Goal: Task Accomplishment & Management: Contribute content

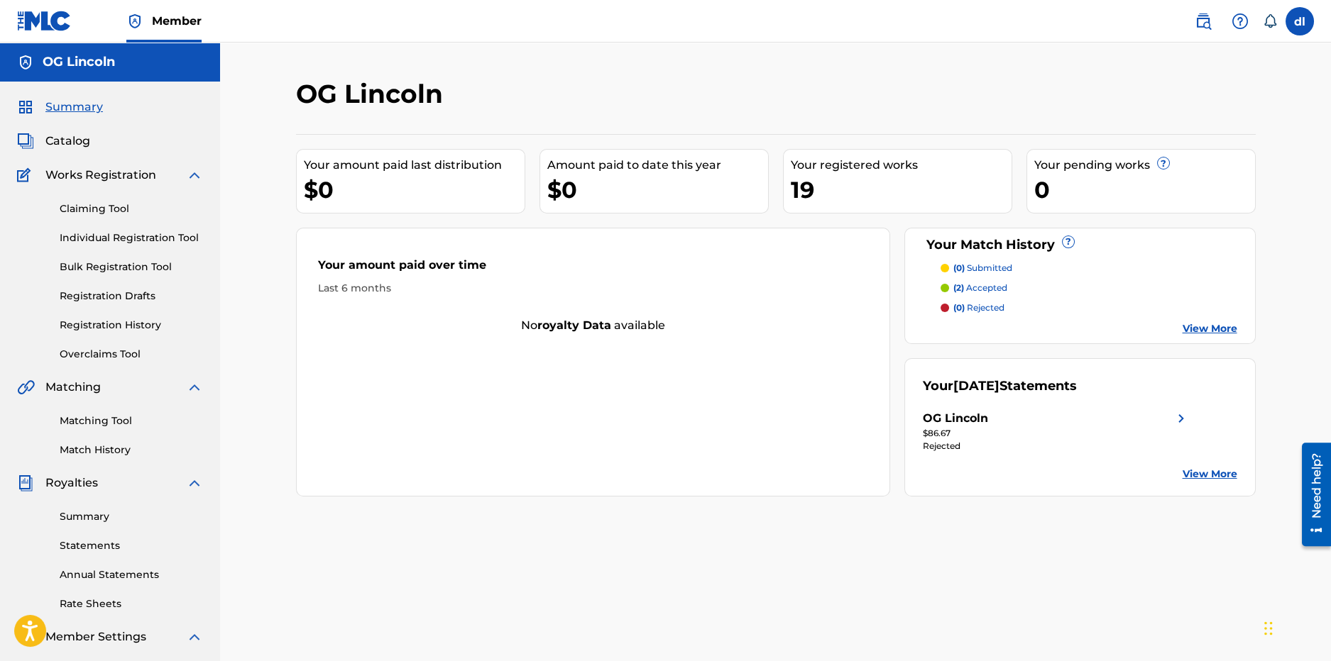
click at [818, 196] on div "19" at bounding box center [901, 190] width 221 height 32
click at [72, 326] on link "Registration History" at bounding box center [131, 325] width 143 height 15
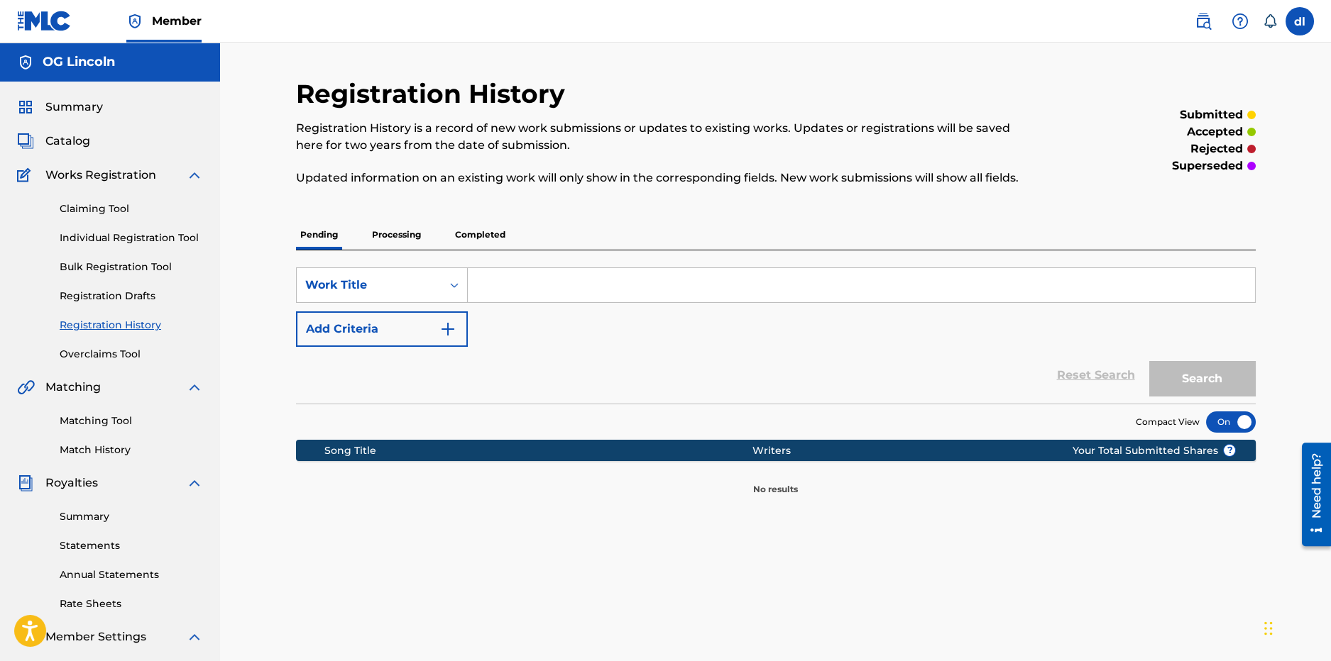
click at [442, 227] on div "Pending Processing Completed" at bounding box center [776, 235] width 960 height 30
click at [402, 236] on p "Processing" at bounding box center [396, 235] width 57 height 30
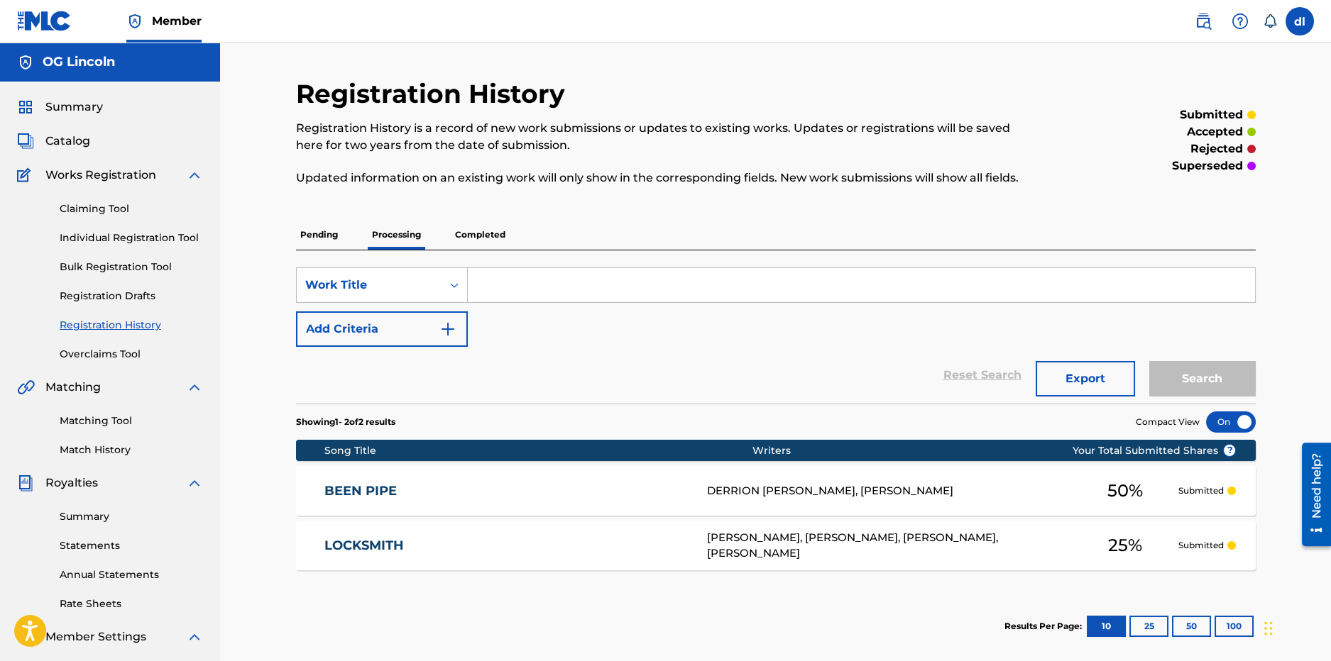
click at [61, 149] on span "Catalog" at bounding box center [67, 141] width 45 height 17
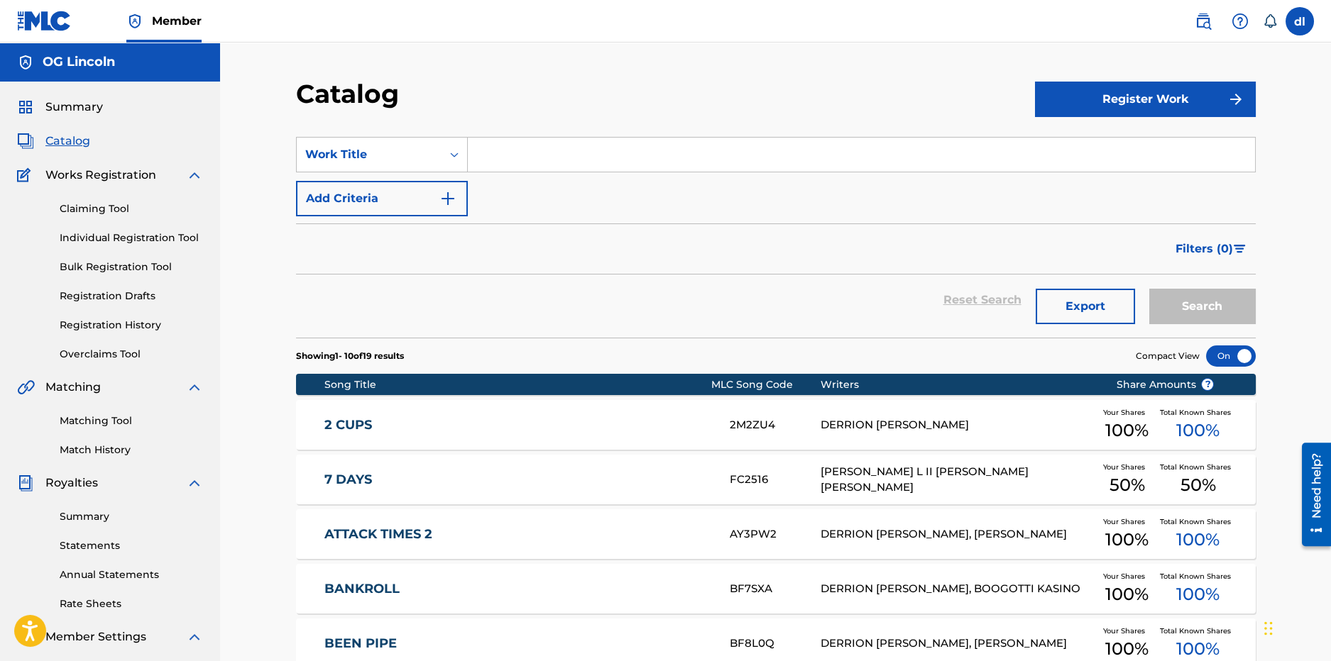
click at [85, 106] on span "Summary" at bounding box center [73, 107] width 57 height 17
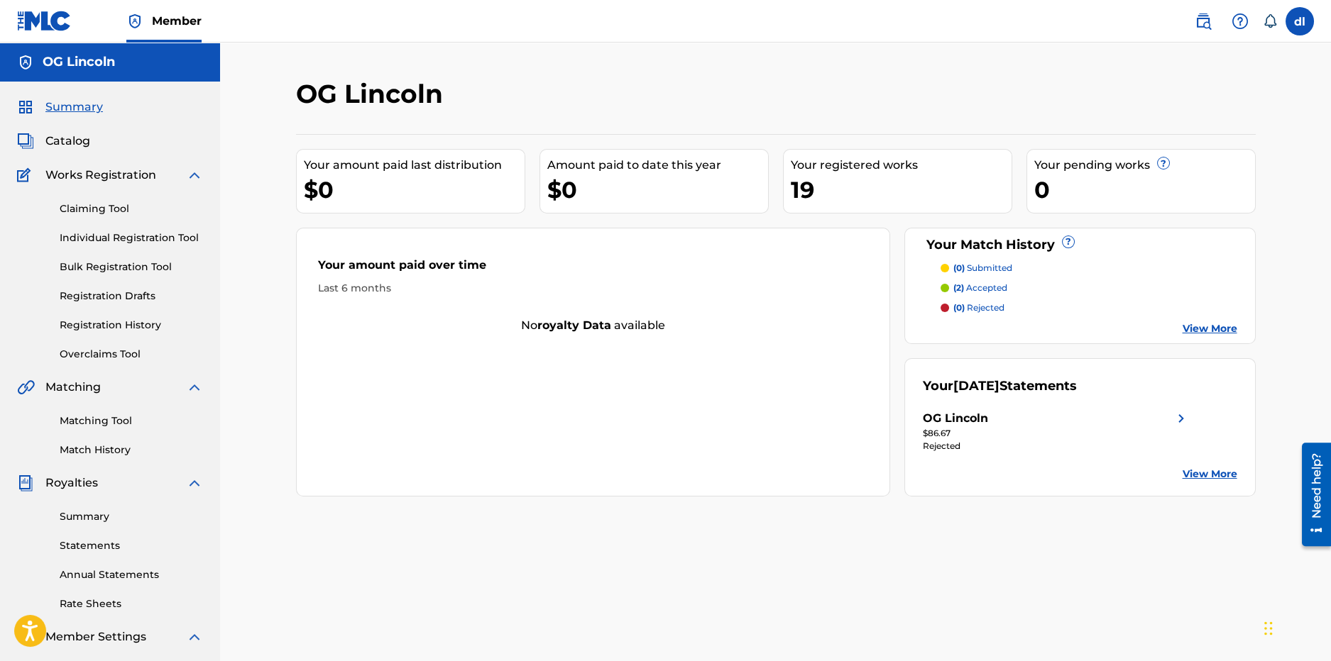
drag, startPoint x: 112, startPoint y: 447, endPoint x: 115, endPoint y: 435, distance: 12.4
click at [111, 448] on link "Match History" at bounding box center [131, 450] width 143 height 15
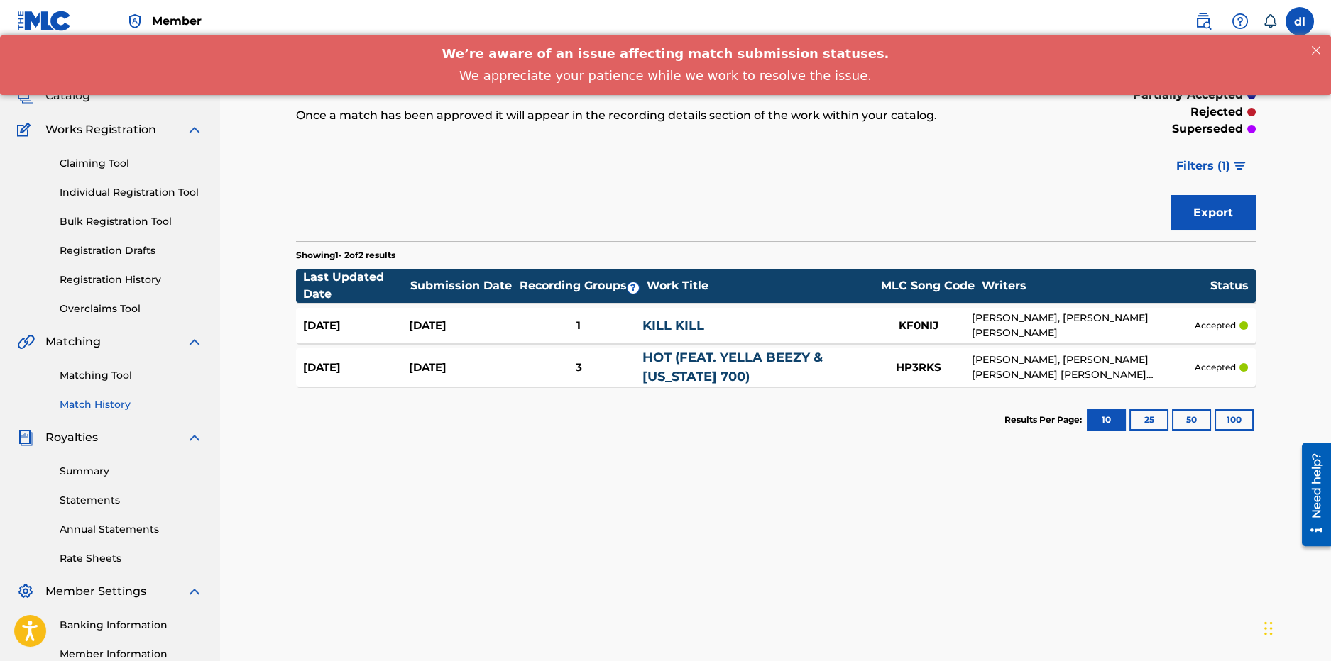
scroll to position [70, 0]
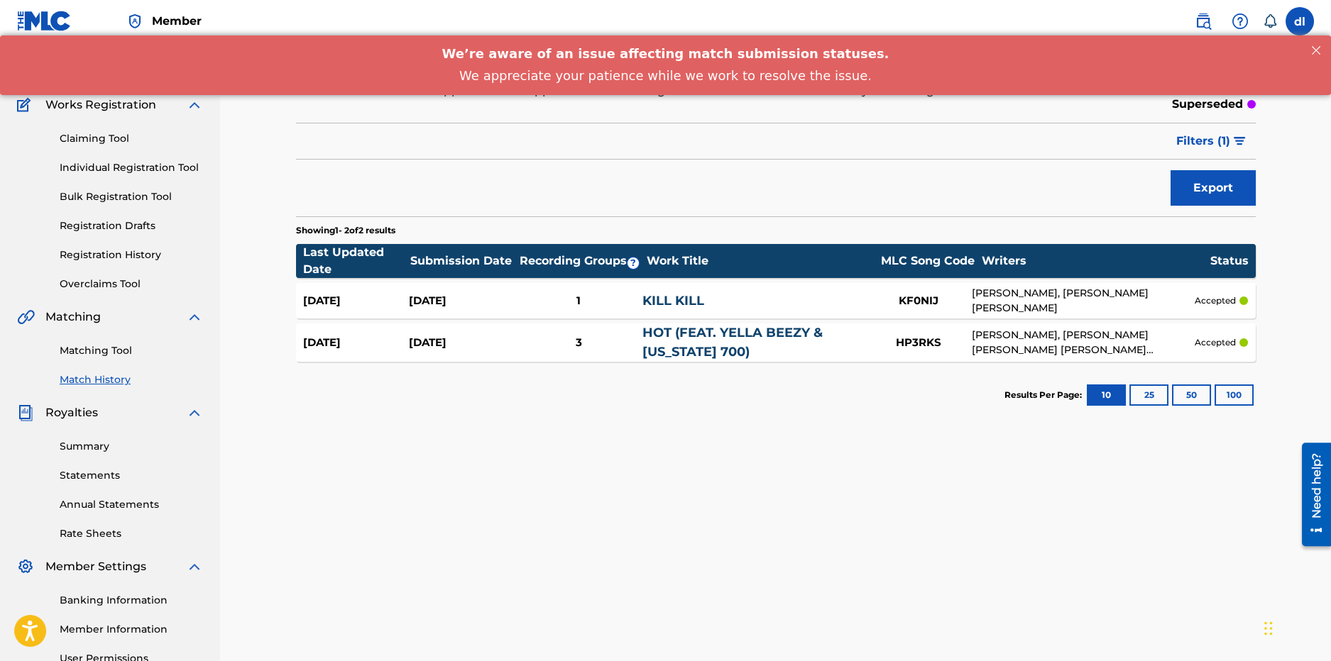
drag, startPoint x: 84, startPoint y: 444, endPoint x: 65, endPoint y: 439, distance: 19.8
click at [83, 444] on link "Summary" at bounding box center [131, 446] width 143 height 15
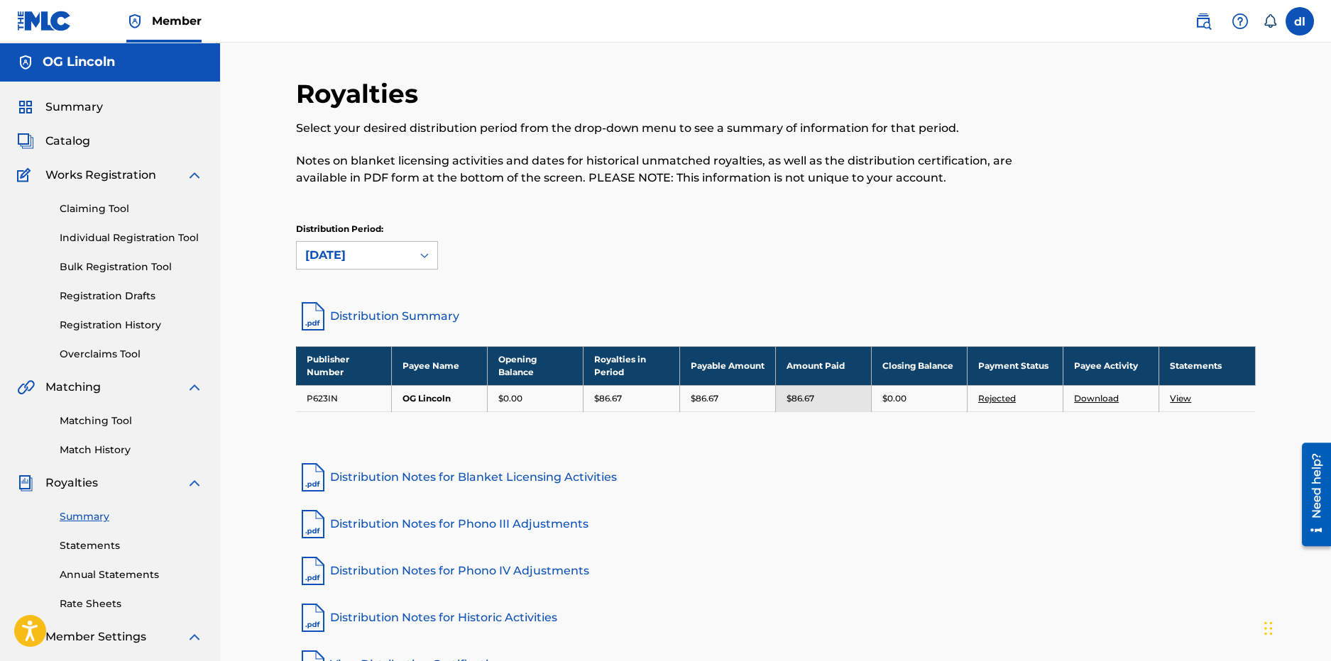
click at [629, 402] on div "$86.67" at bounding box center [631, 398] width 74 height 13
click at [351, 396] on td "P623IN" at bounding box center [344, 398] width 96 height 26
click at [62, 141] on span "Catalog" at bounding box center [67, 141] width 45 height 17
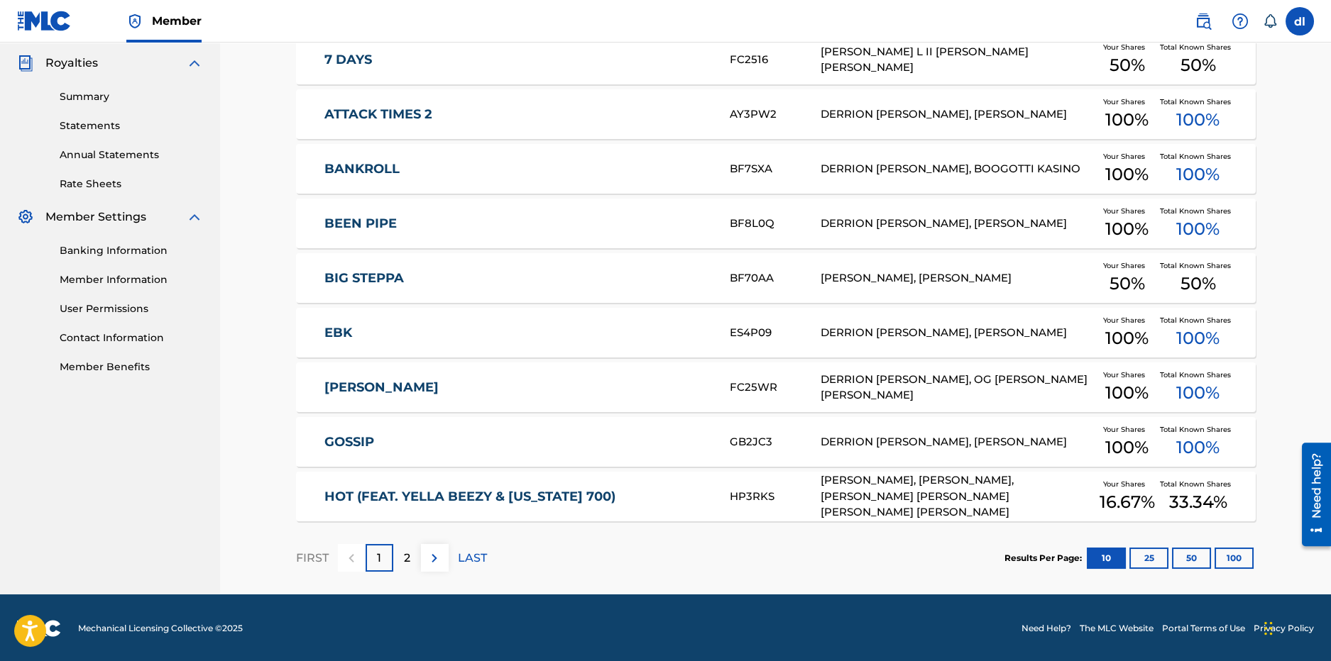
scroll to position [422, 0]
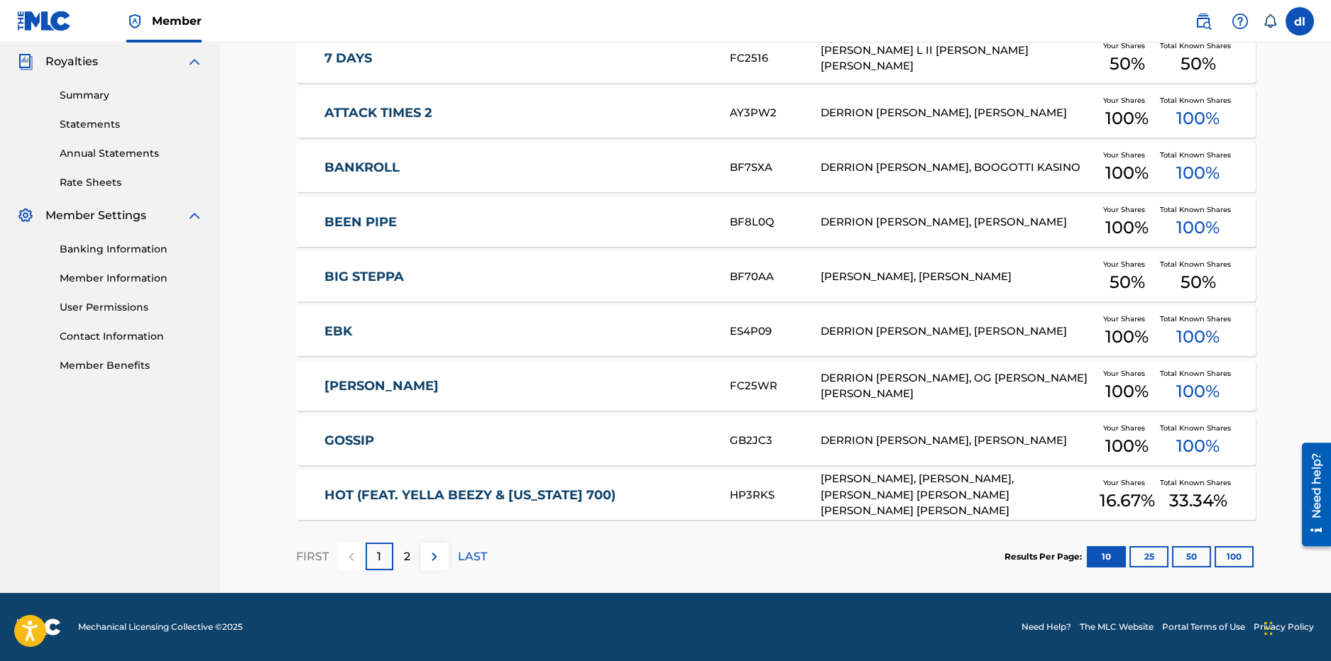
drag, startPoint x: 414, startPoint y: 556, endPoint x: 415, endPoint y: 522, distance: 34.1
click at [414, 556] on div "2" at bounding box center [407, 557] width 28 height 28
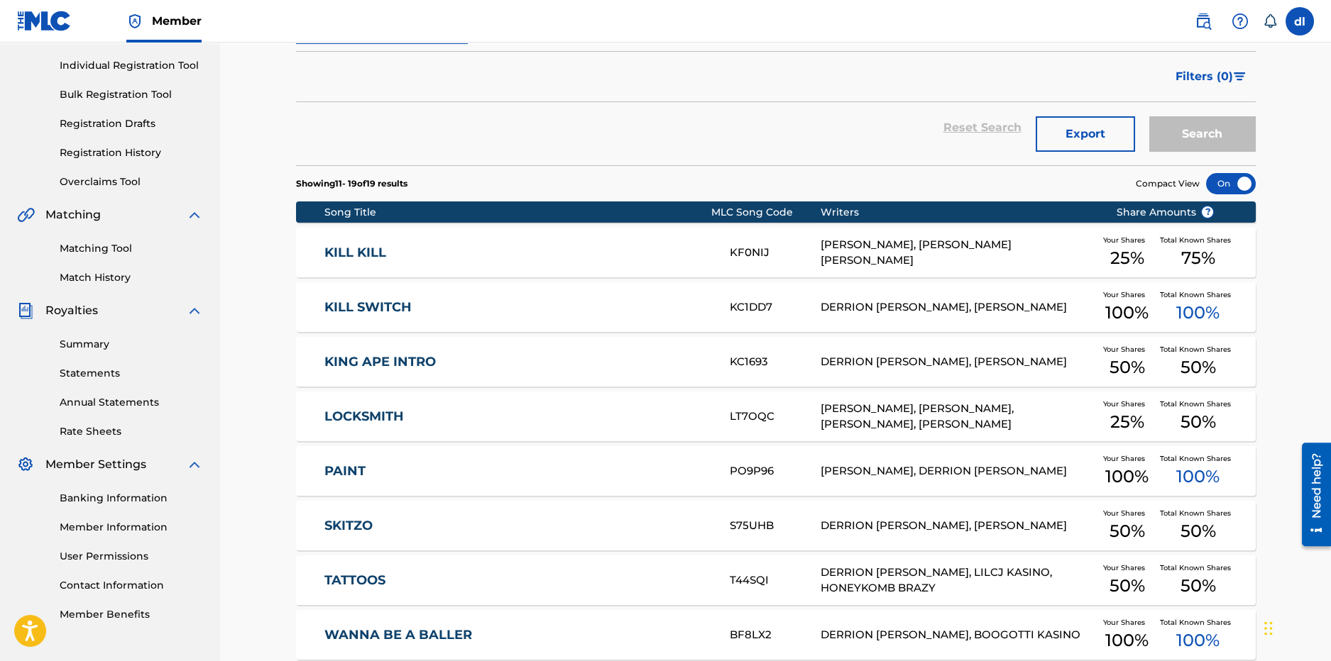
scroll to position [154, 0]
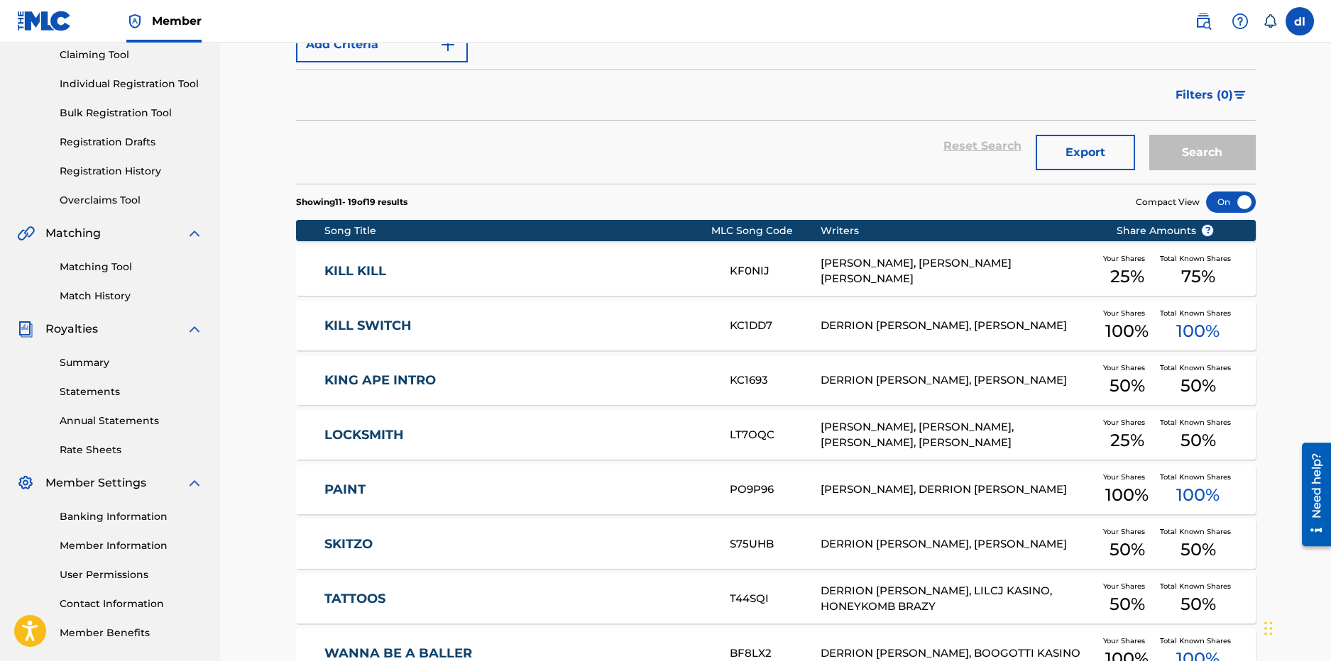
click at [197, 331] on img at bounding box center [194, 329] width 17 height 17
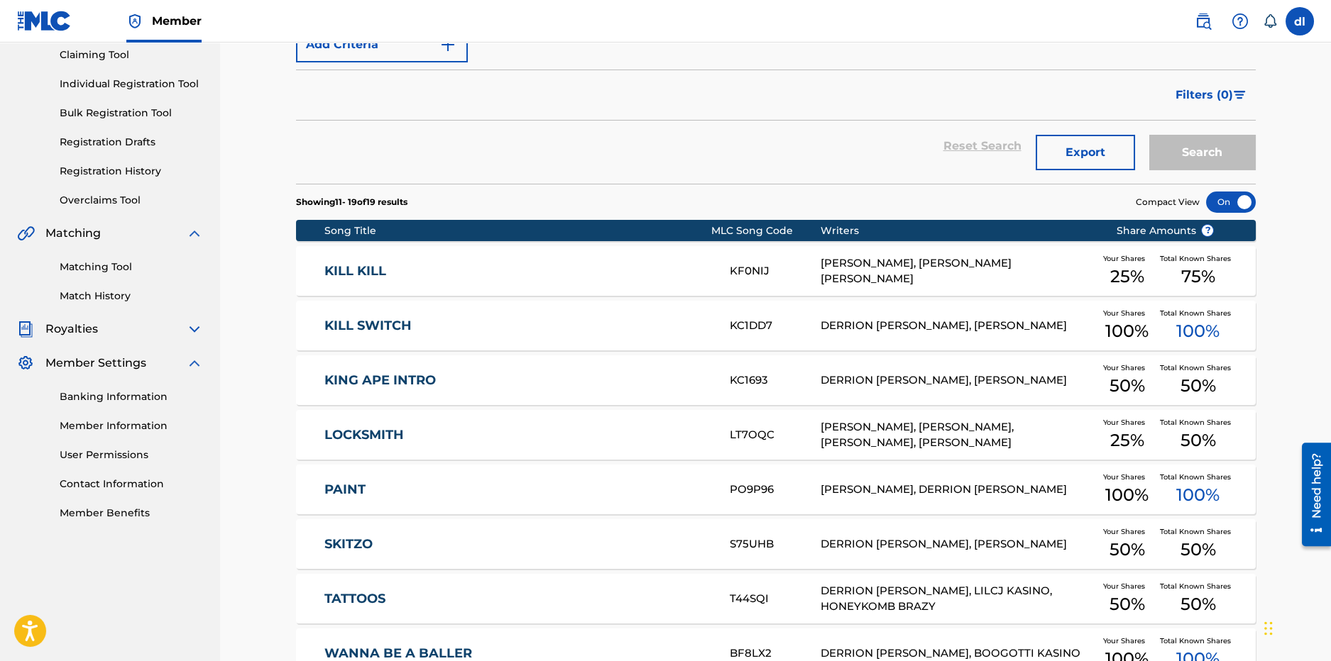
click at [194, 242] on div "Matching Tool Match History" at bounding box center [110, 273] width 186 height 62
click at [194, 234] on img at bounding box center [194, 233] width 17 height 17
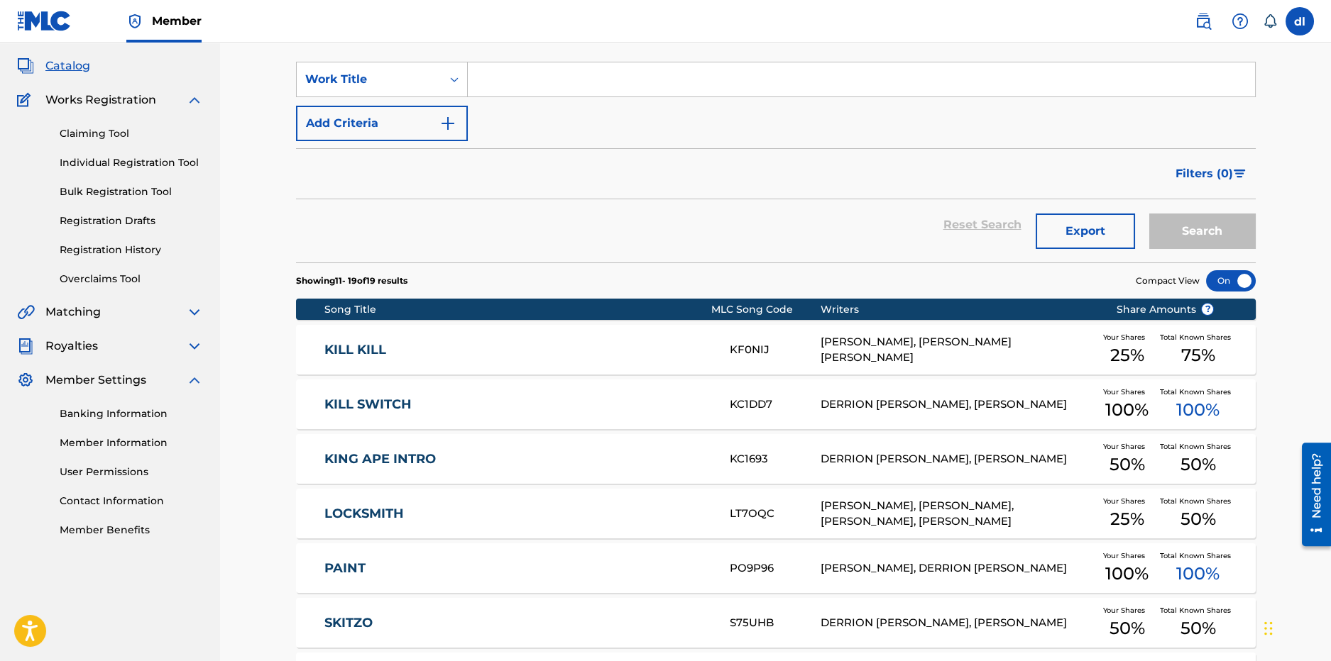
scroll to position [0, 0]
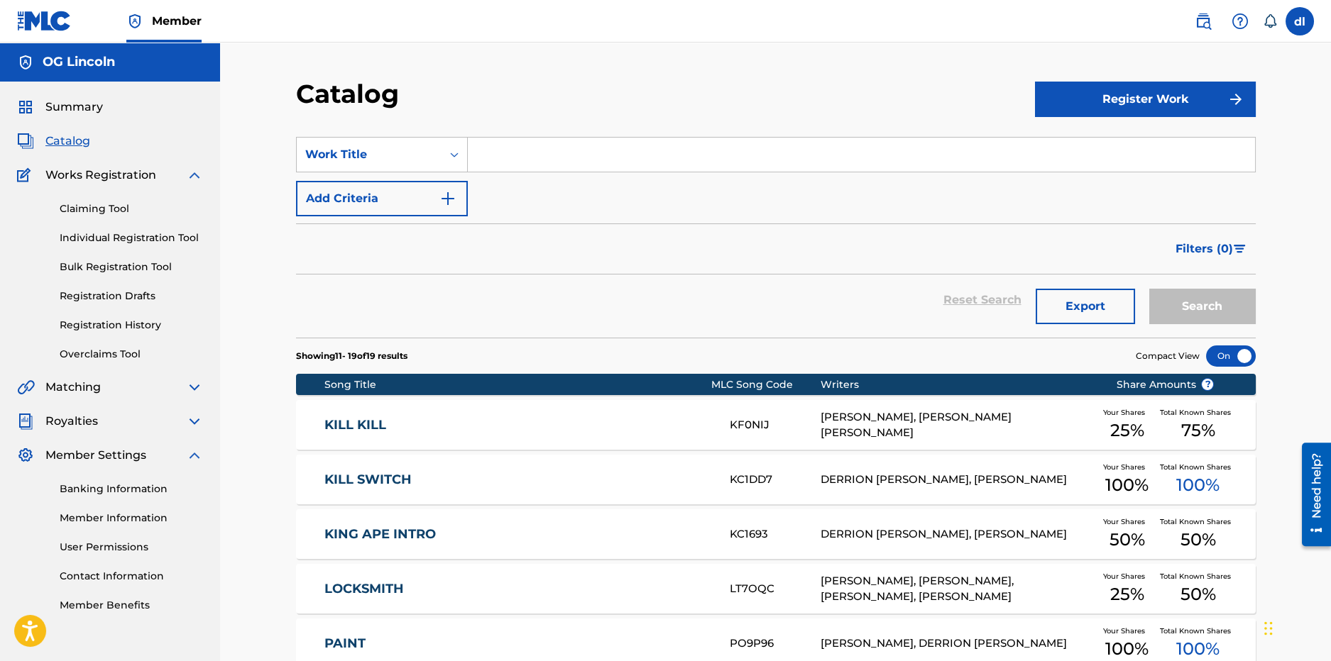
click at [197, 175] on img at bounding box center [194, 175] width 17 height 17
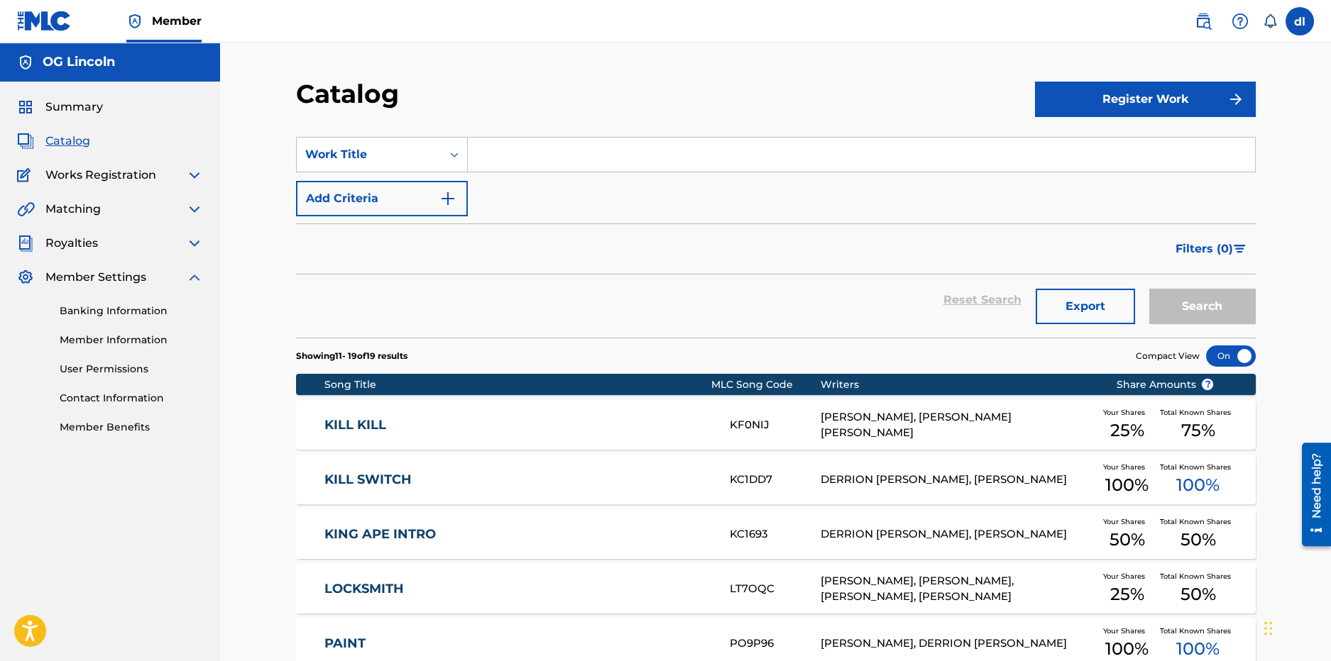
click at [147, 181] on span "Works Registration" at bounding box center [100, 175] width 111 height 17
click at [190, 173] on img at bounding box center [194, 175] width 17 height 17
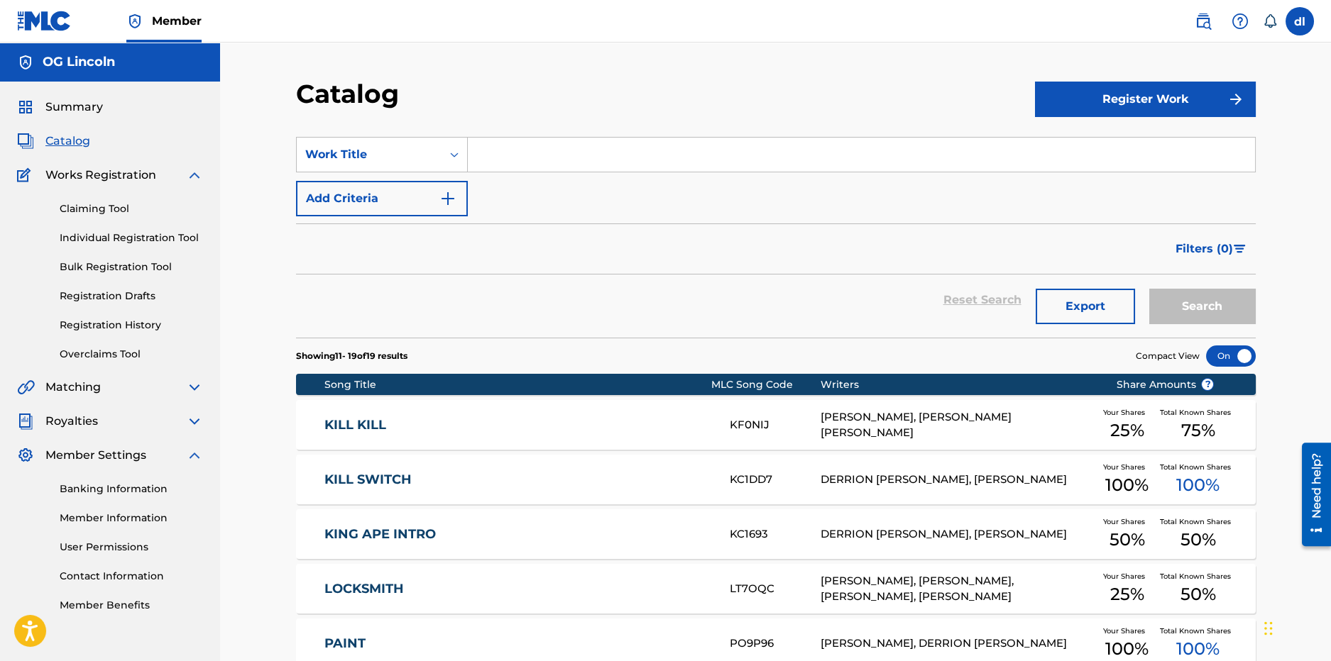
click at [65, 111] on span "Summary" at bounding box center [73, 107] width 57 height 17
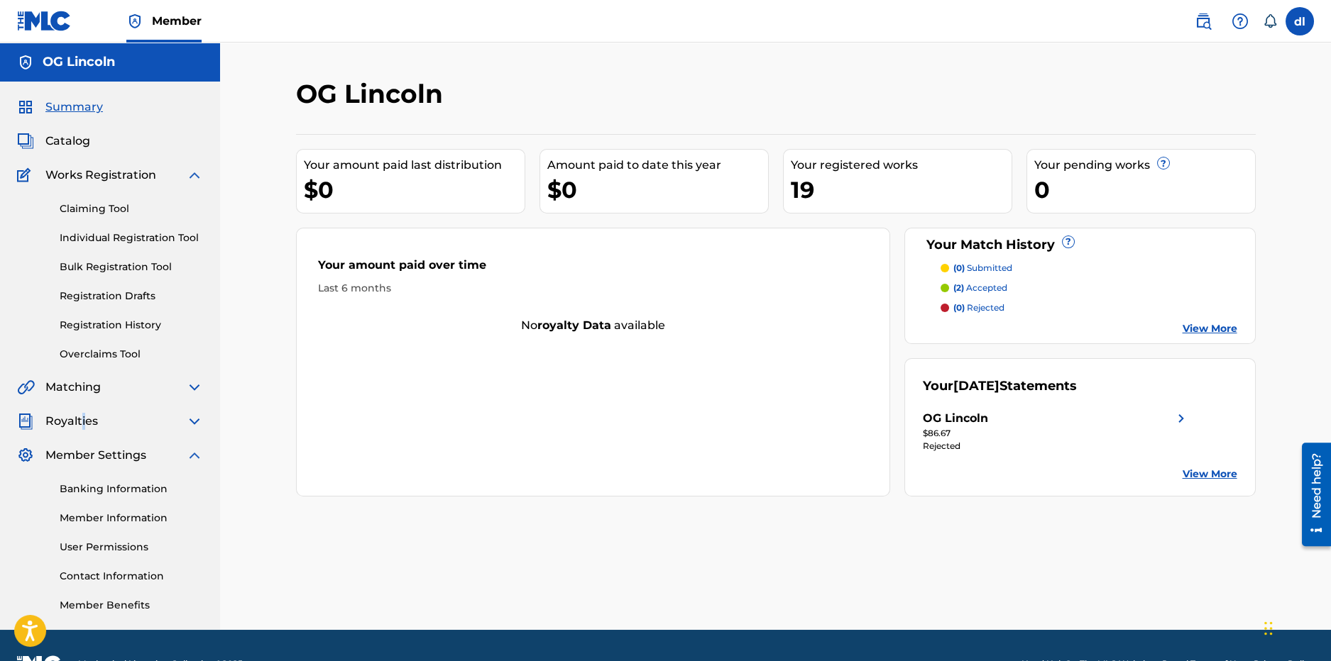
click at [83, 422] on span "Royalties" at bounding box center [71, 421] width 53 height 17
click at [187, 416] on img at bounding box center [194, 421] width 17 height 17
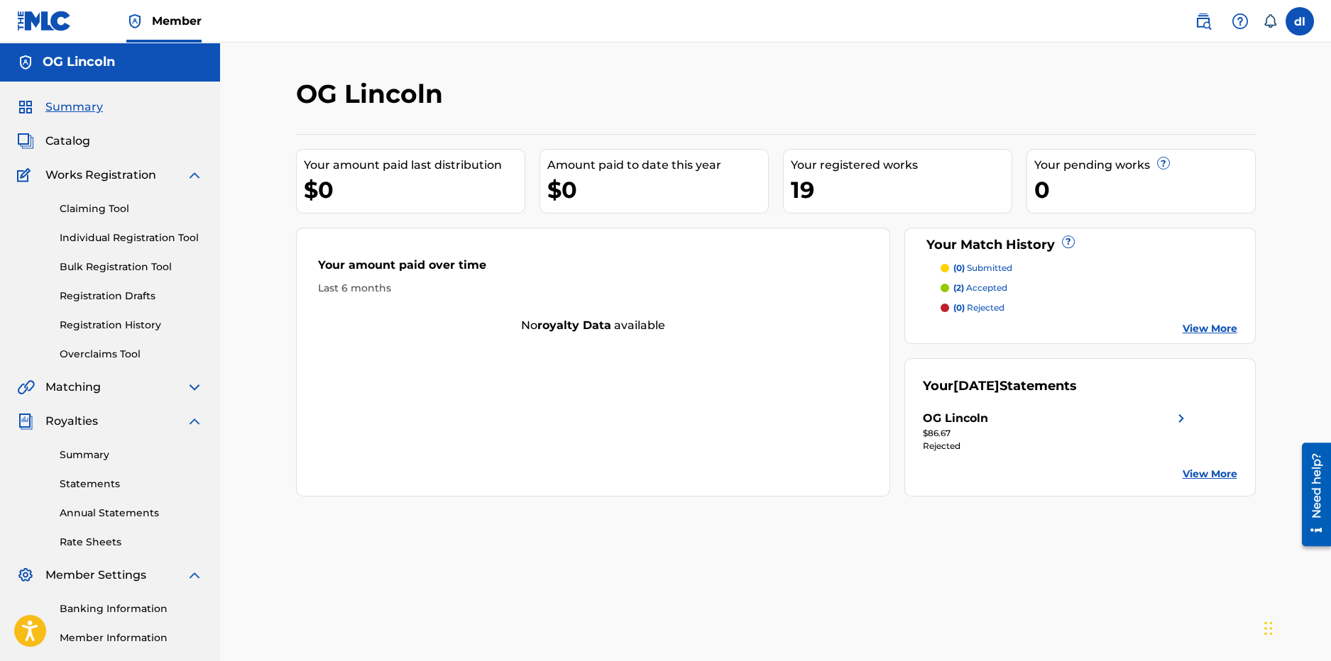
drag, startPoint x: 67, startPoint y: 143, endPoint x: 67, endPoint y: 150, distance: 7.8
click at [67, 143] on span "Catalog" at bounding box center [67, 141] width 45 height 17
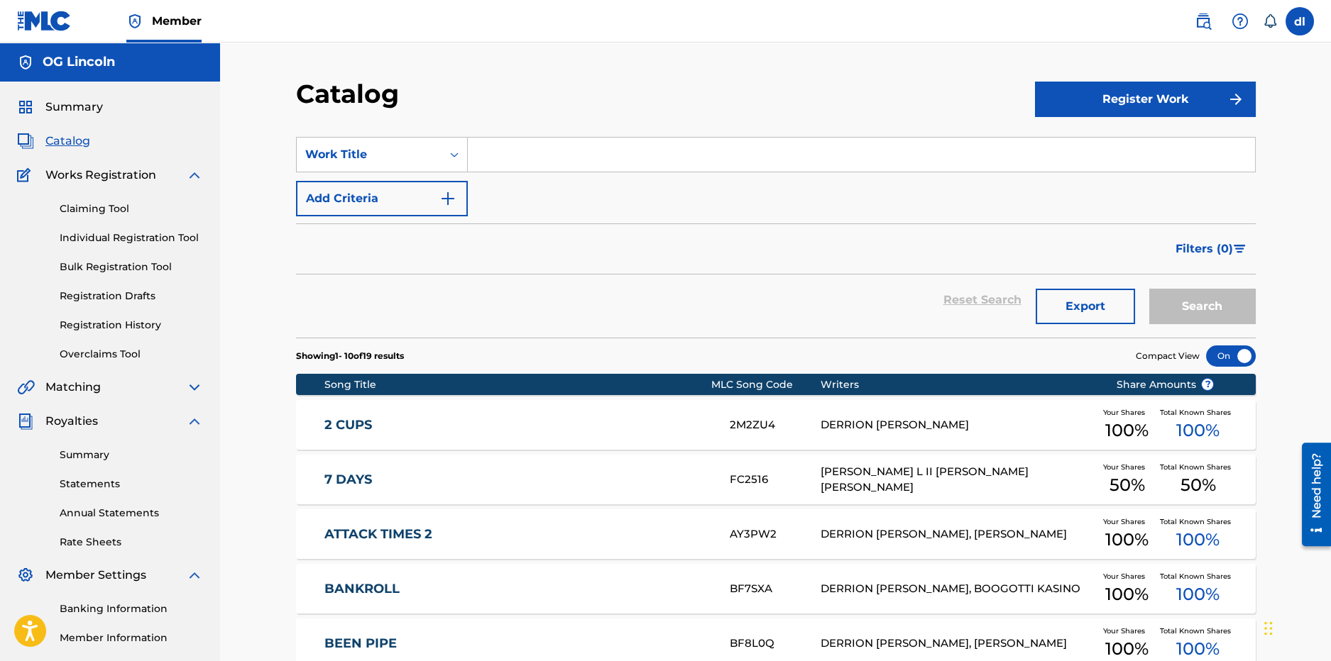
click at [1103, 108] on button "Register Work" at bounding box center [1145, 99] width 221 height 35
click at [186, 173] on img at bounding box center [194, 175] width 17 height 17
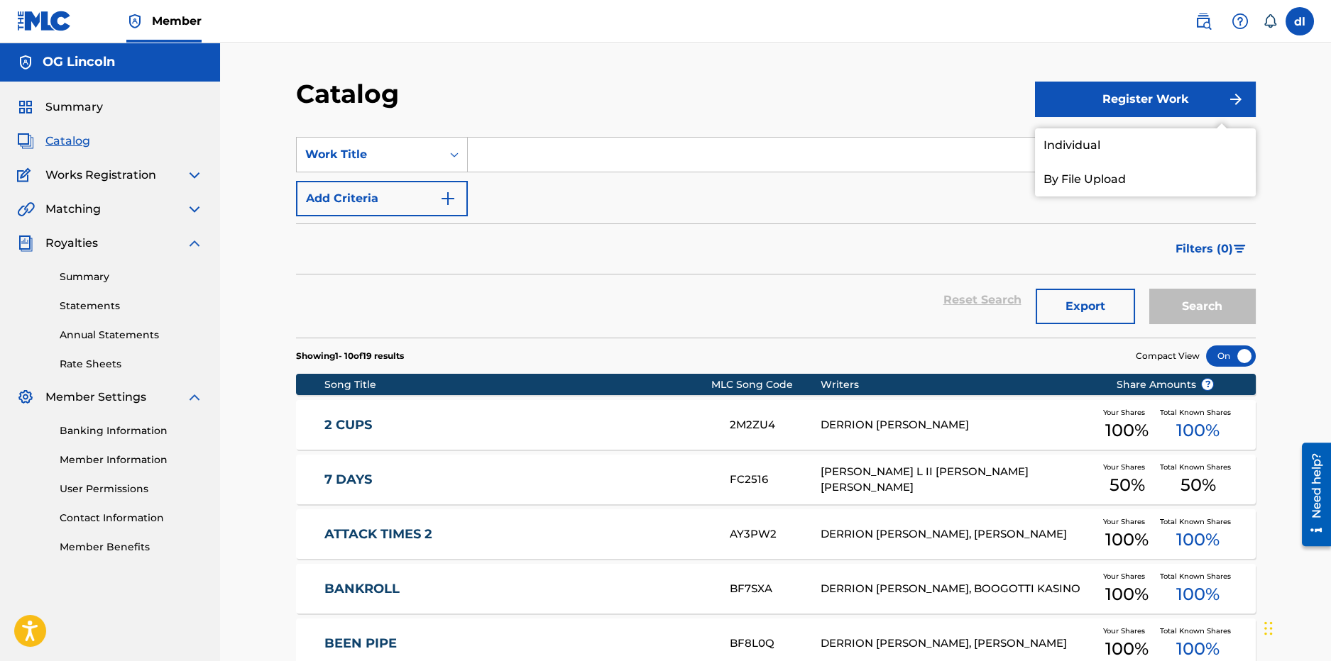
click at [1079, 147] on link "Individual" at bounding box center [1145, 145] width 221 height 34
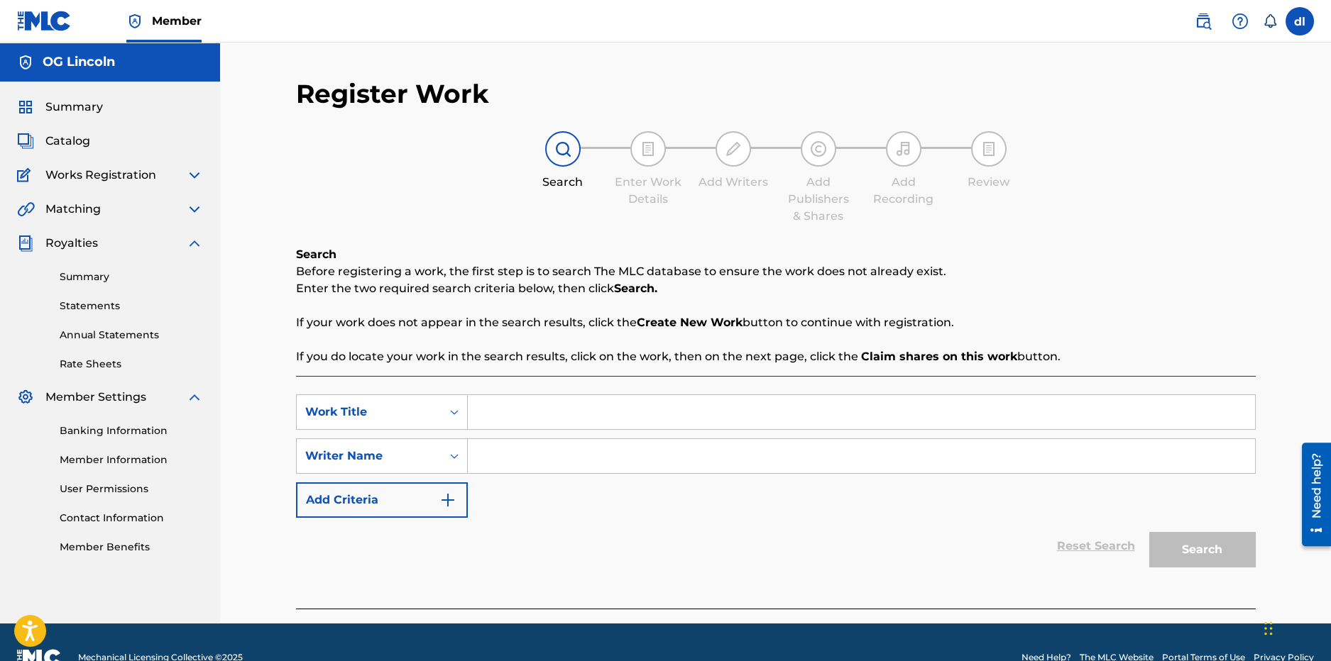
click at [590, 395] on input "Search Form" at bounding box center [861, 412] width 787 height 34
type input "sxdcfvgh"
click at [701, 449] on input "Search Form" at bounding box center [861, 456] width 787 height 34
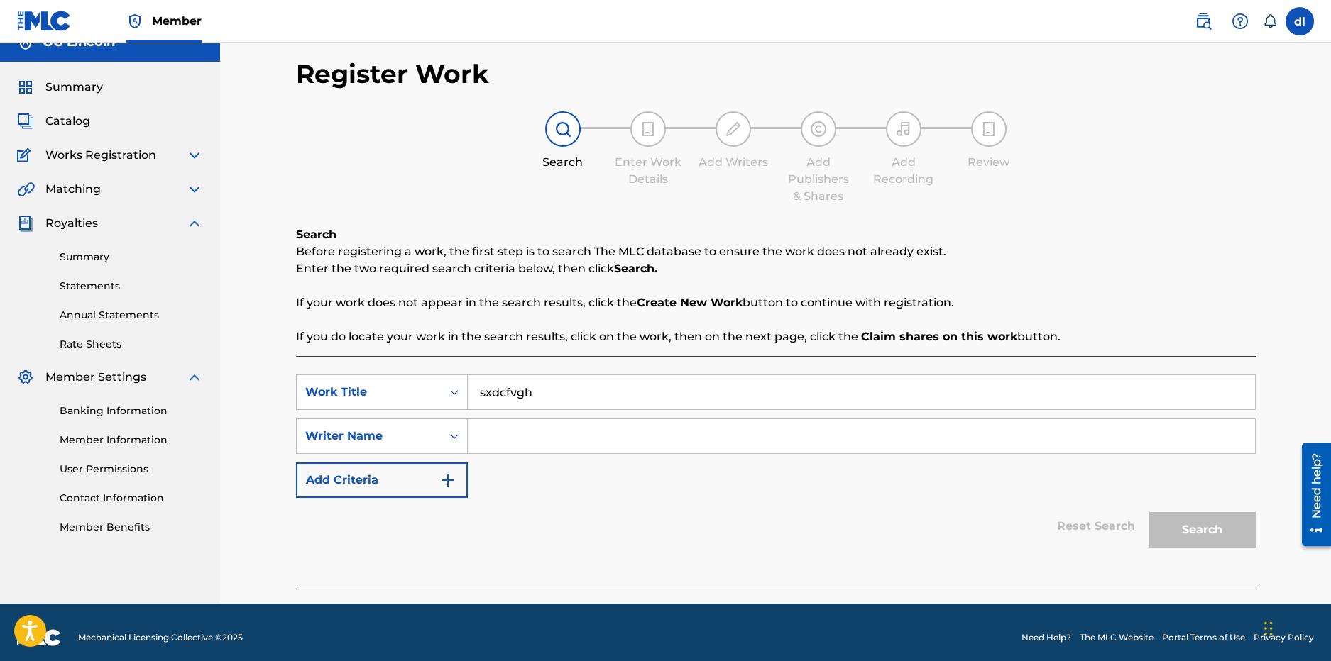
scroll to position [31, 0]
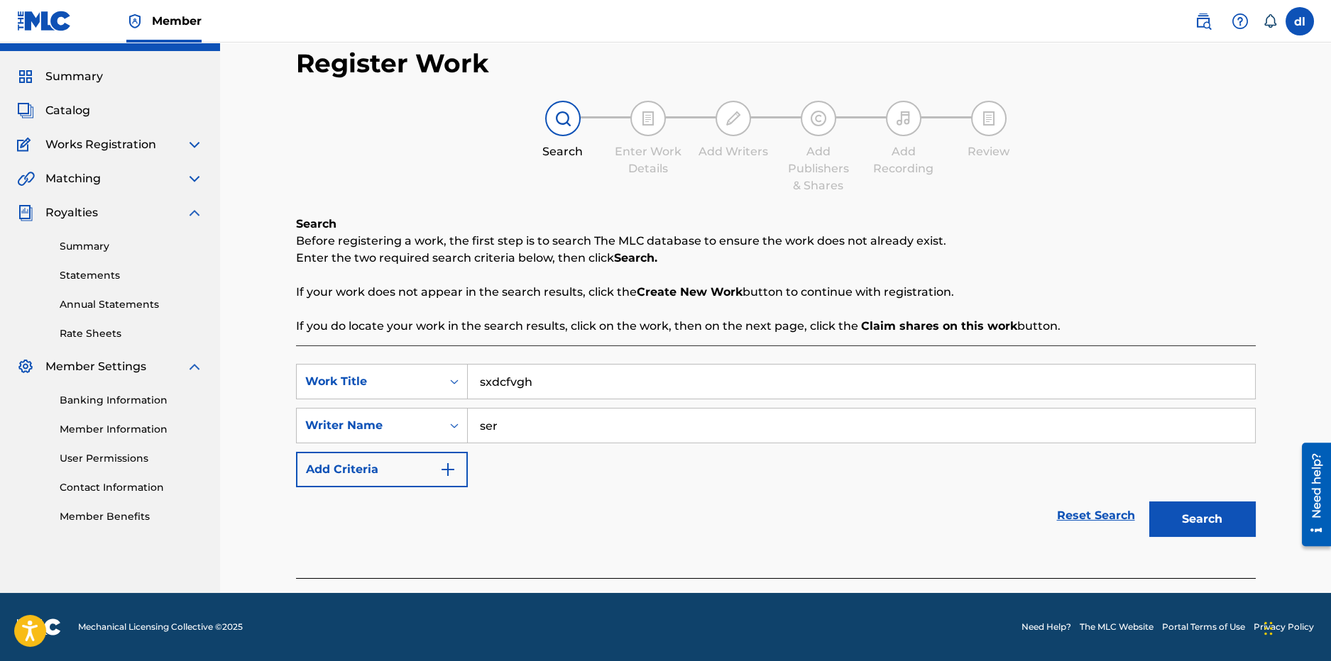
type input "ser"
drag, startPoint x: 1199, startPoint y: 527, endPoint x: 1190, endPoint y: 512, distance: 16.6
click at [1199, 527] on button "Search" at bounding box center [1202, 519] width 106 height 35
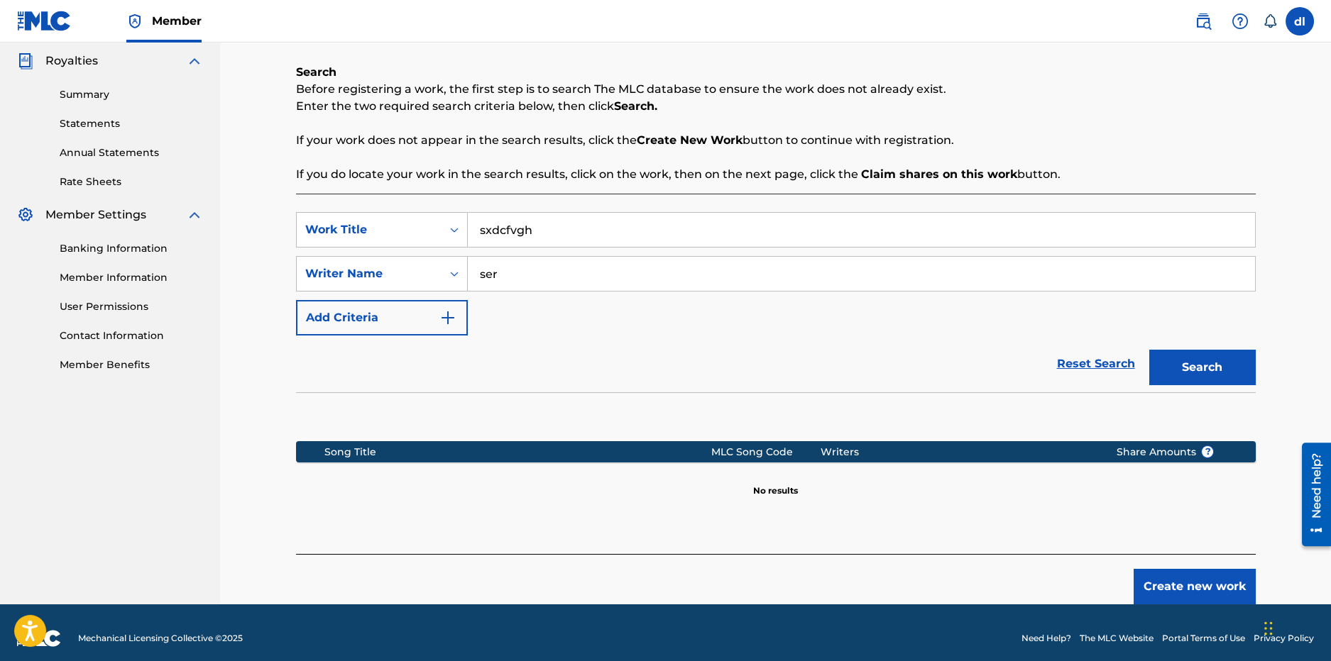
scroll to position [194, 0]
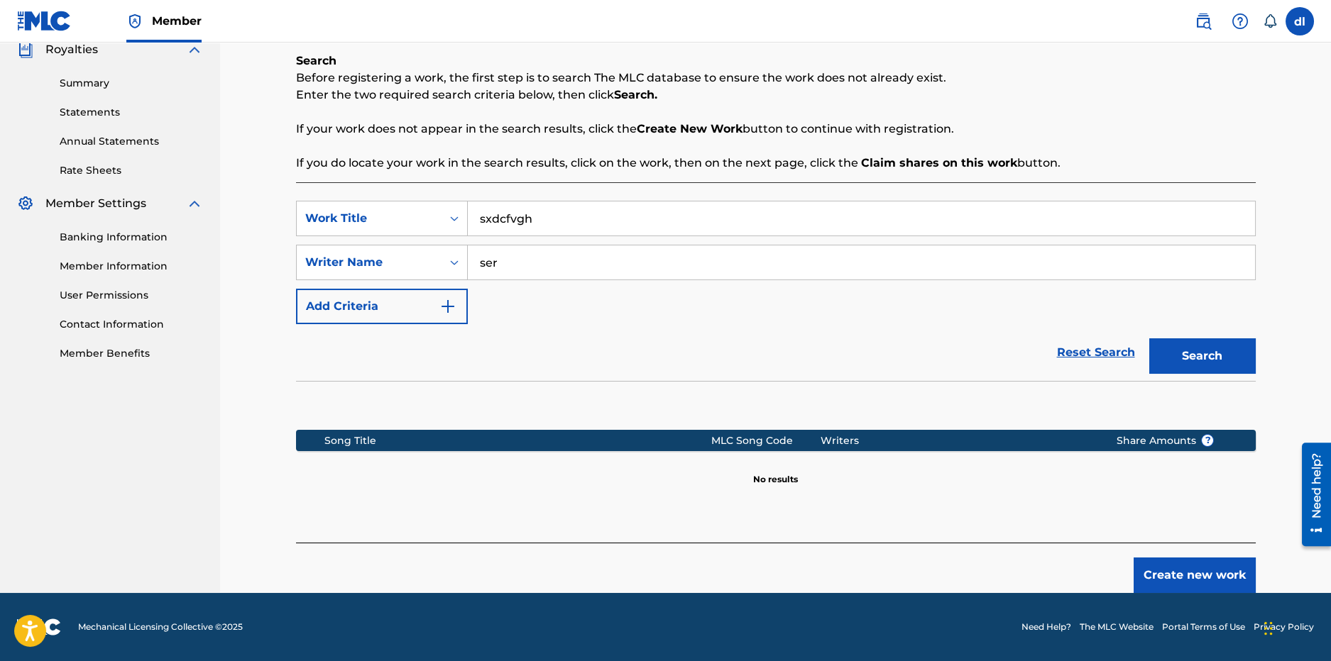
click at [1158, 581] on button "Create new work" at bounding box center [1194, 575] width 122 height 35
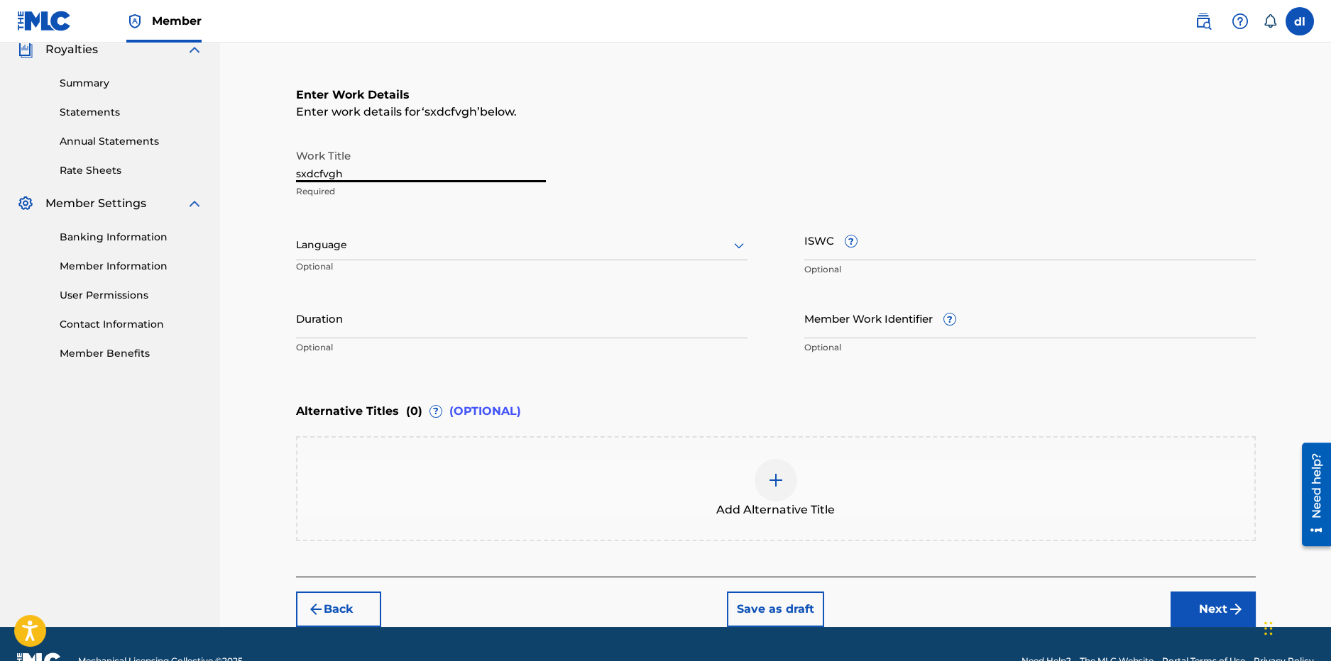
drag, startPoint x: 364, startPoint y: 164, endPoint x: 162, endPoint y: 173, distance: 202.5
click at [143, 159] on main "OG Lincoln Summary Catalog Works Registration Claiming Tool Individual Registra…" at bounding box center [665, 238] width 1331 height 779
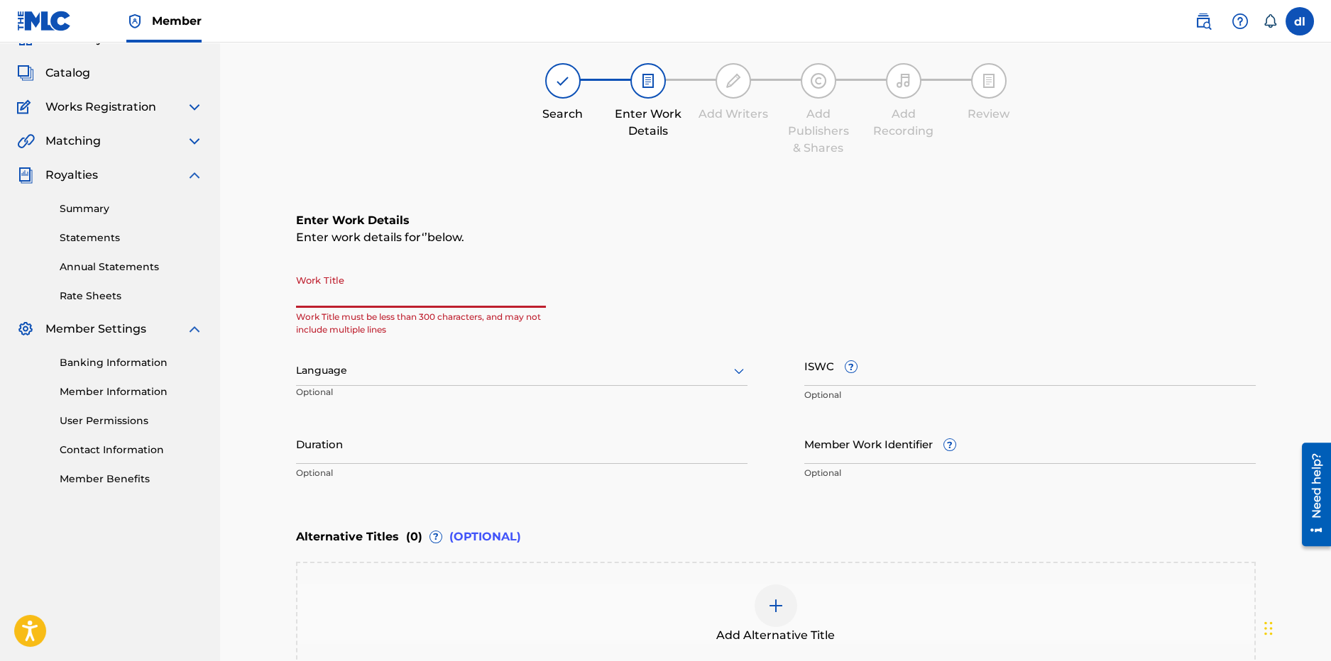
scroll to position [0, 0]
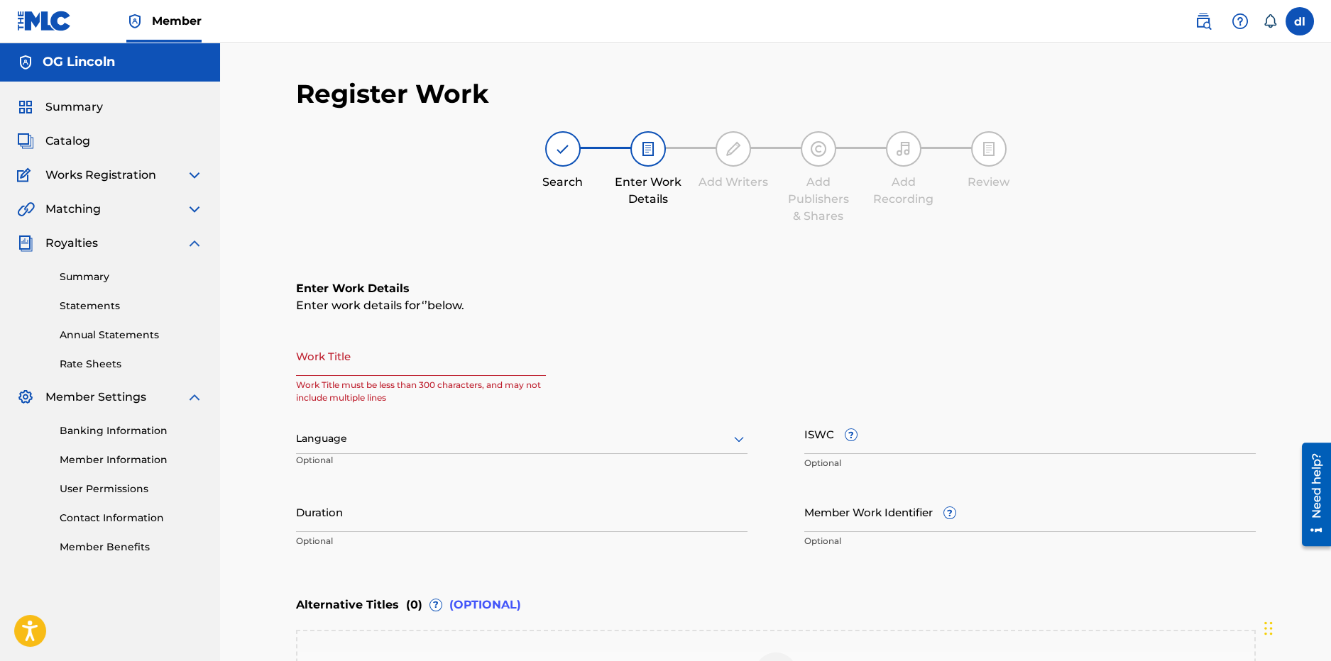
click at [84, 276] on link "Summary" at bounding box center [131, 277] width 143 height 15
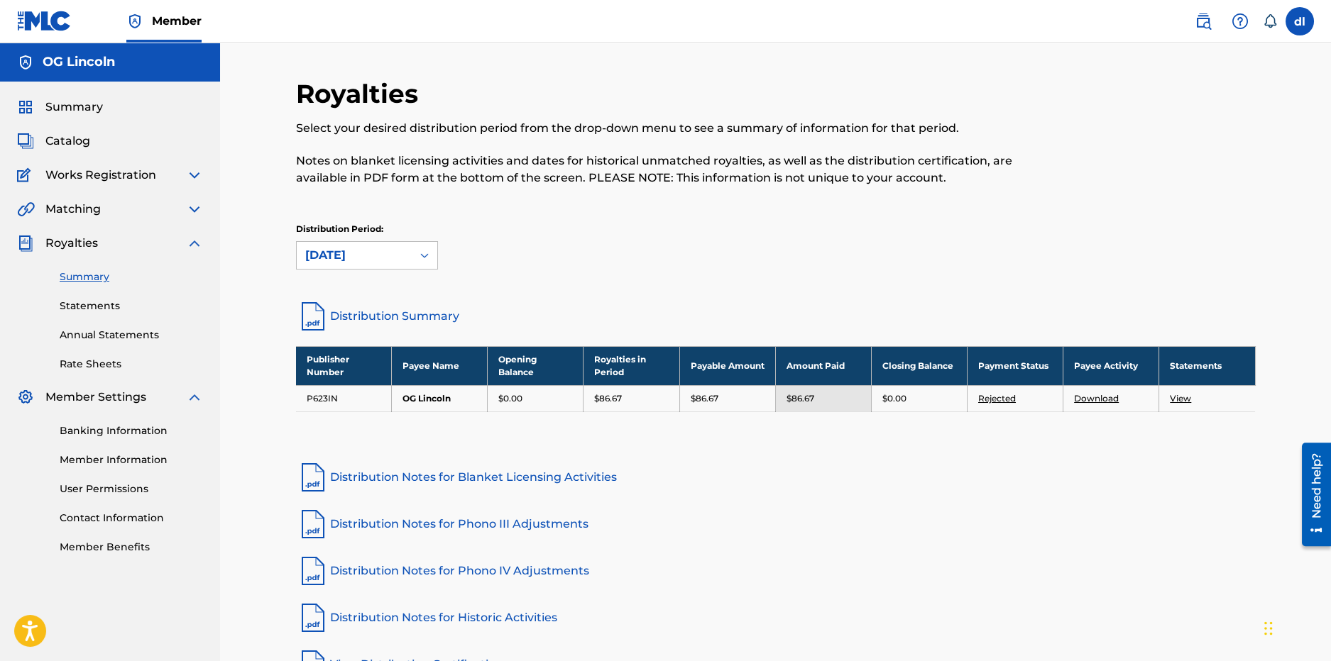
click at [87, 143] on span "Catalog" at bounding box center [67, 141] width 45 height 17
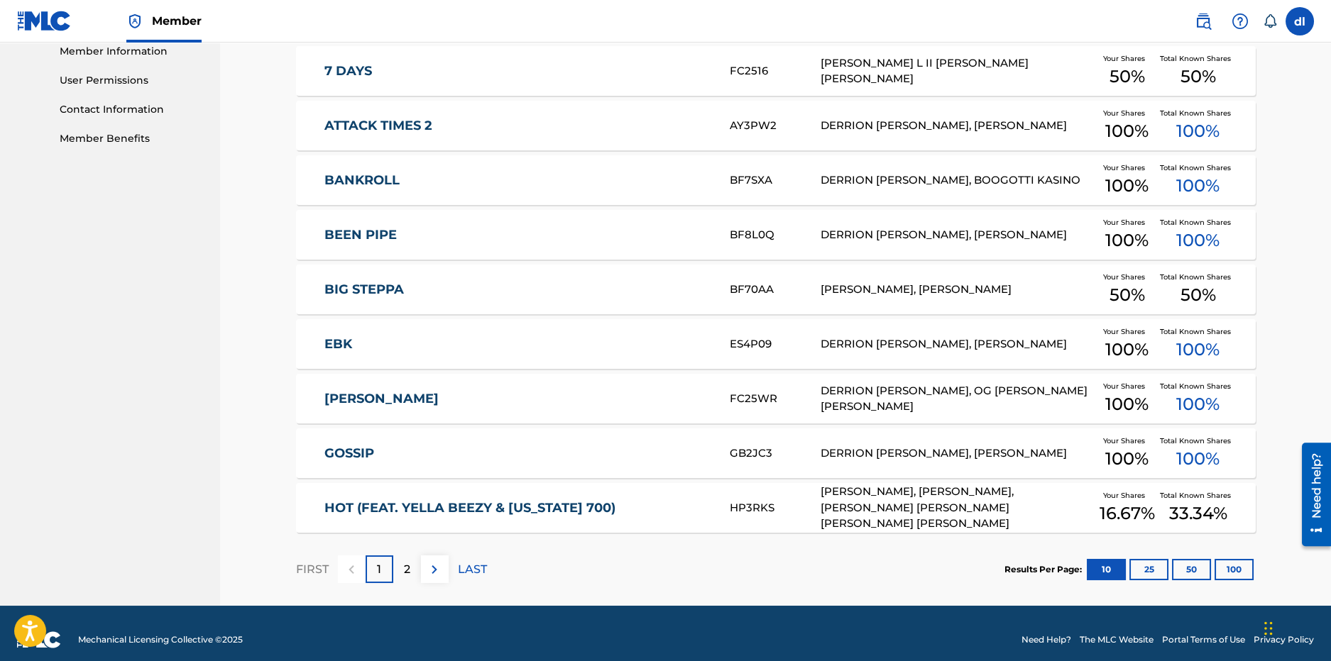
scroll to position [422, 0]
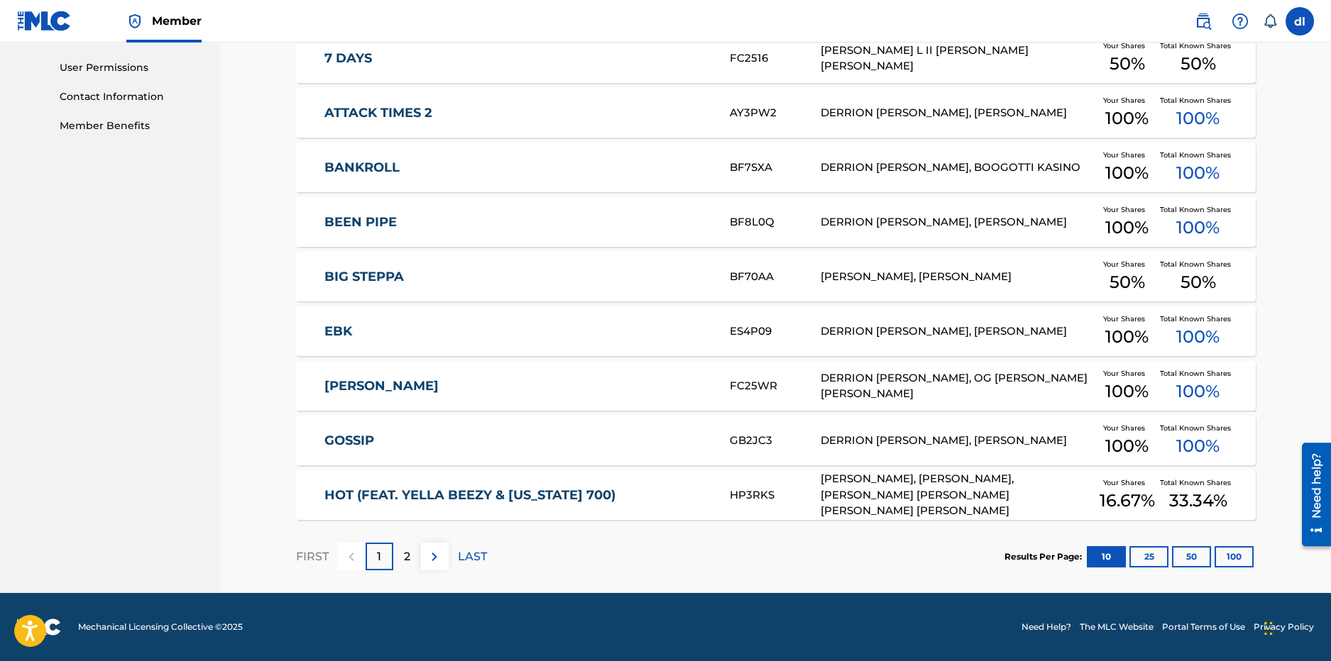
click at [409, 561] on p "2" at bounding box center [407, 557] width 6 height 17
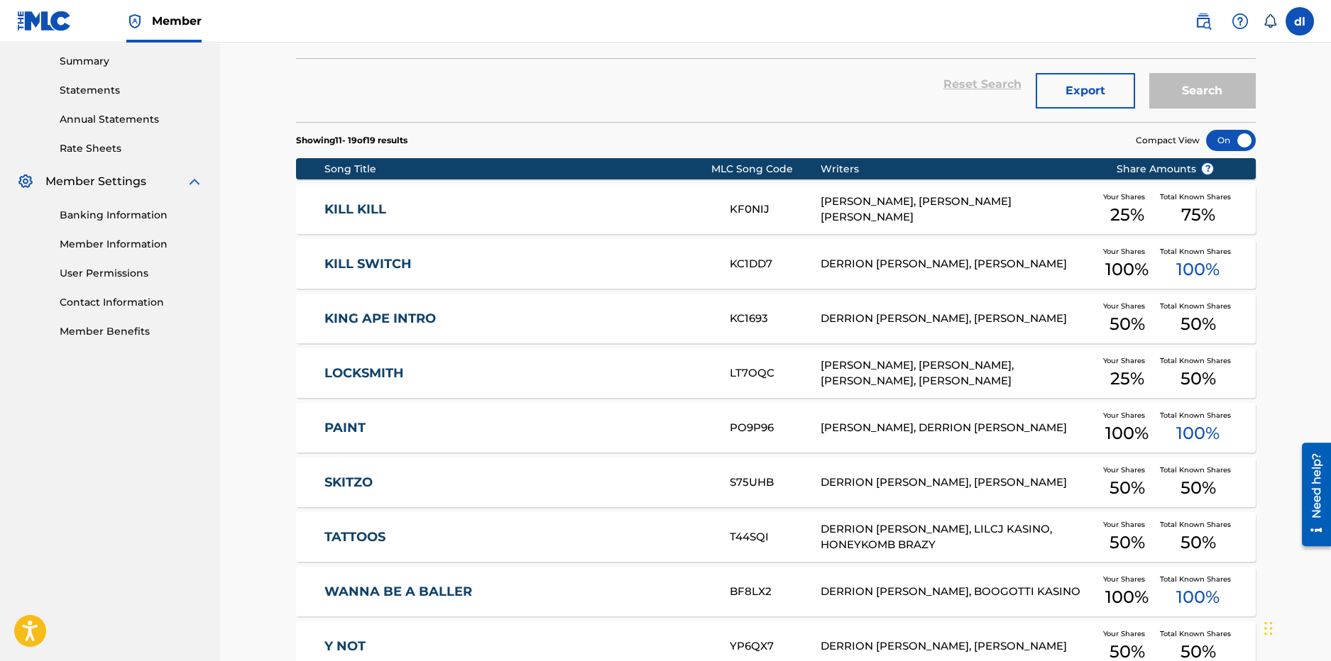
scroll to position [0, 0]
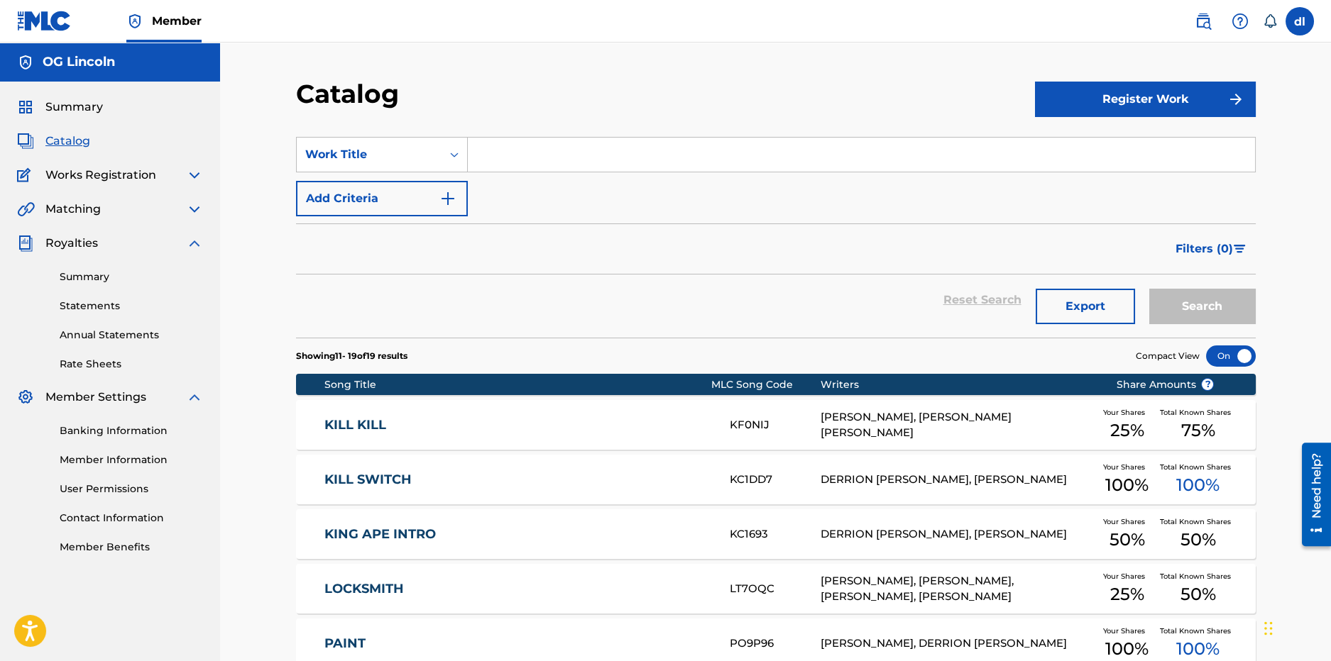
click at [1083, 106] on button "Register Work" at bounding box center [1145, 99] width 221 height 35
click at [1101, 150] on link "Individual" at bounding box center [1145, 145] width 221 height 34
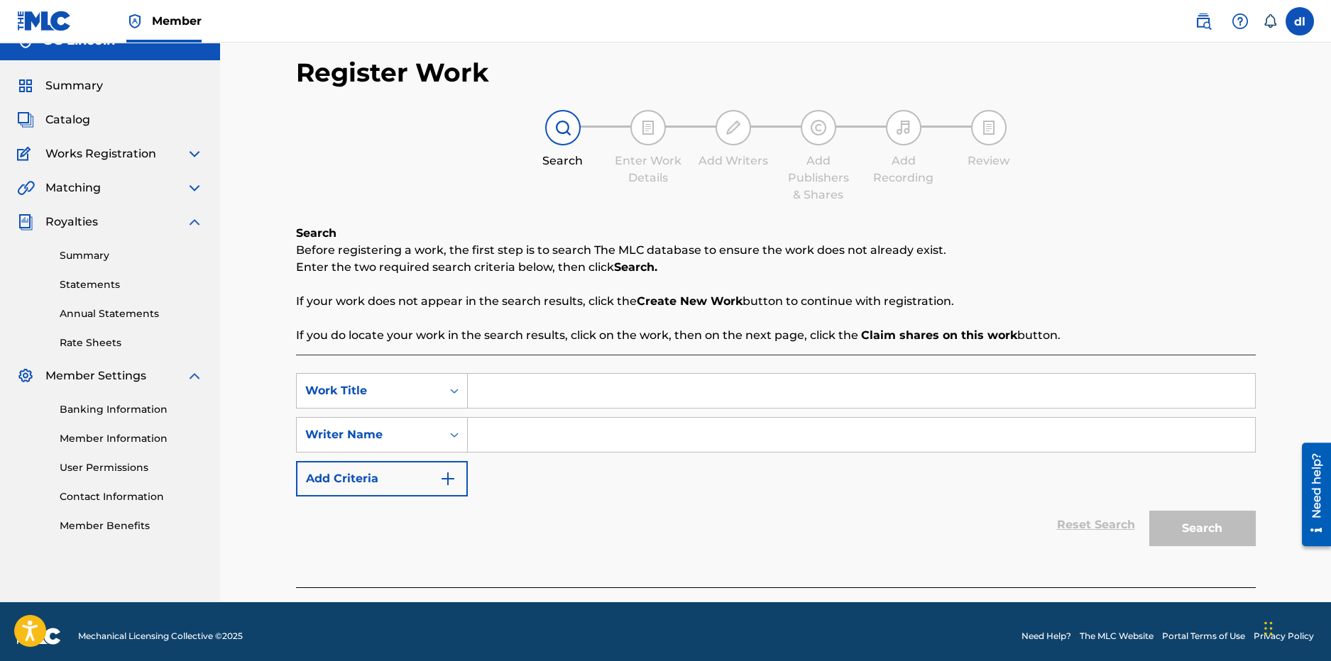
scroll to position [31, 0]
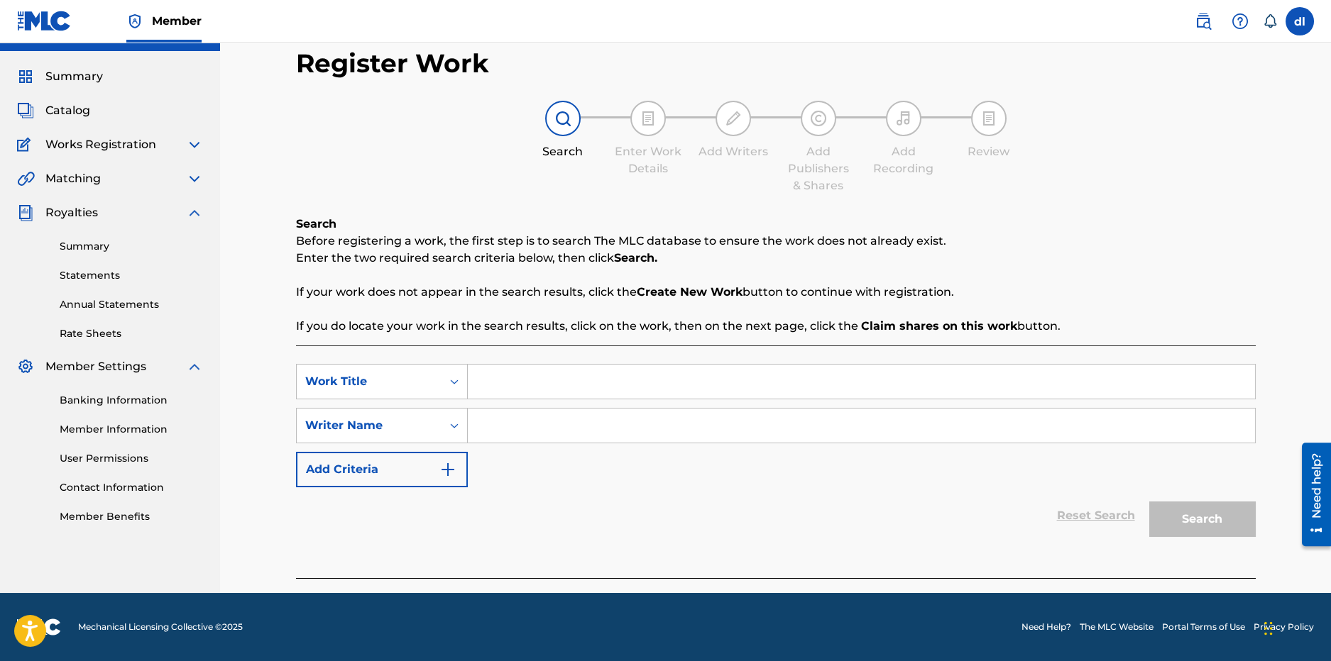
drag, startPoint x: 600, startPoint y: 376, endPoint x: 564, endPoint y: 390, distance: 39.5
click at [600, 376] on input "Search Form" at bounding box center [861, 382] width 787 height 34
type input "xcvbn"
click at [617, 441] on div "Search Form" at bounding box center [862, 425] width 788 height 35
click at [521, 424] on input "Search Form" at bounding box center [861, 426] width 787 height 34
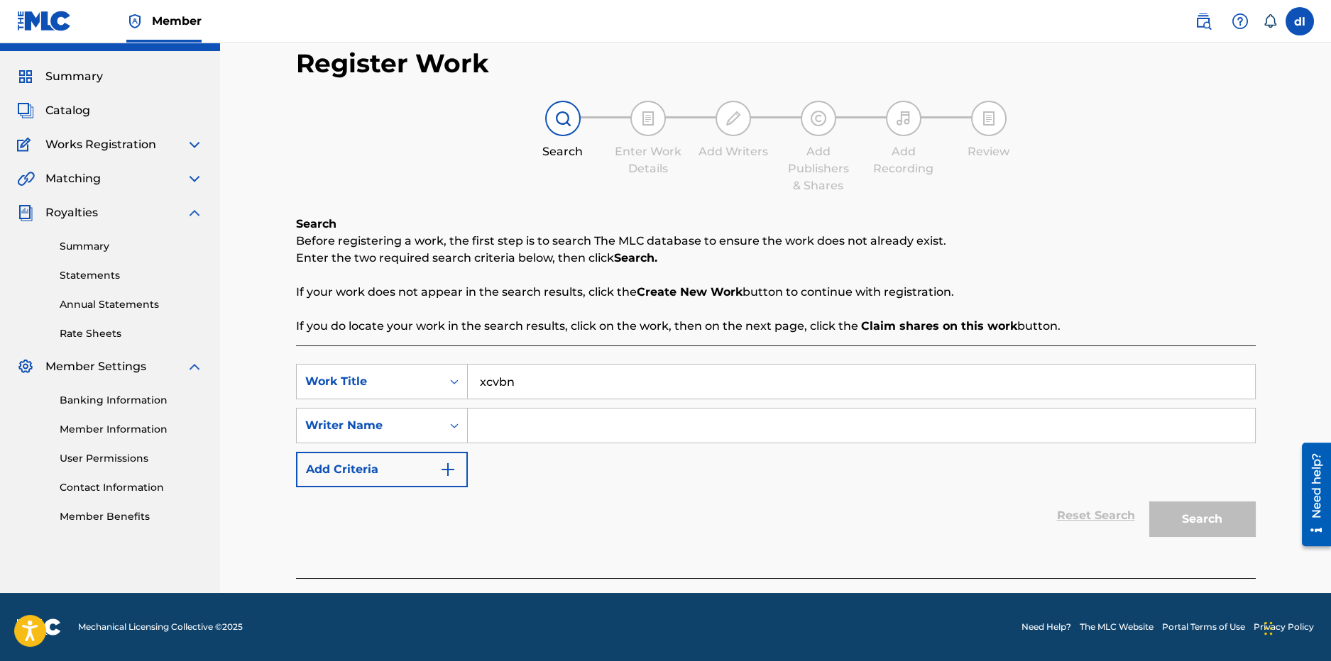
click at [532, 423] on input "Search Form" at bounding box center [861, 426] width 787 height 34
click at [493, 424] on input "Search Form" at bounding box center [861, 426] width 787 height 34
click at [1208, 515] on div "Search" at bounding box center [1199, 516] width 114 height 57
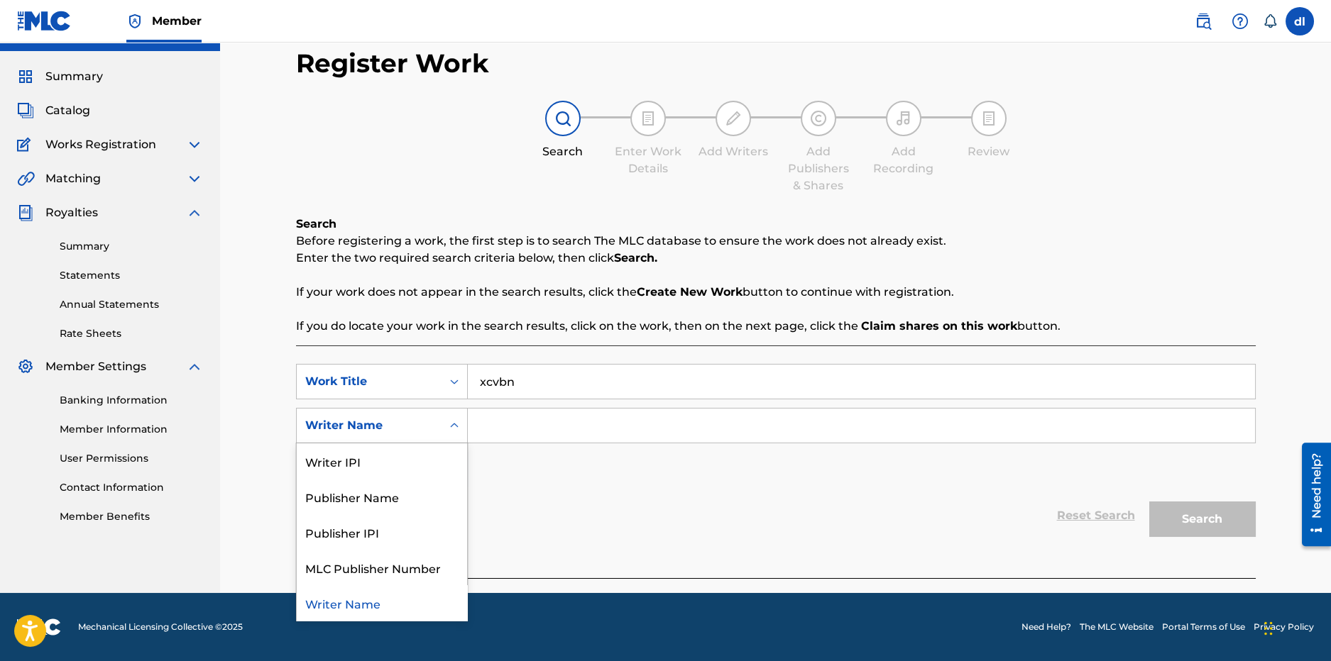
click at [388, 428] on div "Writer Name" at bounding box center [369, 425] width 128 height 17
click at [359, 473] on div "Writer IPI" at bounding box center [382, 461] width 170 height 35
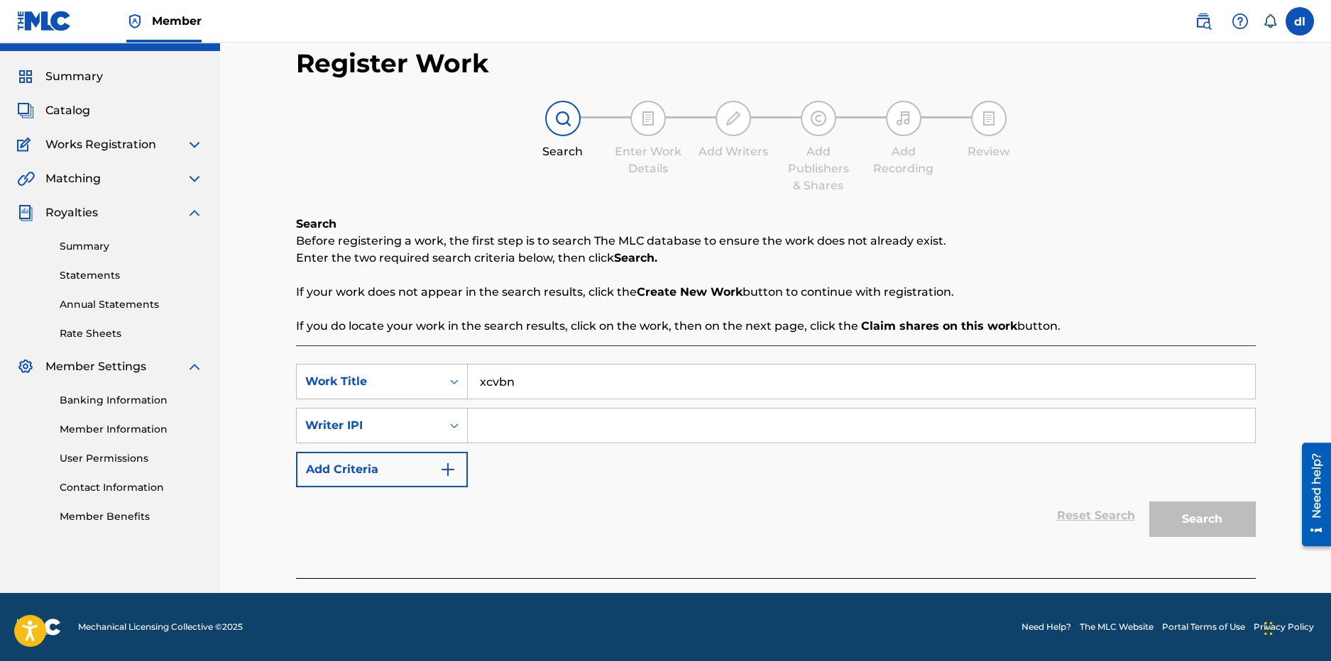
drag, startPoint x: 622, startPoint y: 424, endPoint x: 586, endPoint y: 419, distance: 35.7
click at [621, 424] on input "Search Form" at bounding box center [861, 426] width 787 height 34
type input "ty"
drag, startPoint x: 1216, startPoint y: 528, endPoint x: 916, endPoint y: 449, distance: 310.6
click at [1214, 527] on button "Search" at bounding box center [1202, 519] width 106 height 35
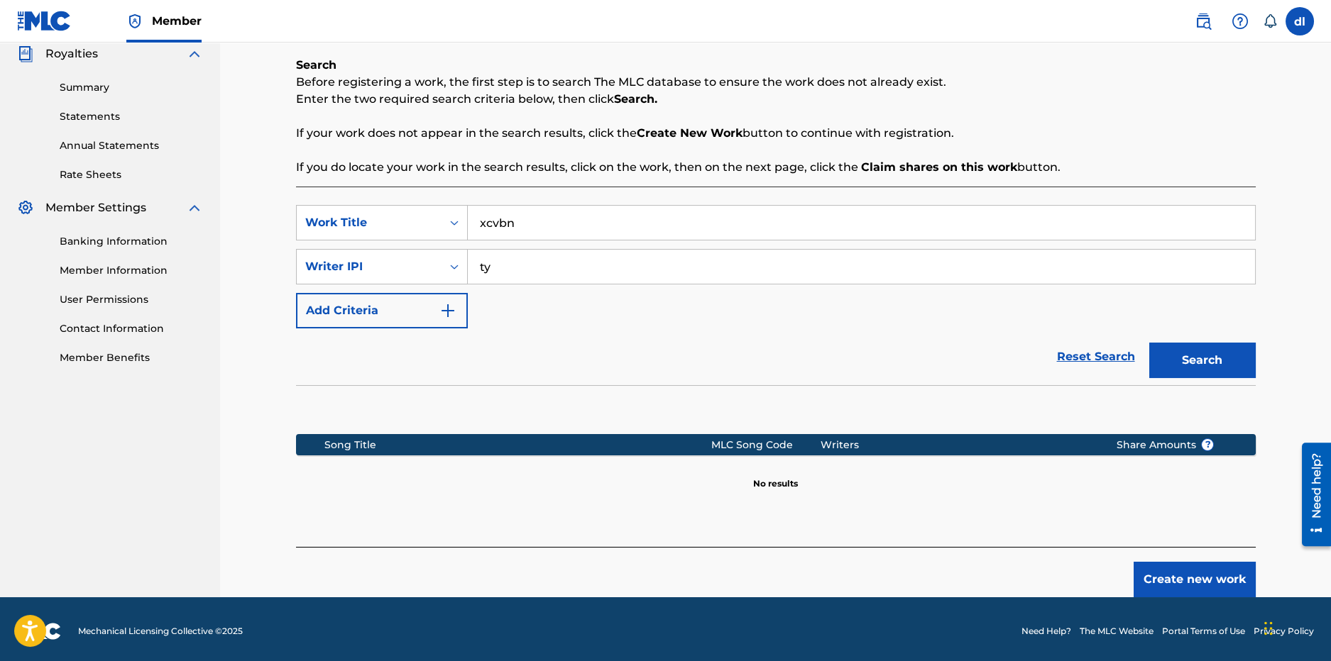
scroll to position [194, 0]
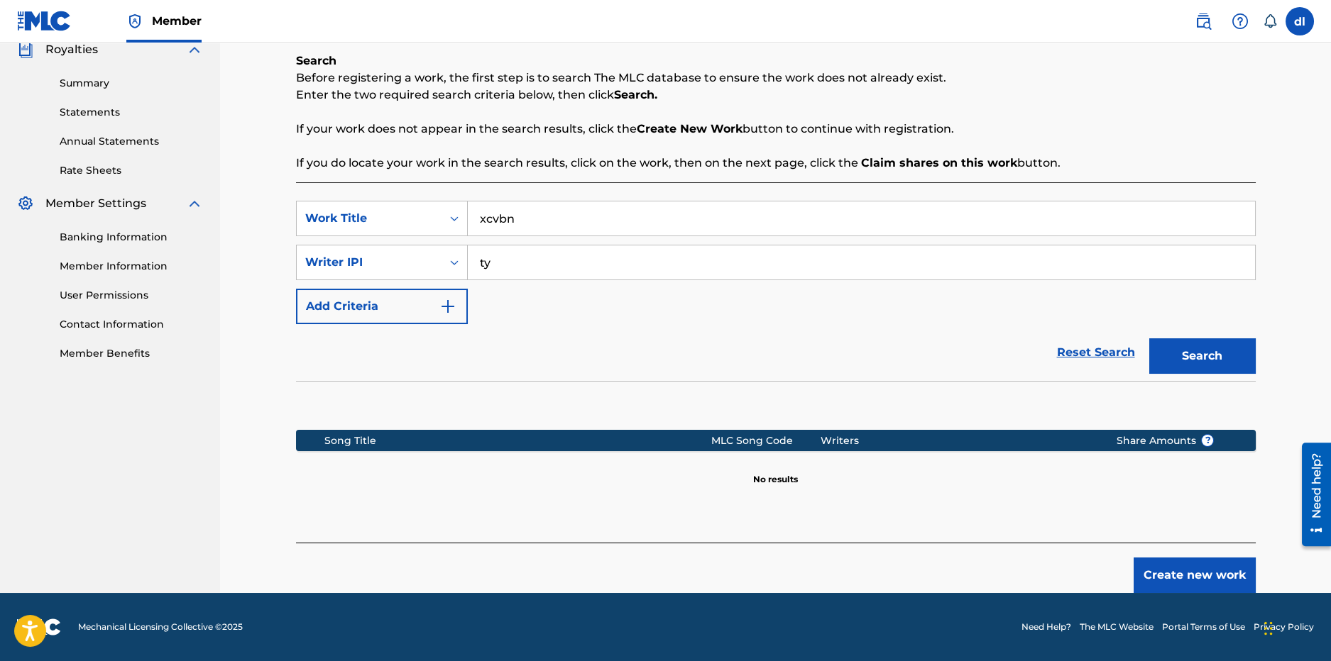
click at [1201, 572] on button "Create new work" at bounding box center [1194, 575] width 122 height 35
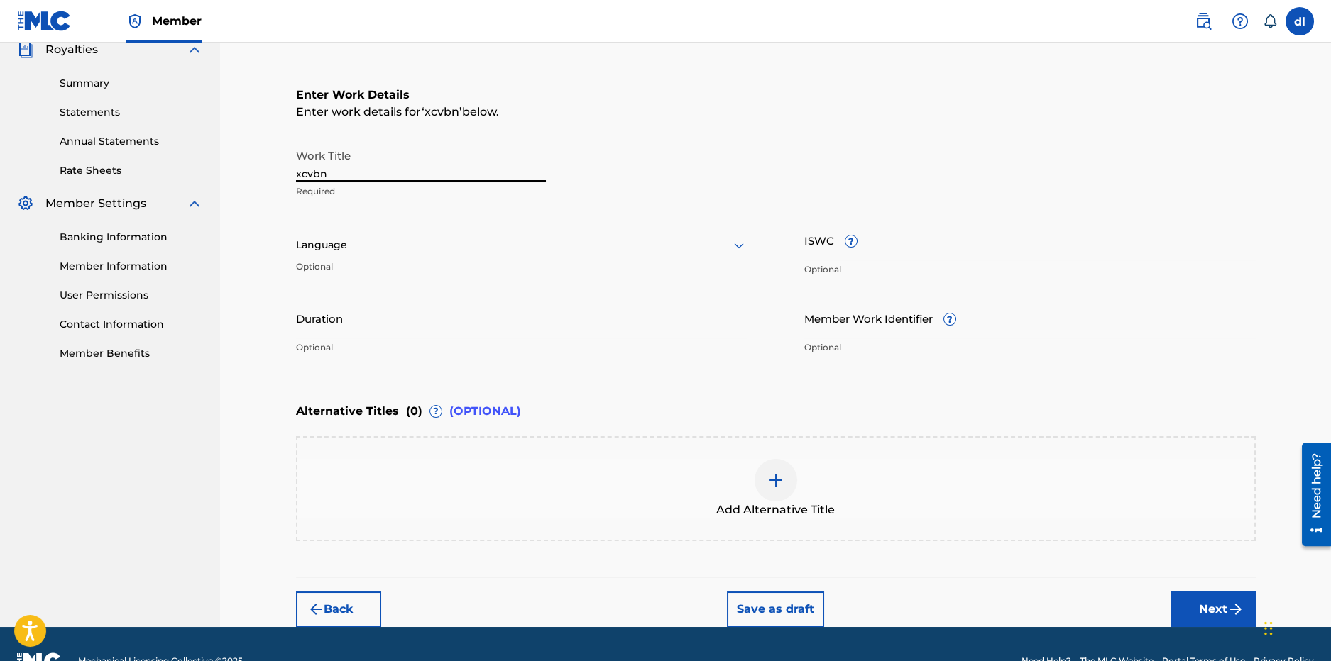
drag, startPoint x: 356, startPoint y: 170, endPoint x: 143, endPoint y: 166, distance: 213.7
click at [143, 166] on main "OG Lincoln Summary Catalog Works Registration Claiming Tool Individual Registra…" at bounding box center [665, 238] width 1331 height 779
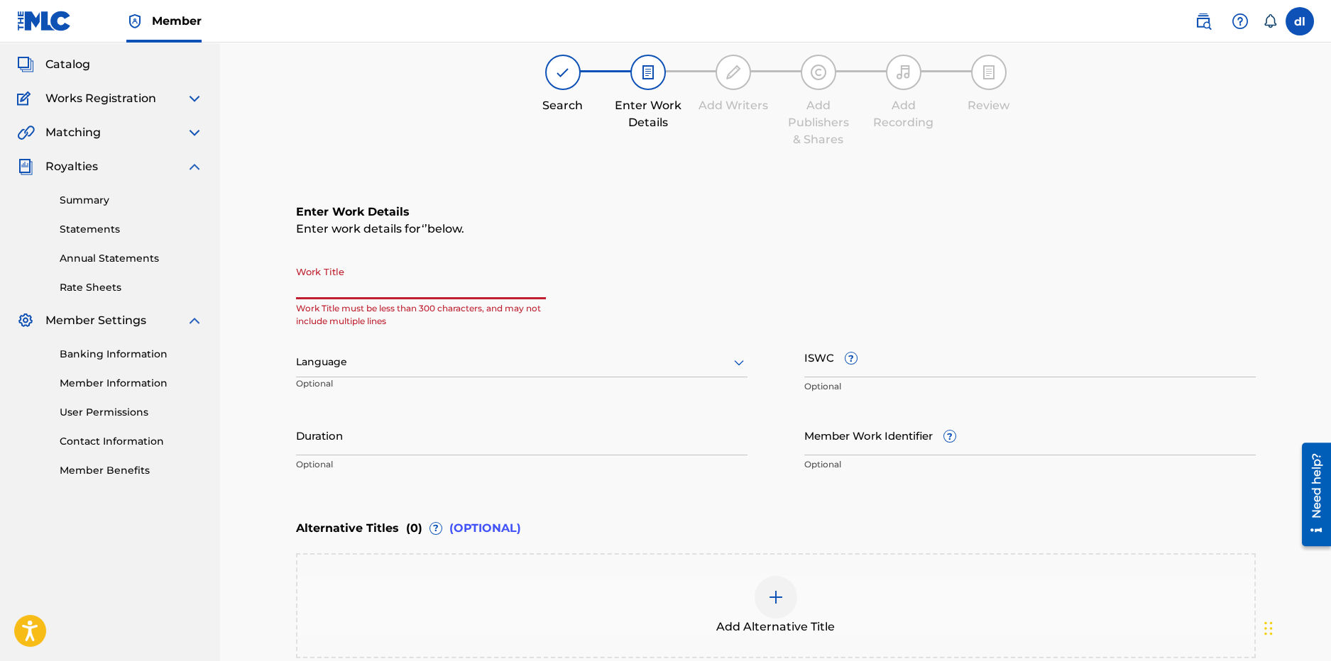
scroll to position [52, 0]
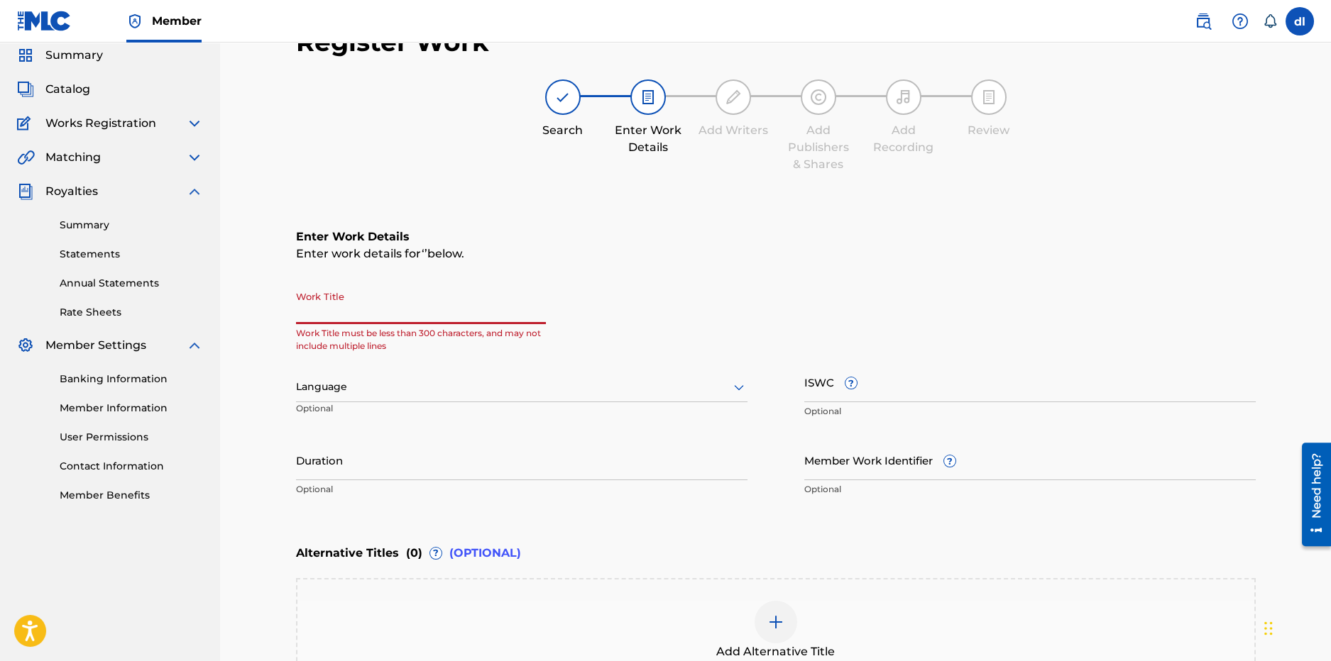
click at [375, 308] on input "Work Title" at bounding box center [421, 304] width 250 height 40
type input "freaky dancer"
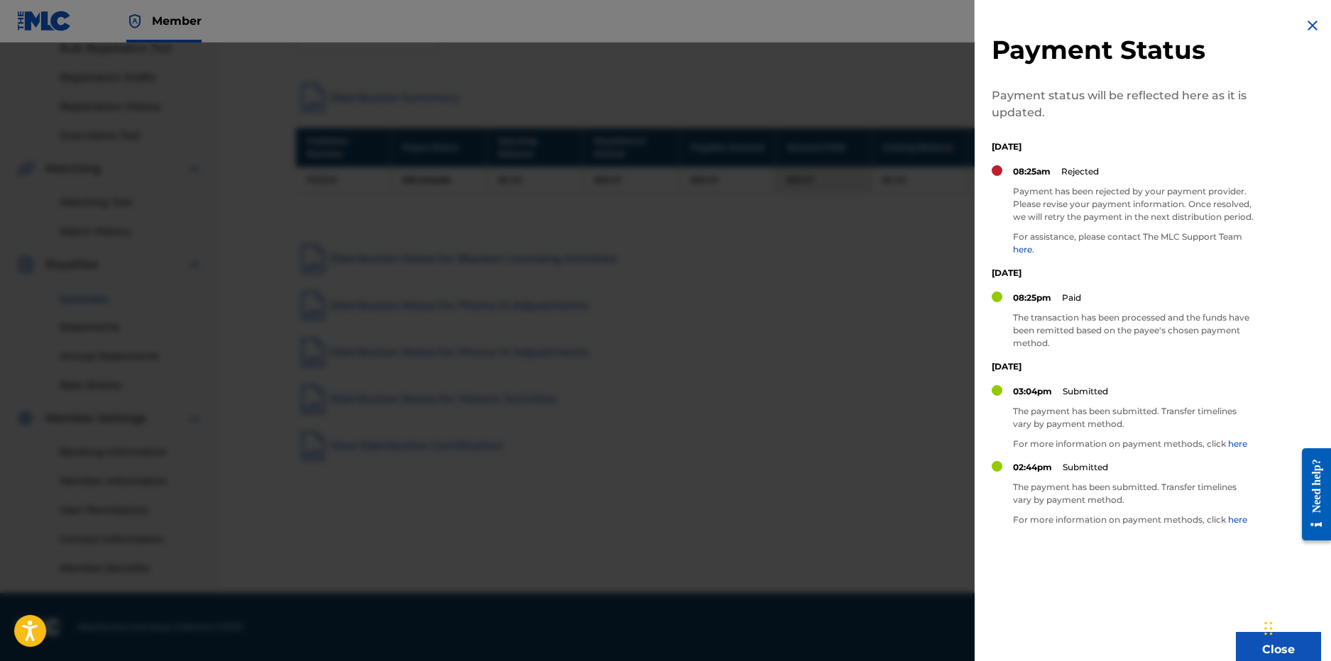
click at [891, 289] on div at bounding box center [665, 373] width 1331 height 661
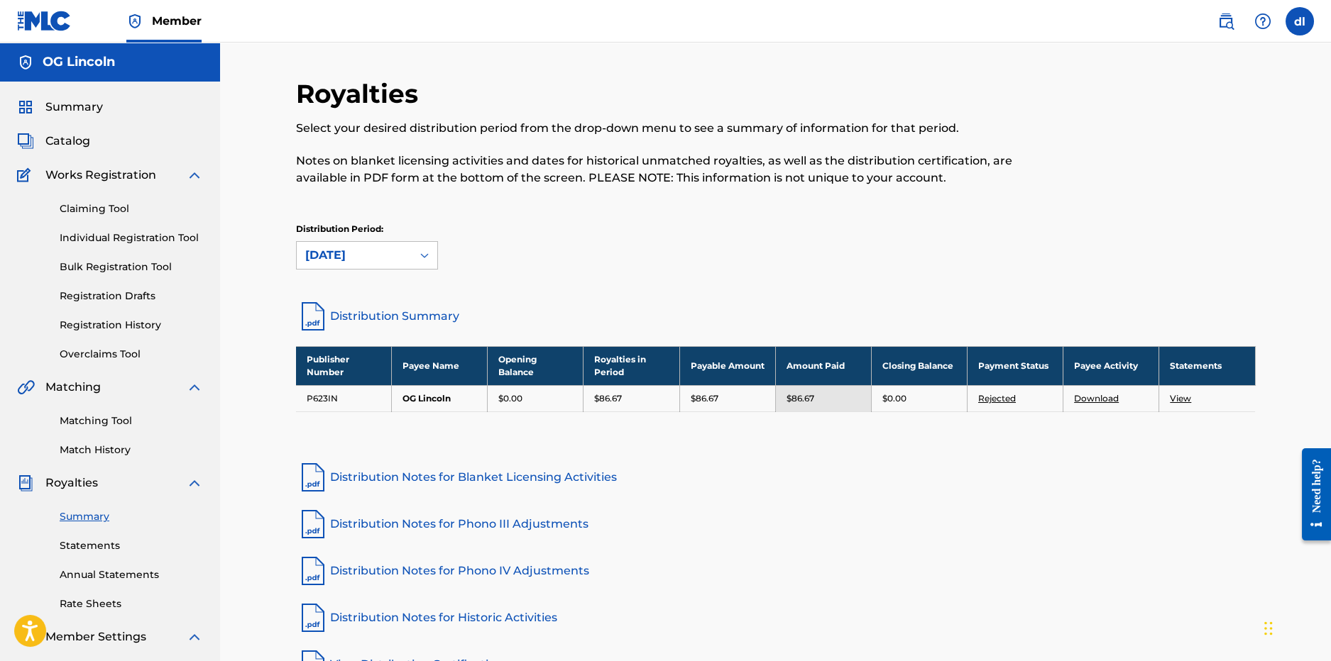
click at [67, 148] on span "Catalog" at bounding box center [67, 141] width 45 height 17
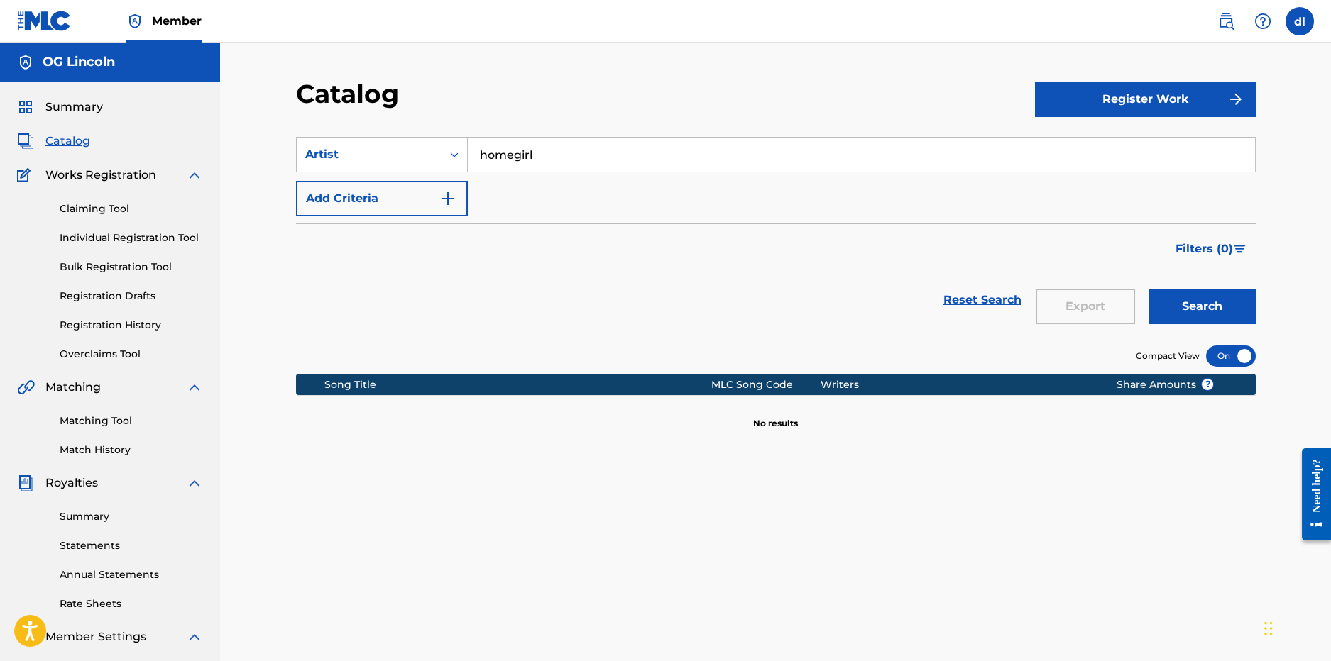
click at [1131, 106] on button "Register Work" at bounding box center [1145, 99] width 221 height 35
click at [1071, 149] on link "Individual" at bounding box center [1145, 145] width 221 height 34
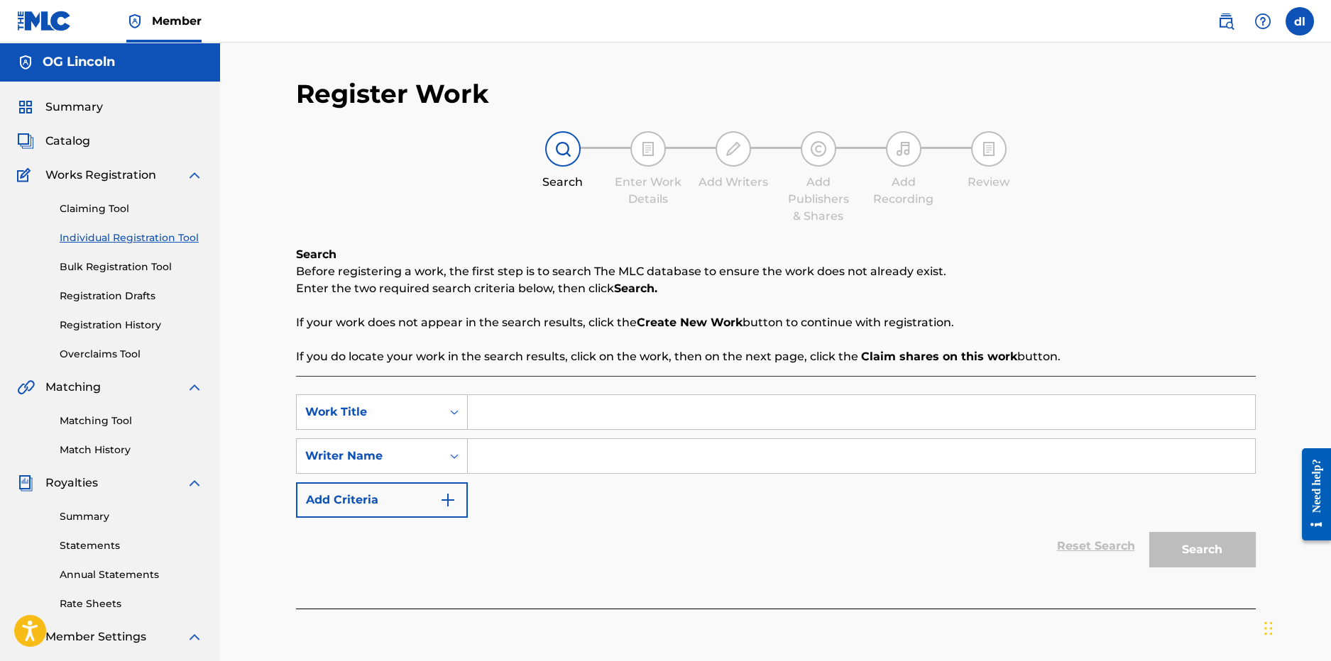
click at [672, 405] on input "Search Form" at bounding box center [861, 412] width 787 height 34
type input "rtyu"
drag, startPoint x: 615, startPoint y: 458, endPoint x: 531, endPoint y: 458, distance: 84.5
click at [570, 458] on input "Search Form" at bounding box center [861, 456] width 787 height 34
type input "rtyu"
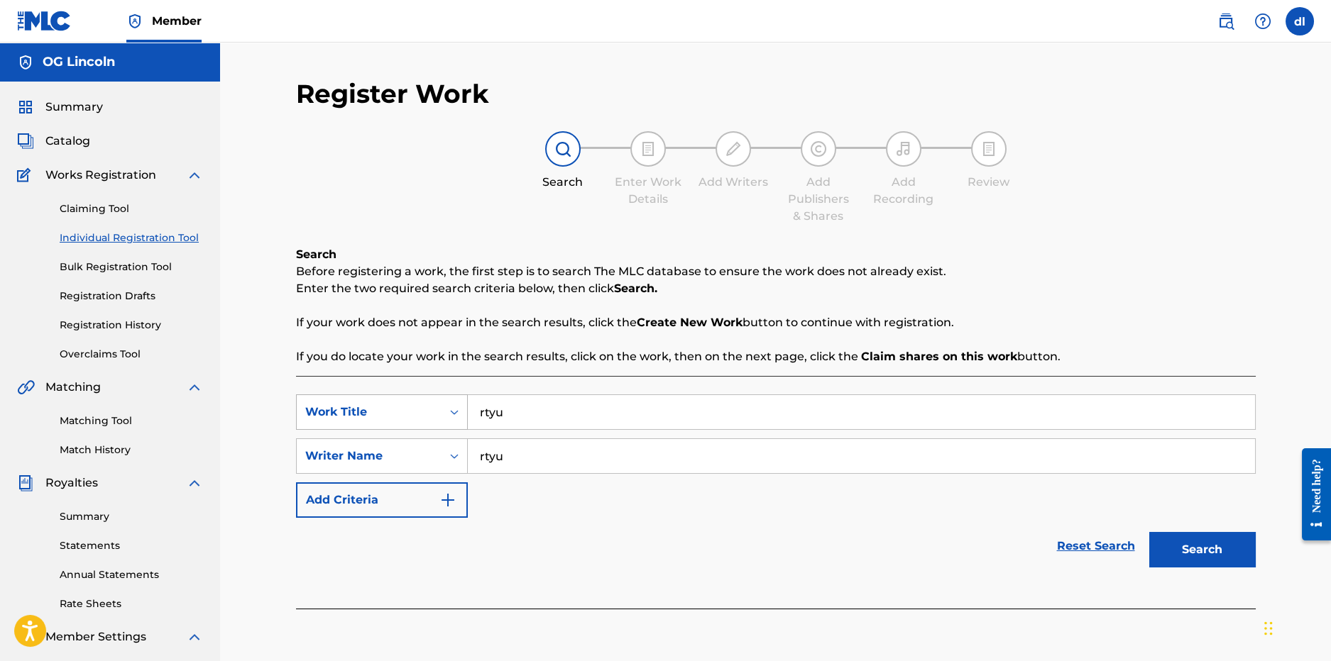
drag, startPoint x: 507, startPoint y: 414, endPoint x: 423, endPoint y: 404, distance: 85.1
click at [375, 420] on div "SearchWithCriteriacf8799e0-85ce-4a7c-a4a1-f2ae6a73f2aa Work Title rtyu" at bounding box center [776, 412] width 960 height 35
drag, startPoint x: 529, startPoint y: 464, endPoint x: 387, endPoint y: 461, distance: 142.7
click at [390, 462] on div "SearchWithCriteria0dd2dec1-767e-4a69-8df4-58dafcfa8ceb Writer Name rtyu" at bounding box center [776, 456] width 960 height 35
click at [517, 405] on input "Search Form" at bounding box center [861, 412] width 787 height 34
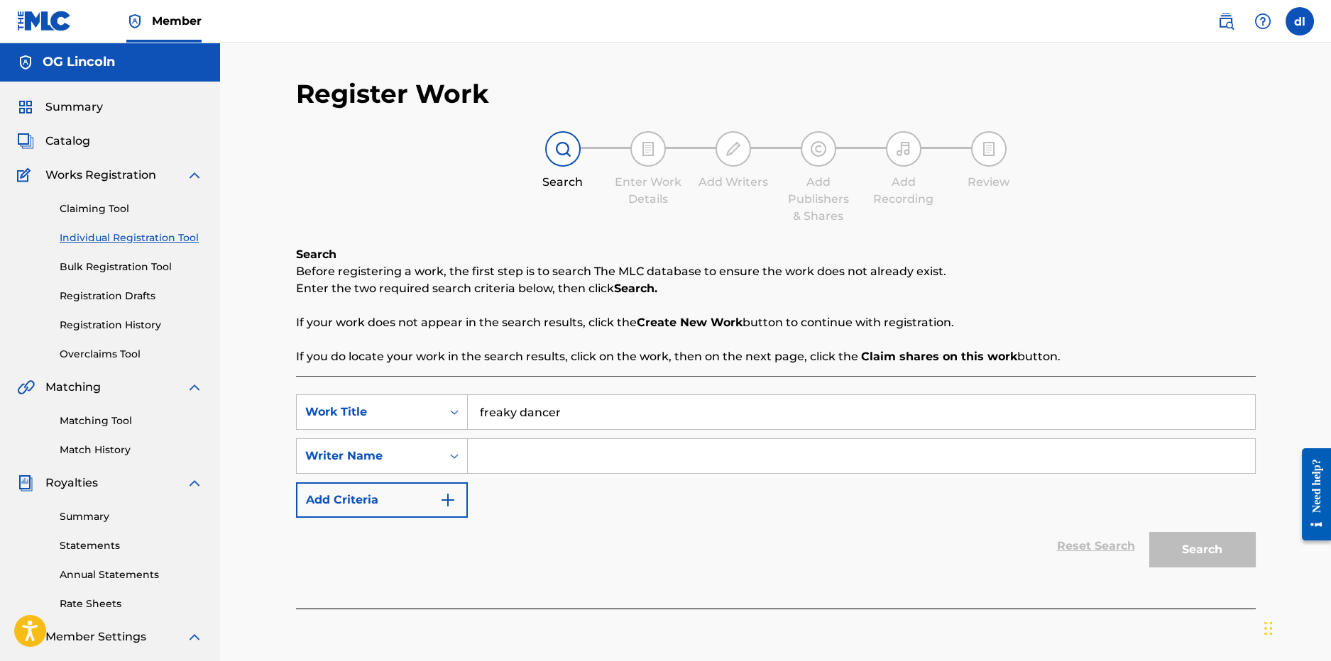
type input "freaky dancer"
type input "lilcj kasino"
click at [1149, 532] on button "Search" at bounding box center [1202, 549] width 106 height 35
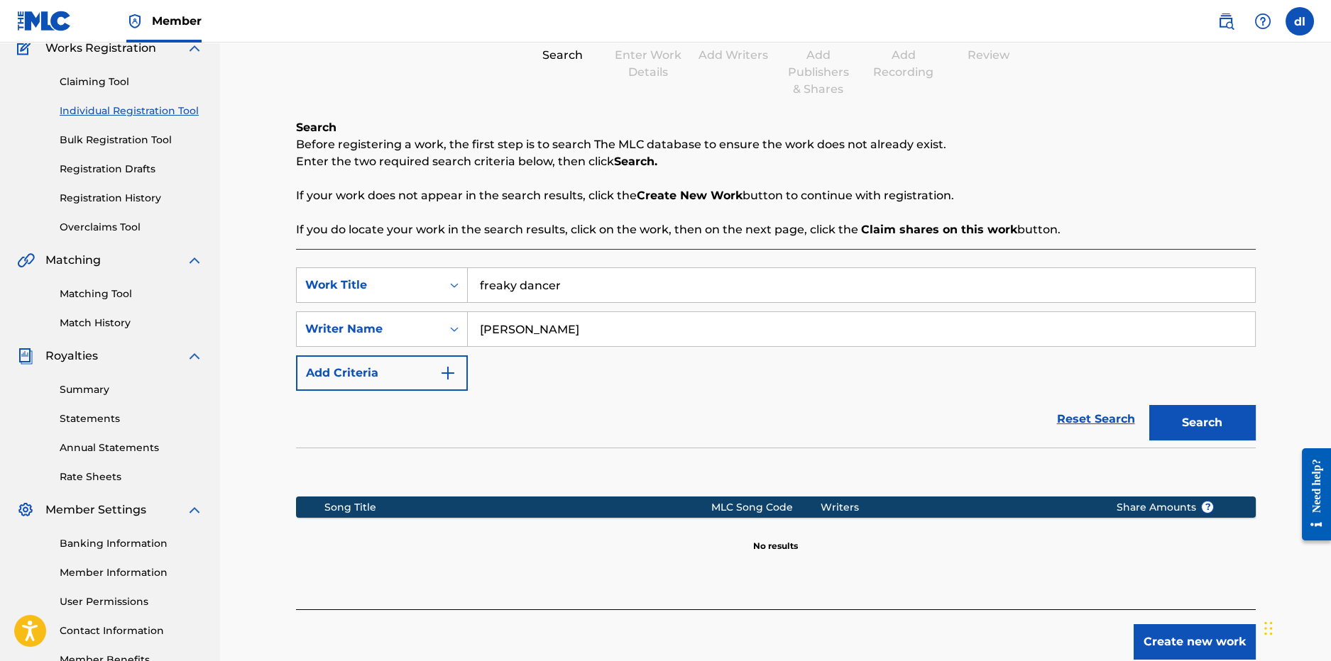
scroll to position [141, 0]
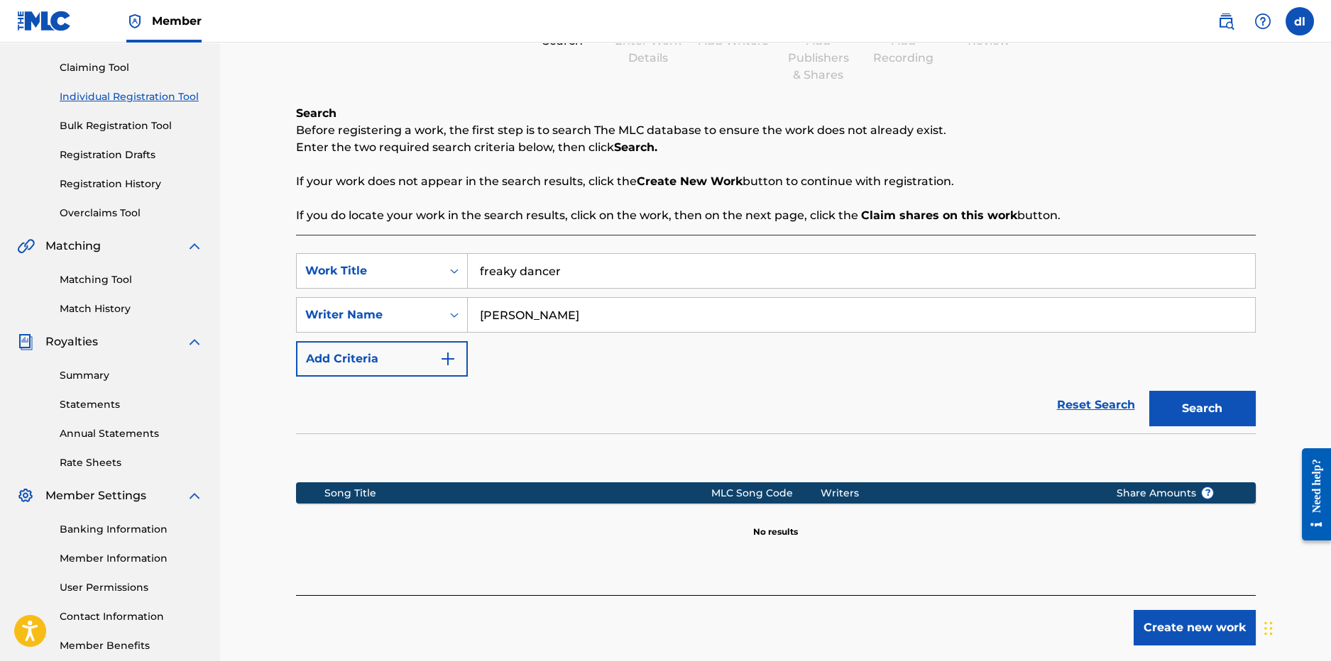
click at [1197, 633] on button "Create new work" at bounding box center [1194, 627] width 122 height 35
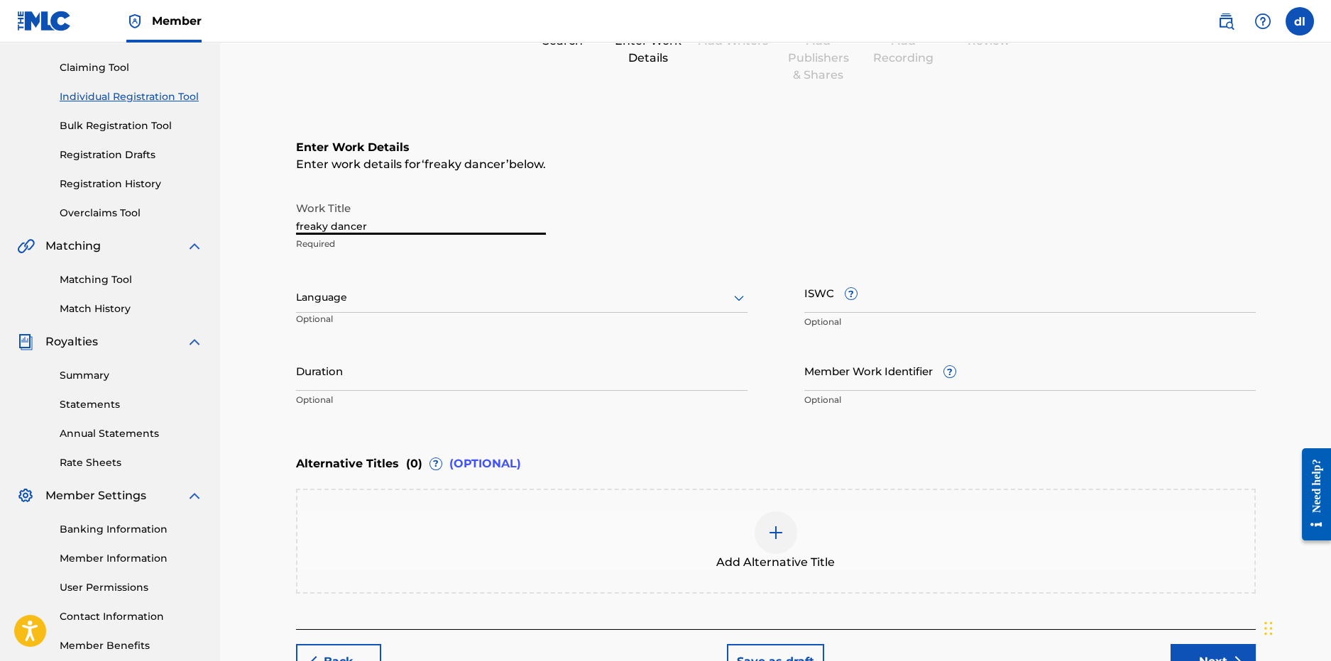
drag, startPoint x: 383, startPoint y: 224, endPoint x: 378, endPoint y: 231, distance: 8.5
click at [376, 227] on input "freaky dancer" at bounding box center [421, 214] width 250 height 40
click at [338, 302] on div at bounding box center [521, 298] width 451 height 18
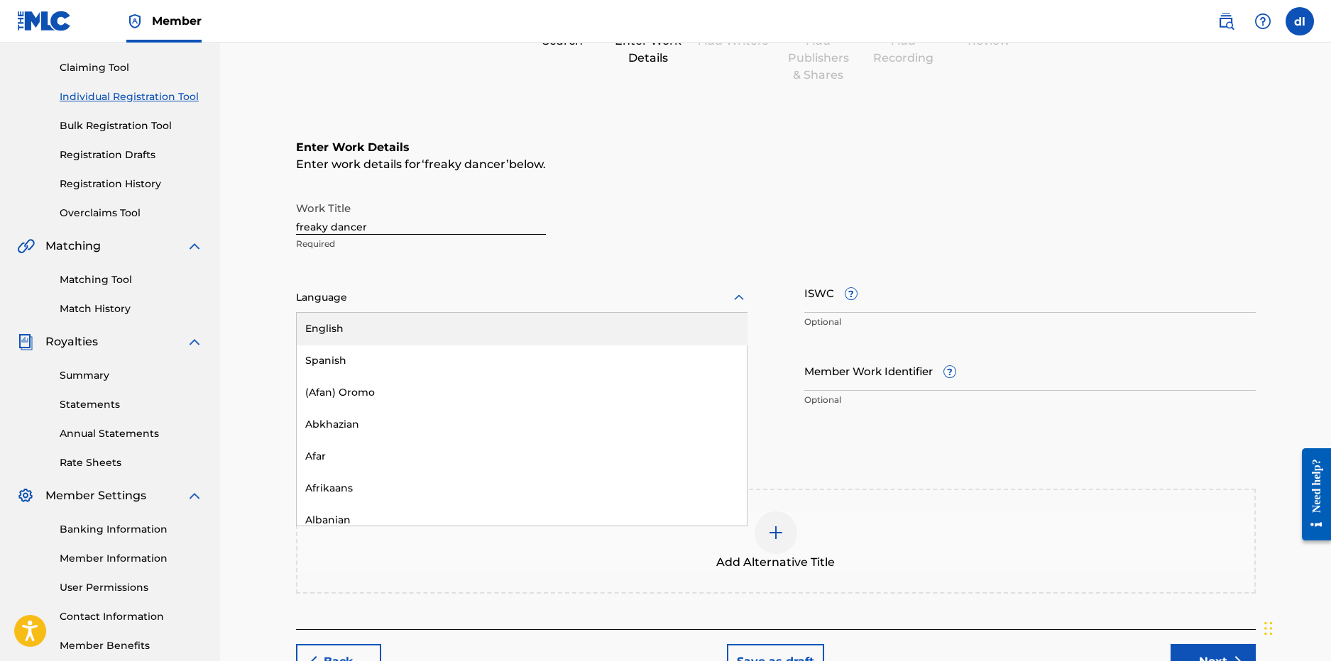
click at [842, 300] on input "ISWC ?" at bounding box center [1029, 293] width 451 height 40
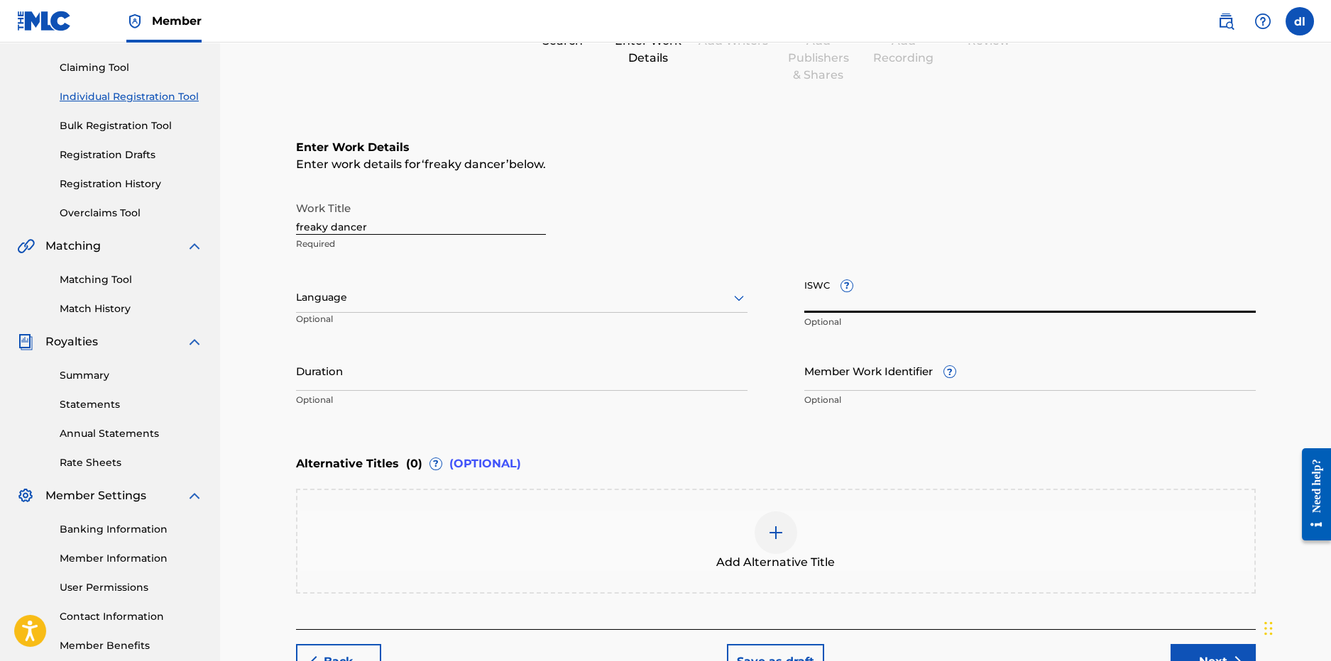
click at [852, 298] on input "ISWC ?" at bounding box center [1029, 293] width 451 height 40
paste input "USUYG1758818"
type input "USUYG1758818"
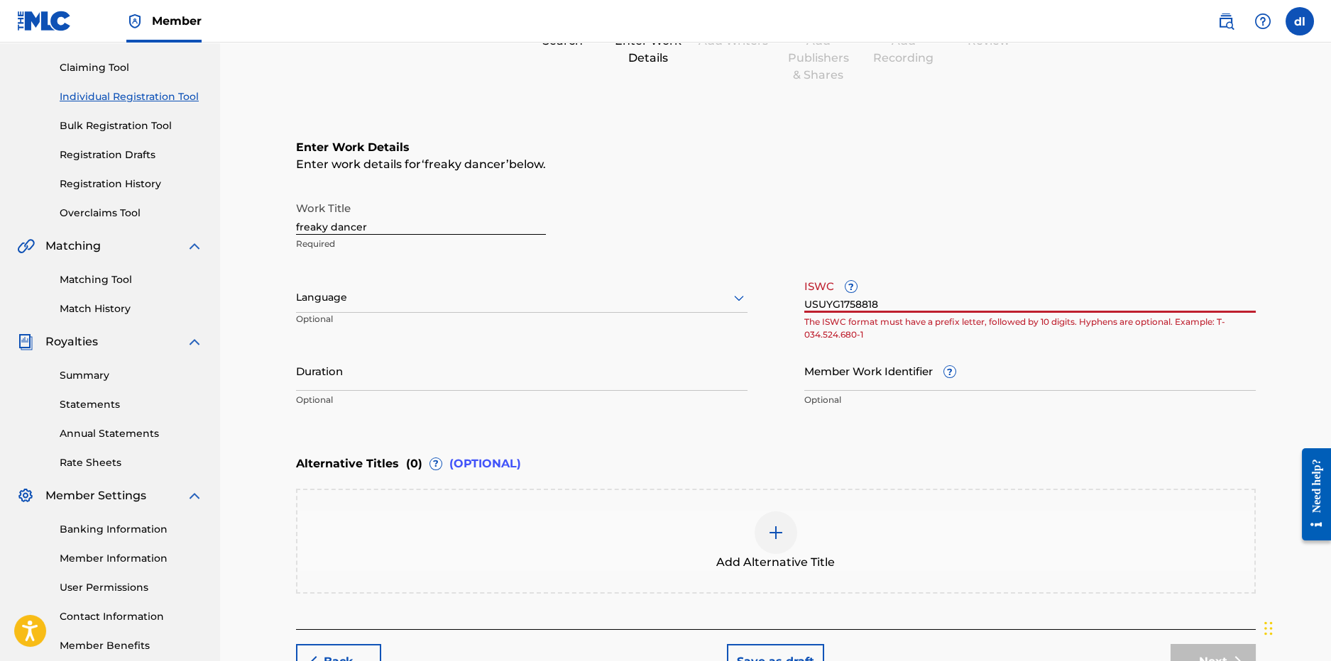
drag, startPoint x: 917, startPoint y: 288, endPoint x: 911, endPoint y: 292, distance: 7.7
click at [914, 290] on input "USUYG1758818" at bounding box center [1029, 293] width 451 height 40
drag, startPoint x: 910, startPoint y: 301, endPoint x: 685, endPoint y: 314, distance: 225.3
click at [685, 314] on div "Work Title freaky dancer Required Language Optional ISWC ? USUYG1758818 The ISW…" at bounding box center [776, 304] width 960 height 220
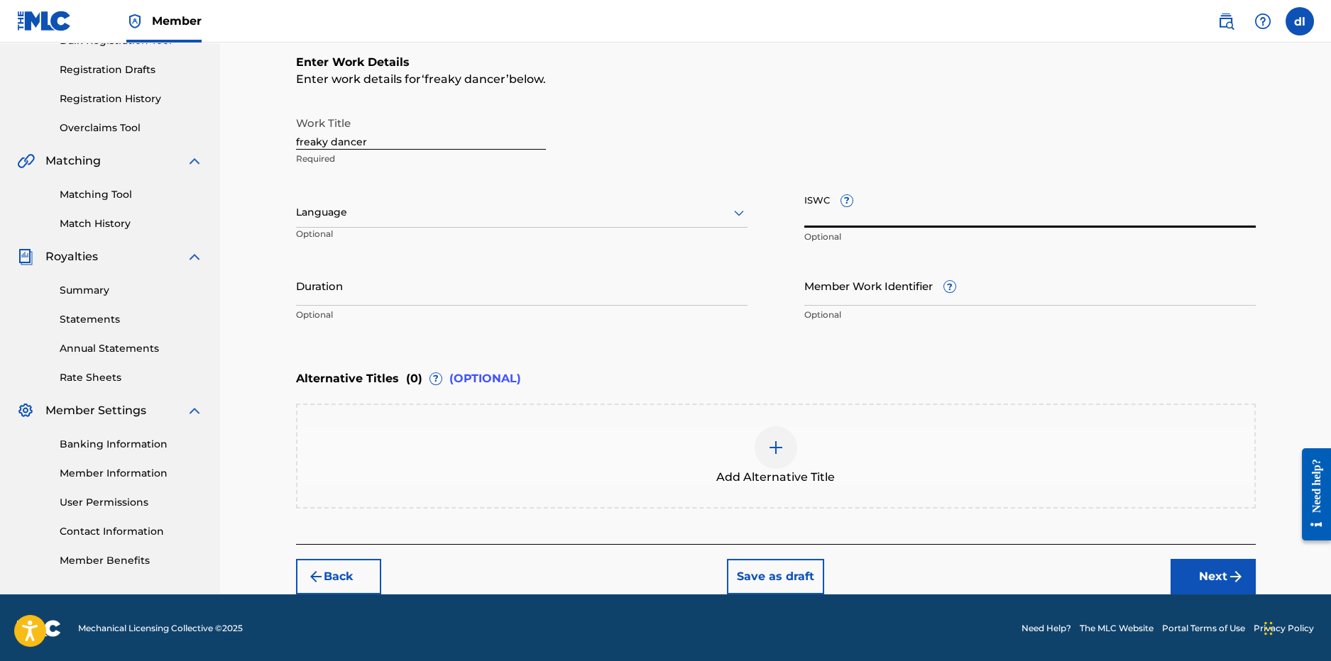
scroll to position [227, 0]
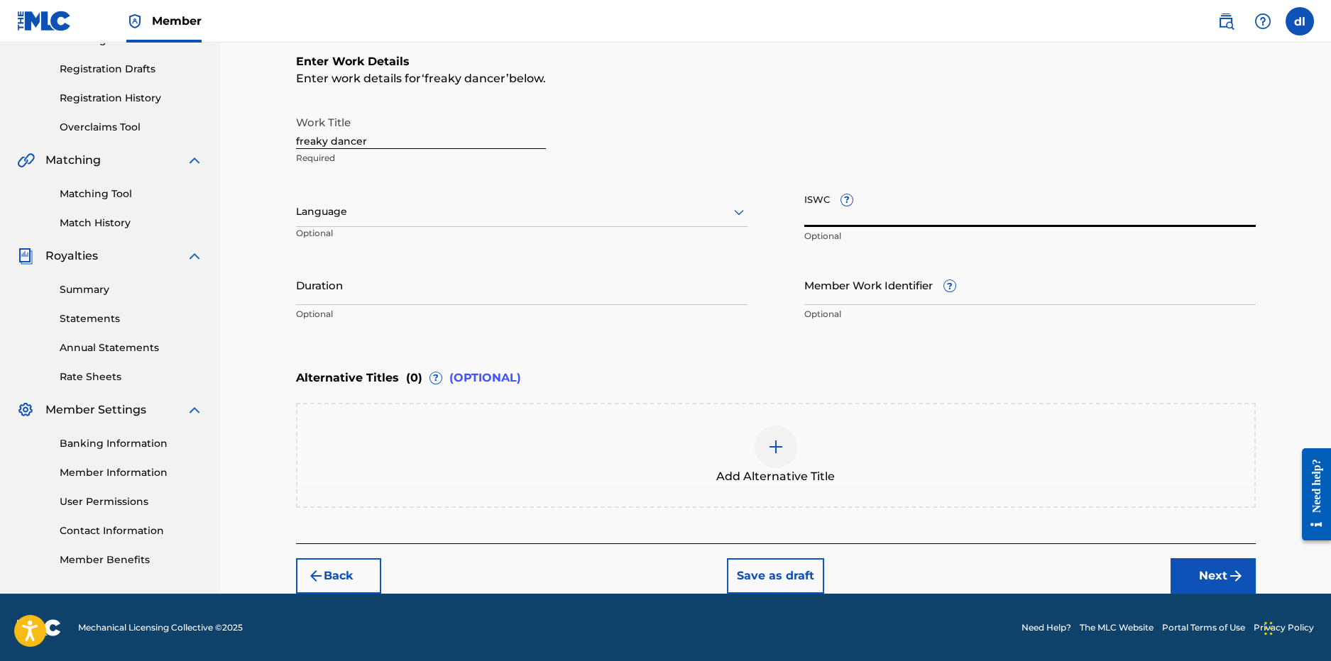
click at [877, 218] on input "ISWC ?" at bounding box center [1029, 207] width 451 height 40
drag, startPoint x: 1209, startPoint y: 559, endPoint x: 1160, endPoint y: 559, distance: 49.0
click at [1209, 561] on button "Next" at bounding box center [1212, 576] width 85 height 35
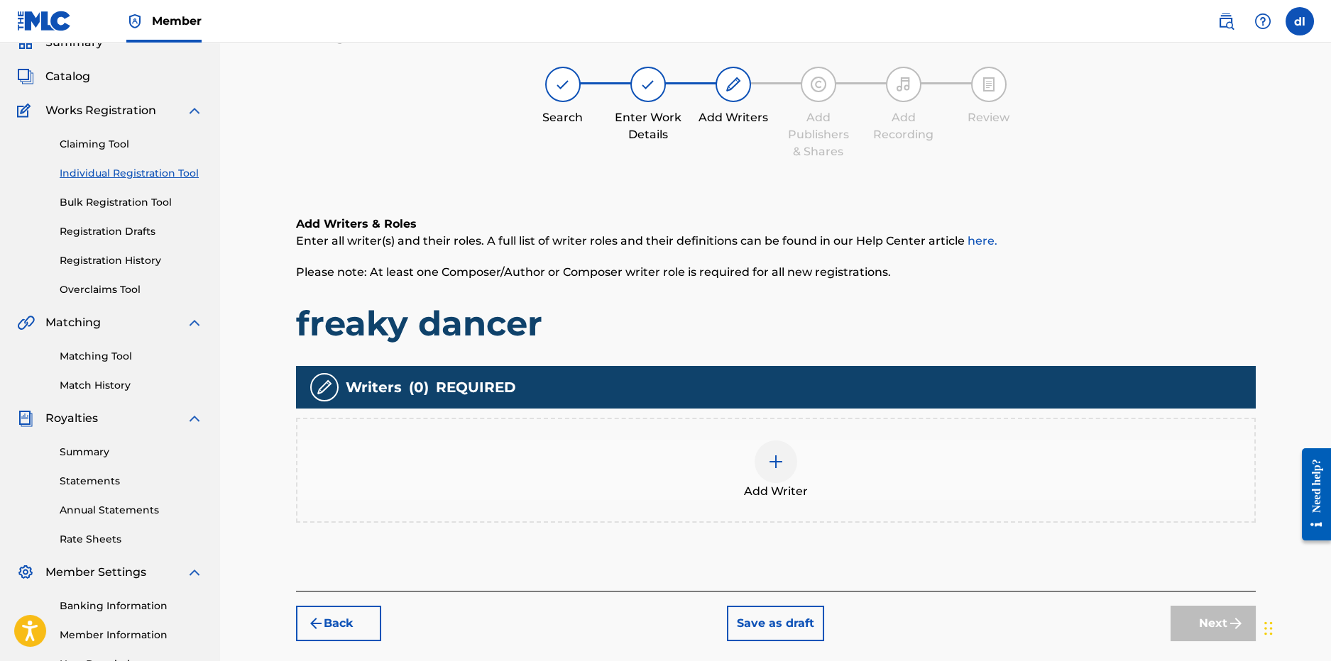
scroll to position [64, 0]
click at [776, 474] on div at bounding box center [775, 462] width 43 height 43
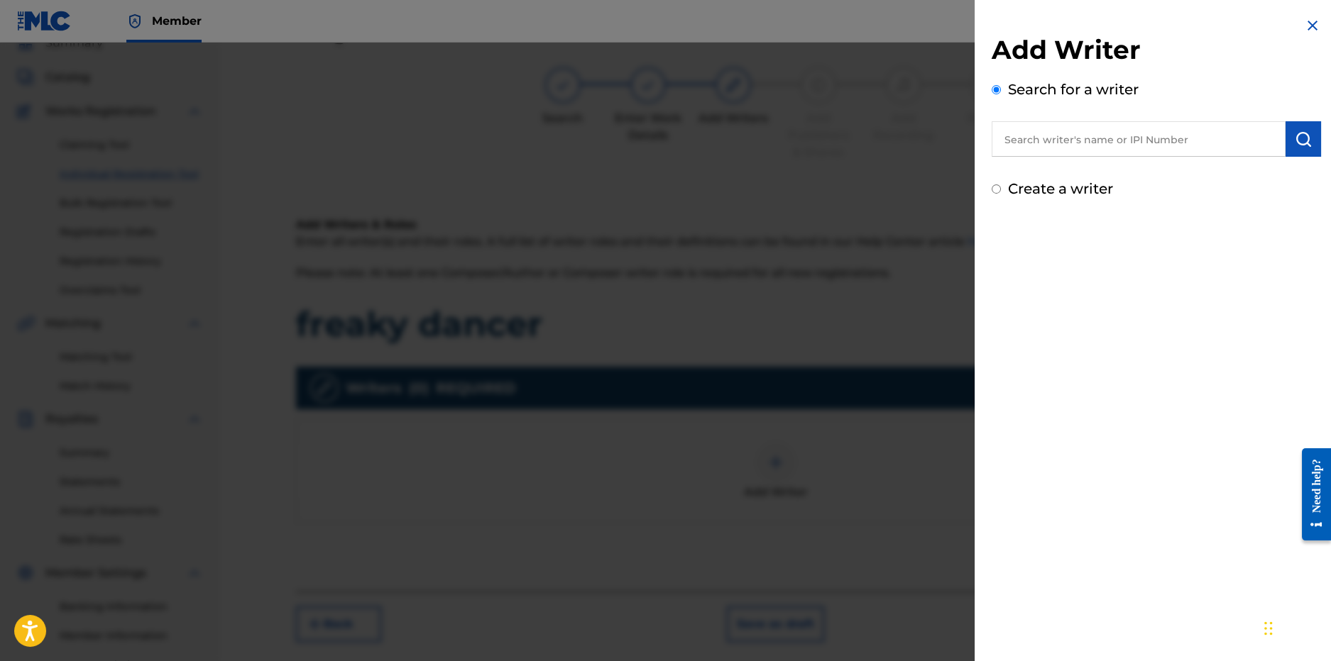
click at [1111, 134] on input "text" at bounding box center [1138, 138] width 294 height 35
click at [1096, 174] on div "lilcj kasino" at bounding box center [1137, 172] width 293 height 26
type input "lilcj kasino"
click at [1296, 142] on img "submit" at bounding box center [1303, 139] width 17 height 17
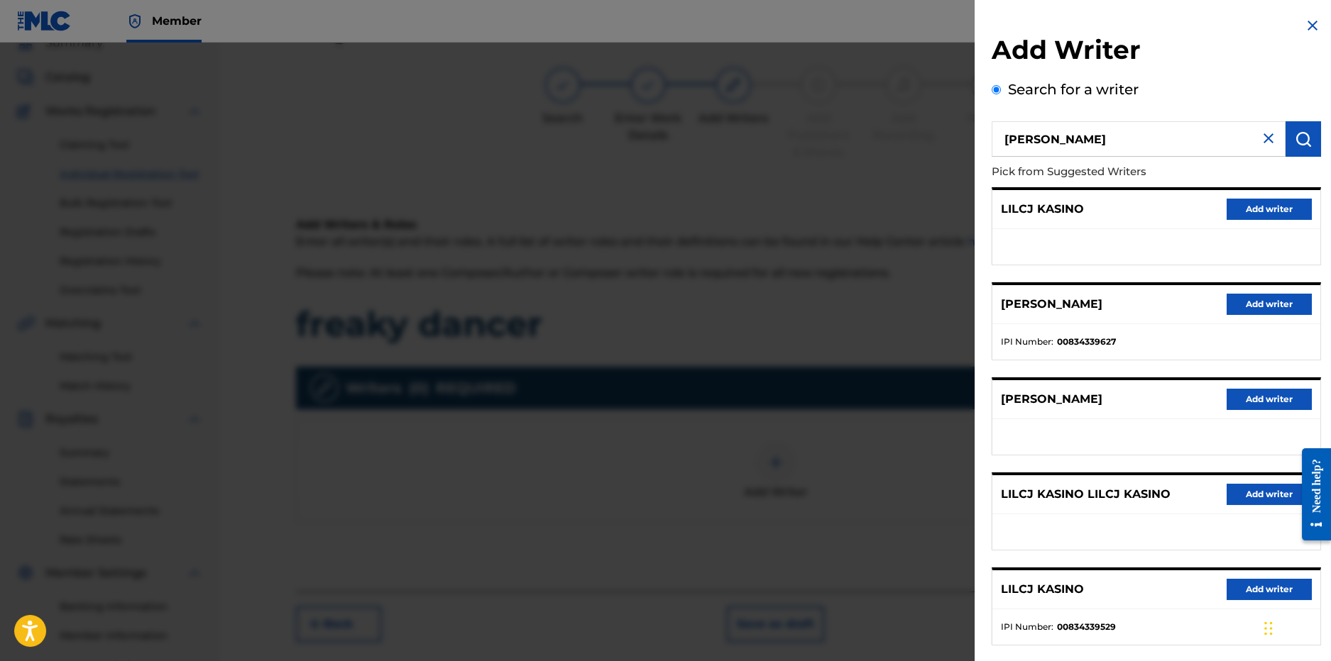
click at [1257, 307] on button "Add writer" at bounding box center [1268, 304] width 85 height 21
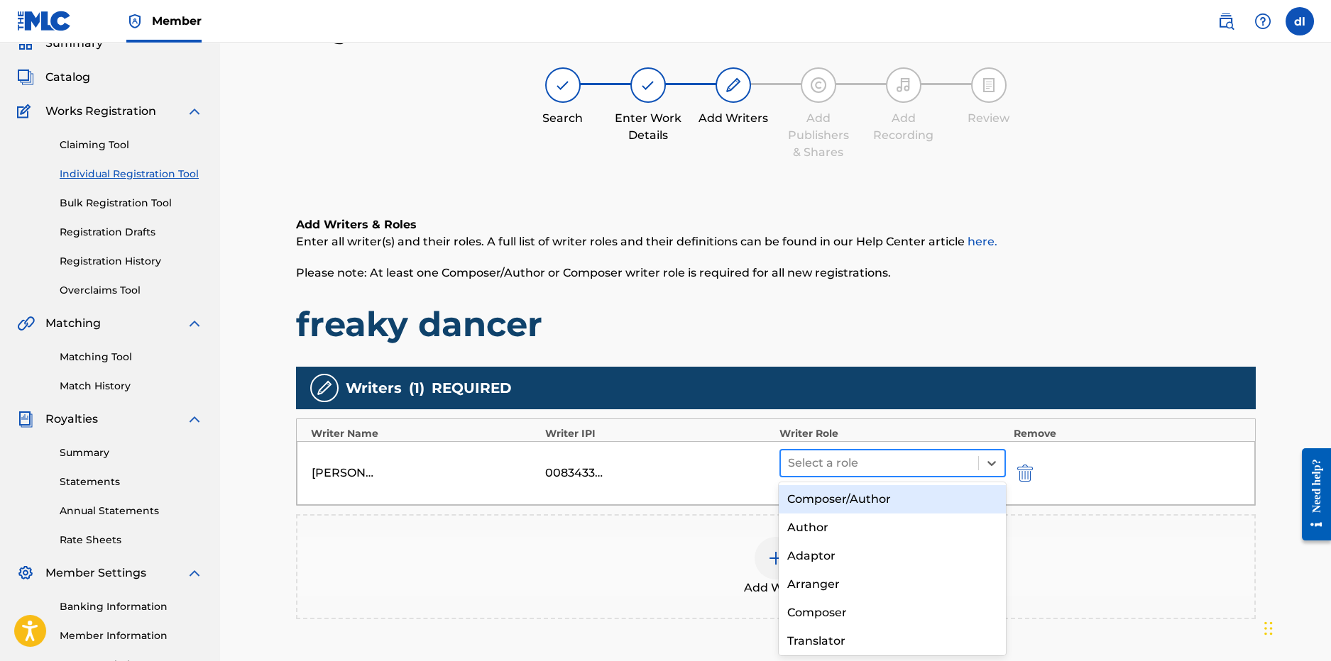
click at [850, 459] on div at bounding box center [880, 464] width 184 height 20
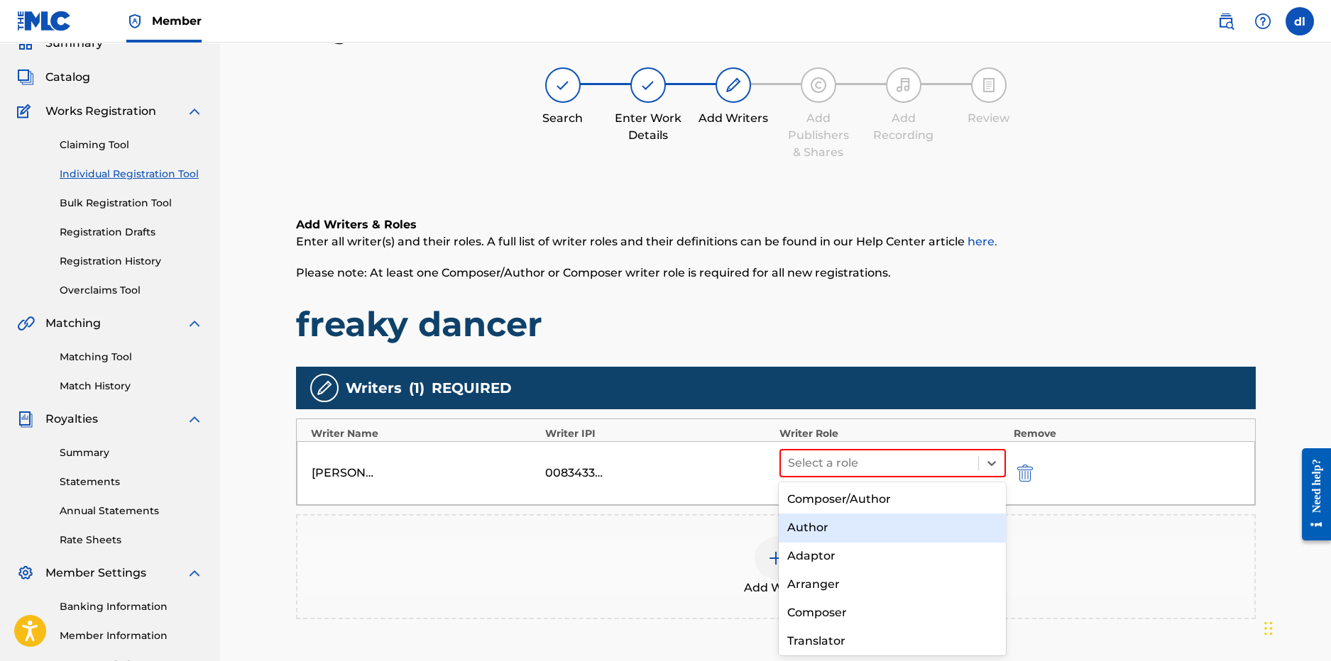
drag, startPoint x: 820, startPoint y: 528, endPoint x: 806, endPoint y: 522, distance: 14.9
click at [819, 528] on div "Author" at bounding box center [892, 528] width 227 height 28
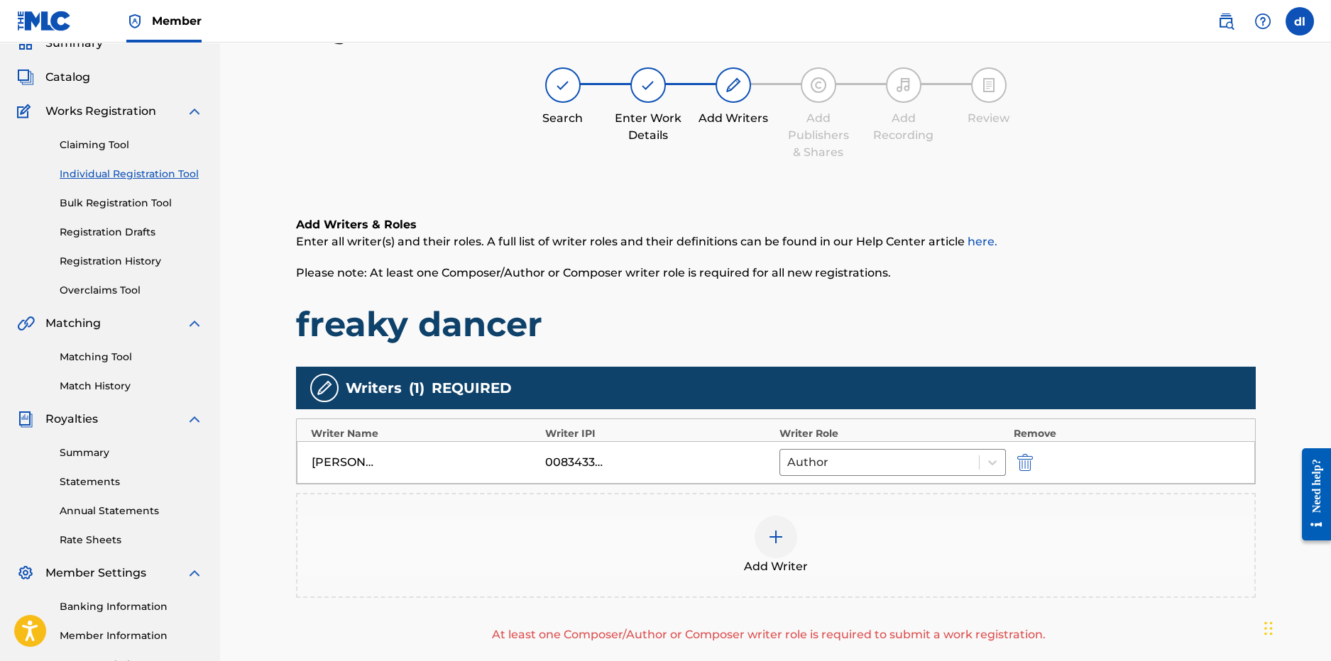
click at [786, 525] on div at bounding box center [775, 537] width 43 height 43
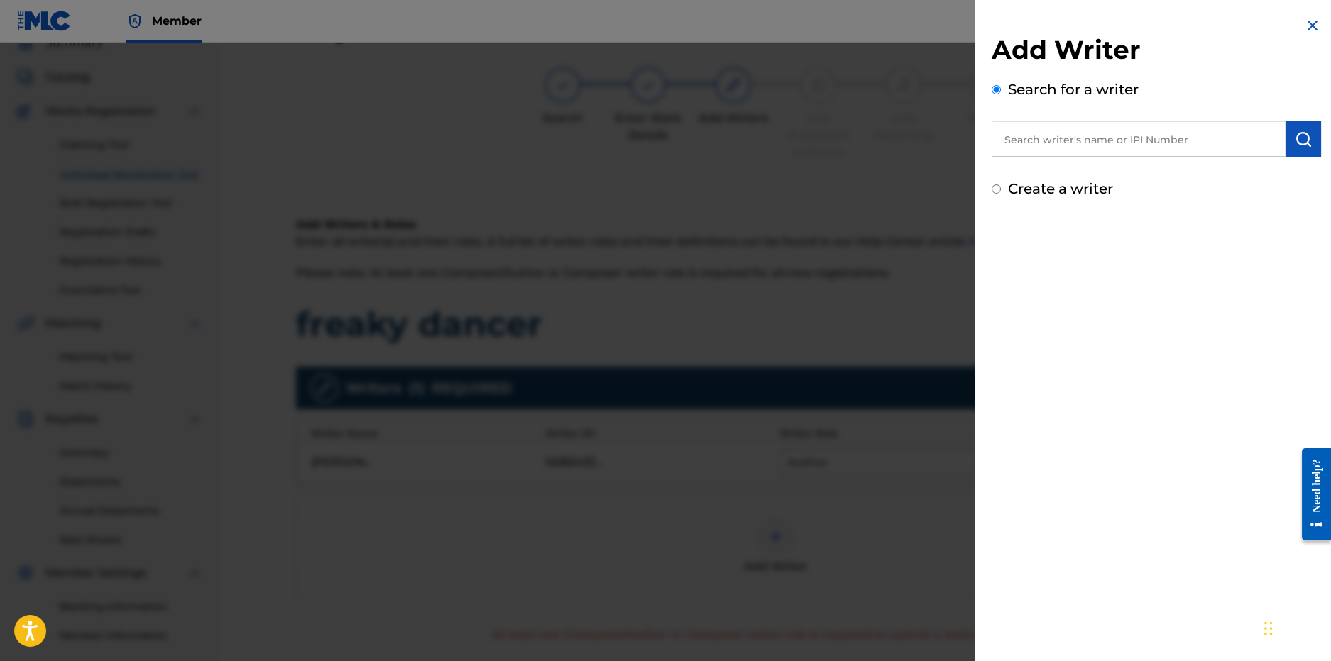
click at [1106, 141] on input "text" at bounding box center [1138, 138] width 294 height 35
type input "derrion lincoln"
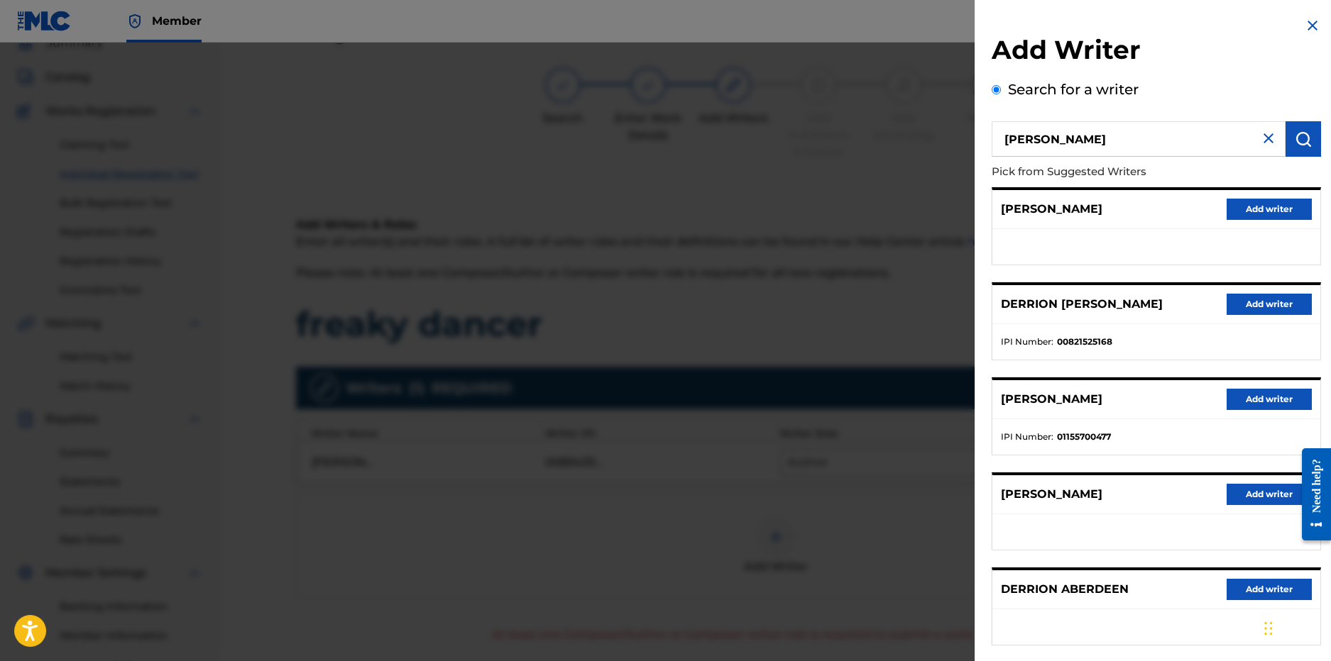
click at [1268, 298] on button "Add writer" at bounding box center [1268, 304] width 85 height 21
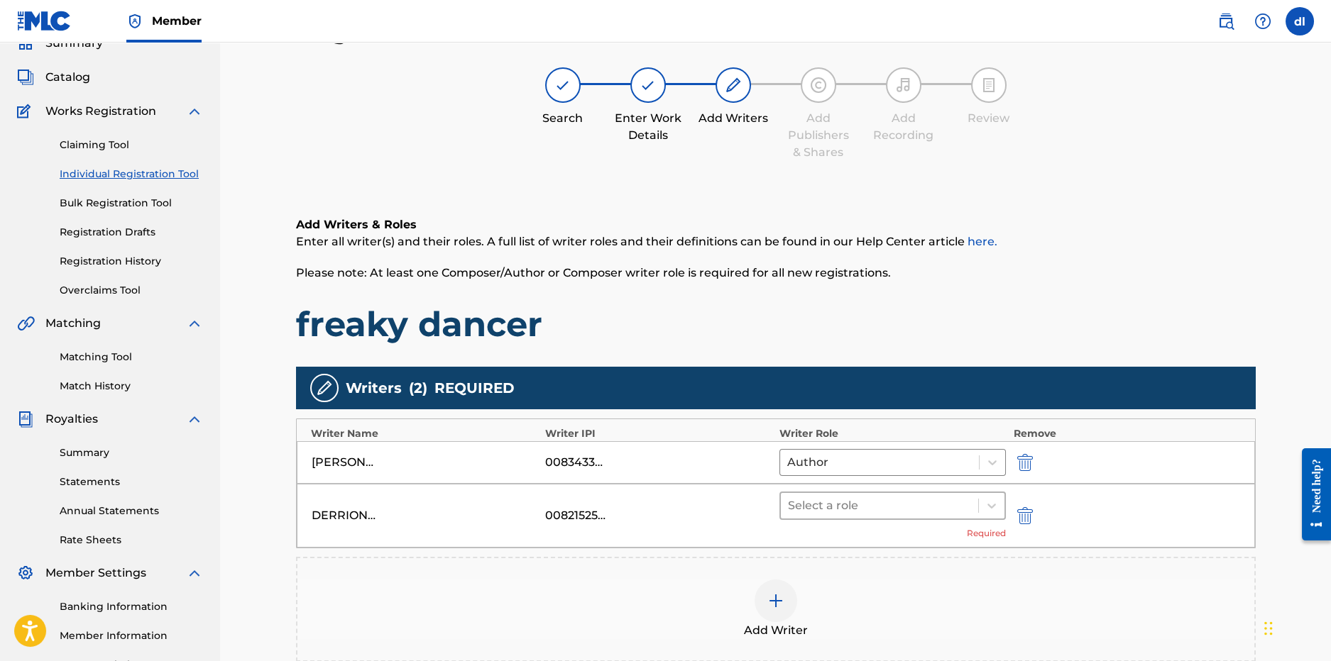
click at [825, 506] on div at bounding box center [880, 506] width 184 height 20
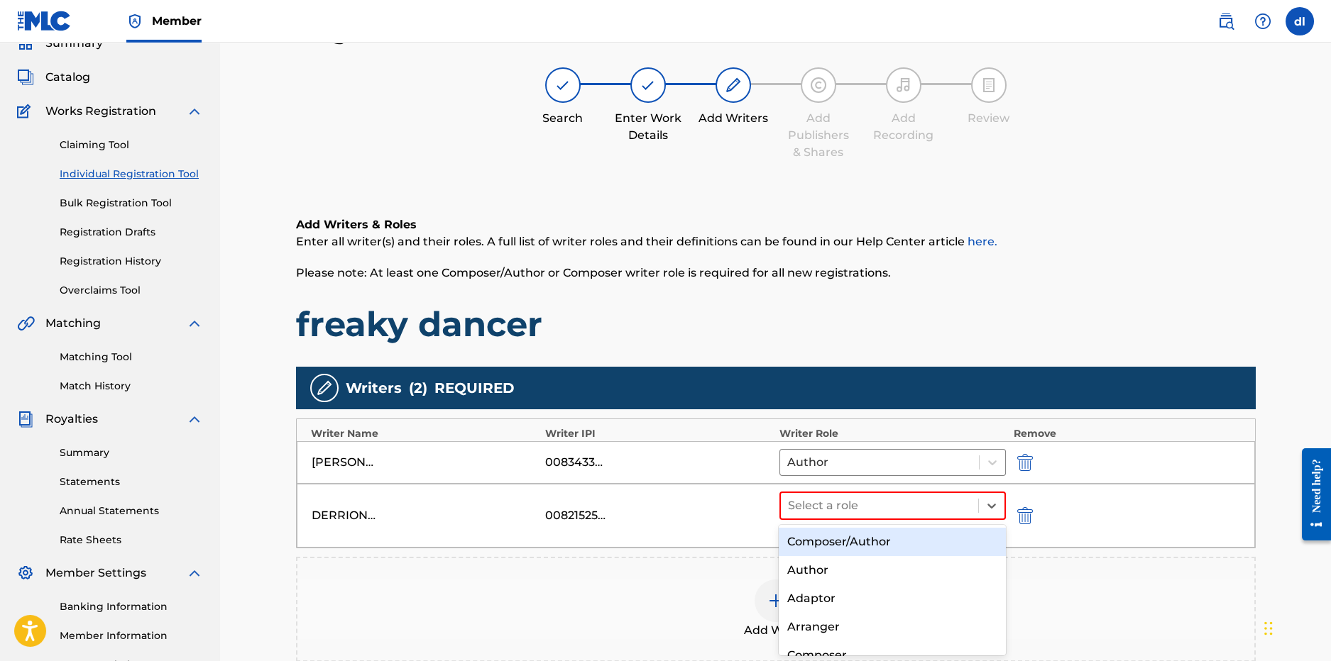
scroll to position [102, 0]
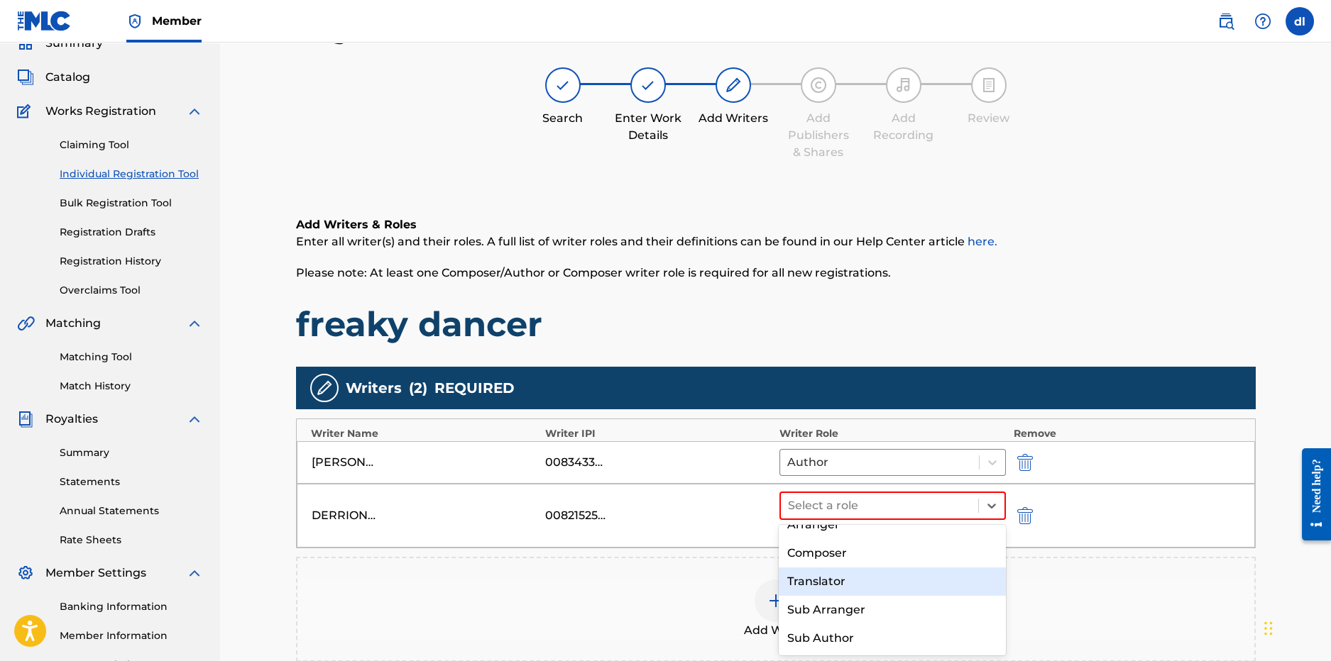
click at [829, 556] on div "Composer" at bounding box center [892, 553] width 227 height 28
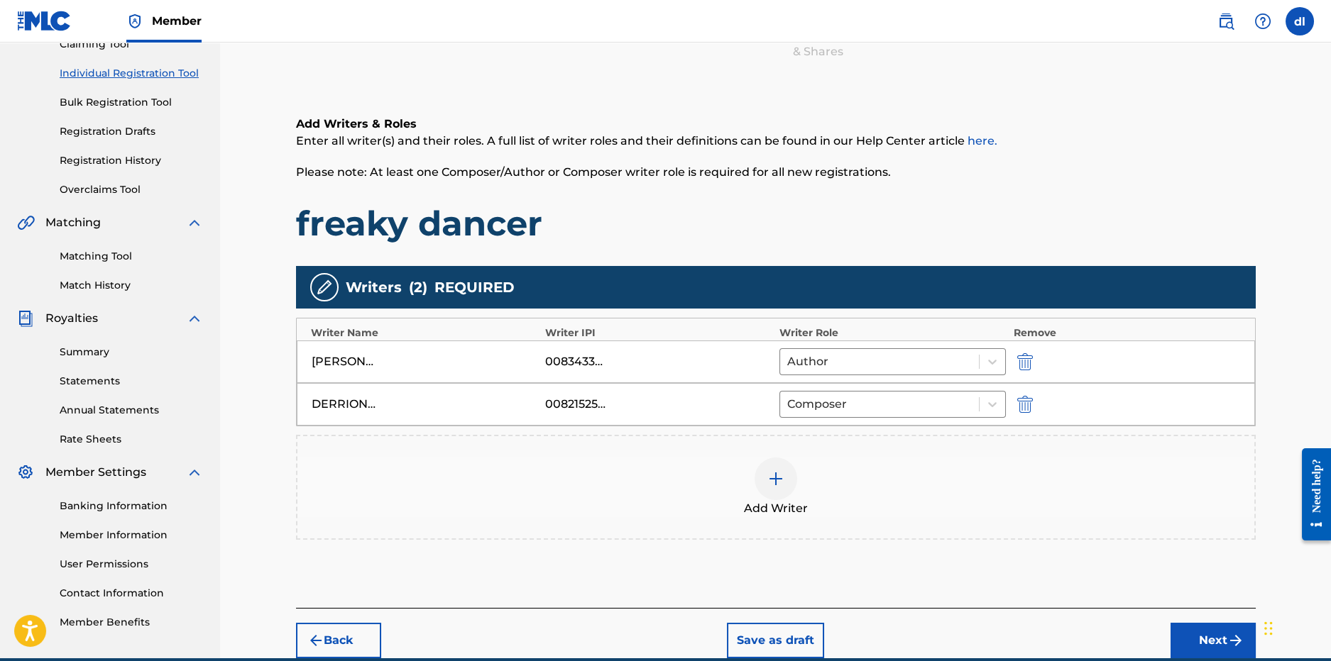
scroll to position [230, 0]
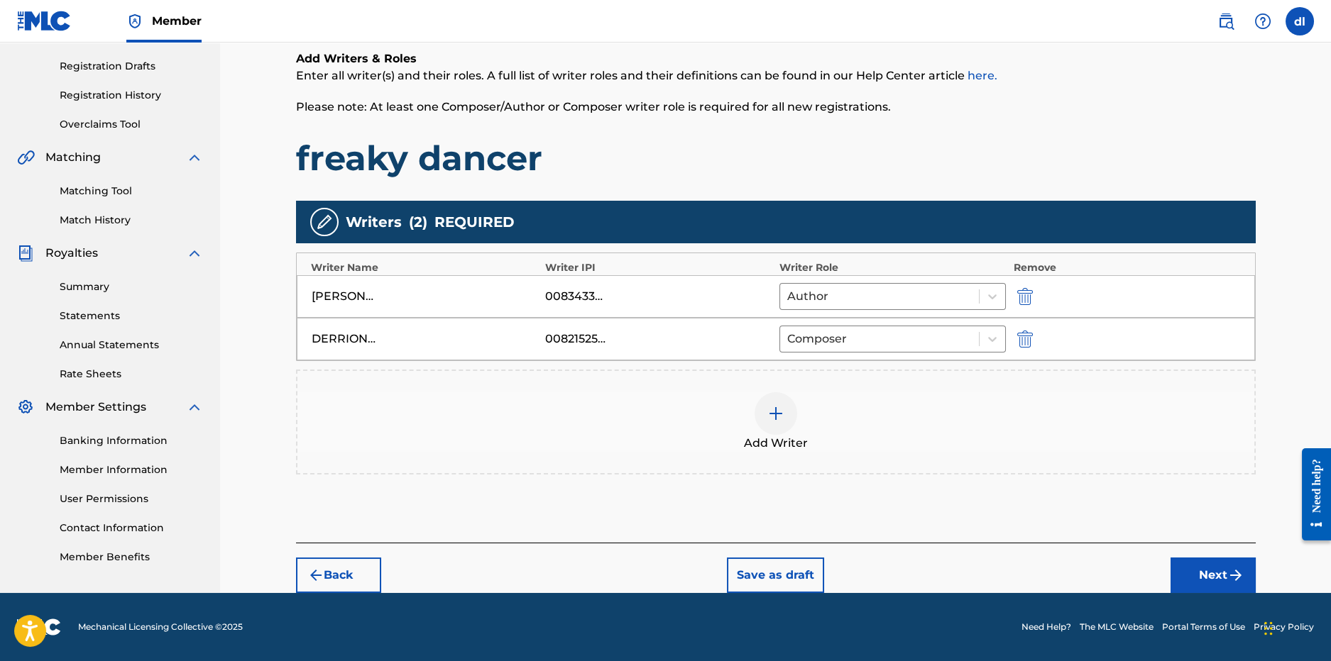
click at [1216, 581] on button "Next" at bounding box center [1212, 575] width 85 height 35
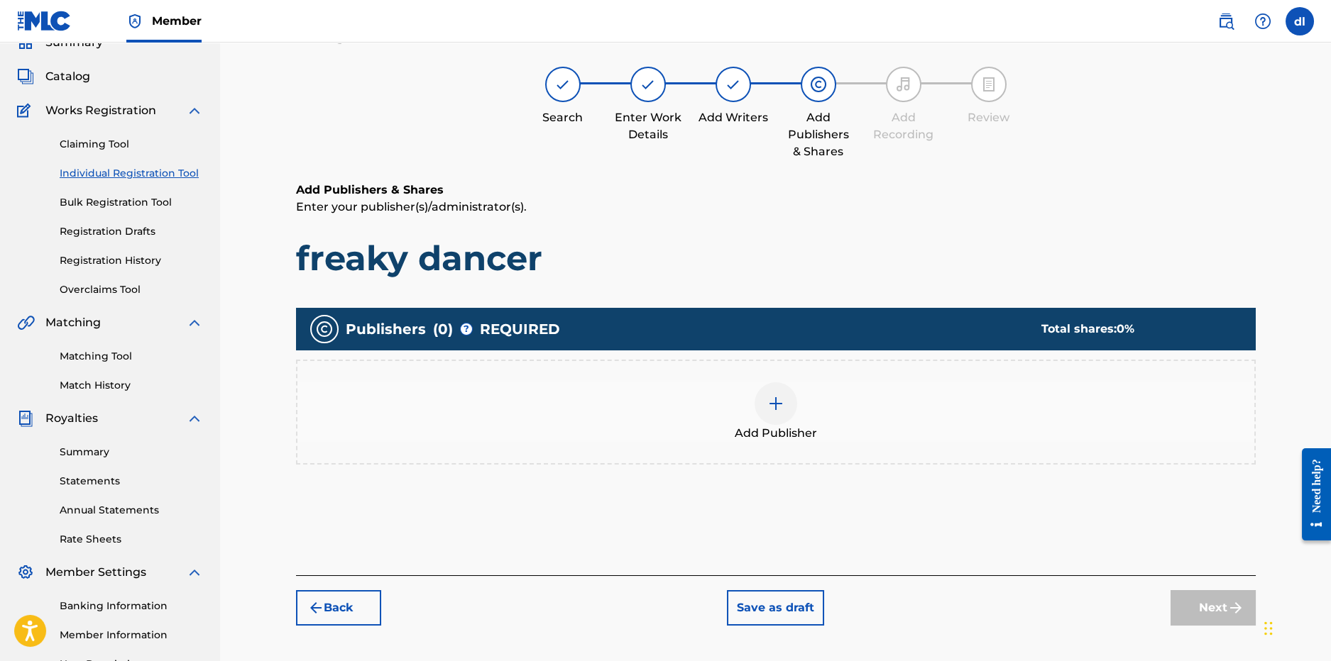
scroll to position [64, 0]
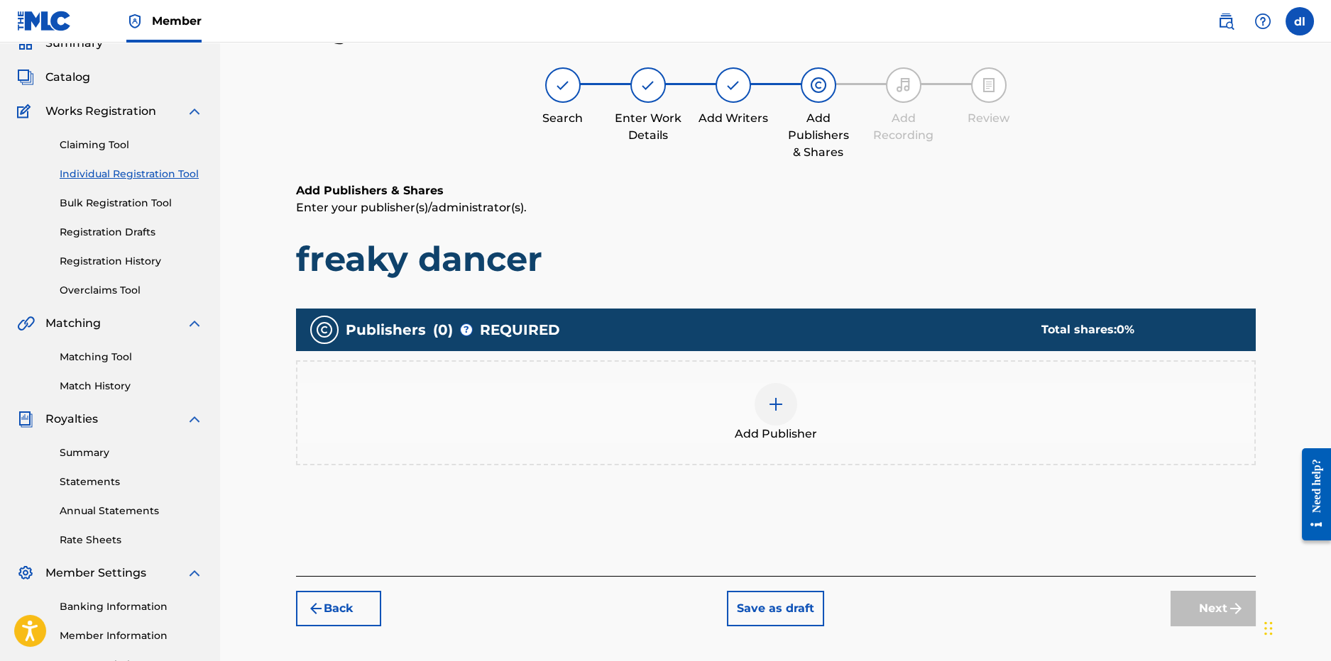
click at [780, 414] on div at bounding box center [775, 404] width 43 height 43
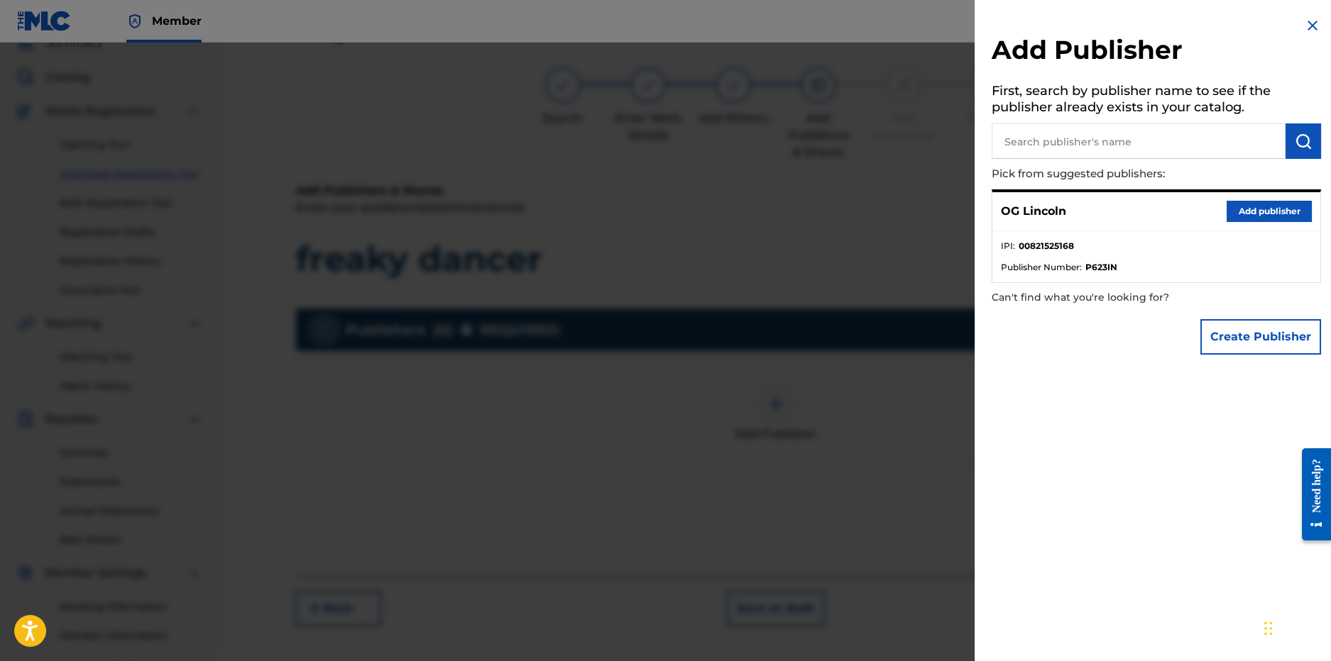
click at [1268, 211] on button "Add publisher" at bounding box center [1268, 211] width 85 height 21
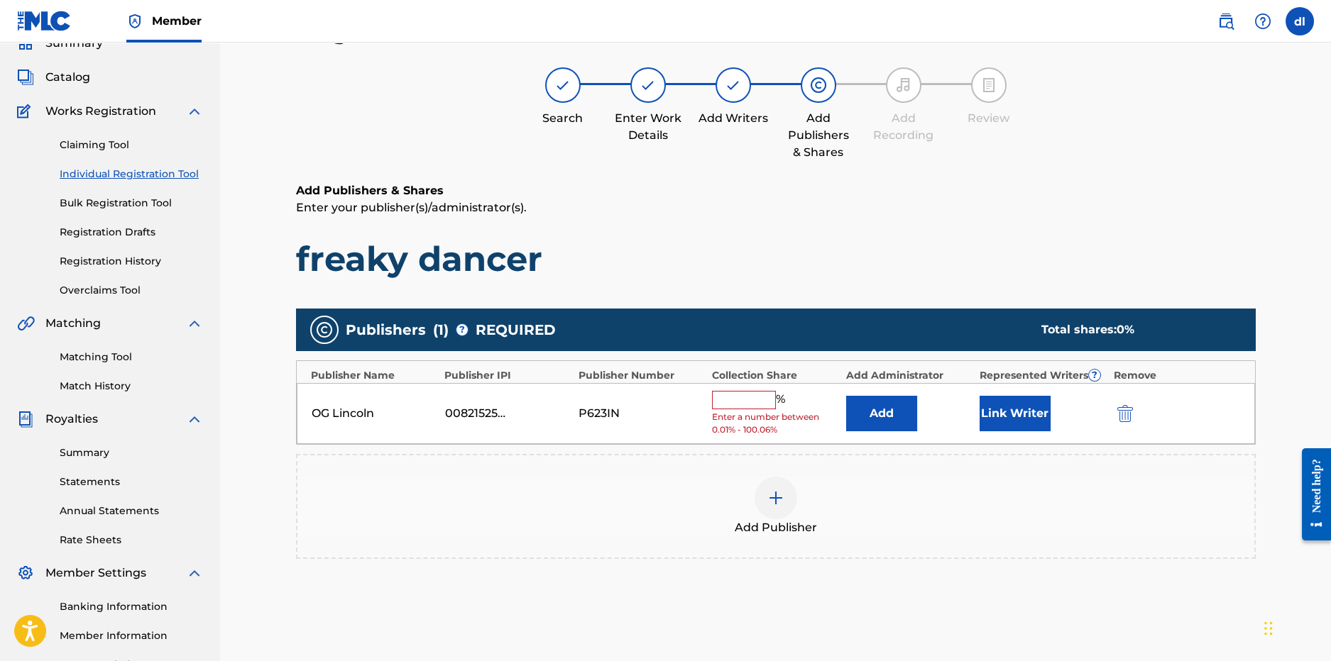
click at [744, 407] on input "text" at bounding box center [744, 400] width 64 height 18
type input "50"
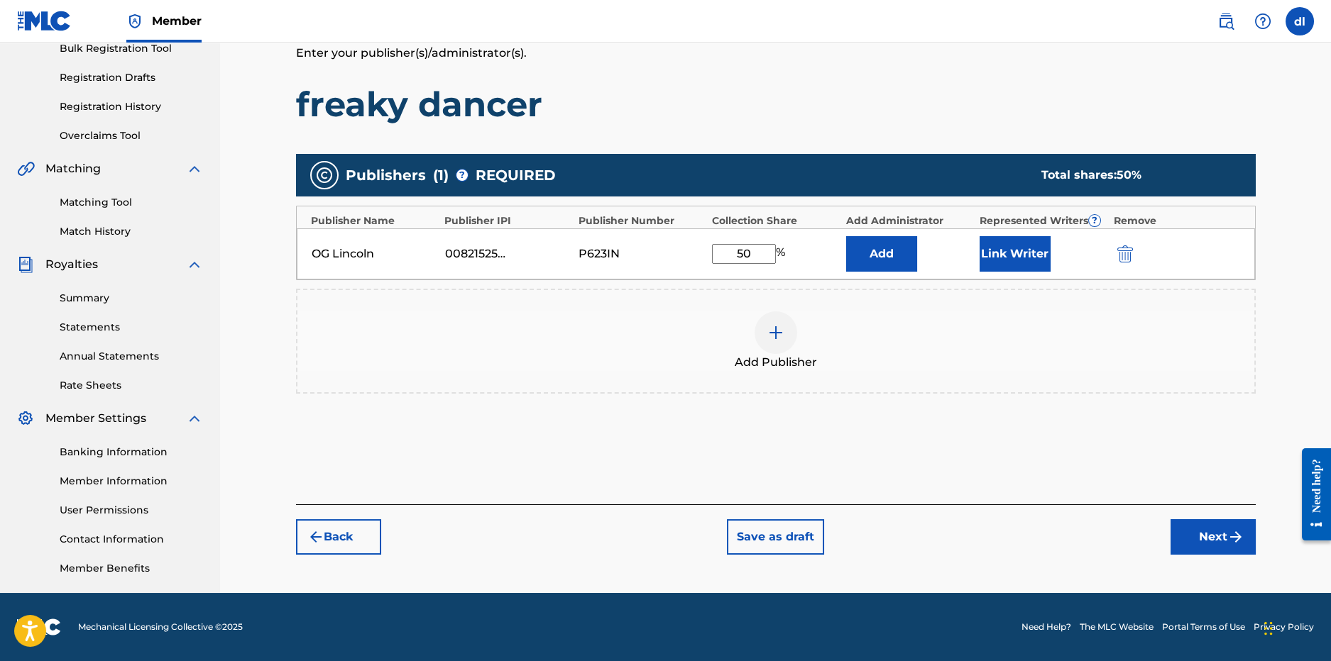
click at [1196, 527] on button "Next" at bounding box center [1212, 537] width 85 height 35
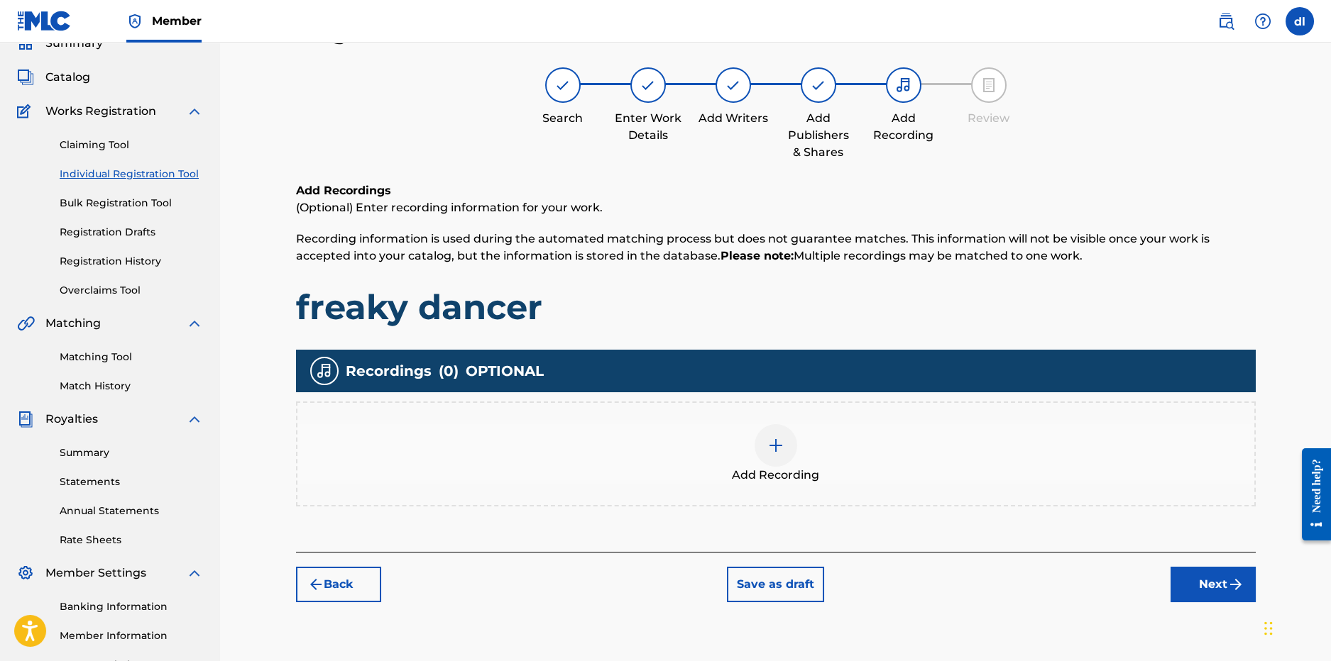
click at [350, 583] on button "Back" at bounding box center [338, 584] width 85 height 35
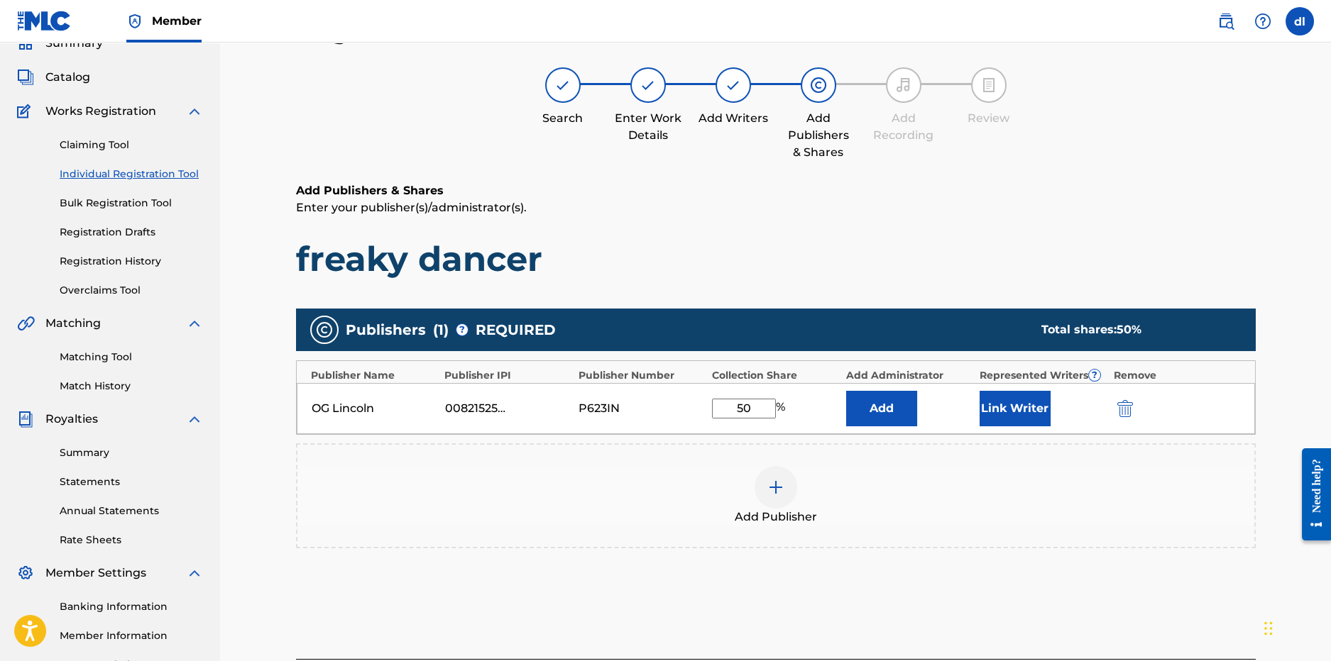
click at [1028, 407] on button "Link Writer" at bounding box center [1014, 408] width 71 height 35
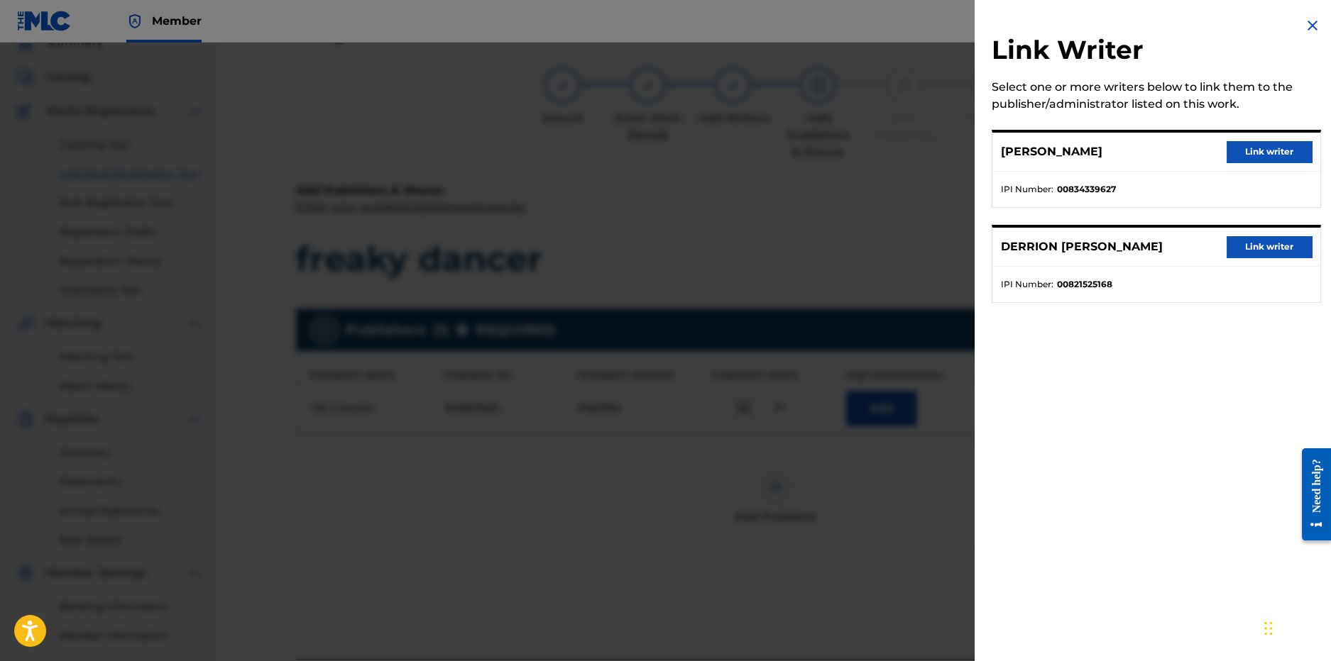
click at [1241, 258] on div "DERRION DEMARKUS LINCOLN Link writer" at bounding box center [1156, 247] width 328 height 39
click at [1238, 249] on button "Link writer" at bounding box center [1268, 246] width 85 height 21
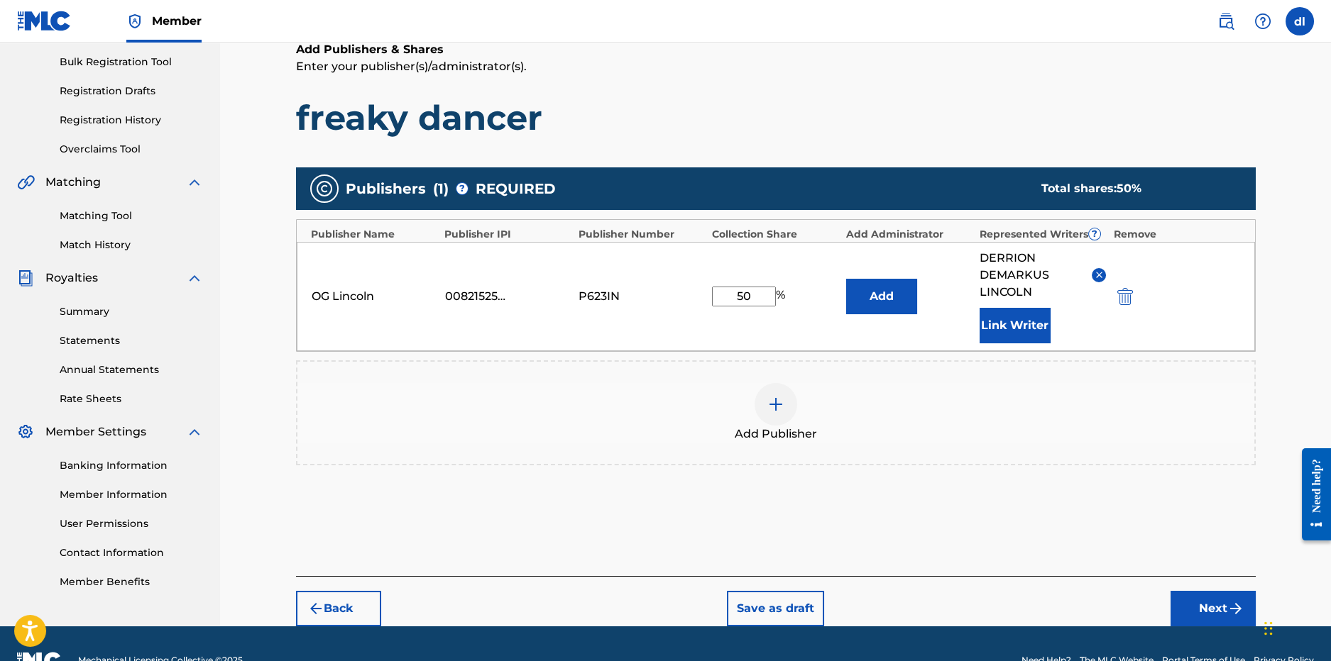
click at [1224, 601] on button "Next" at bounding box center [1212, 608] width 85 height 35
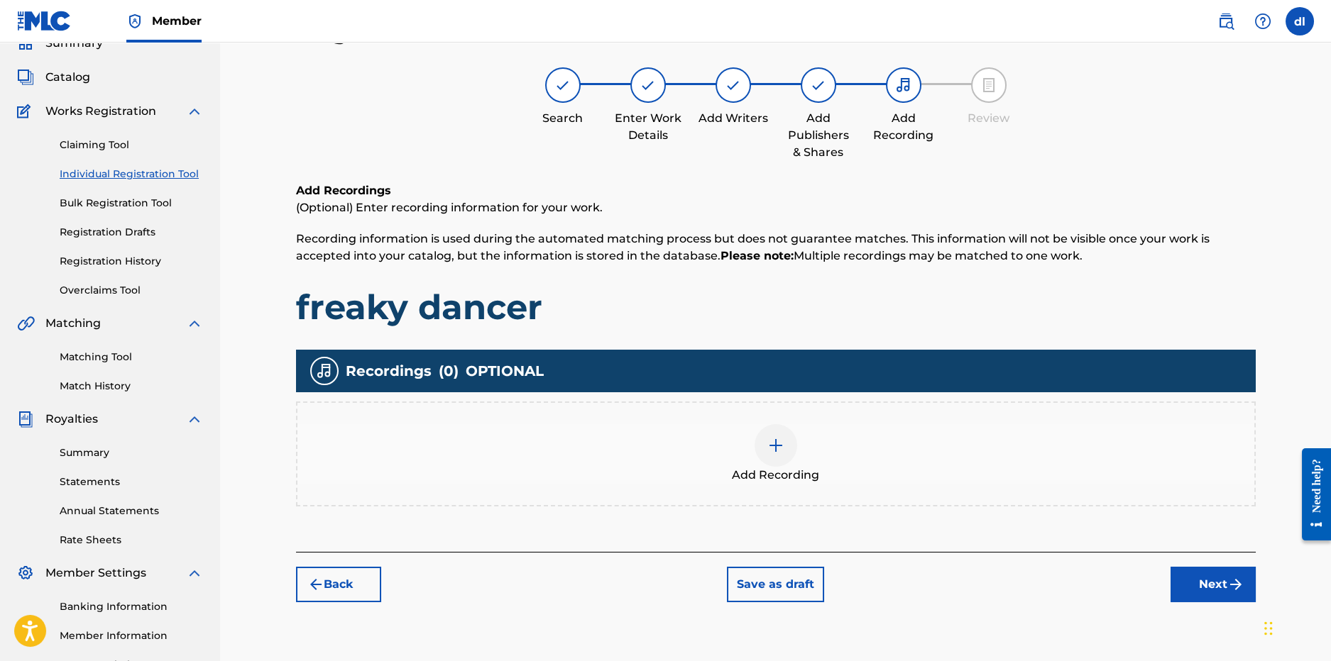
click at [786, 450] on div at bounding box center [775, 445] width 43 height 43
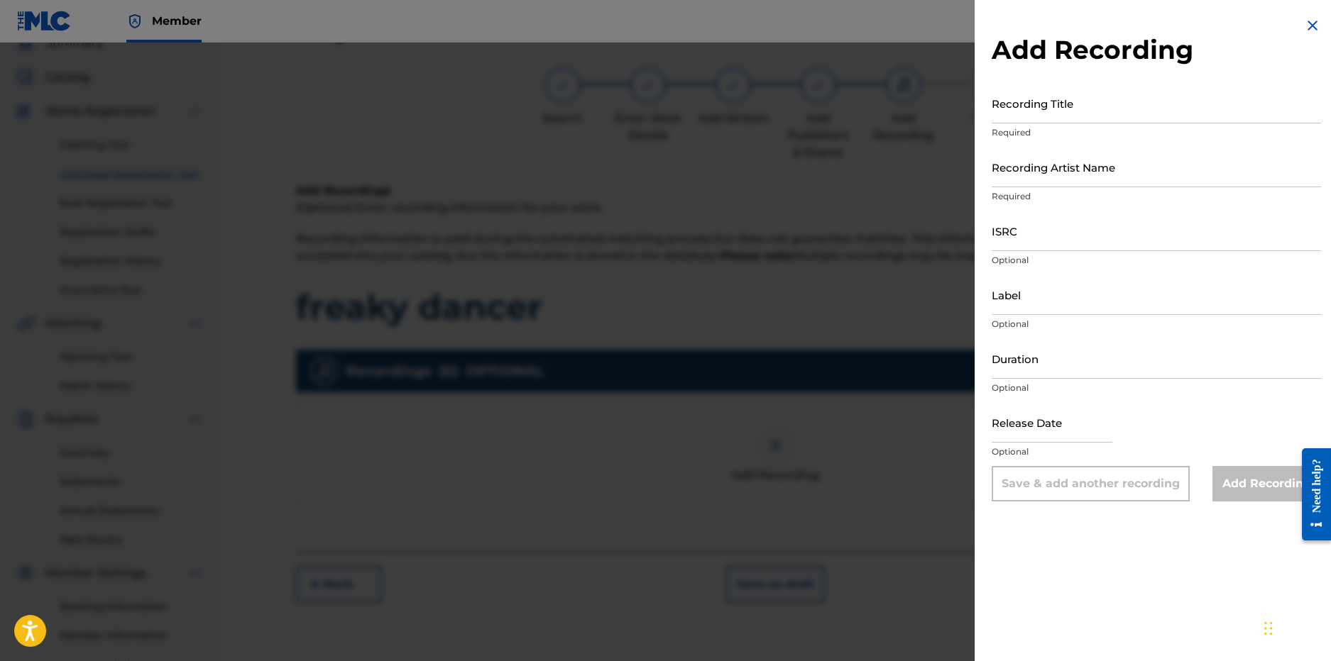
click at [1067, 129] on p "Required" at bounding box center [1155, 132] width 329 height 13
click at [1065, 117] on input "Recording Title" at bounding box center [1155, 103] width 329 height 40
type input "Freaky Dancer"
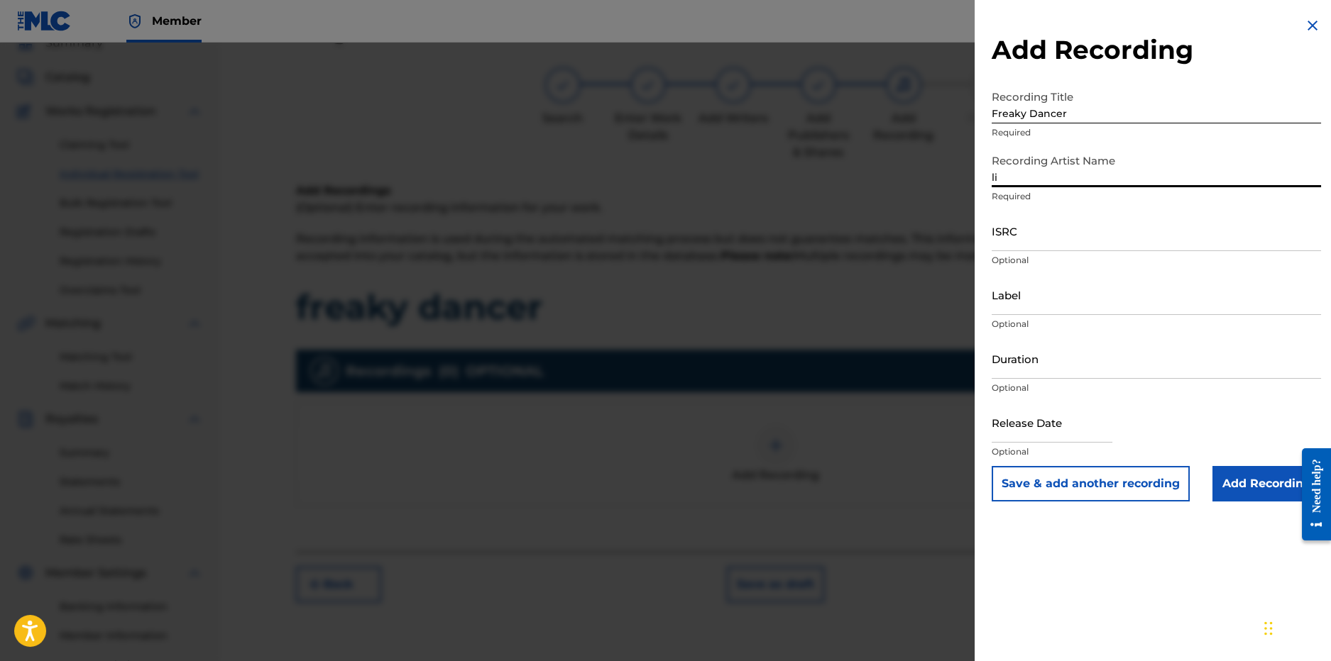
type input "LilCj Kasino"
click at [1056, 252] on div "ISRC Optional" at bounding box center [1155, 243] width 329 height 64
click at [1046, 300] on input "Label" at bounding box center [1155, 295] width 329 height 40
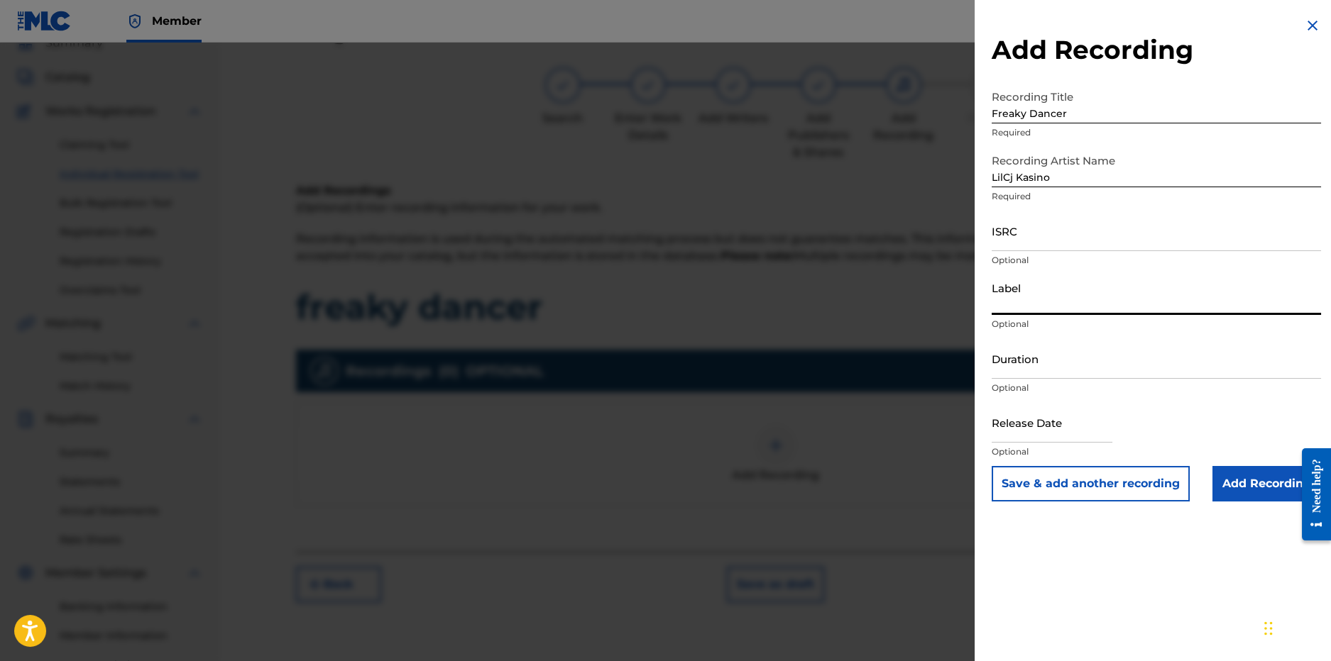
type input "KASINO WORLD"
click at [1241, 485] on input "Add Recording" at bounding box center [1266, 483] width 109 height 35
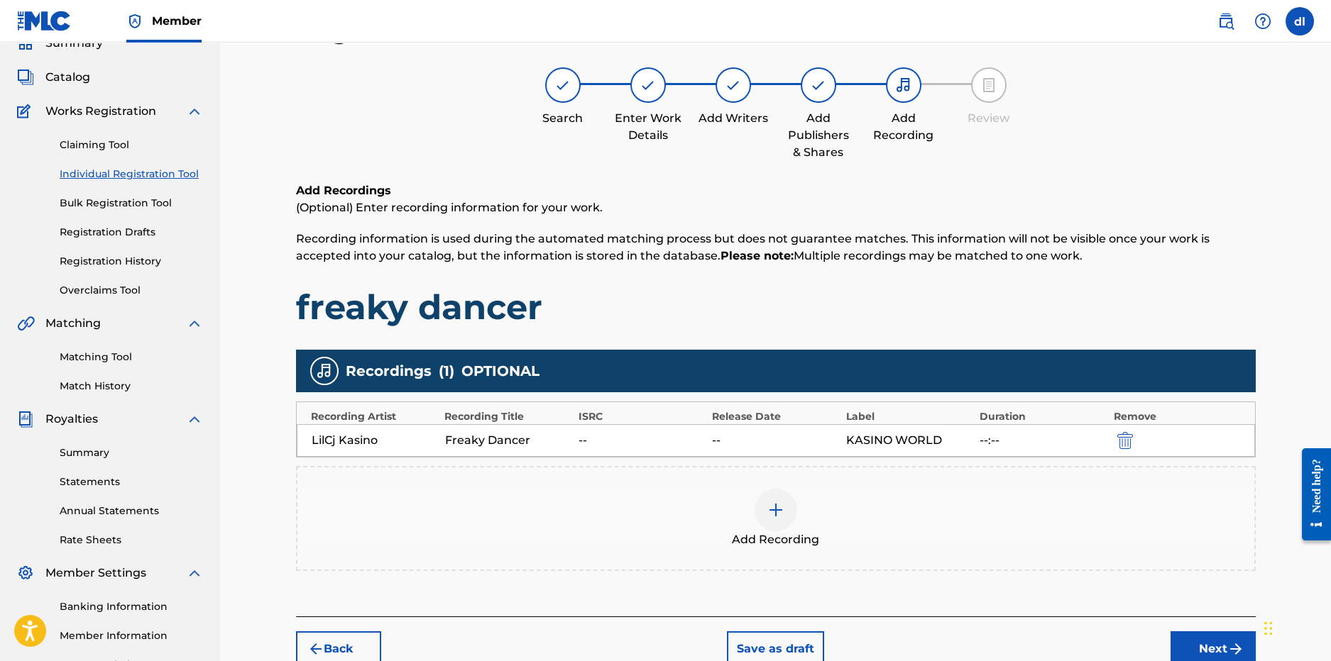
click at [682, 432] on div "--" at bounding box center [641, 440] width 126 height 17
click at [784, 510] on div at bounding box center [775, 510] width 43 height 43
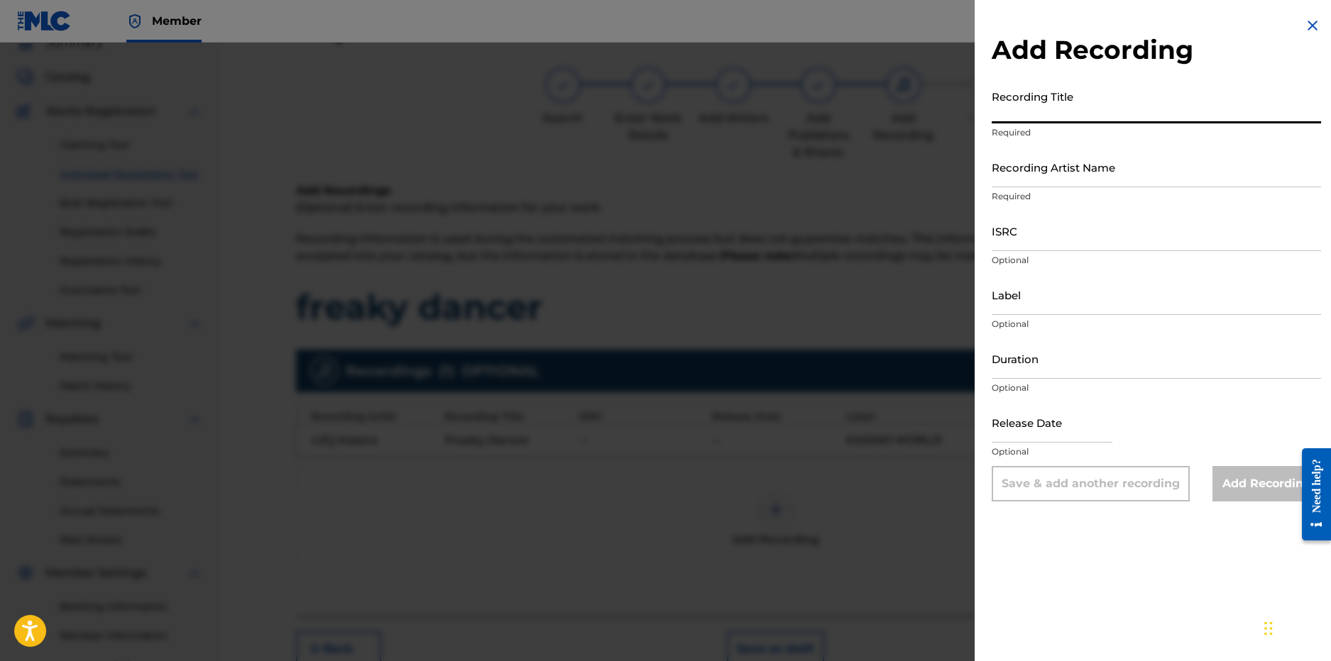
click at [1022, 119] on input "Recording Title" at bounding box center [1155, 103] width 329 height 40
type input "f"
type input "freaky dancer - single"
click at [1016, 175] on input "Recording Artist Name" at bounding box center [1155, 167] width 329 height 40
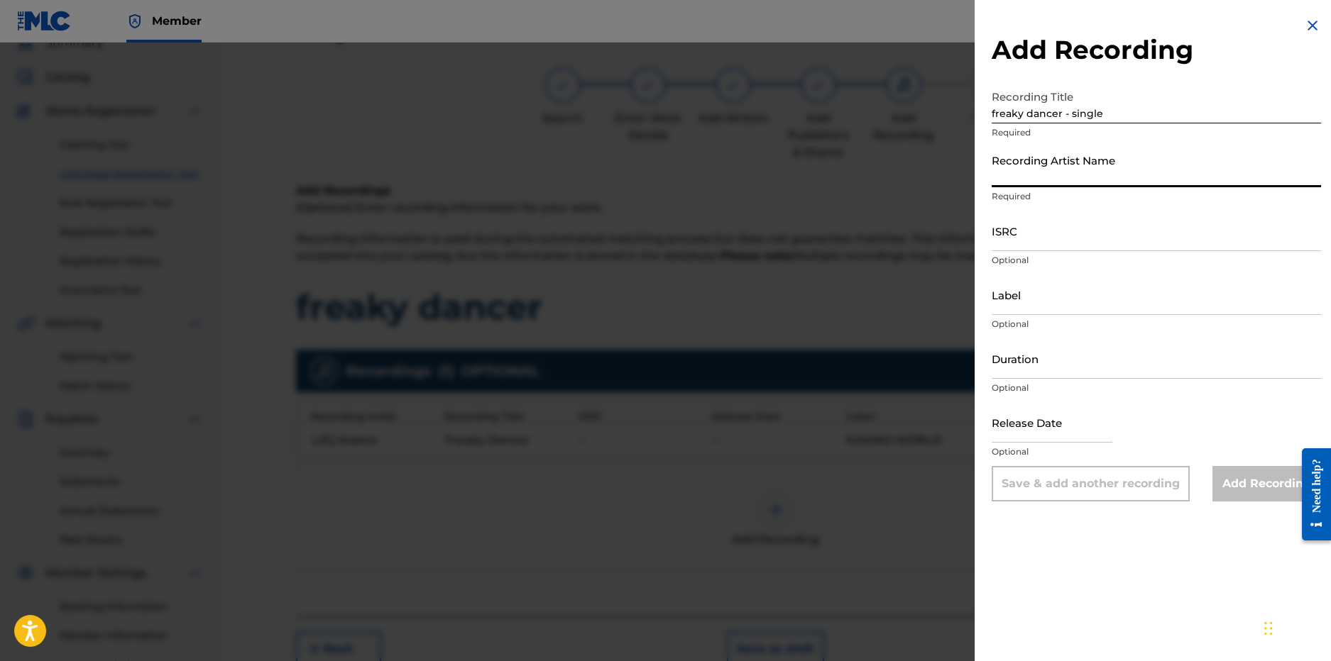
type input "LilCj Kasino"
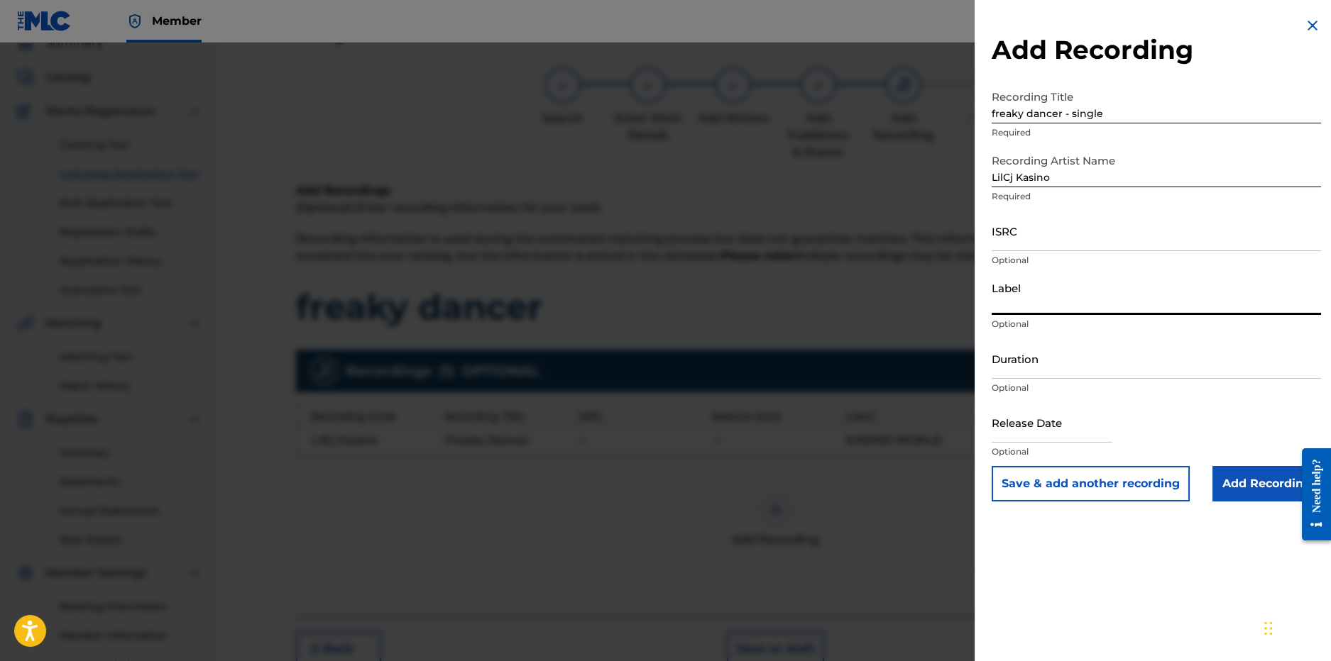
drag, startPoint x: 1085, startPoint y: 300, endPoint x: 955, endPoint y: 309, distance: 130.3
click at [1084, 300] on input "Label" at bounding box center [1155, 295] width 329 height 40
type input "KASINO WORLD"
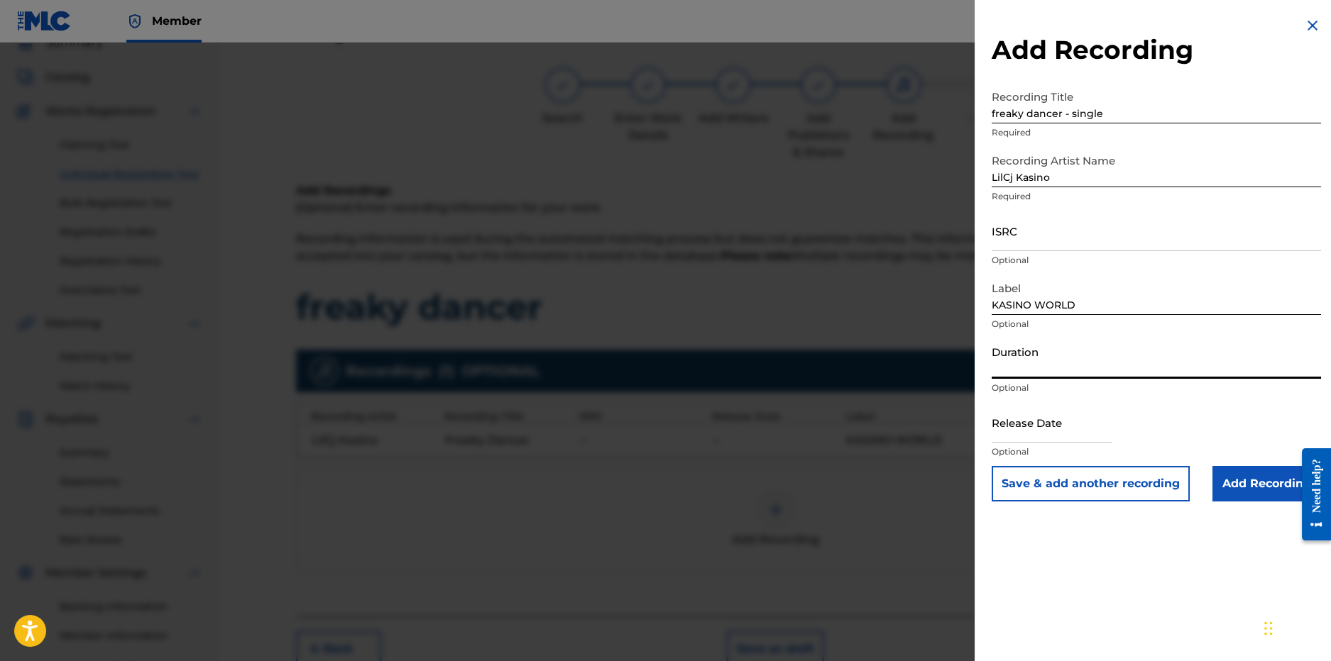
click at [1060, 369] on input "Duration" at bounding box center [1155, 359] width 329 height 40
click at [1040, 439] on input "text" at bounding box center [1051, 422] width 121 height 40
select select "8"
select select "2025"
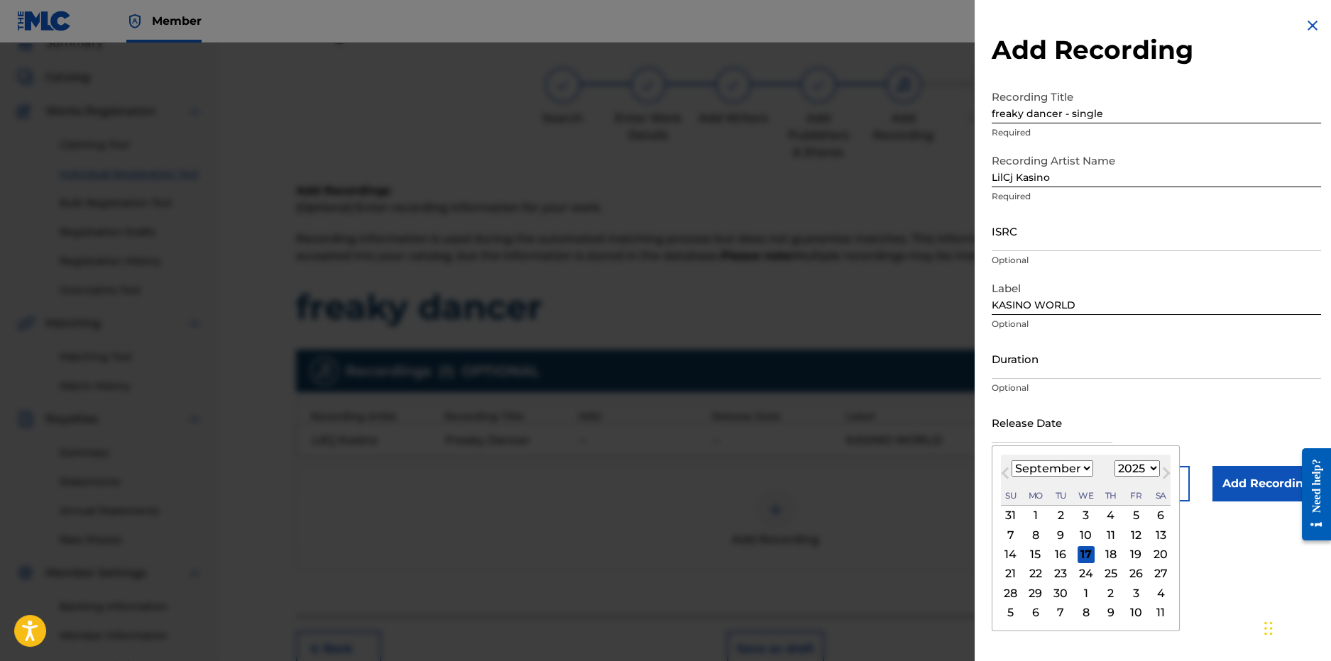
drag, startPoint x: 1007, startPoint y: 549, endPoint x: 1018, endPoint y: 532, distance: 19.5
click at [1007, 549] on div "14" at bounding box center [1010, 554] width 17 height 17
type input "September 14 2025"
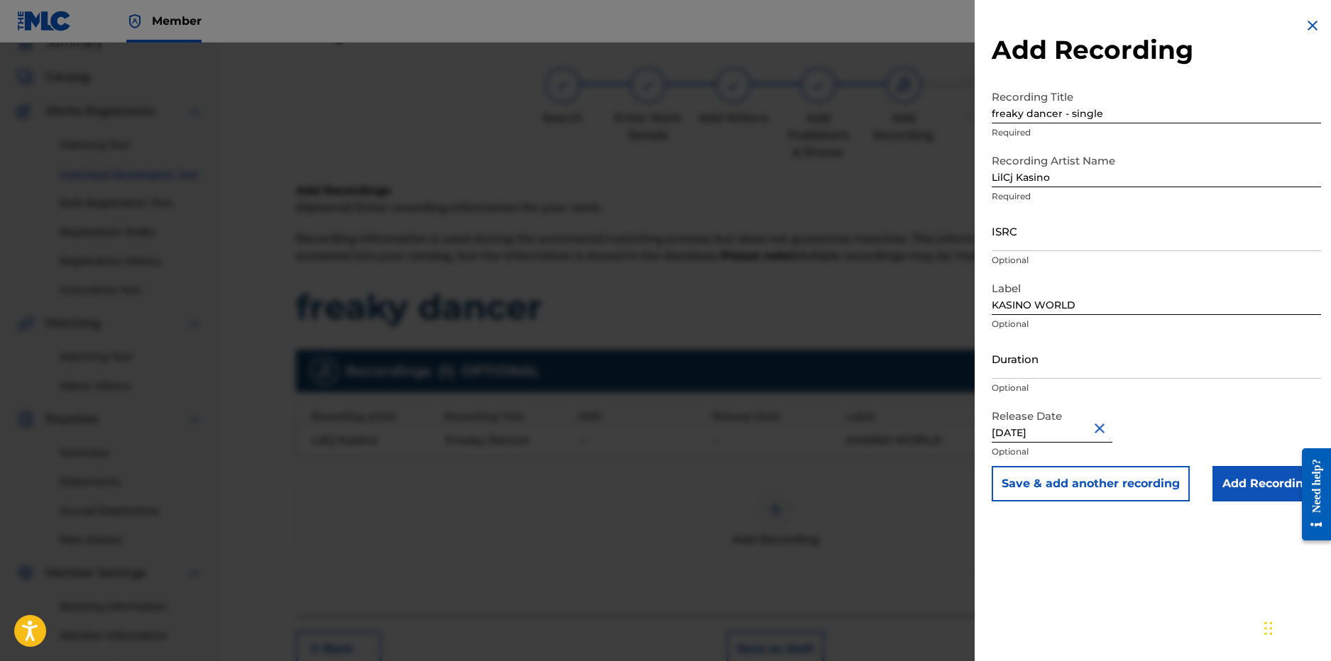
click at [1236, 478] on input "Add Recording" at bounding box center [1266, 483] width 109 height 35
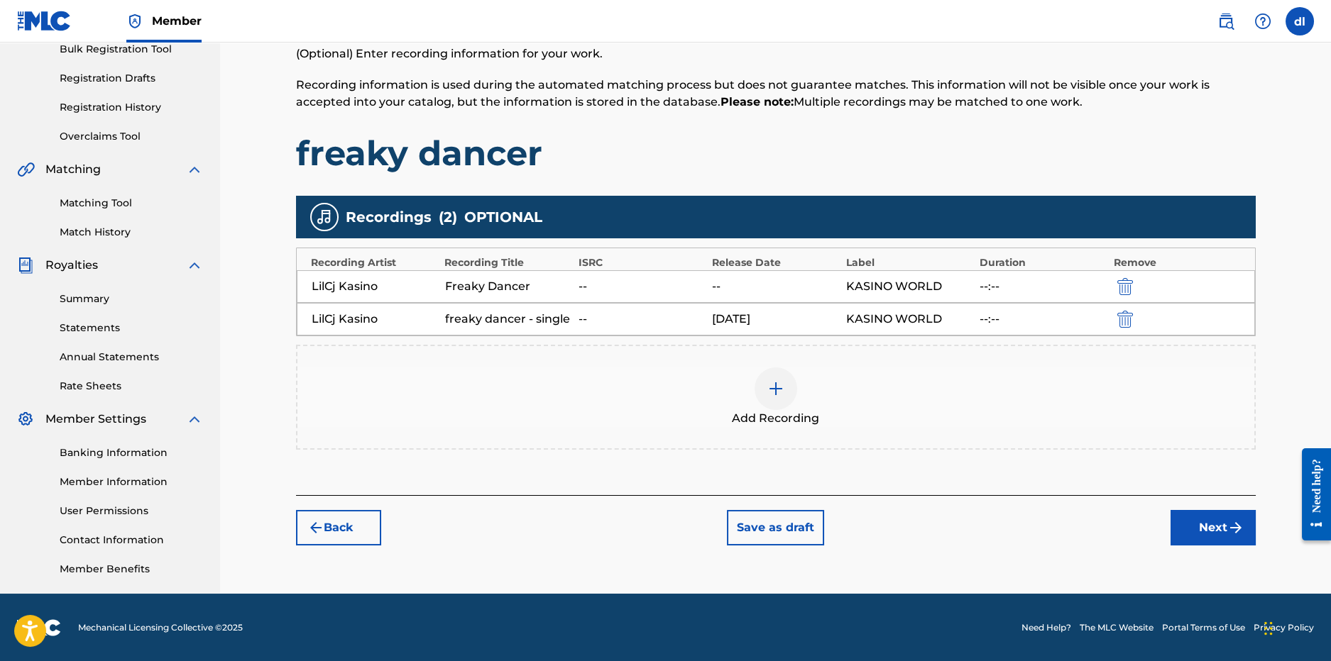
scroll to position [219, 0]
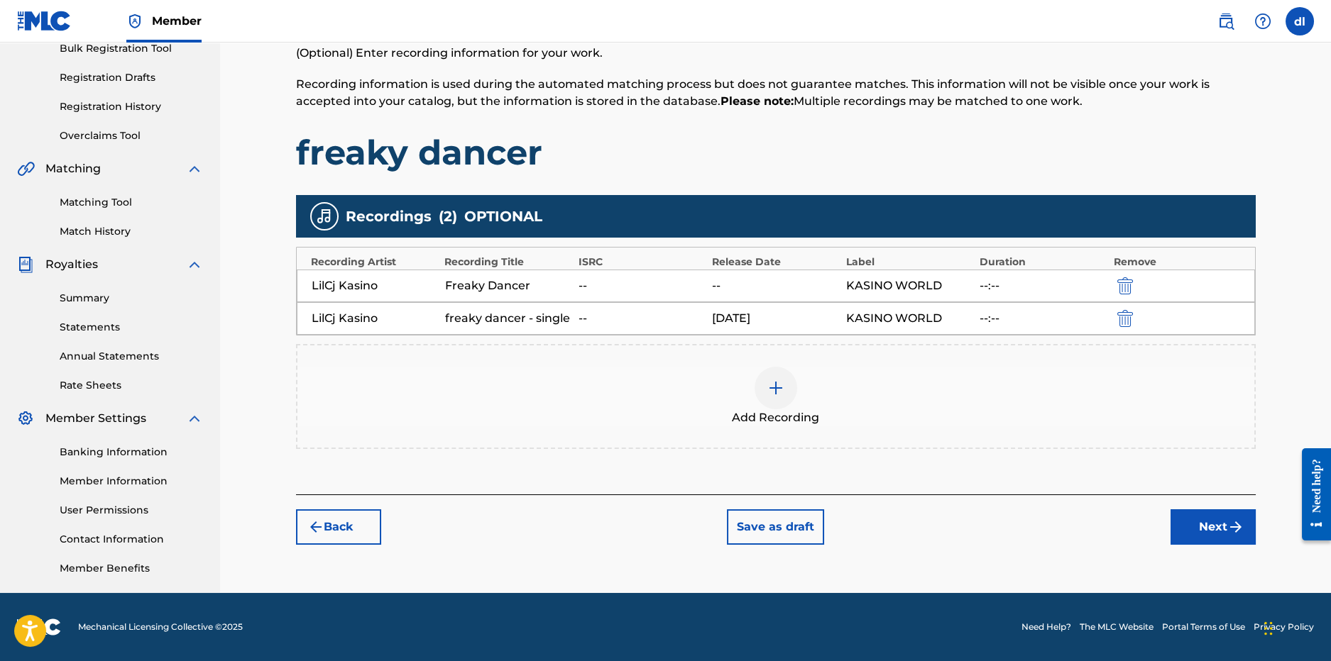
click at [1171, 526] on button "Next" at bounding box center [1212, 527] width 85 height 35
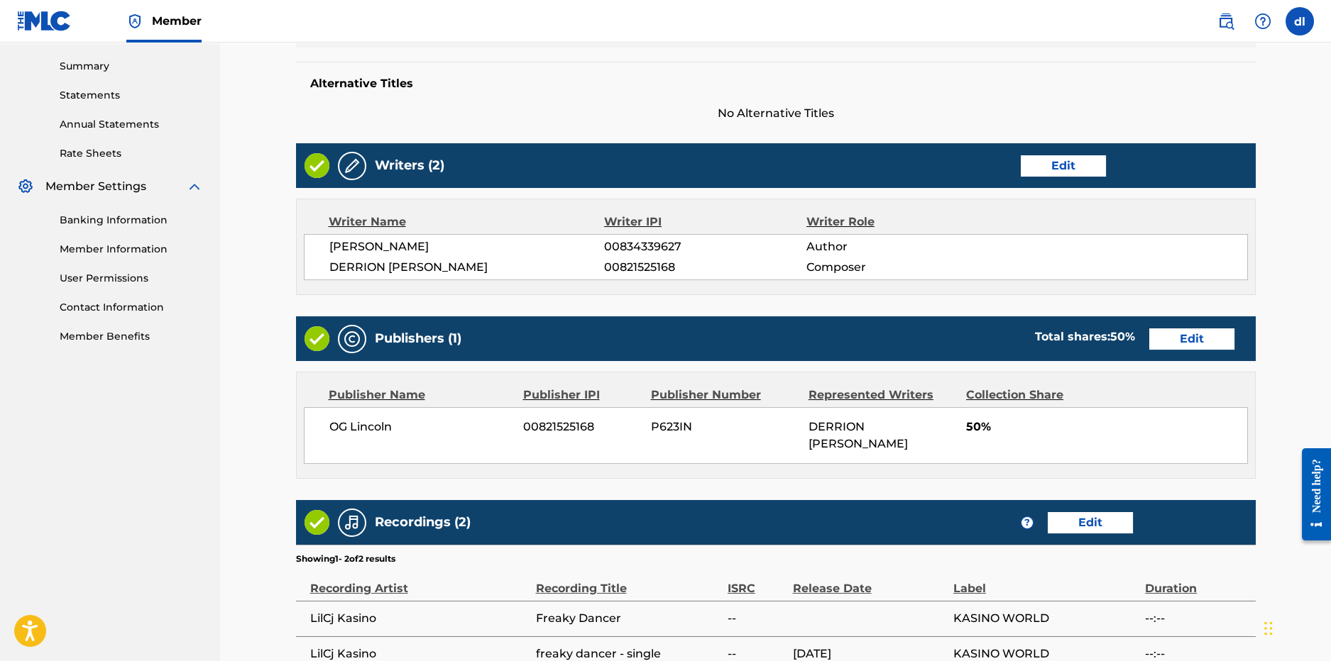
scroll to position [601, 0]
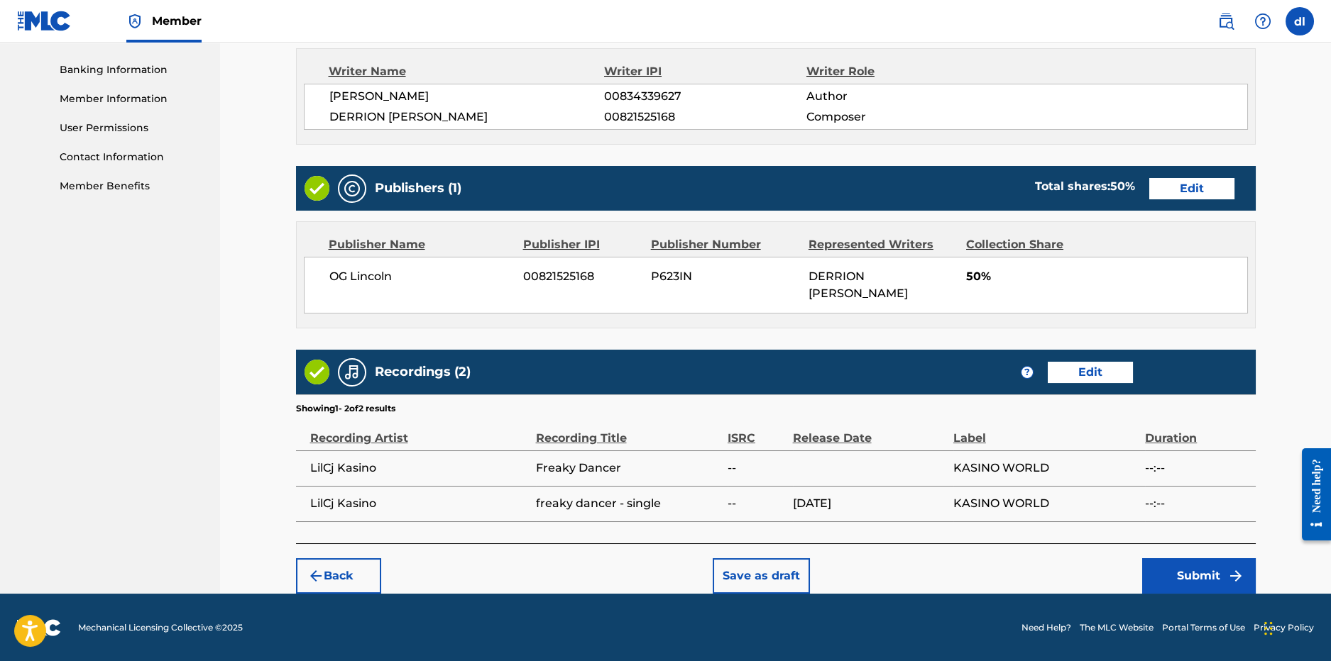
click at [1177, 576] on button "Submit" at bounding box center [1199, 576] width 114 height 35
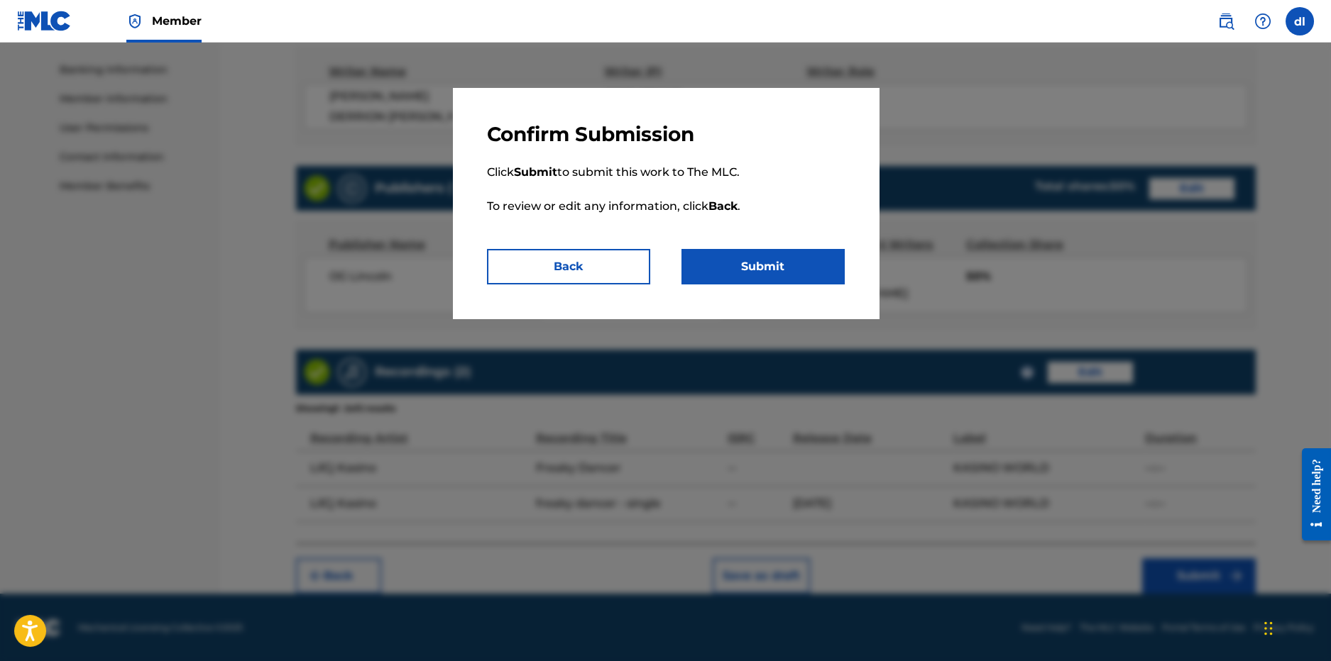
click at [756, 267] on button "Submit" at bounding box center [762, 266] width 163 height 35
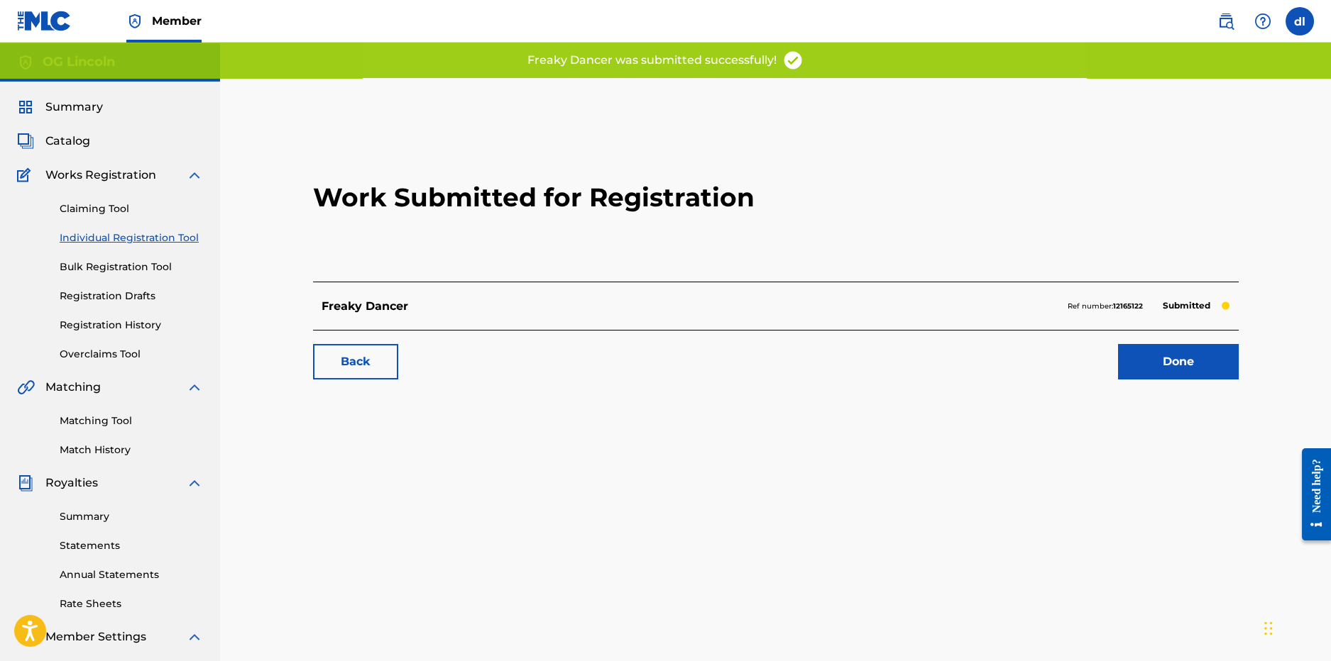
click at [1205, 353] on link "Done" at bounding box center [1178, 361] width 121 height 35
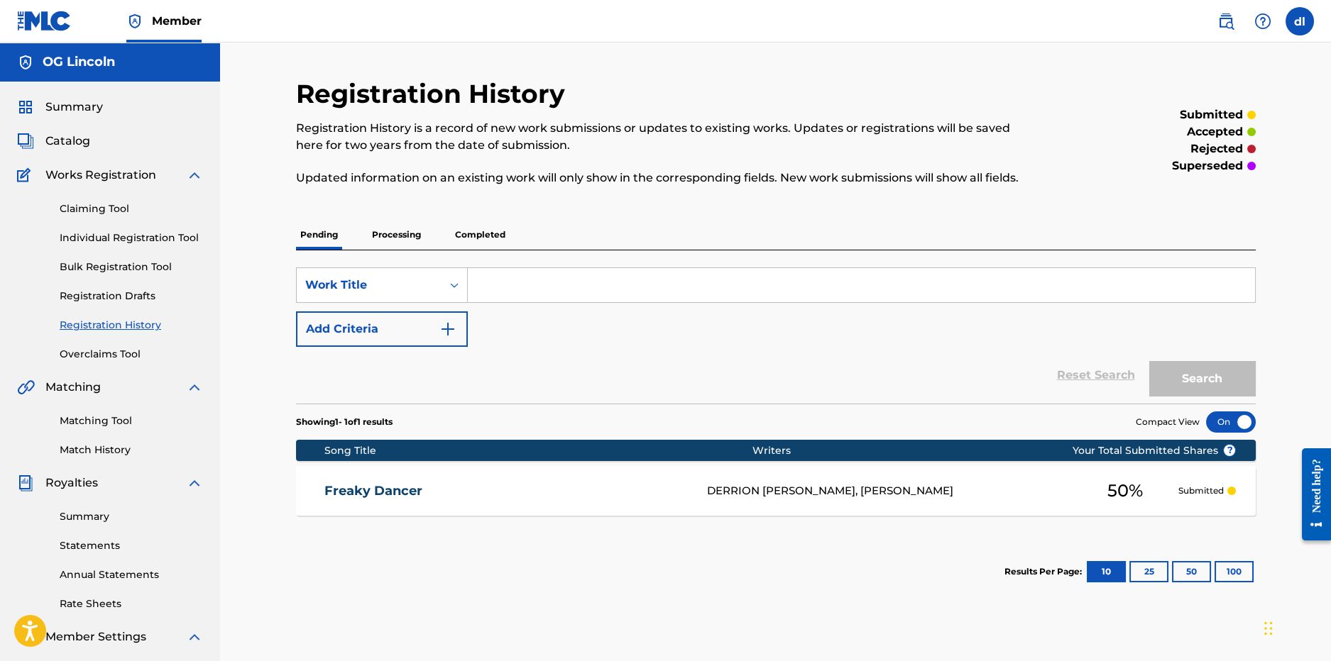
click at [270, 300] on div "Registration History Registration History is a record of new work submissions o…" at bounding box center [775, 427] width 1111 height 769
drag, startPoint x: 498, startPoint y: 290, endPoint x: 490, endPoint y: 287, distance: 9.0
click at [499, 289] on input "Search Form" at bounding box center [861, 285] width 787 height 34
type input "dfghy"
click at [1198, 374] on button "Search" at bounding box center [1202, 378] width 106 height 35
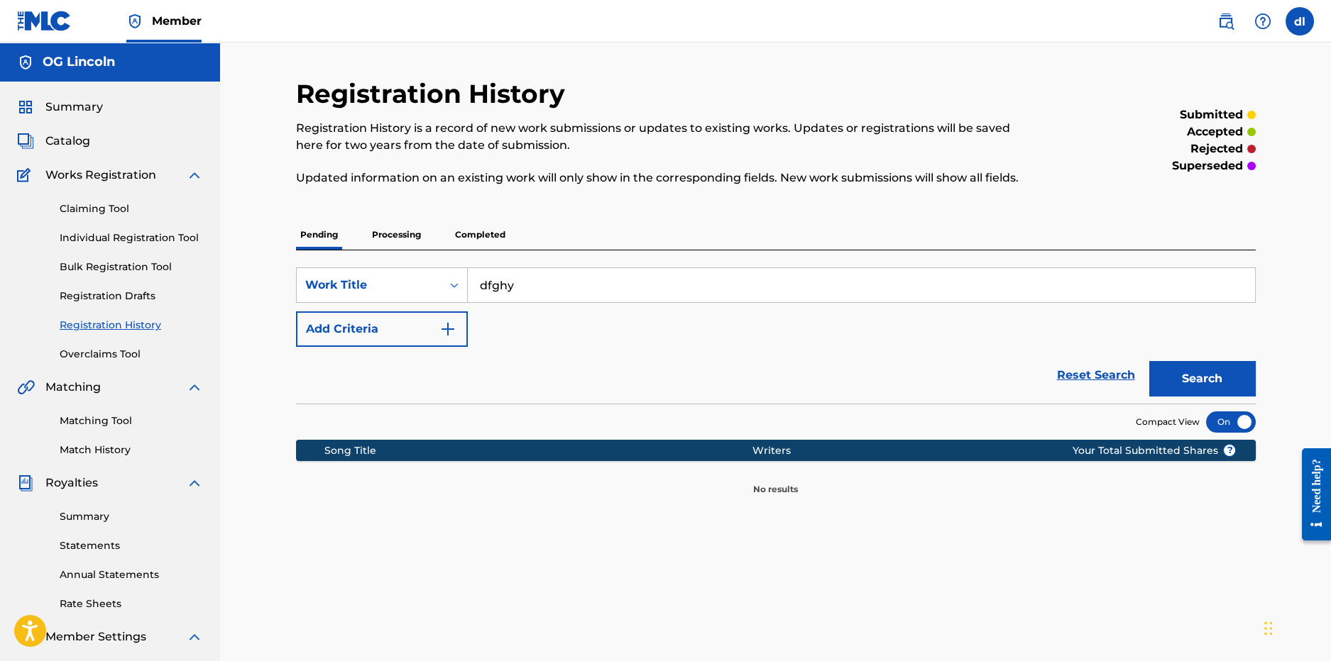
click at [66, 135] on span "Catalog" at bounding box center [67, 141] width 45 height 17
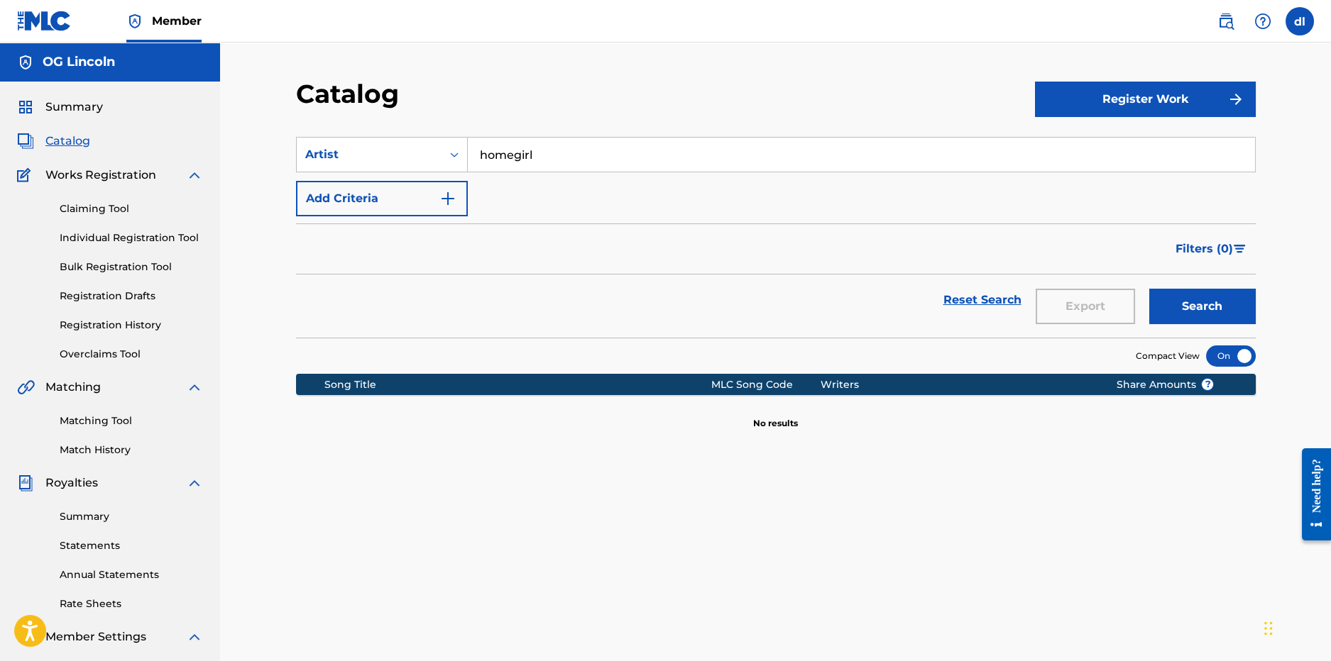
click at [1117, 101] on button "Register Work" at bounding box center [1145, 99] width 221 height 35
click at [1116, 146] on link "Individual" at bounding box center [1145, 145] width 221 height 34
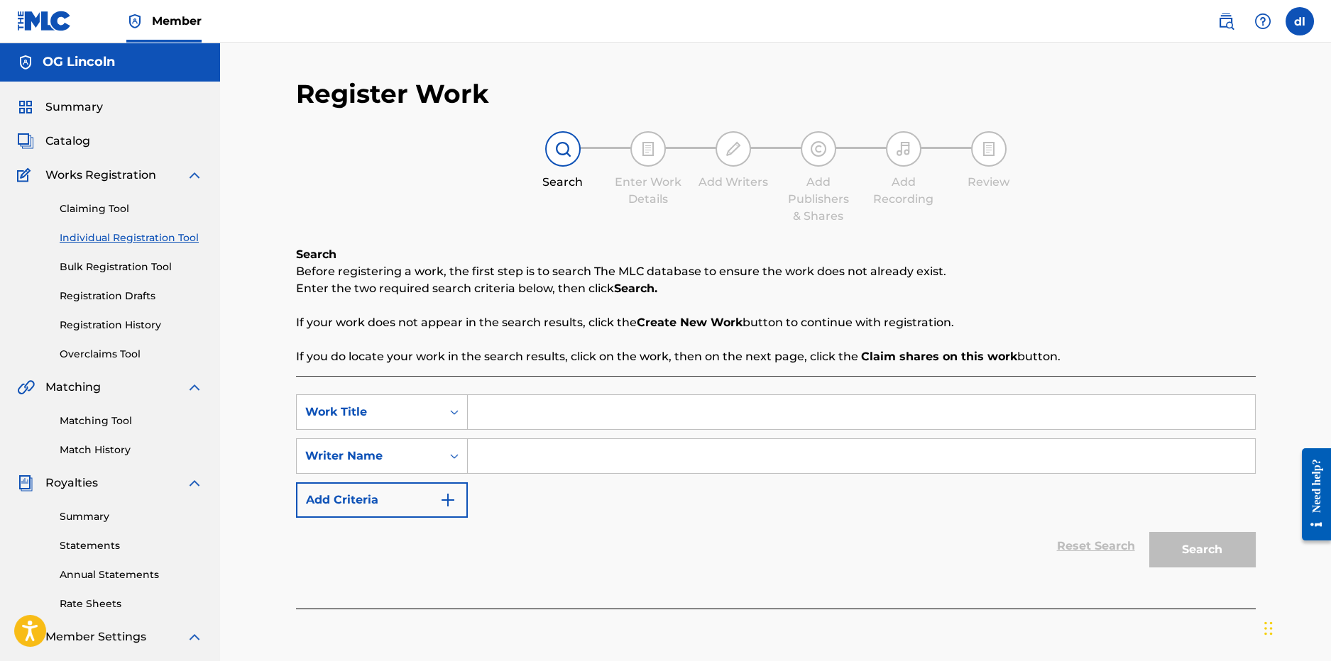
drag, startPoint x: 554, startPoint y: 402, endPoint x: 647, endPoint y: 417, distance: 93.6
click at [585, 408] on input "Search Form" at bounding box center [861, 412] width 787 height 34
type input "dfgty"
drag, startPoint x: 531, startPoint y: 458, endPoint x: 605, endPoint y: 460, distance: 74.6
click at [607, 460] on input "Search Form" at bounding box center [861, 456] width 787 height 34
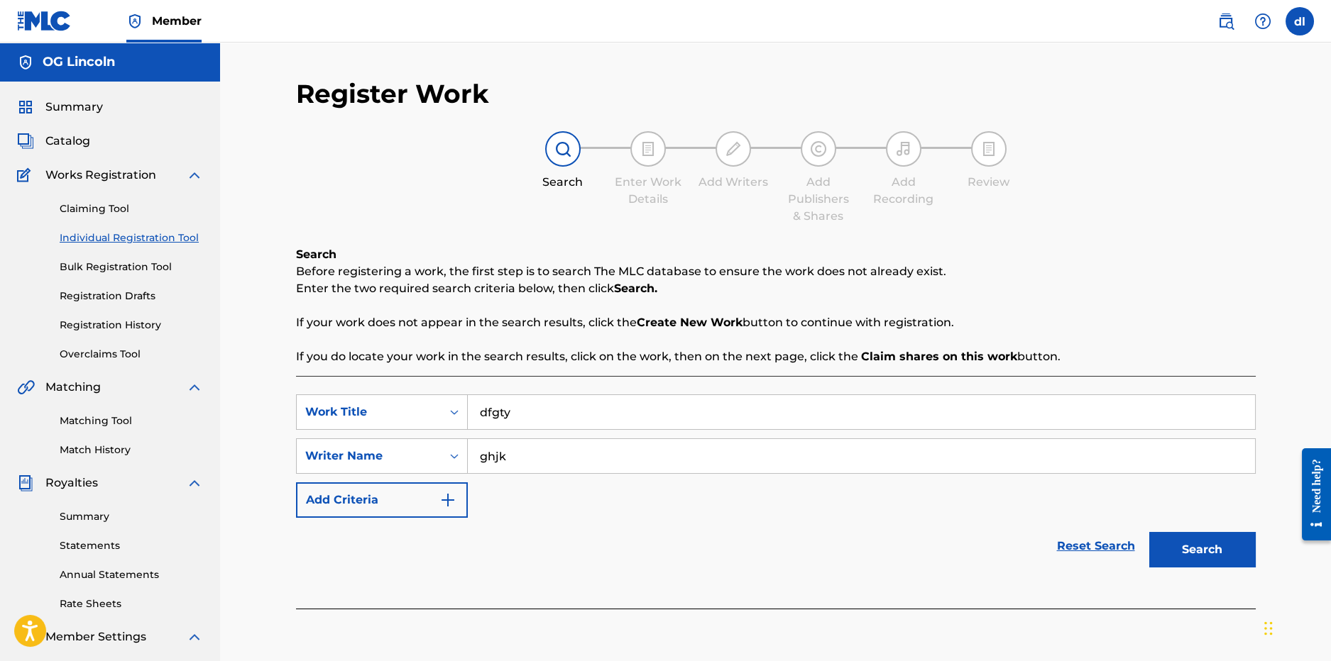
type input "ghjk"
click at [1204, 538] on button "Search" at bounding box center [1202, 549] width 106 height 35
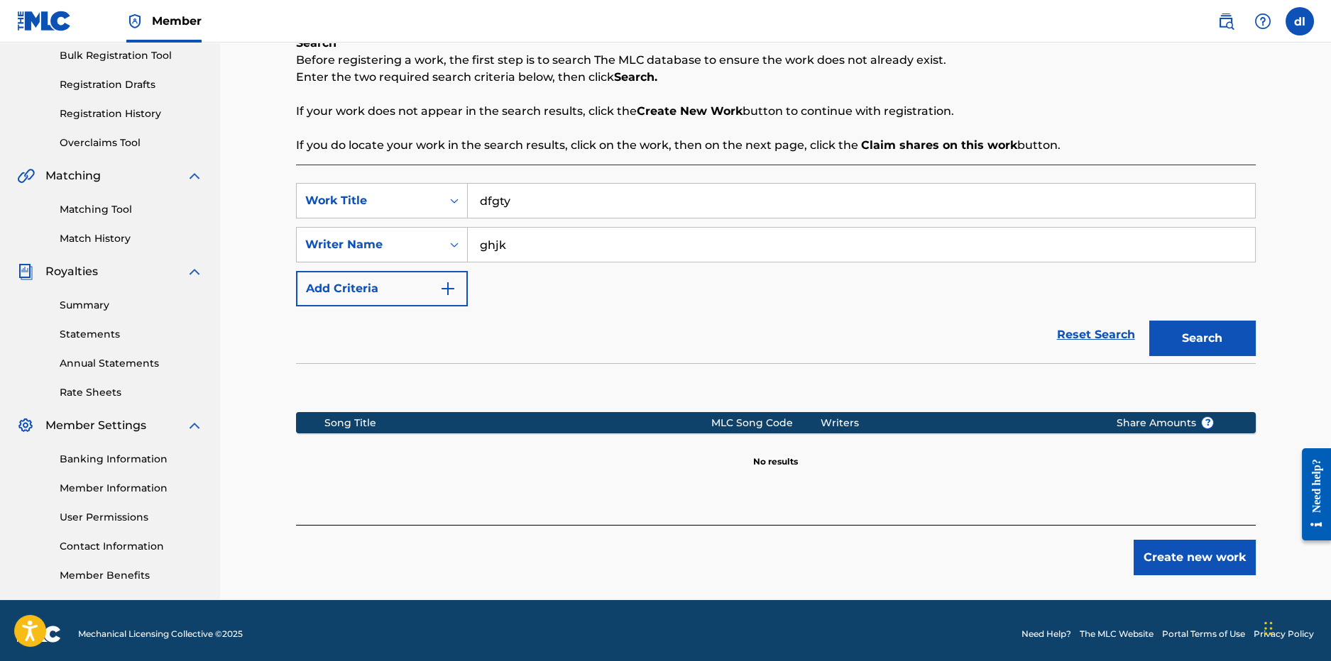
scroll to position [212, 0]
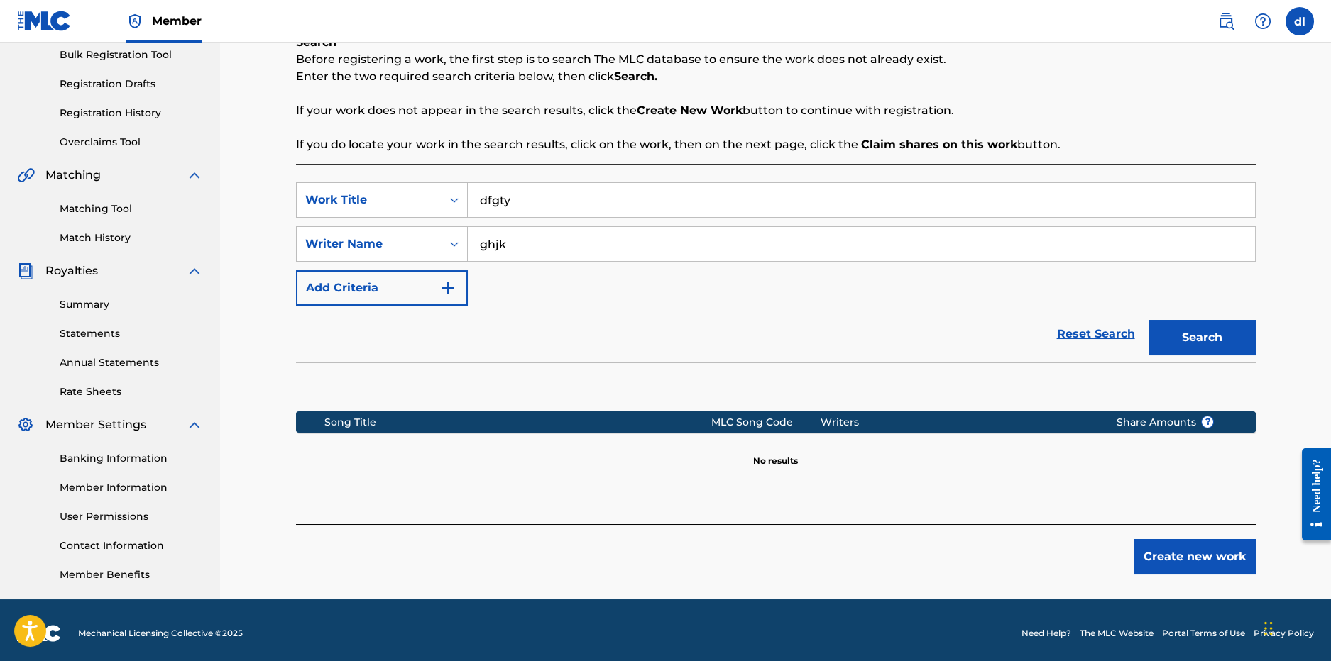
click at [1142, 555] on button "Create new work" at bounding box center [1194, 556] width 122 height 35
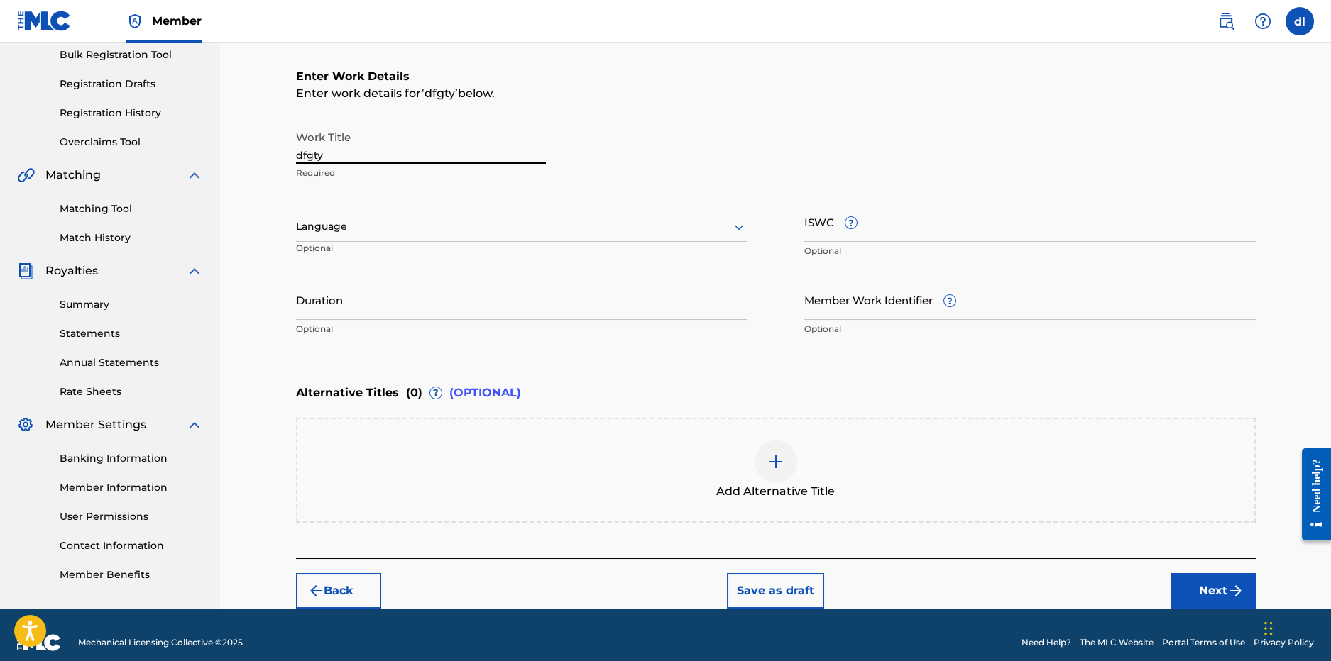
drag, startPoint x: 340, startPoint y: 150, endPoint x: 180, endPoint y: 167, distance: 161.4
click at [182, 167] on main "OG Lincoln Summary Catalog Works Registration Claiming Tool Individual Registra…" at bounding box center [665, 219] width 1331 height 779
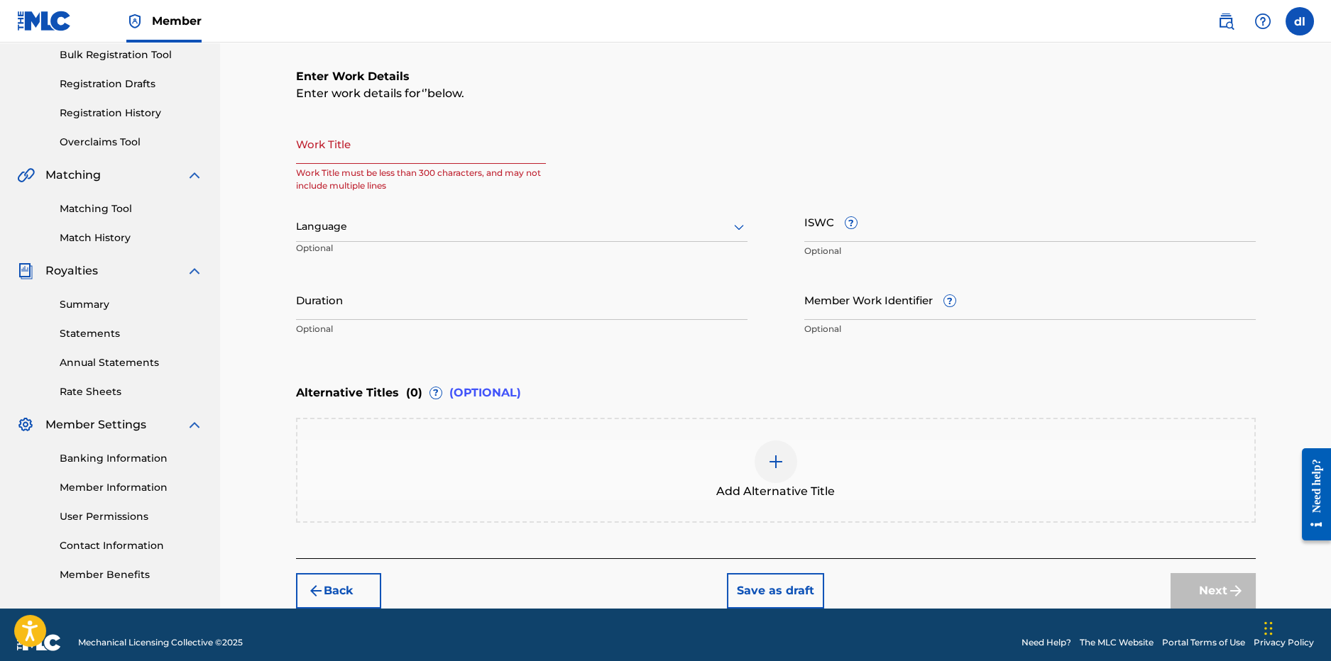
click at [324, 150] on input "Work Title" at bounding box center [421, 143] width 250 height 40
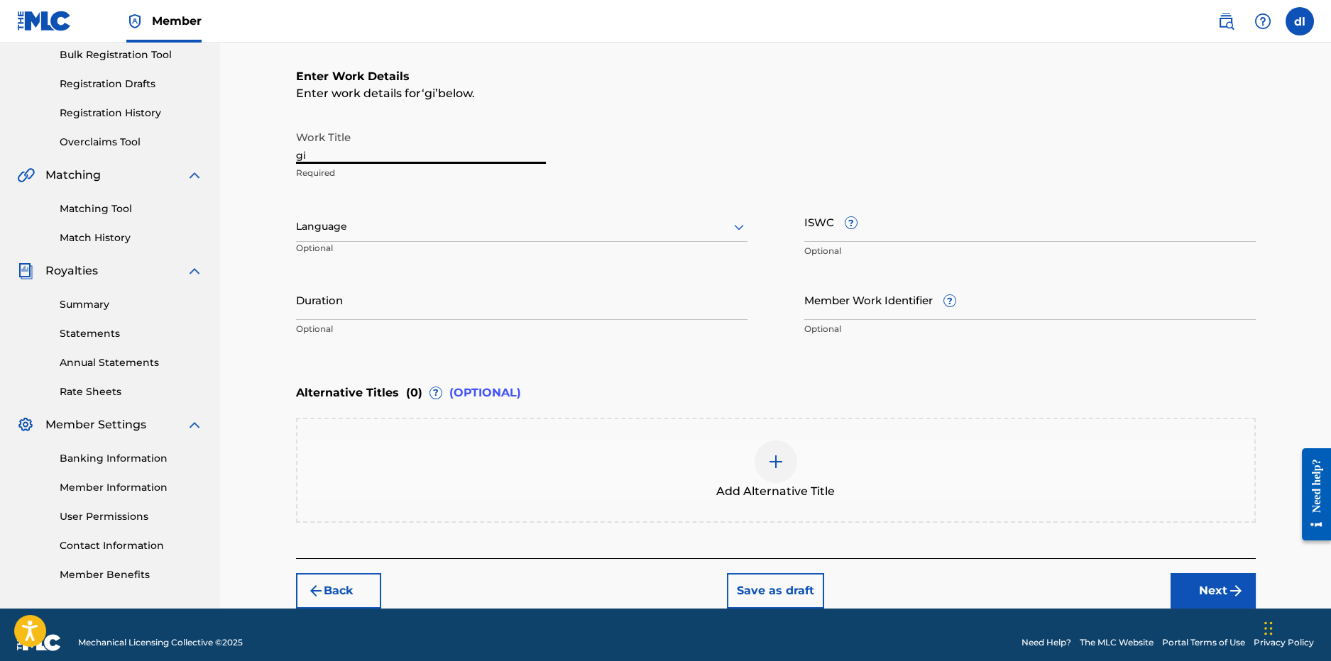
type input "g"
type input "Girl U Know"
click at [259, 251] on div "Register Work Search Enter Work Details Add Writers Add Publishers & Shares Add…" at bounding box center [775, 219] width 1111 height 779
click at [250, 290] on div "Register Work Search Enter Work Details Add Writers Add Publishers & Shares Add…" at bounding box center [775, 219] width 1111 height 779
click at [1185, 586] on button "Next" at bounding box center [1212, 590] width 85 height 35
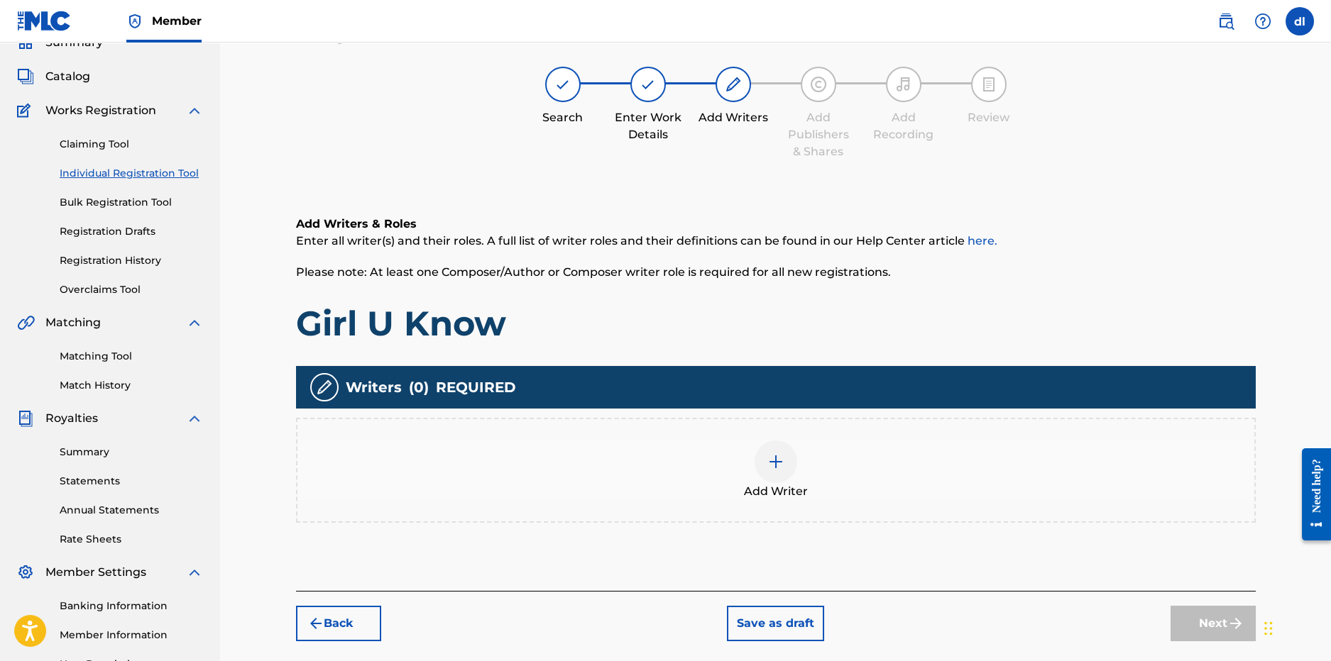
scroll to position [64, 0]
click at [790, 461] on div at bounding box center [775, 462] width 43 height 43
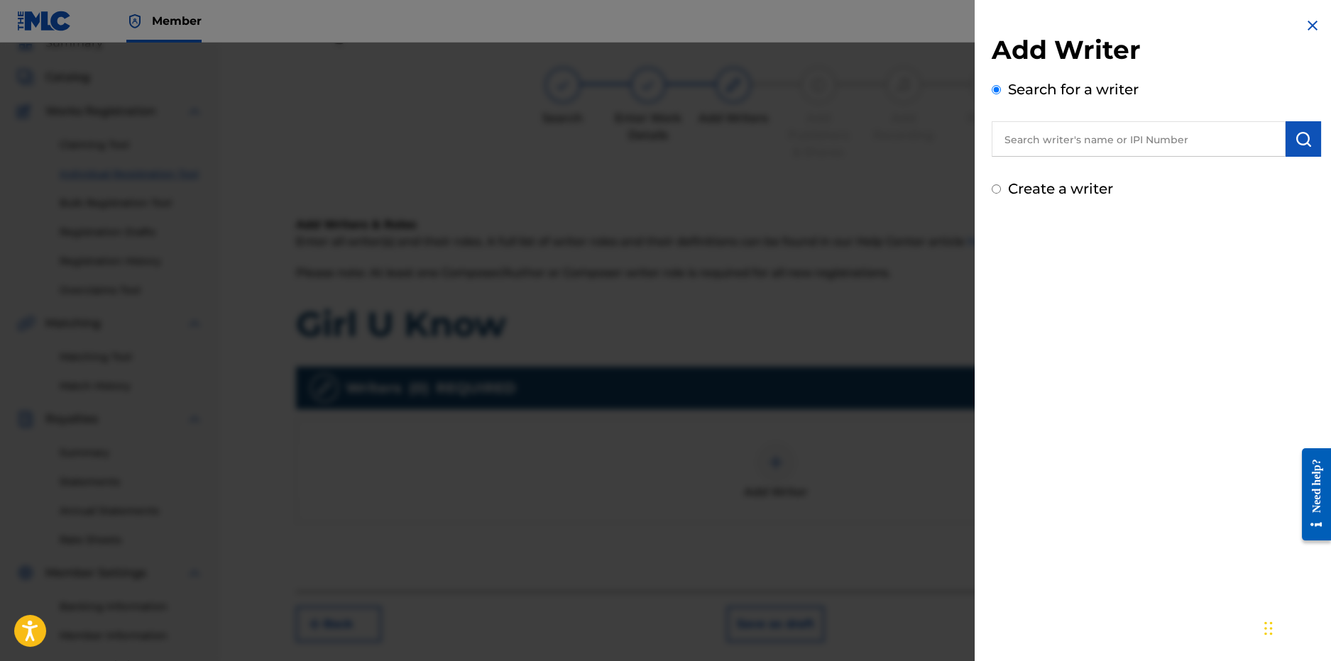
click at [1060, 136] on input "text" at bounding box center [1138, 138] width 294 height 35
type input "ggo kurt"
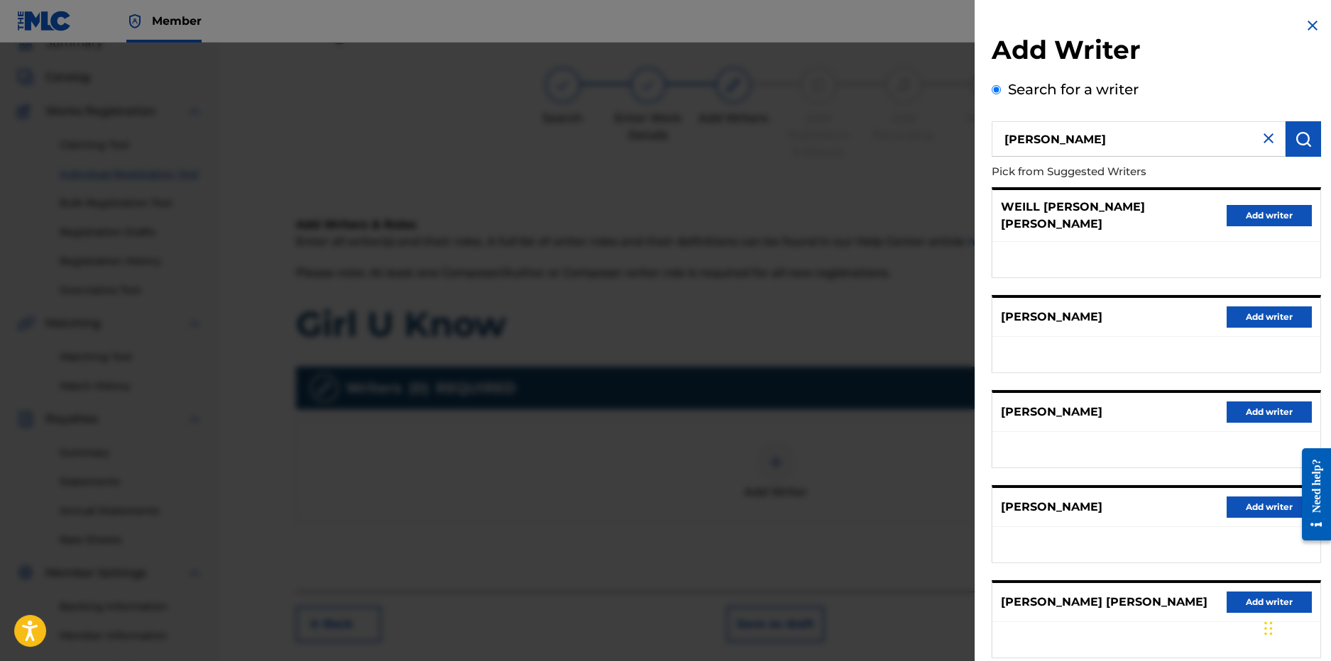
click at [1267, 497] on button "Add writer" at bounding box center [1268, 507] width 85 height 21
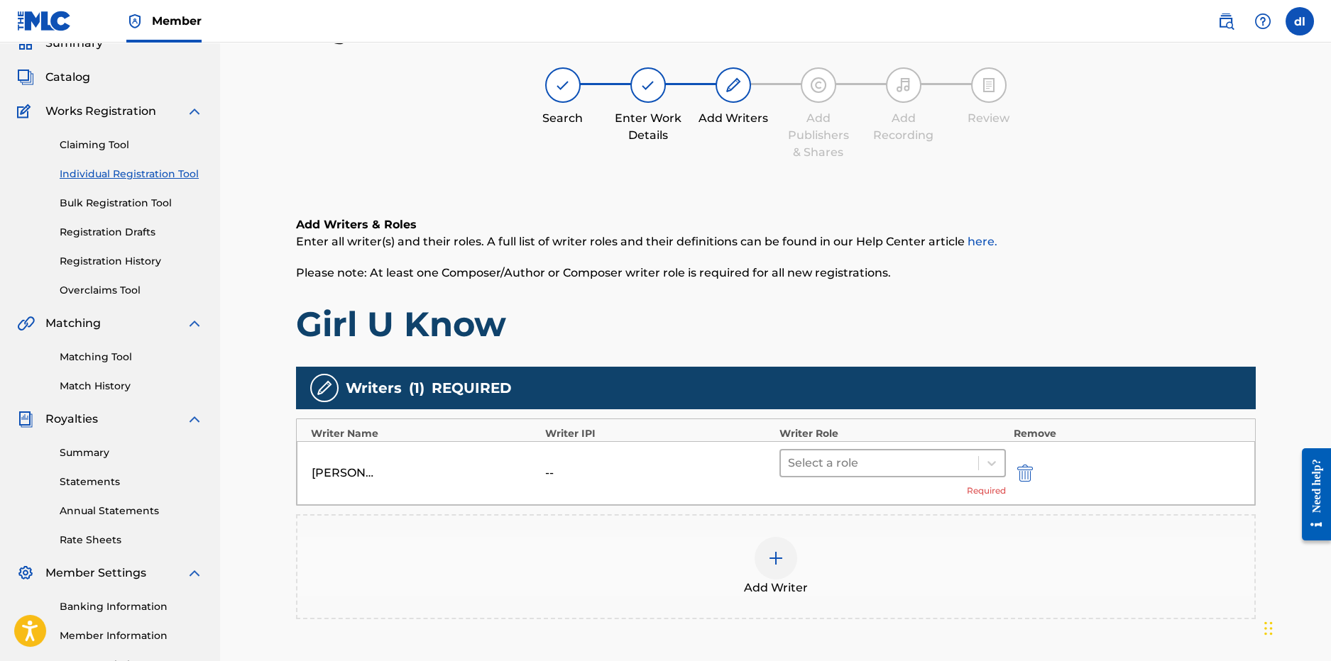
click at [881, 470] on div at bounding box center [880, 464] width 184 height 20
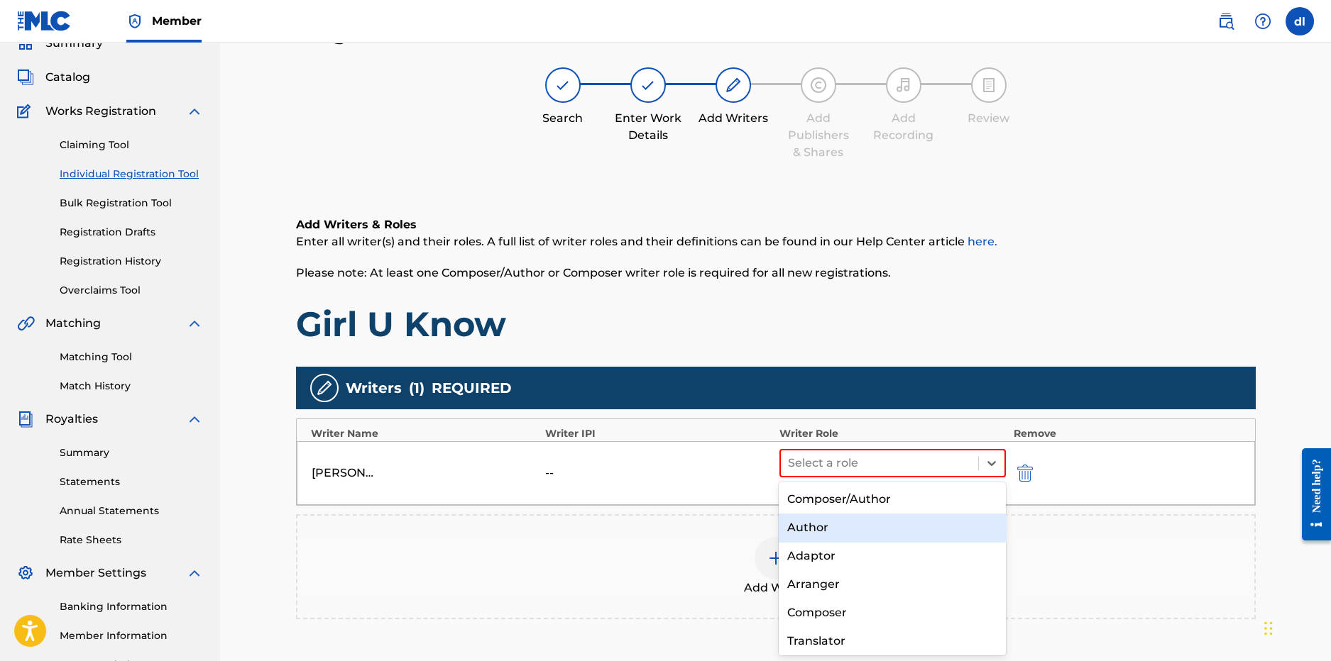
click at [834, 522] on div "Author" at bounding box center [892, 528] width 227 height 28
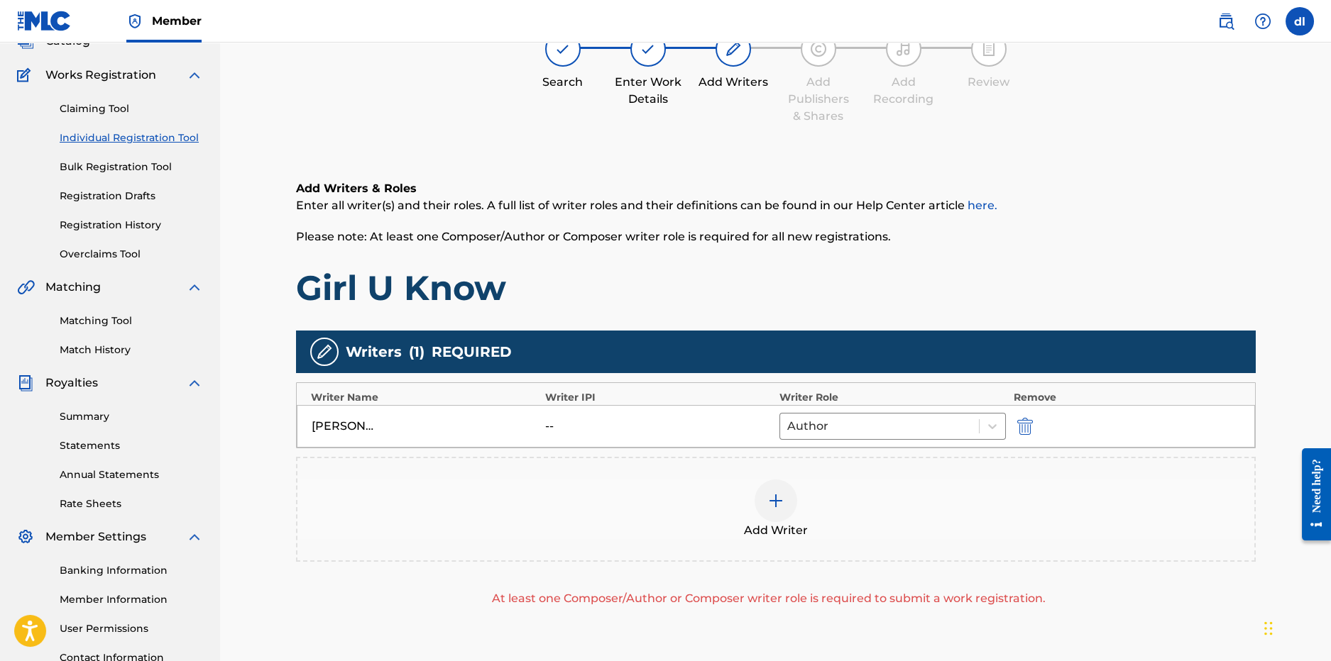
scroll to position [135, 0]
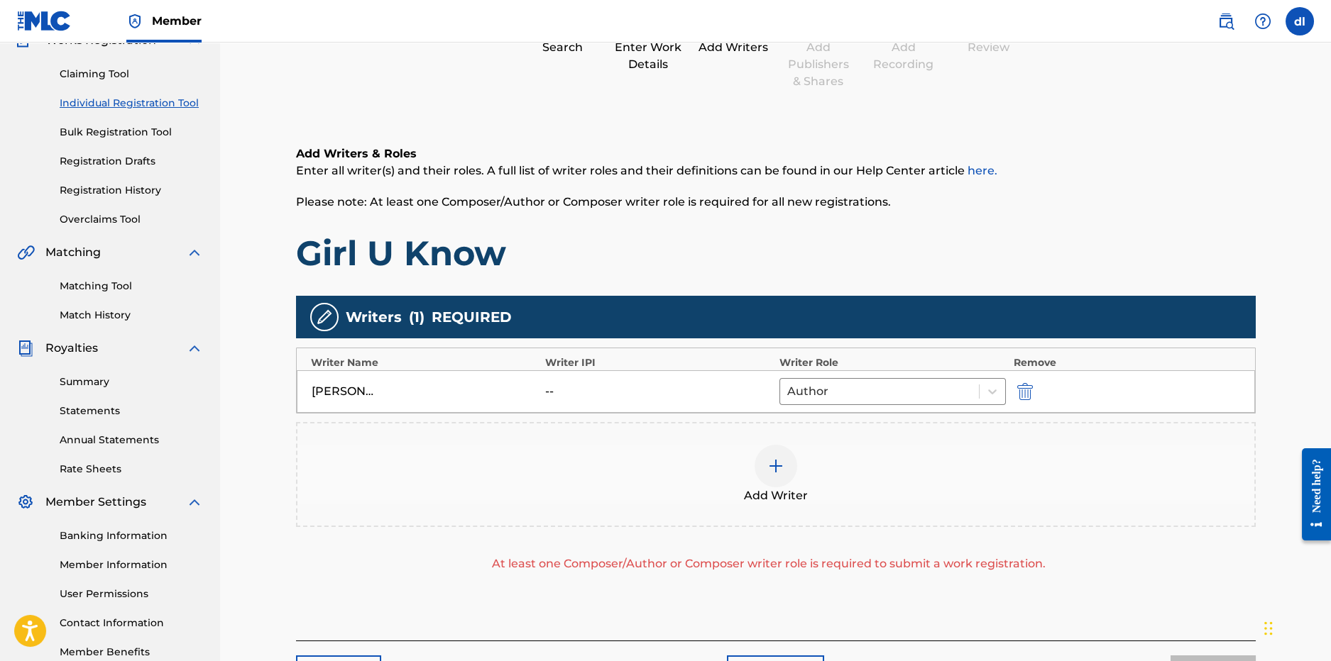
click at [771, 485] on div at bounding box center [775, 466] width 43 height 43
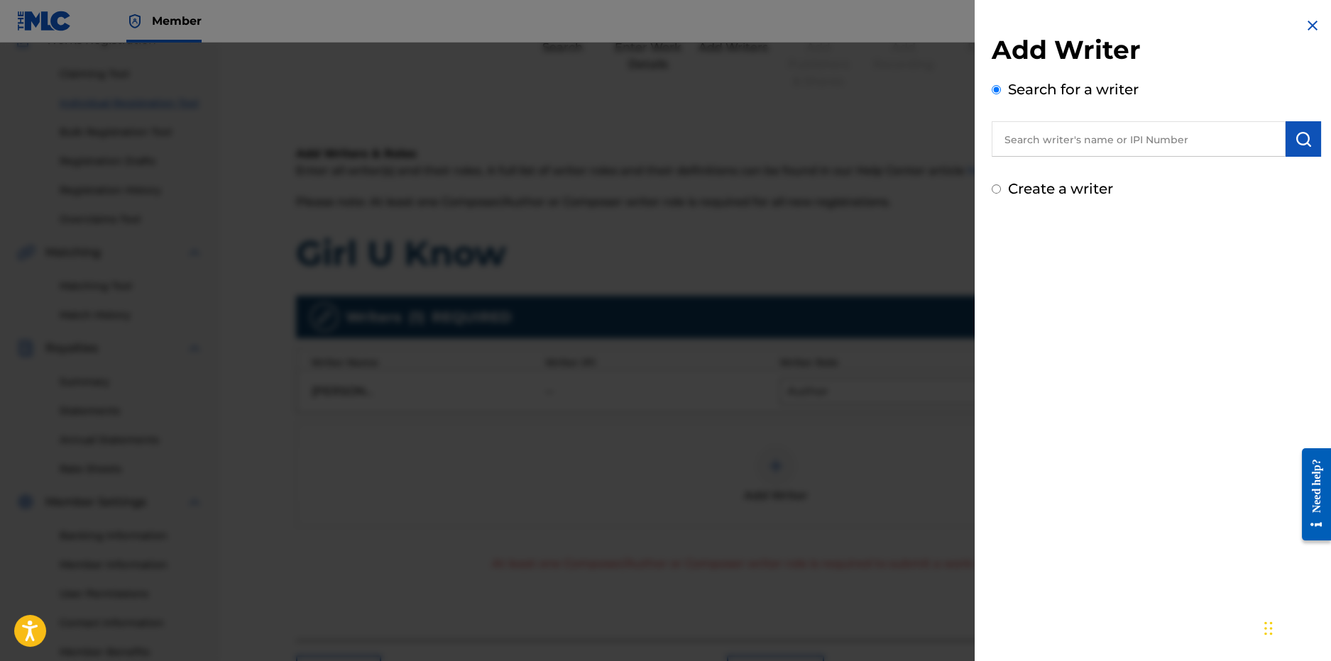
click at [1055, 159] on div "Add Writer Search for a writer Create a writer" at bounding box center [1155, 116] width 329 height 165
click at [1053, 147] on input "text" at bounding box center [1138, 138] width 294 height 35
type input "derrion lincoln"
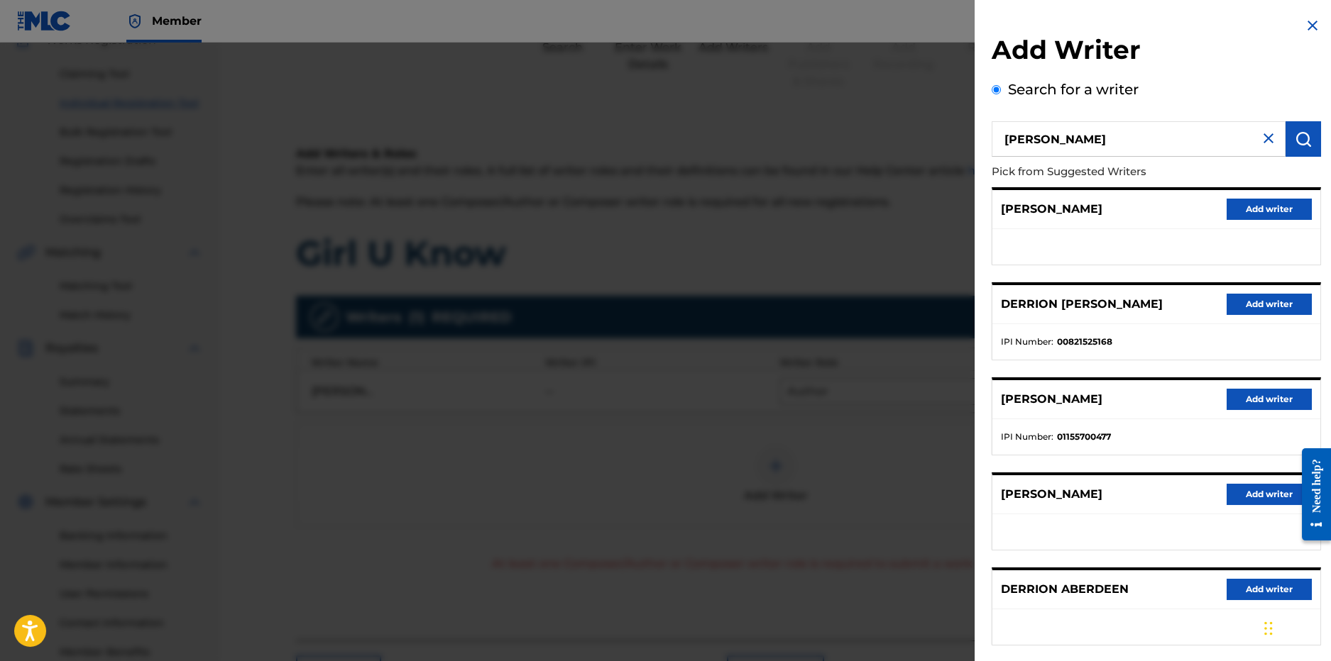
click at [1236, 299] on button "Add writer" at bounding box center [1268, 304] width 85 height 21
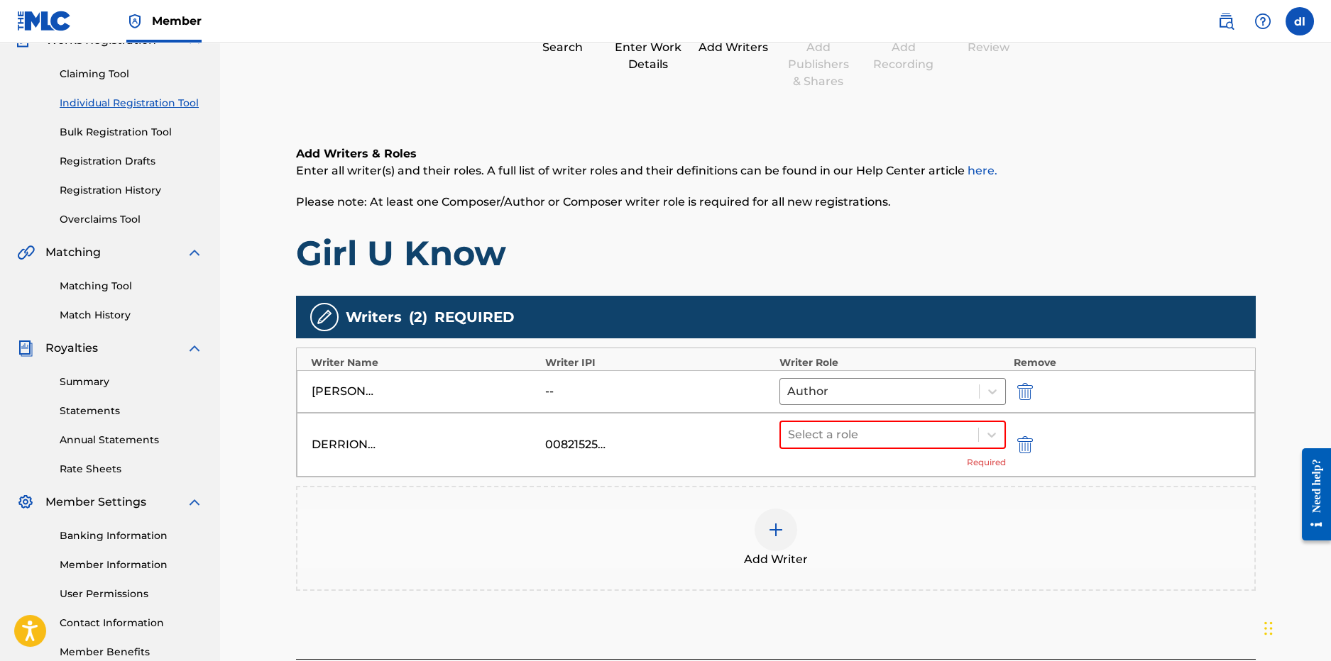
click at [859, 451] on div "Select a role Required" at bounding box center [892, 445] width 227 height 48
click at [847, 439] on div at bounding box center [880, 435] width 184 height 20
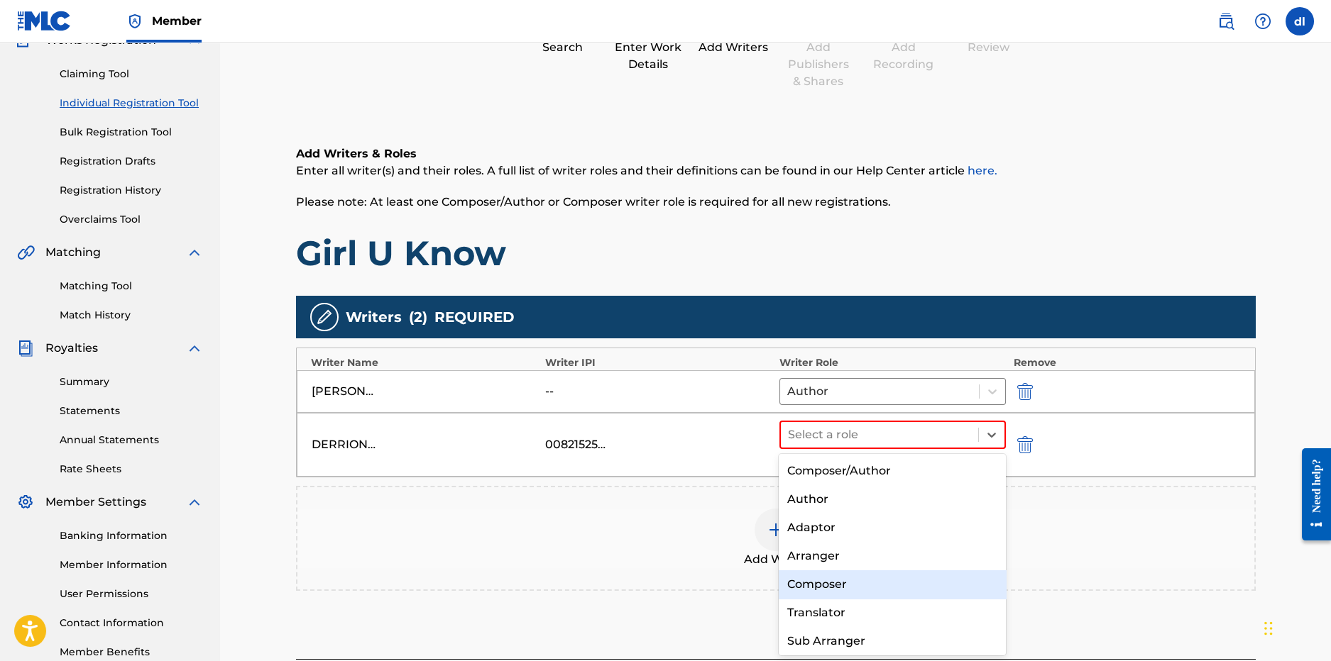
click at [855, 588] on div "Composer" at bounding box center [892, 585] width 227 height 28
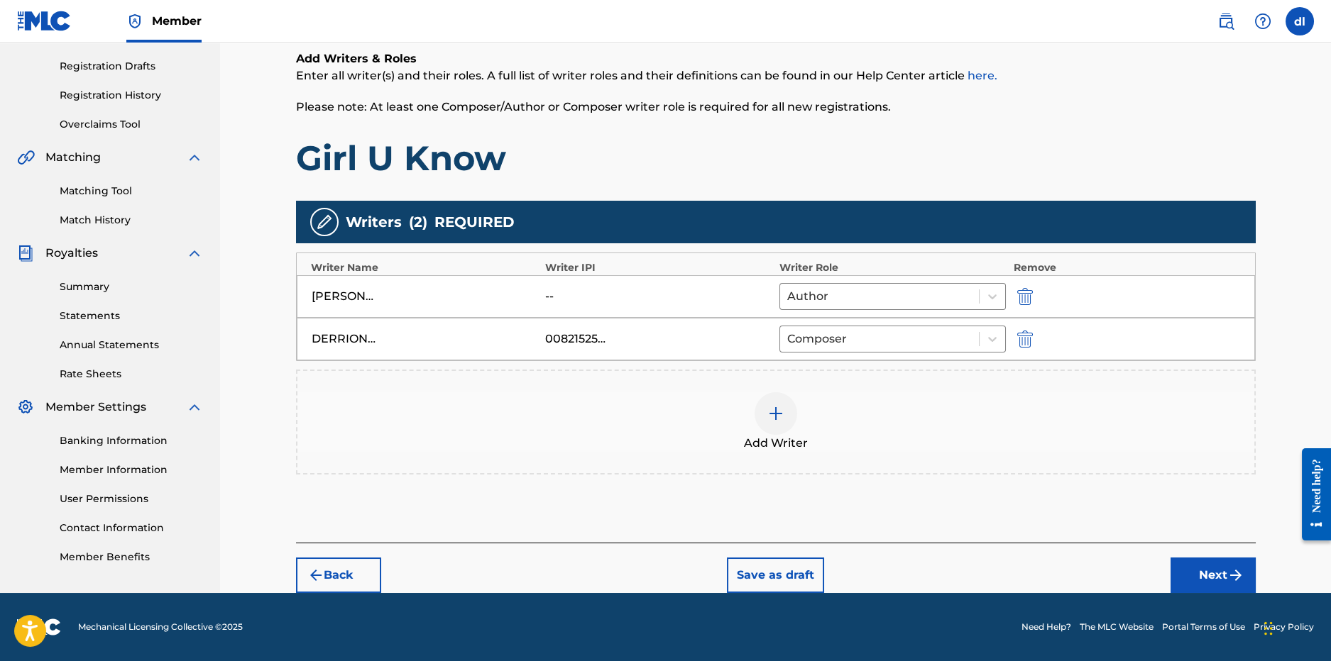
click at [1206, 579] on button "Next" at bounding box center [1212, 575] width 85 height 35
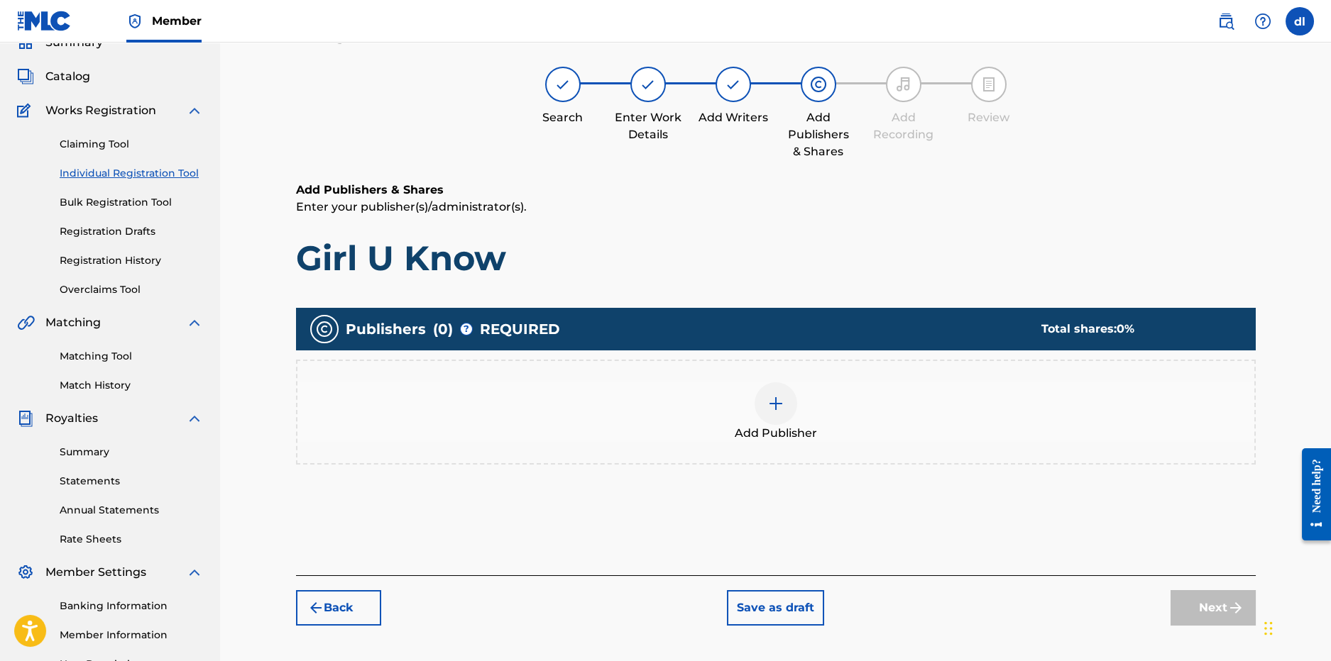
scroll to position [64, 0]
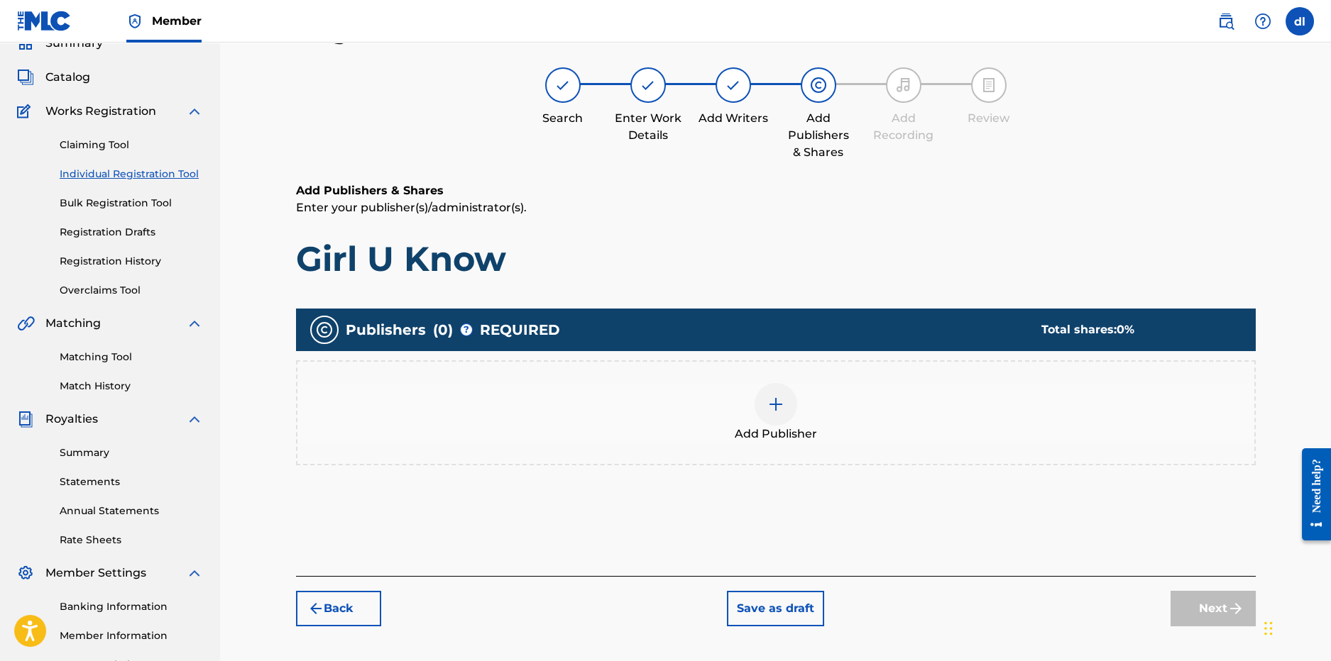
click at [780, 400] on img at bounding box center [775, 404] width 17 height 17
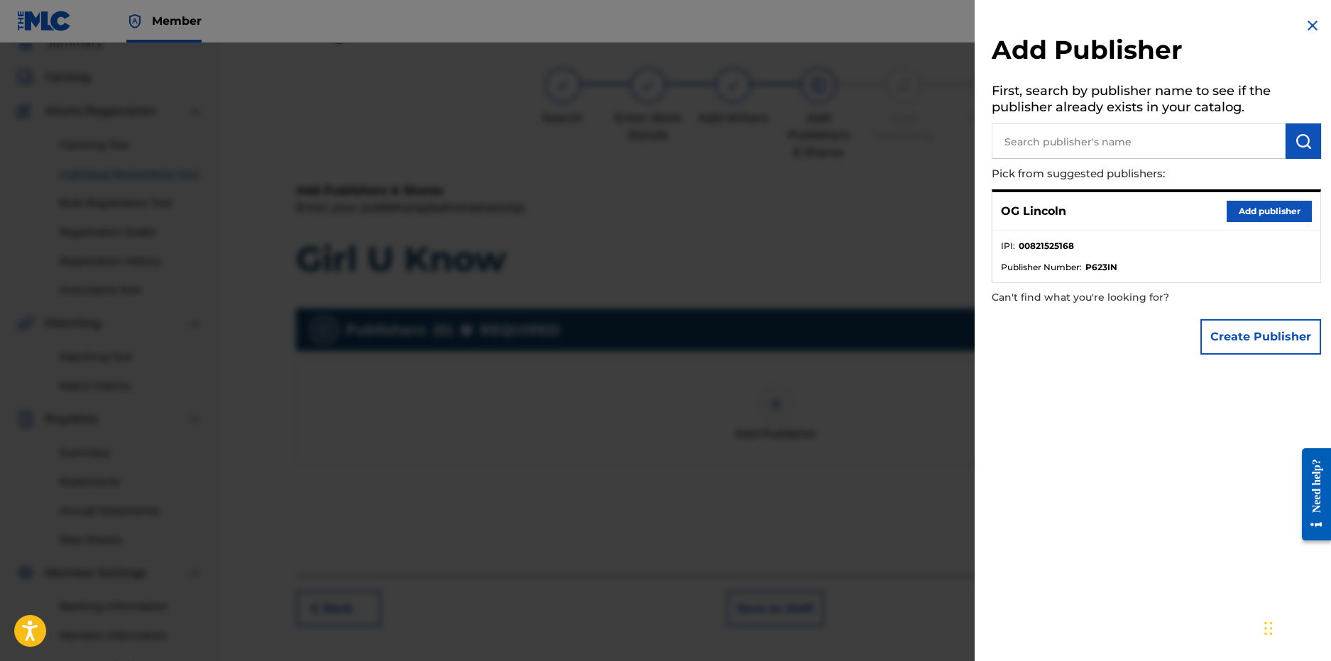
click at [1278, 212] on button "Add publisher" at bounding box center [1268, 211] width 85 height 21
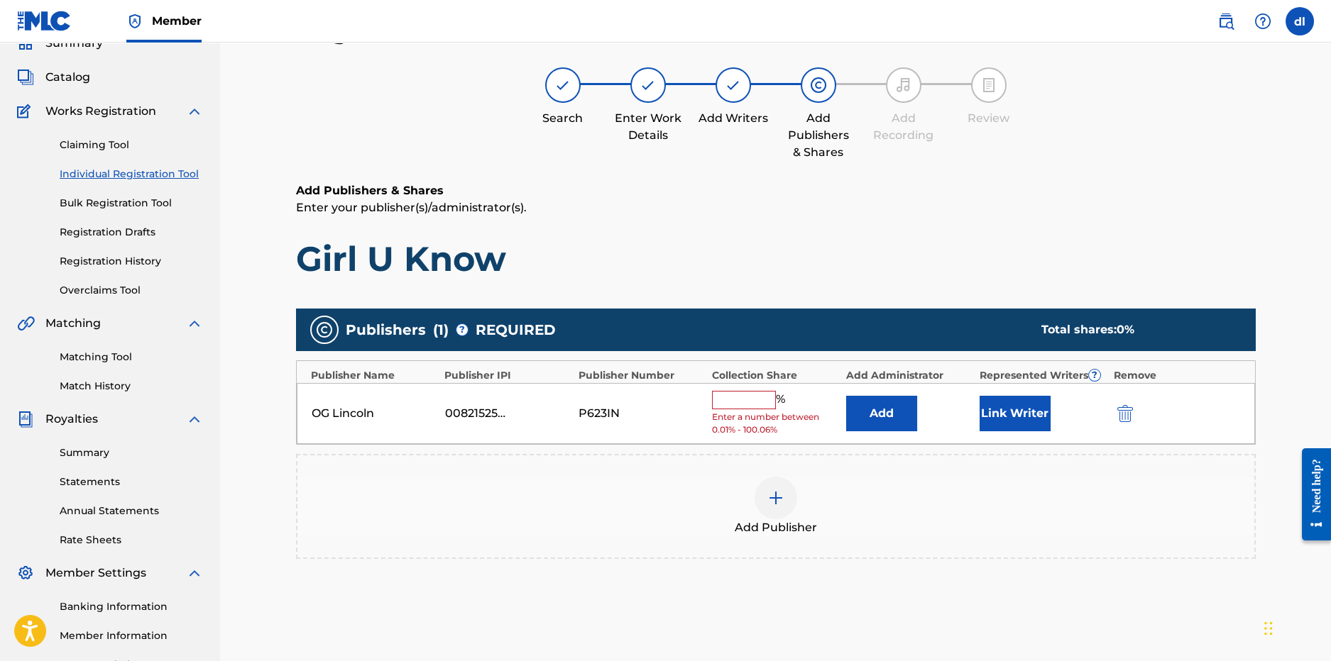
click at [1011, 414] on button "Link Writer" at bounding box center [1014, 413] width 71 height 35
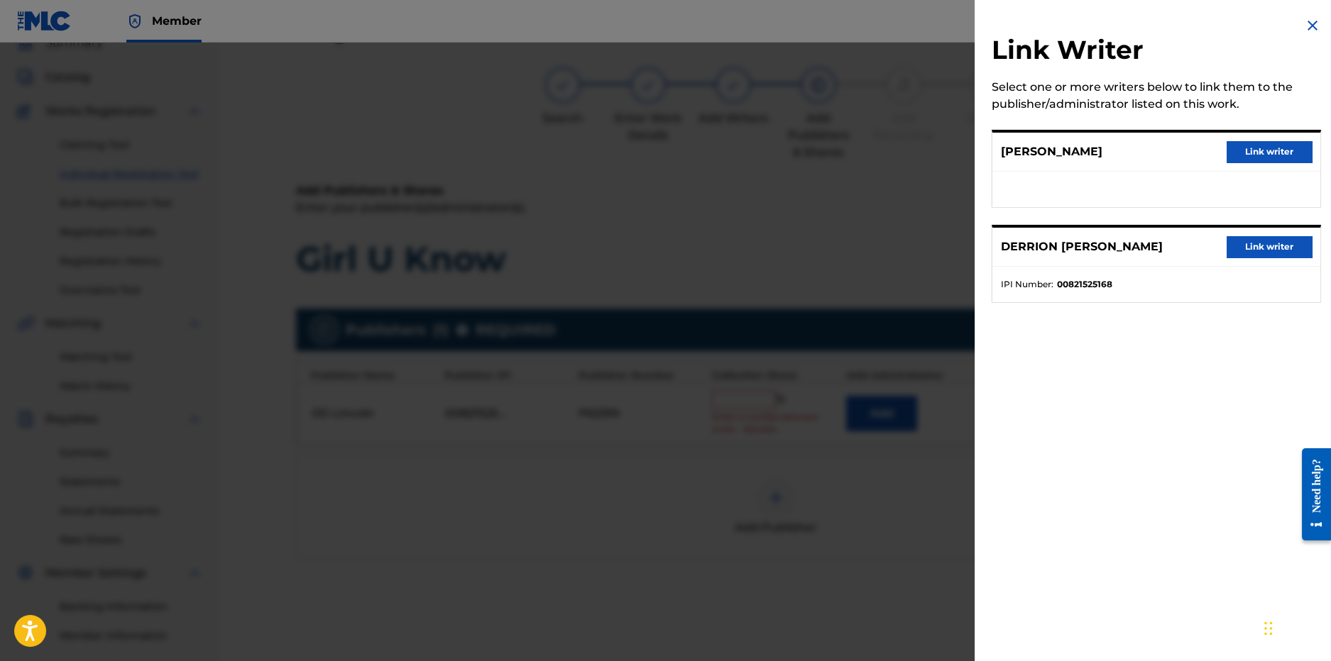
click at [1275, 253] on button "Link writer" at bounding box center [1268, 246] width 85 height 21
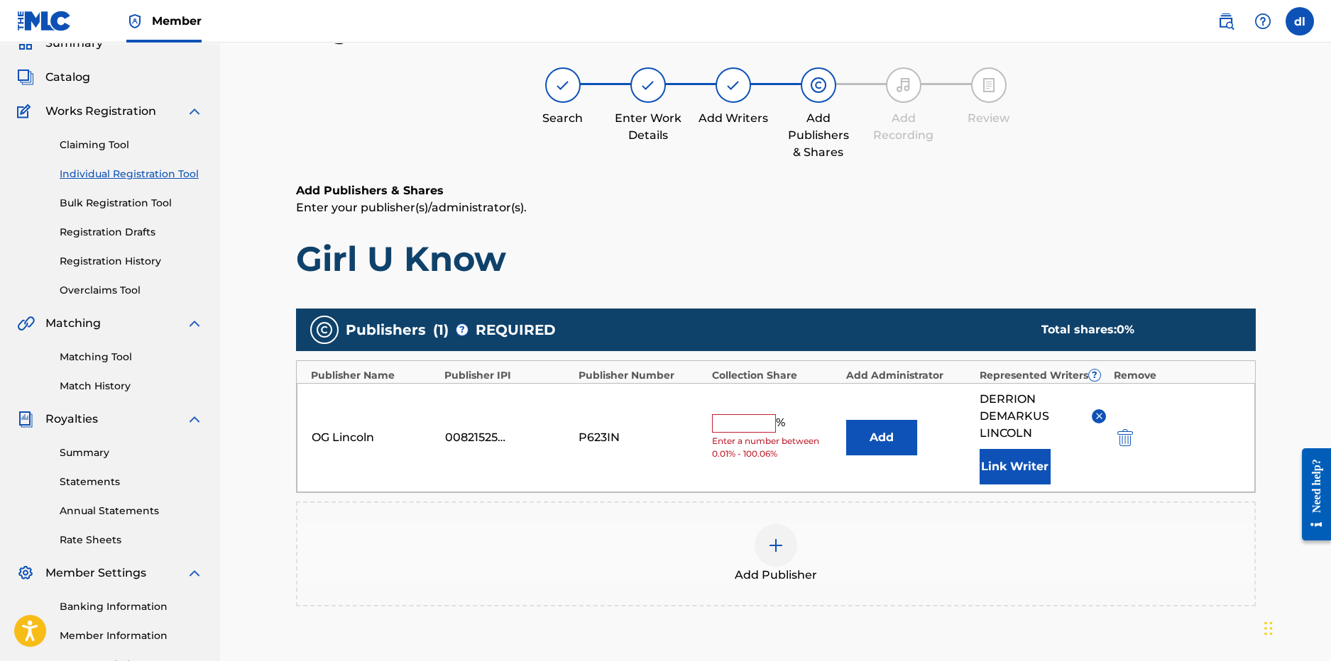
click at [749, 424] on input "text" at bounding box center [744, 423] width 64 height 18
type input "25"
click at [846, 420] on button "Add" at bounding box center [881, 437] width 71 height 35
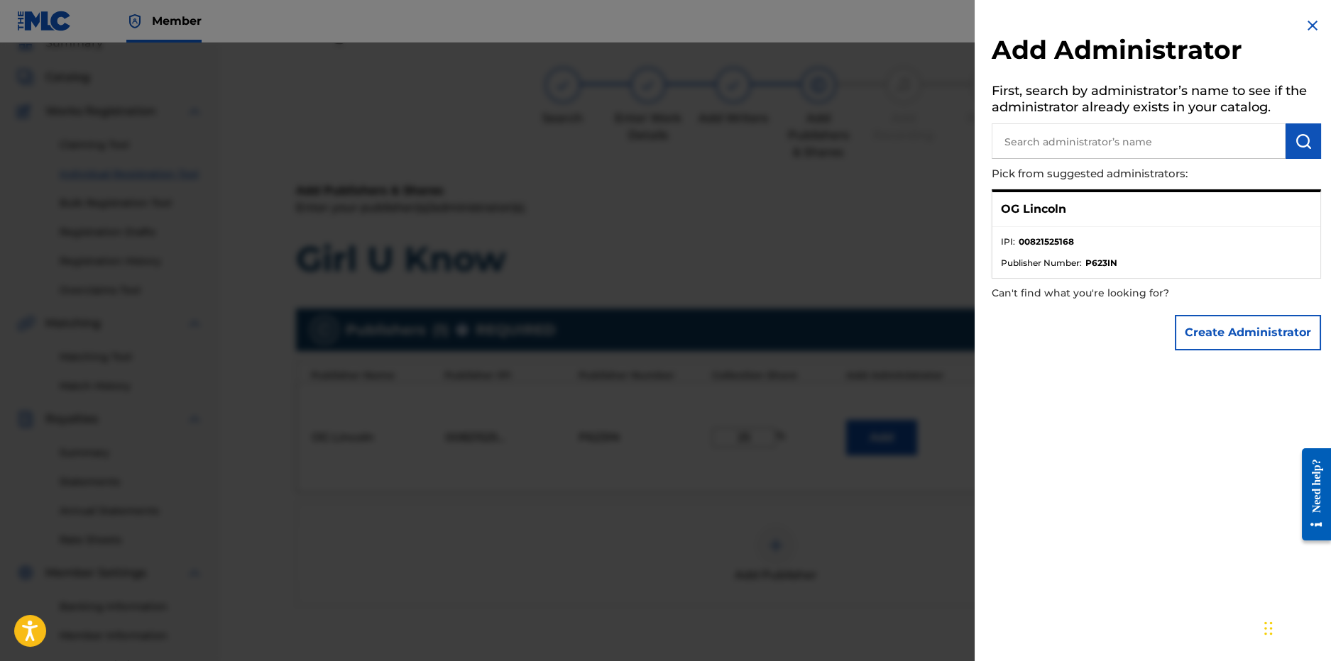
click at [1307, 21] on img at bounding box center [1312, 25] width 17 height 17
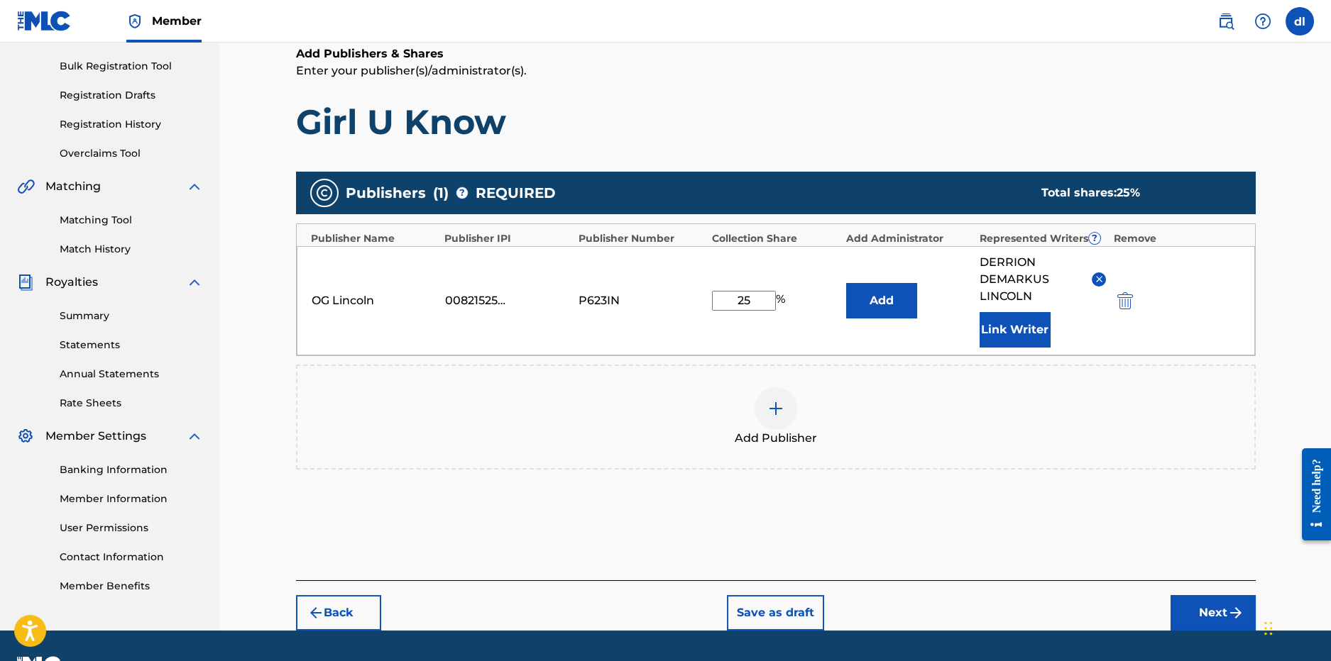
scroll to position [205, 0]
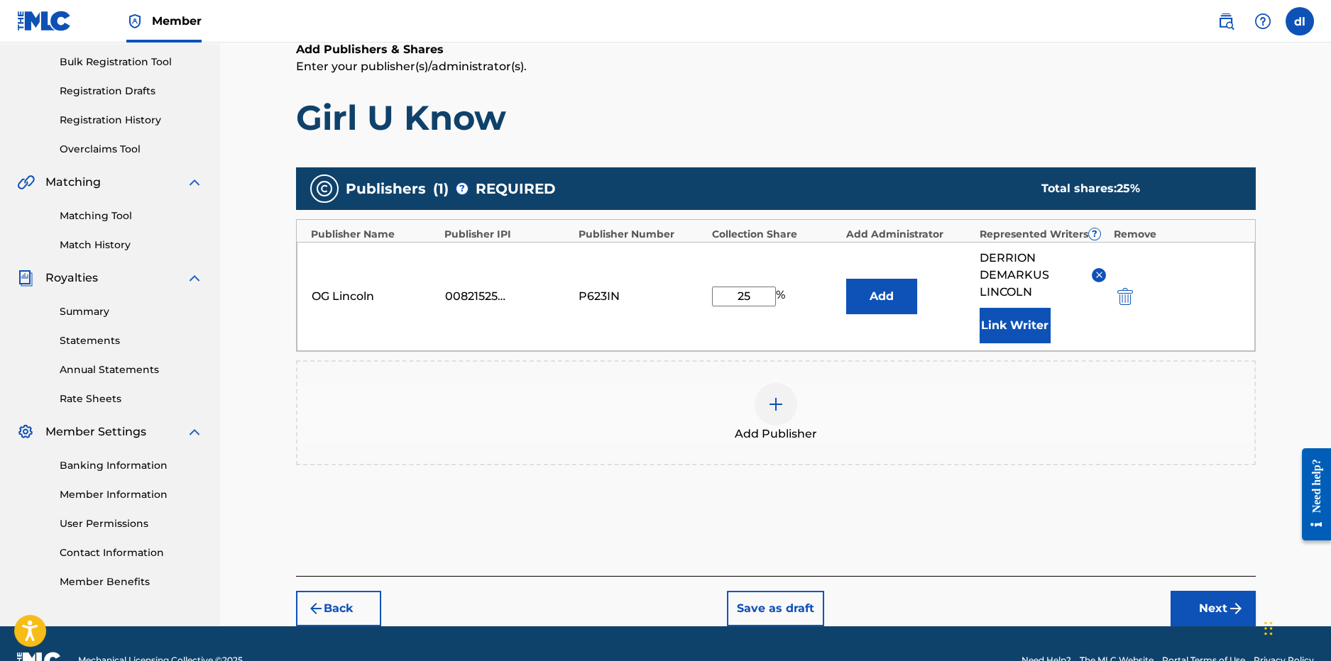
click at [1213, 611] on button "Next" at bounding box center [1212, 608] width 85 height 35
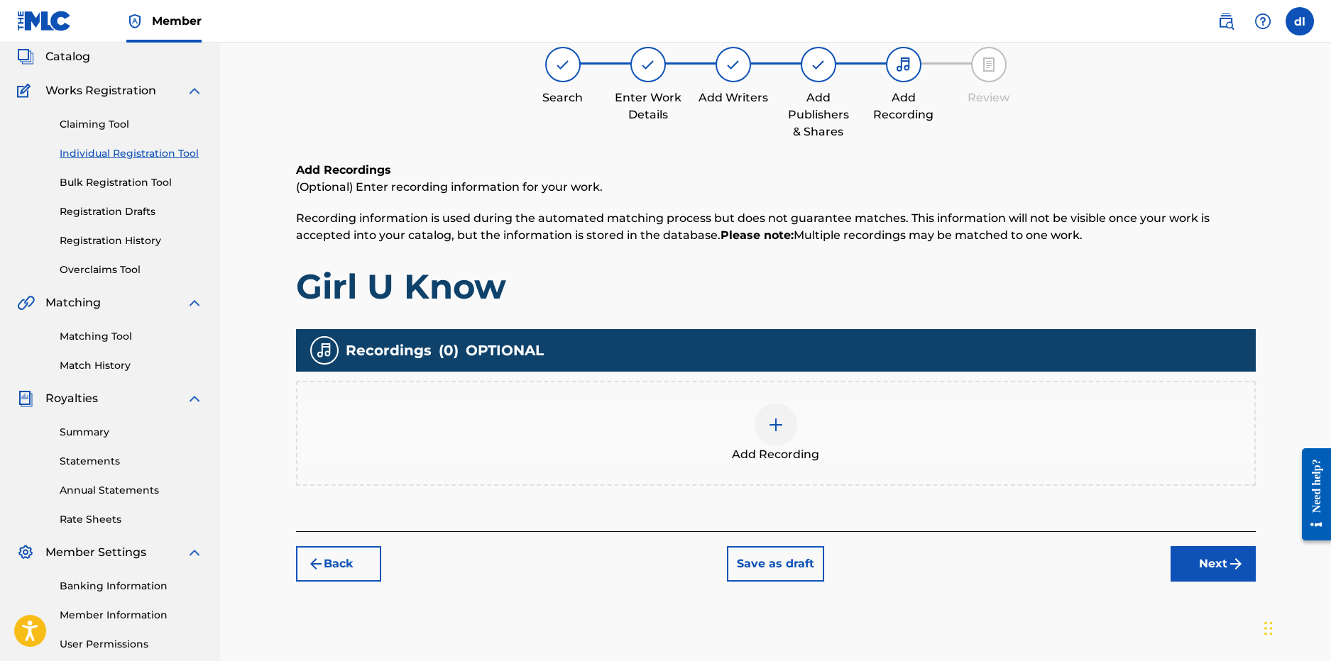
scroll to position [64, 0]
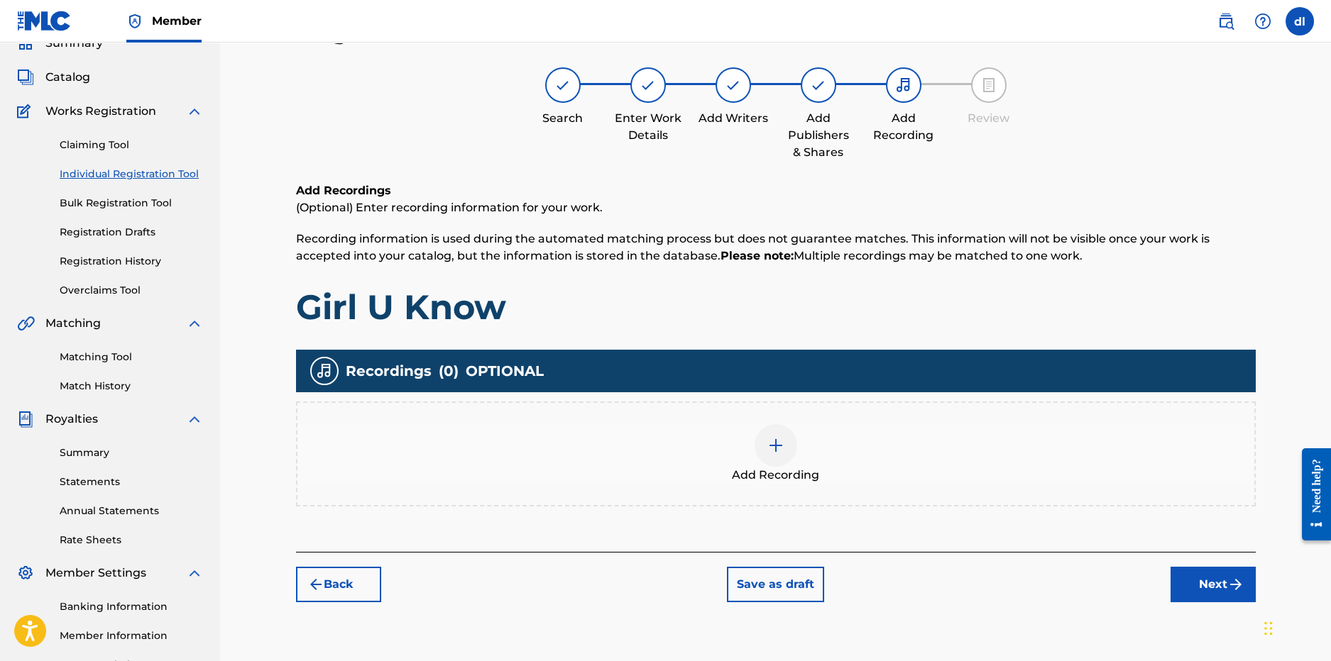
drag, startPoint x: 273, startPoint y: 449, endPoint x: 219, endPoint y: 419, distance: 62.0
click at [272, 449] on div "Register Work Search Enter Work Details Add Writers Add Publishers & Shares Add…" at bounding box center [775, 363] width 1111 height 769
click at [1204, 591] on button "Next" at bounding box center [1212, 584] width 85 height 35
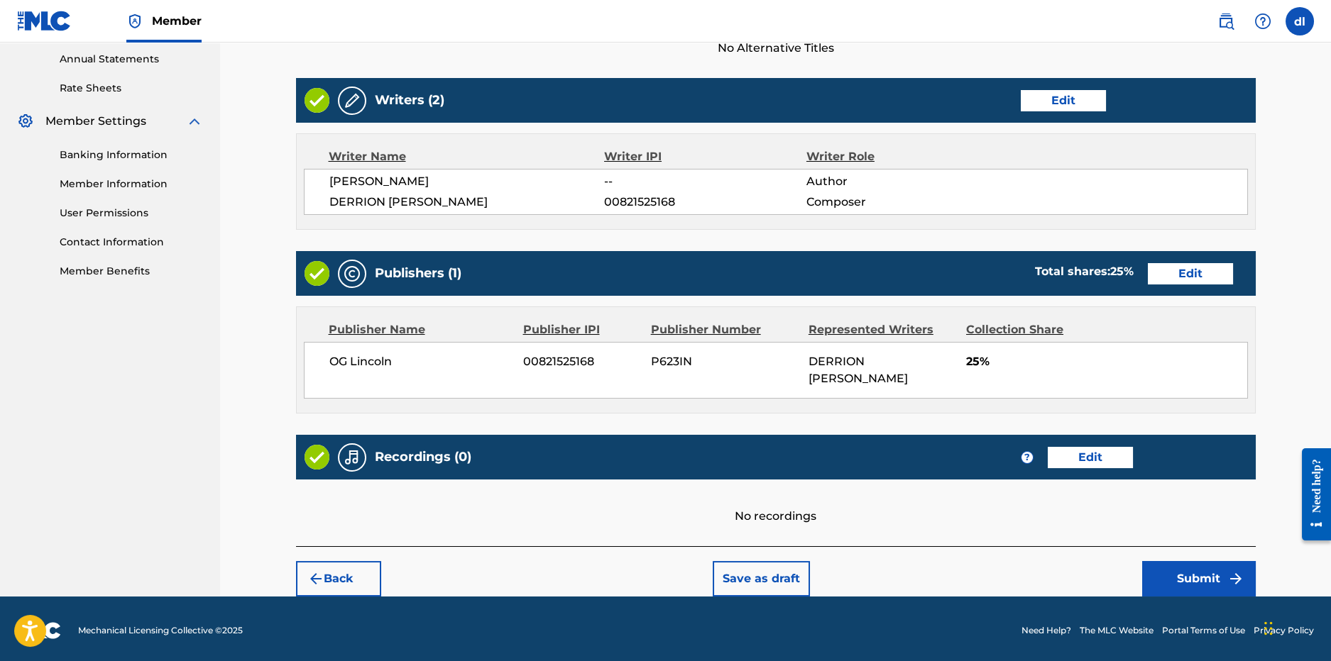
scroll to position [519, 0]
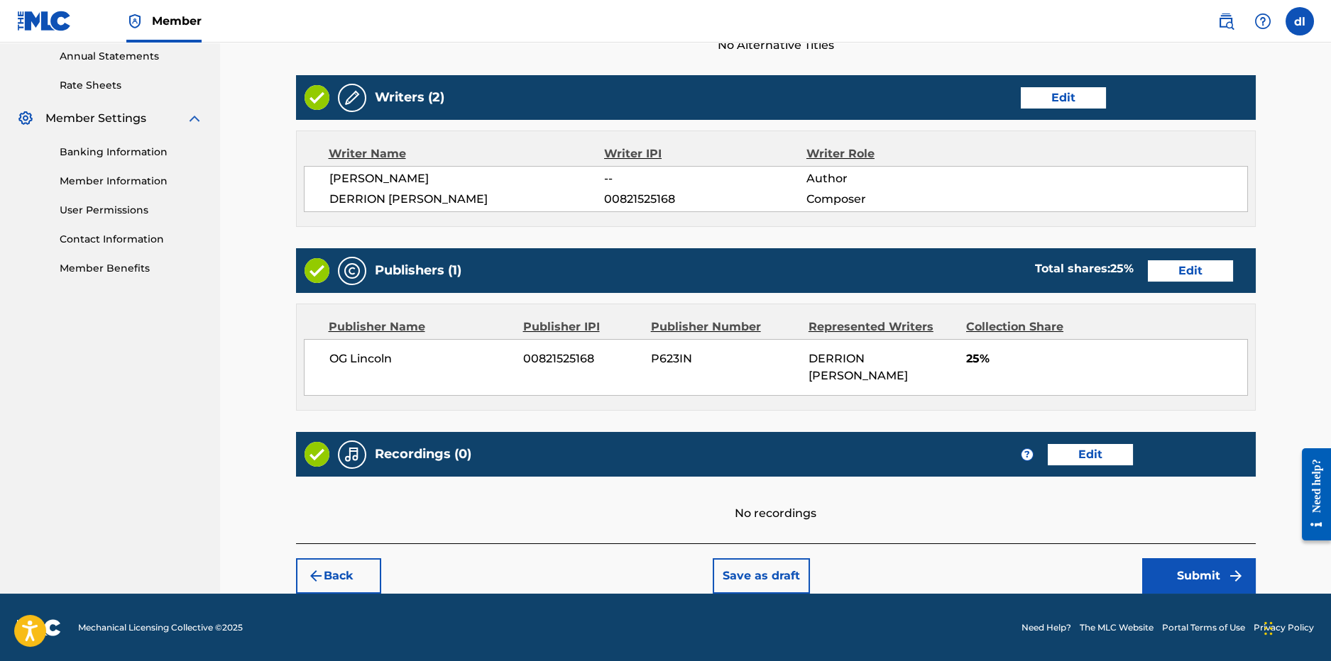
click at [1199, 577] on button "Submit" at bounding box center [1199, 576] width 114 height 35
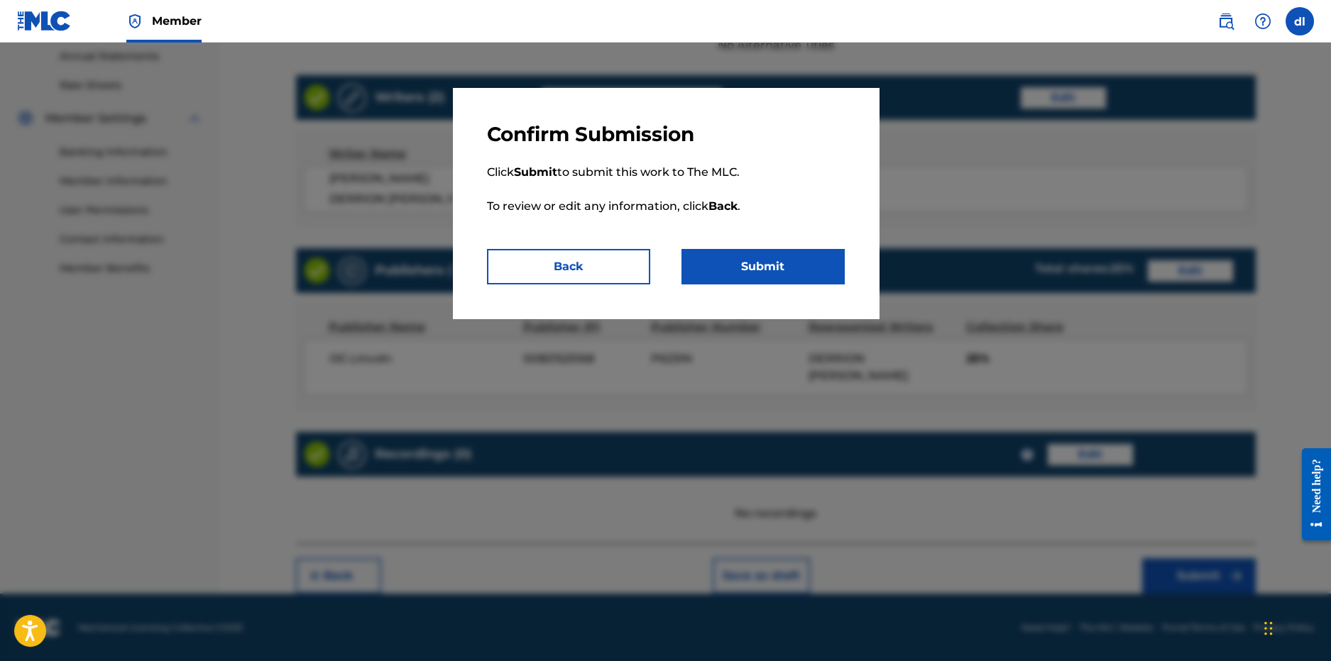
click at [774, 268] on button "Submit" at bounding box center [762, 266] width 163 height 35
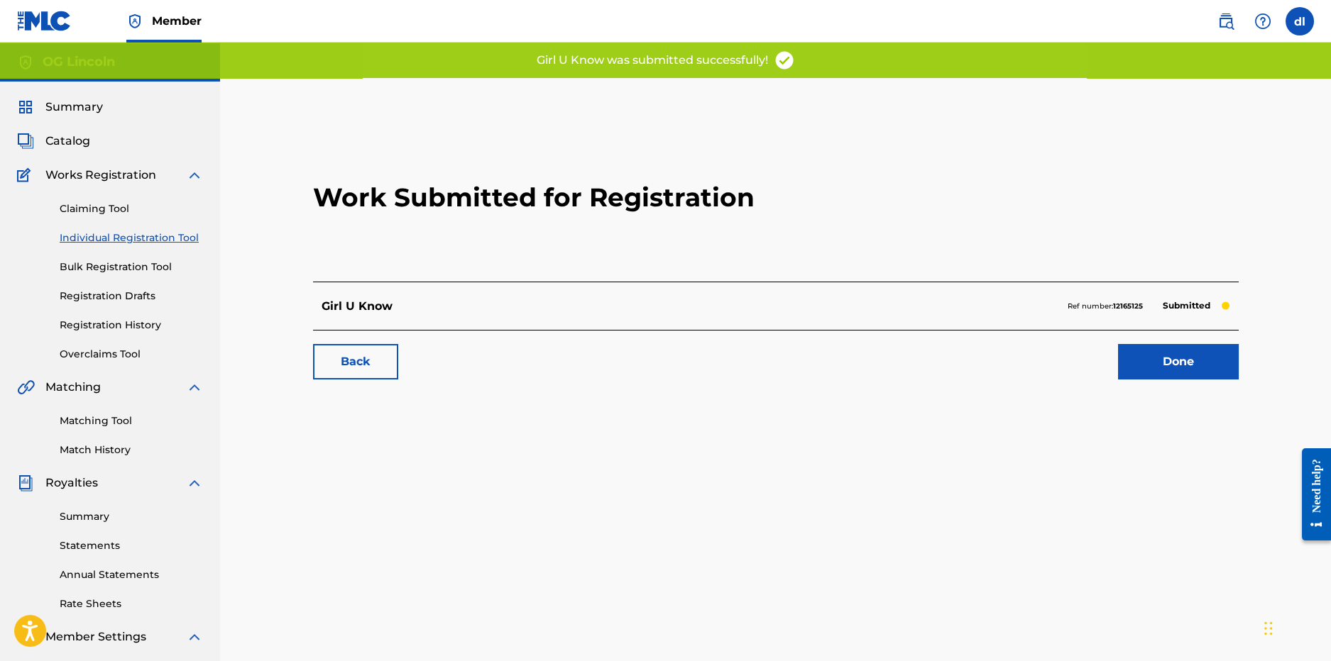
click at [1179, 375] on link "Done" at bounding box center [1178, 361] width 121 height 35
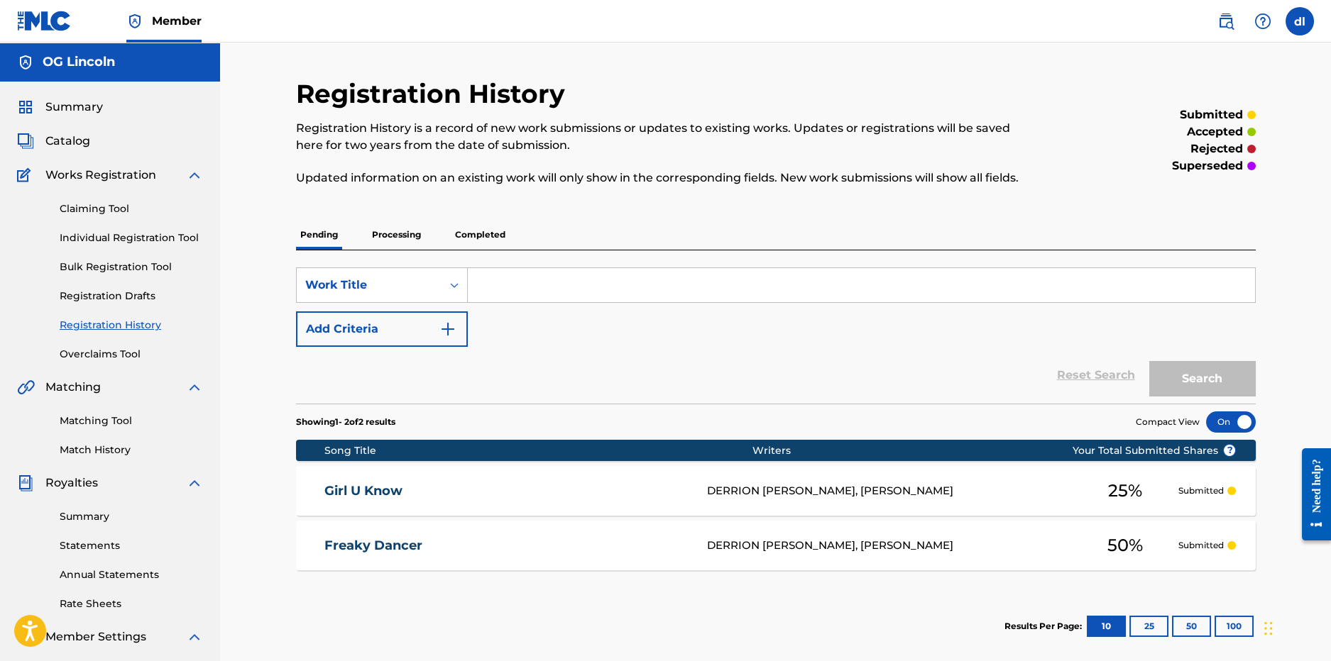
click at [87, 230] on div "Claiming Tool Individual Registration Tool Bulk Registration Tool Registration …" at bounding box center [110, 273] width 186 height 178
click at [105, 236] on link "Individual Registration Tool" at bounding box center [131, 238] width 143 height 15
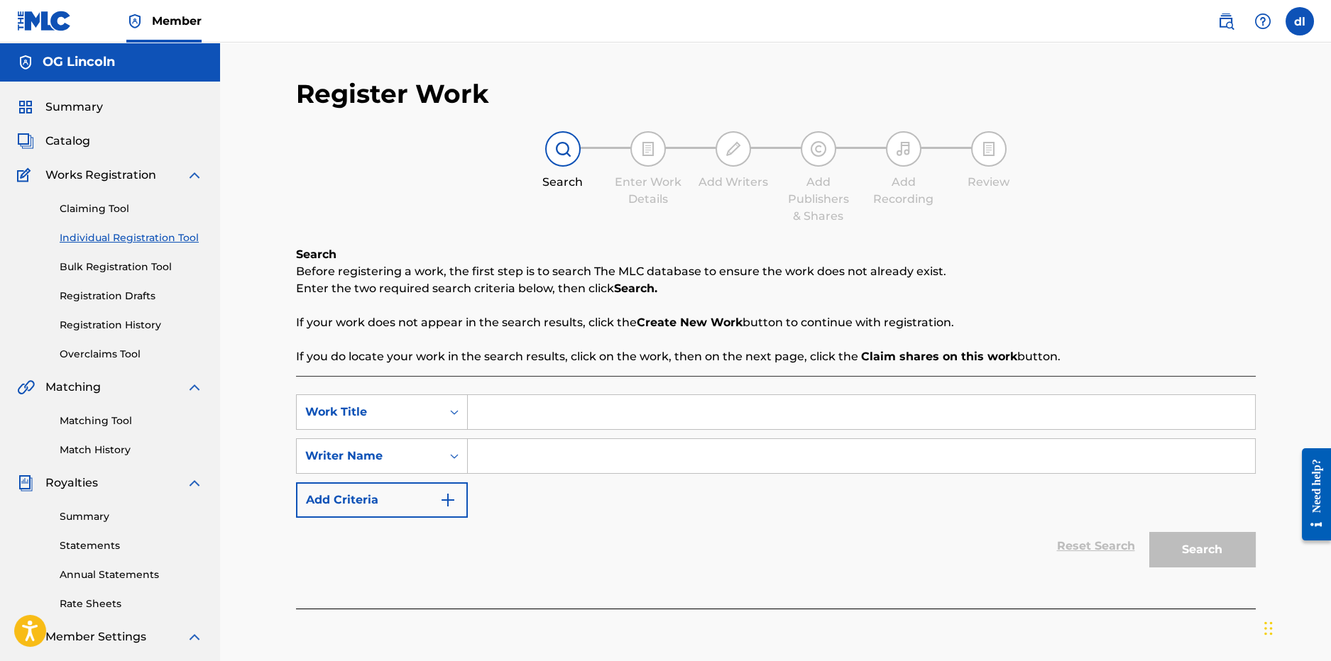
click at [507, 395] on div "SearchWithCriteriacf8799e0-85ce-4a7c-a4a1-f2ae6a73f2aa Work Title SearchWithCri…" at bounding box center [776, 492] width 960 height 233
click at [512, 407] on input "Search Form" at bounding box center [861, 412] width 787 height 34
type input "fixed income"
click at [489, 453] on input "Search Form" at bounding box center [861, 456] width 787 height 34
type input "whip"
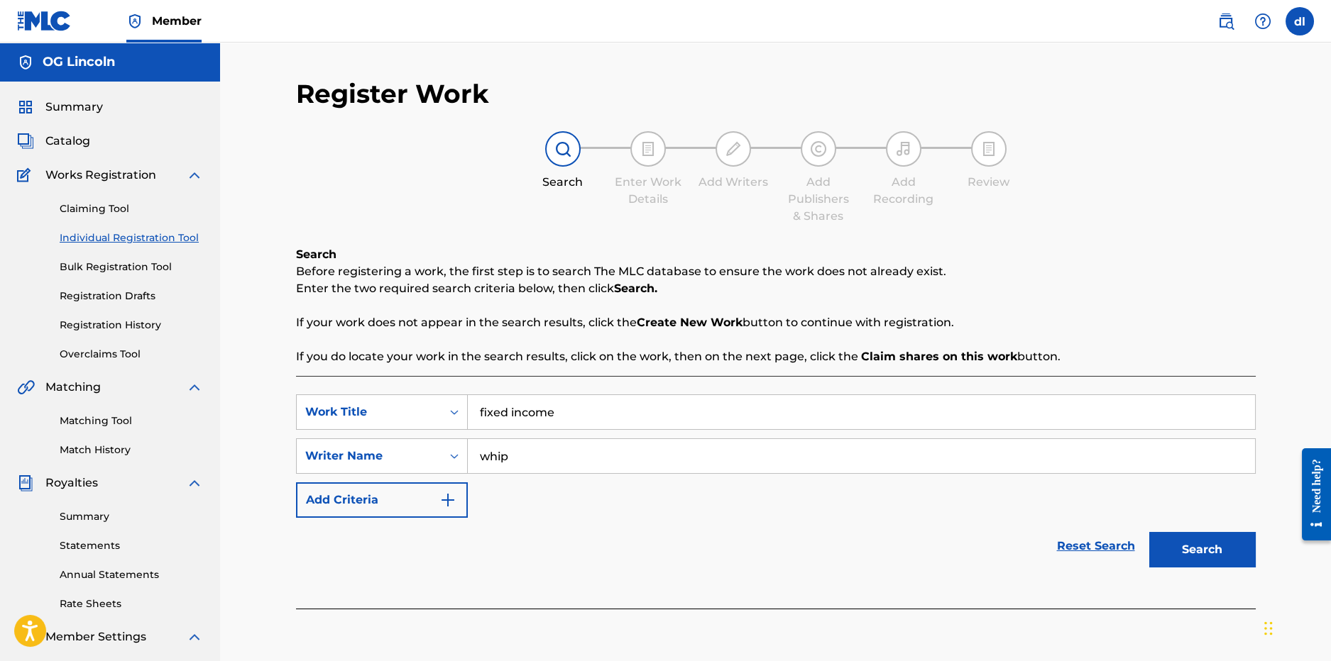
click at [1235, 564] on button "Search" at bounding box center [1202, 549] width 106 height 35
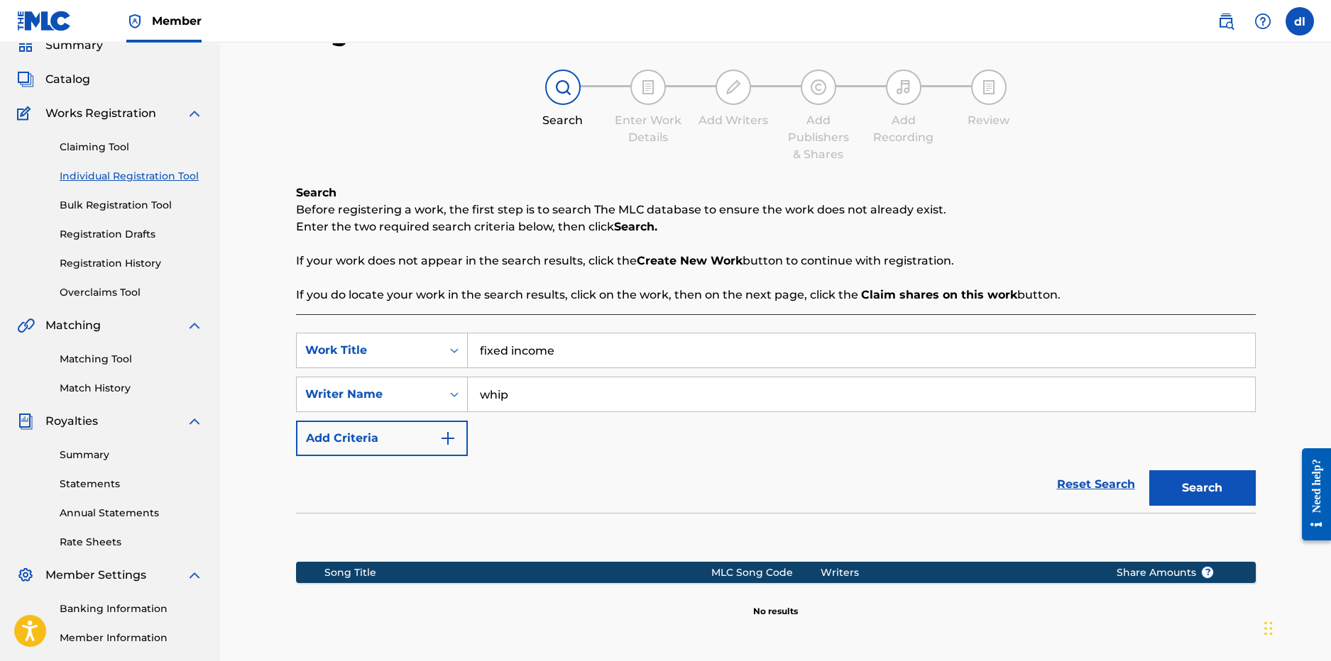
scroll to position [219, 0]
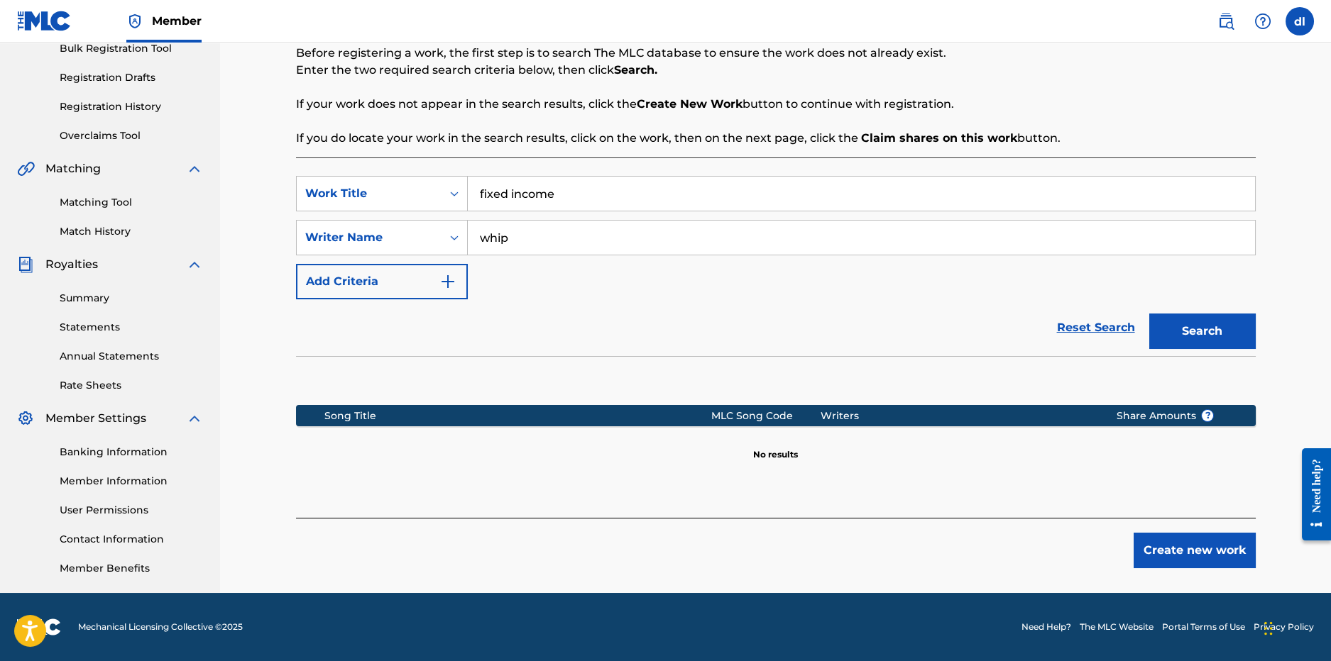
click at [1174, 563] on button "Create new work" at bounding box center [1194, 550] width 122 height 35
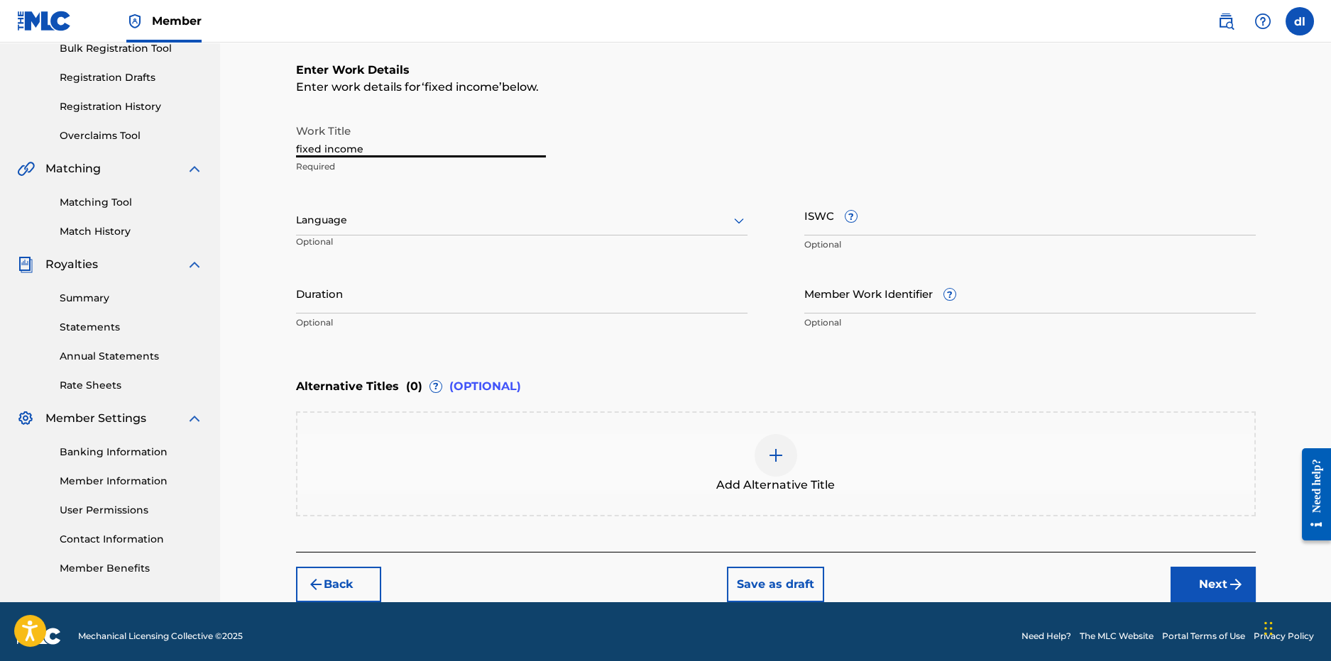
drag, startPoint x: 402, startPoint y: 155, endPoint x: 200, endPoint y: 149, distance: 201.6
click at [211, 150] on main "OG Lincoln Summary Catalog Works Registration Claiming Tool Individual Registra…" at bounding box center [665, 213] width 1331 height 779
drag, startPoint x: 413, startPoint y: 148, endPoint x: 268, endPoint y: 149, distance: 145.5
click at [268, 149] on div "Register Work Search Enter Work Details Add Writers Add Publishers & Shares Add…" at bounding box center [775, 213] width 1111 height 779
paste input "T-334.294.012-5"
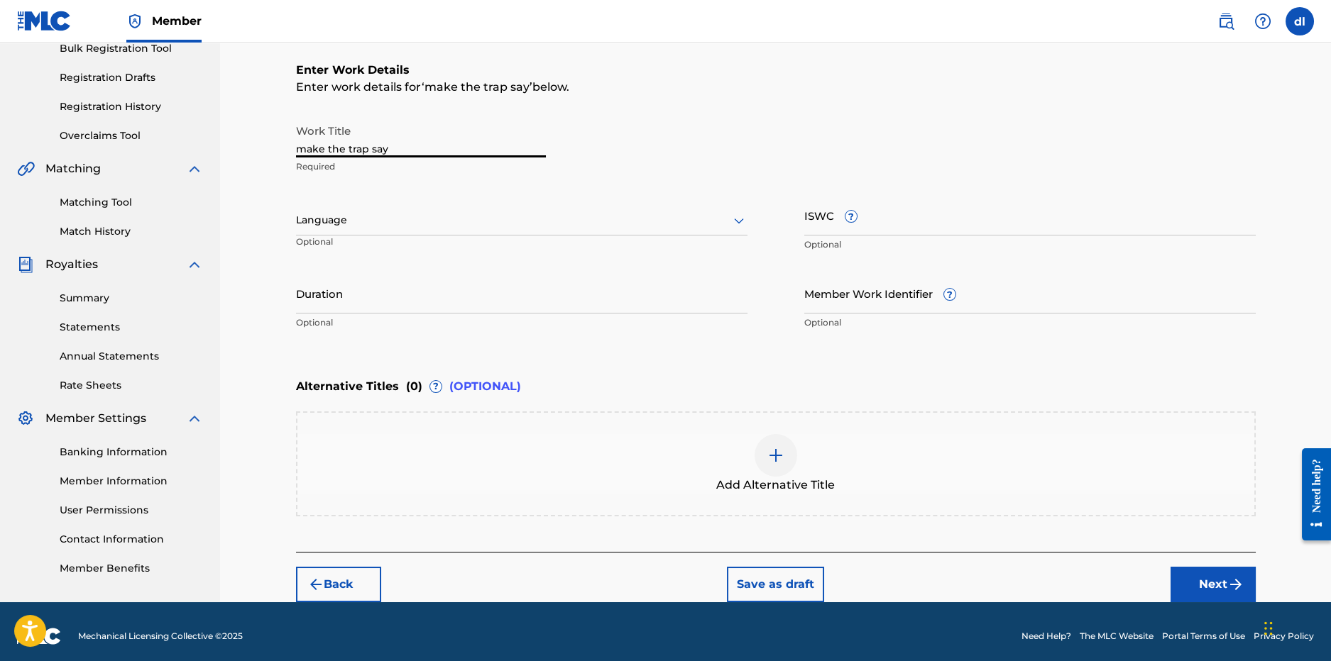
type input "T-334.294.012-5"
drag, startPoint x: 419, startPoint y: 145, endPoint x: 229, endPoint y: 146, distance: 190.9
click at [229, 146] on div "Register Work Search Enter Work Details Add Writers Add Publishers & Shares Add…" at bounding box center [775, 213] width 1111 height 779
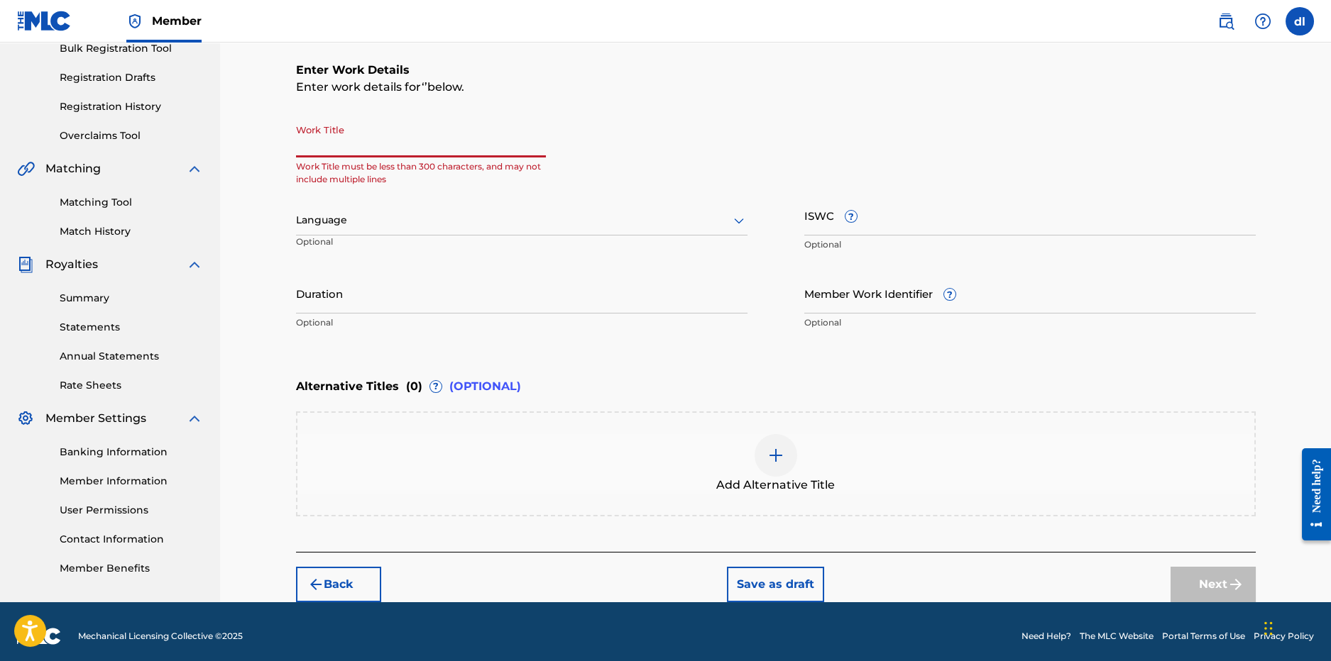
click at [851, 205] on input "ISWC ?" at bounding box center [1029, 215] width 451 height 40
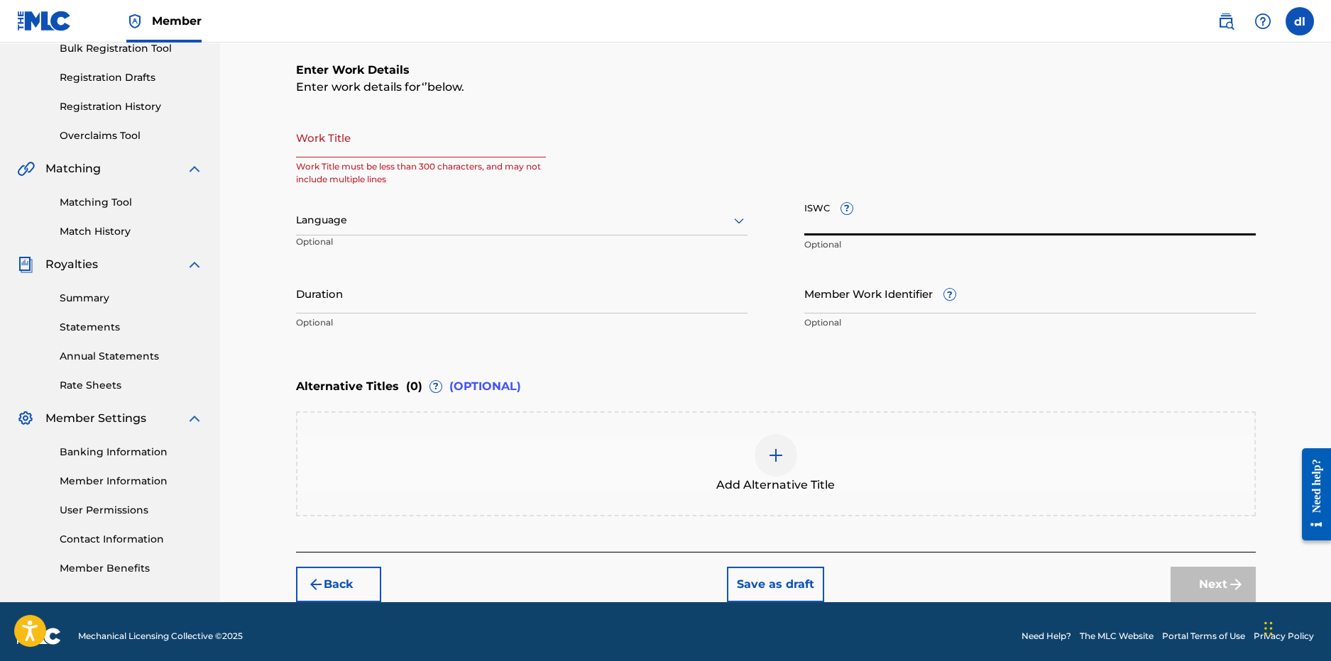
paste input "T-334.294.012-5"
type input "T-334.294.012-5"
click at [429, 148] on input "Work Title" at bounding box center [421, 137] width 250 height 40
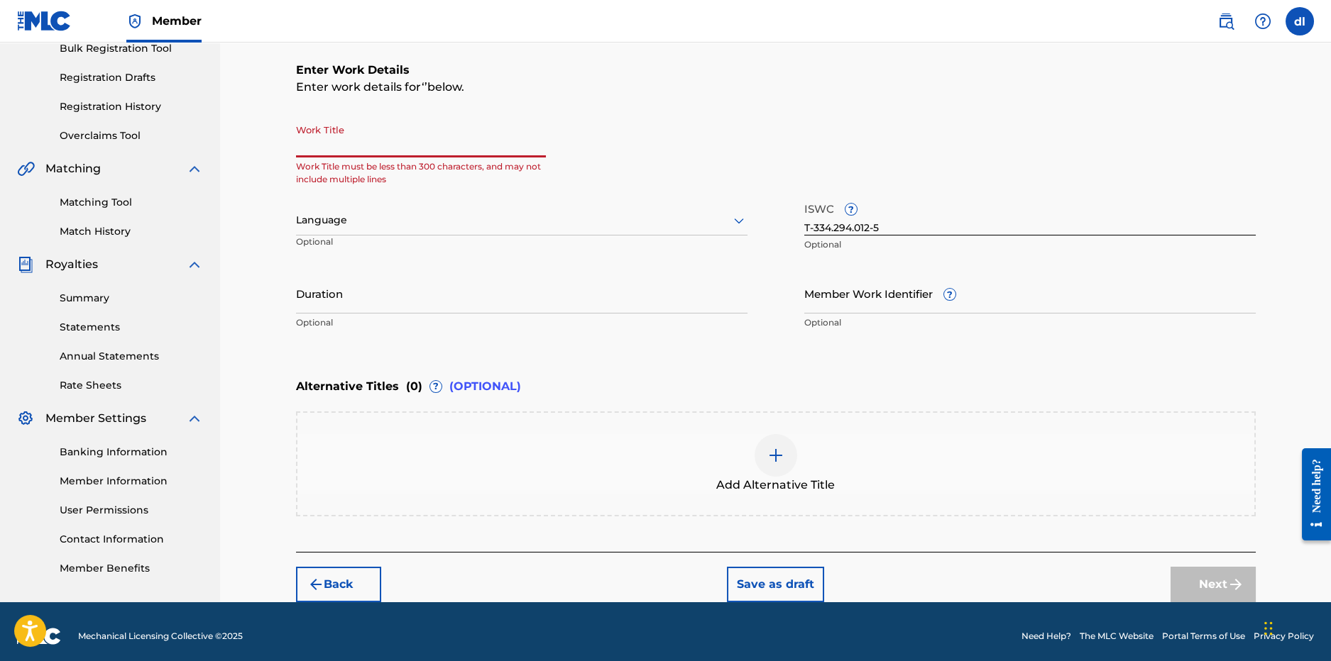
paste input "BOWLS AND KICKS"
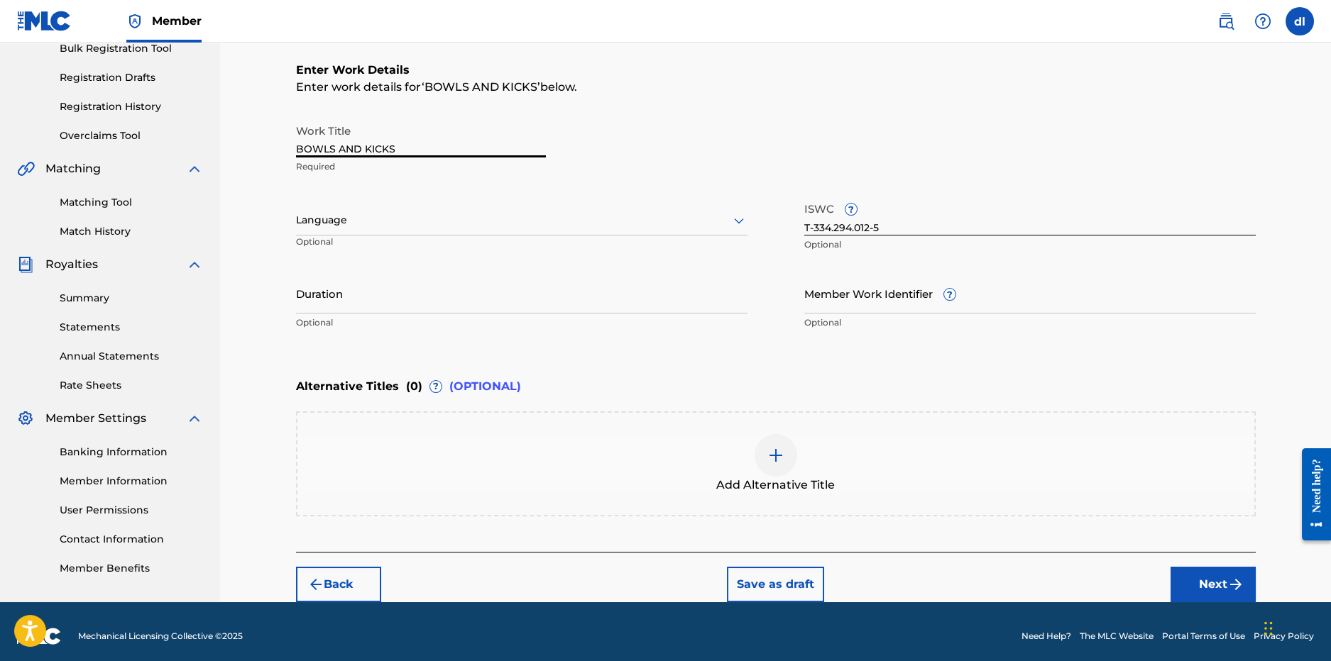
type input "BOWLS AND KICKS"
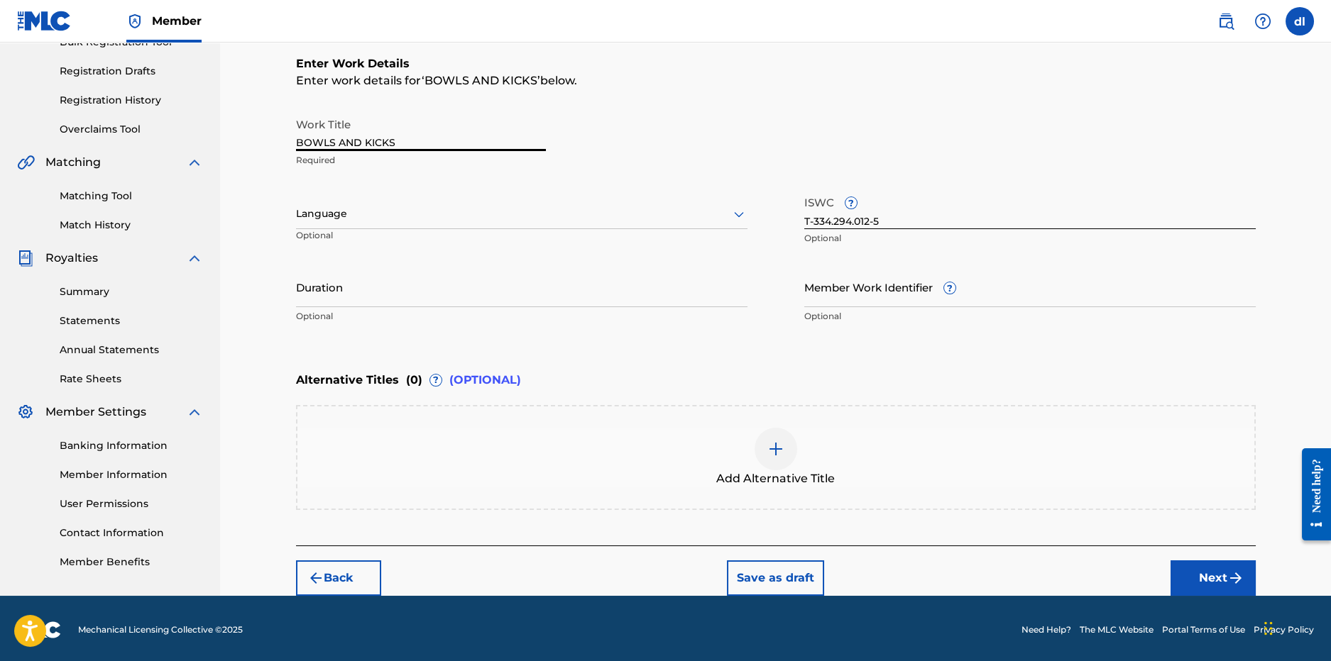
scroll to position [227, 0]
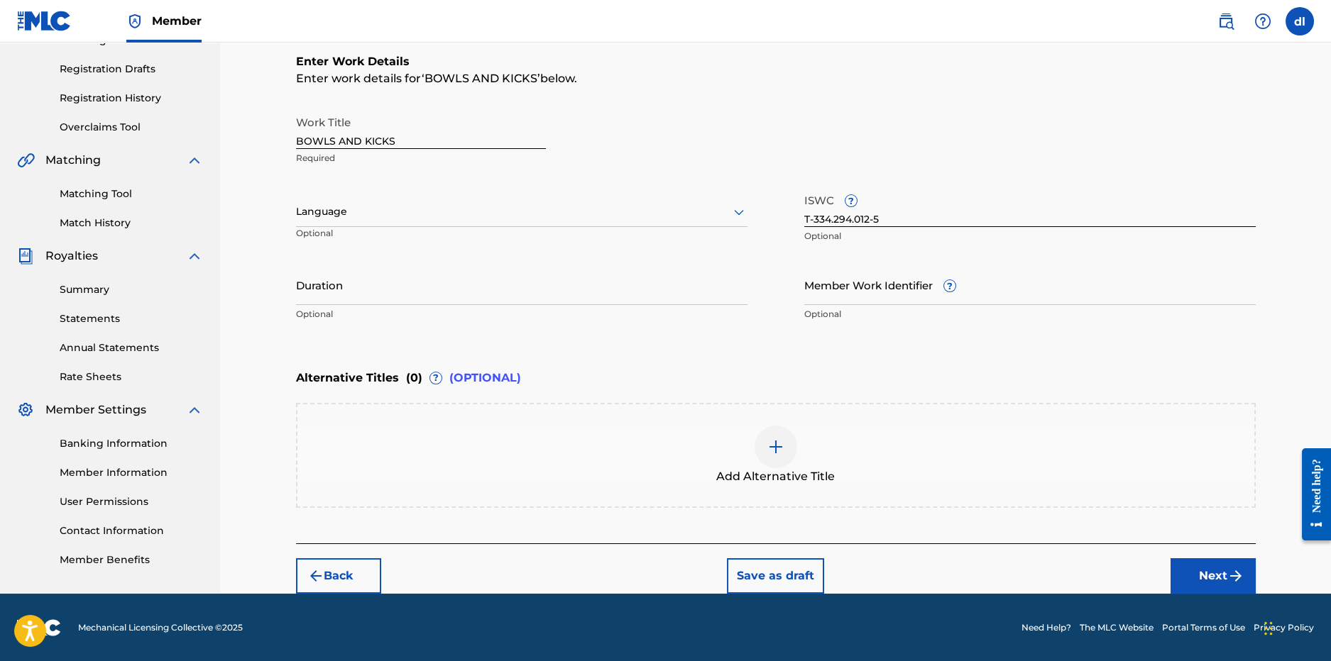
click at [1227, 582] on img "submit" at bounding box center [1235, 576] width 17 height 17
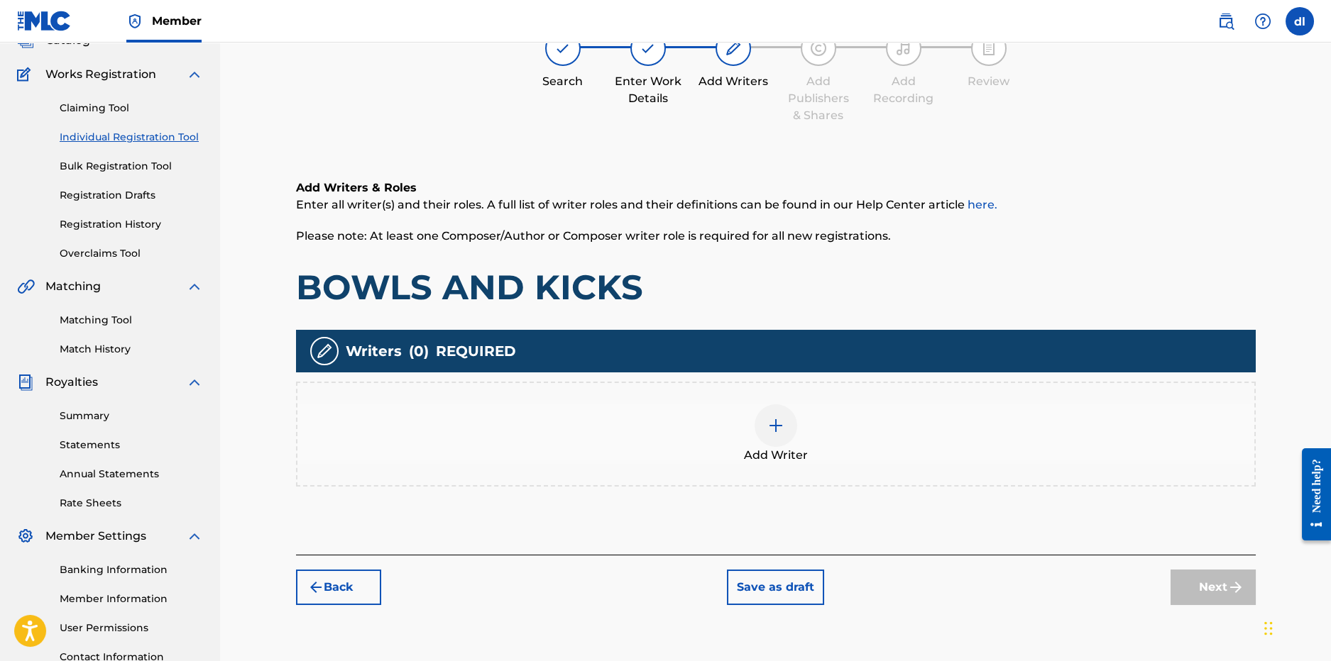
scroll to position [64, 0]
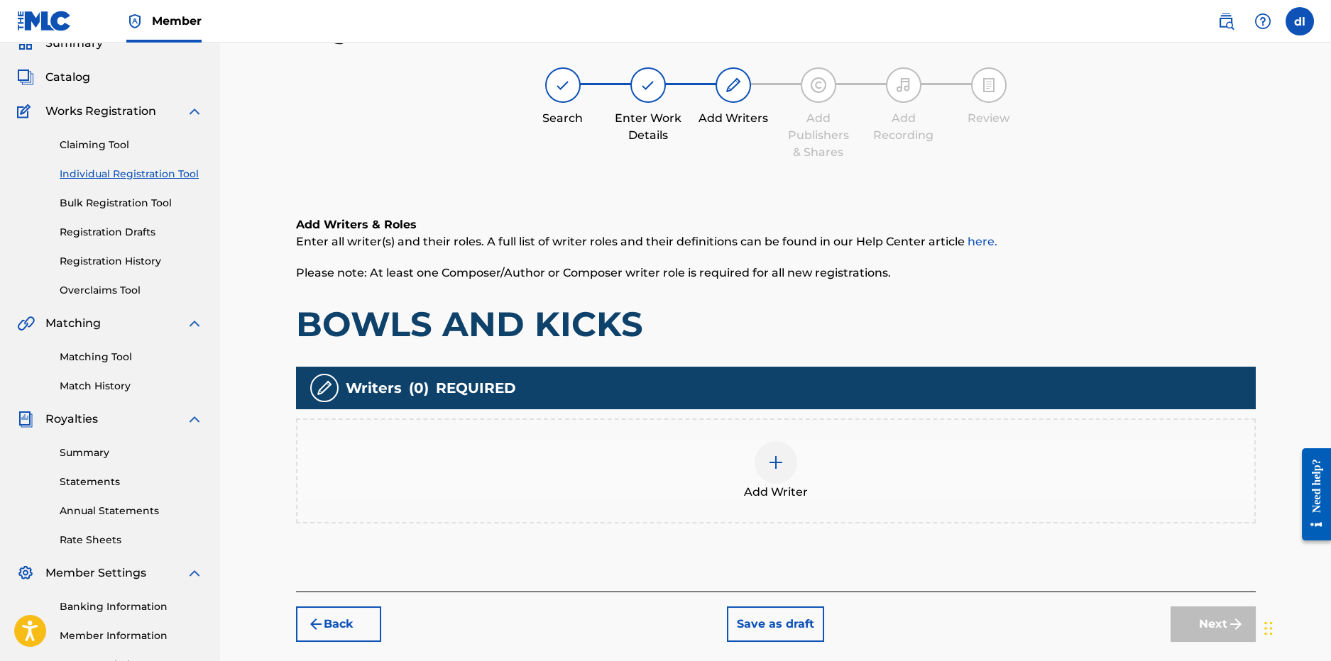
click at [338, 622] on button "Back" at bounding box center [338, 624] width 85 height 35
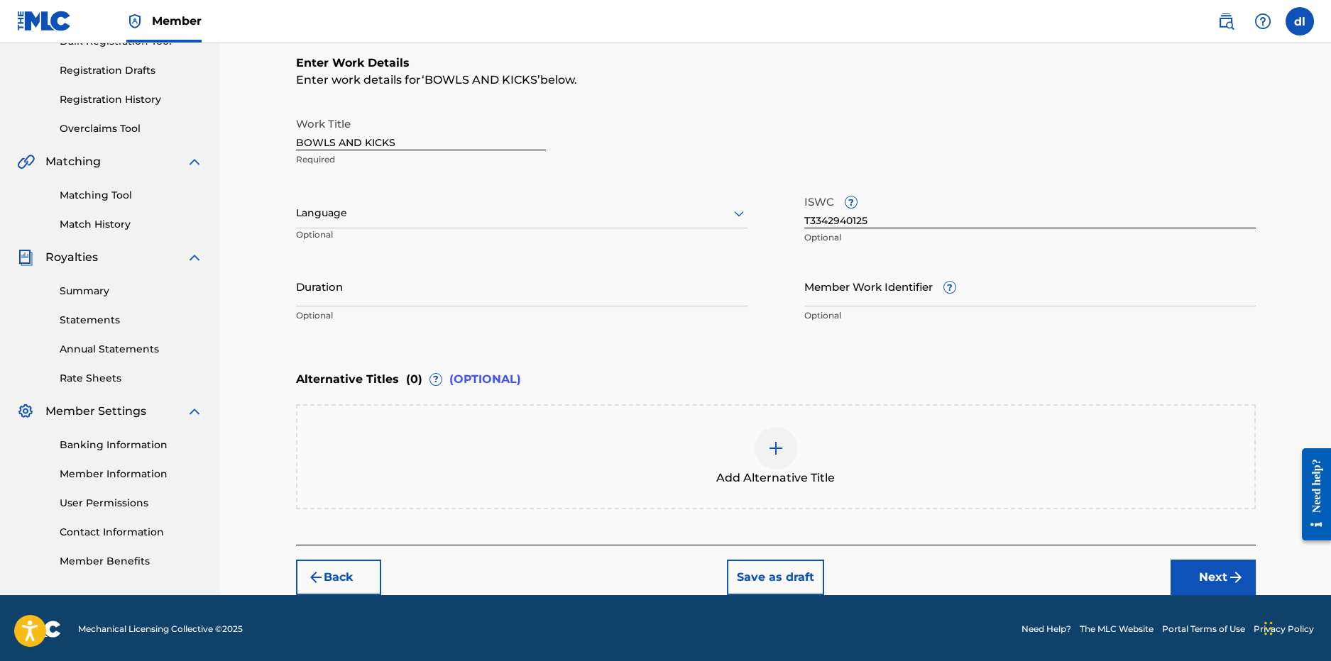
scroll to position [227, 0]
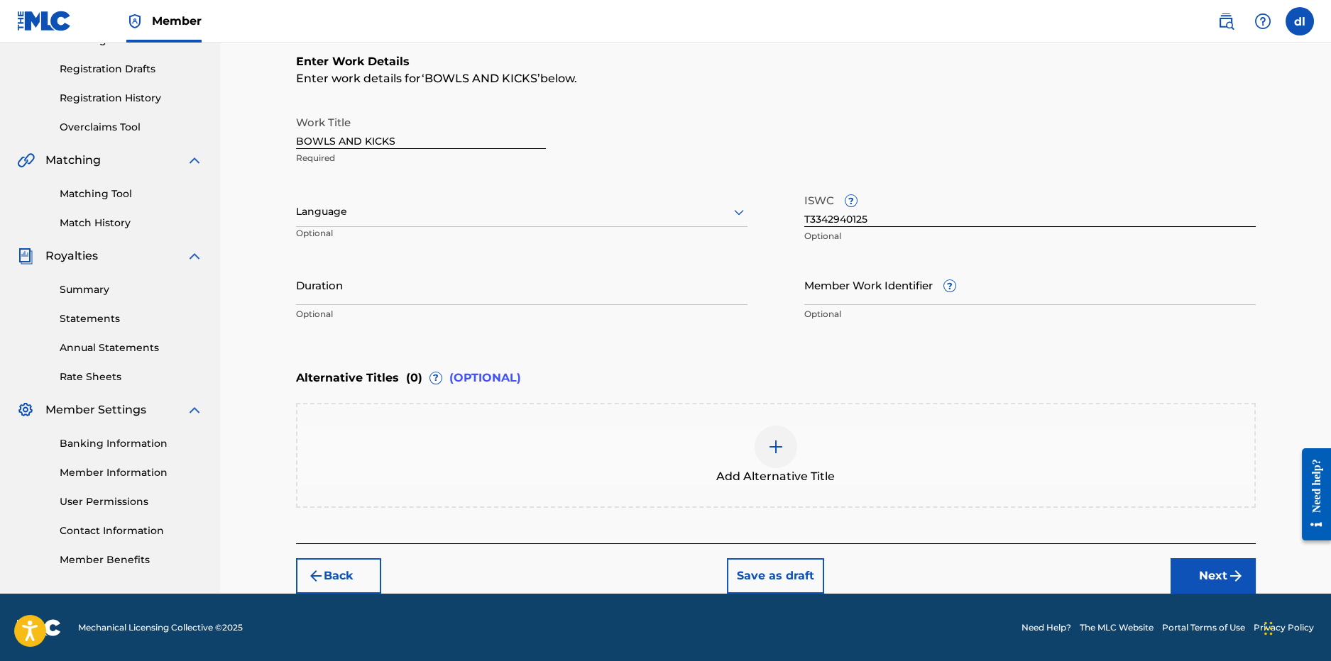
click at [772, 462] on div at bounding box center [775, 447] width 43 height 43
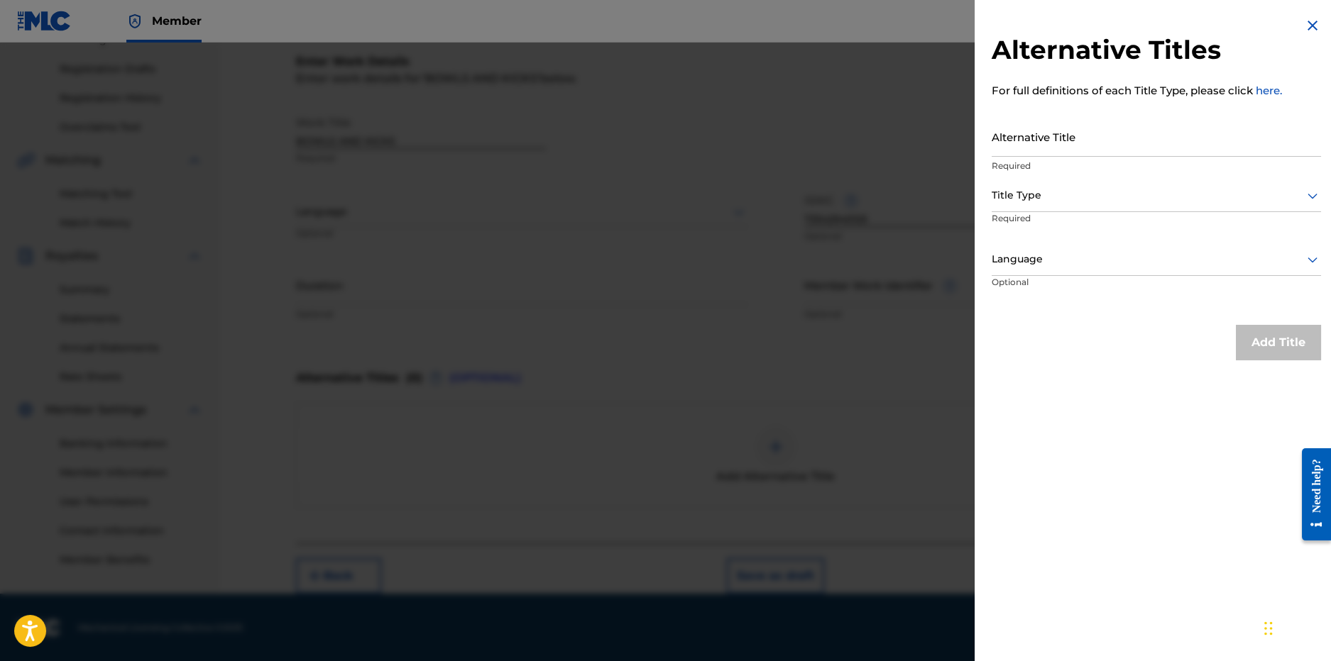
click at [1095, 155] on div "Alternative Title Required" at bounding box center [1155, 148] width 329 height 64
type input "Bowls & Kicks"
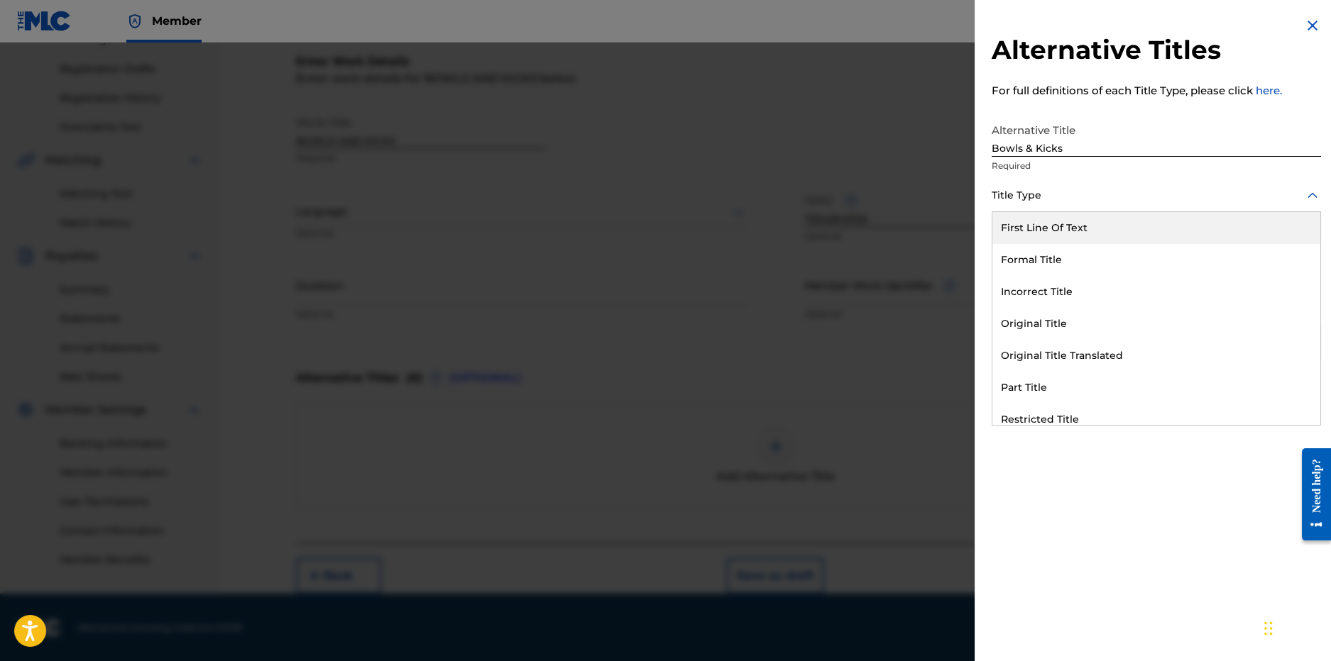
click at [1074, 210] on div "Title Type" at bounding box center [1155, 196] width 329 height 32
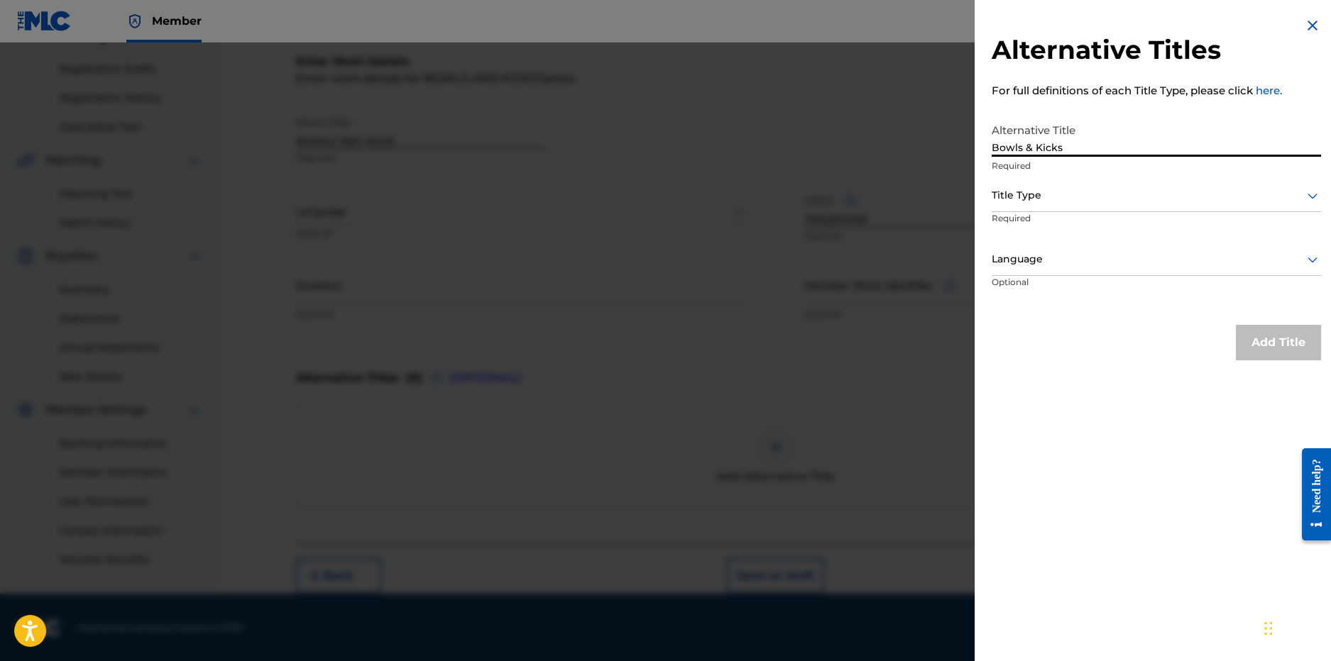
drag, startPoint x: 1192, startPoint y: 118, endPoint x: 1177, endPoint y: 120, distance: 14.4
click at [1191, 118] on input "Bowls & Kicks" at bounding box center [1155, 136] width 329 height 40
click at [1102, 210] on div "Title Type" at bounding box center [1155, 196] width 329 height 32
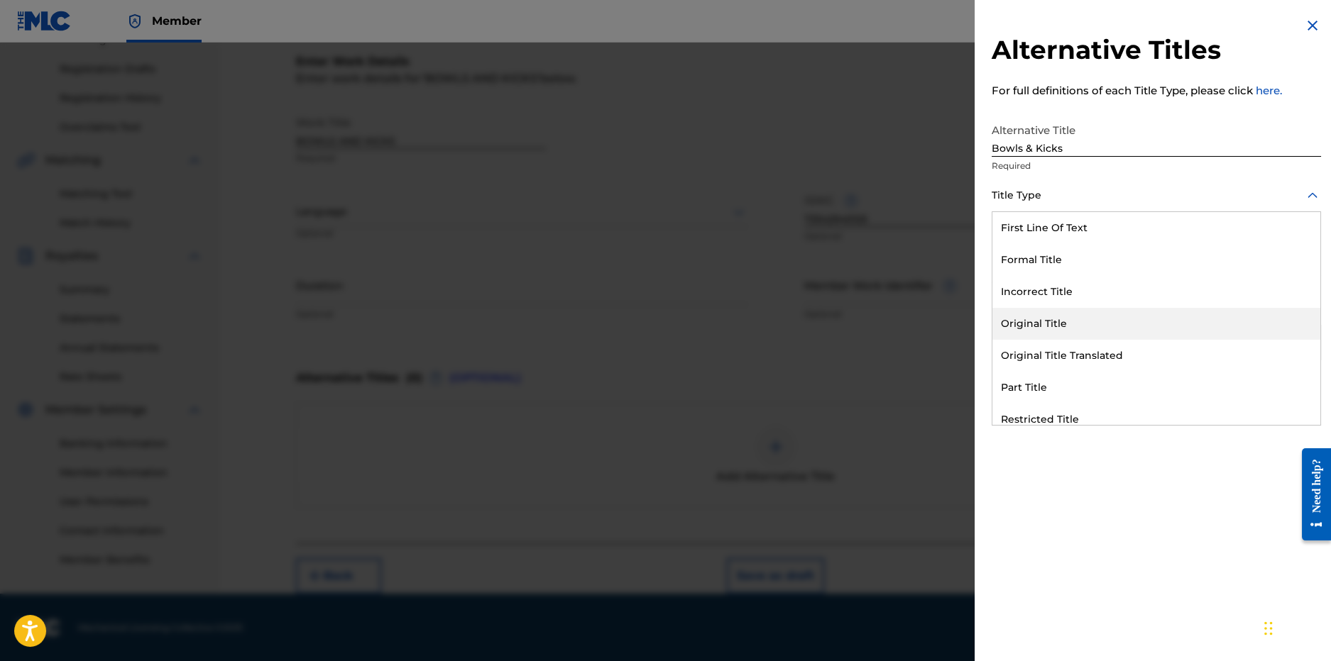
click at [1040, 326] on div "Original Title" at bounding box center [1156, 324] width 328 height 32
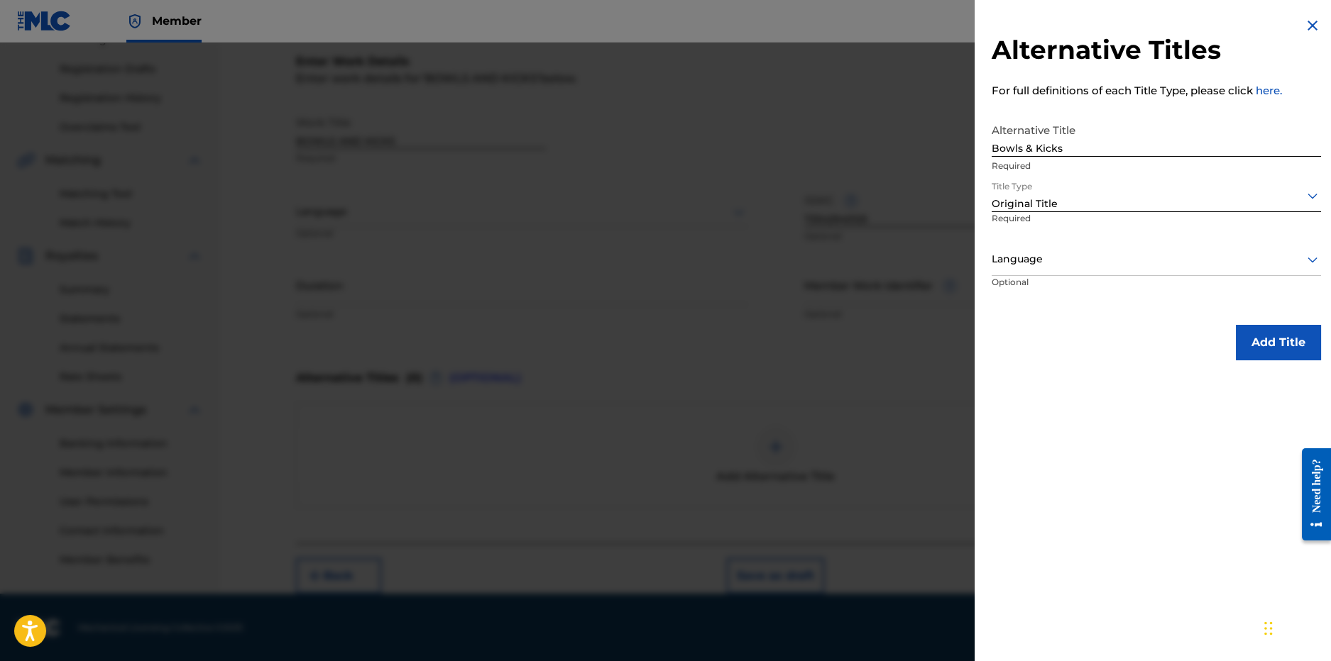
drag, startPoint x: 1304, startPoint y: 353, endPoint x: 1235, endPoint y: 286, distance: 95.9
click at [1304, 352] on button "Add Title" at bounding box center [1278, 342] width 85 height 35
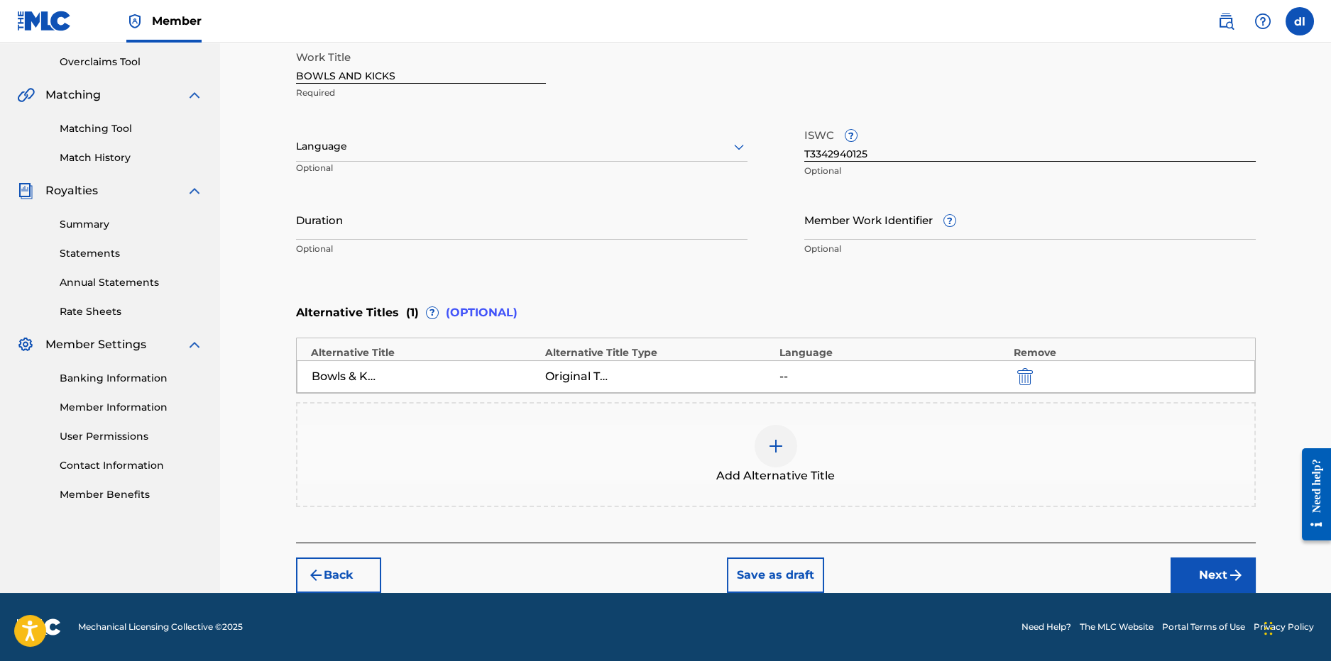
click at [1215, 574] on button "Next" at bounding box center [1212, 575] width 85 height 35
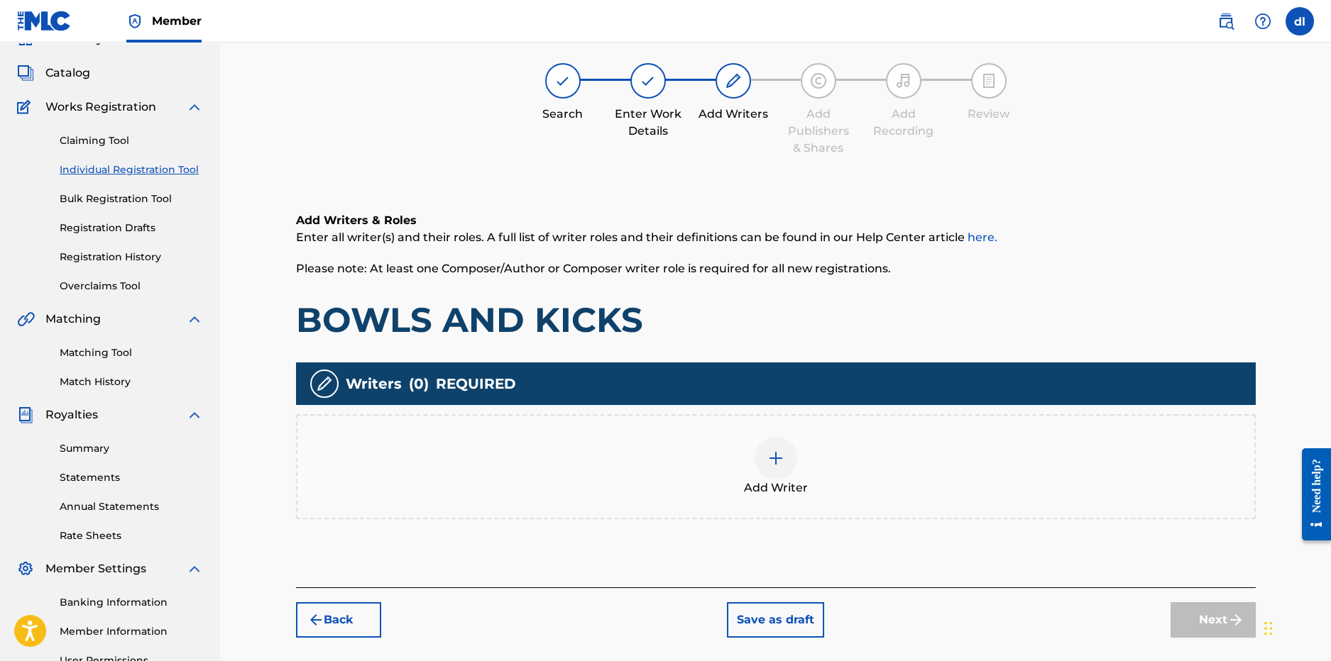
scroll to position [64, 0]
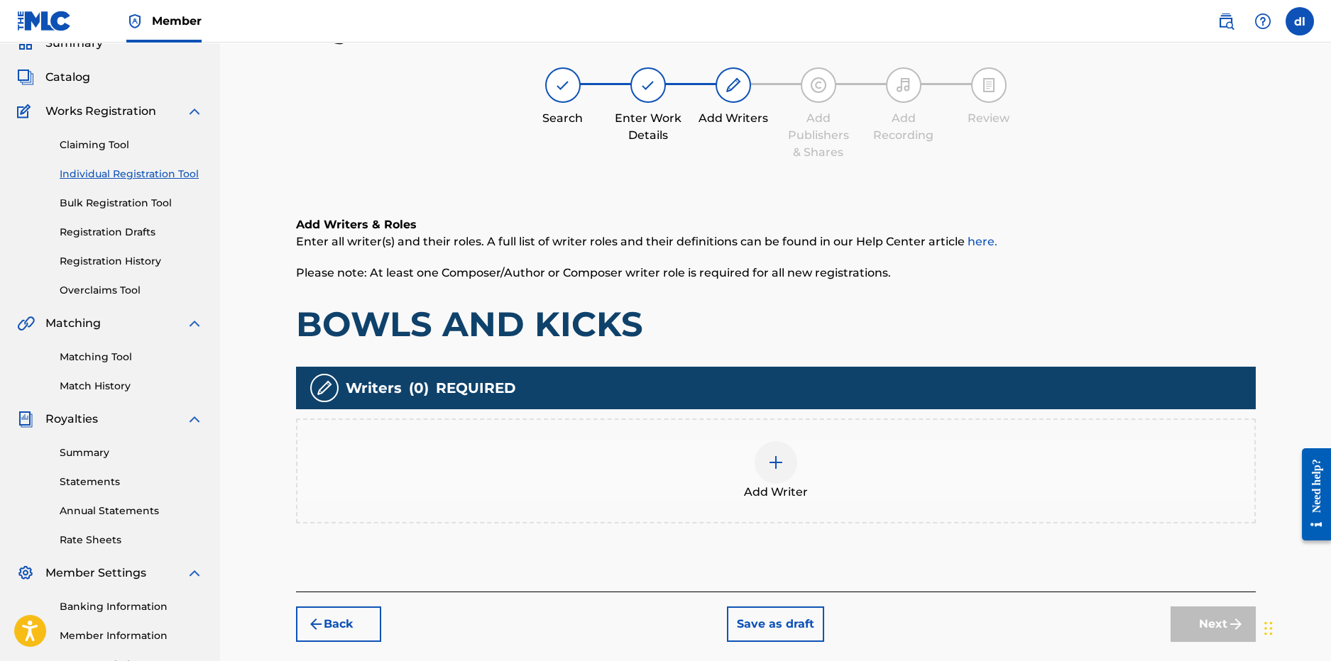
click at [777, 431] on div "Add Writer" at bounding box center [776, 471] width 960 height 105
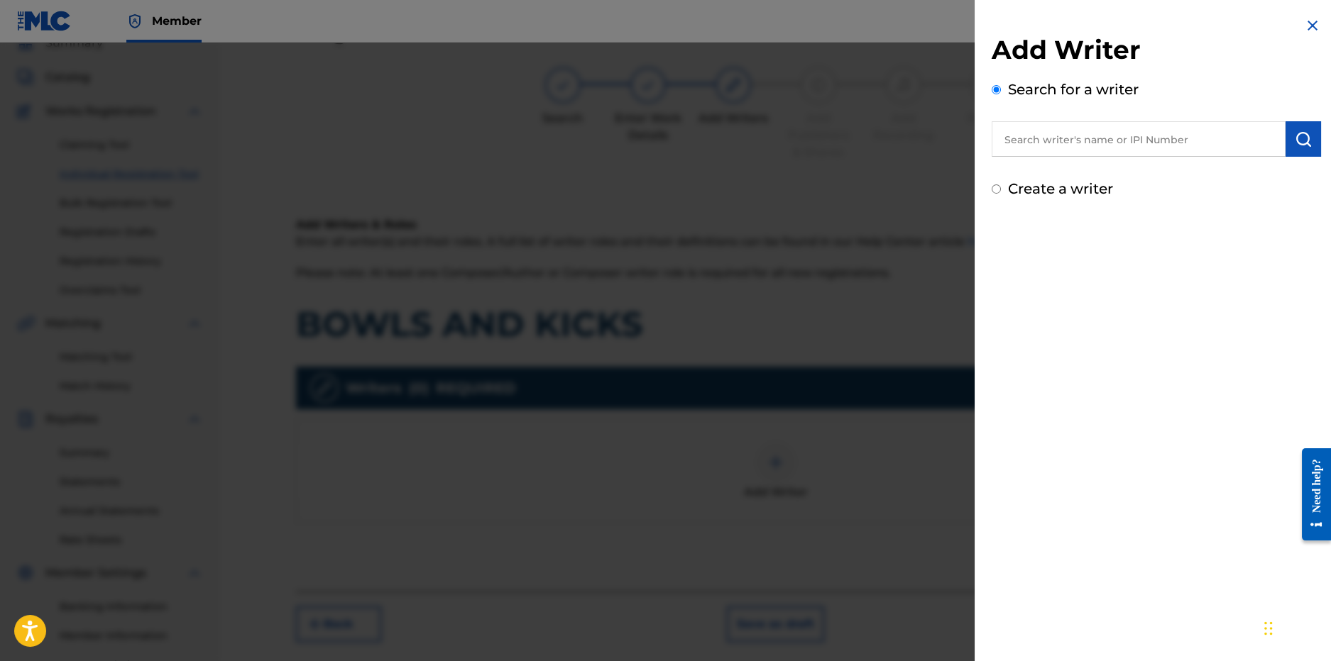
click at [1084, 150] on input "text" at bounding box center [1138, 138] width 294 height 35
type input "derrion lincoln"
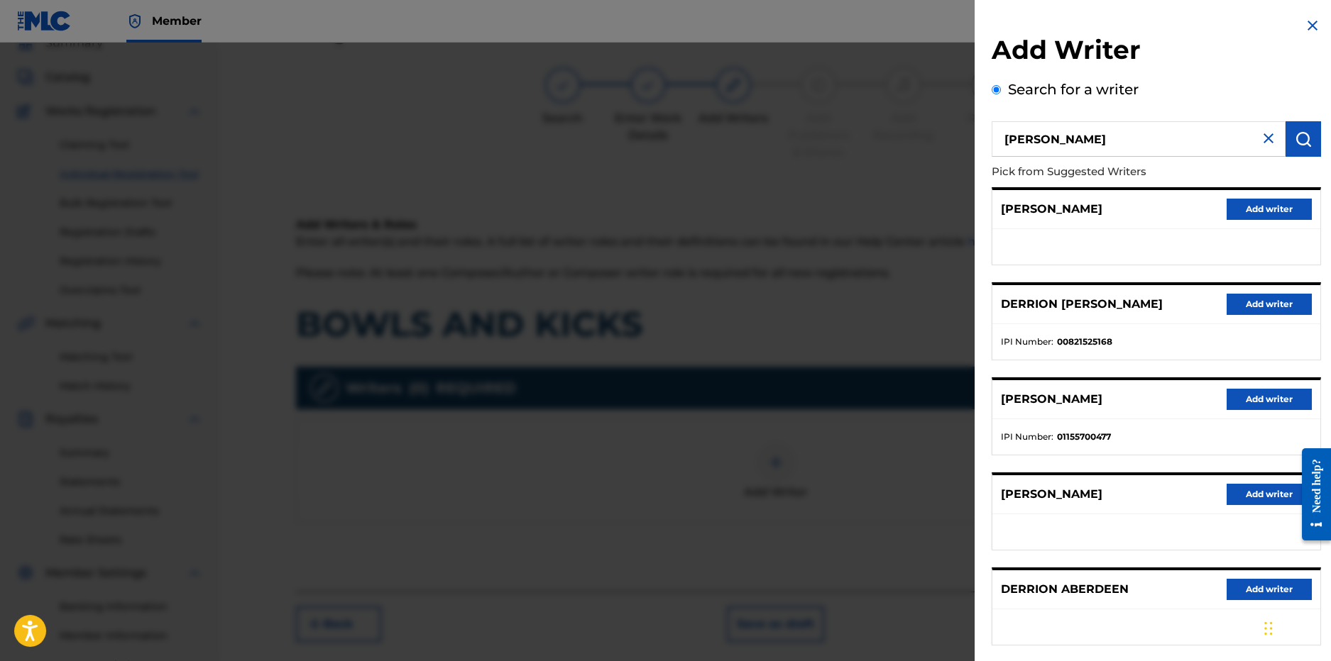
click at [1276, 304] on button "Add writer" at bounding box center [1268, 304] width 85 height 21
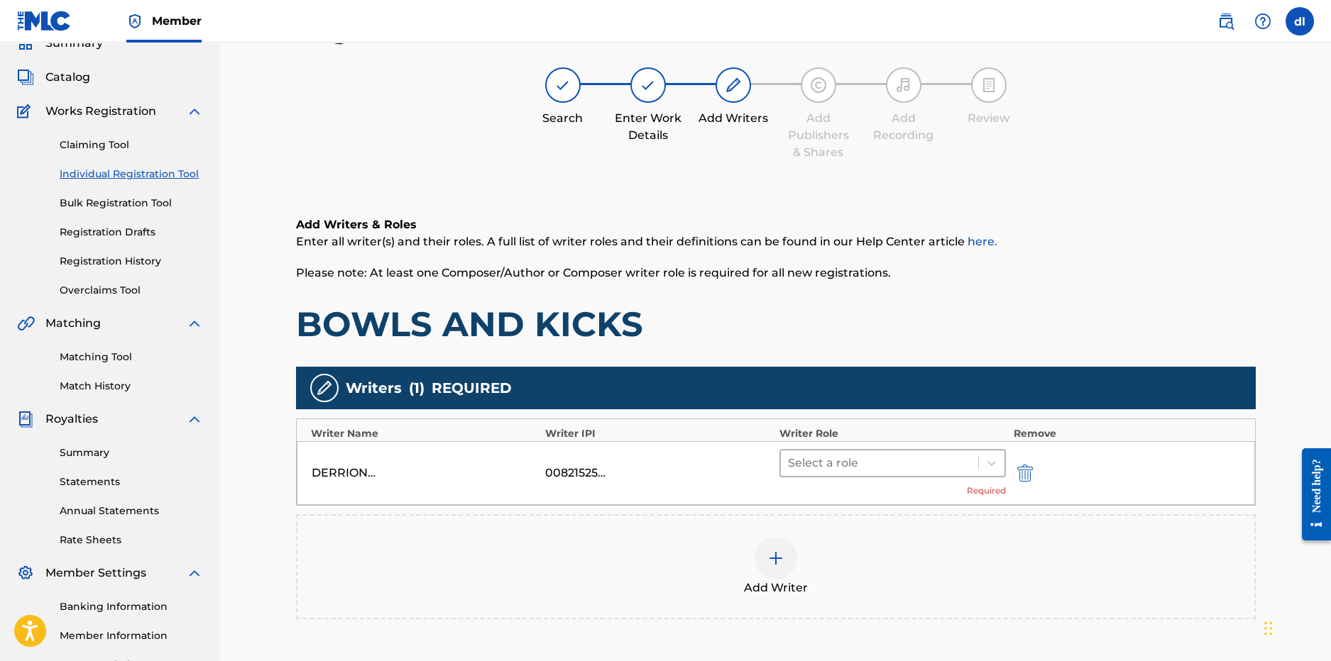
click at [817, 459] on div at bounding box center [880, 464] width 184 height 20
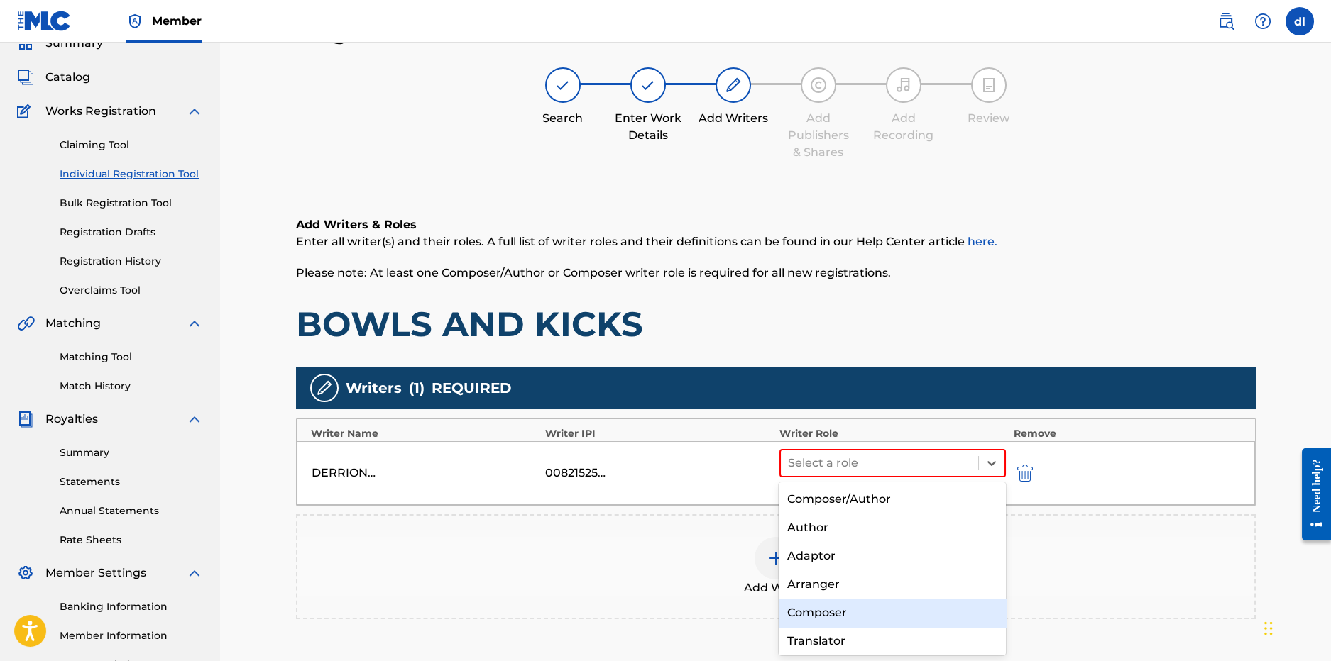
click at [844, 617] on div "Composer" at bounding box center [892, 613] width 227 height 28
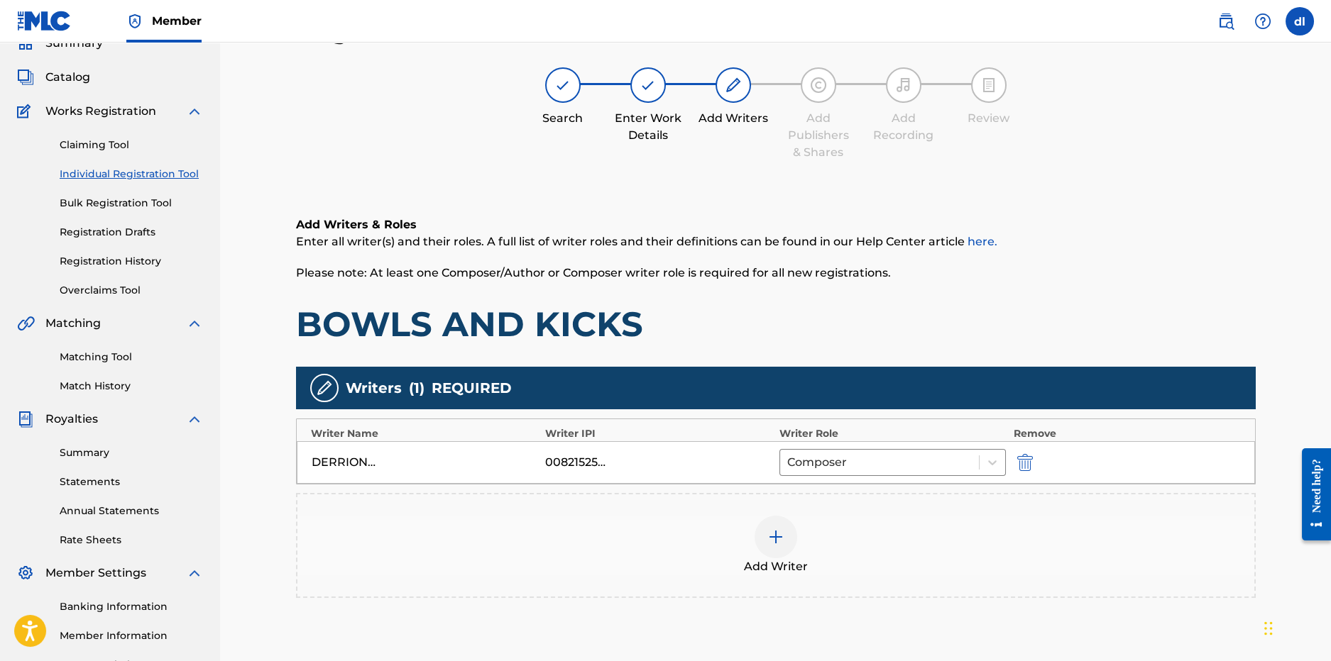
click at [774, 559] on span "Add Writer" at bounding box center [776, 567] width 64 height 17
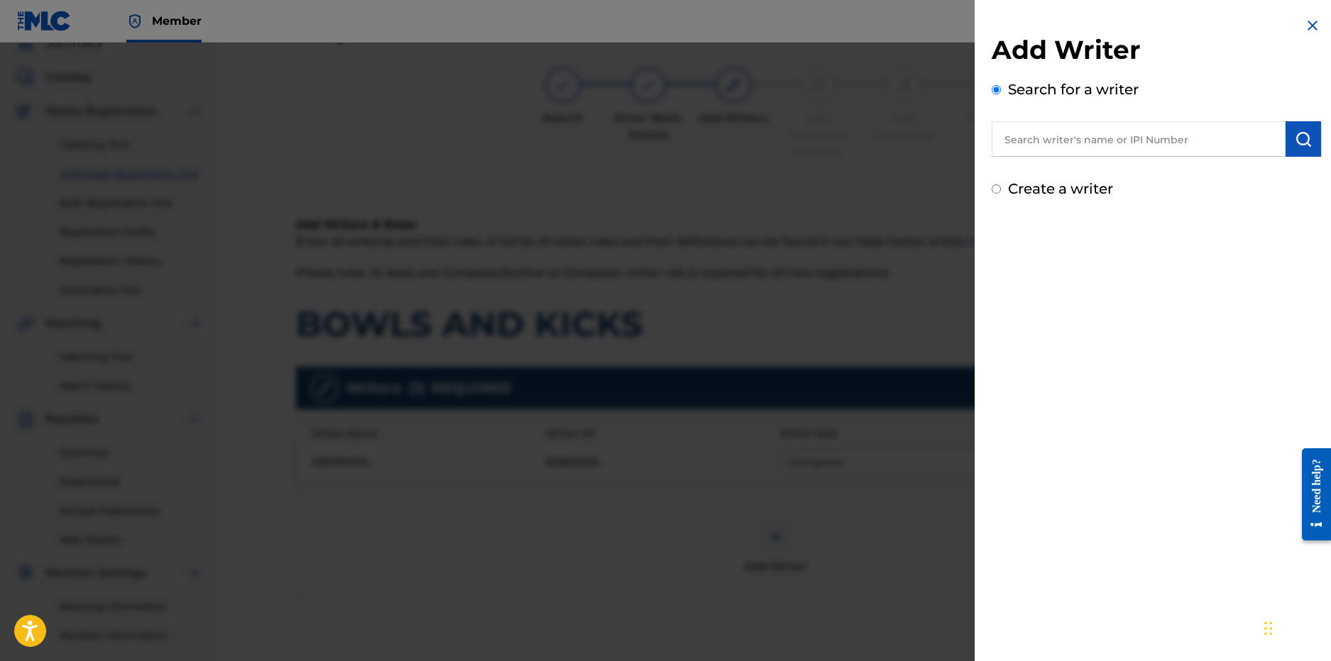
click at [1089, 137] on input "text" at bounding box center [1138, 138] width 294 height 35
type input "headhuncho amir"
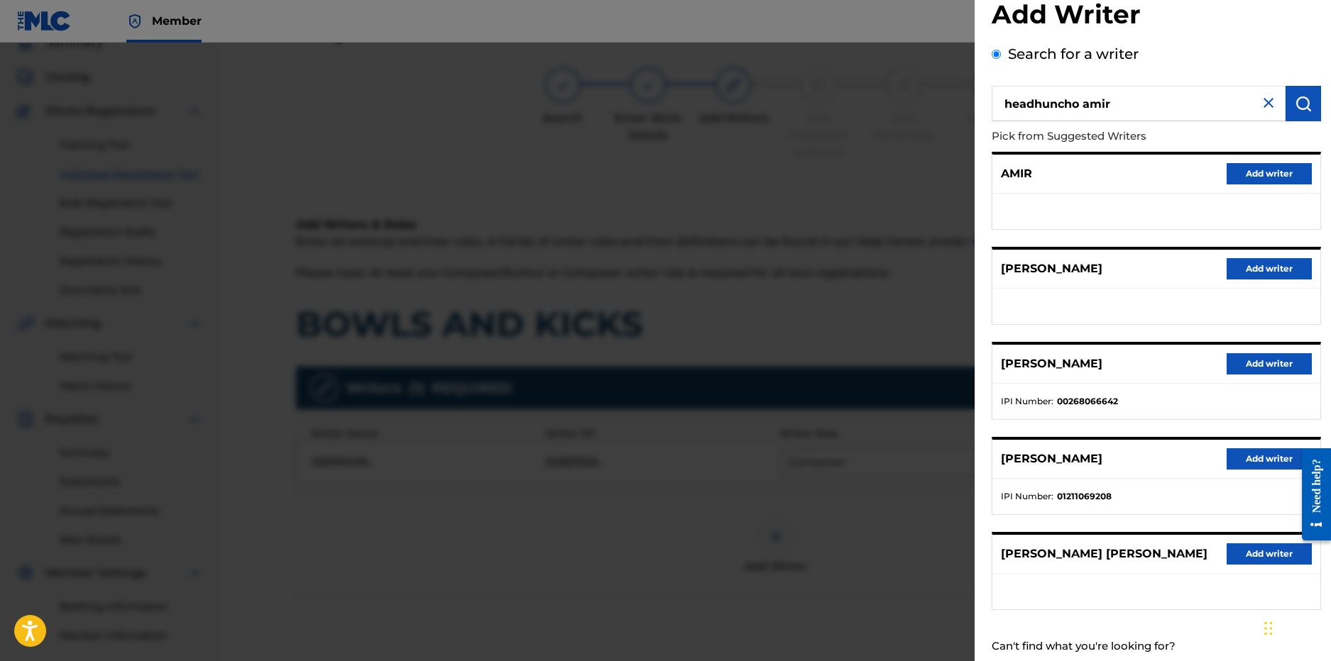
scroll to position [0, 0]
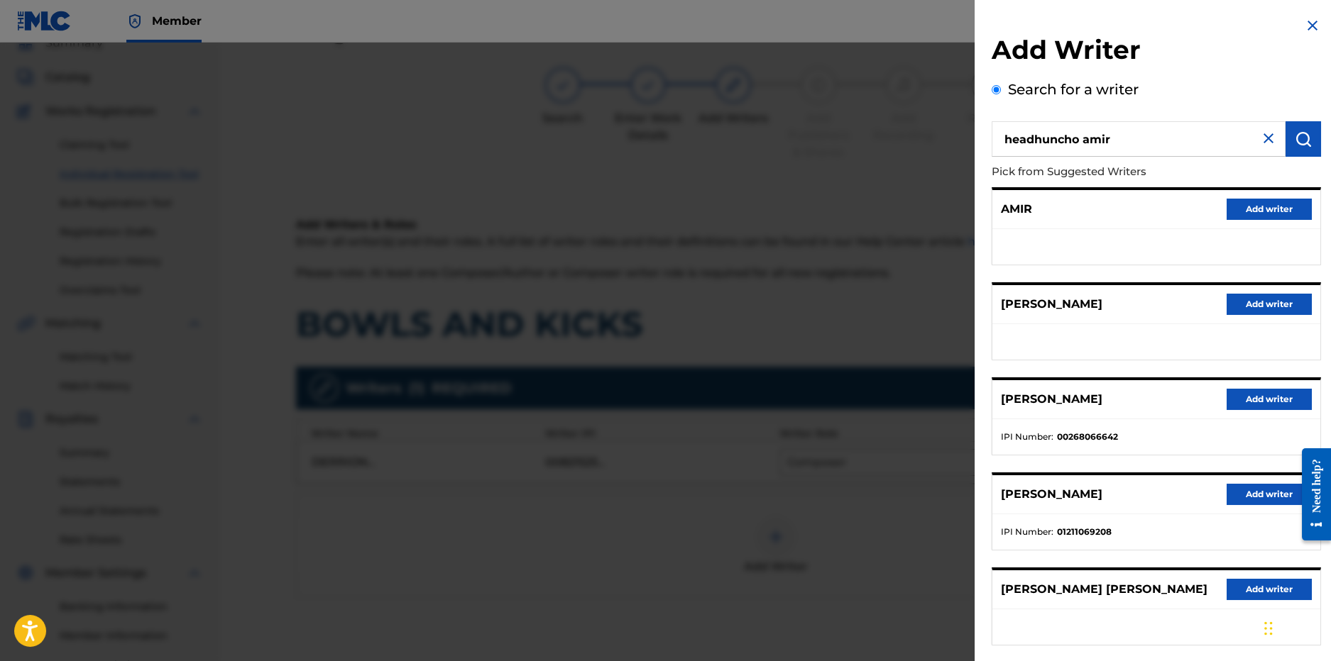
click at [1260, 141] on img at bounding box center [1268, 138] width 17 height 17
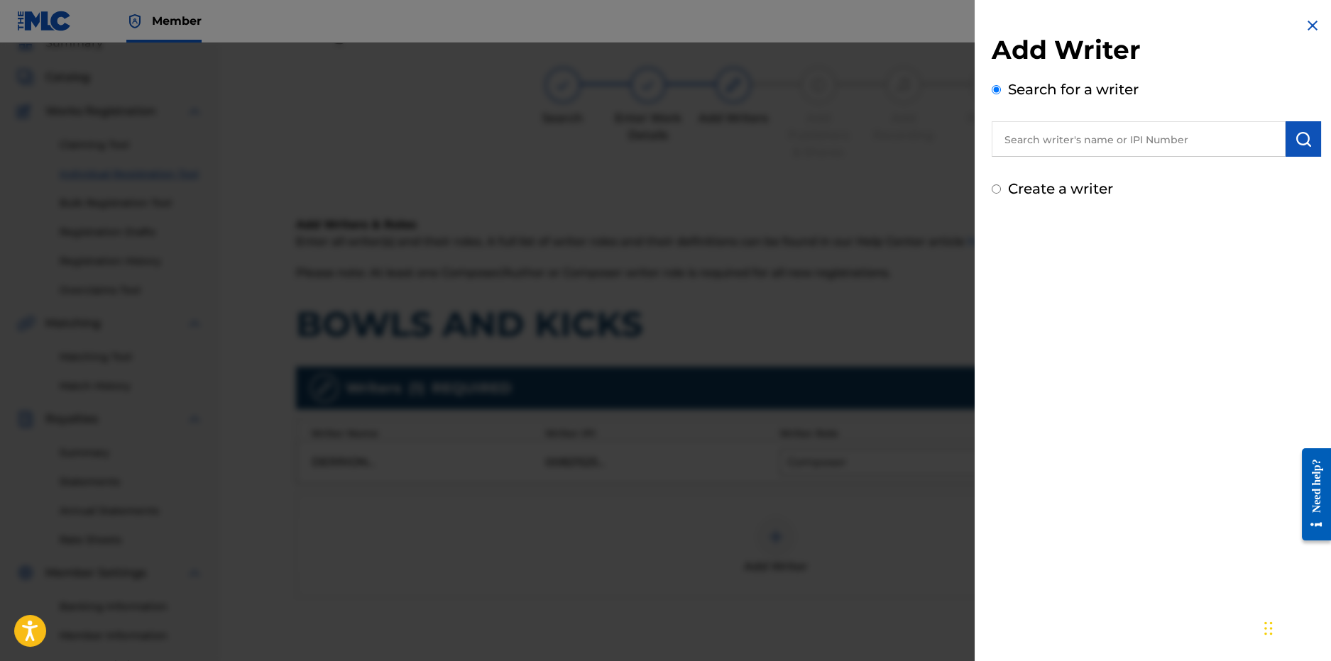
click at [1105, 143] on input "text" at bounding box center [1138, 138] width 294 height 35
paste input "01266153163"
type input "01266153163"
click at [1295, 138] on img "submit" at bounding box center [1303, 139] width 17 height 17
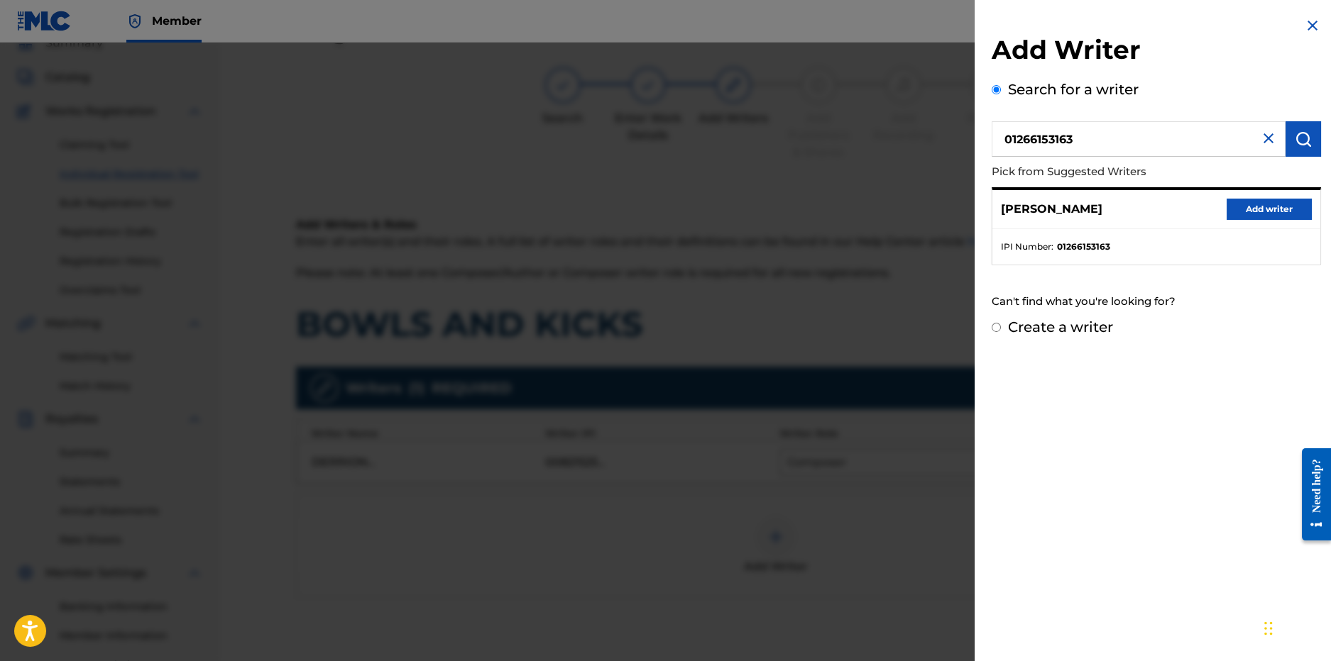
click at [1251, 214] on button "Add writer" at bounding box center [1268, 209] width 85 height 21
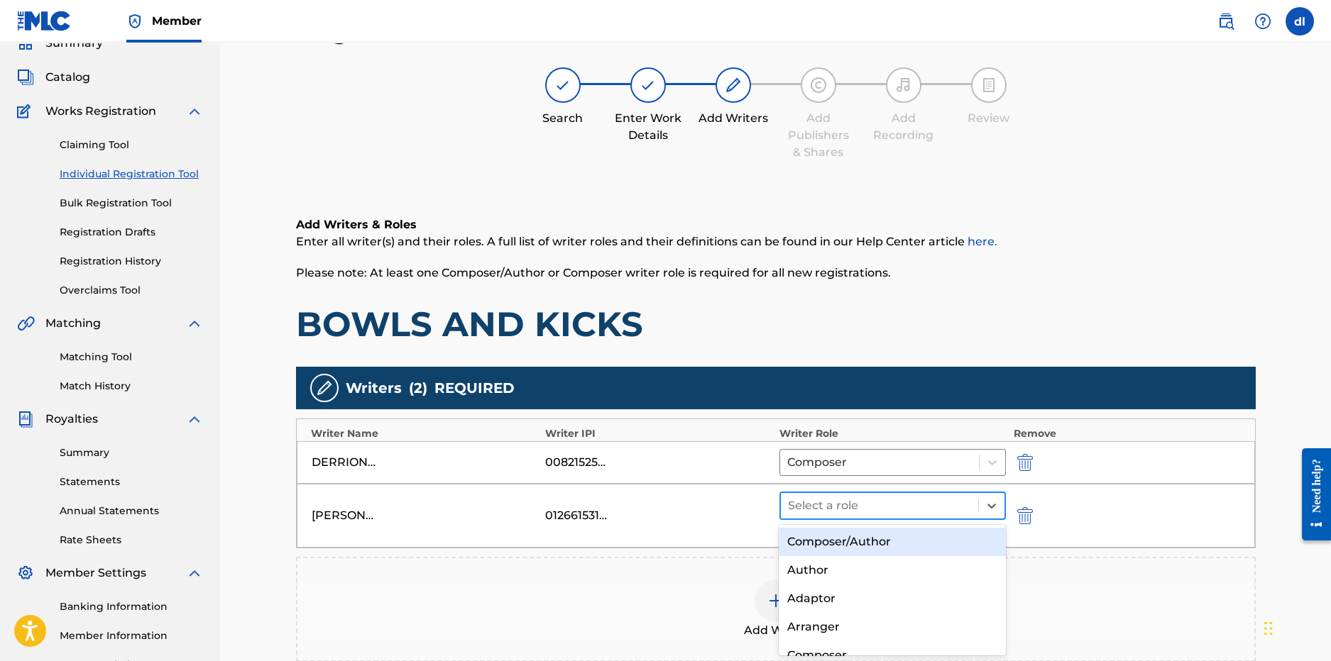
drag, startPoint x: 895, startPoint y: 510, endPoint x: 859, endPoint y: 493, distance: 39.7
click at [895, 510] on div at bounding box center [880, 506] width 184 height 20
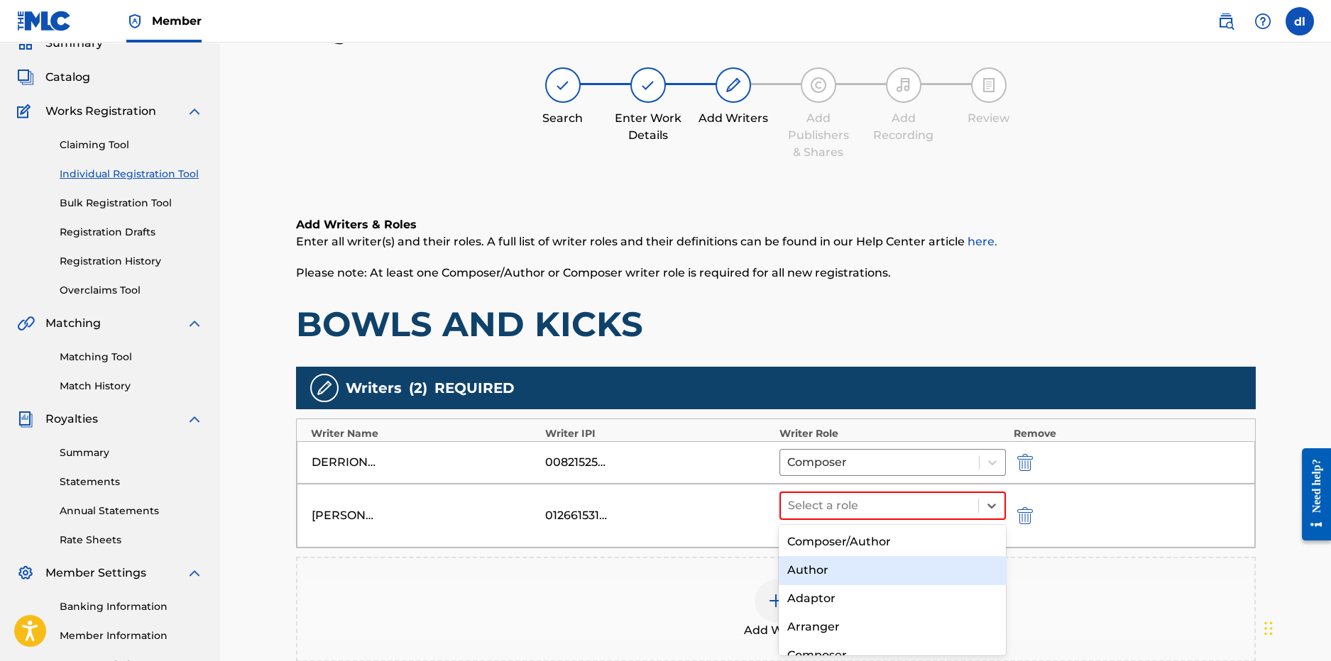
click at [824, 567] on div "Author" at bounding box center [892, 570] width 227 height 28
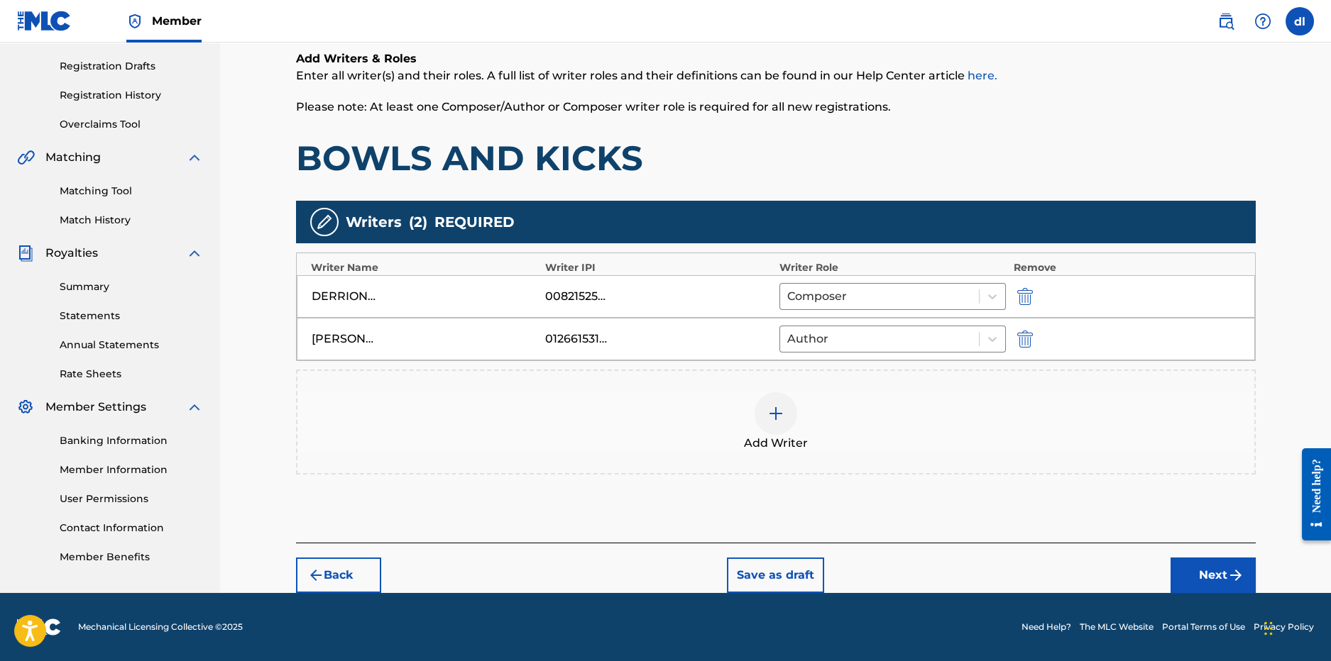
click at [1175, 576] on button "Next" at bounding box center [1212, 575] width 85 height 35
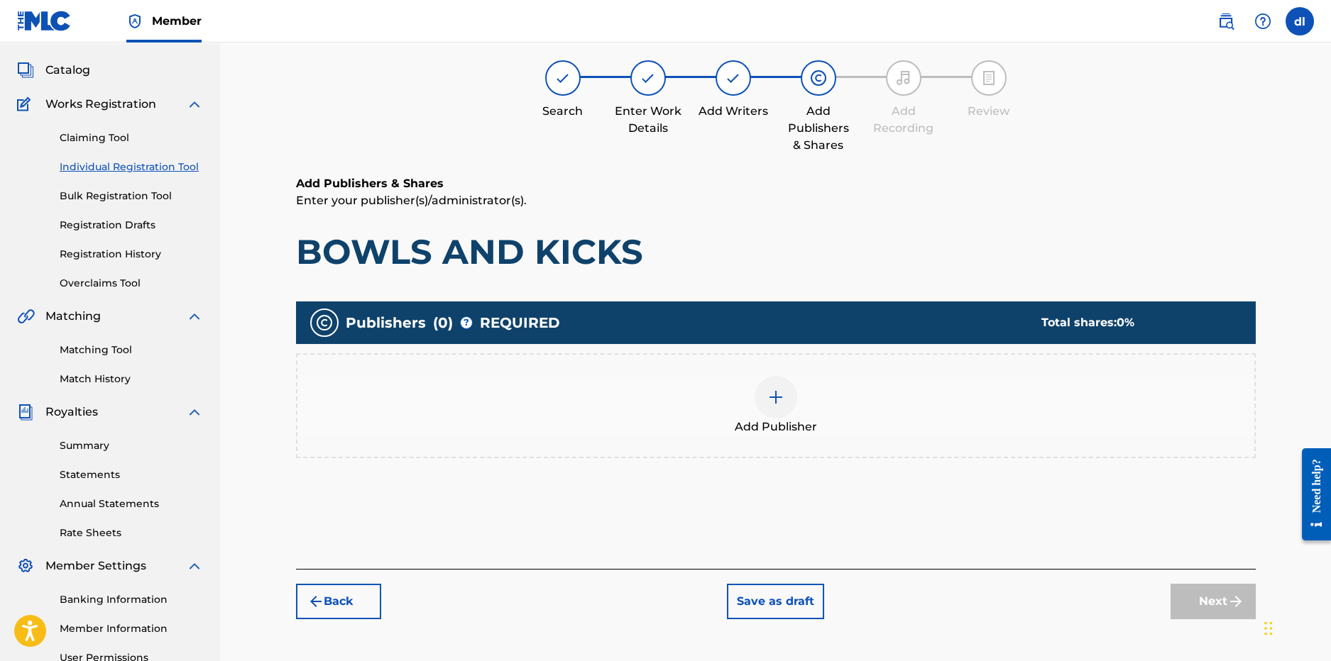
scroll to position [64, 0]
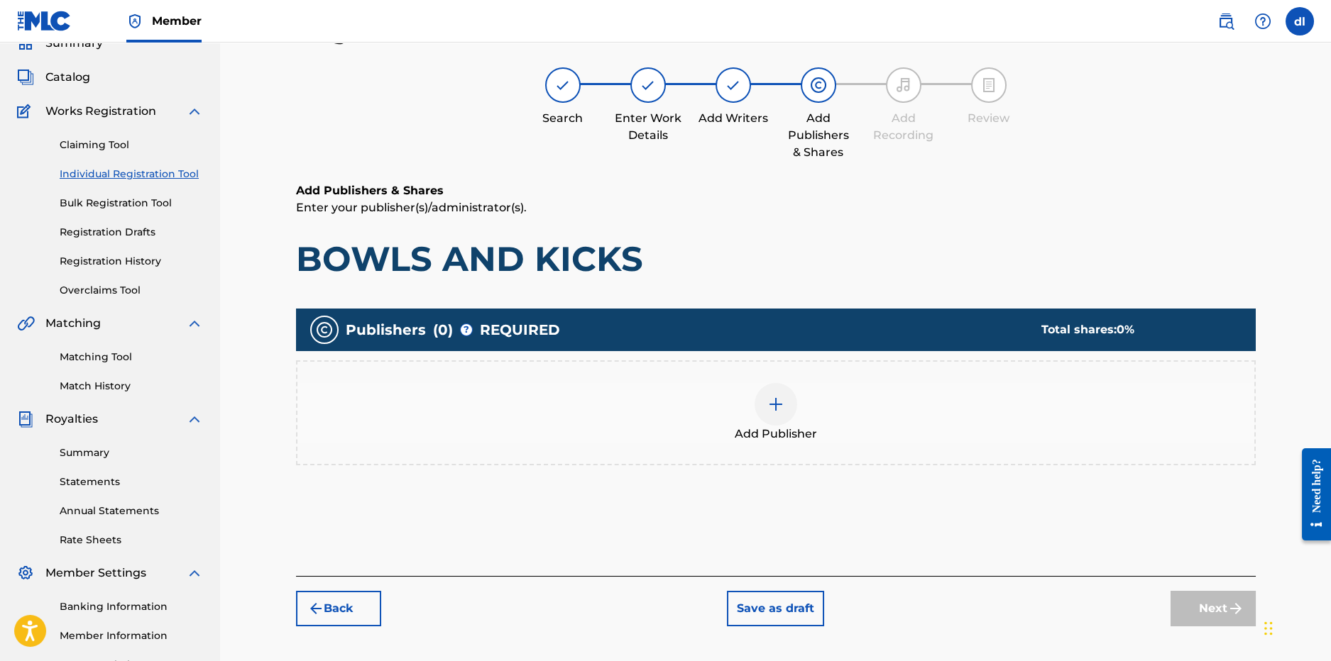
click at [779, 414] on div at bounding box center [775, 404] width 43 height 43
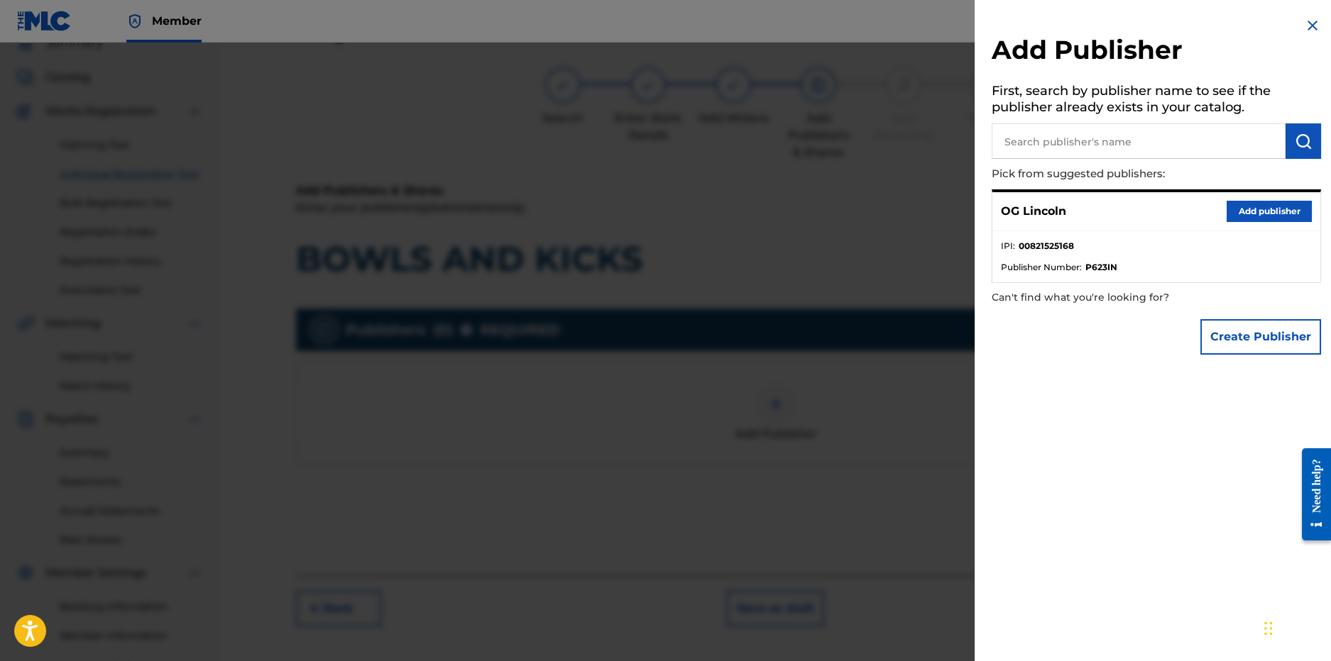
click at [1280, 211] on button "Add publisher" at bounding box center [1268, 211] width 85 height 21
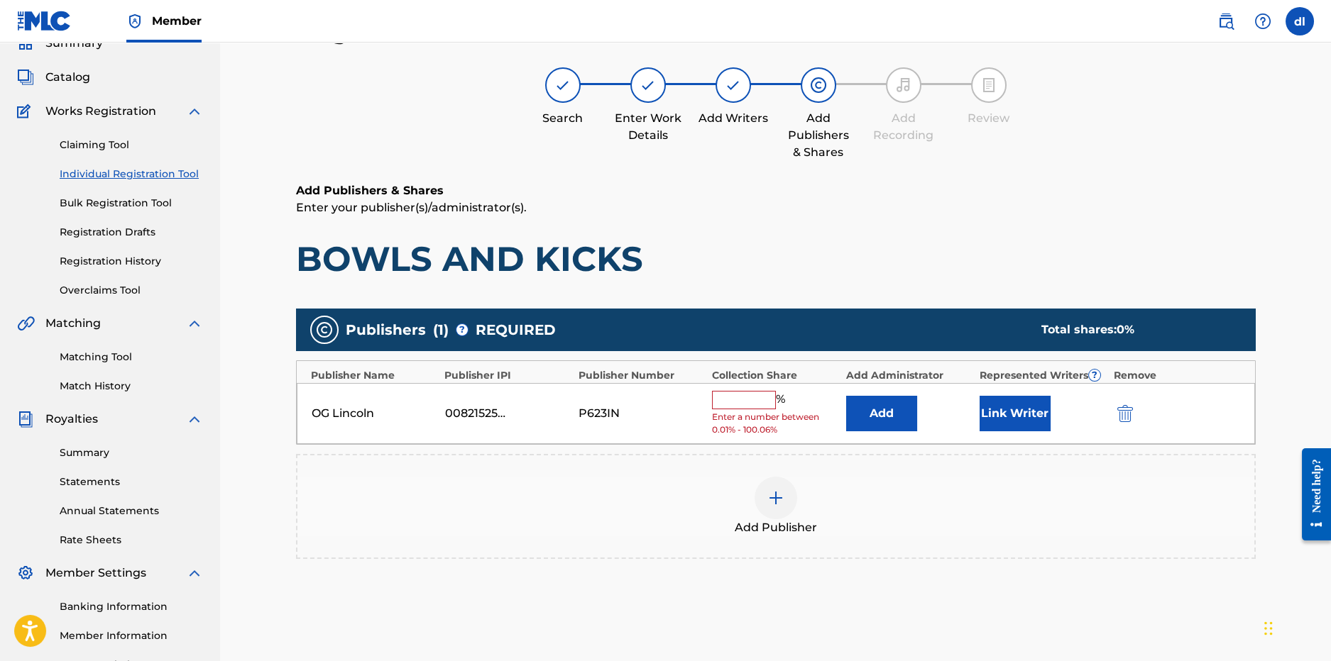
click at [737, 397] on input "text" at bounding box center [744, 400] width 64 height 18
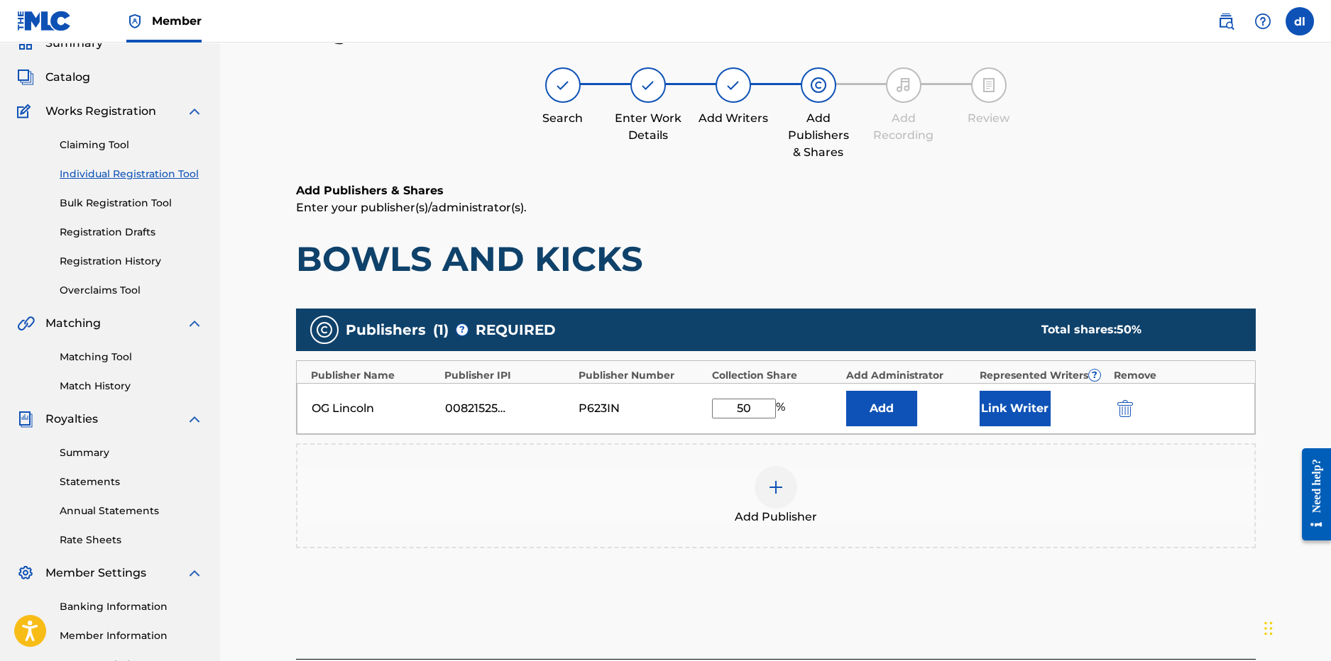
type input "50"
click at [1041, 418] on button "Link Writer" at bounding box center [1014, 408] width 71 height 35
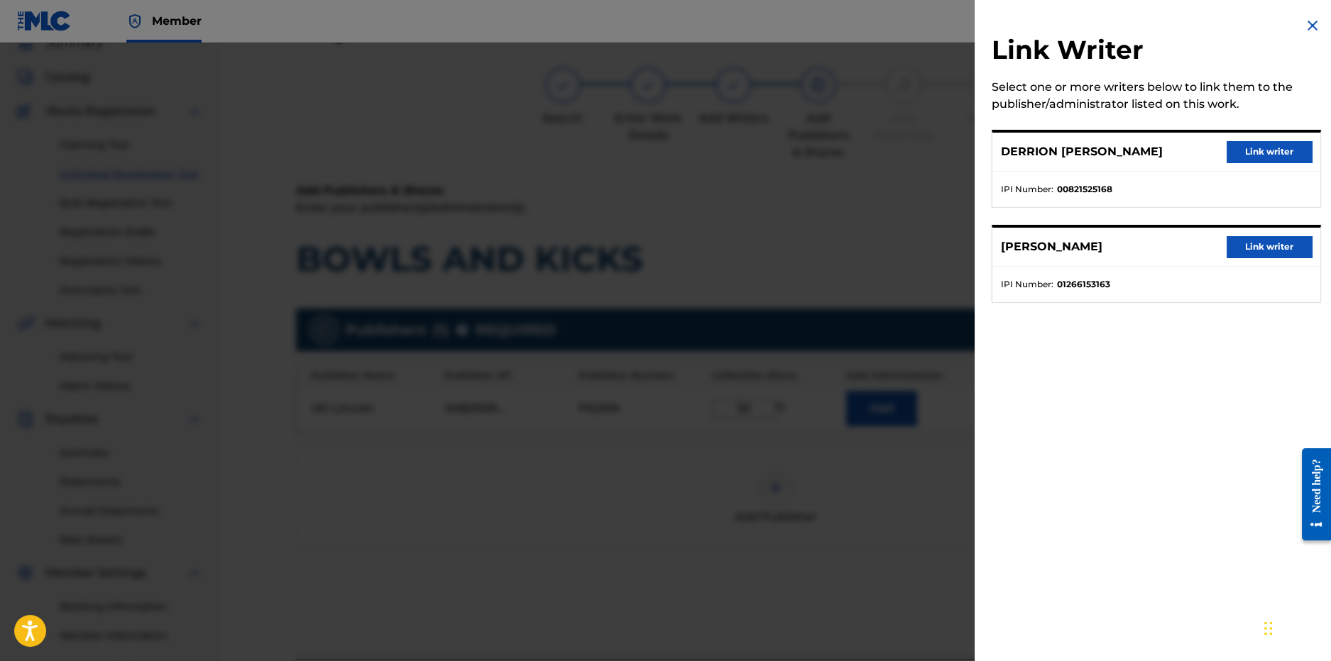
click at [1282, 148] on button "Link writer" at bounding box center [1268, 151] width 85 height 21
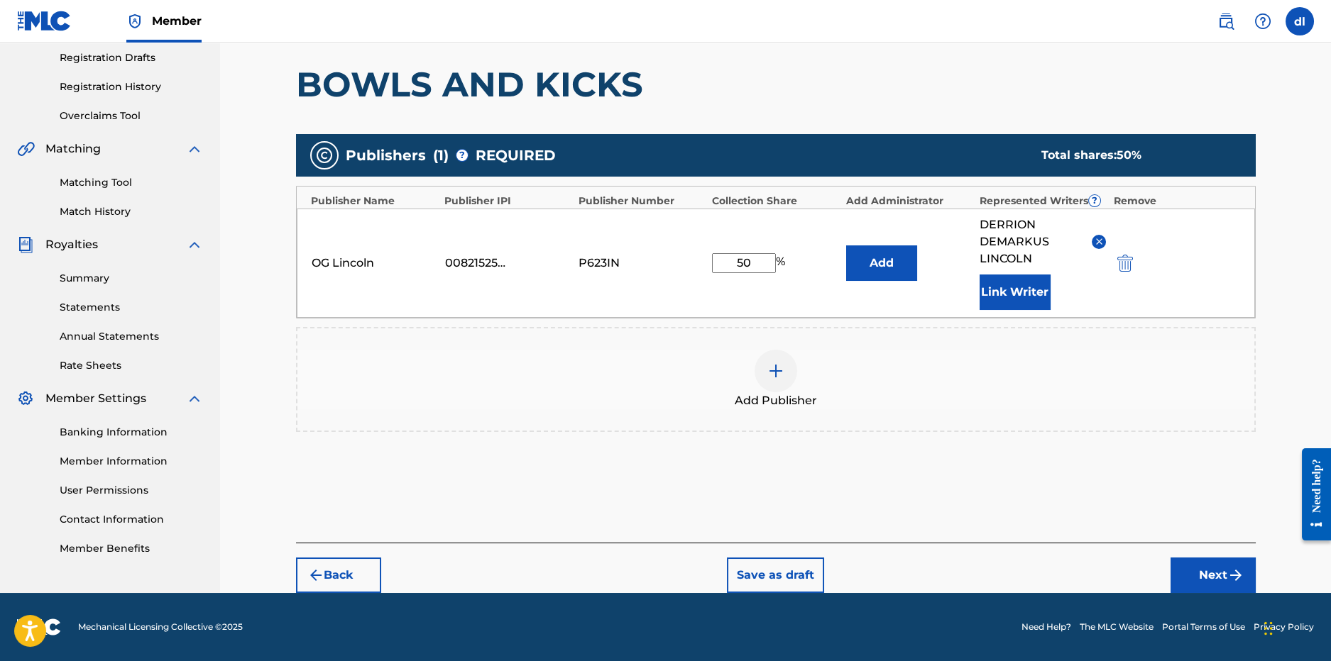
click at [1211, 583] on button "Next" at bounding box center [1212, 575] width 85 height 35
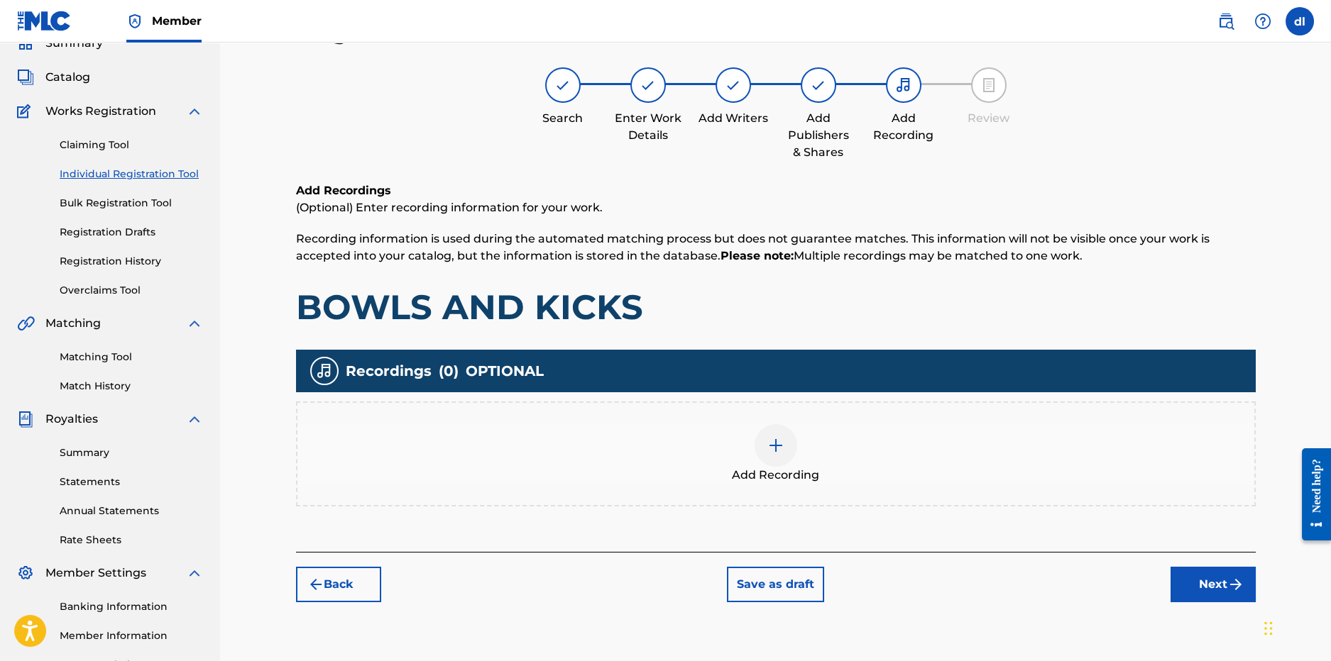
click at [757, 444] on div at bounding box center [775, 445] width 43 height 43
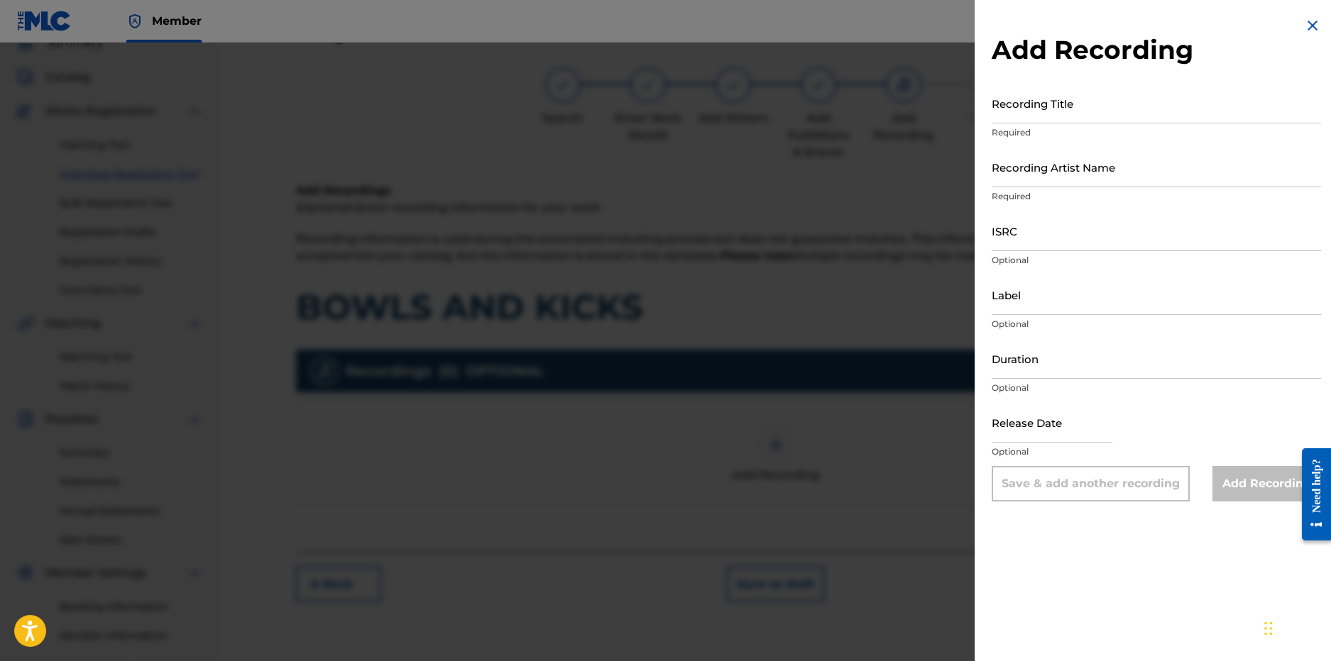
click at [1062, 133] on p "Required" at bounding box center [1155, 132] width 329 height 13
click at [1062, 119] on input "Recording Title" at bounding box center [1155, 103] width 329 height 40
type input "Bowls & Kicks"
click at [1061, 176] on input "Recording Artist Name" at bounding box center [1155, 167] width 329 height 40
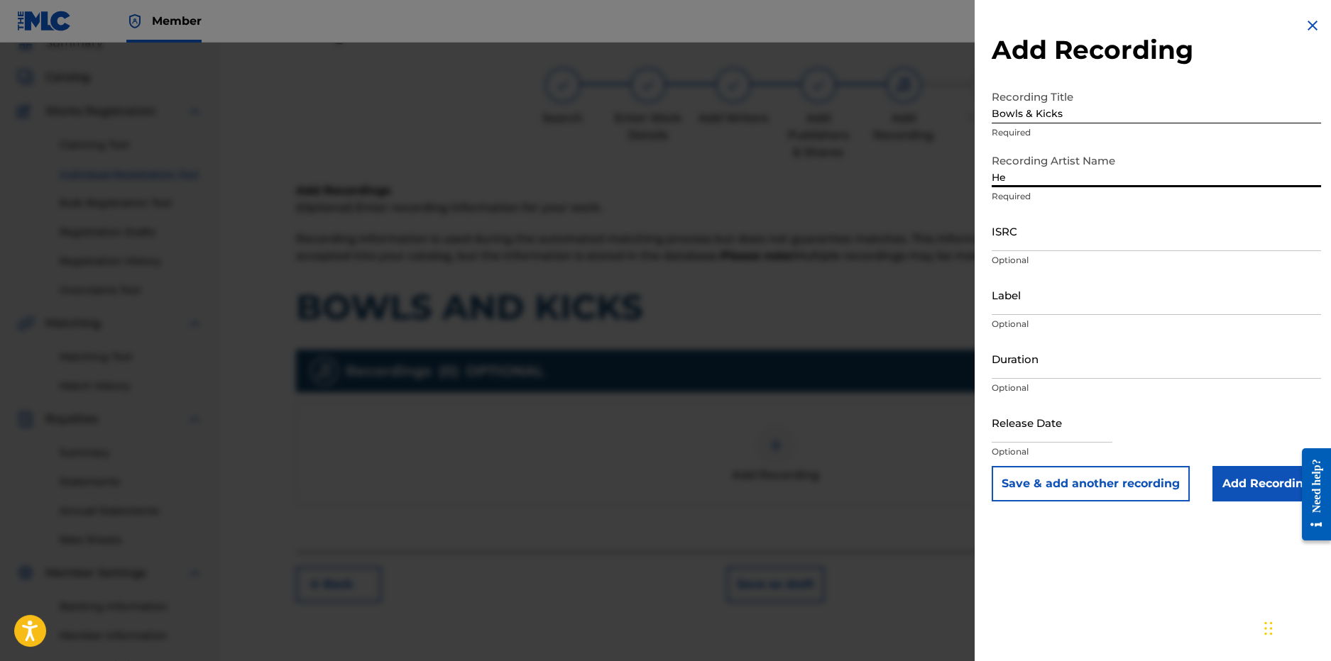
type input "HEADHUNCHO AMIR"
click at [1028, 238] on input "ISRC" at bounding box center [1155, 231] width 329 height 40
click at [1263, 483] on input "Add Recording" at bounding box center [1266, 483] width 109 height 35
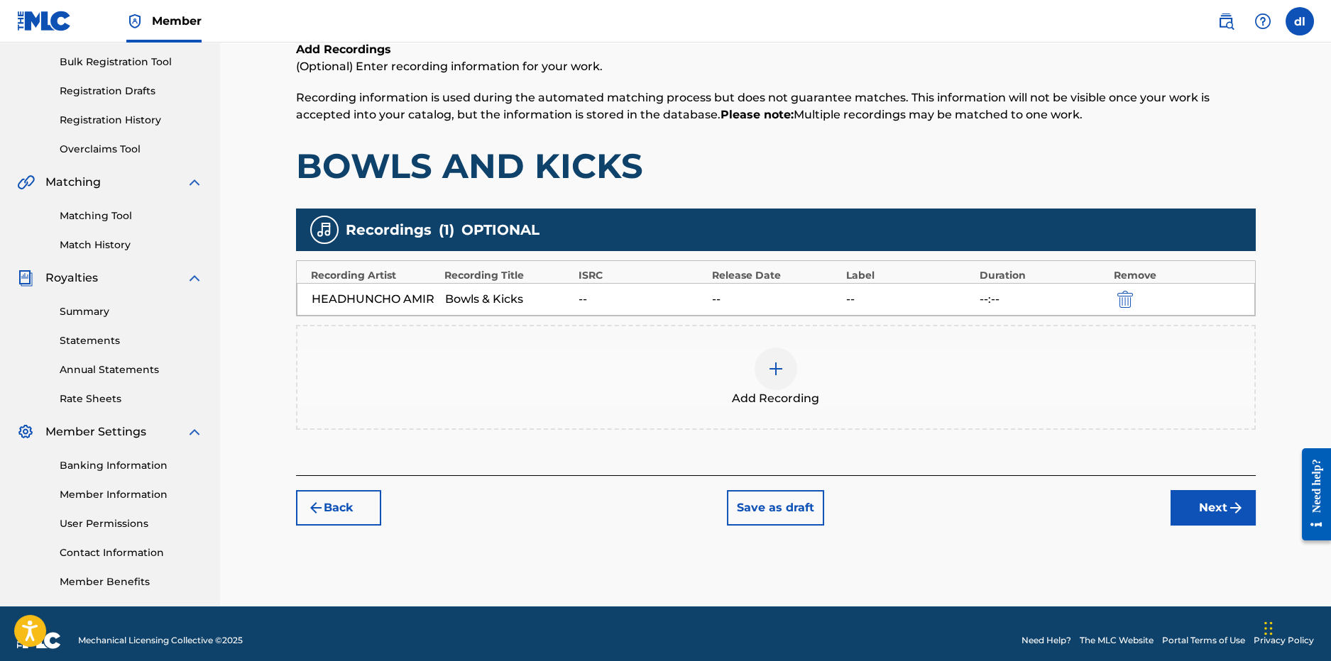
click at [1197, 514] on button "Next" at bounding box center [1212, 507] width 85 height 35
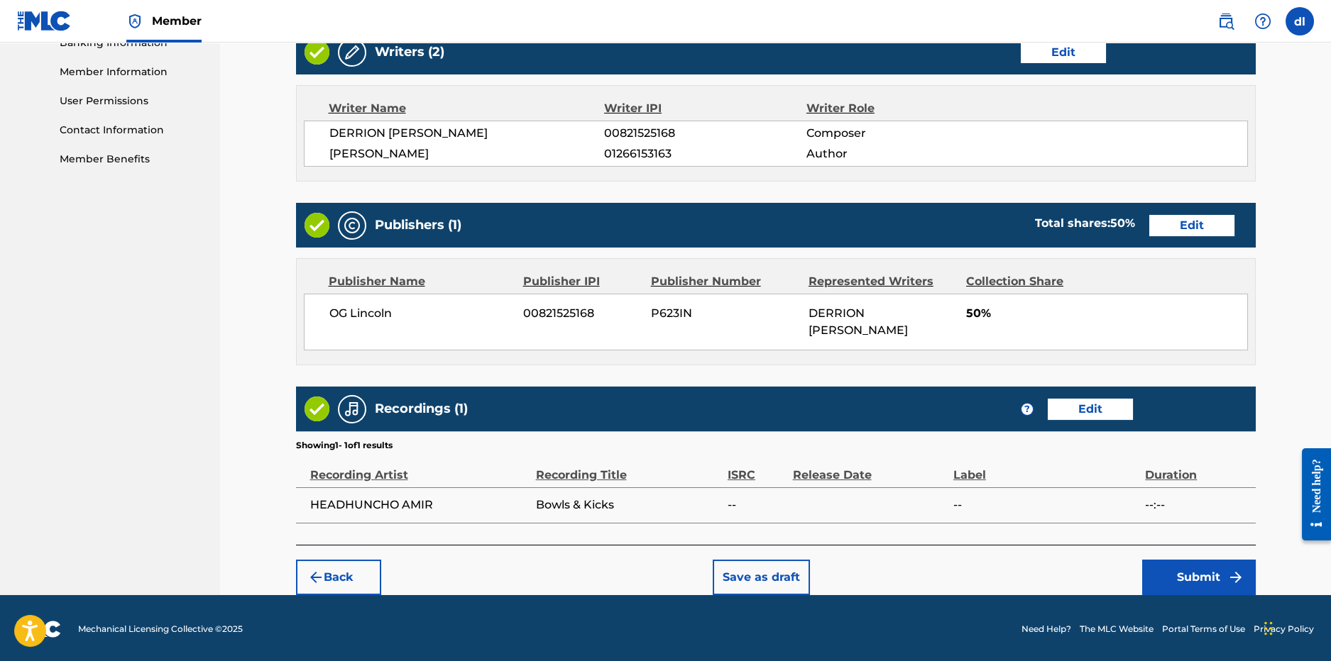
scroll to position [630, 0]
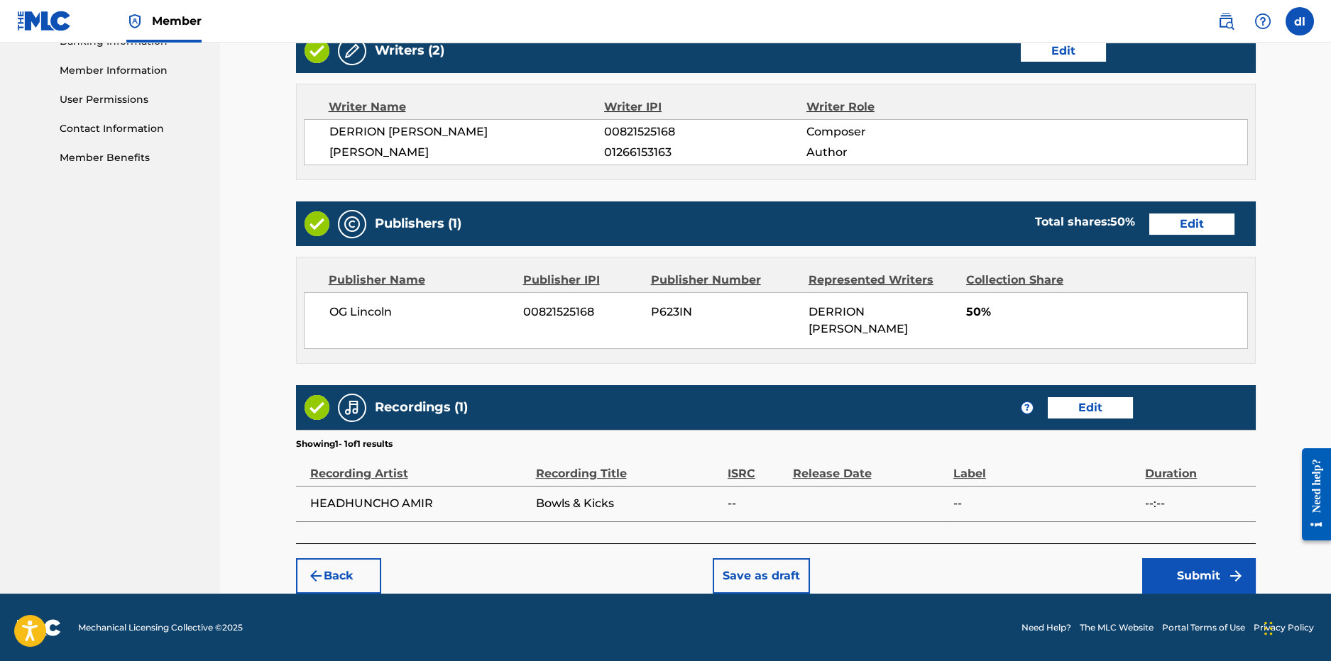
click at [1178, 578] on button "Submit" at bounding box center [1199, 576] width 114 height 35
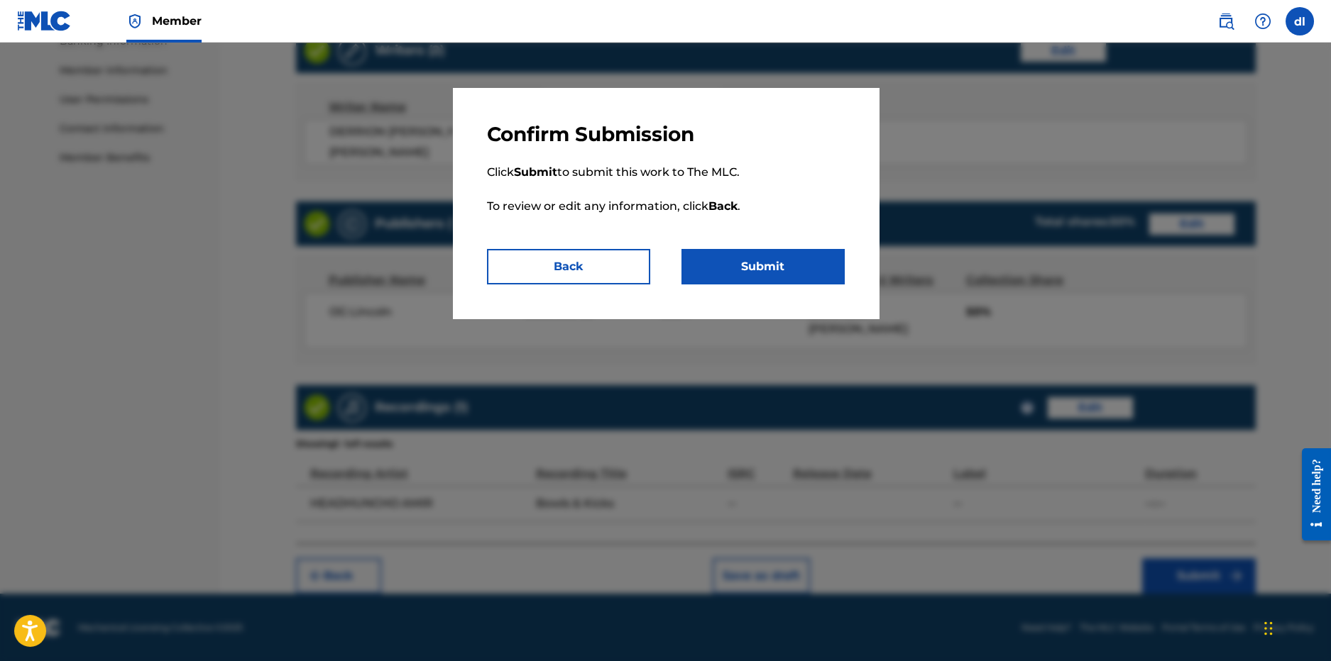
drag, startPoint x: 828, startPoint y: 278, endPoint x: 825, endPoint y: 271, distance: 7.4
click at [828, 278] on button "Submit" at bounding box center [762, 266] width 163 height 35
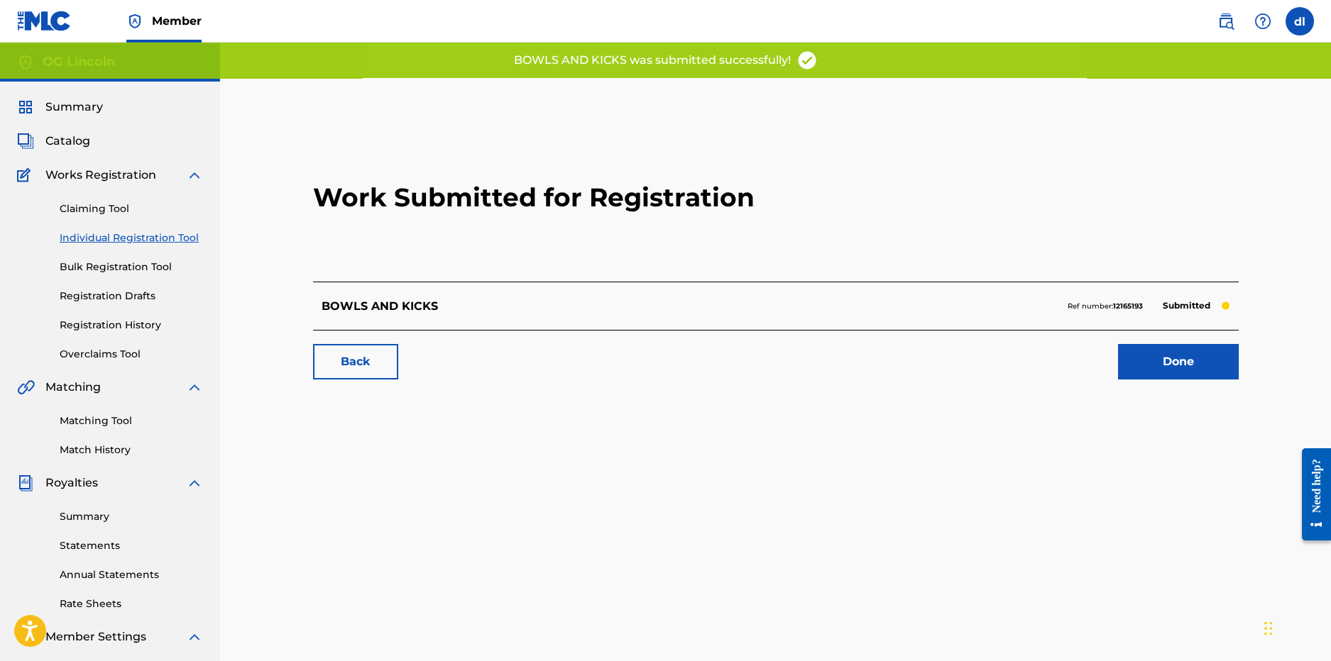
click at [1181, 373] on link "Done" at bounding box center [1178, 361] width 121 height 35
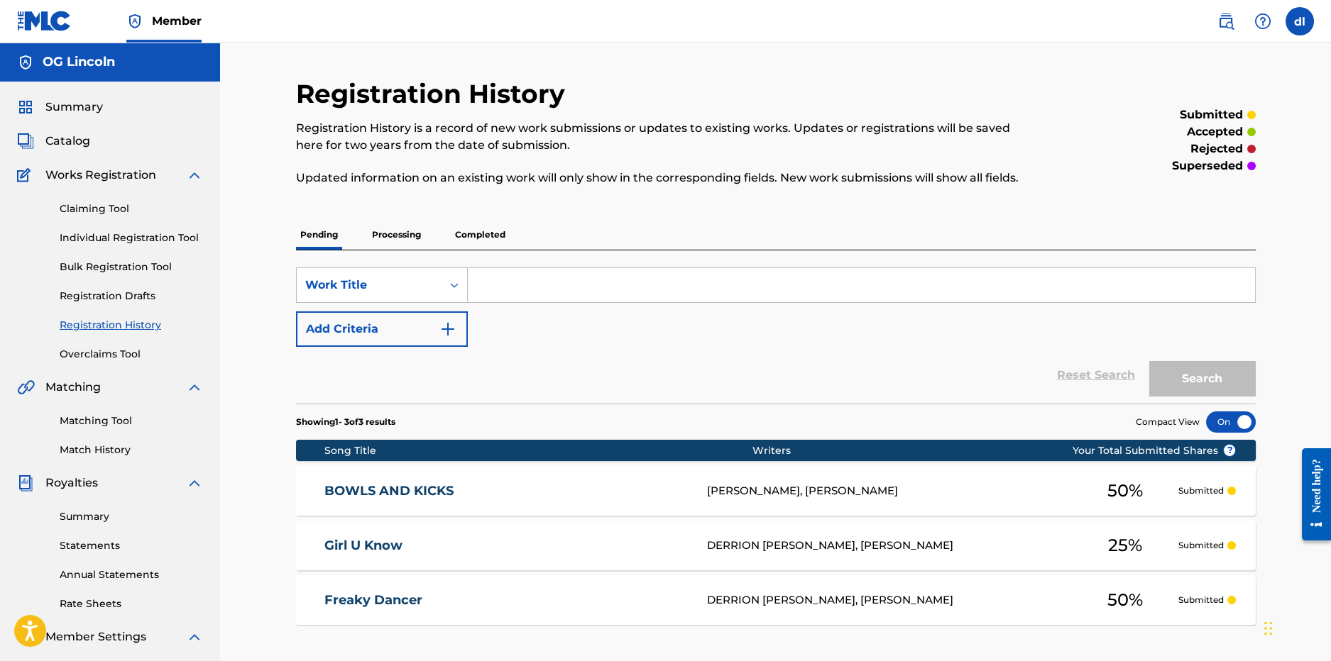
click at [97, 239] on link "Individual Registration Tool" at bounding box center [131, 238] width 143 height 15
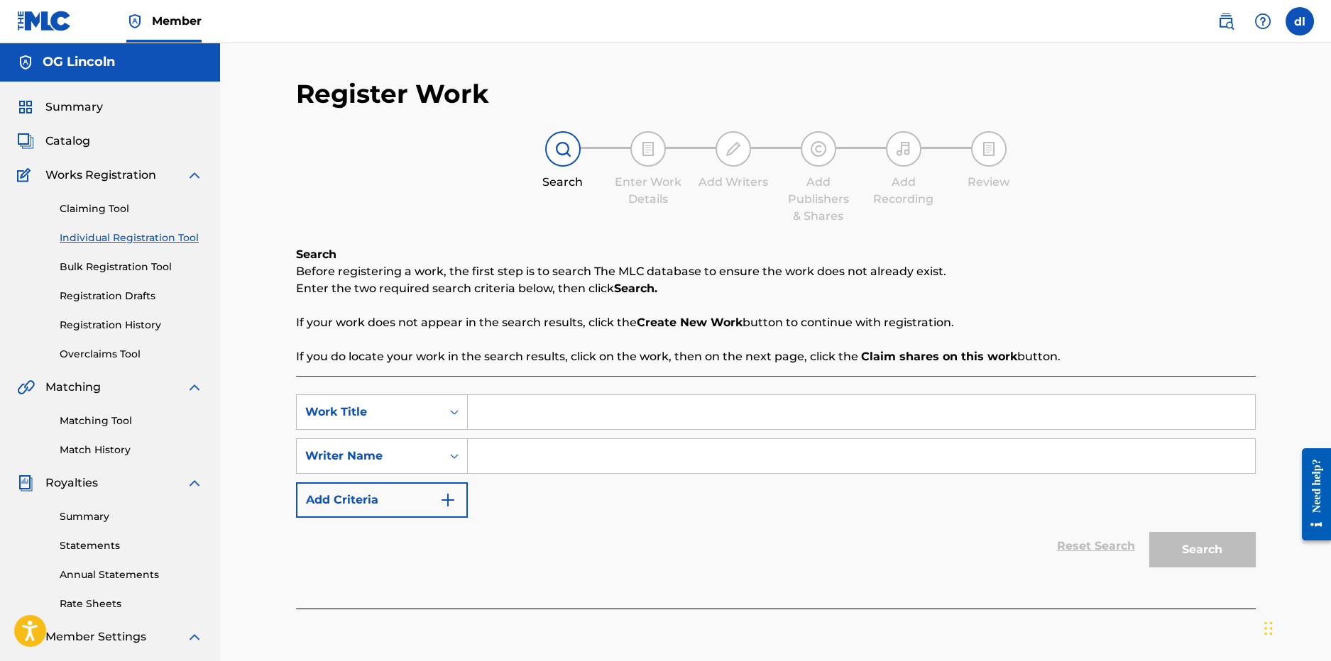
click at [527, 403] on input "Search Form" at bounding box center [861, 412] width 787 height 34
paste input "T-315.943.612-7"
type input "T-315.943.612-7"
drag, startPoint x: 622, startPoint y: 409, endPoint x: 342, endPoint y: 394, distance: 280.0
click at [341, 396] on div "SearchWithCriteriacf8799e0-85ce-4a7c-a4a1-f2ae6a73f2aa Work Title T-315.943.612…" at bounding box center [776, 412] width 960 height 35
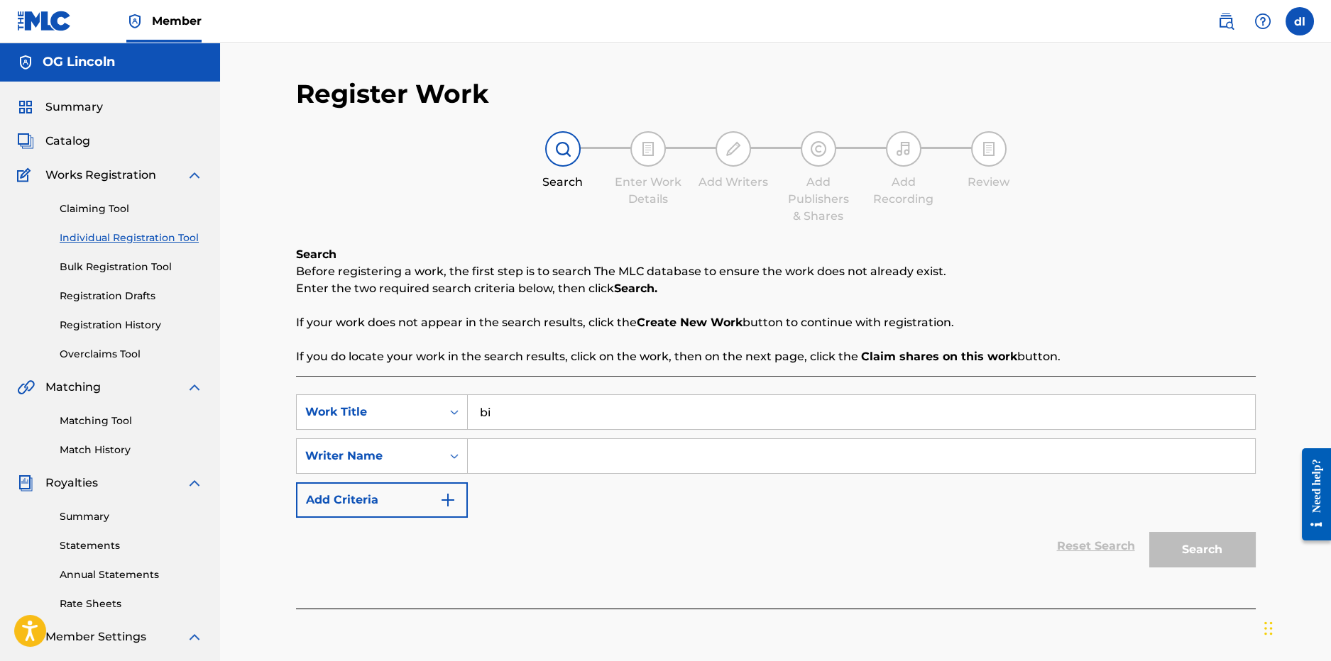
type input "b"
type input "Buss Down"
click at [376, 473] on div "option Writer Name, selected. Select is focused , press Down to open the menu, …" at bounding box center [382, 456] width 172 height 35
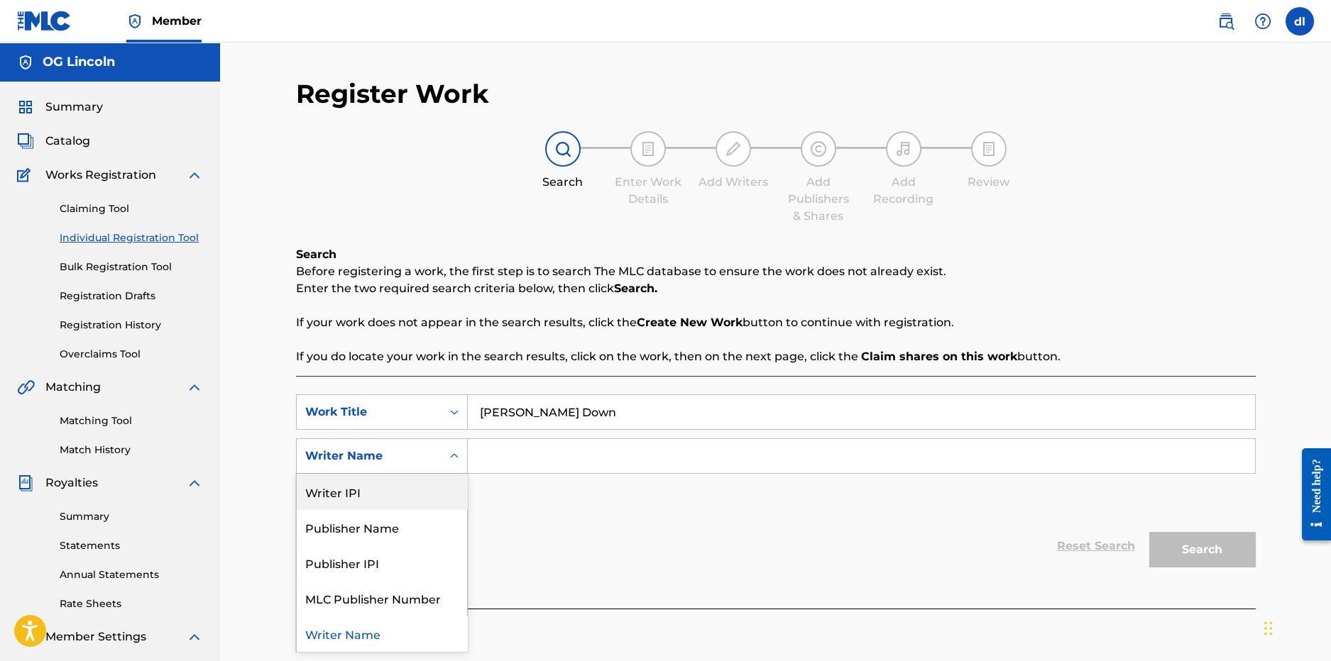
click at [363, 490] on div "Writer IPI" at bounding box center [382, 491] width 170 height 35
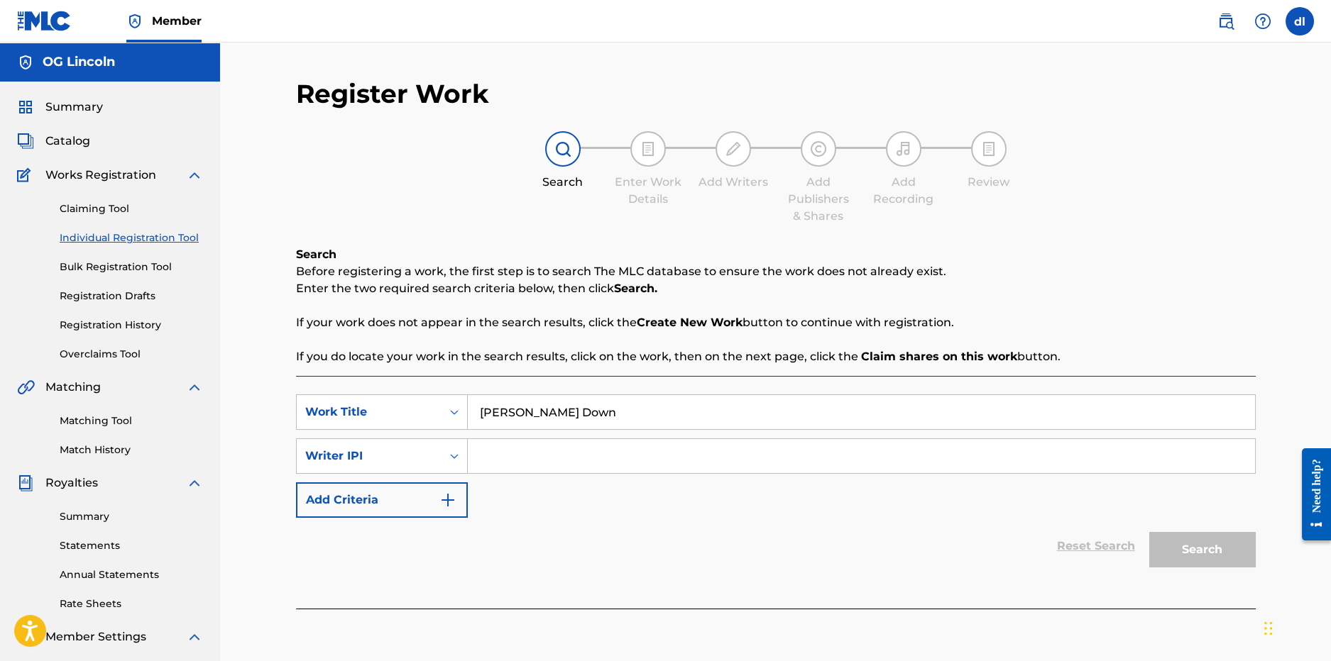
click at [518, 457] on input "Search Form" at bounding box center [861, 456] width 787 height 34
type input "derrion lincoln"
drag, startPoint x: 1205, startPoint y: 556, endPoint x: 946, endPoint y: 470, distance: 272.9
click at [1205, 553] on button "Search" at bounding box center [1202, 549] width 106 height 35
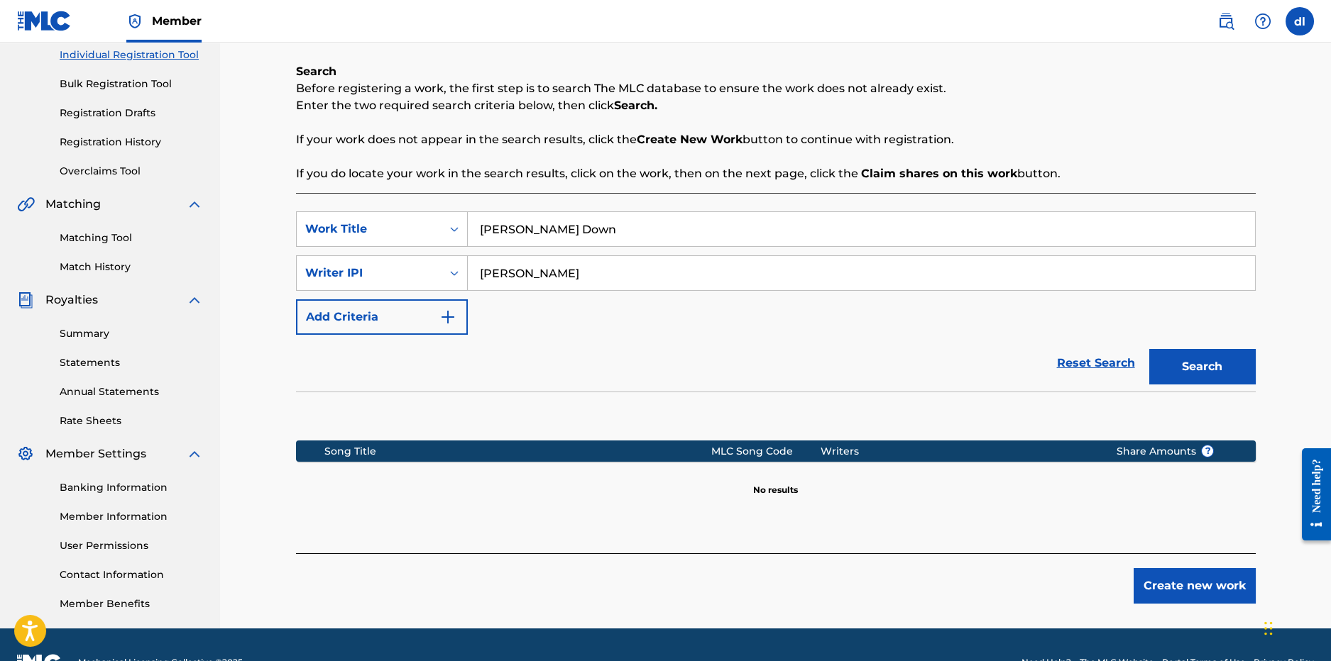
scroll to position [219, 0]
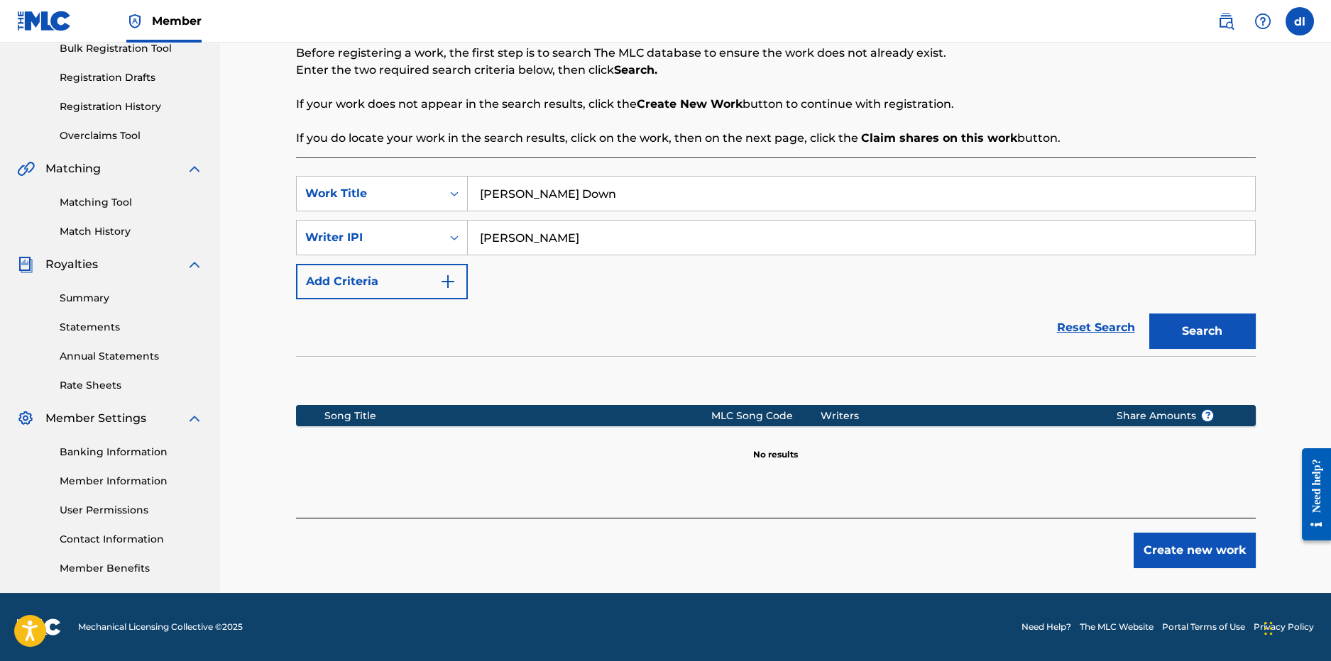
click at [1169, 545] on button "Create new work" at bounding box center [1194, 550] width 122 height 35
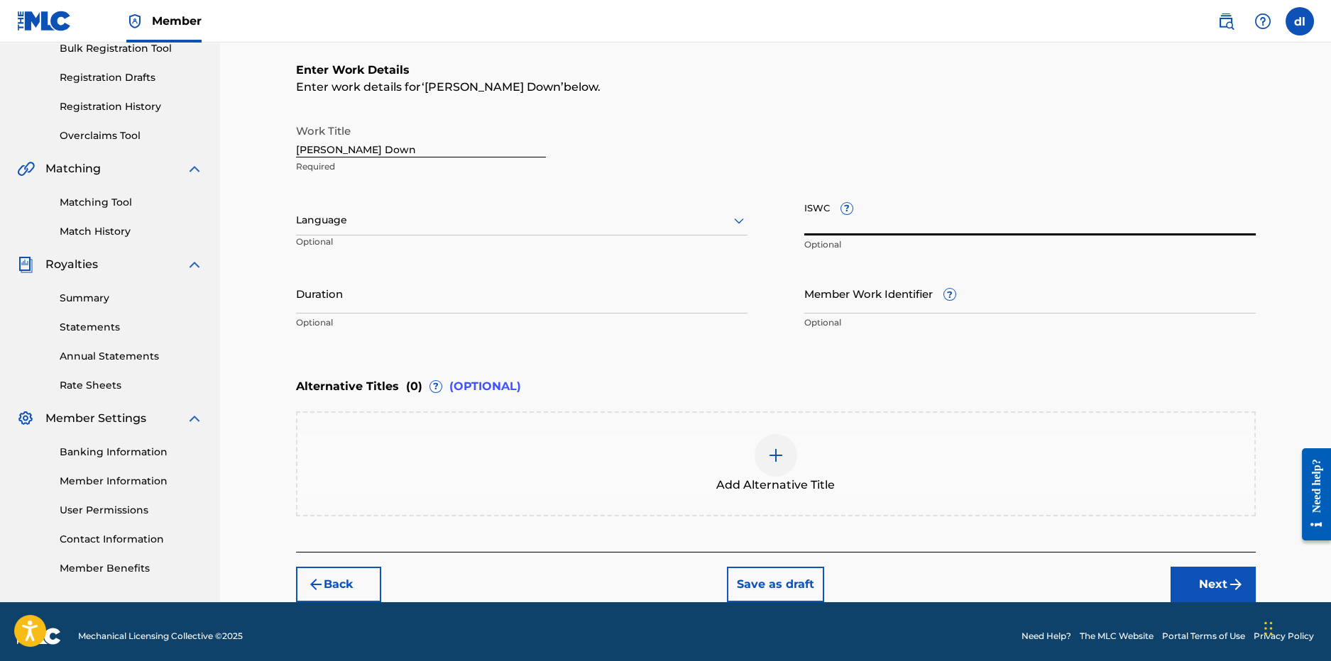
click at [897, 226] on input "ISWC ?" at bounding box center [1029, 215] width 451 height 40
paste input "T-315.943.612-7"
type input "T-315.943.612-7"
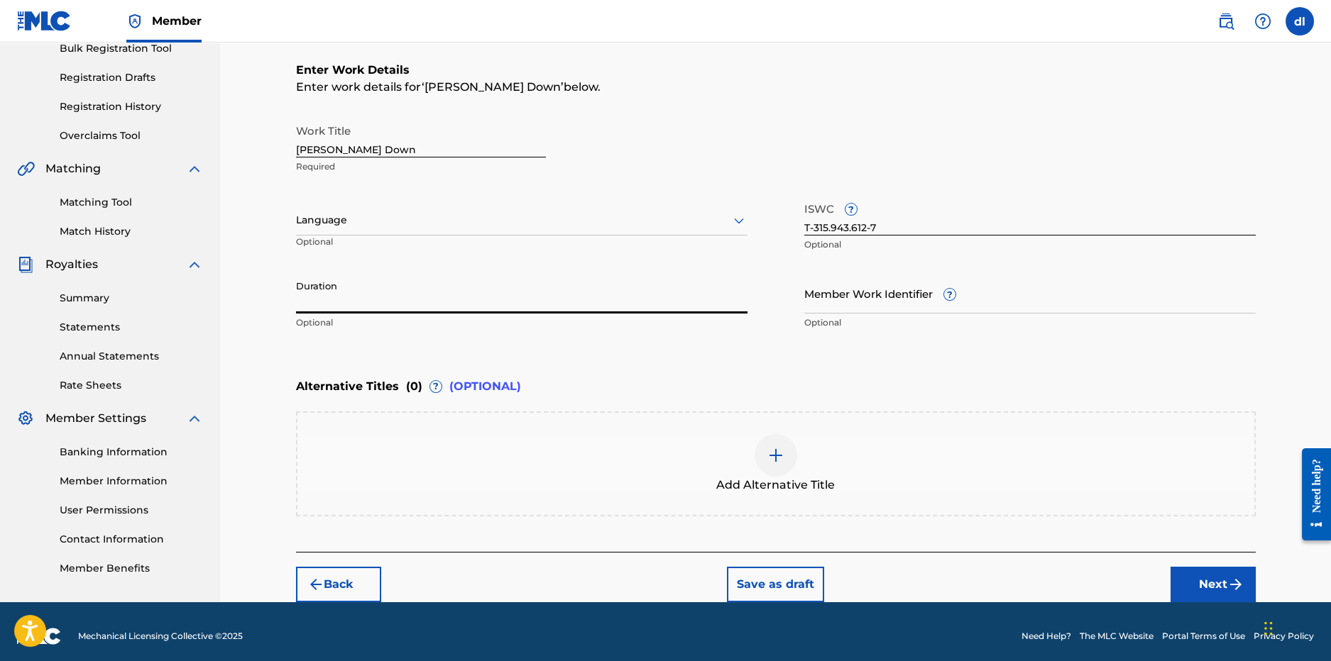
drag, startPoint x: 422, startPoint y: 300, endPoint x: 298, endPoint y: 292, distance: 124.4
click at [421, 300] on input "Duration" at bounding box center [521, 293] width 451 height 40
click at [1198, 584] on button "Next" at bounding box center [1212, 584] width 85 height 35
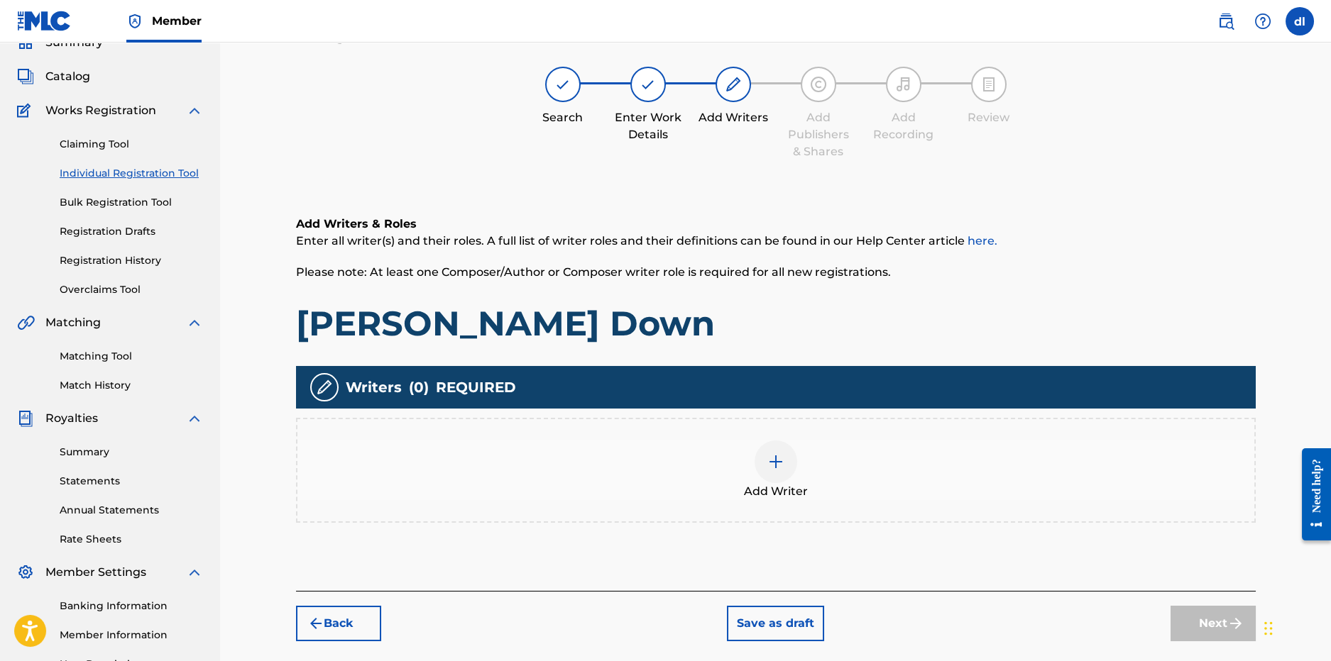
scroll to position [64, 0]
click at [314, 627] on img "submit" at bounding box center [315, 624] width 17 height 17
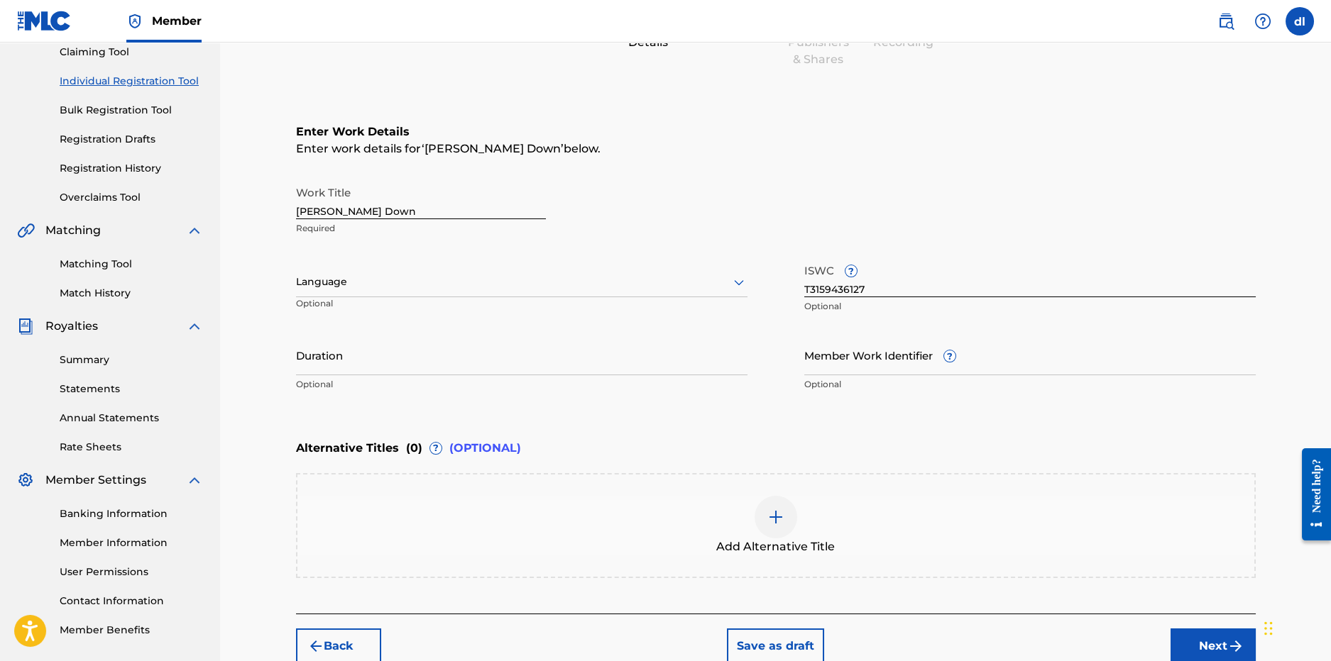
scroll to position [227, 0]
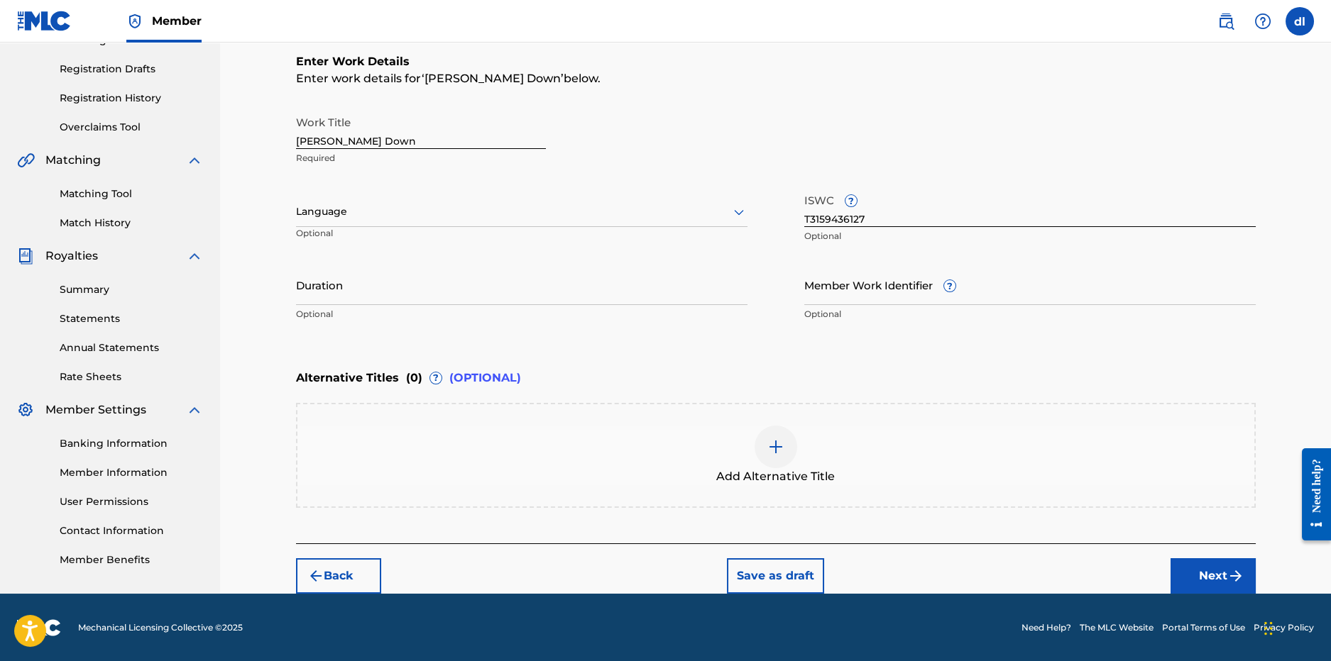
click at [784, 439] on img at bounding box center [775, 447] width 17 height 17
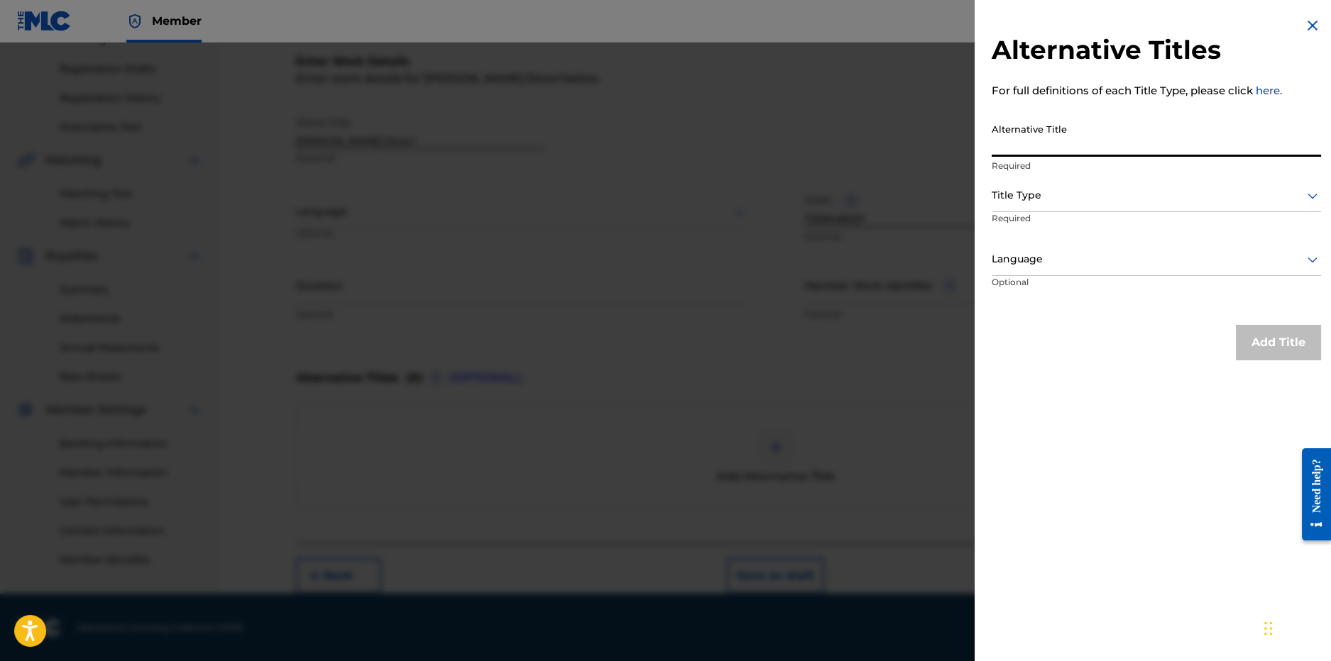
click at [1065, 143] on input "Alternative Title" at bounding box center [1155, 136] width 329 height 40
paste input "Tonka Kash BUSS DOWN (official audio) STILL AINT ATE ..."
click at [1298, 149] on input "Tonka Kash BUSS DOWN (official audio) STILL AINT ATE ..." at bounding box center [1155, 136] width 329 height 40
type input "Tonka Kash BUSS DOWN (official audio) STILL AINT ATE"
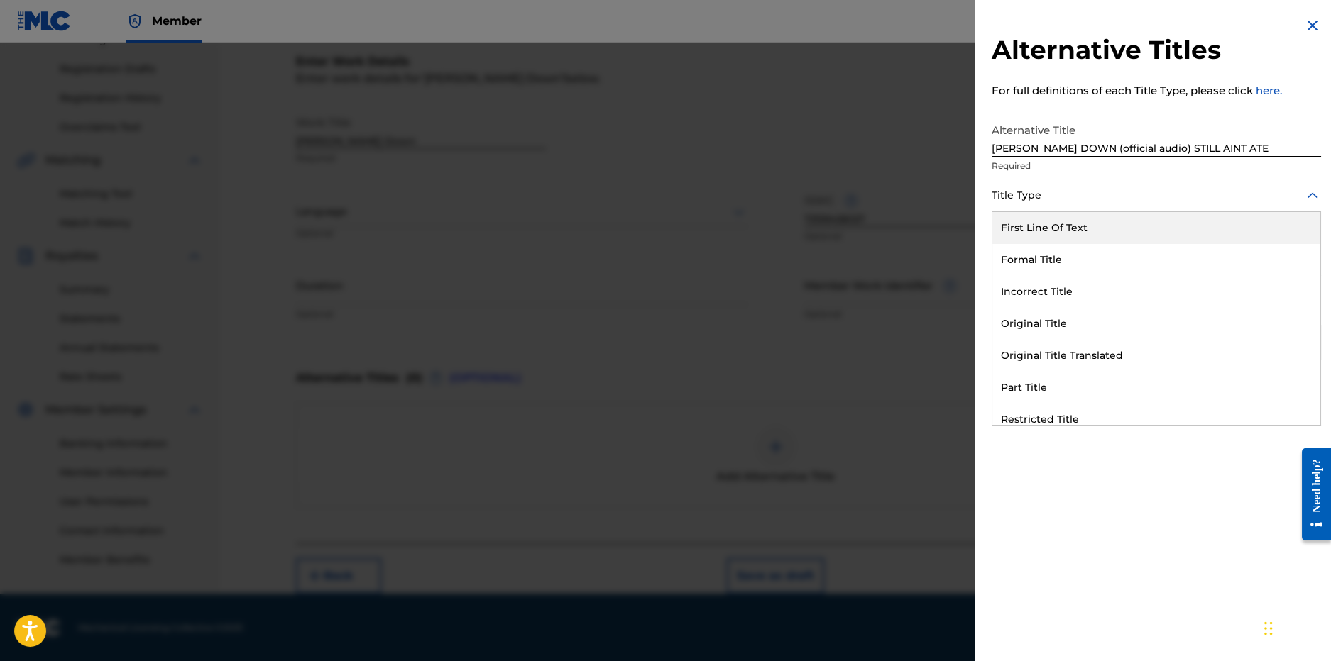
drag, startPoint x: 1077, startPoint y: 202, endPoint x: 1065, endPoint y: 204, distance: 12.3
click at [1077, 201] on div at bounding box center [1155, 196] width 329 height 18
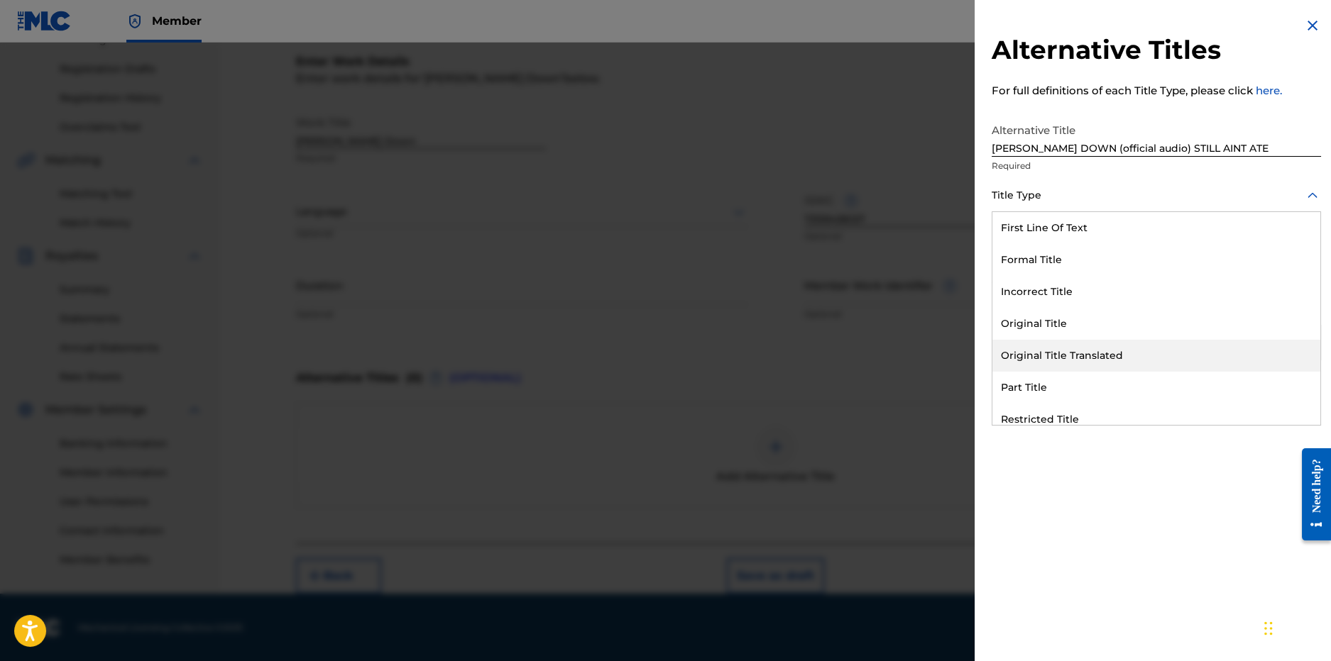
click at [1036, 355] on div "Original Title Translated" at bounding box center [1156, 356] width 328 height 32
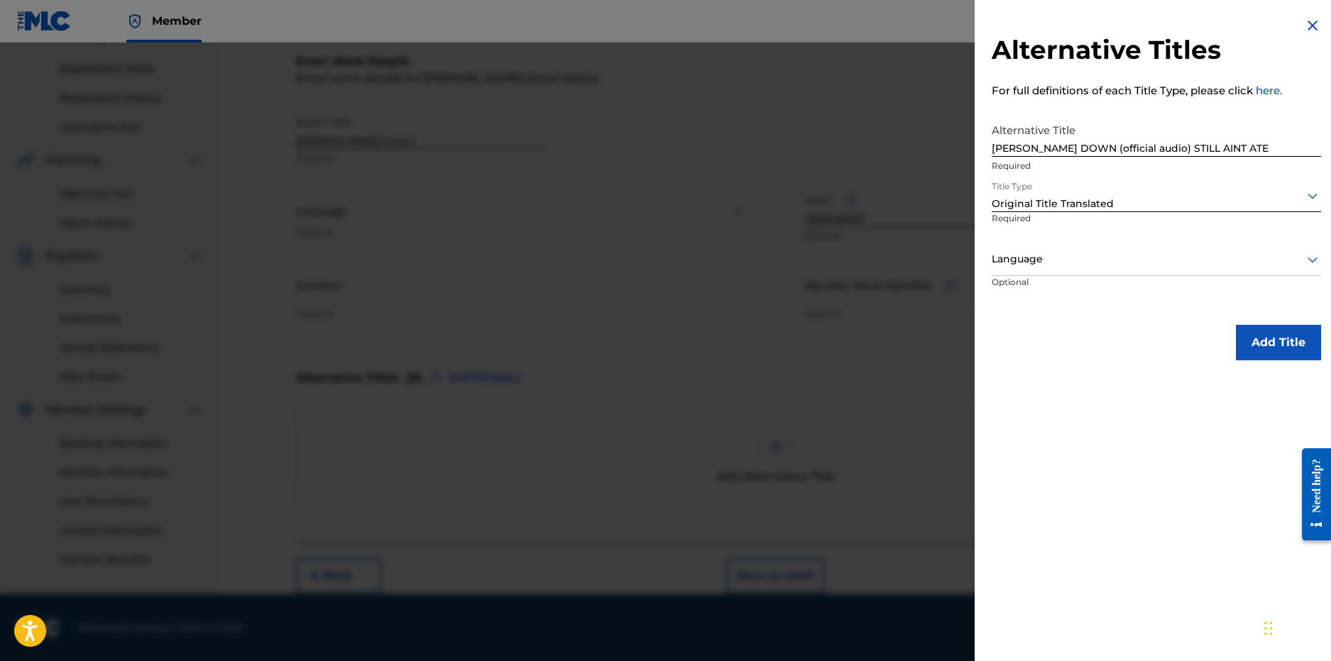
click at [1276, 350] on button "Add Title" at bounding box center [1278, 342] width 85 height 35
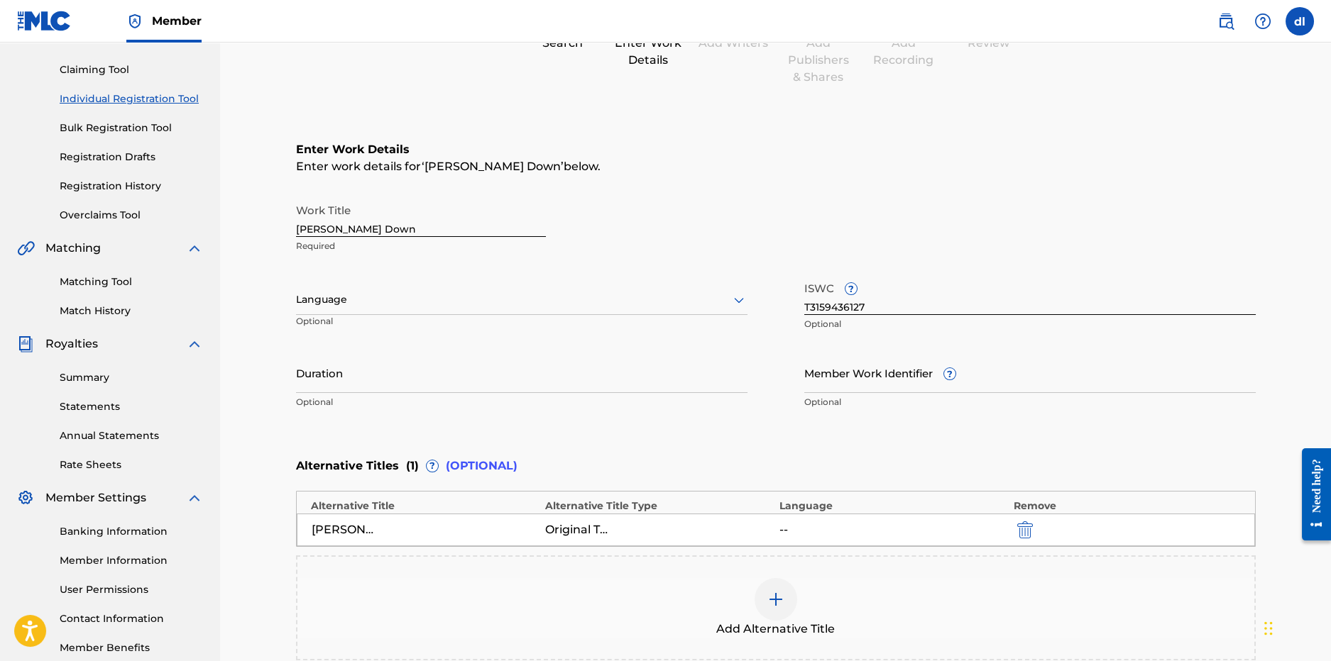
scroll to position [79, 0]
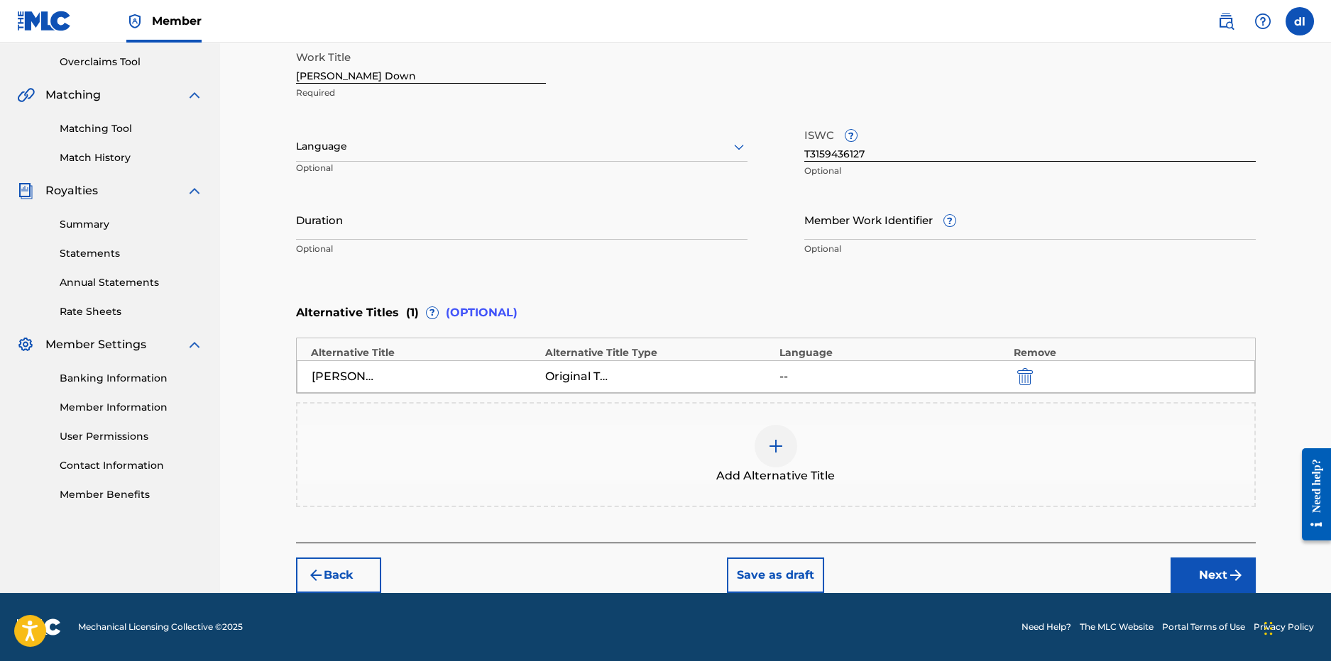
click at [1199, 567] on button "Next" at bounding box center [1212, 575] width 85 height 35
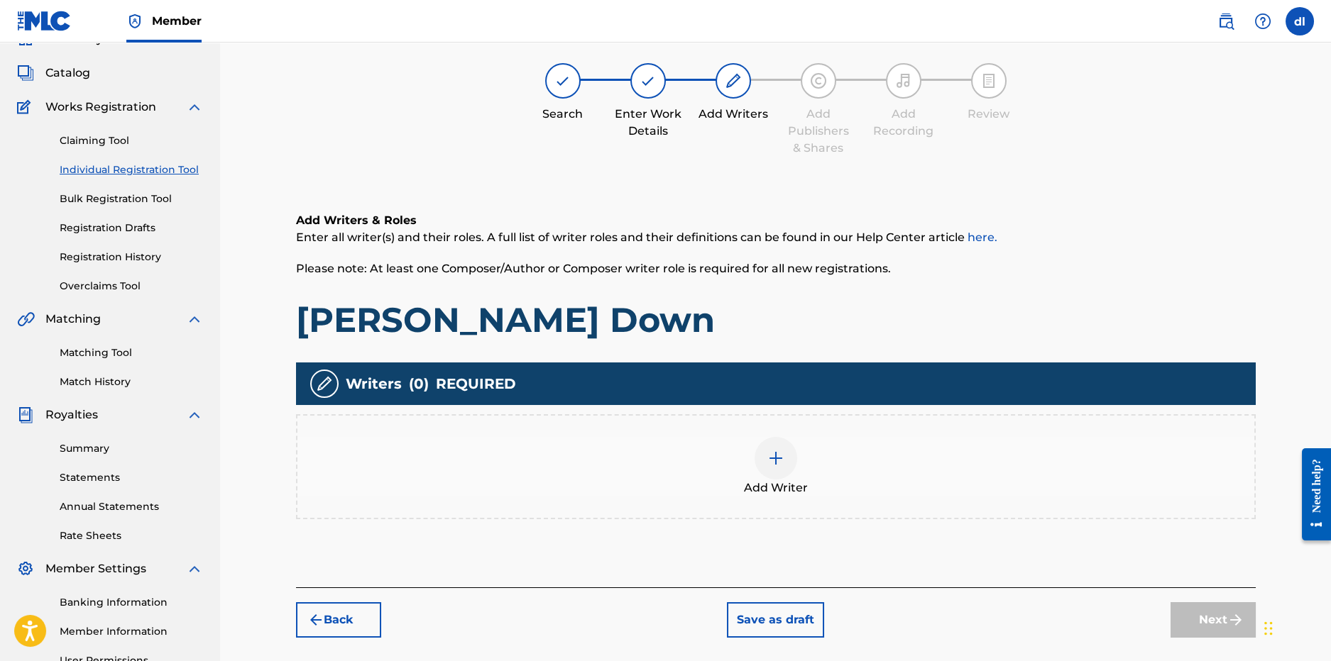
scroll to position [64, 0]
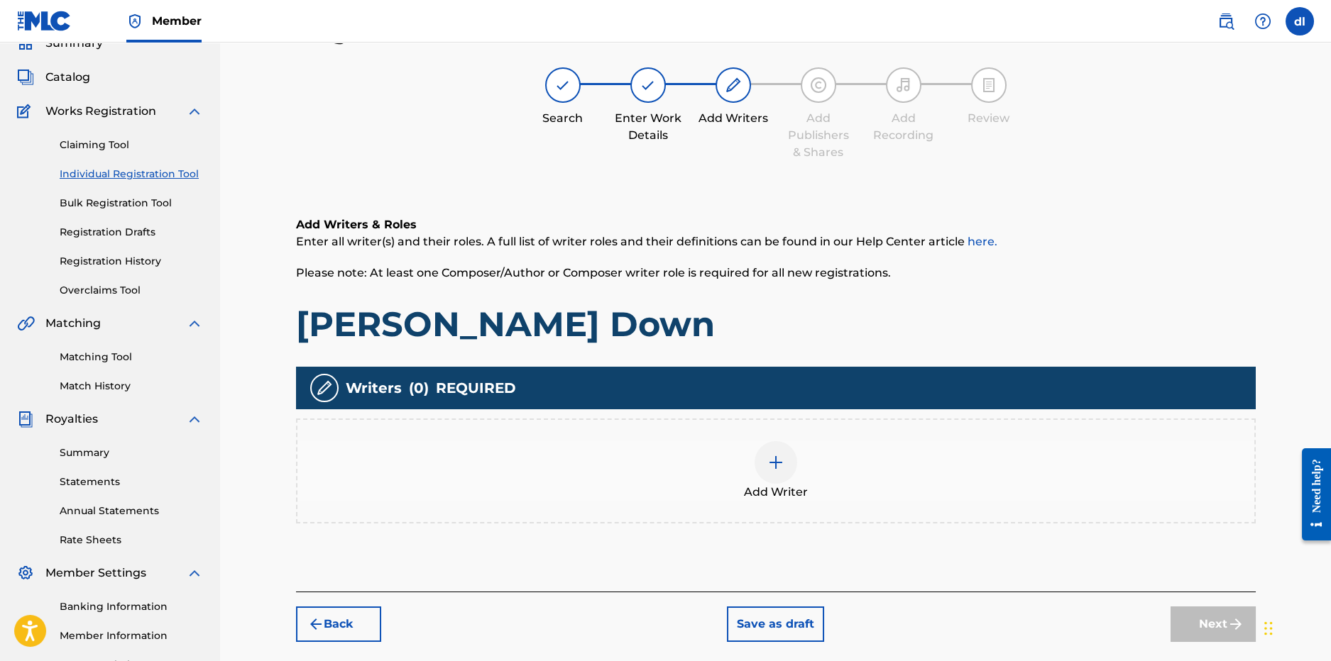
click at [763, 461] on div at bounding box center [775, 462] width 43 height 43
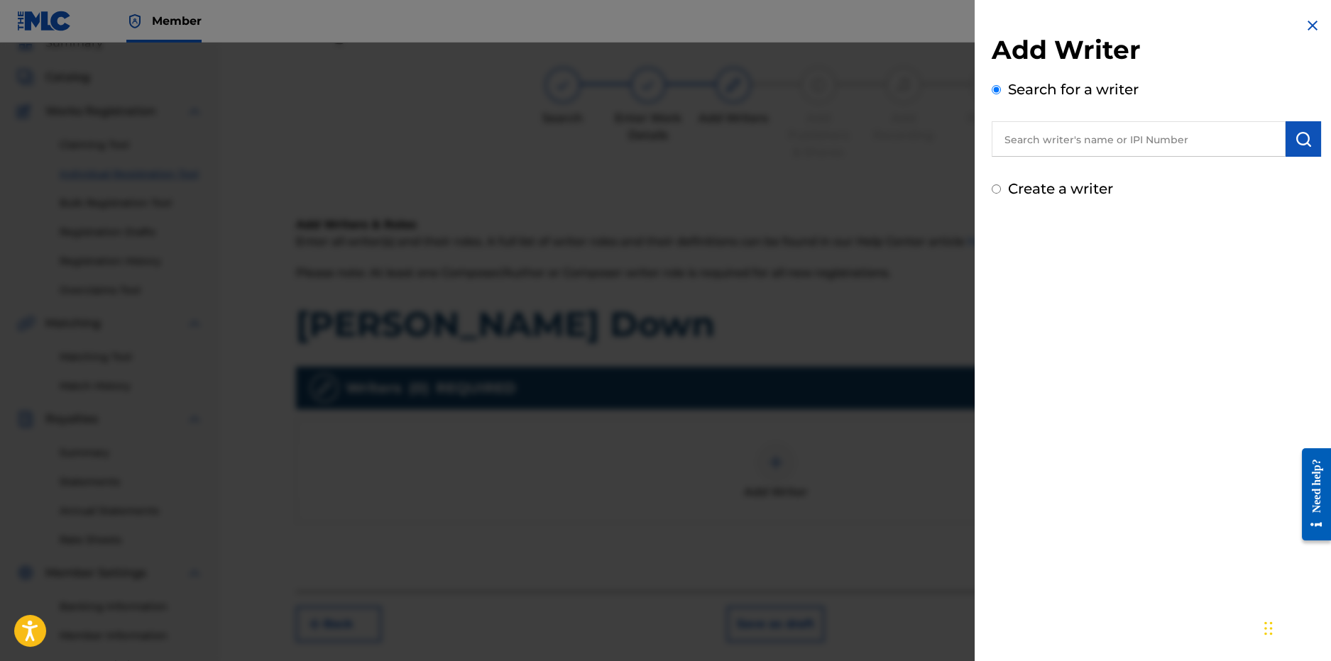
click at [1096, 146] on input "text" at bounding box center [1138, 138] width 294 height 35
type input "tonka kash"
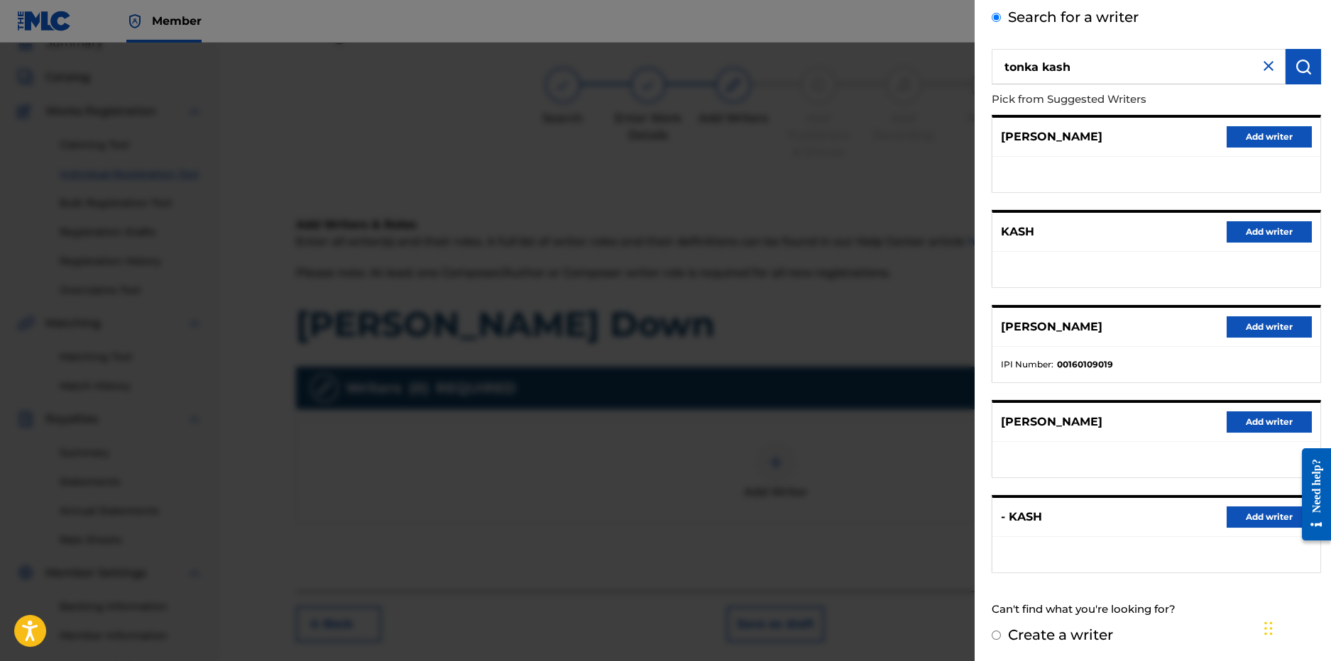
scroll to position [73, 0]
drag, startPoint x: 1265, startPoint y: 131, endPoint x: 977, endPoint y: 130, distance: 288.9
click at [1265, 131] on button "Add writer" at bounding box center [1268, 136] width 85 height 21
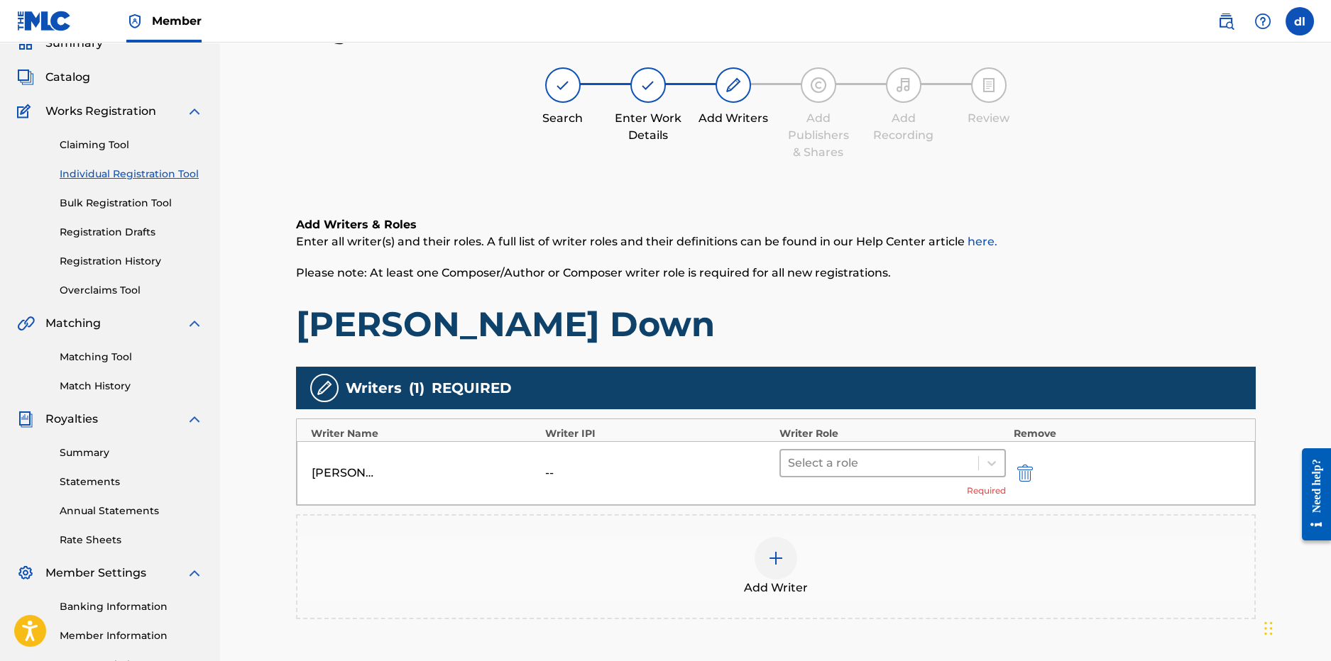
drag, startPoint x: 984, startPoint y: 471, endPoint x: 977, endPoint y: 470, distance: 7.9
click at [984, 471] on div at bounding box center [992, 464] width 26 height 26
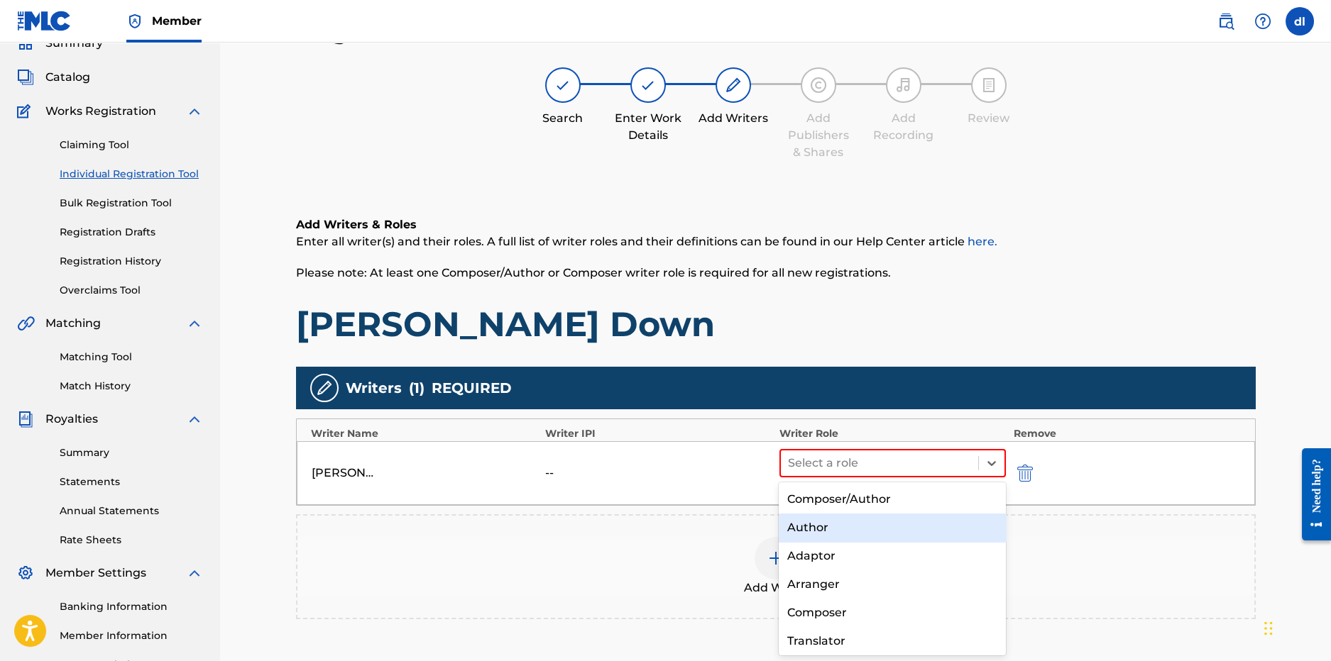
click at [814, 527] on div "Author" at bounding box center [892, 528] width 227 height 28
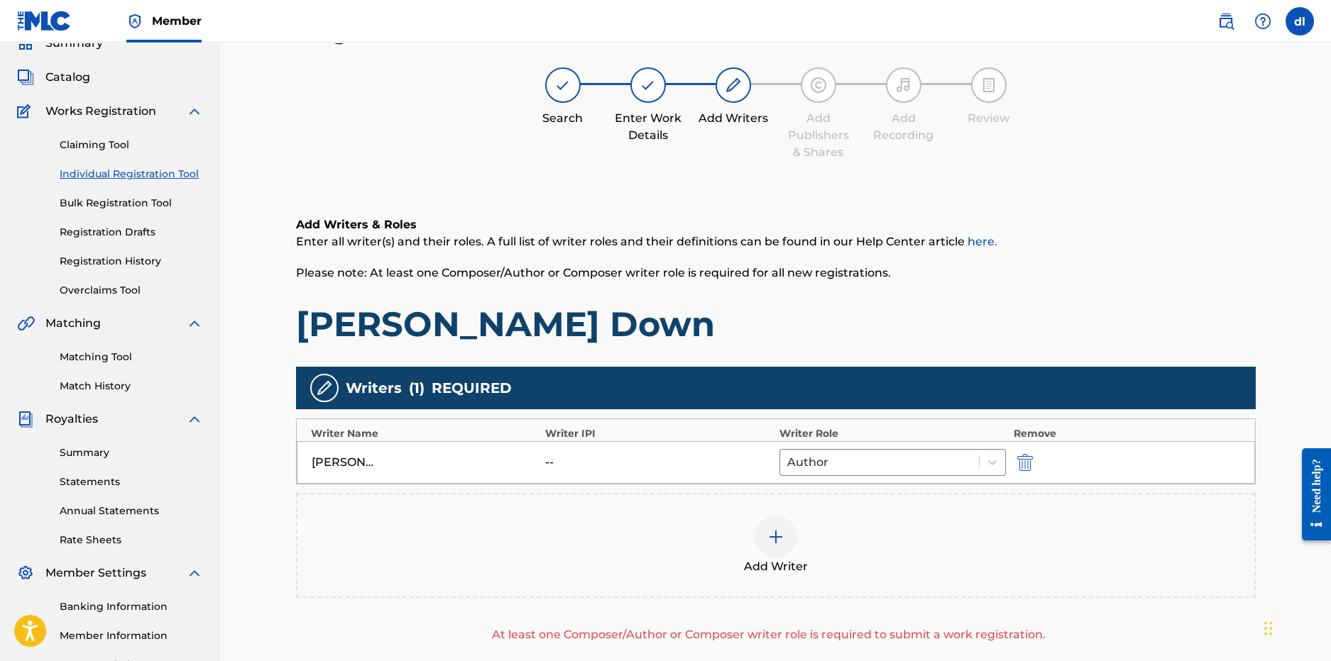
click at [786, 544] on div at bounding box center [775, 537] width 43 height 43
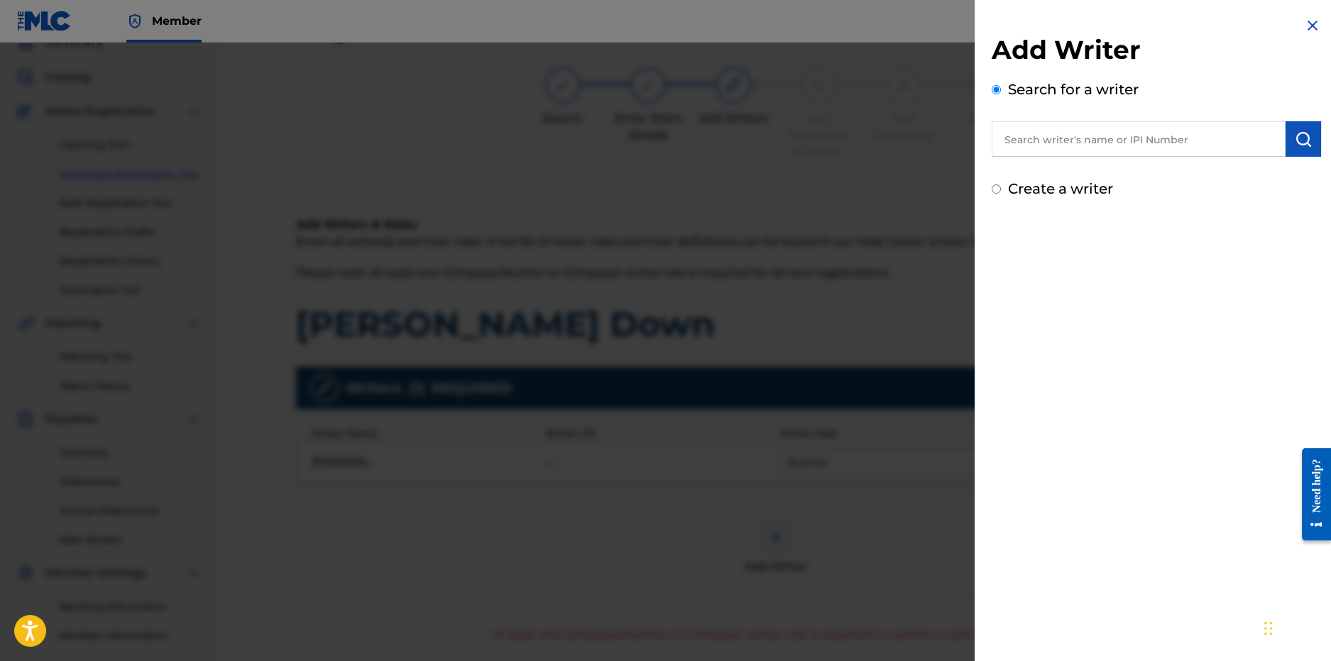
click at [1069, 138] on input "text" at bounding box center [1138, 138] width 294 height 35
type input "derrion lincoln"
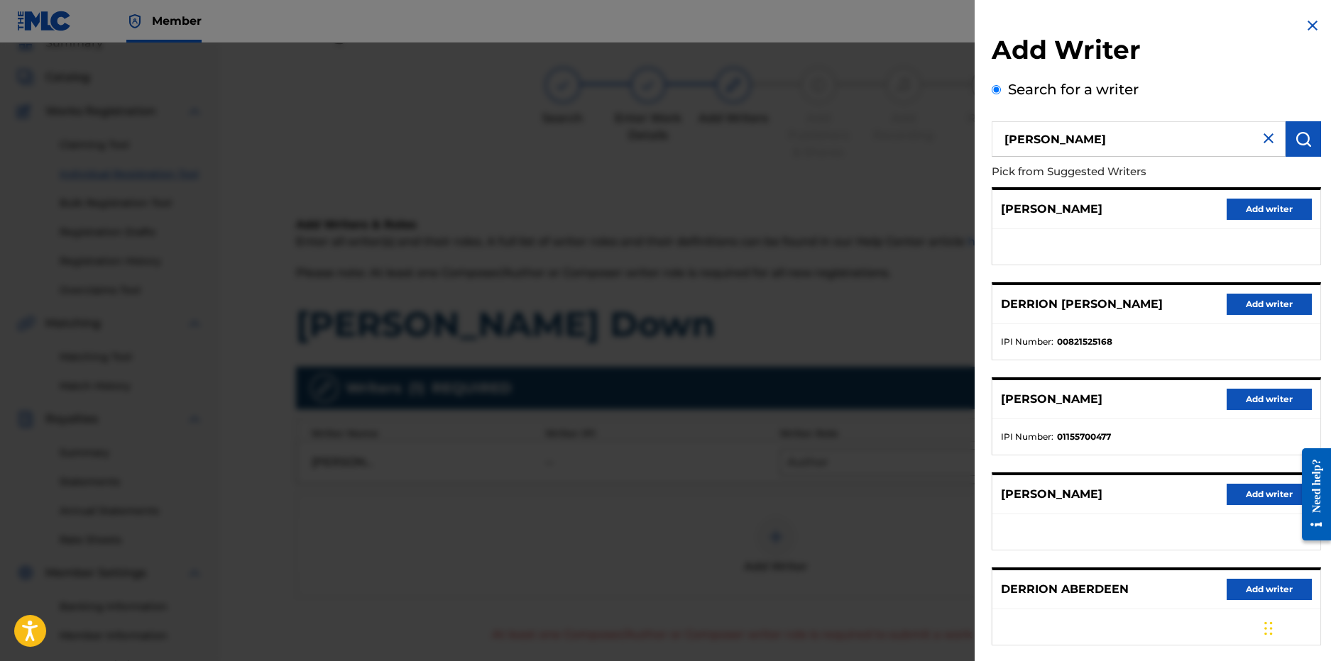
click at [1269, 299] on button "Add writer" at bounding box center [1268, 304] width 85 height 21
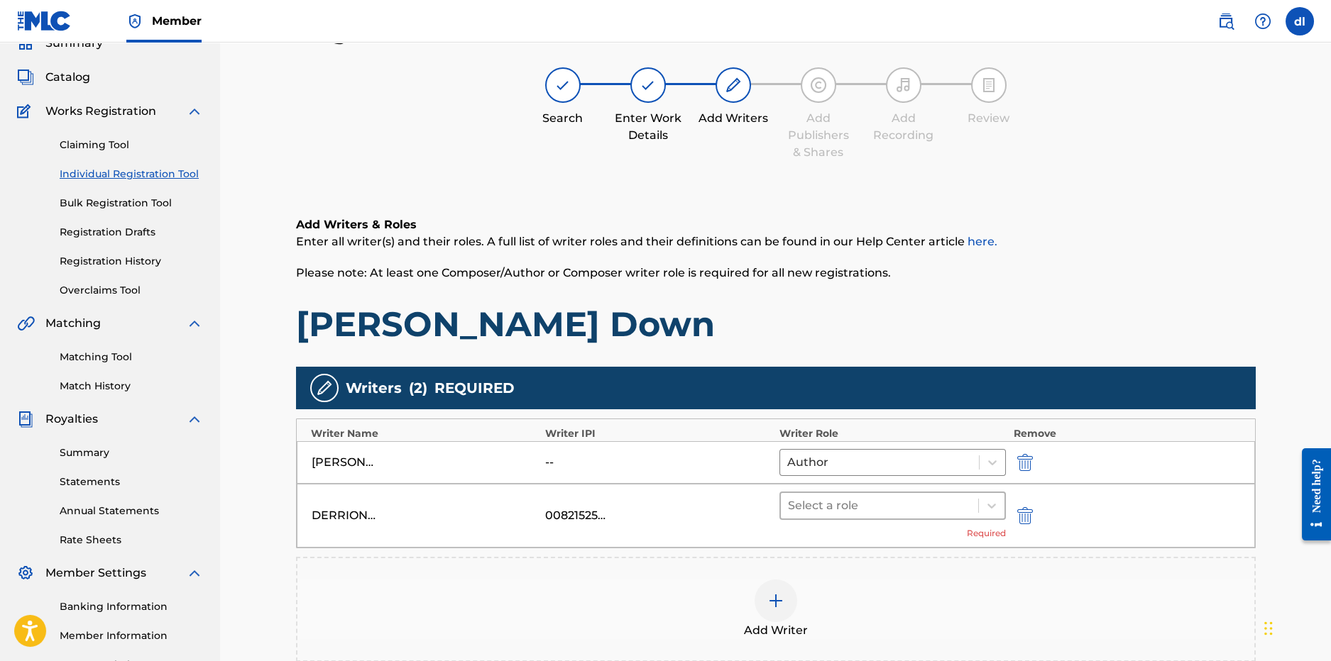
click at [872, 507] on div at bounding box center [880, 506] width 184 height 20
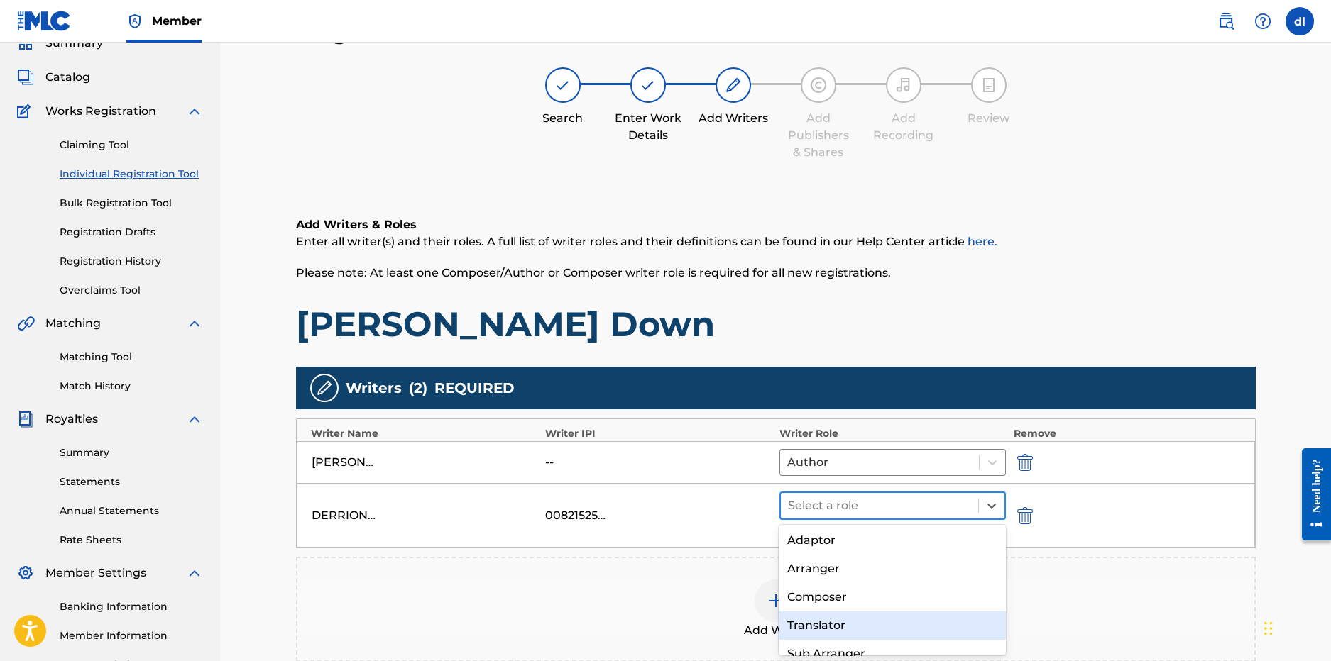
scroll to position [102, 0]
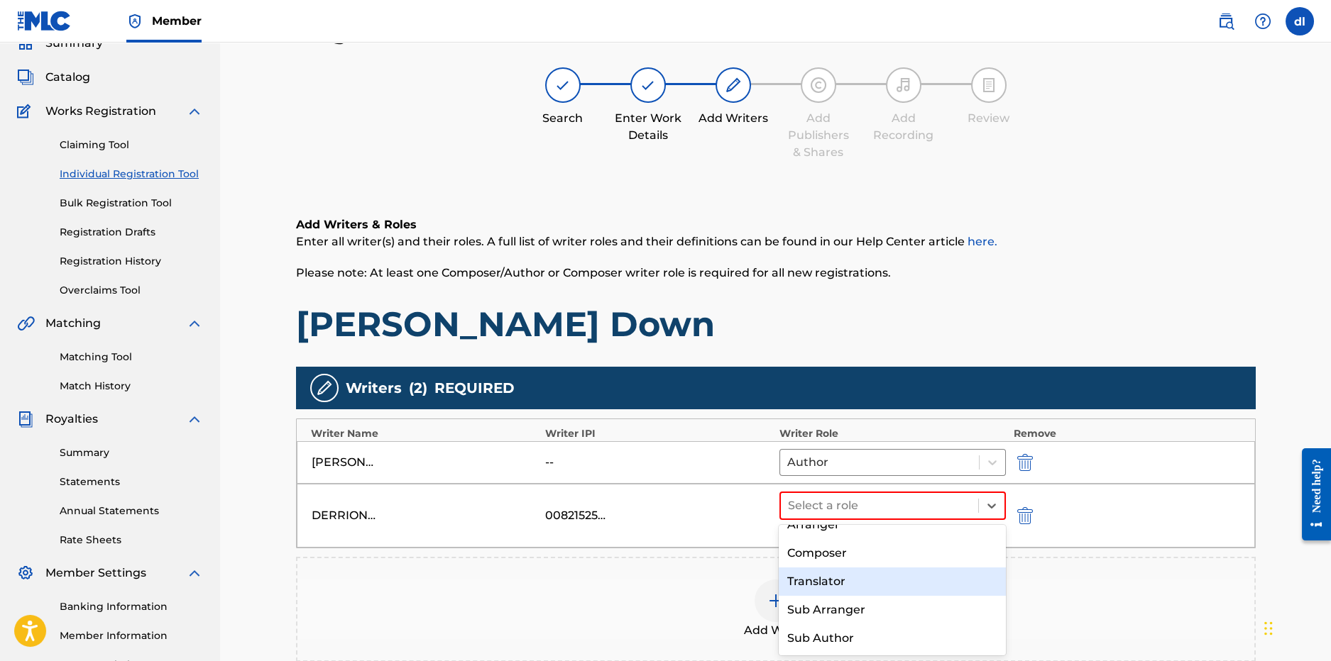
drag, startPoint x: 841, startPoint y: 559, endPoint x: 807, endPoint y: 551, distance: 35.0
click at [840, 559] on div "Composer" at bounding box center [892, 553] width 227 height 28
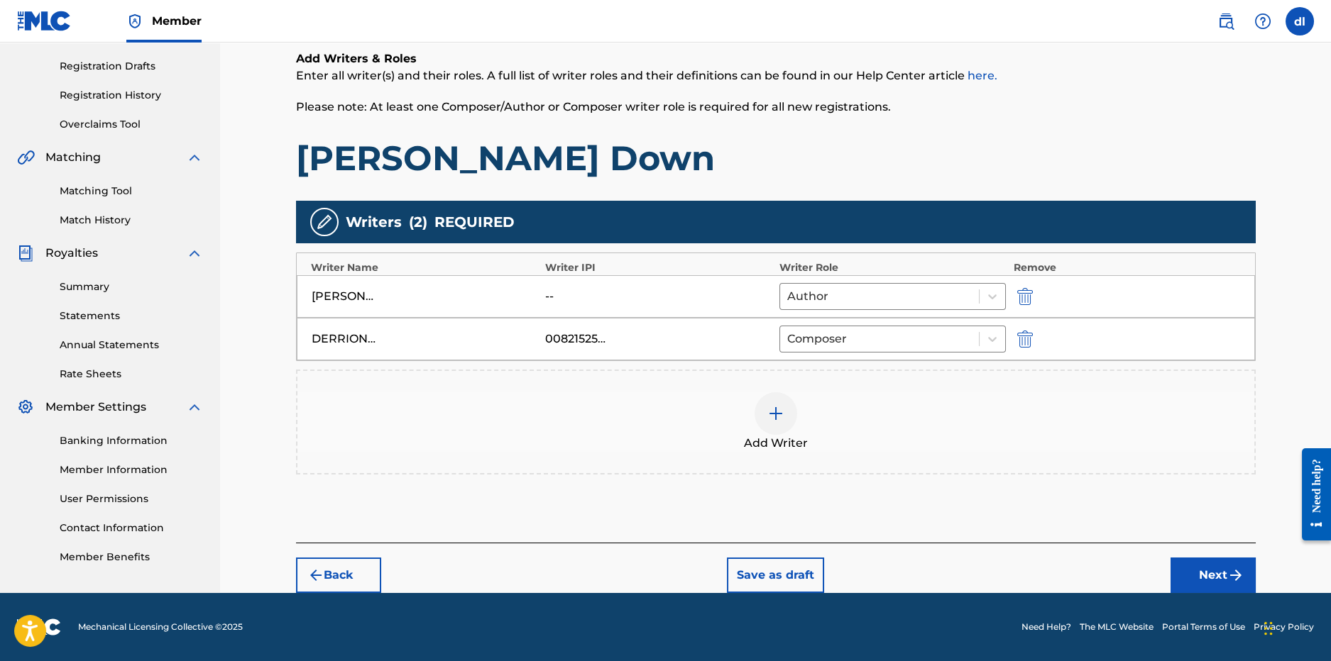
click at [1194, 565] on button "Next" at bounding box center [1212, 575] width 85 height 35
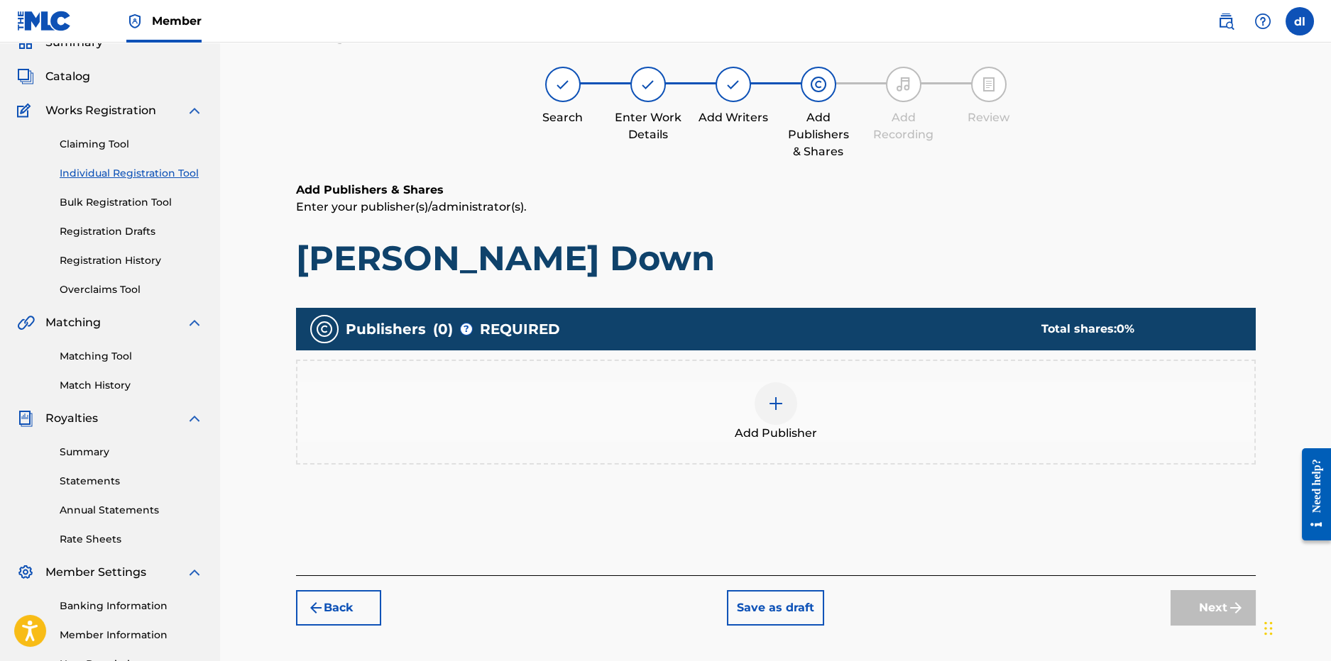
scroll to position [64, 0]
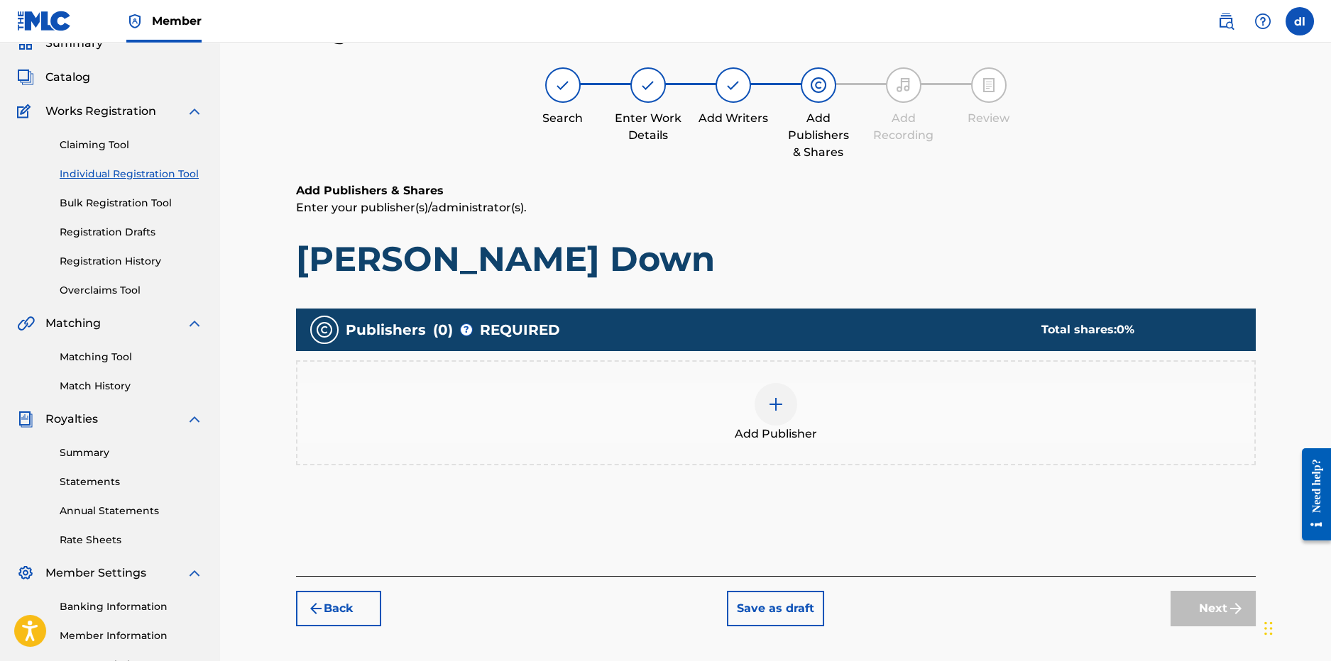
click at [816, 412] on div "Add Publisher" at bounding box center [775, 413] width 957 height 60
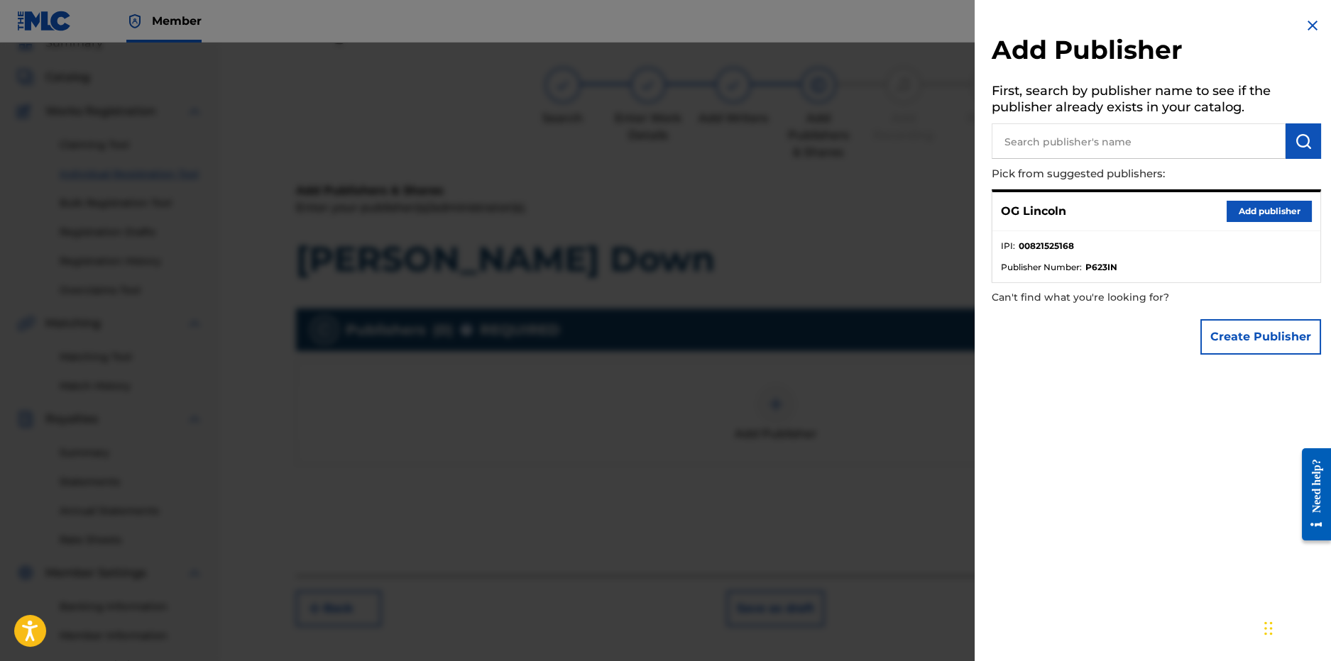
click at [1282, 211] on button "Add publisher" at bounding box center [1268, 211] width 85 height 21
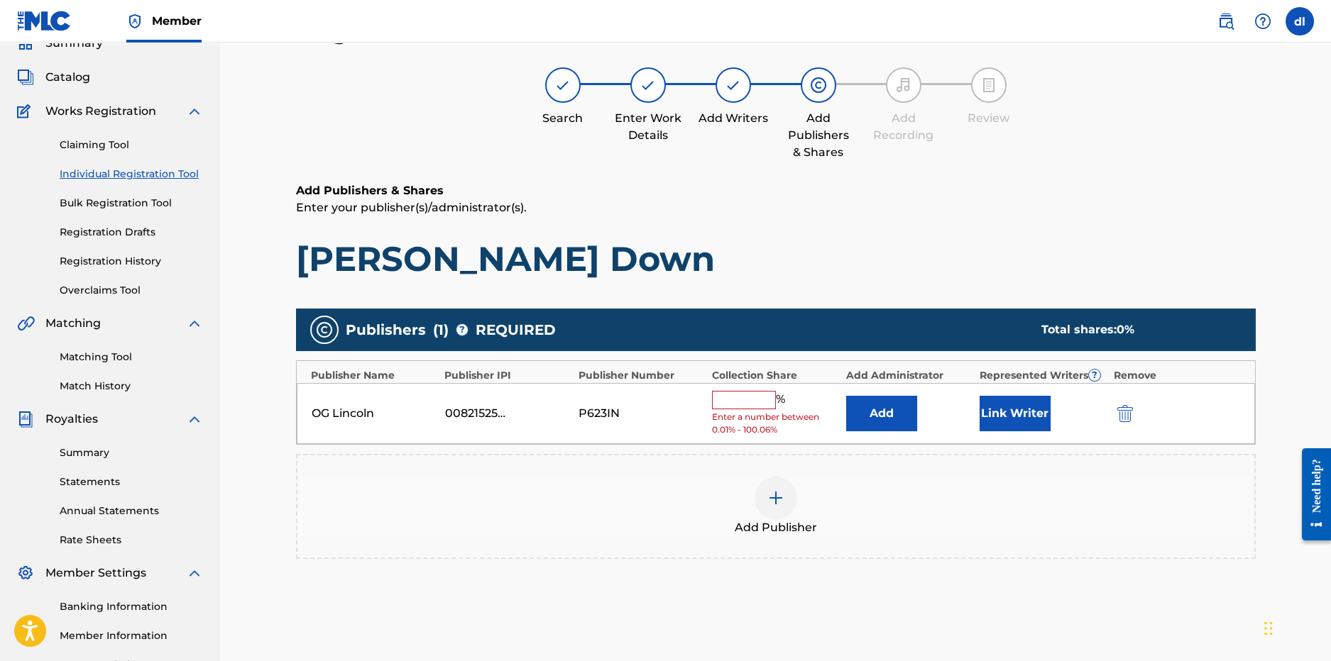
click at [708, 402] on div "OG Lincoln 00821525168 P623IN % Enter a number between 0.01% - 100.06% Add Link…" at bounding box center [776, 414] width 958 height 62
click at [741, 395] on input "text" at bounding box center [744, 400] width 64 height 18
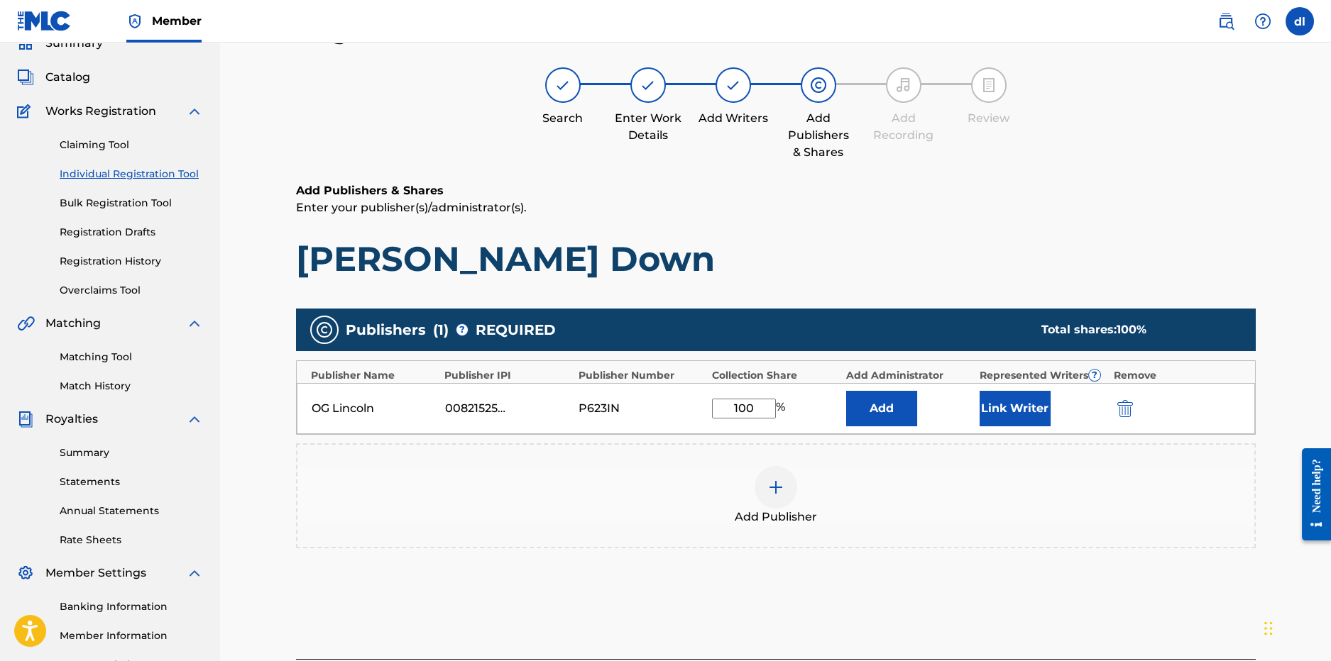
type input "100"
click at [1130, 516] on div "Add Publisher" at bounding box center [775, 496] width 957 height 60
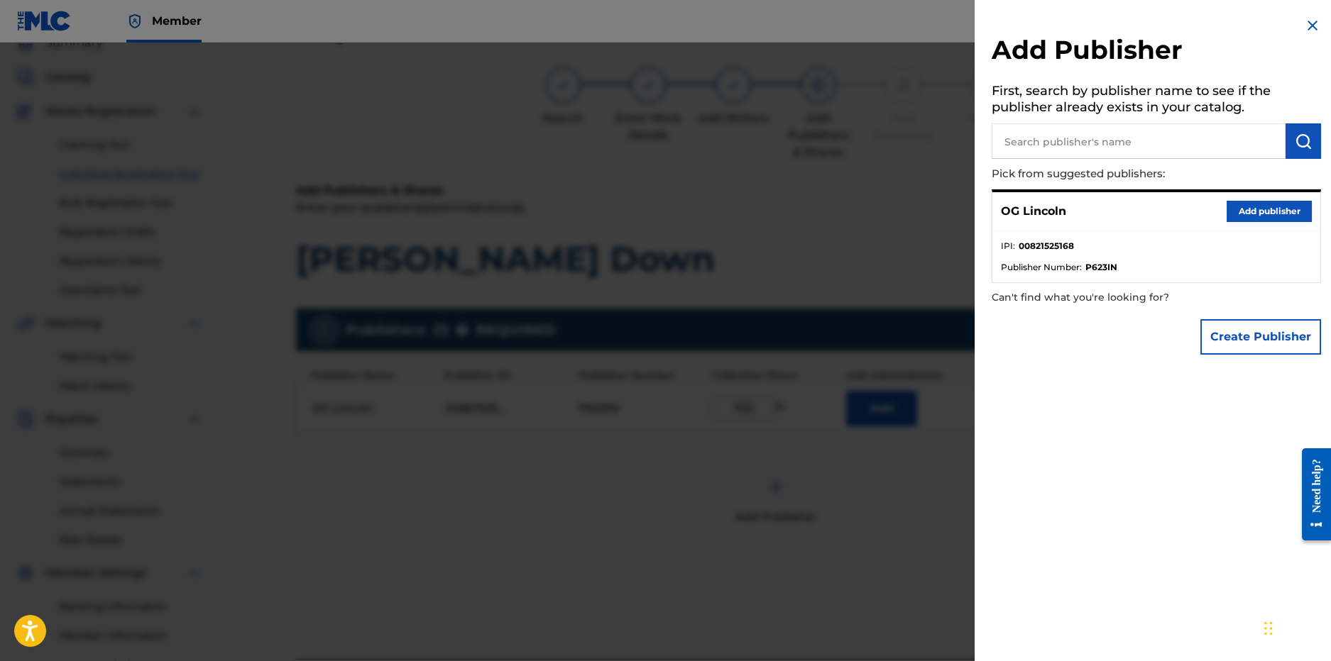
click at [1258, 207] on button "Add publisher" at bounding box center [1268, 211] width 85 height 21
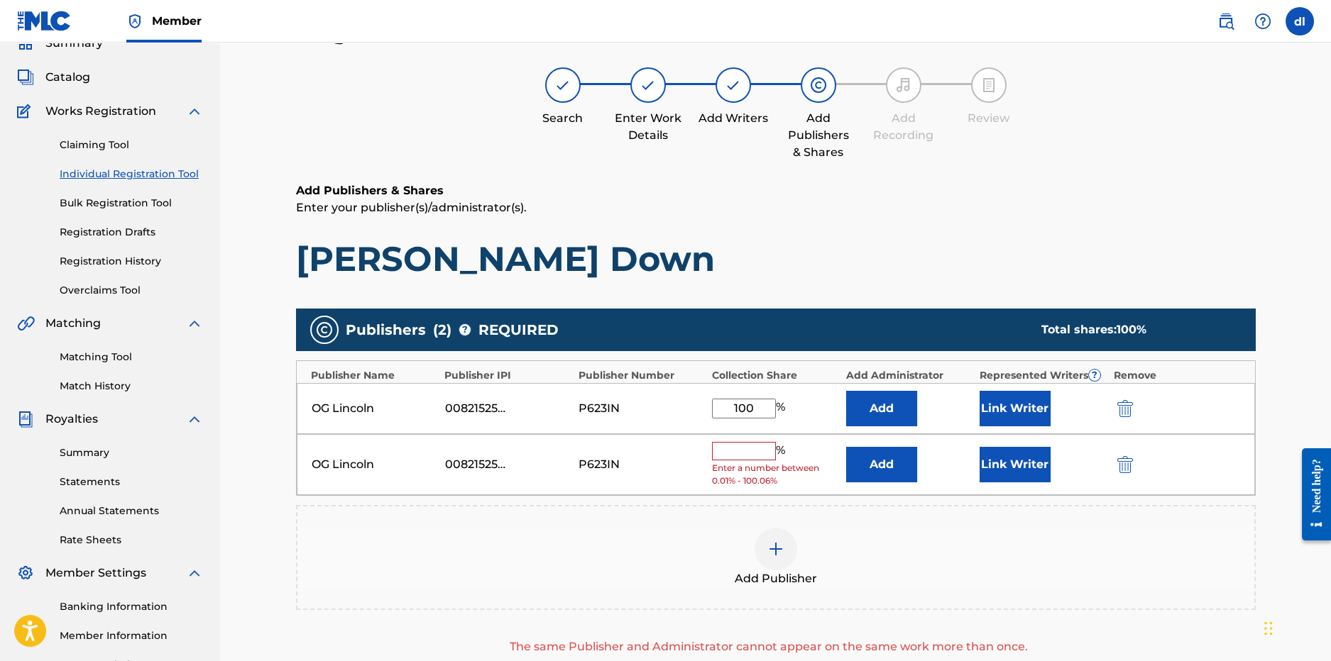
click at [1126, 463] on img "submit" at bounding box center [1125, 464] width 16 height 17
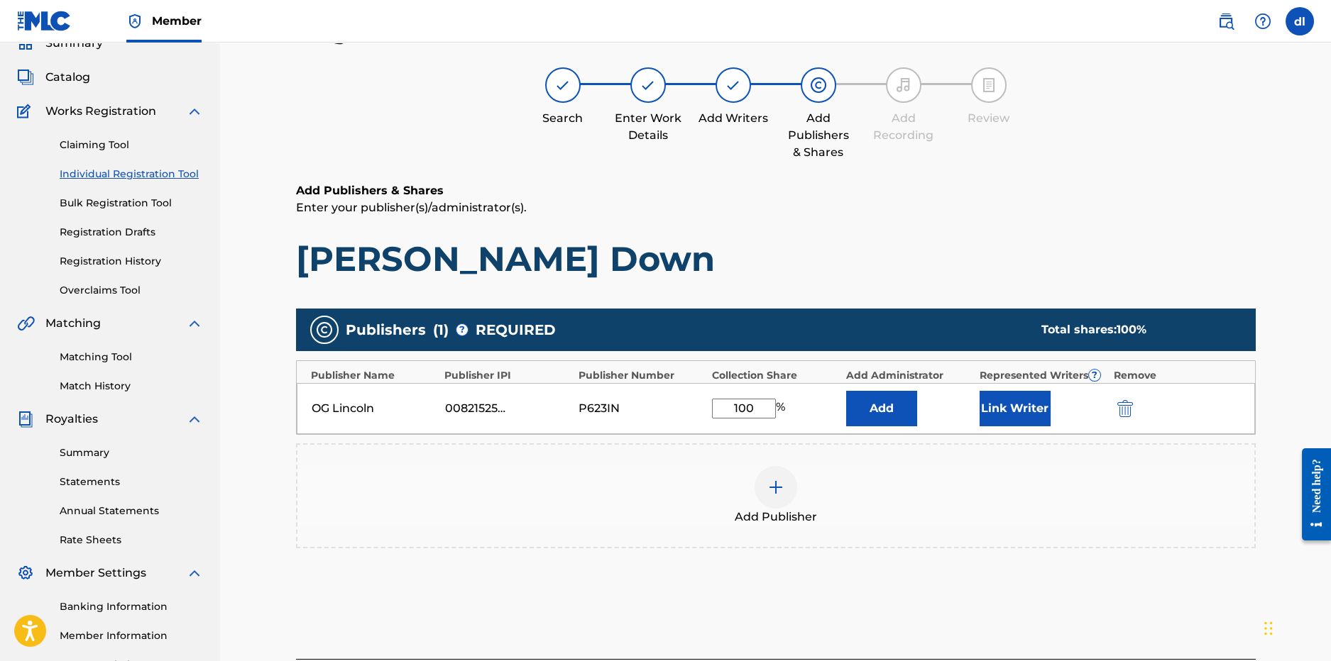
click at [1006, 400] on button "Link Writer" at bounding box center [1014, 408] width 71 height 35
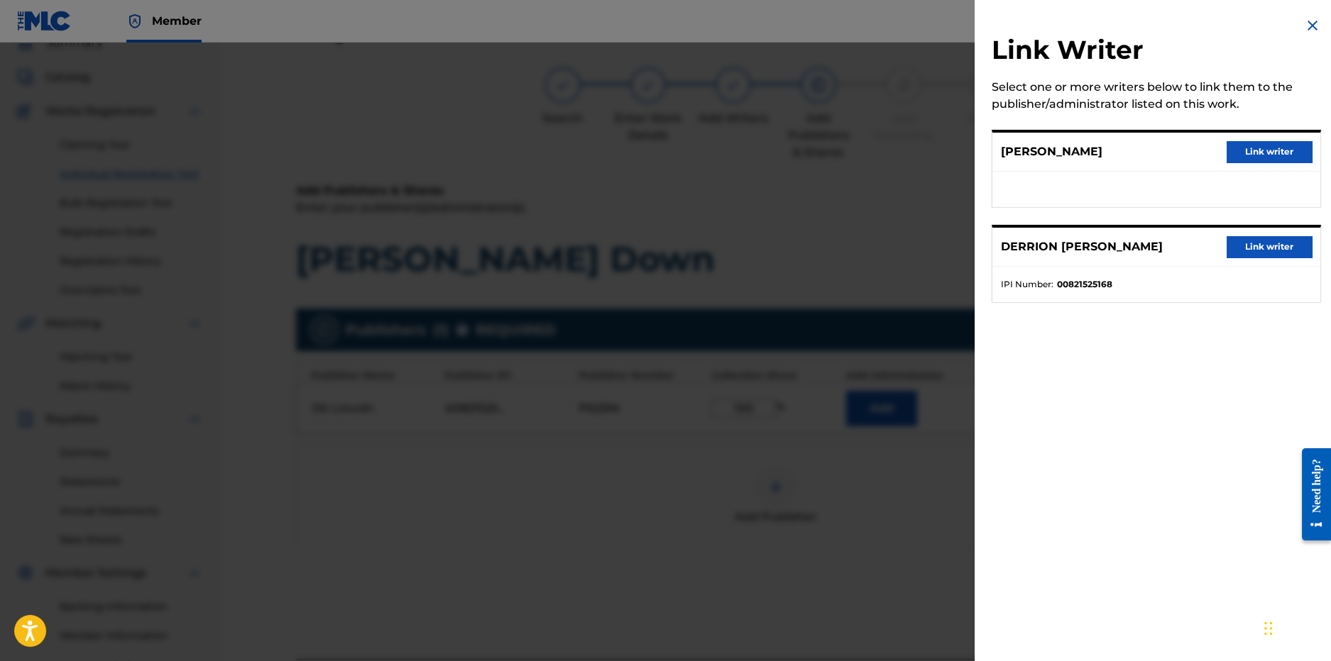
click at [1248, 244] on button "Link writer" at bounding box center [1268, 246] width 85 height 21
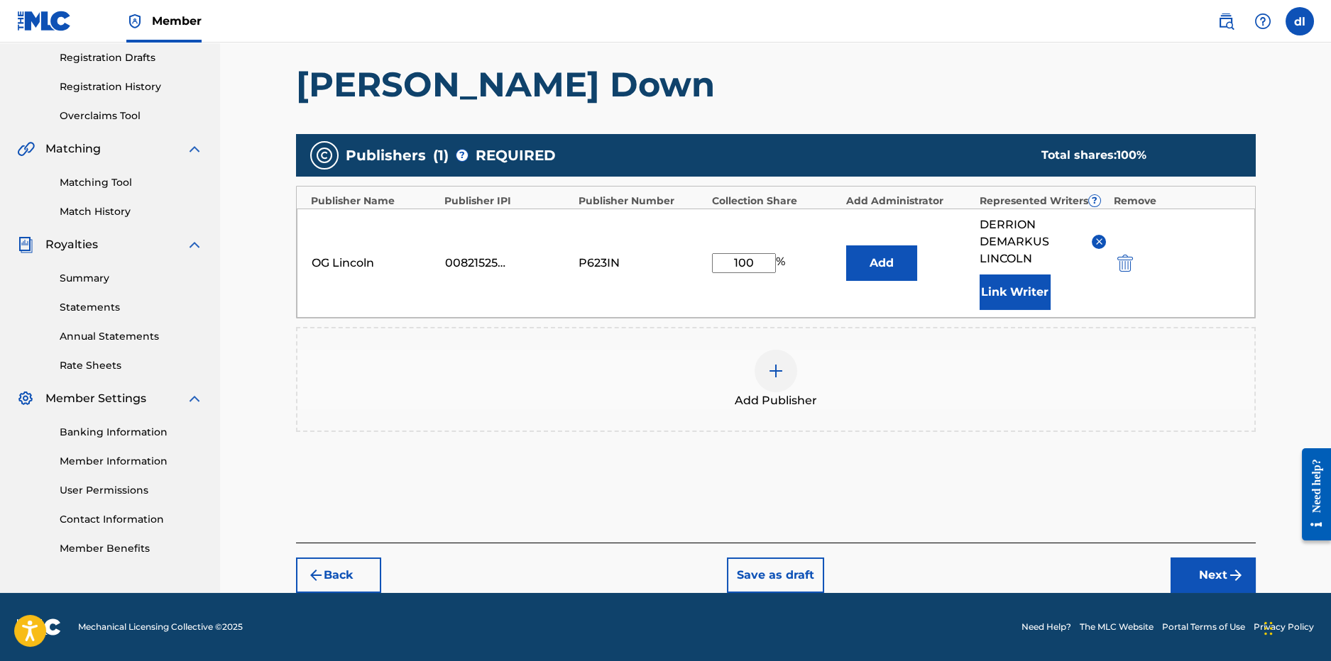
click at [1197, 588] on button "Next" at bounding box center [1212, 575] width 85 height 35
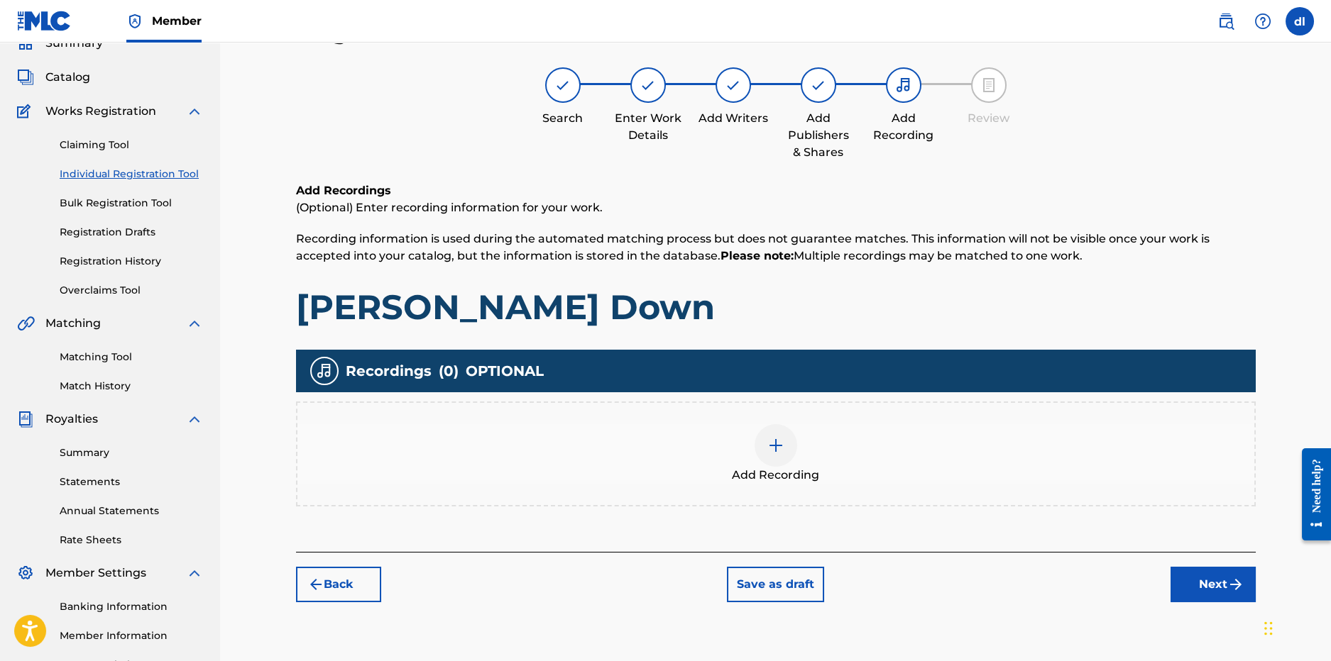
click at [780, 452] on img at bounding box center [775, 445] width 17 height 17
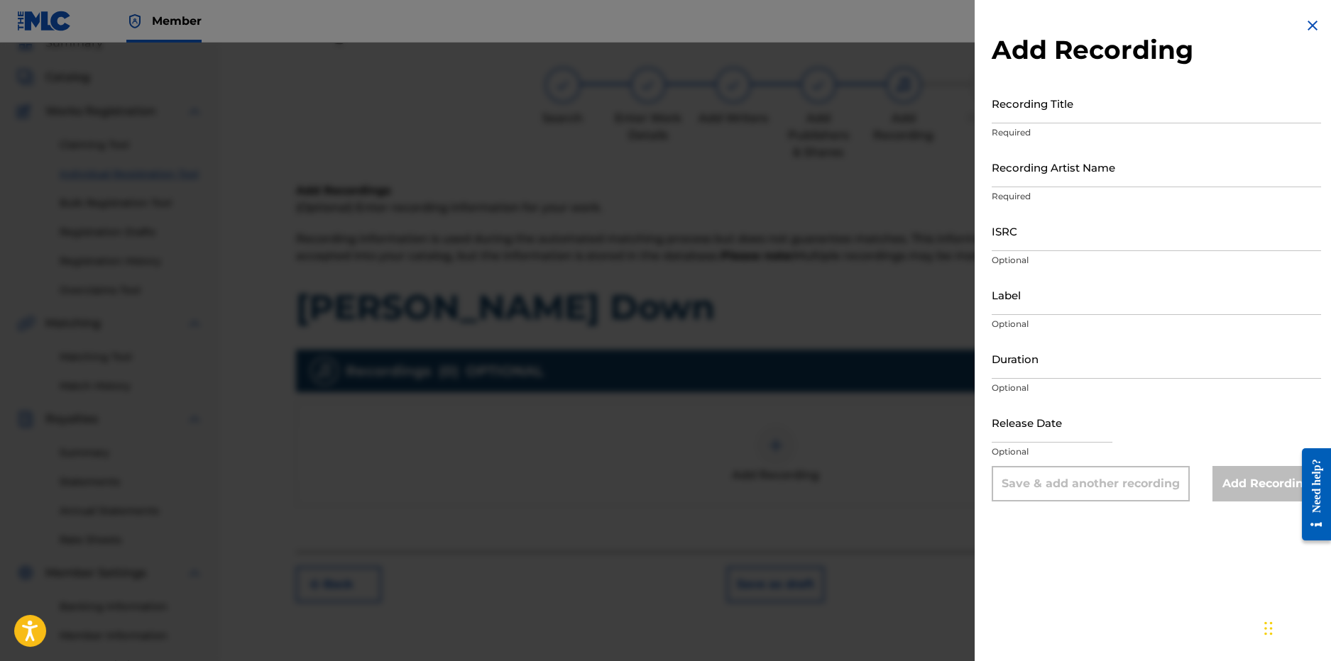
click at [1021, 116] on input "Recording Title" at bounding box center [1155, 103] width 329 height 40
type input "Buss Down"
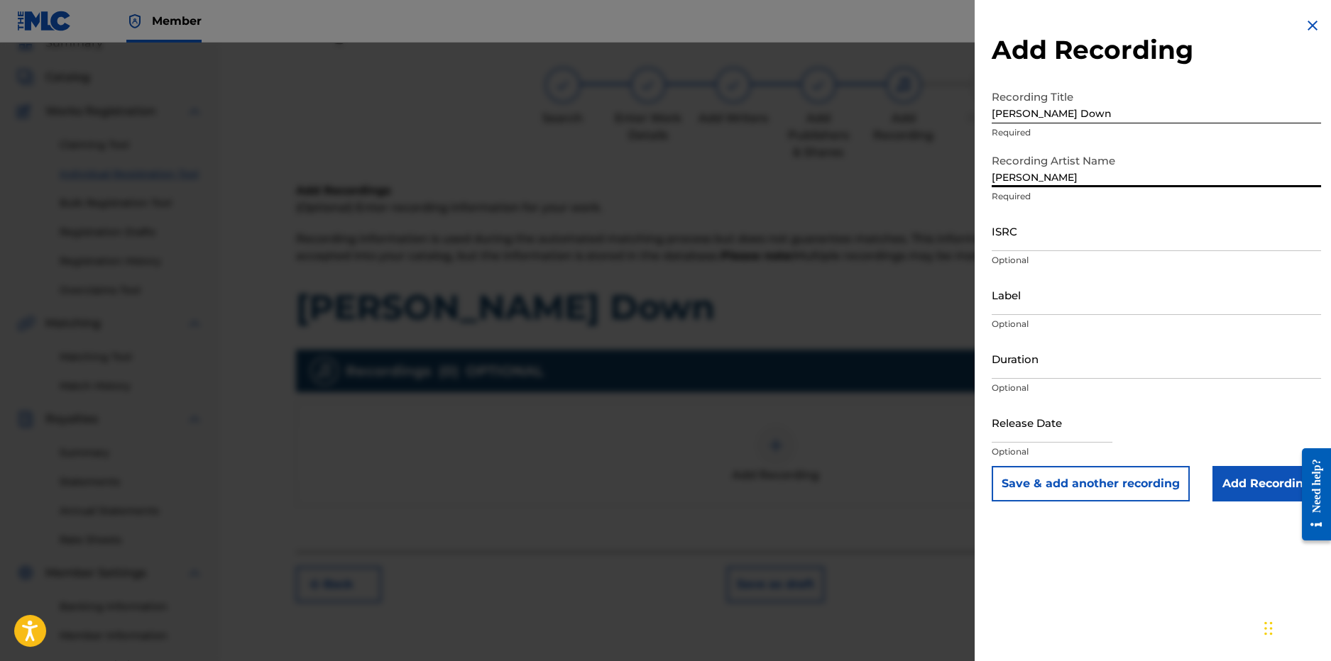
type input "Tonka Kash"
paste input "QZLL92284782"
type input "QZLL92284782"
drag, startPoint x: 1004, startPoint y: 312, endPoint x: 999, endPoint y: 284, distance: 28.1
click at [1004, 312] on input "Label" at bounding box center [1155, 295] width 329 height 40
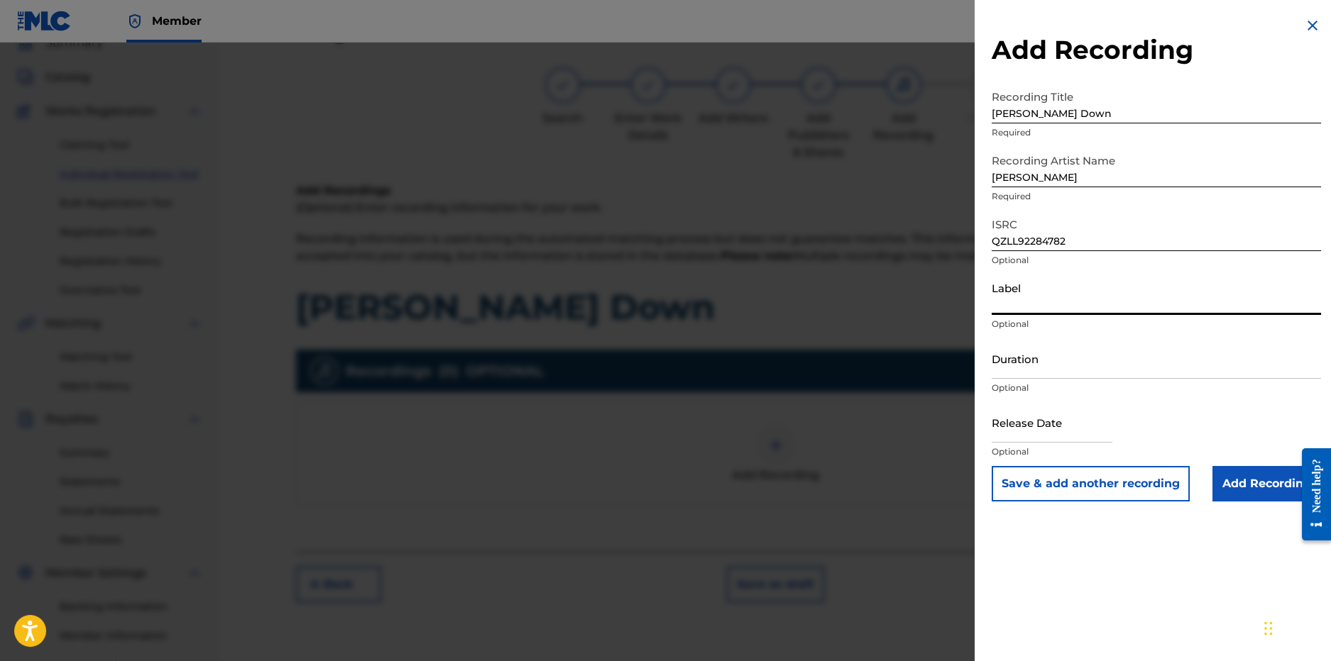
drag, startPoint x: 1082, startPoint y: 605, endPoint x: 1082, endPoint y: 596, distance: 8.5
click at [1082, 603] on div "Add Recording Recording Title Buss Down Required Recording Artist Name Tonka Ka…" at bounding box center [1155, 330] width 363 height 661
click at [1250, 471] on input "Add Recording" at bounding box center [1266, 483] width 109 height 35
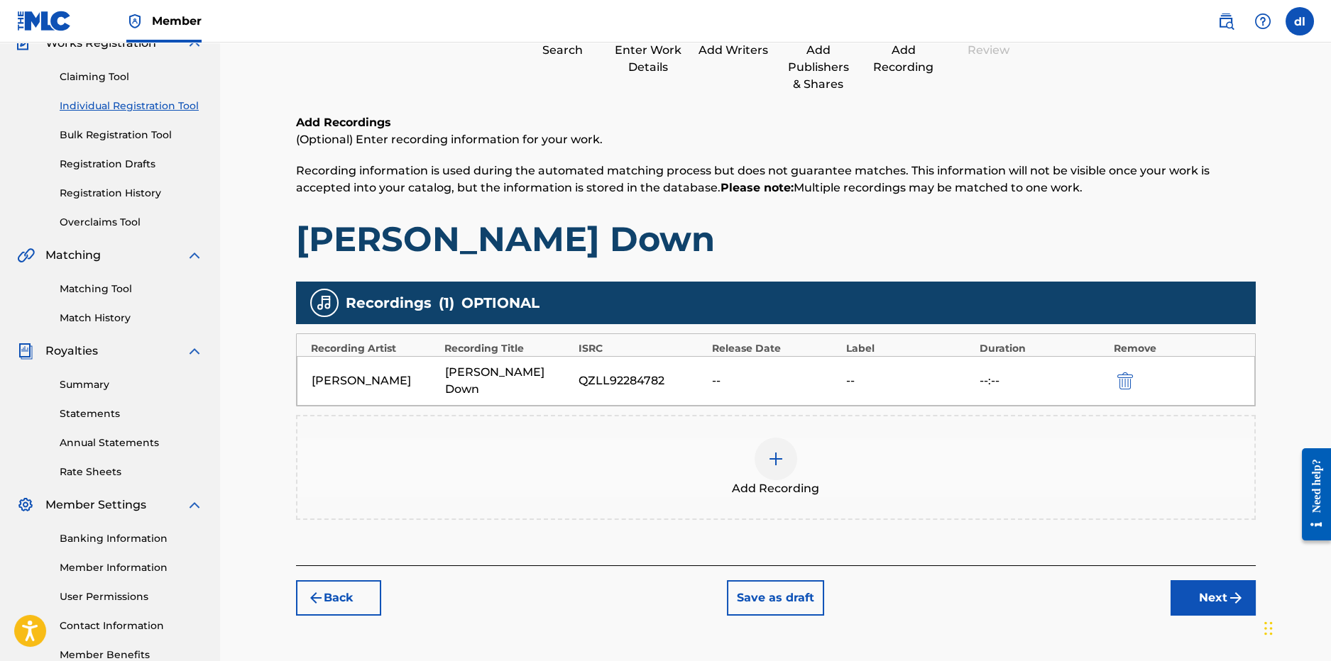
scroll to position [205, 0]
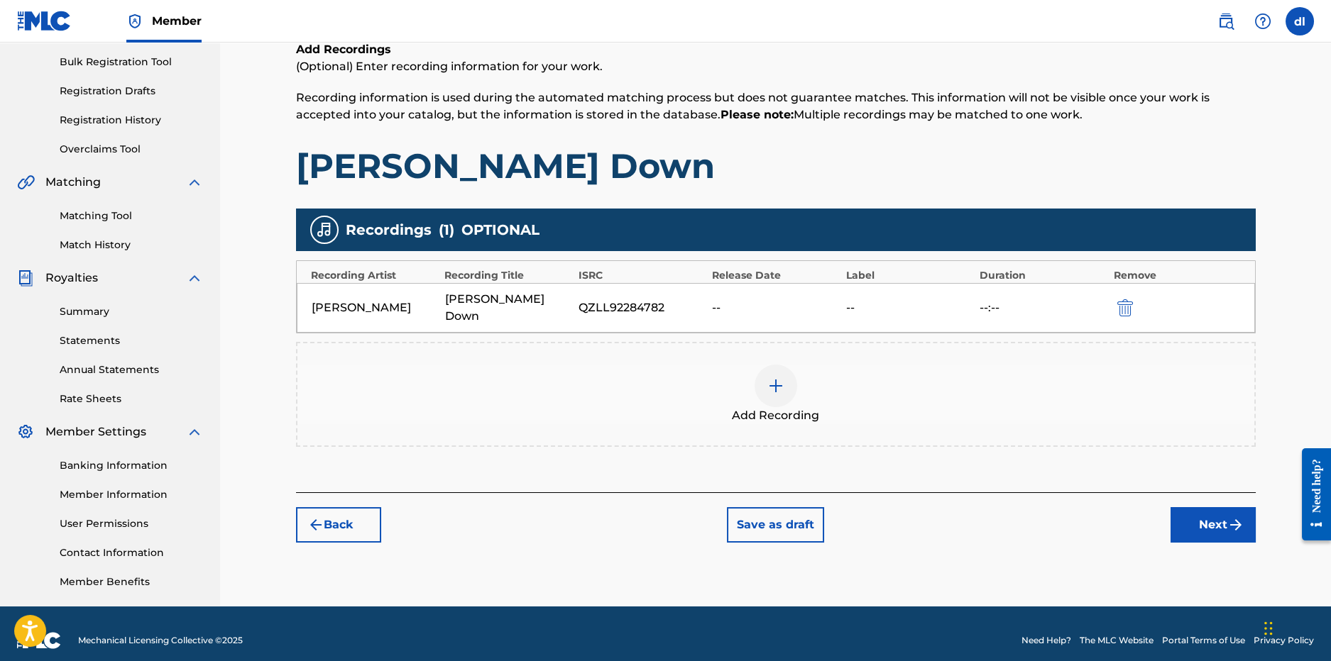
click at [1216, 512] on button "Next" at bounding box center [1212, 524] width 85 height 35
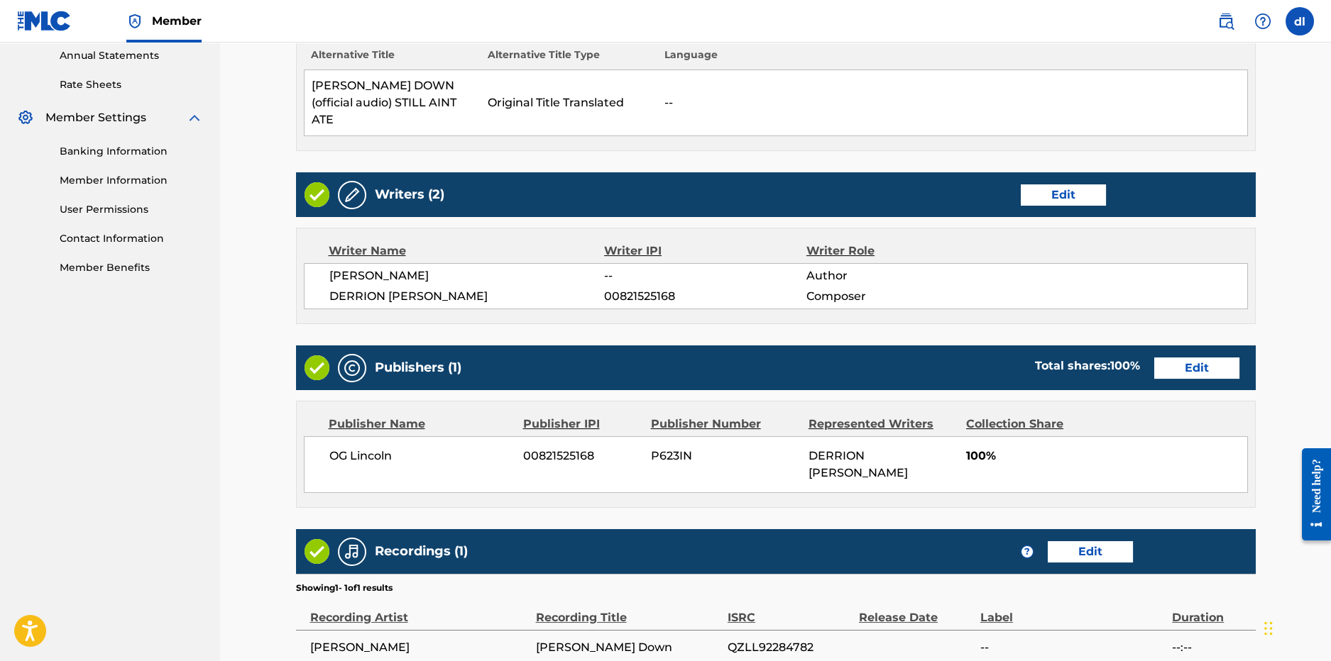
scroll to position [664, 0]
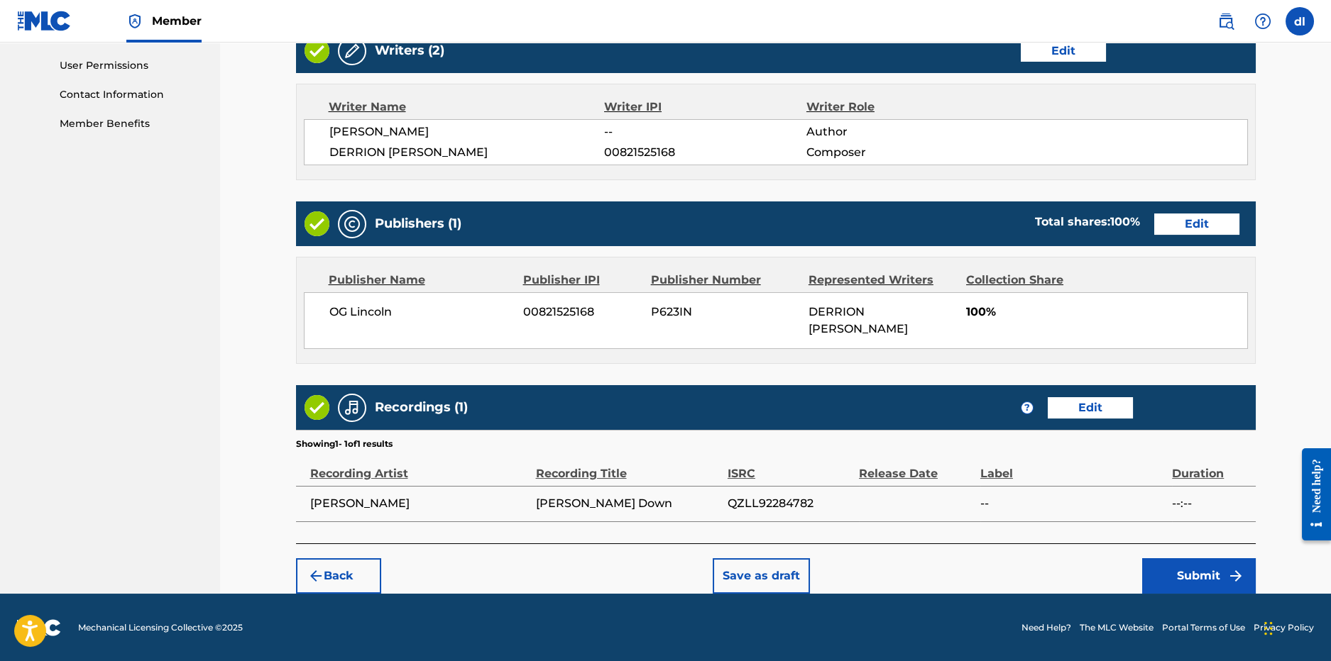
click at [1189, 583] on button "Submit" at bounding box center [1199, 576] width 114 height 35
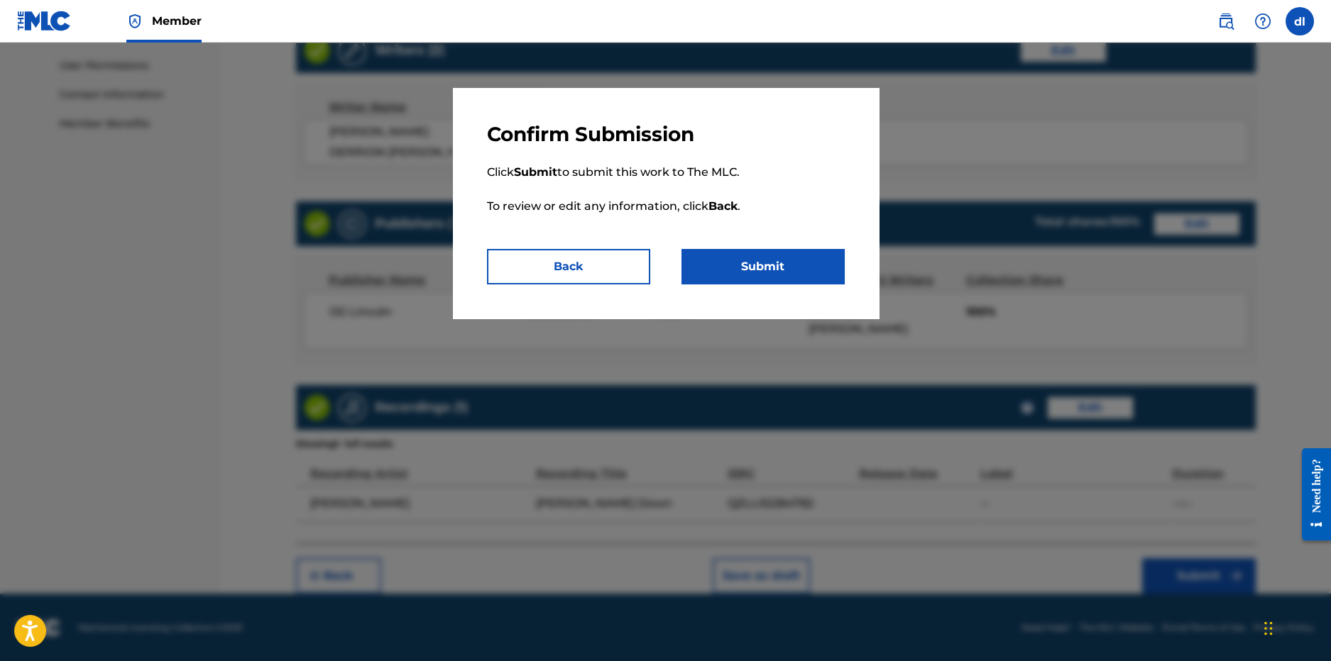
drag, startPoint x: 778, startPoint y: 281, endPoint x: 718, endPoint y: 229, distance: 79.5
click at [777, 277] on button "Submit" at bounding box center [762, 266] width 163 height 35
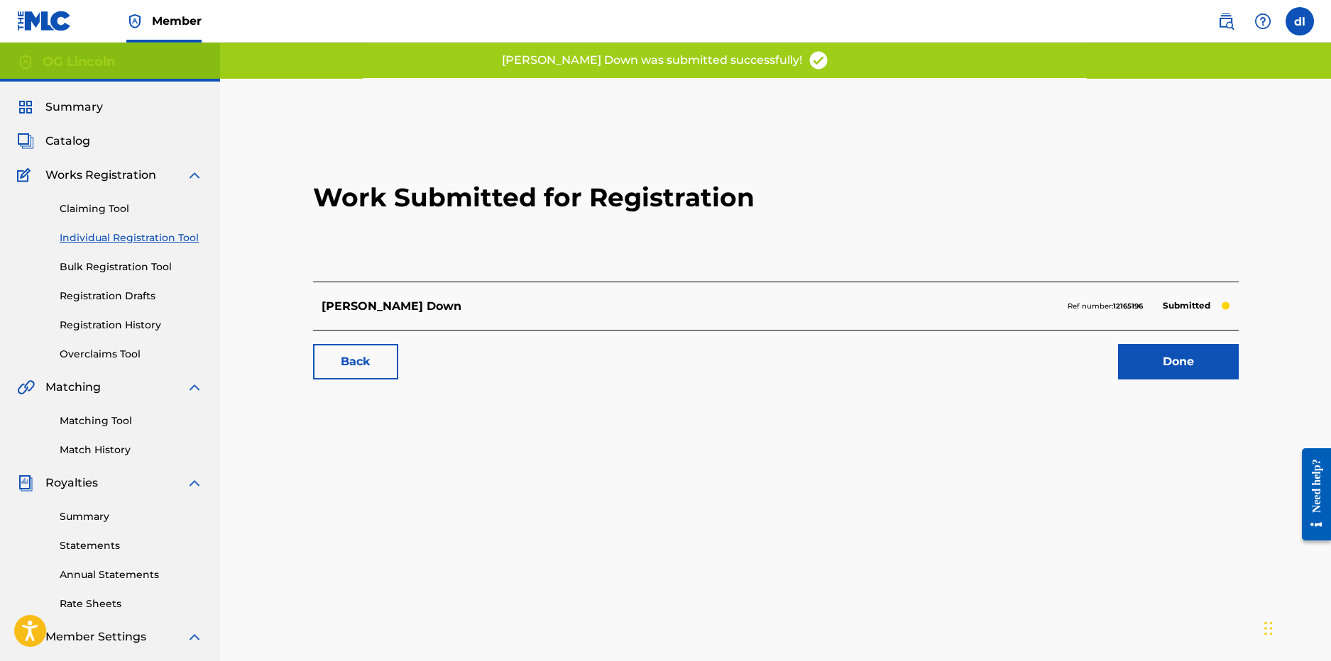
click at [1166, 370] on link "Done" at bounding box center [1178, 361] width 121 height 35
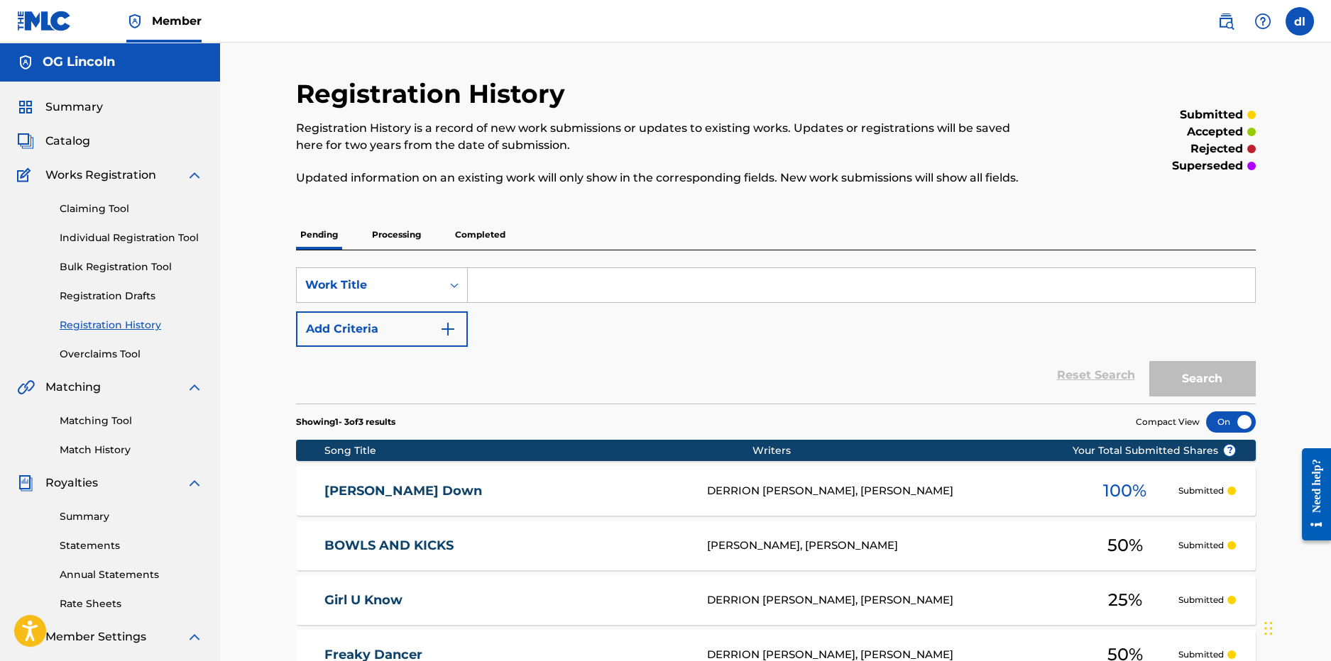
drag, startPoint x: 110, startPoint y: 242, endPoint x: 62, endPoint y: 232, distance: 48.6
click at [109, 242] on link "Individual Registration Tool" at bounding box center [131, 238] width 143 height 15
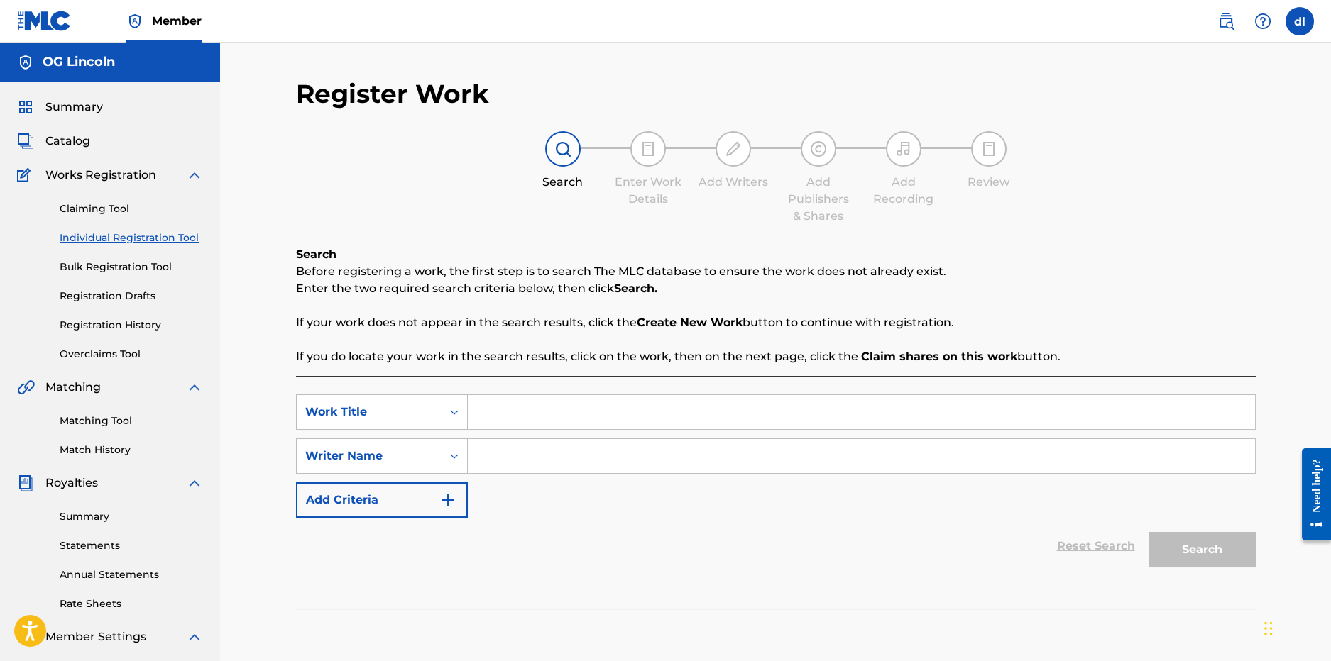
click at [512, 402] on input "Search Form" at bounding box center [861, 412] width 787 height 34
type input "dfg"
click at [585, 450] on input "Search Form" at bounding box center [861, 456] width 787 height 34
type input "sdfg"
click at [1238, 550] on button "Search" at bounding box center [1202, 549] width 106 height 35
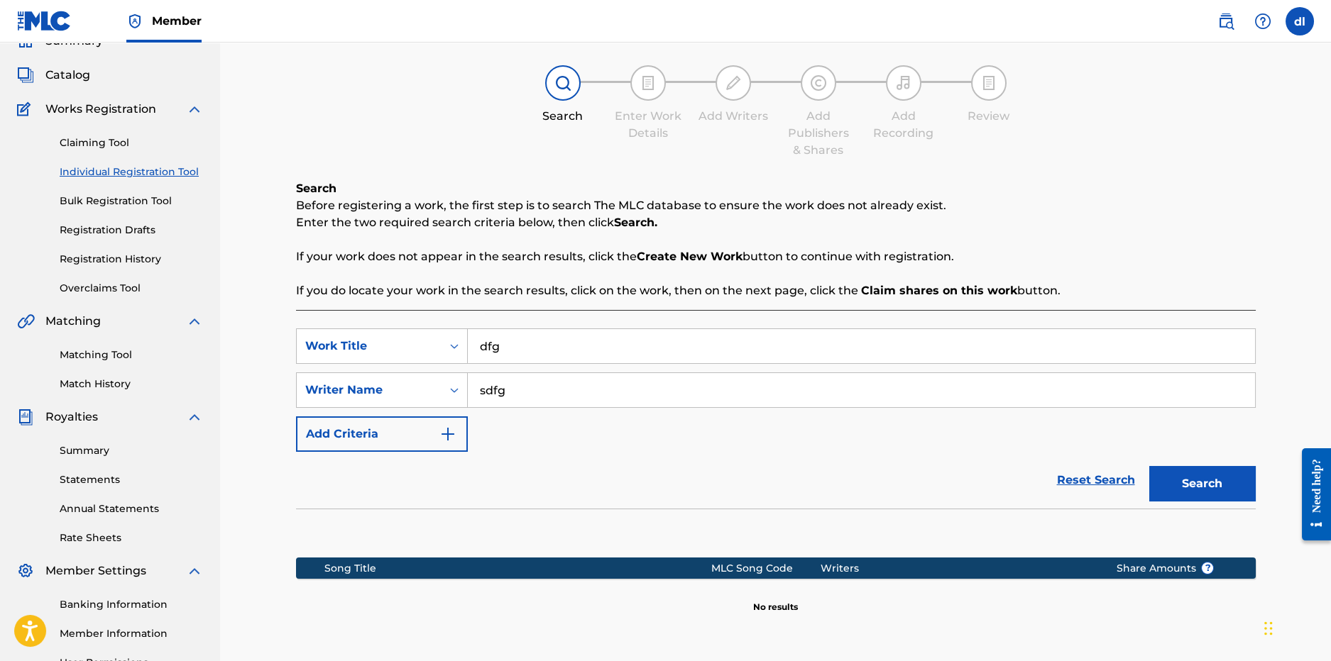
scroll to position [219, 0]
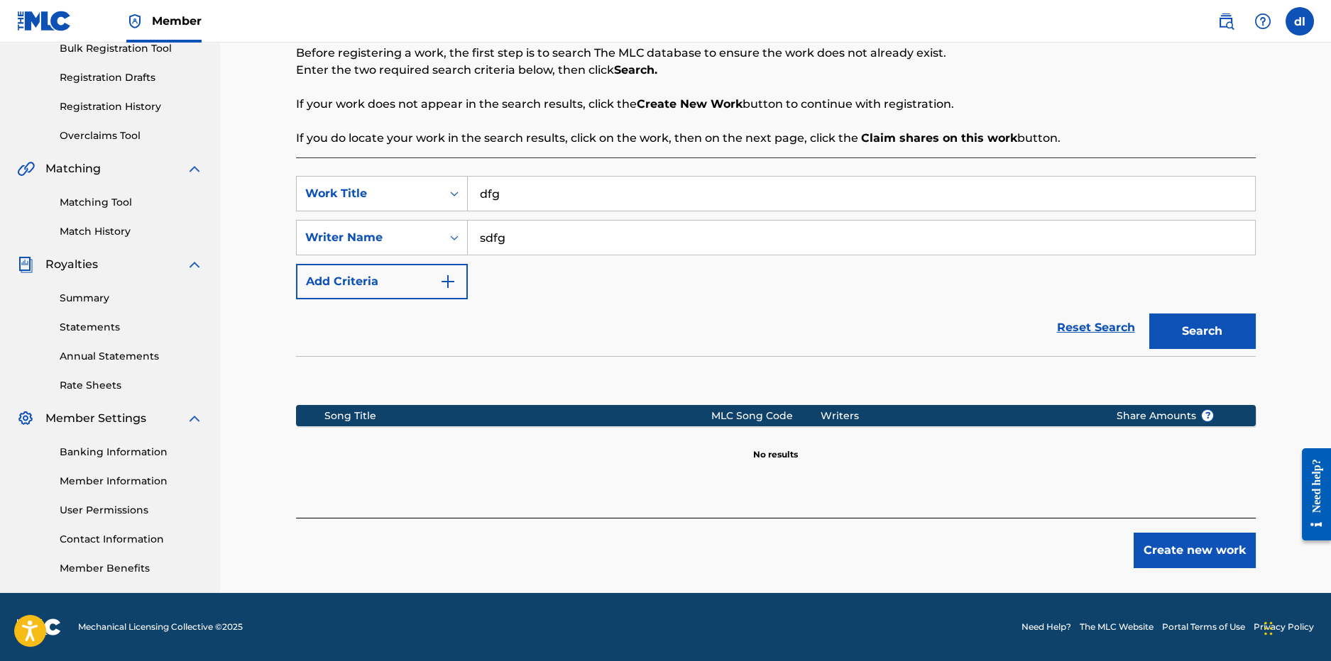
click at [1209, 561] on button "Create new work" at bounding box center [1194, 550] width 122 height 35
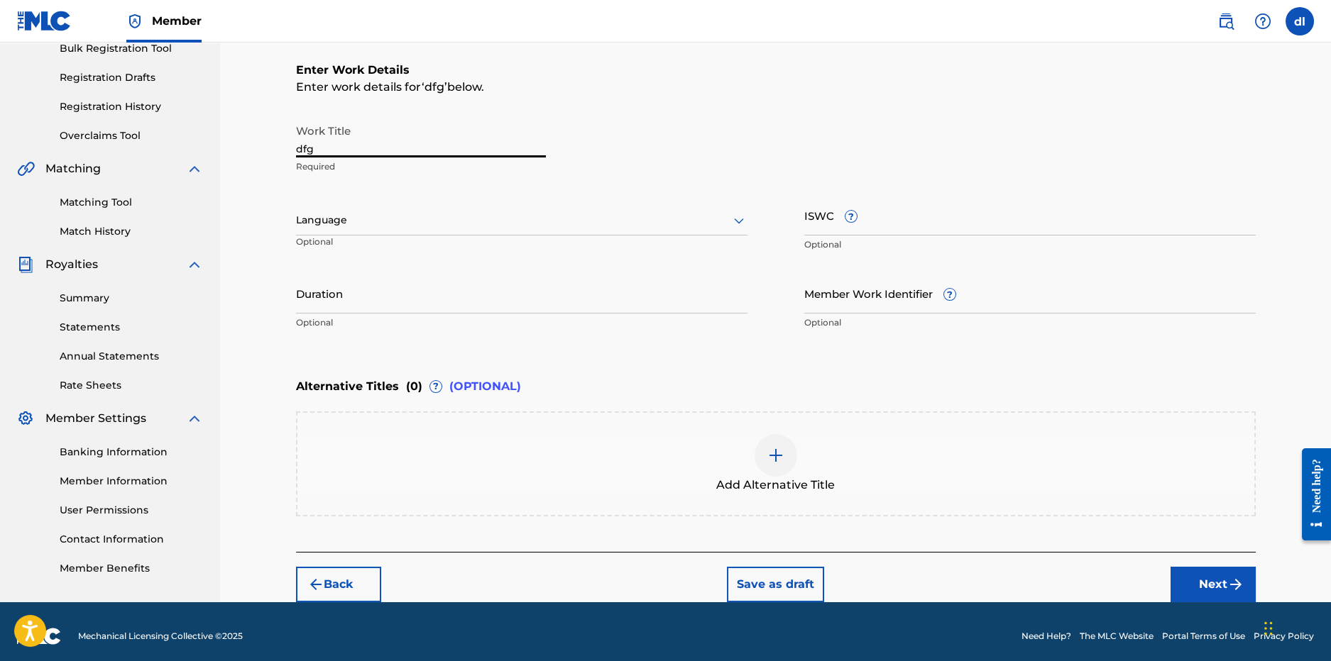
drag, startPoint x: 344, startPoint y: 154, endPoint x: 258, endPoint y: 143, distance: 86.5
click at [258, 144] on div "Register Work Search Enter Work Details Add Writers Add Publishers & Shares Add…" at bounding box center [775, 213] width 1111 height 779
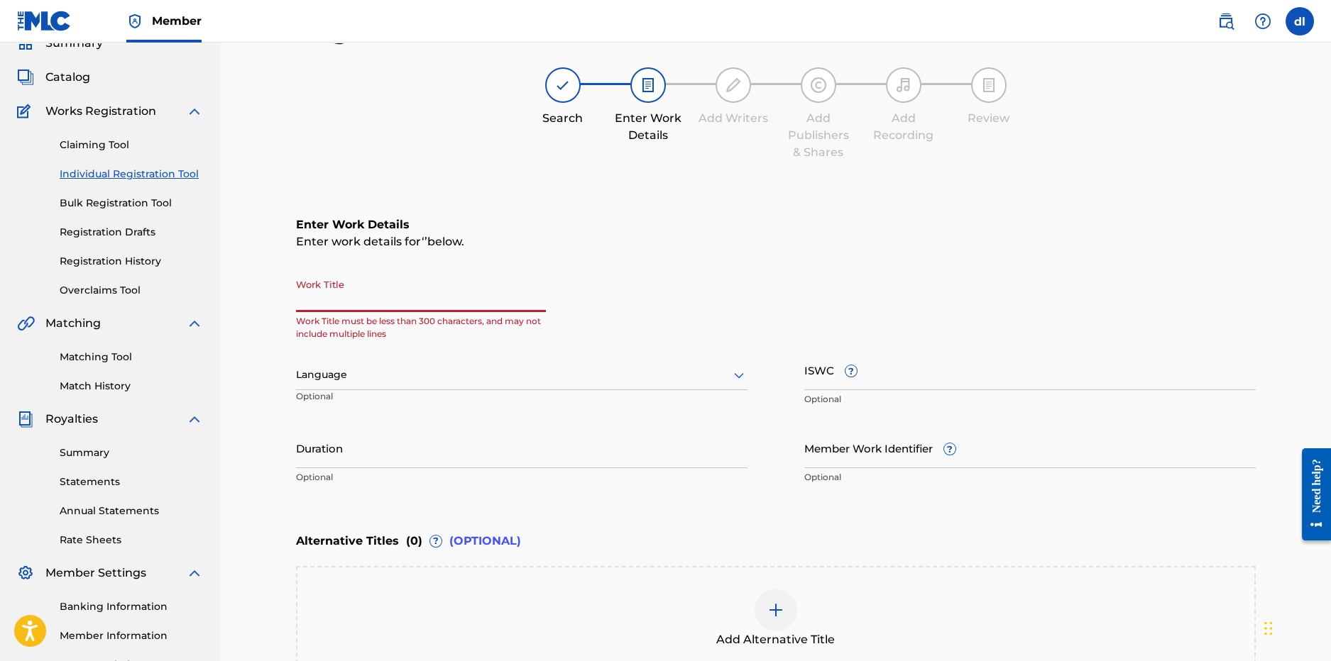
scroll to position [6, 0]
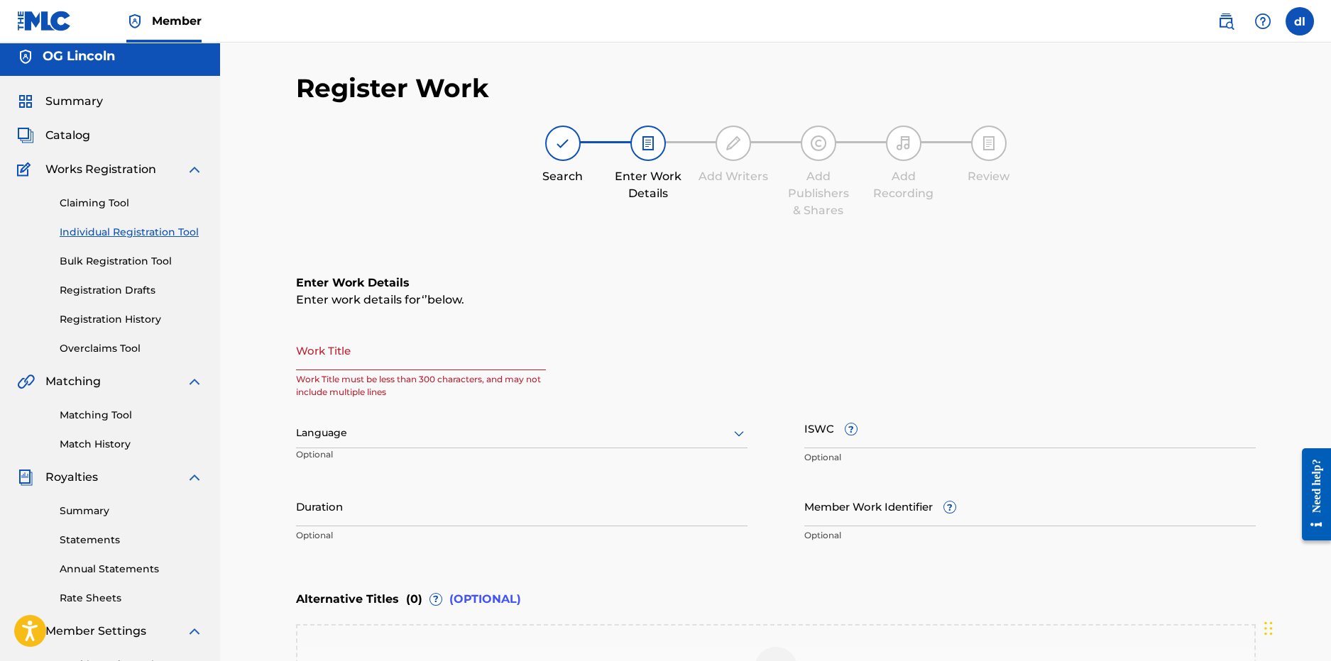
click at [867, 440] on input "ISWC ?" at bounding box center [1029, 428] width 451 height 40
paste input "T-315.936.192-5"
type input "T-315.936.192-5"
click at [477, 362] on input "Work Title" at bounding box center [421, 350] width 250 height 40
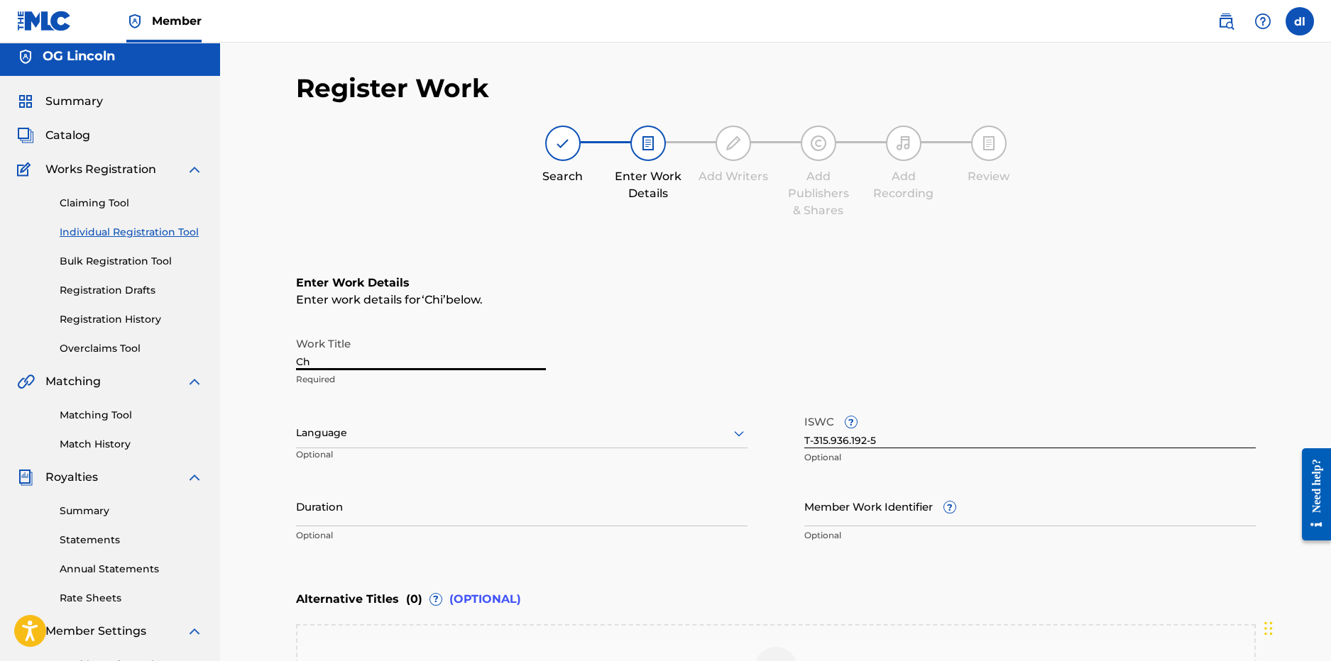
type input "C"
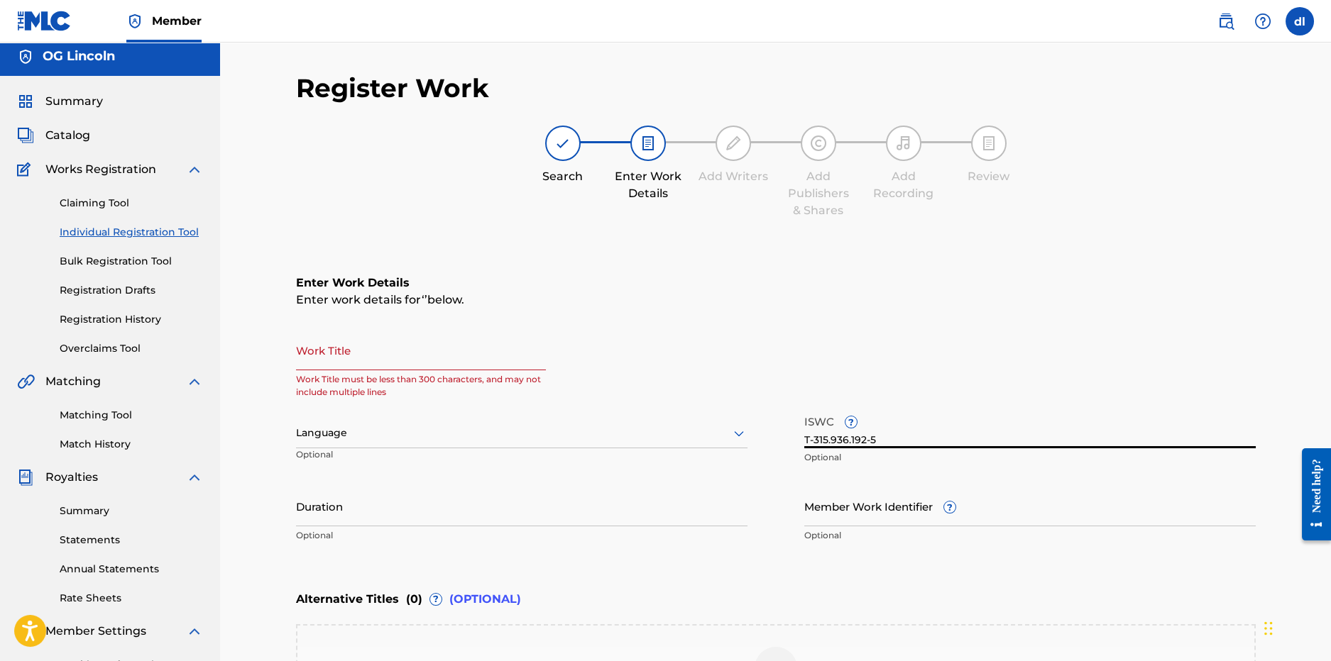
drag, startPoint x: 901, startPoint y: 430, endPoint x: 755, endPoint y: 427, distance: 145.5
click at [759, 431] on div "Work Title Work Title must be less than 300 characters, and may not include mul…" at bounding box center [776, 440] width 960 height 220
click at [433, 363] on input "Work Title" at bounding box center [421, 350] width 250 height 40
paste input "CRACK A 4 OR 5"
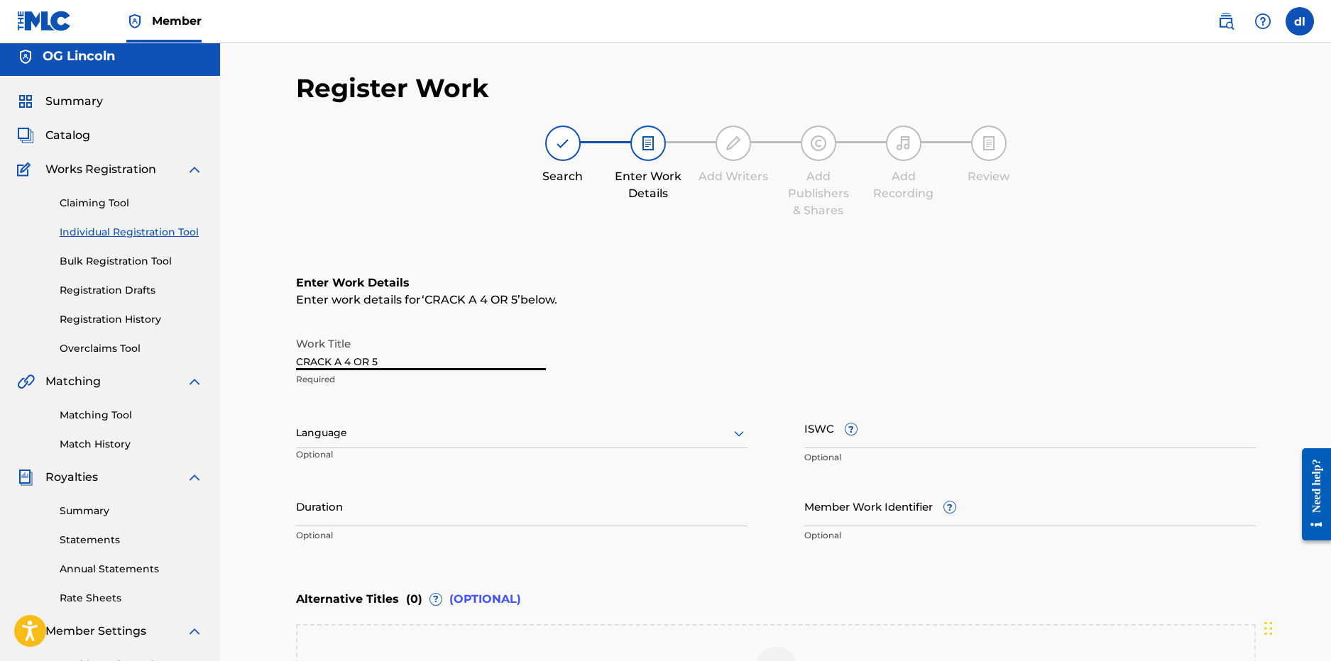
type input "CRACK A 4 OR 5"
click at [885, 434] on input "ISWC ?" at bounding box center [1029, 428] width 451 height 40
paste input "T-328.541.337-4"
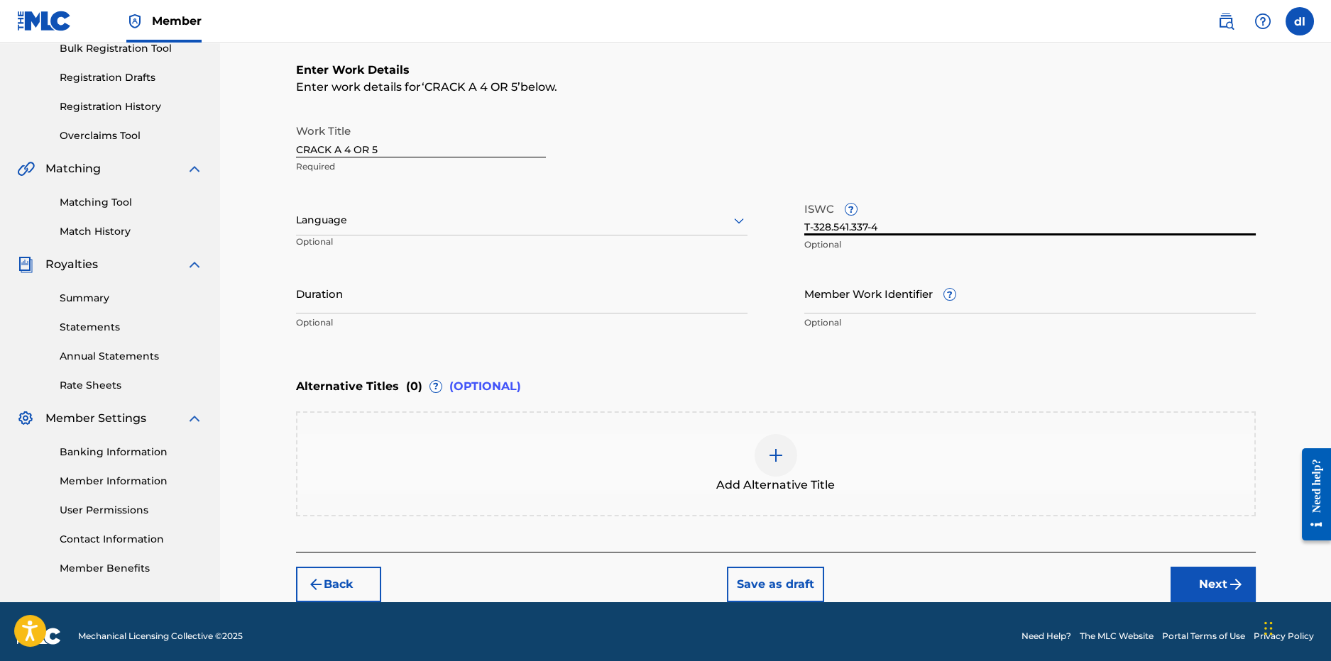
type input "T-328.541.337-4"
drag, startPoint x: 1221, startPoint y: 581, endPoint x: 1203, endPoint y: 575, distance: 19.5
click at [1221, 581] on button "Next" at bounding box center [1212, 584] width 85 height 35
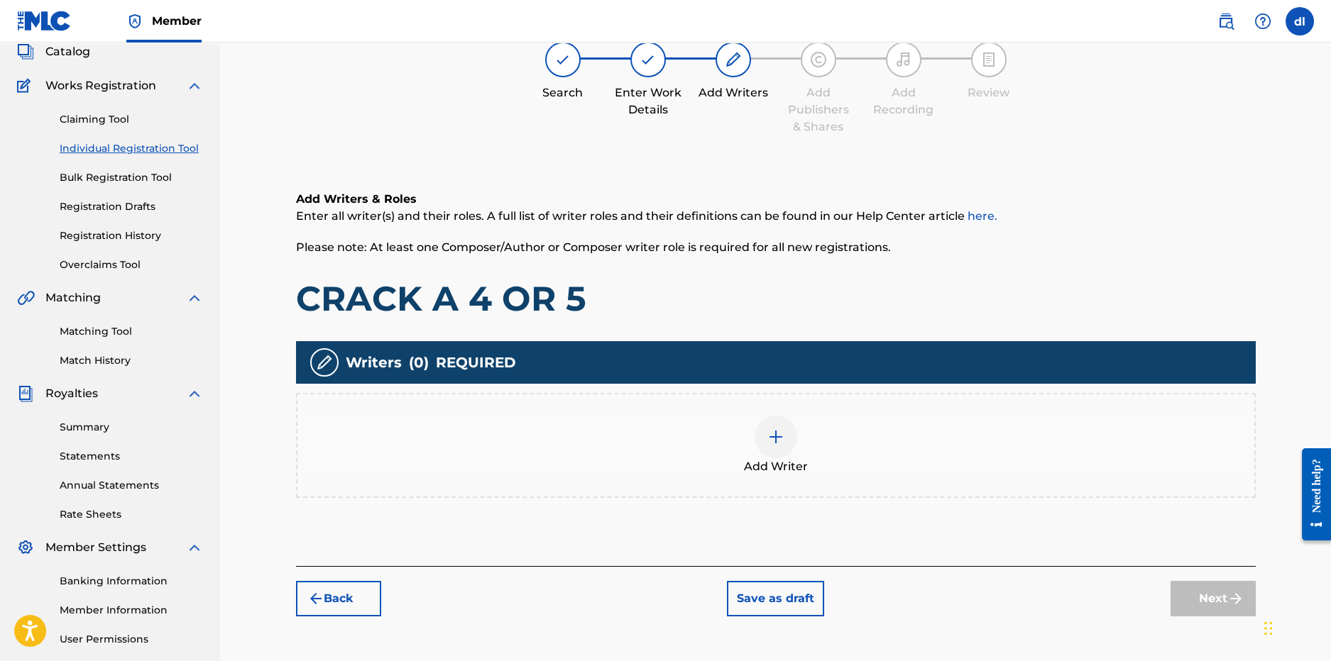
scroll to position [64, 0]
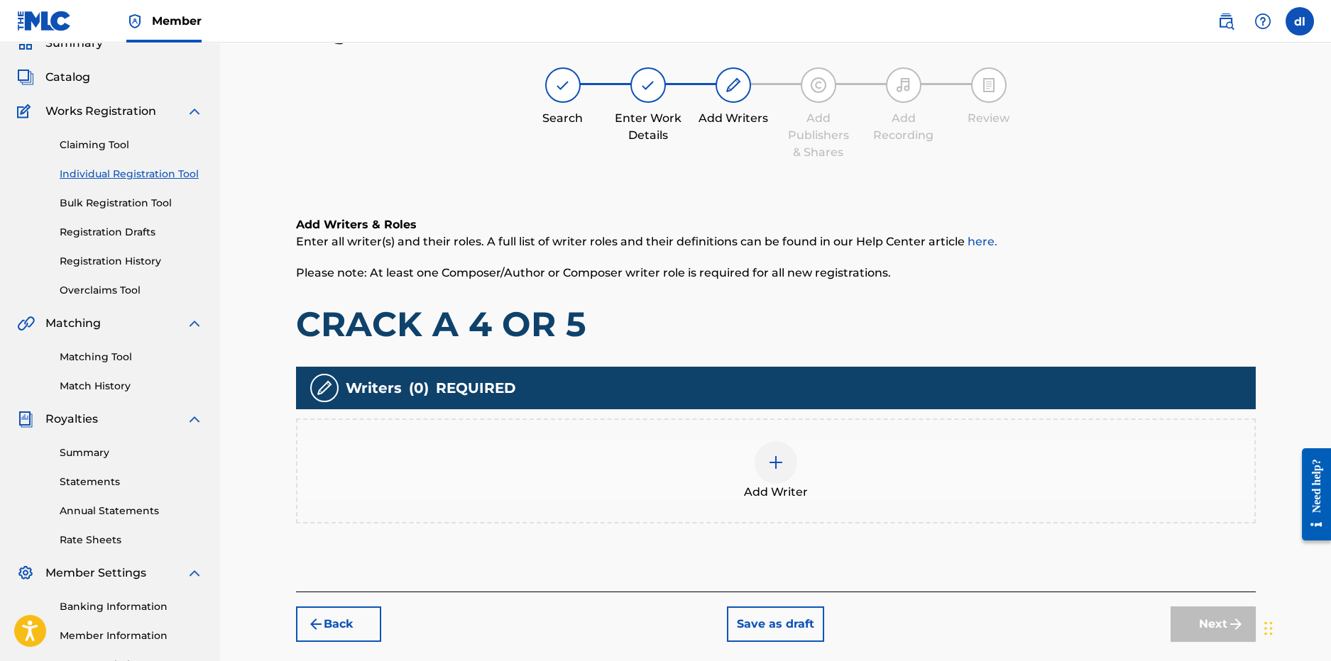
click at [790, 466] on div at bounding box center [775, 462] width 43 height 43
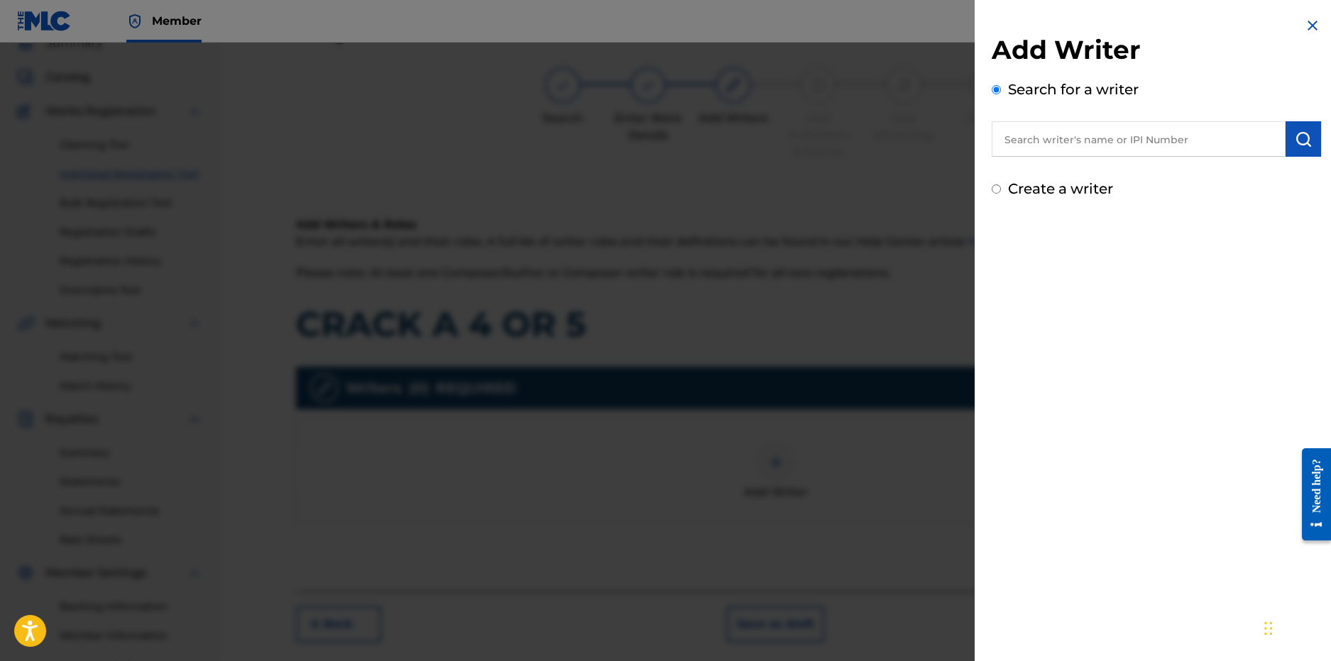
click at [1086, 145] on input "text" at bounding box center [1138, 138] width 294 height 35
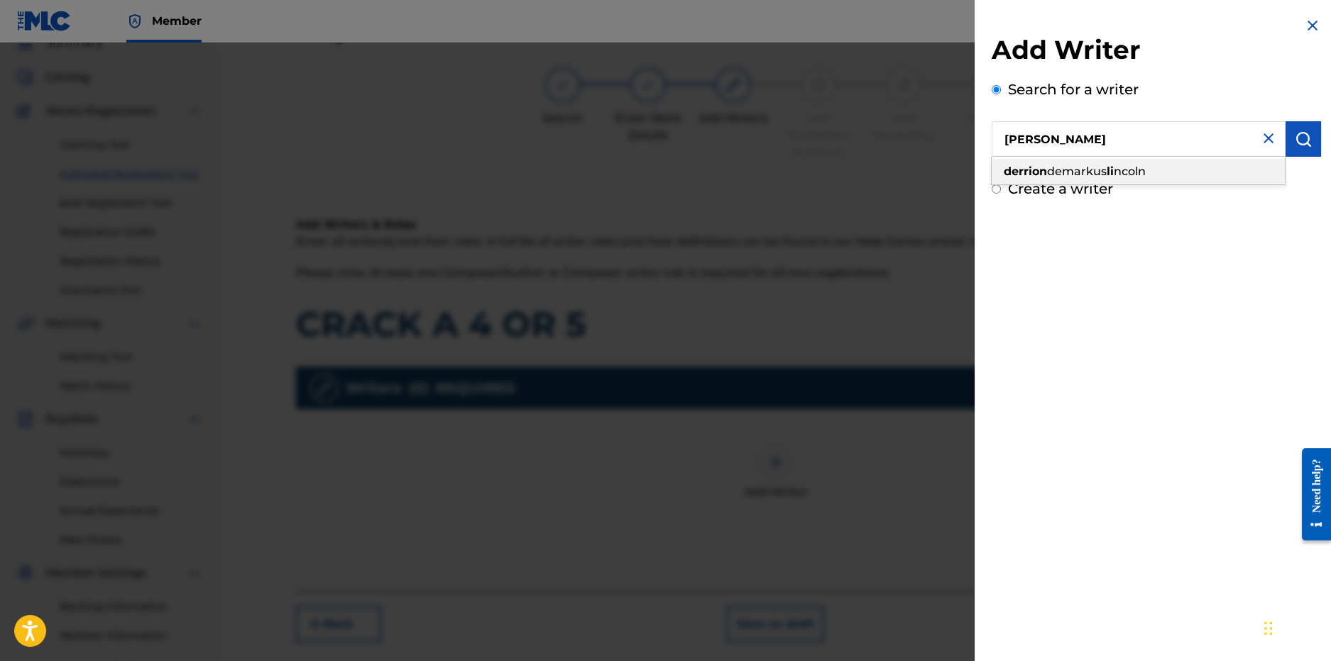
click at [1062, 174] on span "demarkus" at bounding box center [1077, 171] width 60 height 13
type input "derrion demarkus lincoln"
click at [1304, 123] on button "submit" at bounding box center [1302, 138] width 35 height 35
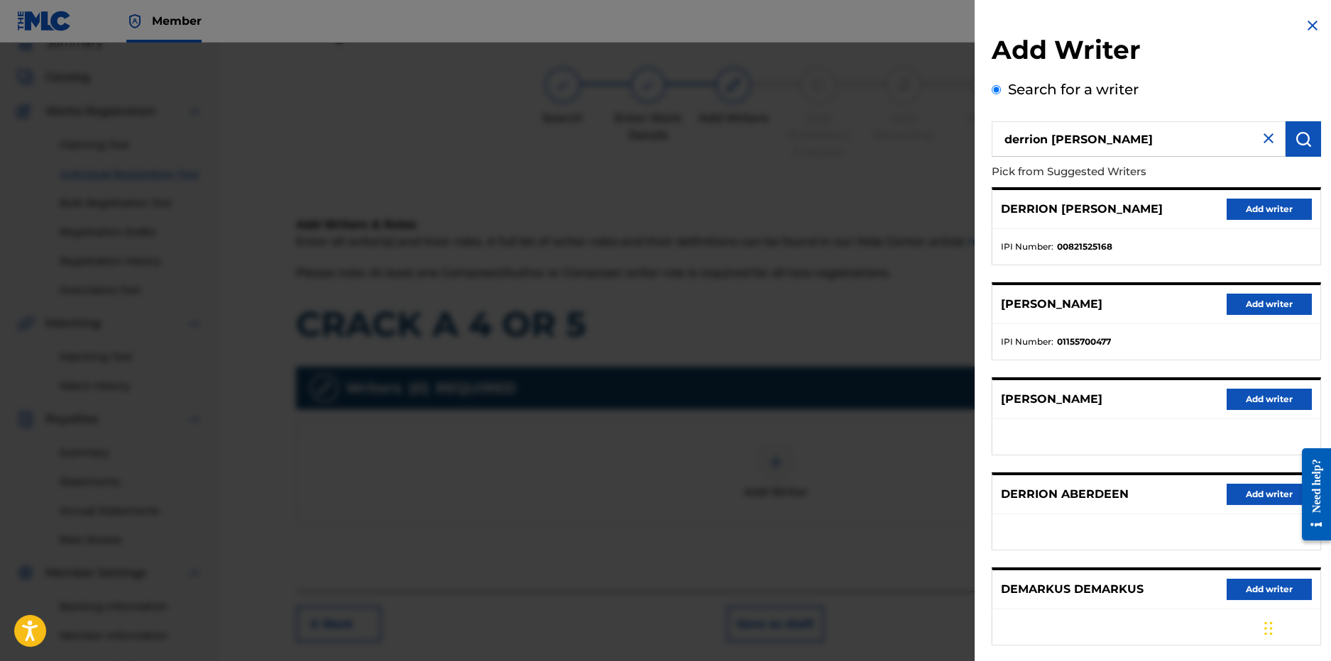
click at [1072, 216] on p "DERRION DEMARKUS LINCOLN" at bounding box center [1082, 209] width 162 height 17
click at [1258, 211] on button "Add writer" at bounding box center [1268, 209] width 85 height 21
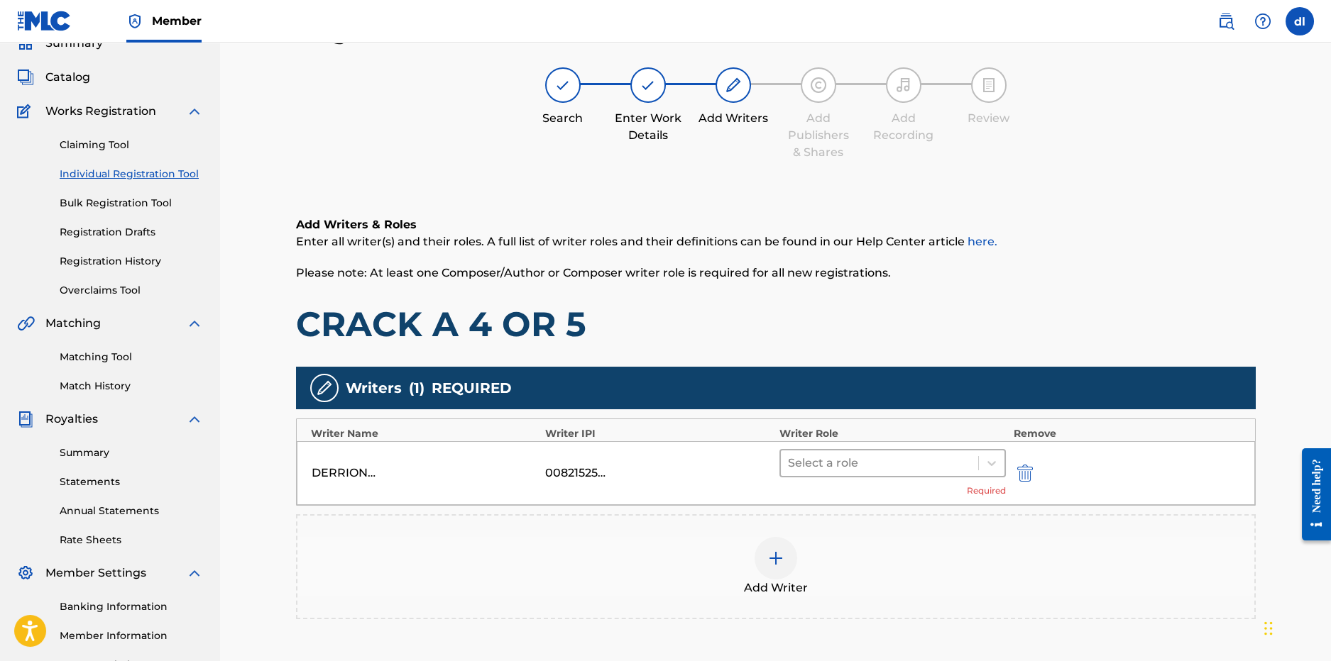
click at [854, 467] on div at bounding box center [880, 464] width 184 height 20
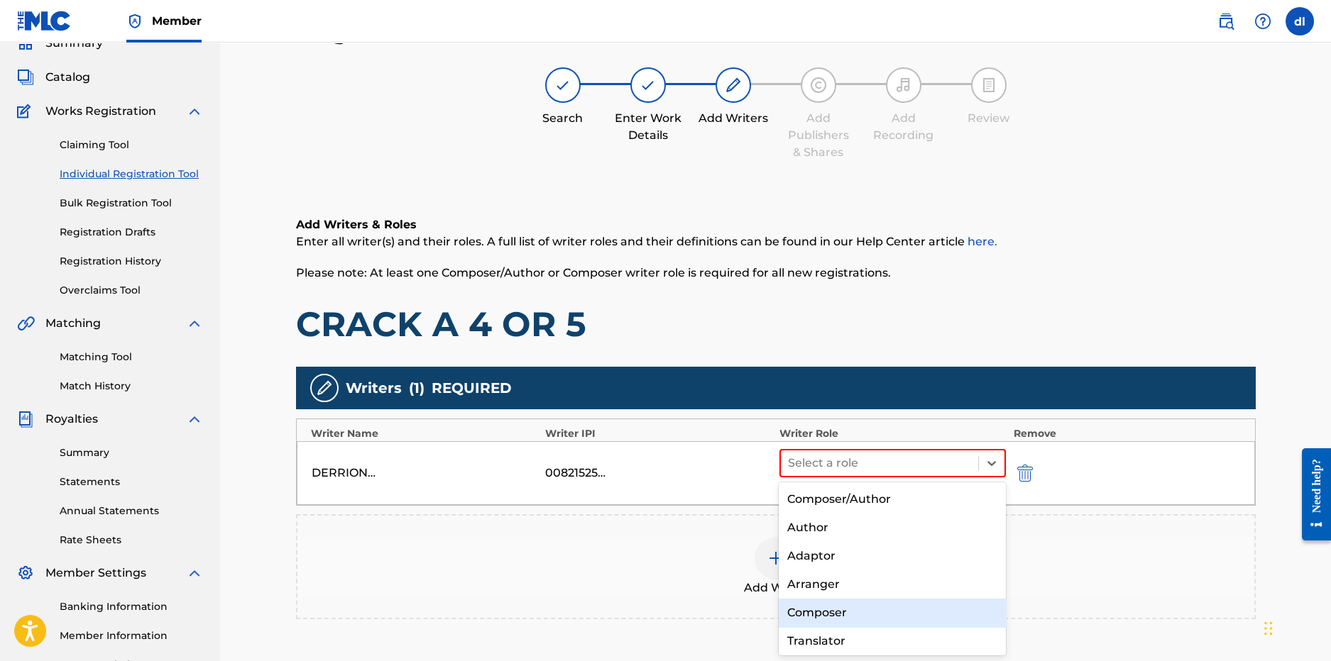
drag, startPoint x: 835, startPoint y: 610, endPoint x: 784, endPoint y: 583, distance: 57.2
click at [828, 610] on div "Composer" at bounding box center [892, 613] width 227 height 28
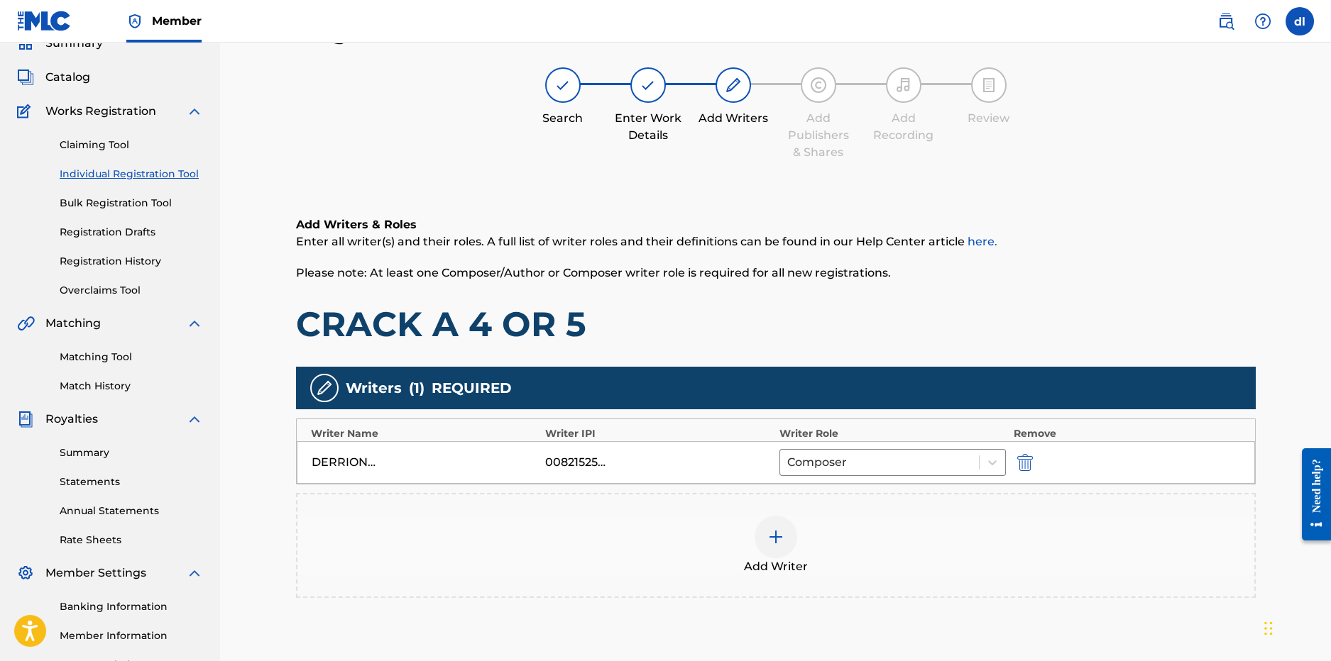
click at [774, 551] on div at bounding box center [775, 537] width 43 height 43
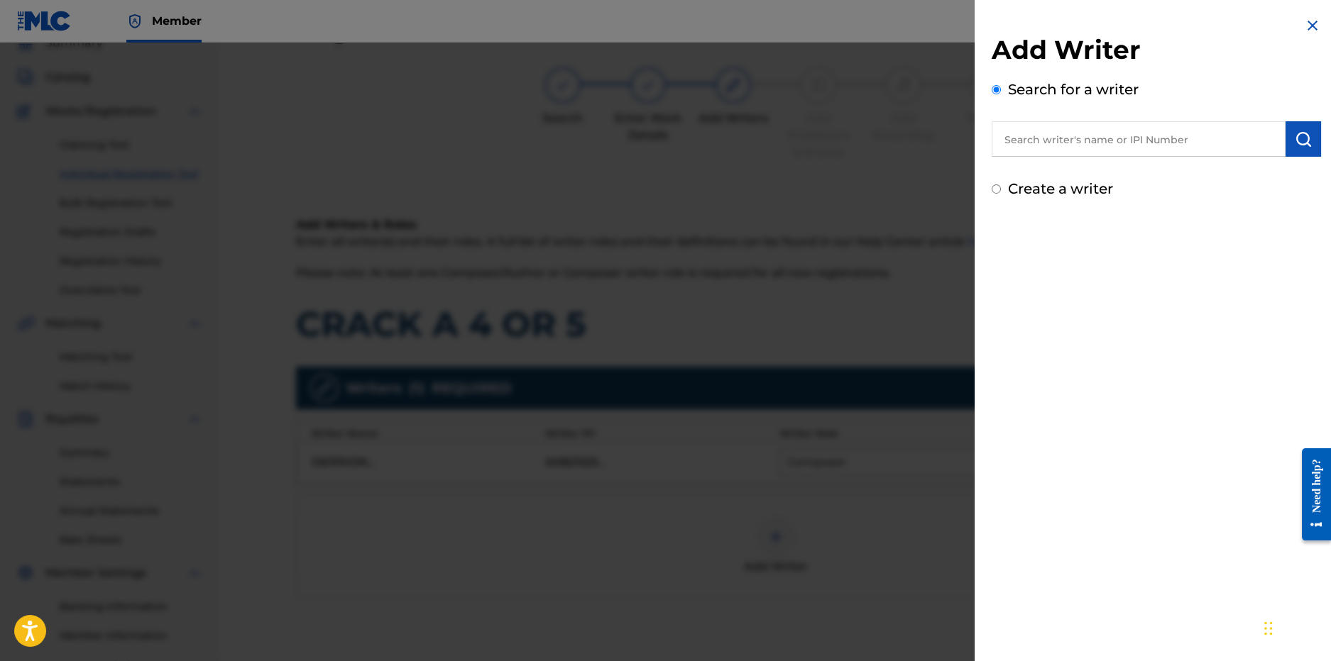
click at [1091, 143] on input "text" at bounding box center [1138, 138] width 294 height 35
click at [1062, 176] on span "kasino" at bounding box center [1043, 171] width 38 height 13
type input "lilcj kasino"
click at [1295, 141] on img "submit" at bounding box center [1303, 139] width 17 height 17
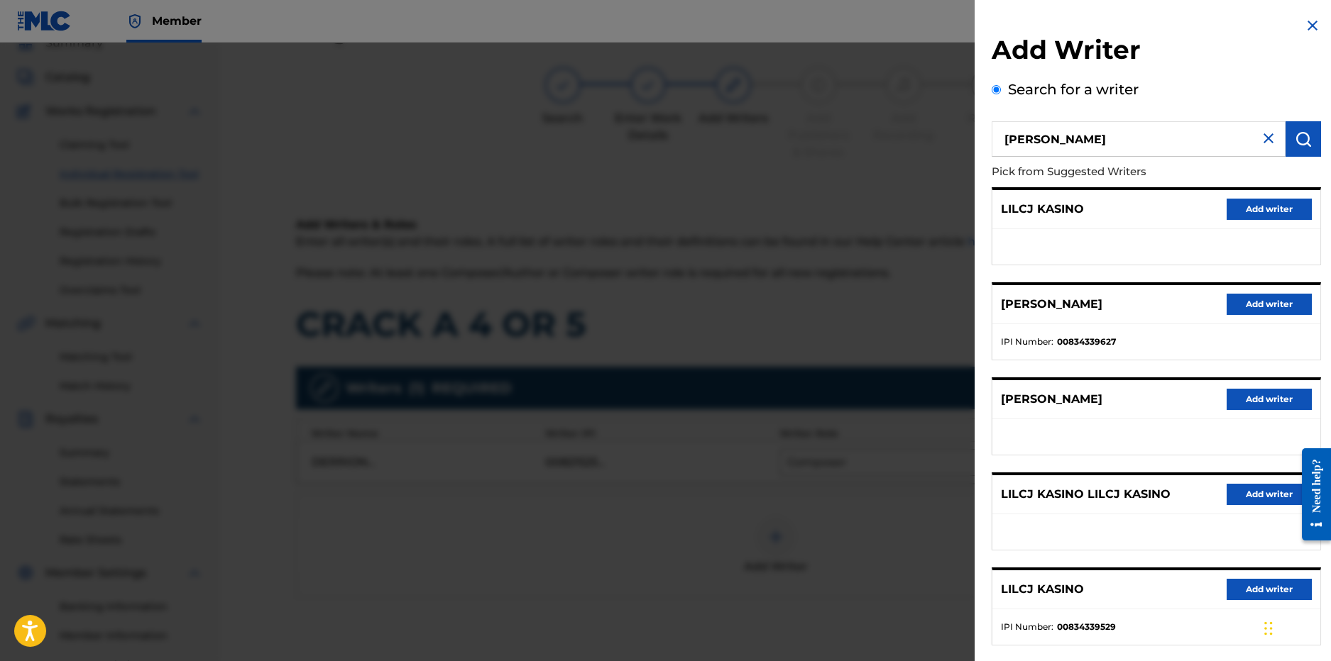
click at [1260, 302] on button "Add writer" at bounding box center [1268, 304] width 85 height 21
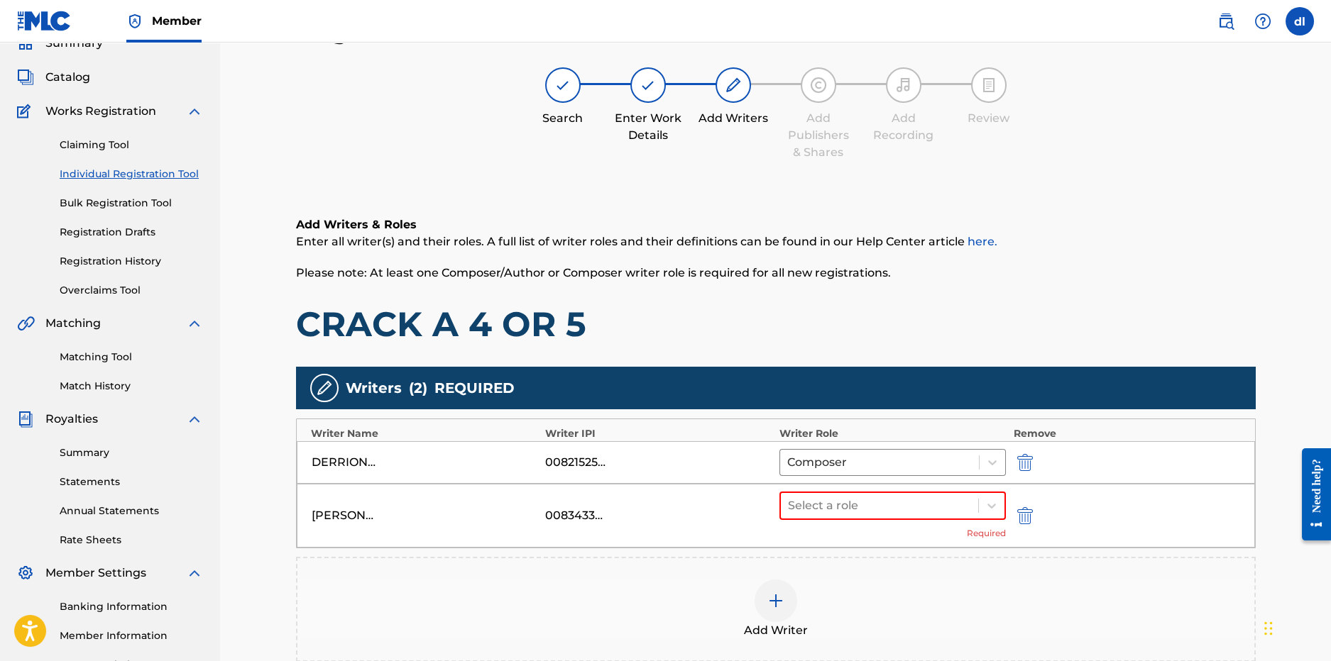
drag, startPoint x: 847, startPoint y: 505, endPoint x: 762, endPoint y: 495, distance: 86.4
click at [846, 504] on div at bounding box center [880, 506] width 184 height 20
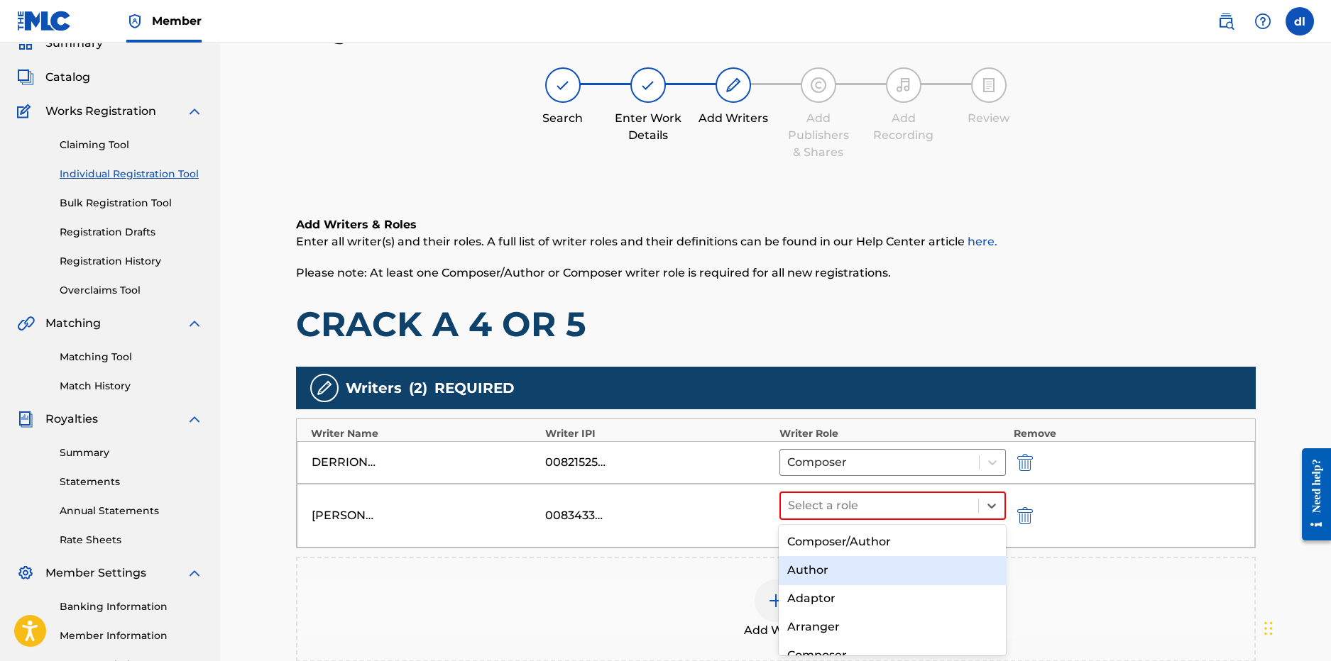
click at [842, 571] on div "Author" at bounding box center [892, 570] width 227 height 28
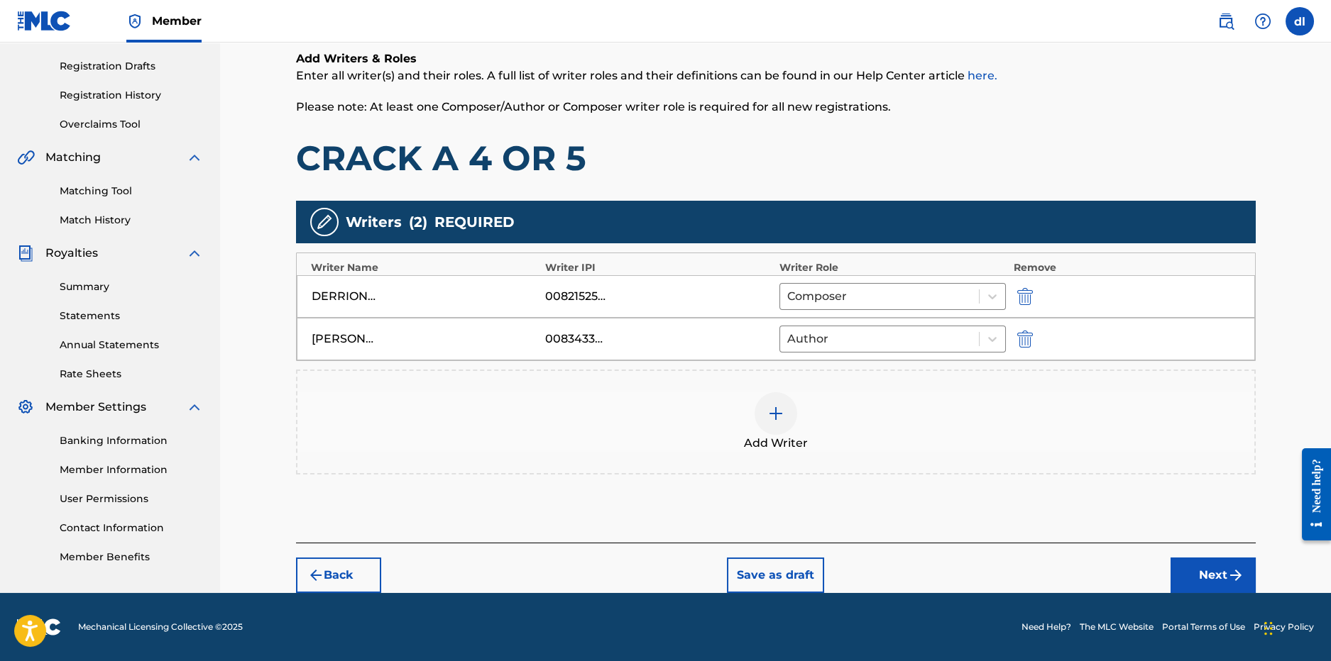
click at [1200, 578] on button "Next" at bounding box center [1212, 575] width 85 height 35
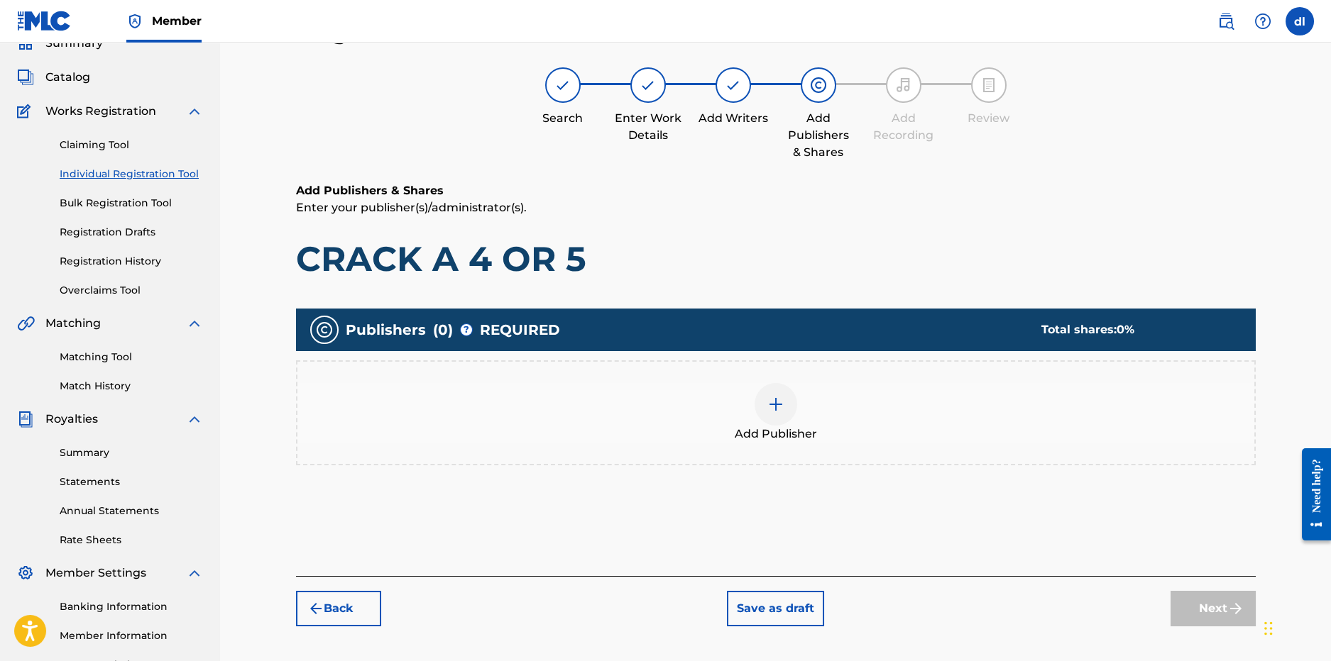
click at [754, 404] on div at bounding box center [775, 404] width 43 height 43
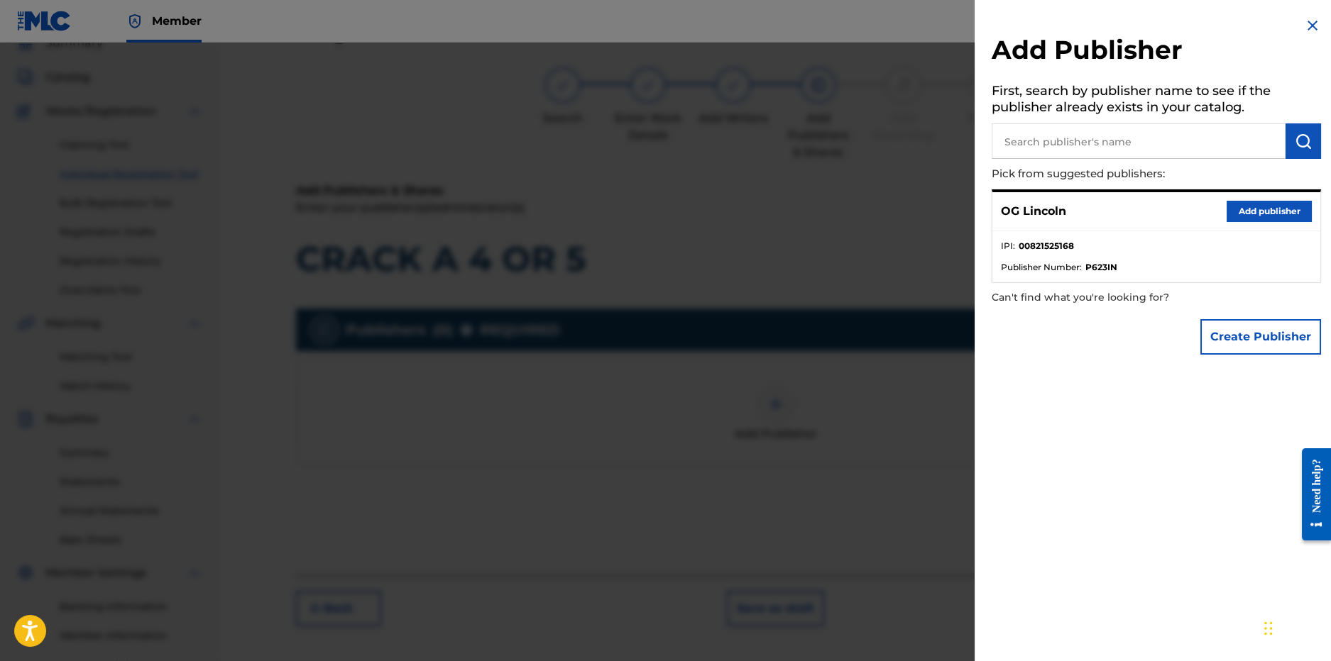
click at [1275, 225] on div "OG Lincoln Add publisher" at bounding box center [1156, 211] width 328 height 39
click at [1273, 214] on button "Add publisher" at bounding box center [1268, 211] width 85 height 21
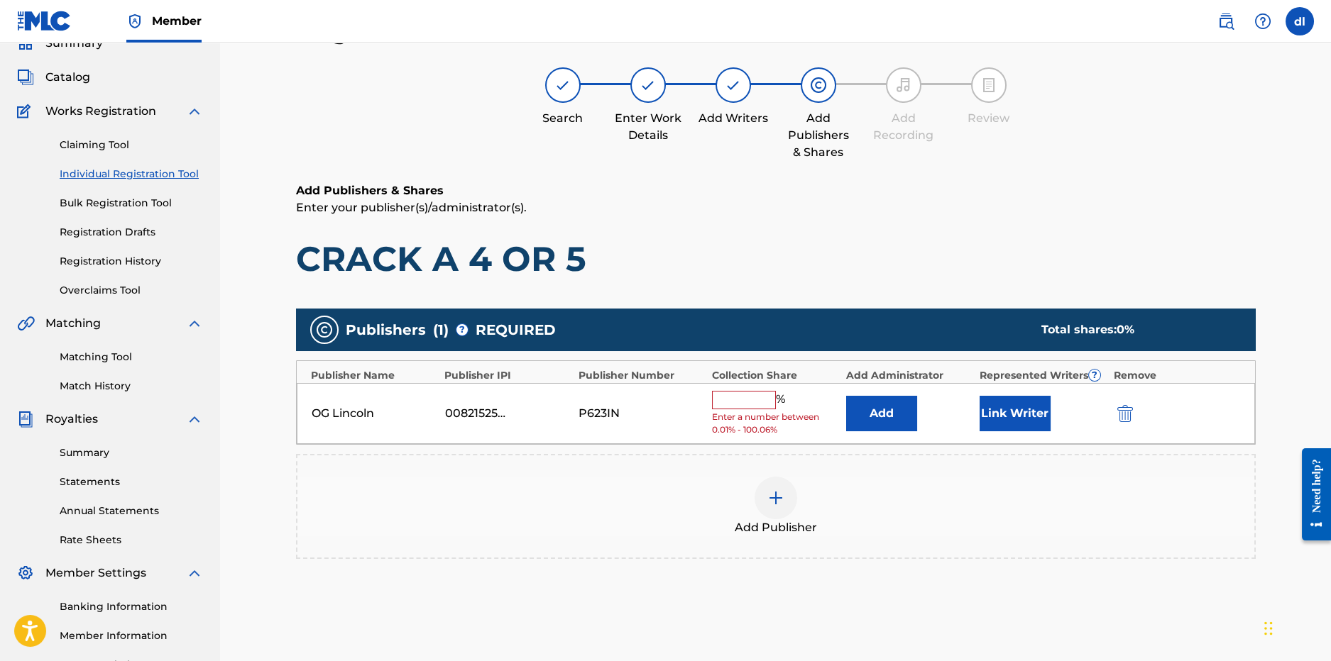
click at [1008, 423] on button "Link Writer" at bounding box center [1014, 413] width 71 height 35
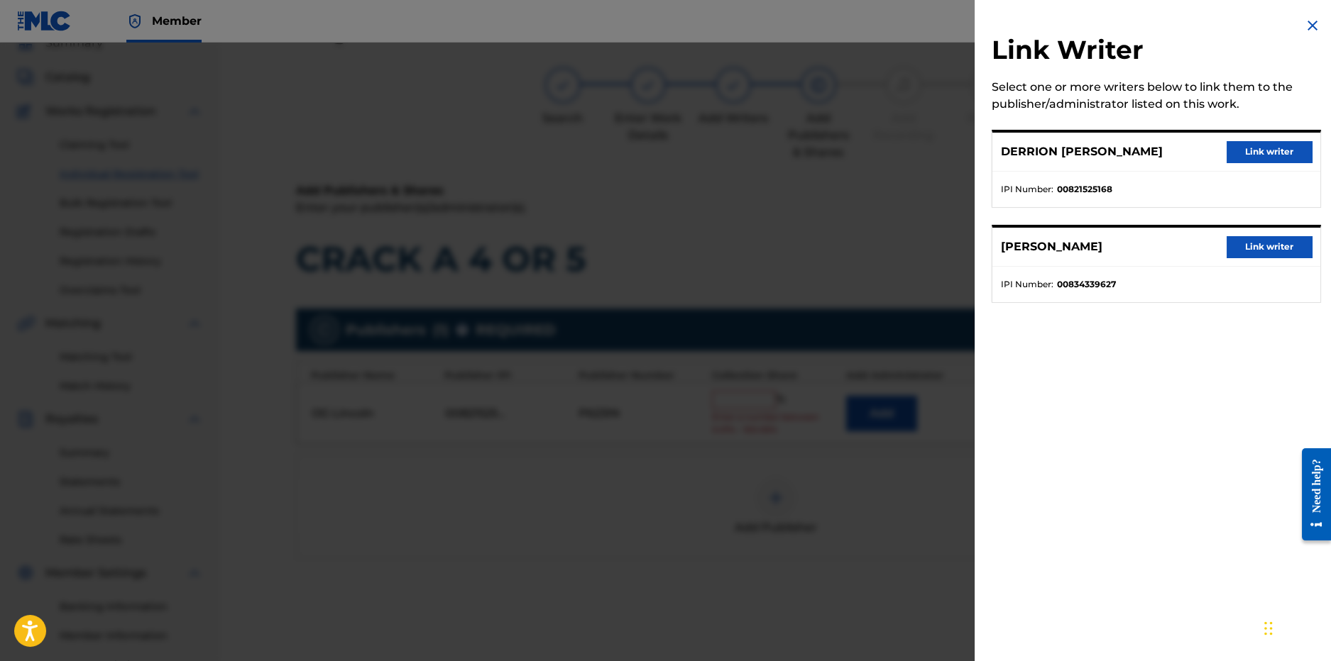
click at [1232, 153] on button "Link writer" at bounding box center [1268, 151] width 85 height 21
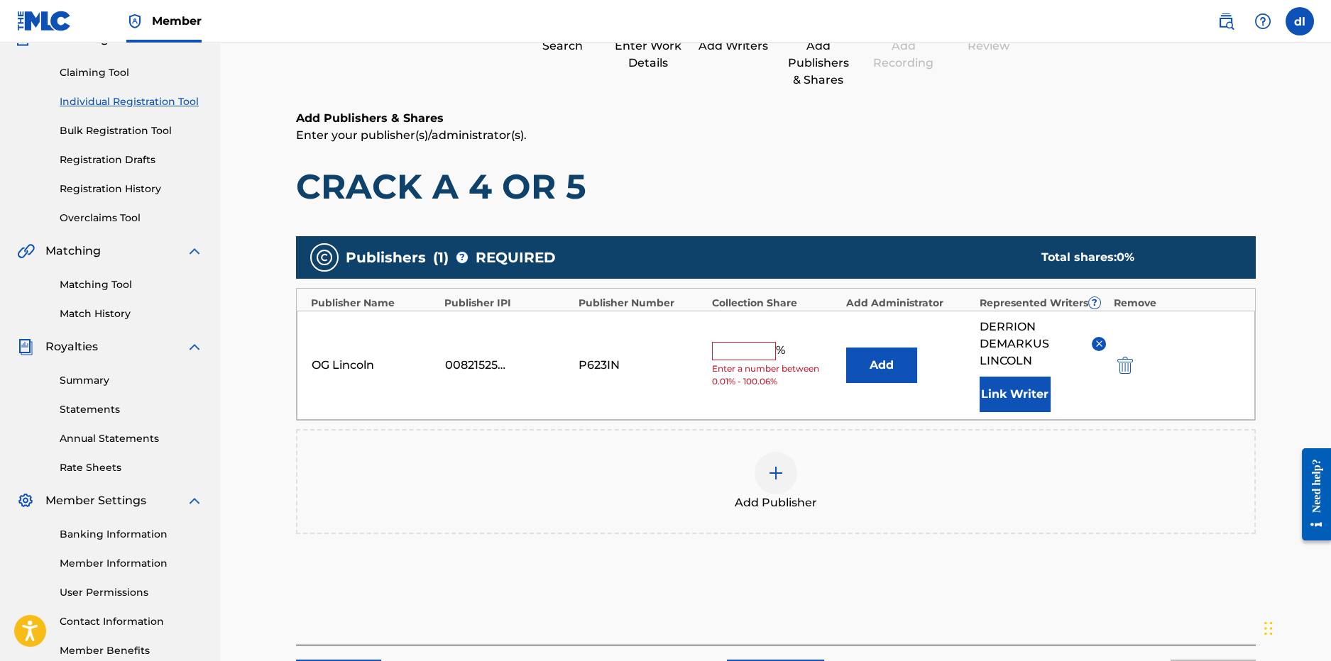
scroll to position [238, 0]
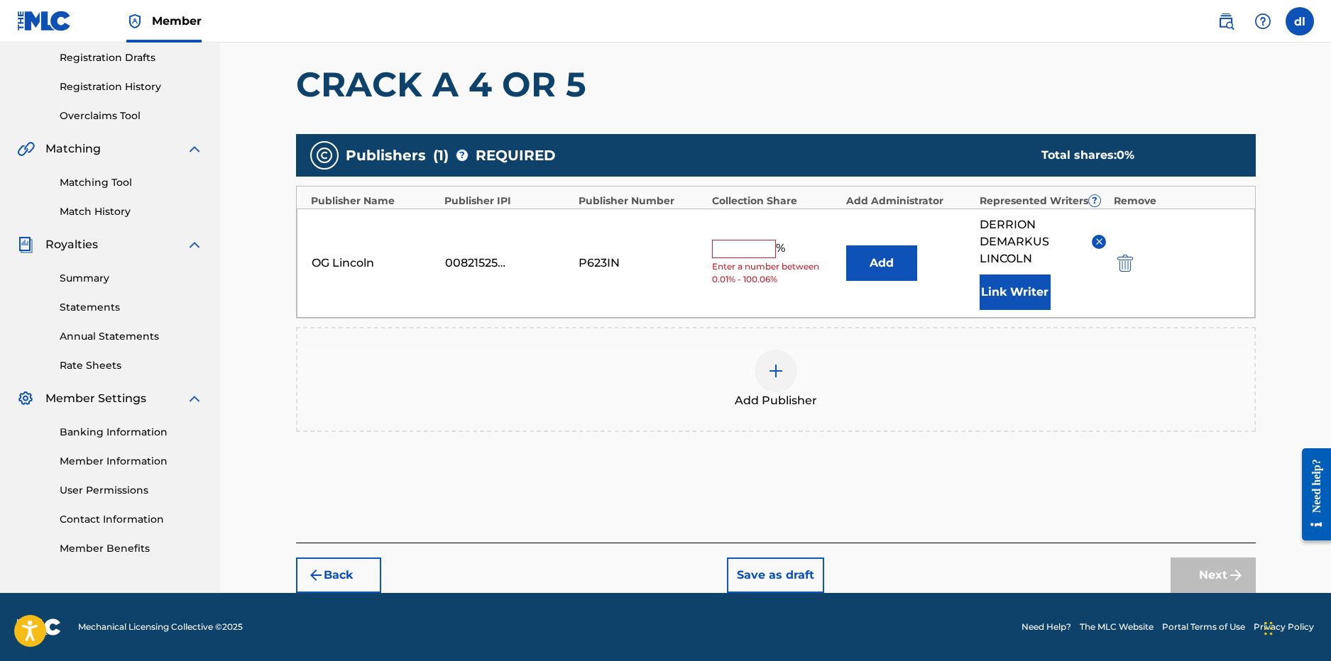
click at [757, 250] on input "text" at bounding box center [744, 249] width 64 height 18
type input "100"
click at [1198, 559] on button "Next" at bounding box center [1212, 575] width 85 height 35
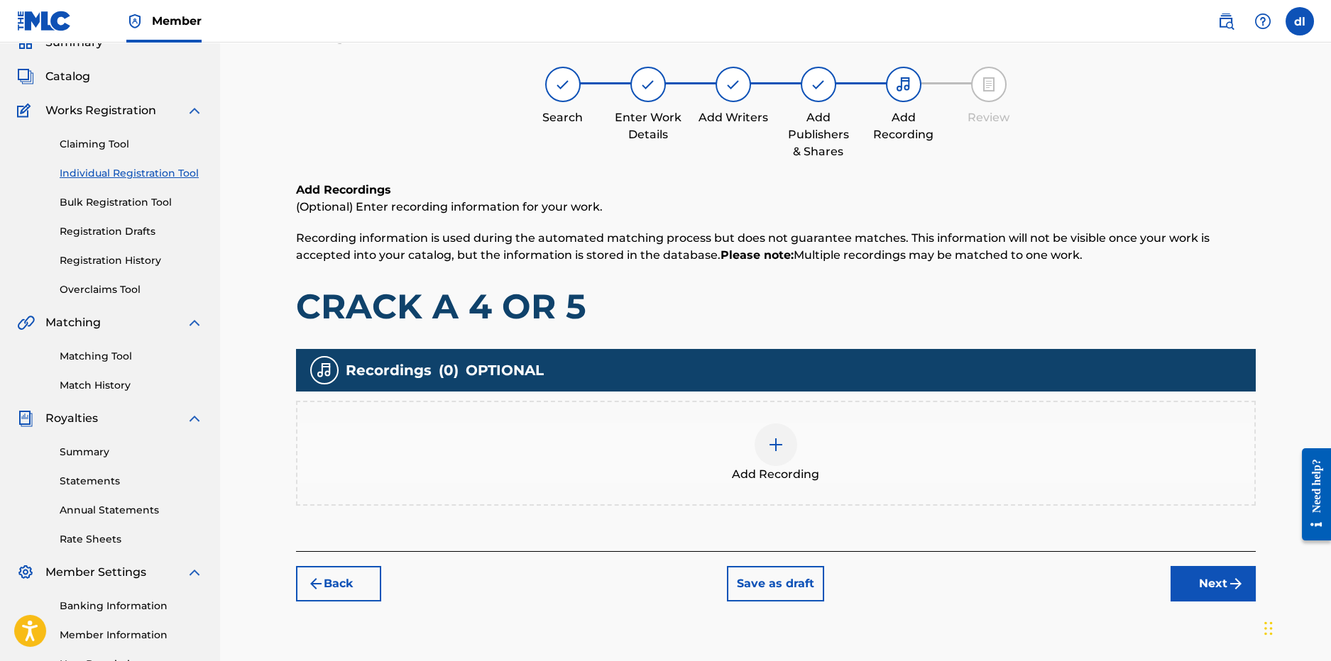
scroll to position [64, 0]
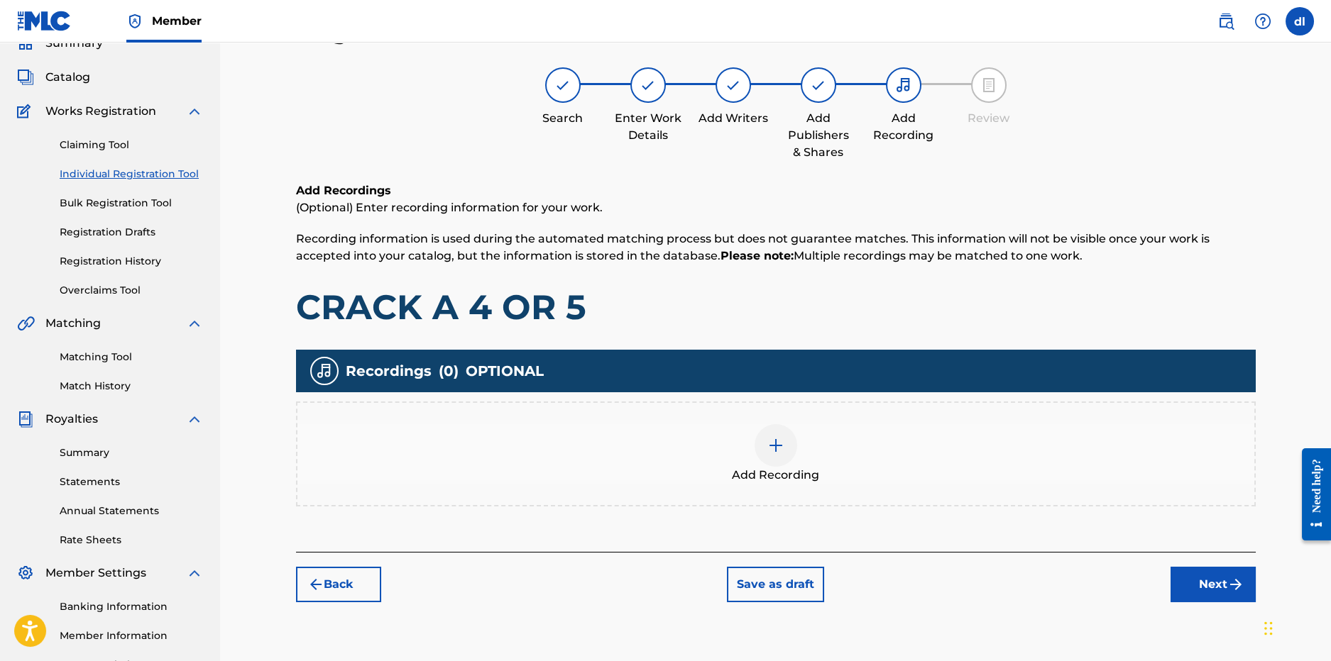
click at [1219, 589] on button "Next" at bounding box center [1212, 584] width 85 height 35
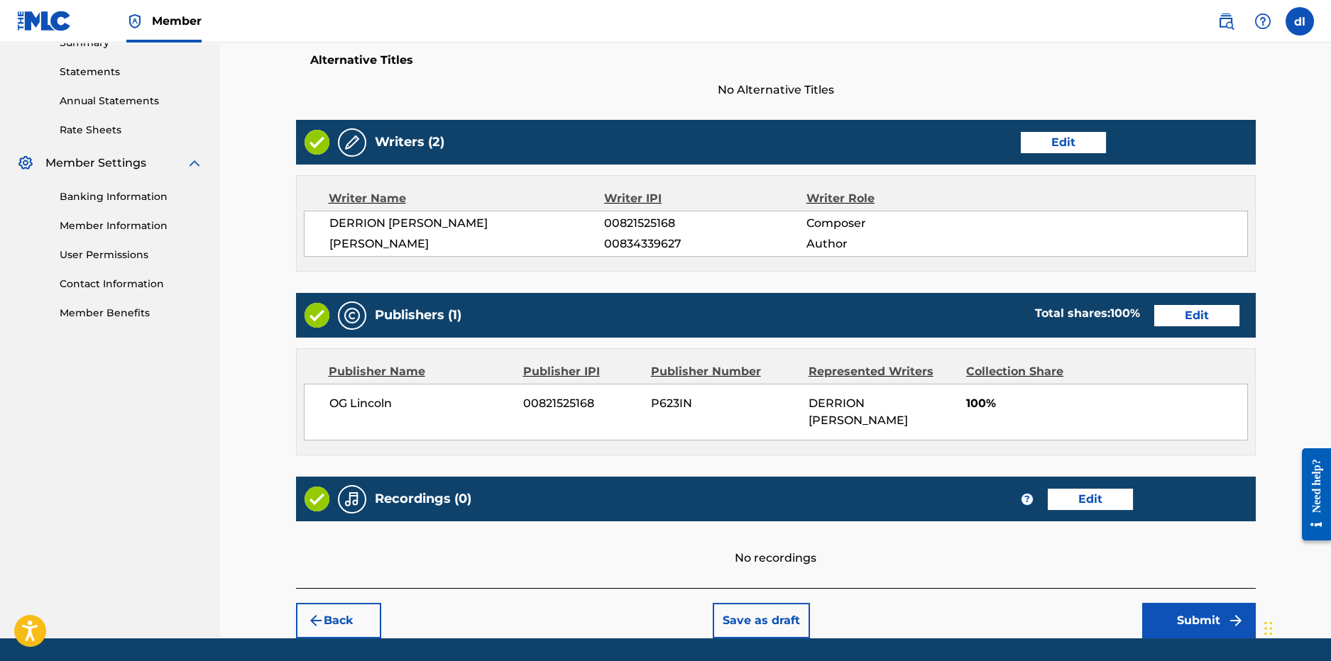
scroll to position [519, 0]
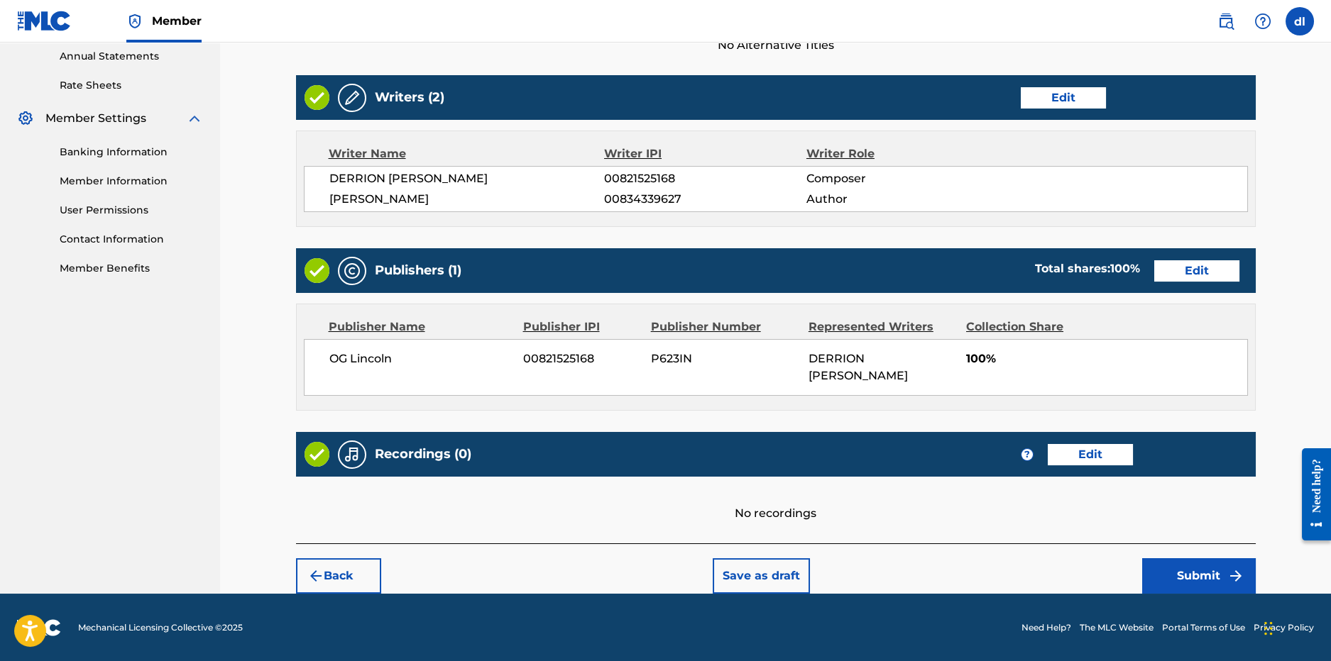
click at [1202, 567] on button "Submit" at bounding box center [1199, 576] width 114 height 35
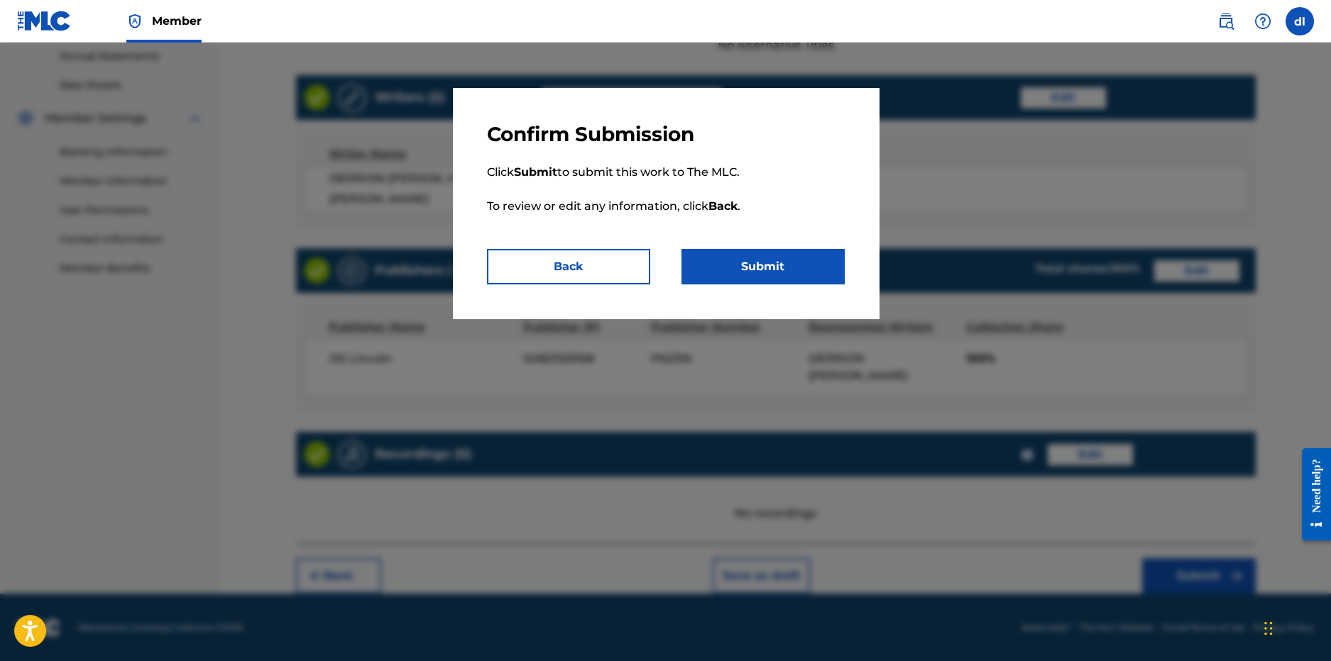
drag, startPoint x: 731, startPoint y: 266, endPoint x: 697, endPoint y: 252, distance: 36.9
click at [732, 266] on button "Submit" at bounding box center [762, 266] width 163 height 35
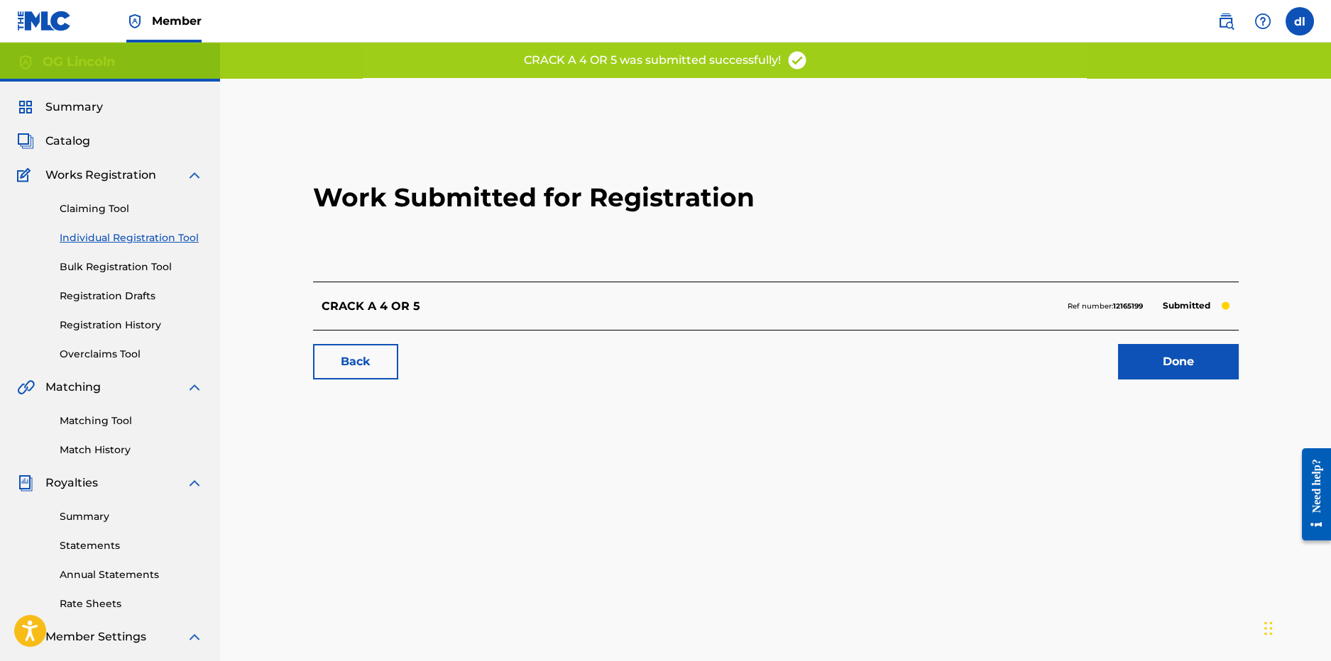
click at [1148, 364] on link "Done" at bounding box center [1178, 361] width 121 height 35
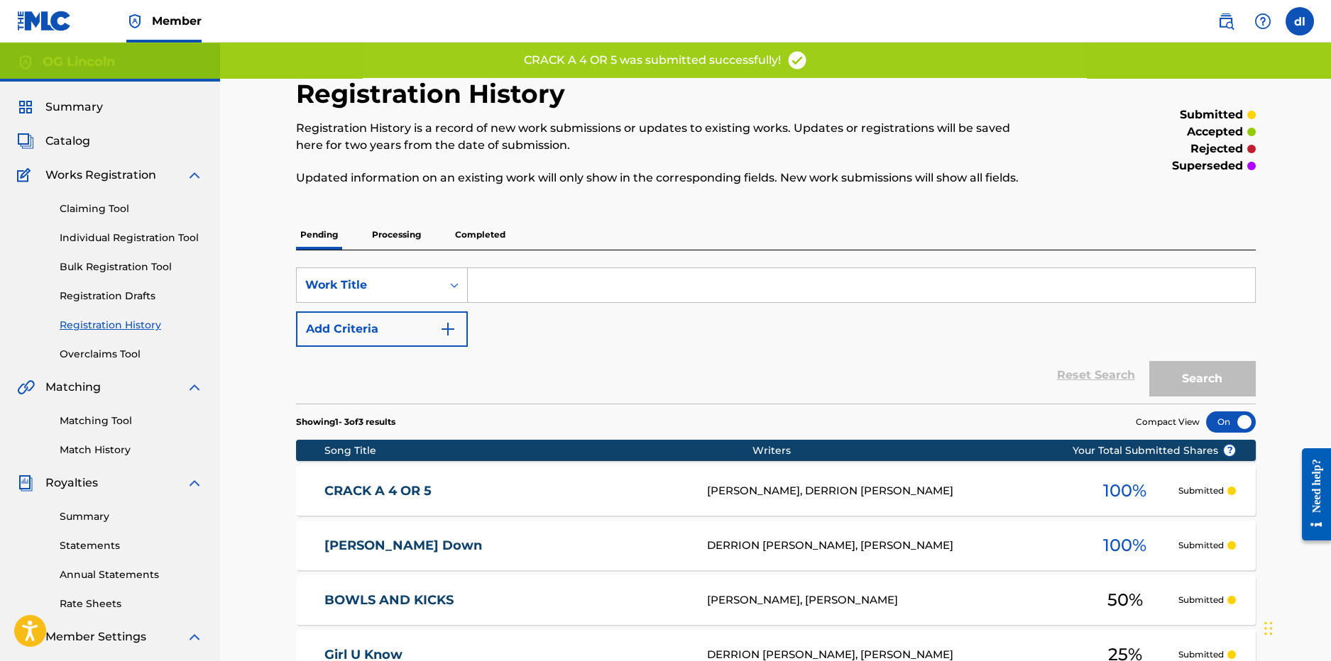
drag, startPoint x: 103, startPoint y: 242, endPoint x: 90, endPoint y: 238, distance: 13.5
click at [102, 242] on link "Individual Registration Tool" at bounding box center [131, 238] width 143 height 15
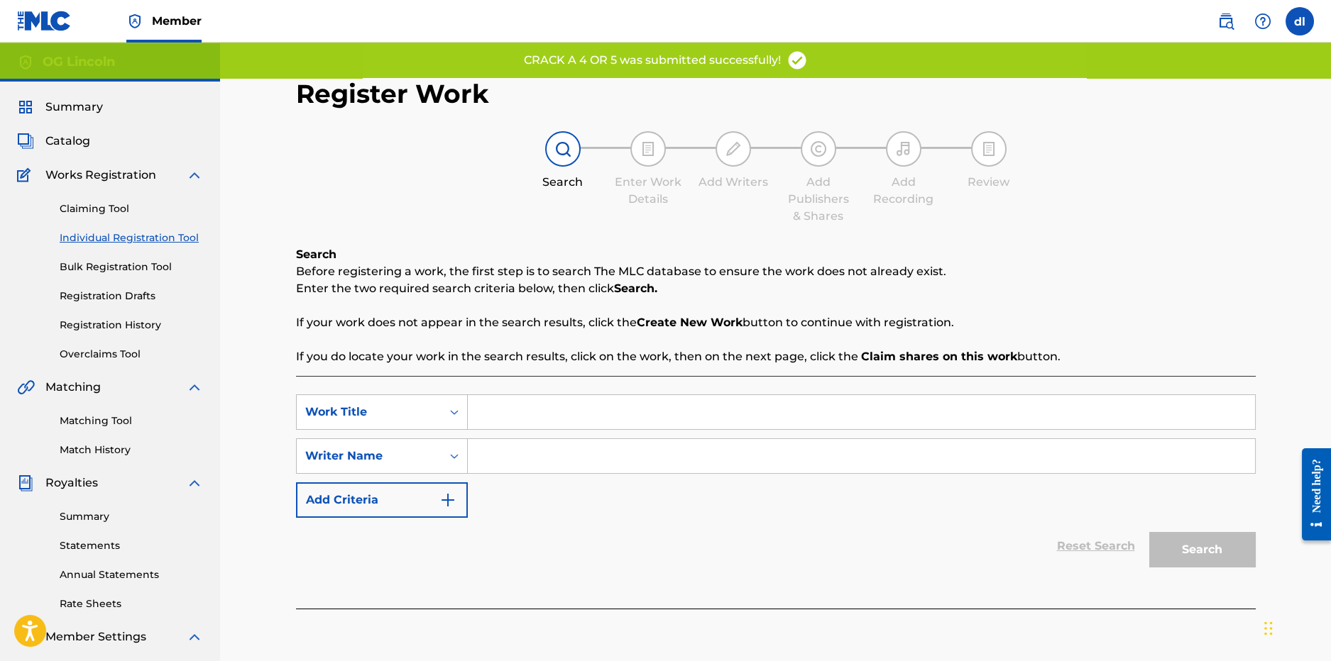
click at [530, 412] on input "Search Form" at bounding box center [861, 412] width 787 height 34
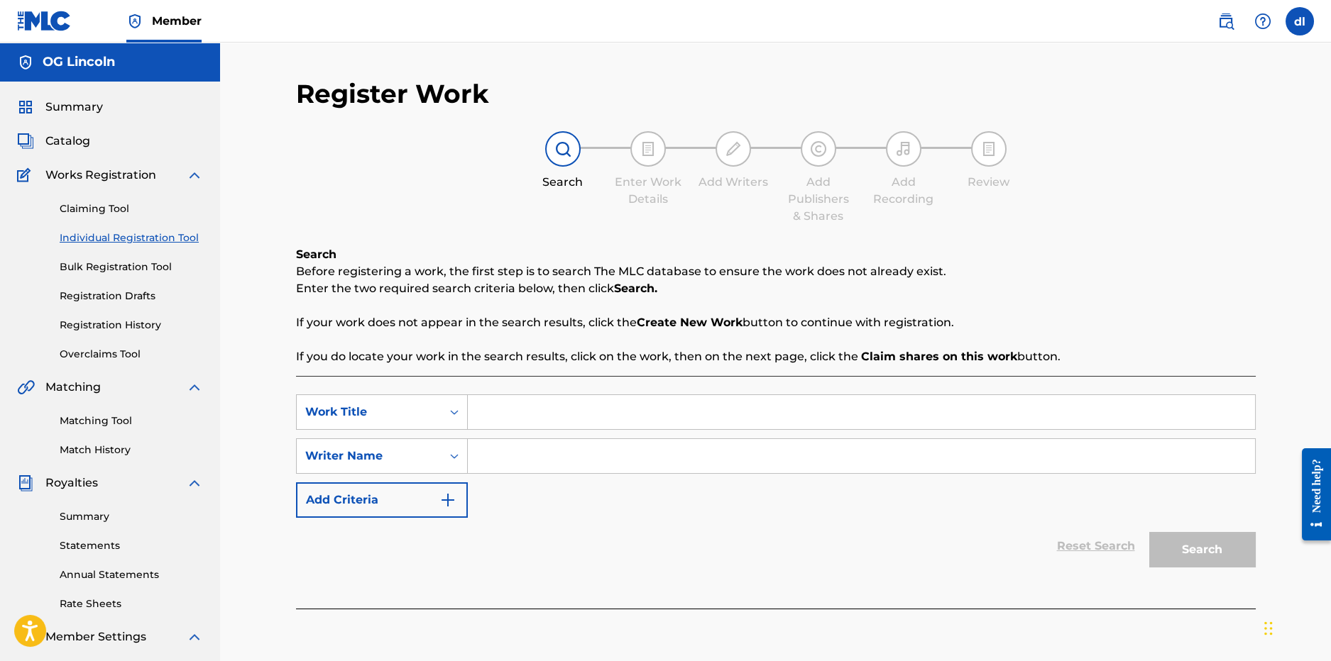
click at [543, 421] on input "Search Form" at bounding box center [861, 412] width 787 height 34
type input "dance"
click at [512, 449] on input "Search Form" at bounding box center [861, 456] width 787 height 34
click at [1164, 541] on button "Search" at bounding box center [1202, 549] width 106 height 35
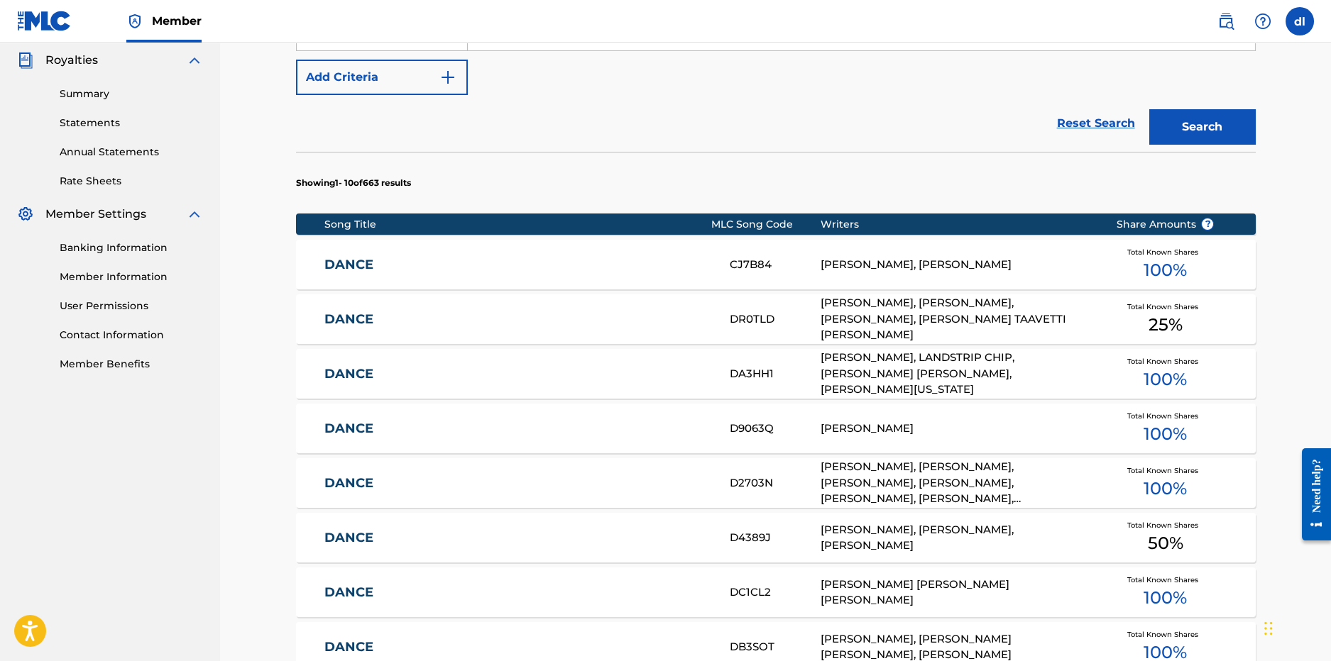
scroll to position [212, 0]
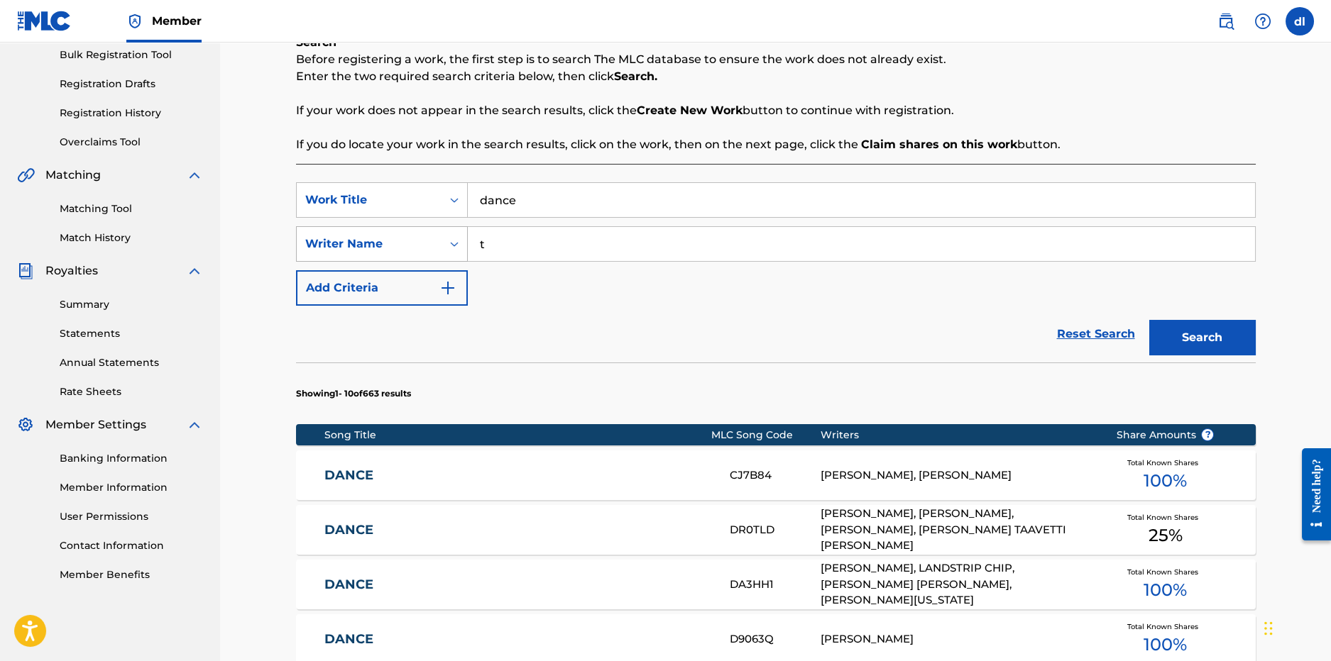
drag, startPoint x: 513, startPoint y: 244, endPoint x: 451, endPoint y: 241, distance: 61.8
click at [440, 246] on div "SearchWithCriteria0dd2dec1-767e-4a69-8df4-58dafcfa8ceb Writer Name t" at bounding box center [776, 243] width 960 height 35
click at [1149, 320] on button "Search" at bounding box center [1202, 337] width 106 height 35
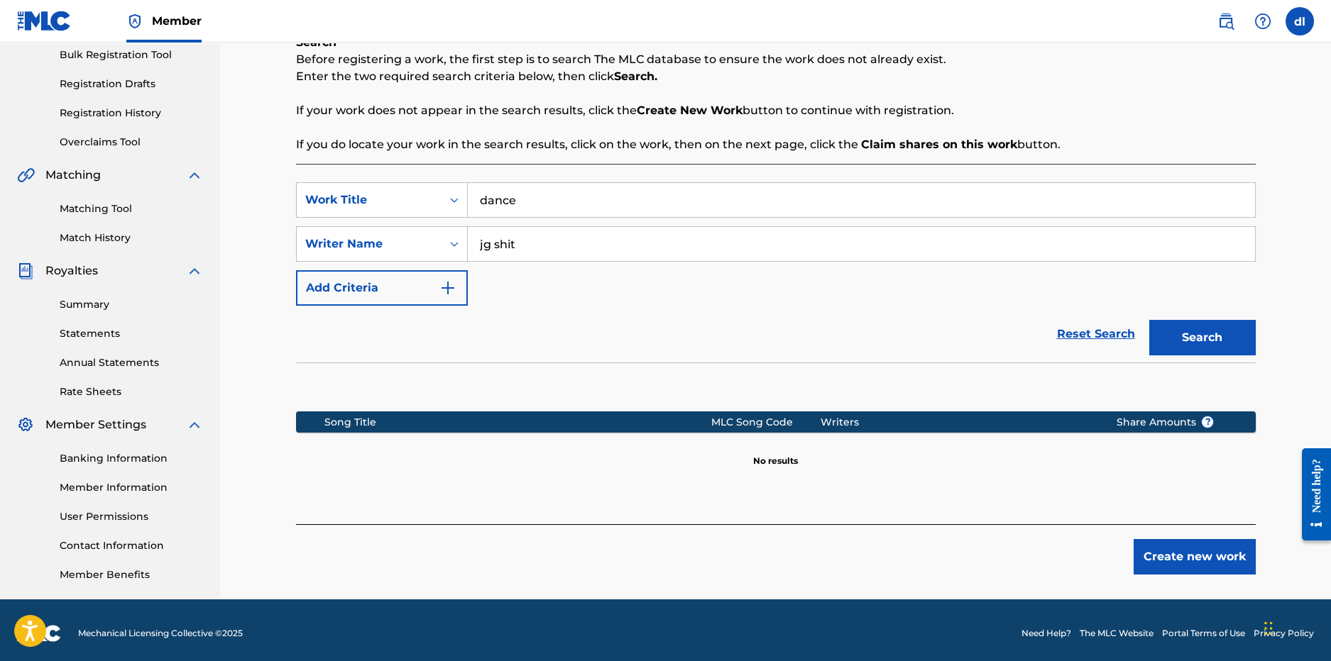
click at [498, 243] on input "jg shit" at bounding box center [861, 244] width 787 height 34
type input "jg $hit"
click at [1149, 320] on button "Search" at bounding box center [1202, 337] width 106 height 35
click at [988, 300] on div "SearchWithCriteriacf8799e0-85ce-4a7c-a4a1-f2ae6a73f2aa Work Title dance SearchW…" at bounding box center [776, 243] width 960 height 123
click at [1161, 560] on button "Create new work" at bounding box center [1194, 556] width 122 height 35
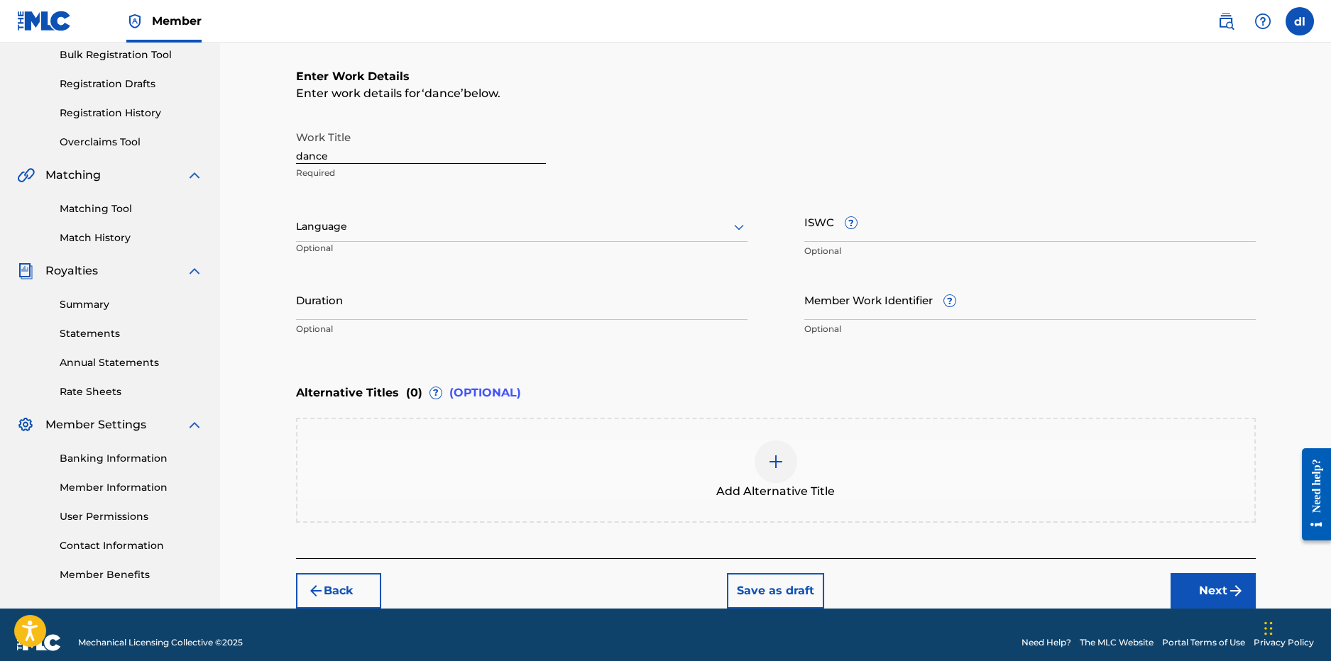
click at [955, 235] on input "ISWC ?" at bounding box center [1029, 222] width 451 height 40
paste input "T-315.936.171-0"
type input "T-315.936.171-0"
click at [1187, 588] on button "Next" at bounding box center [1212, 590] width 85 height 35
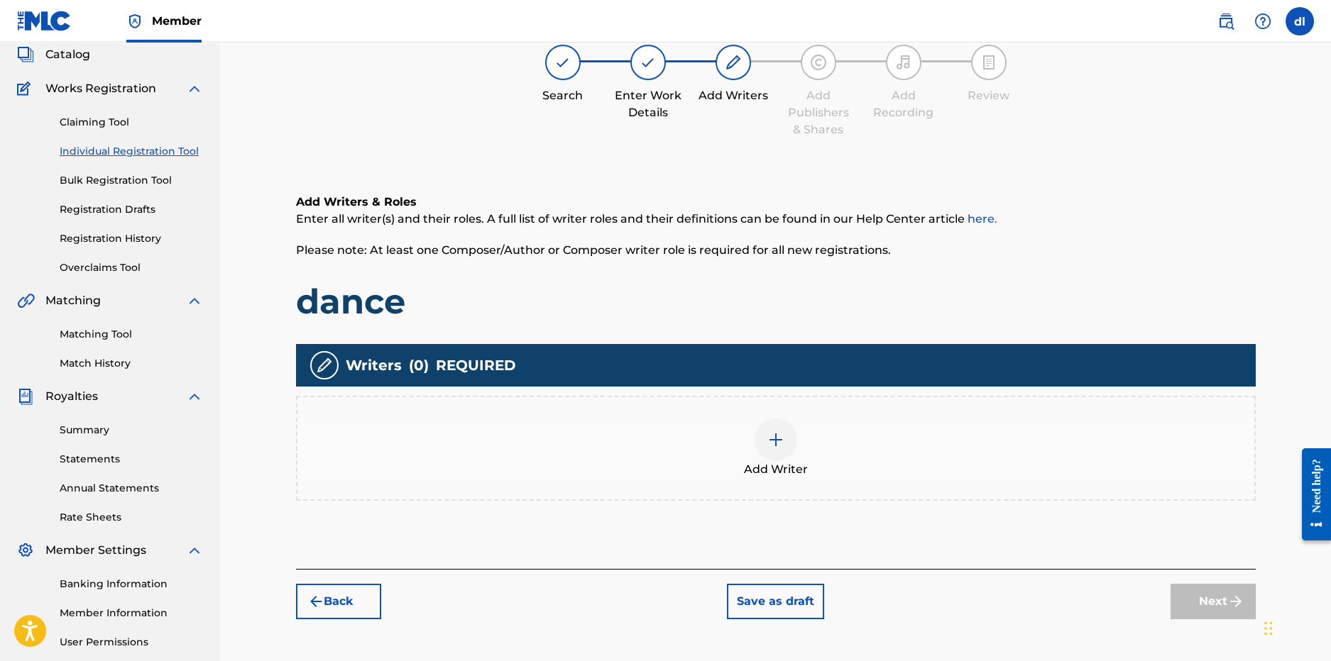
scroll to position [64, 0]
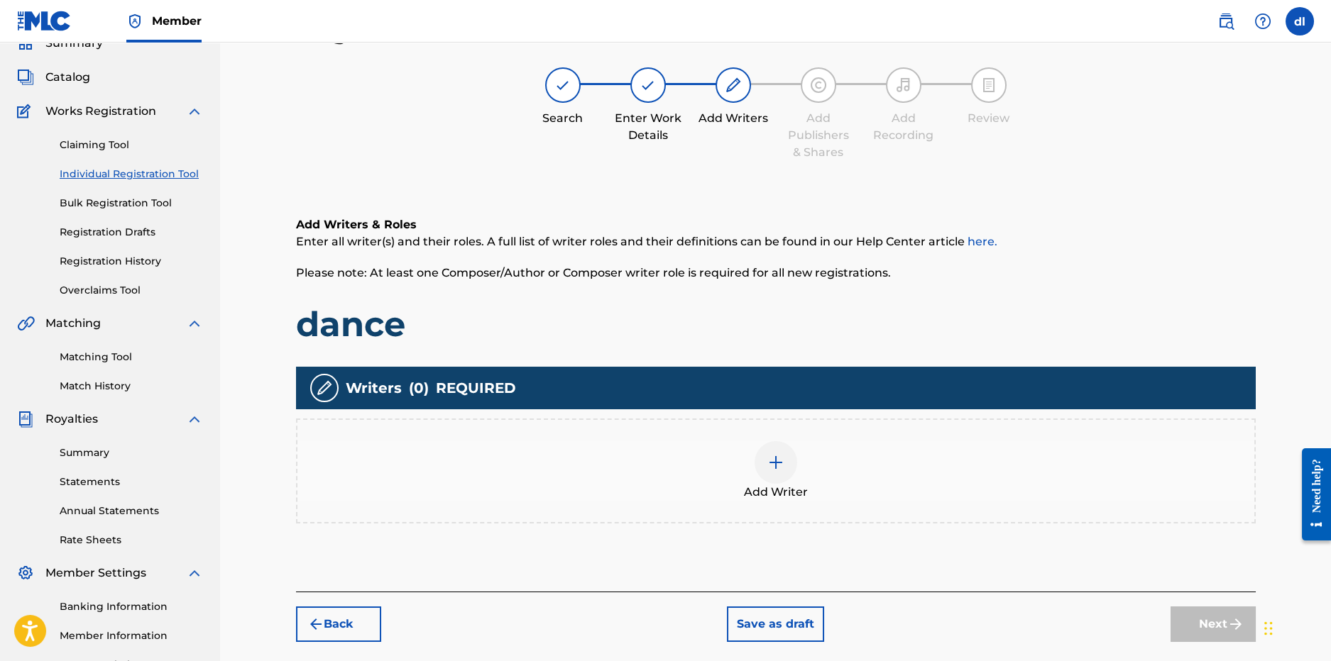
click at [801, 471] on div "Add Writer" at bounding box center [775, 471] width 957 height 60
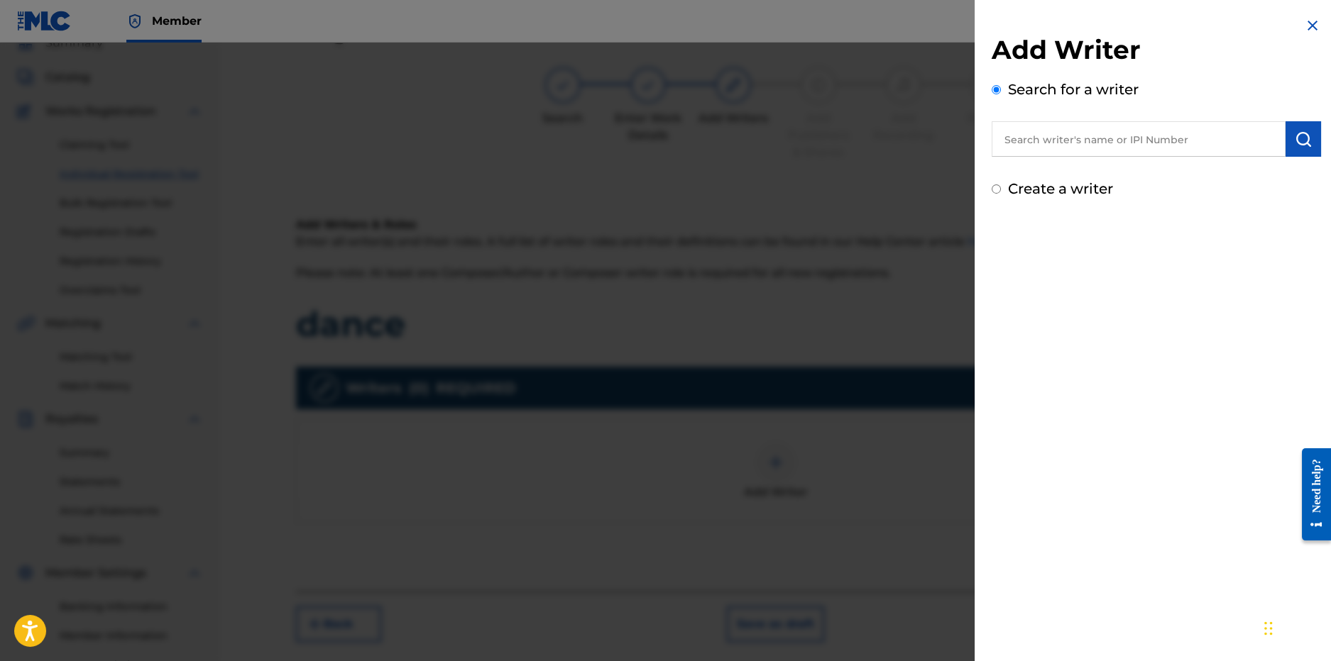
click at [1049, 143] on input "text" at bounding box center [1138, 138] width 294 height 35
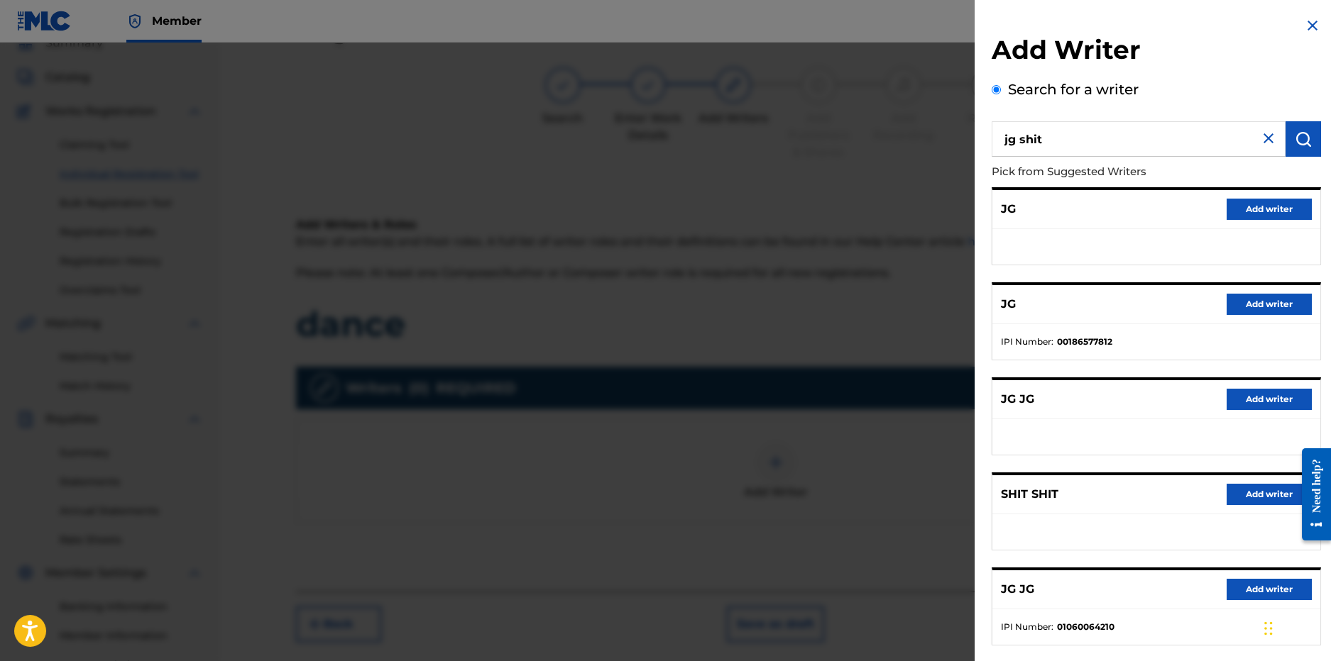
drag, startPoint x: 1104, startPoint y: 144, endPoint x: 952, endPoint y: 138, distance: 152.0
click at [952, 138] on div "Add Writer Search for a writer jg shit Pick from Suggested Writers JG Add write…" at bounding box center [665, 352] width 1331 height 619
type input "jabrile grimes"
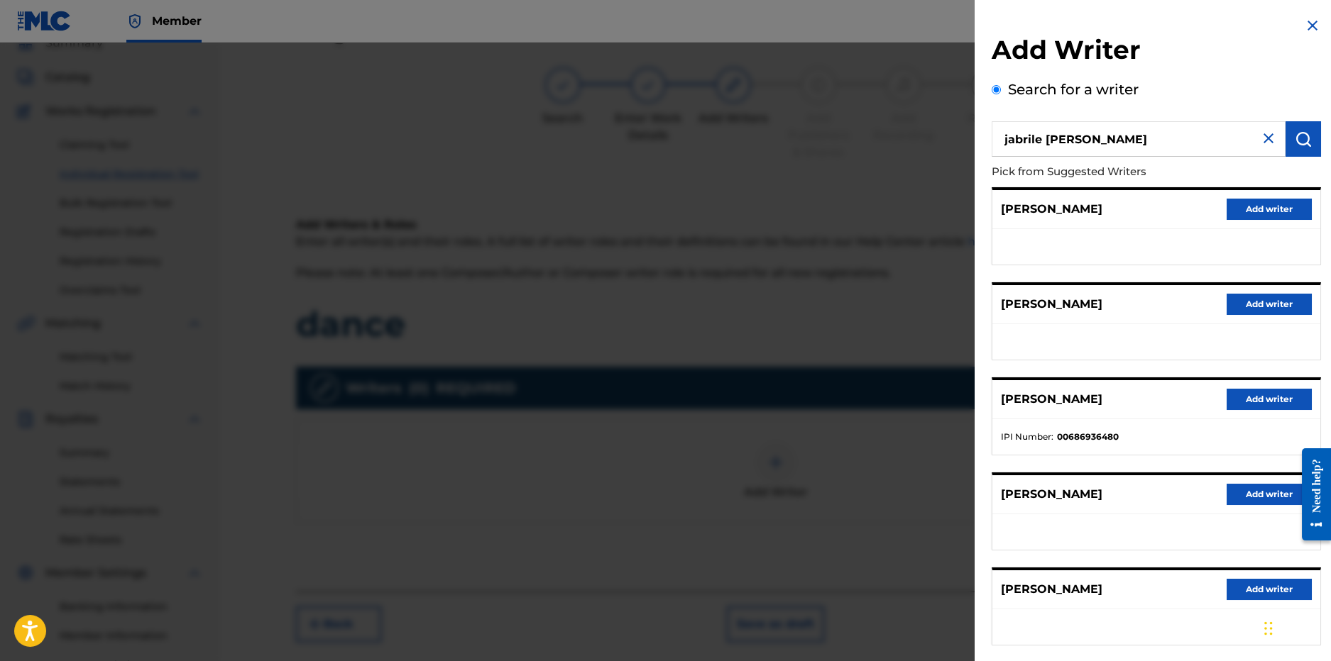
click at [1260, 138] on img at bounding box center [1268, 138] width 17 height 17
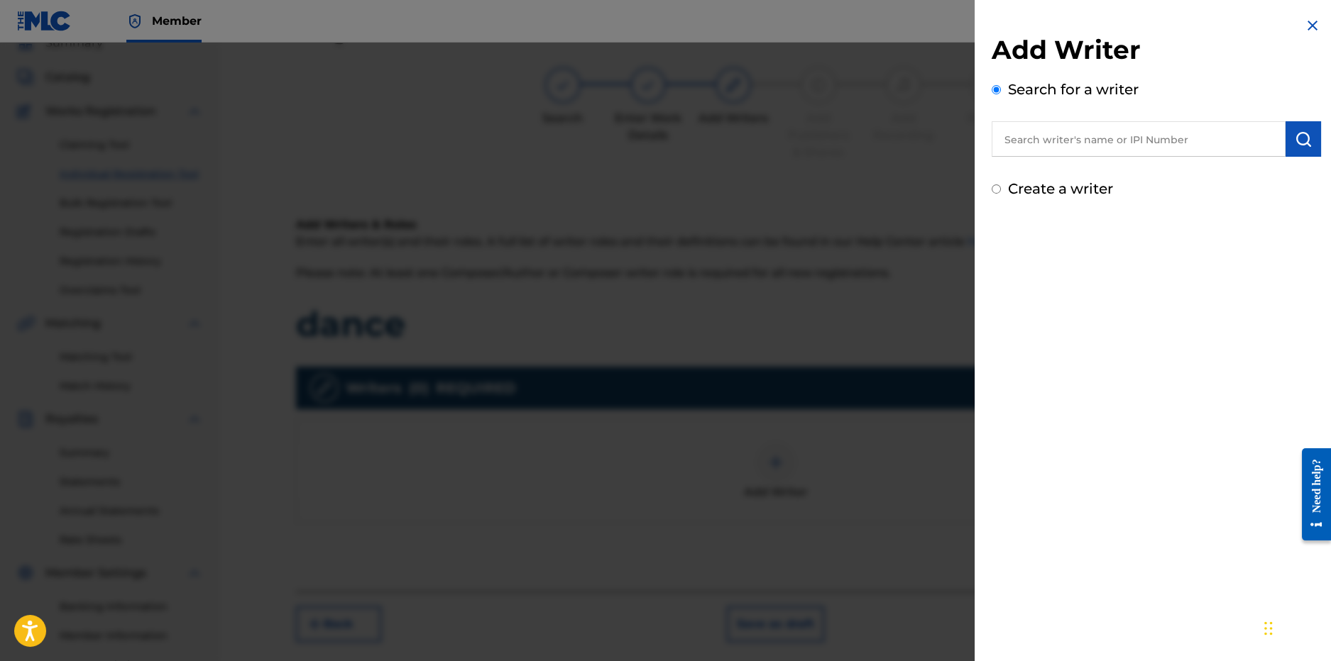
click at [1097, 149] on input "text" at bounding box center [1138, 138] width 294 height 35
paste input "1075712461"
type input "1075712461"
click at [1295, 144] on img "submit" at bounding box center [1303, 139] width 17 height 17
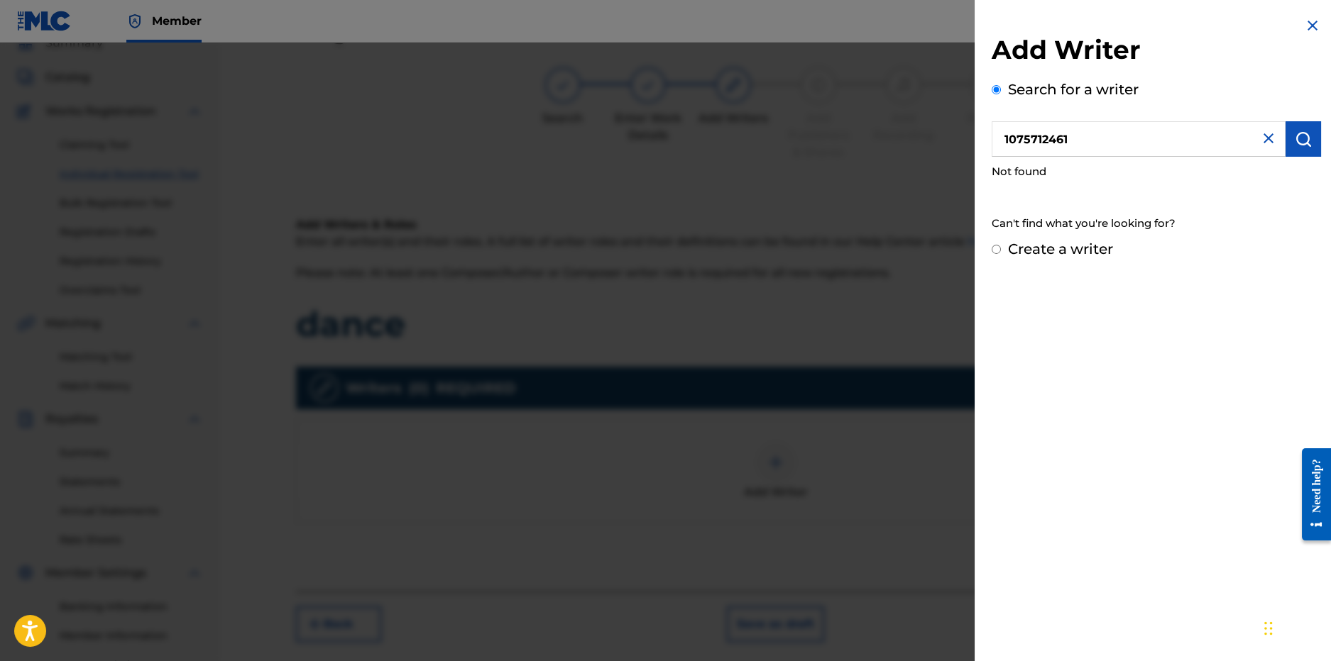
click at [1010, 248] on label "Create a writer" at bounding box center [1060, 249] width 105 height 17
radio input "true"
click at [1001, 248] on input "Create a writer" at bounding box center [995, 249] width 9 height 9
radio input "false"
radio input "true"
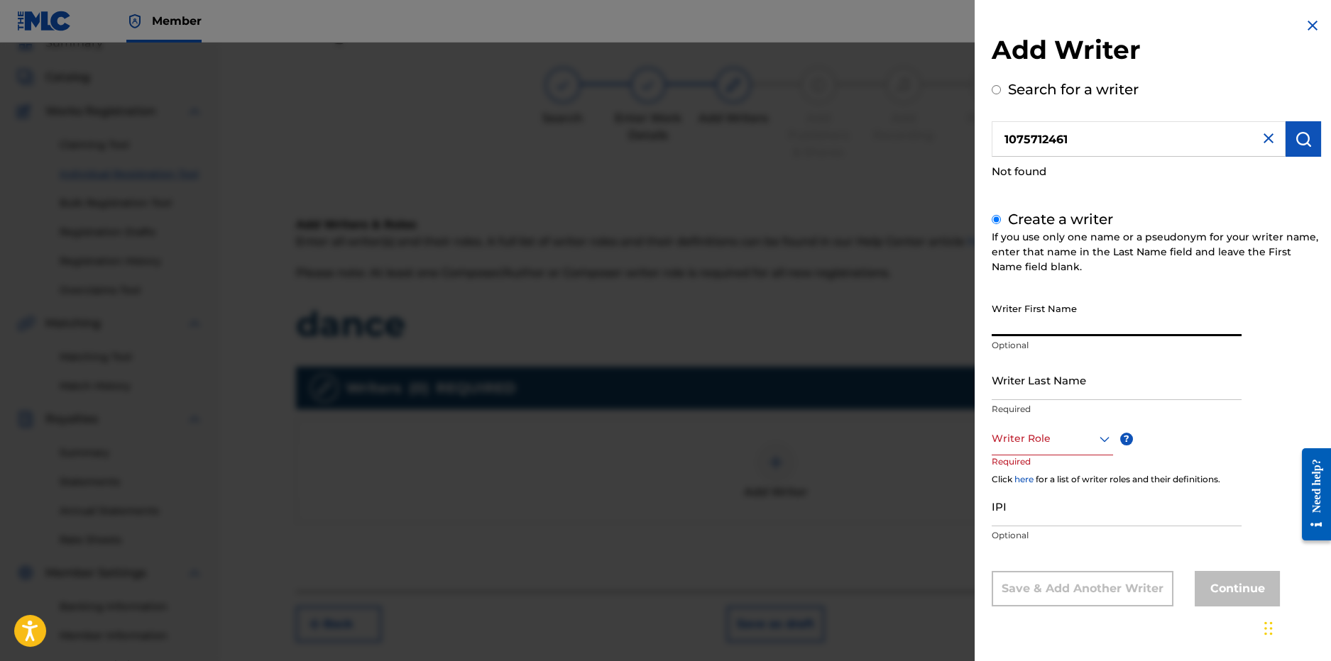
click at [1073, 335] on input "Writer First Name" at bounding box center [1116, 316] width 250 height 40
drag, startPoint x: 1060, startPoint y: 331, endPoint x: 1023, endPoint y: 331, distance: 36.9
click at [1023, 331] on input "Jbreil Grimes" at bounding box center [1116, 316] width 250 height 40
type input "Jbreil"
click at [1029, 389] on input "Writer Last Name" at bounding box center [1116, 380] width 250 height 40
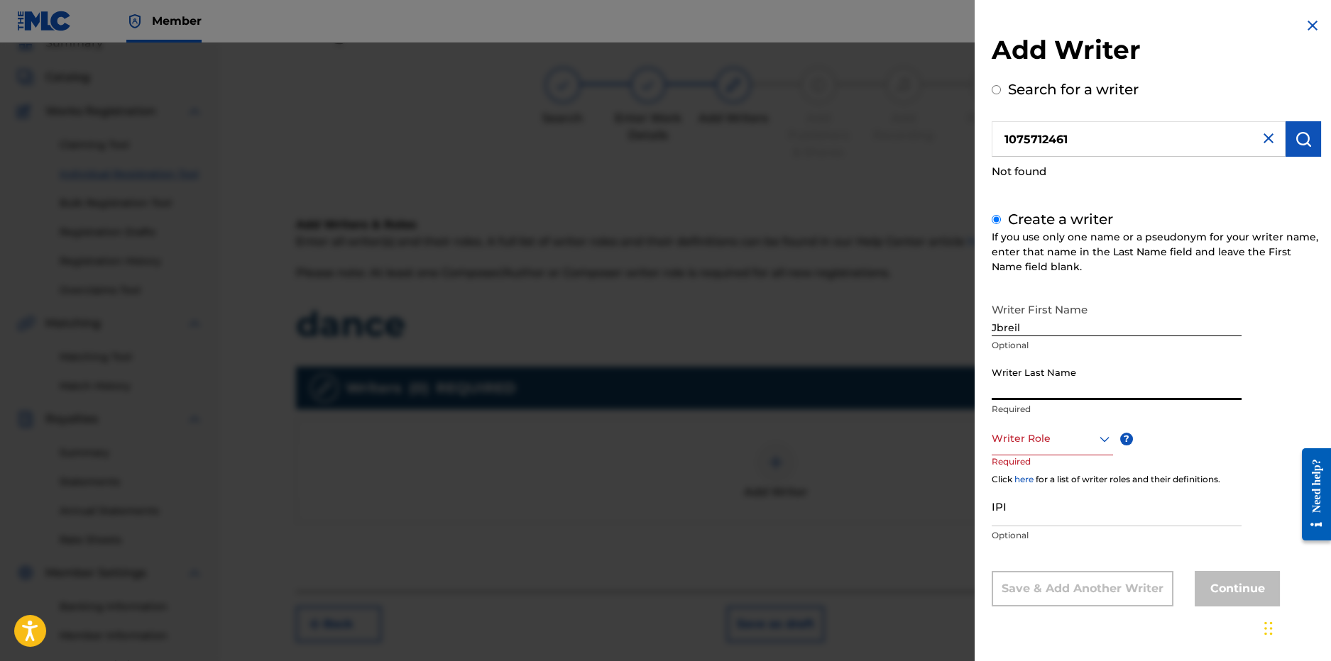
paste input "Grimes"
type input "Grimes"
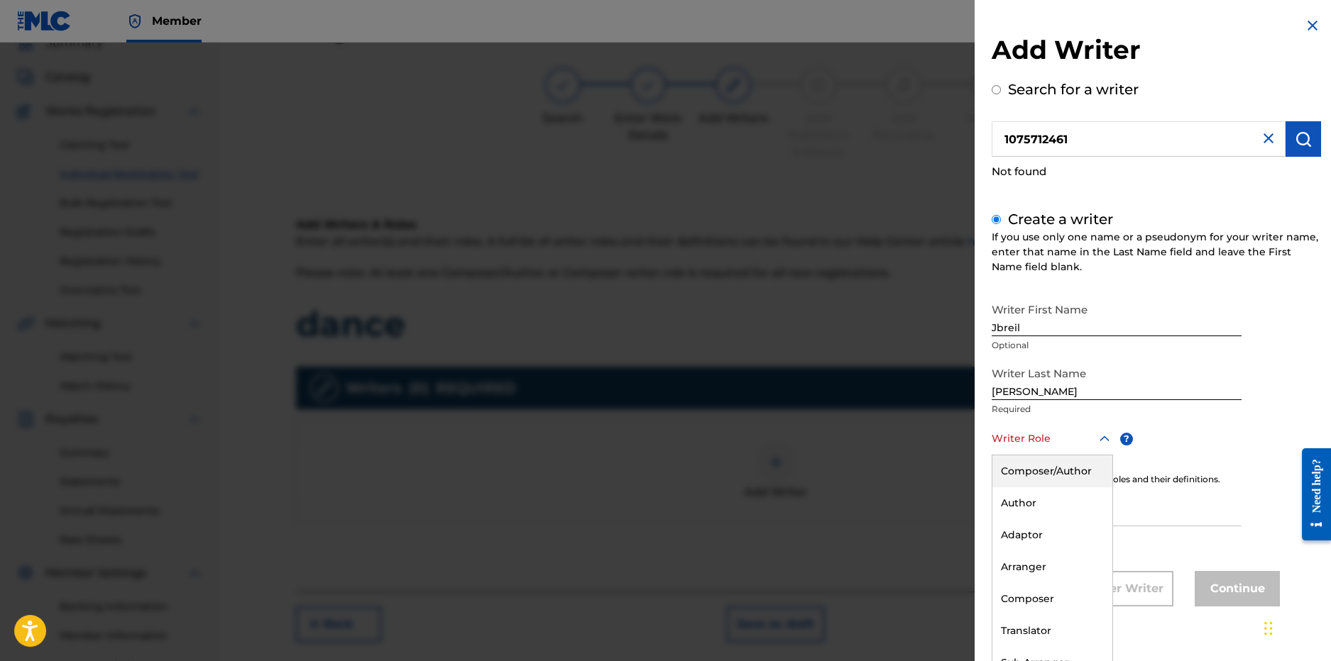
click at [1002, 449] on div "Writer Role" at bounding box center [1051, 440] width 121 height 32
drag, startPoint x: 1018, startPoint y: 432, endPoint x: 1015, endPoint y: 439, distance: 8.3
click at [1018, 432] on div at bounding box center [1051, 439] width 121 height 18
click at [1038, 502] on div "Author" at bounding box center [1052, 504] width 120 height 32
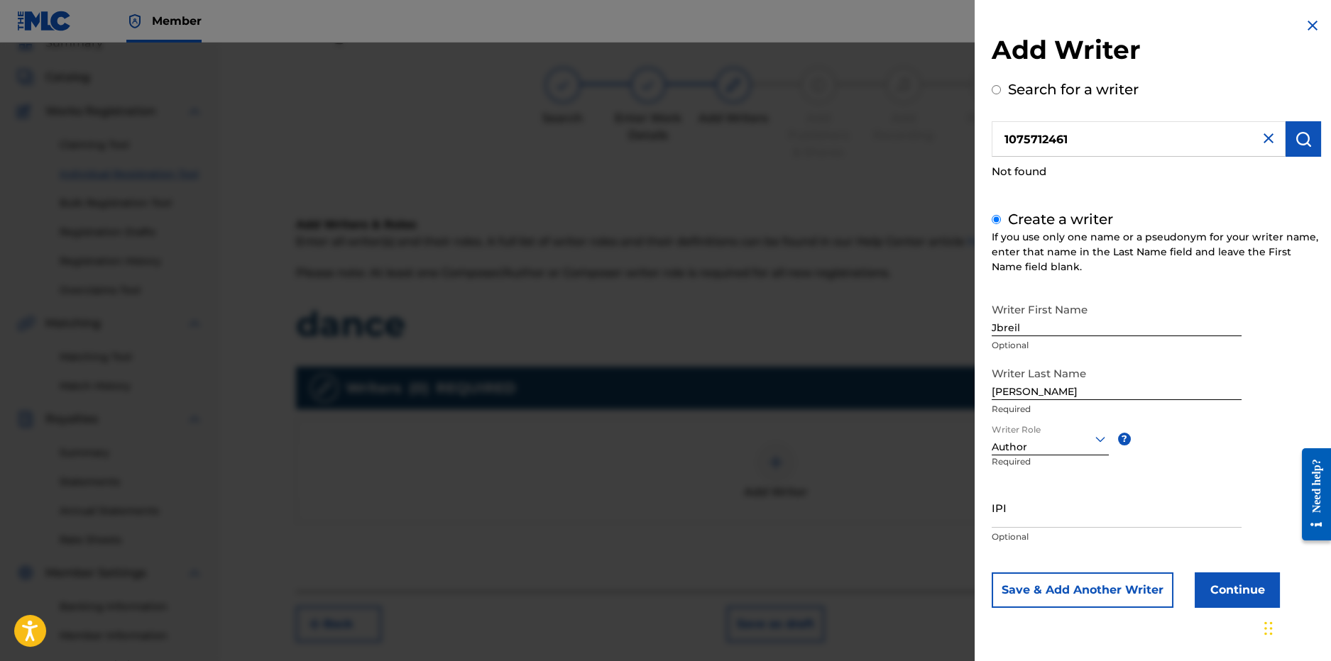
click at [1058, 516] on input "IPI" at bounding box center [1116, 508] width 250 height 40
paste input "Grimes"
type input "Grimes"
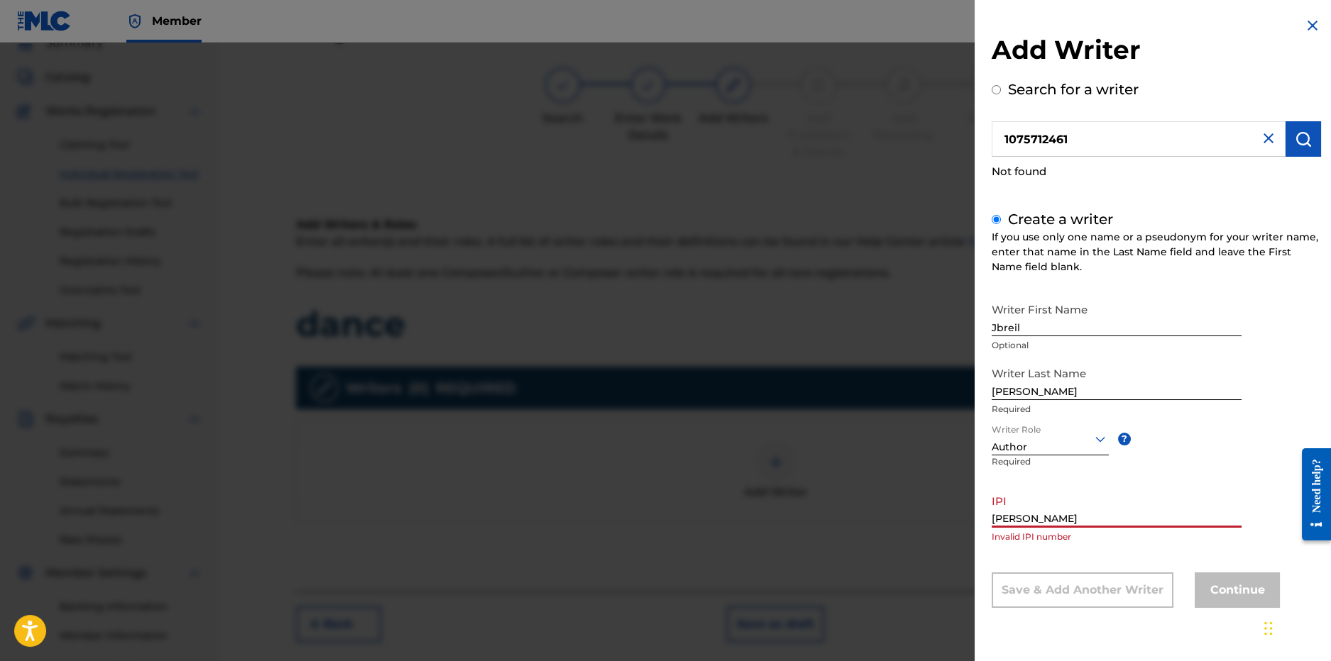
drag, startPoint x: 1013, startPoint y: 518, endPoint x: 951, endPoint y: 515, distance: 61.8
click at [951, 515] on div "Add Writer Search for a writer 1075712461 Not found Create a writer If you use …" at bounding box center [665, 352] width 1331 height 619
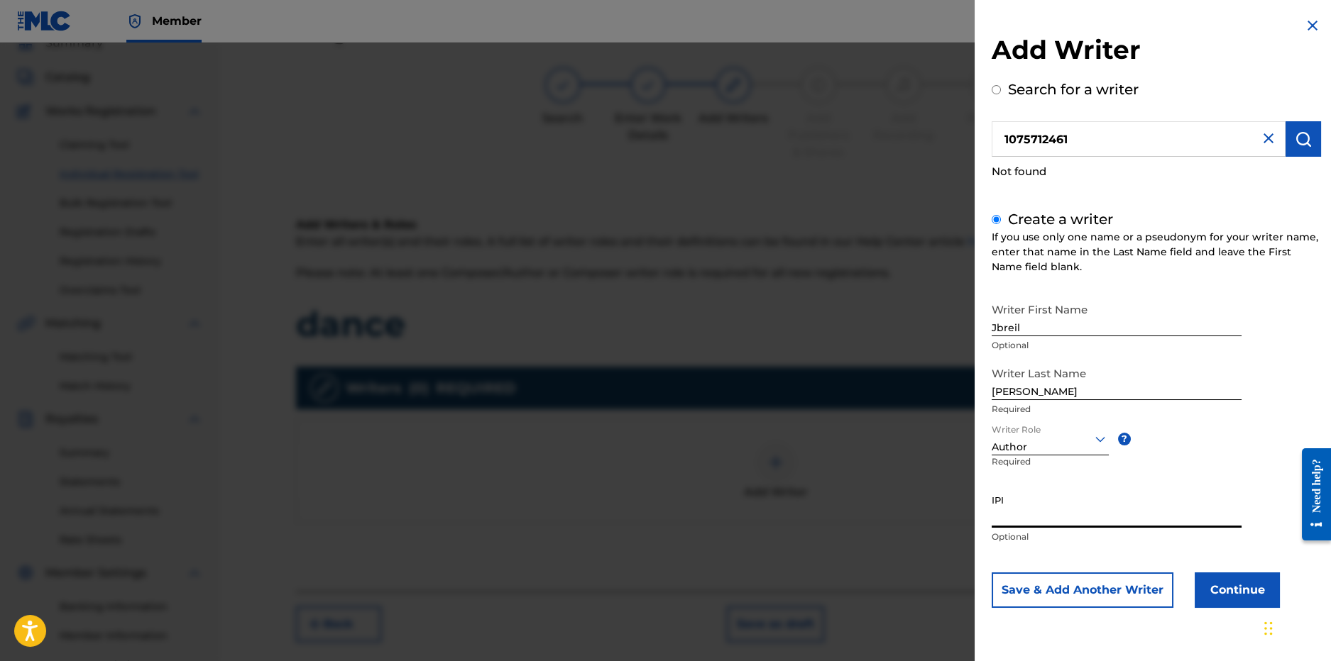
paste input "1075712461"
type input "1075712461"
click at [1252, 600] on button "Continue" at bounding box center [1236, 590] width 85 height 35
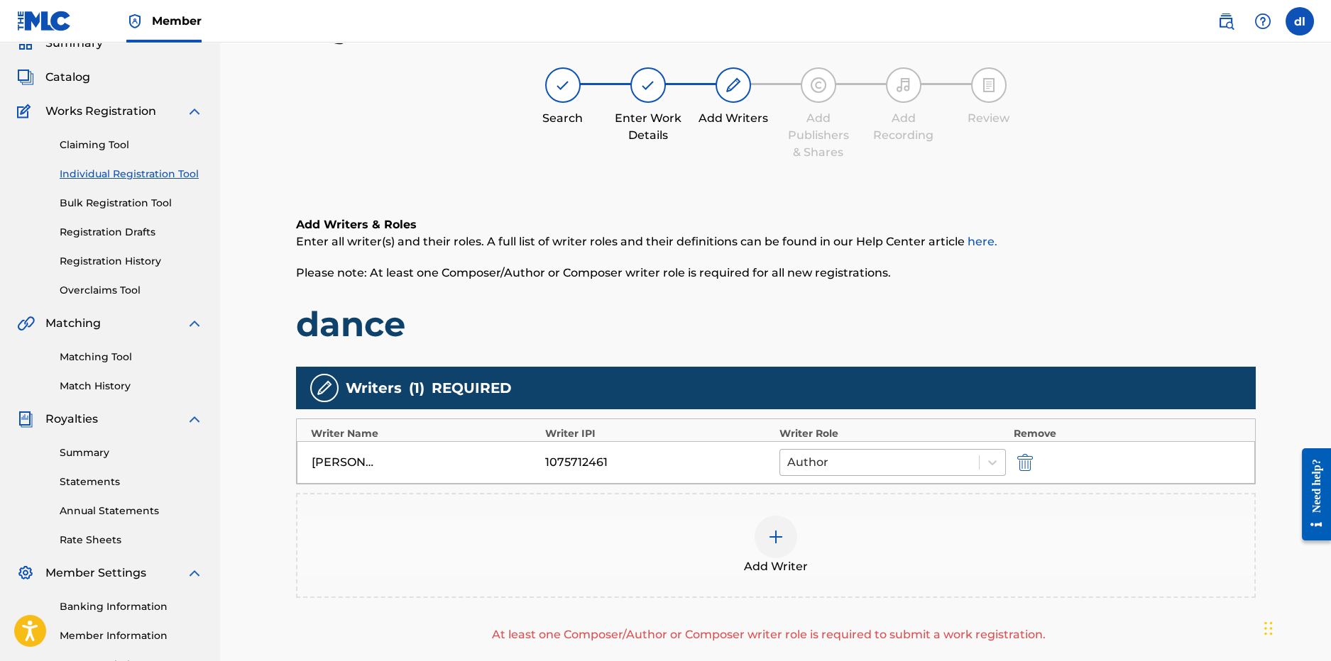
click at [867, 458] on div at bounding box center [879, 463] width 185 height 20
click at [610, 551] on div "Add Writer" at bounding box center [775, 546] width 957 height 60
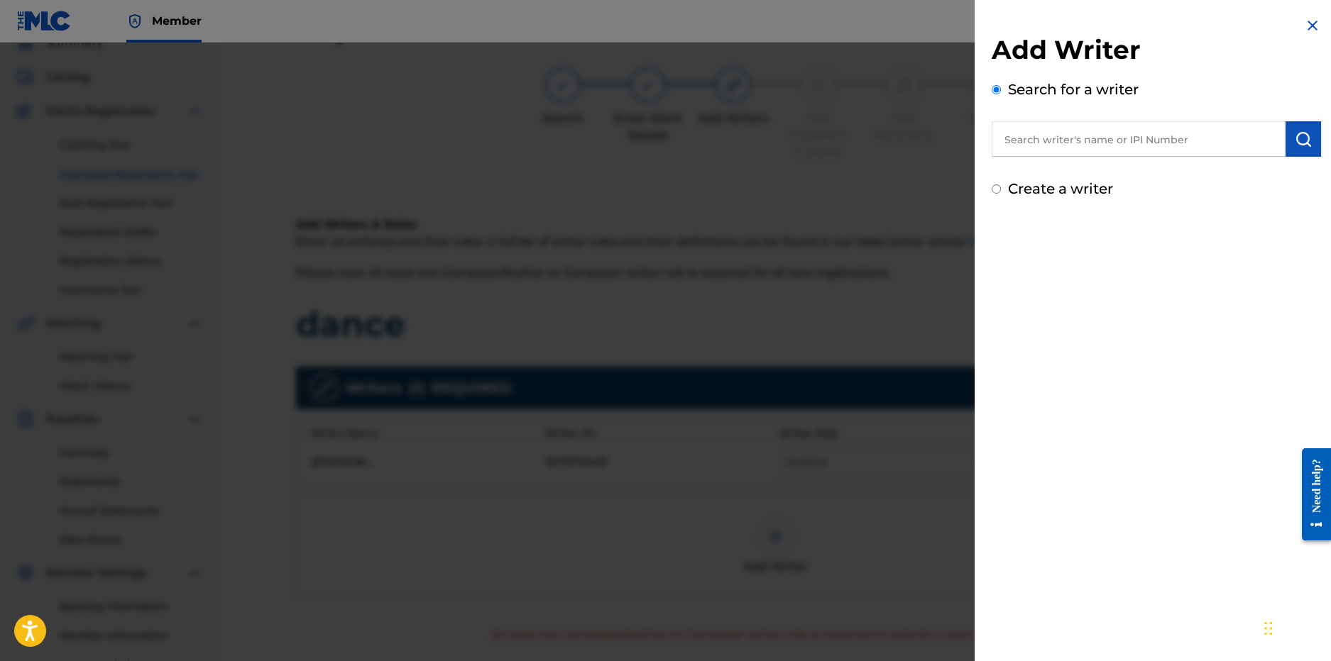
click at [1070, 148] on input "text" at bounding box center [1138, 138] width 294 height 35
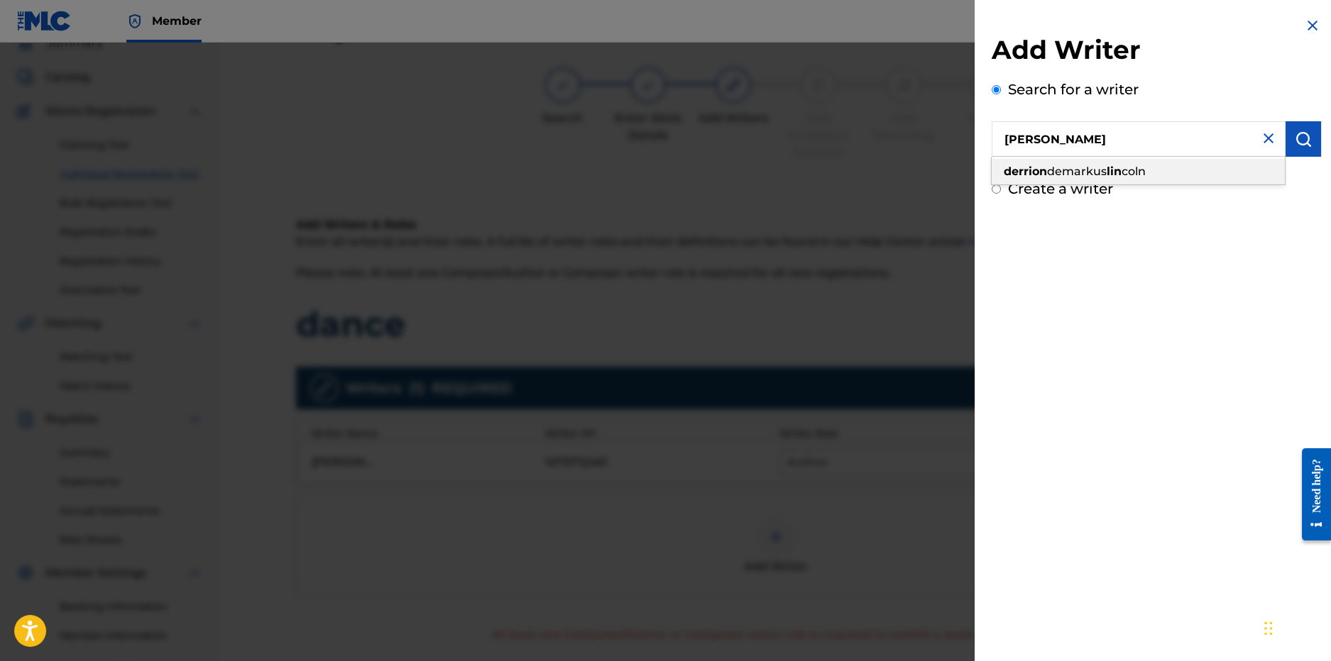
click at [1064, 162] on div "derrion demarkus lin coln" at bounding box center [1137, 172] width 293 height 26
type input "derrion demarkus lincoln"
click at [1319, 138] on div "Add Writer Search for a writer derrion demarkus lincoln Create a writer" at bounding box center [1155, 108] width 363 height 216
click at [1304, 143] on img "submit" at bounding box center [1303, 139] width 17 height 17
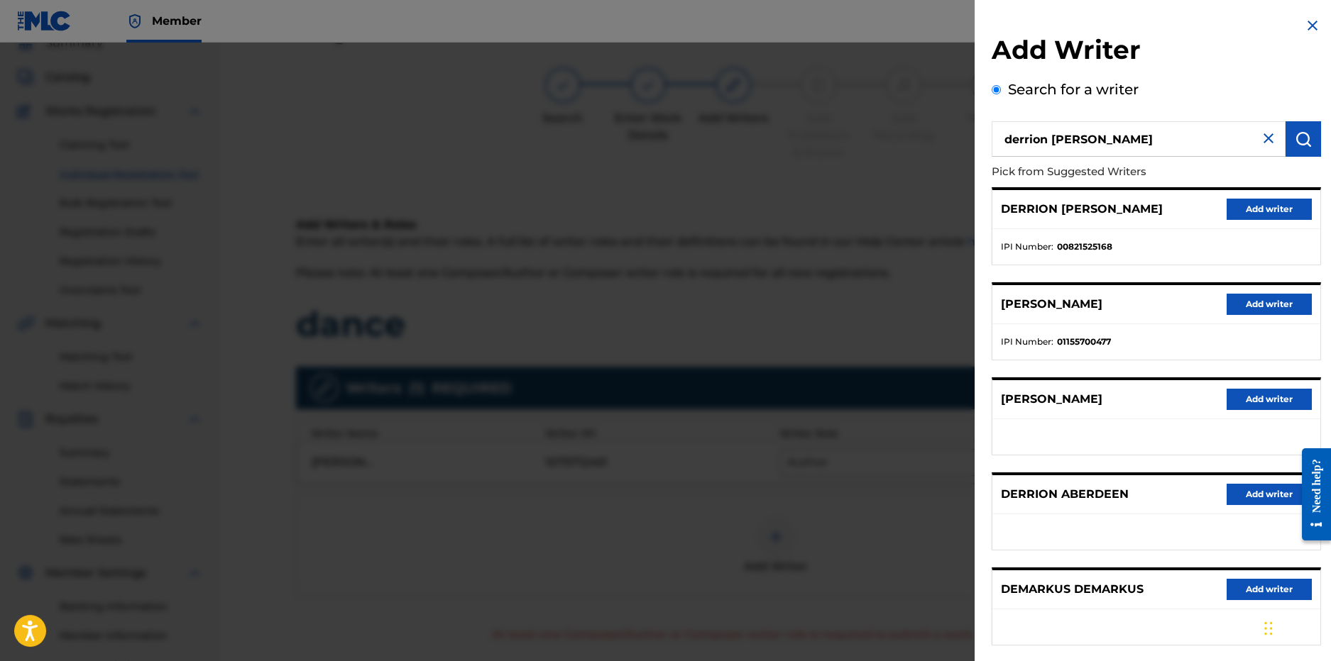
click at [1275, 212] on button "Add writer" at bounding box center [1268, 209] width 85 height 21
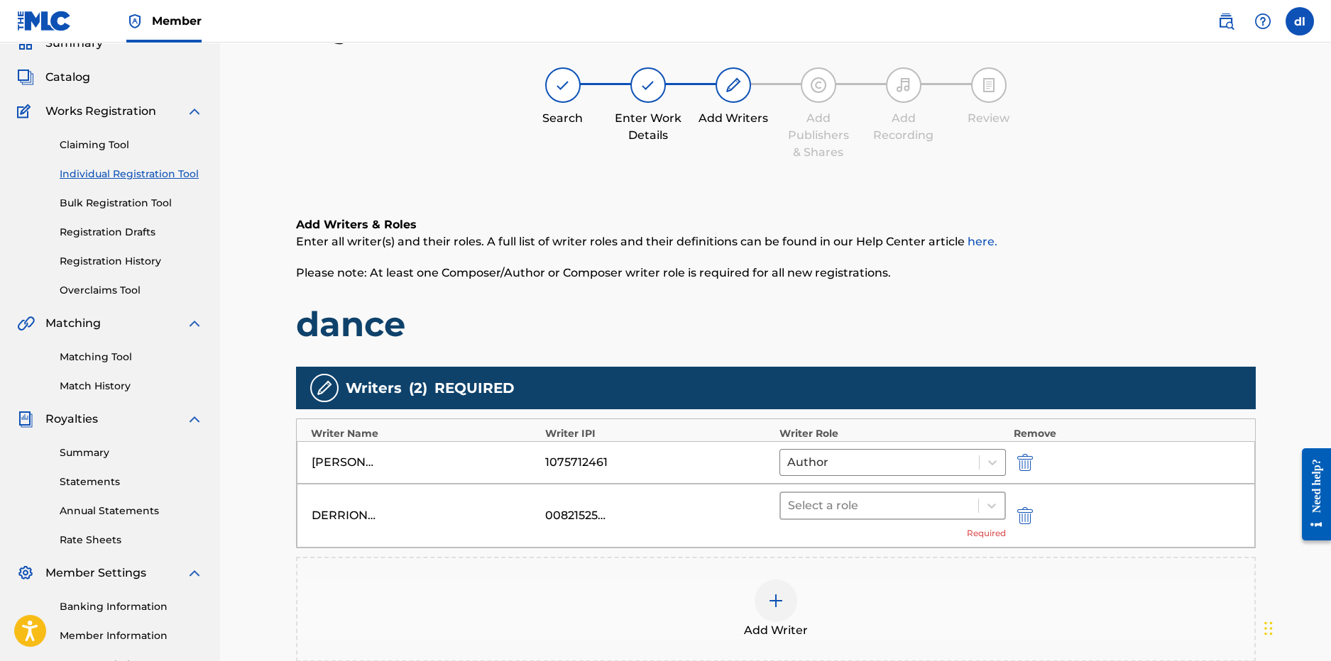
click at [885, 497] on div at bounding box center [880, 506] width 184 height 20
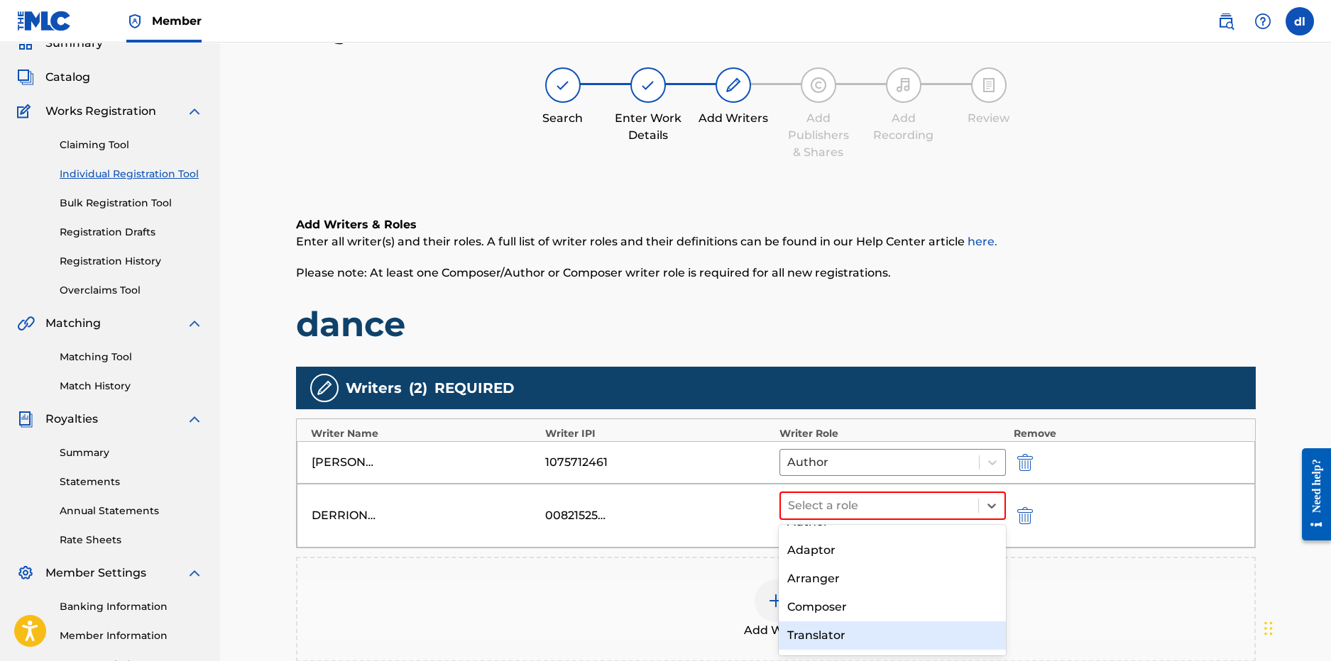
scroll to position [102, 0]
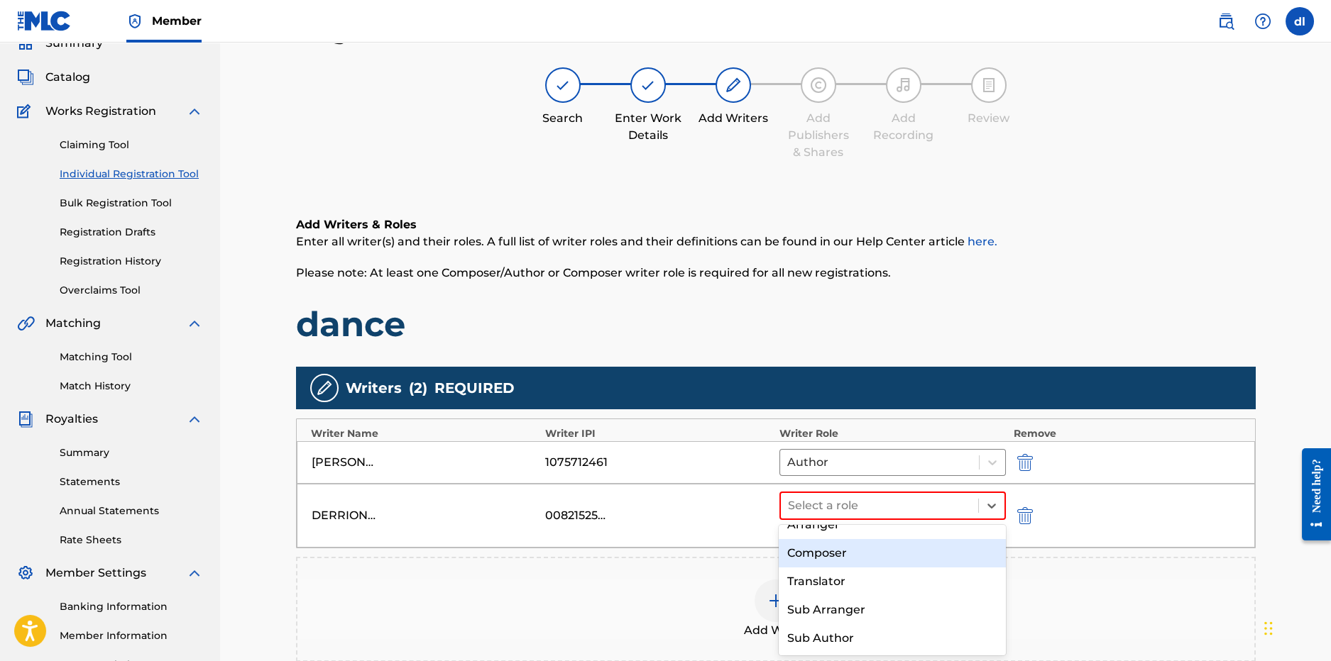
click at [832, 554] on div "Composer" at bounding box center [892, 553] width 227 height 28
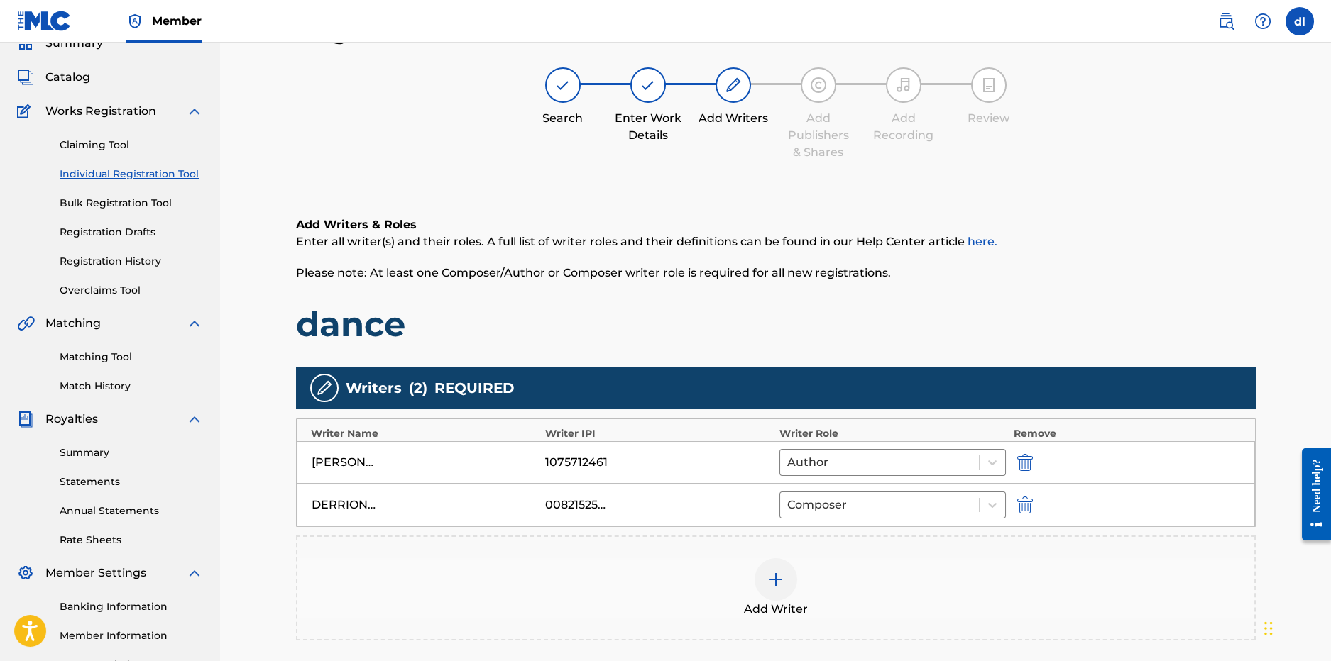
click at [776, 573] on img at bounding box center [775, 579] width 17 height 17
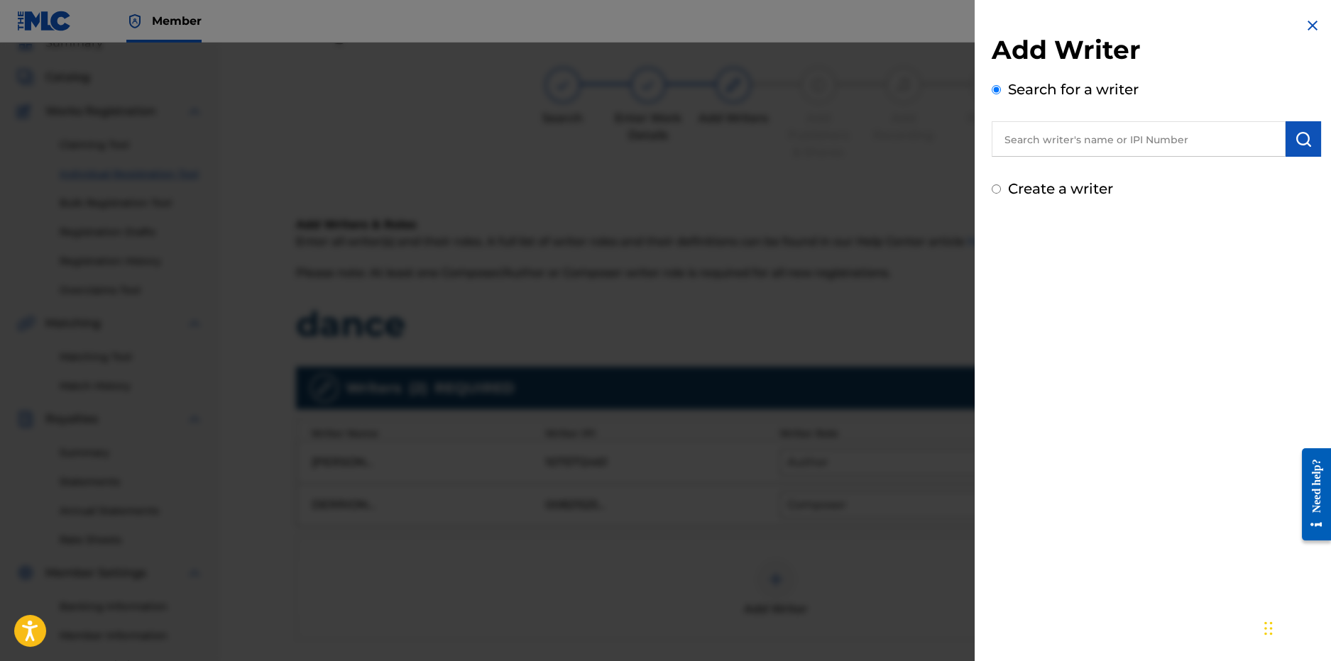
click at [1031, 140] on input "text" at bounding box center [1138, 138] width 294 height 35
paste input "634299820"
type input "634299820"
click at [1300, 146] on button "submit" at bounding box center [1302, 138] width 35 height 35
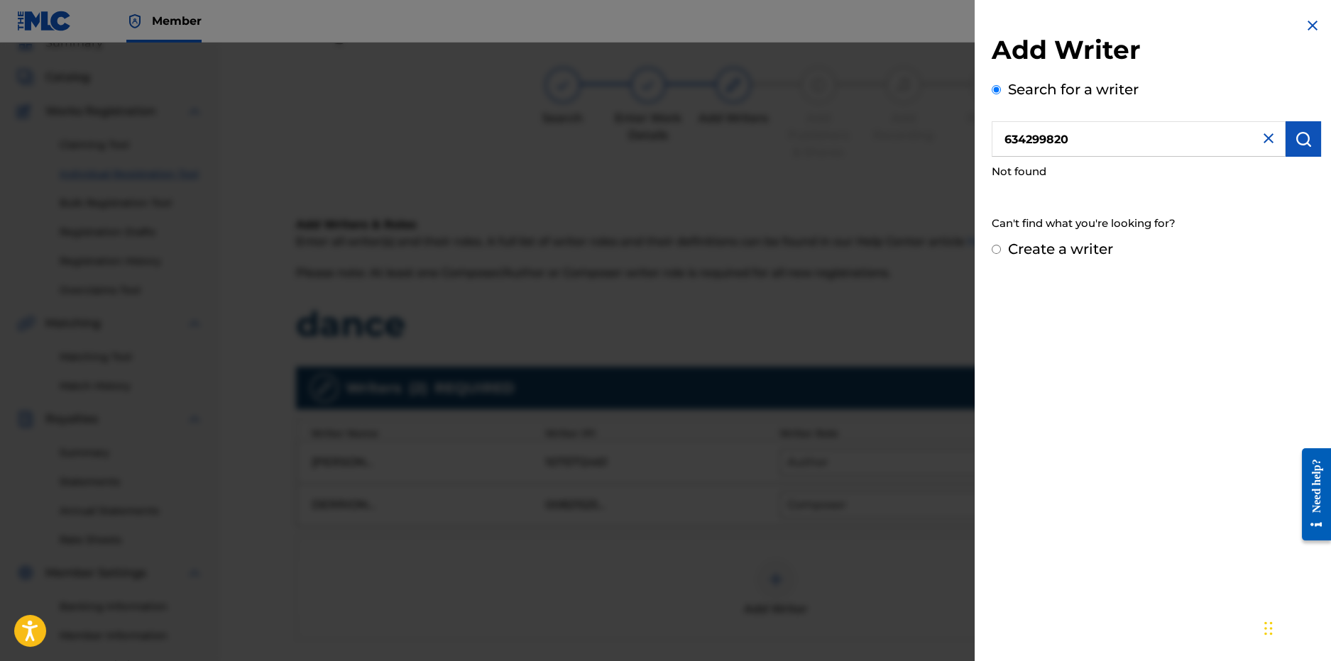
click at [1028, 249] on label "Create a writer" at bounding box center [1060, 249] width 105 height 17
radio input "true"
click at [1001, 249] on input "Create a writer" at bounding box center [995, 249] width 9 height 9
radio input "false"
radio input "true"
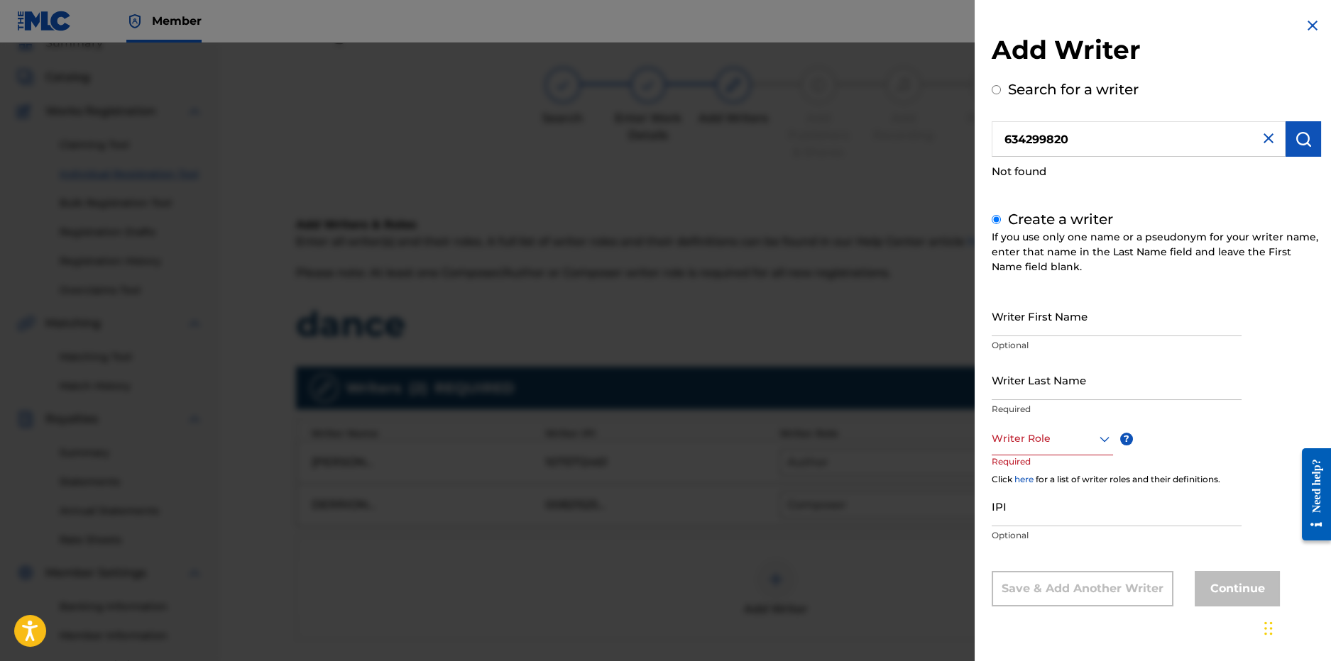
click at [1040, 339] on p "Optional" at bounding box center [1116, 345] width 250 height 13
click at [1043, 326] on input "Writer First Name" at bounding box center [1116, 316] width 250 height 40
paste input "AADRIAN"
type input "AADRIAN"
drag, startPoint x: 1116, startPoint y: 389, endPoint x: 1089, endPoint y: 386, distance: 26.4
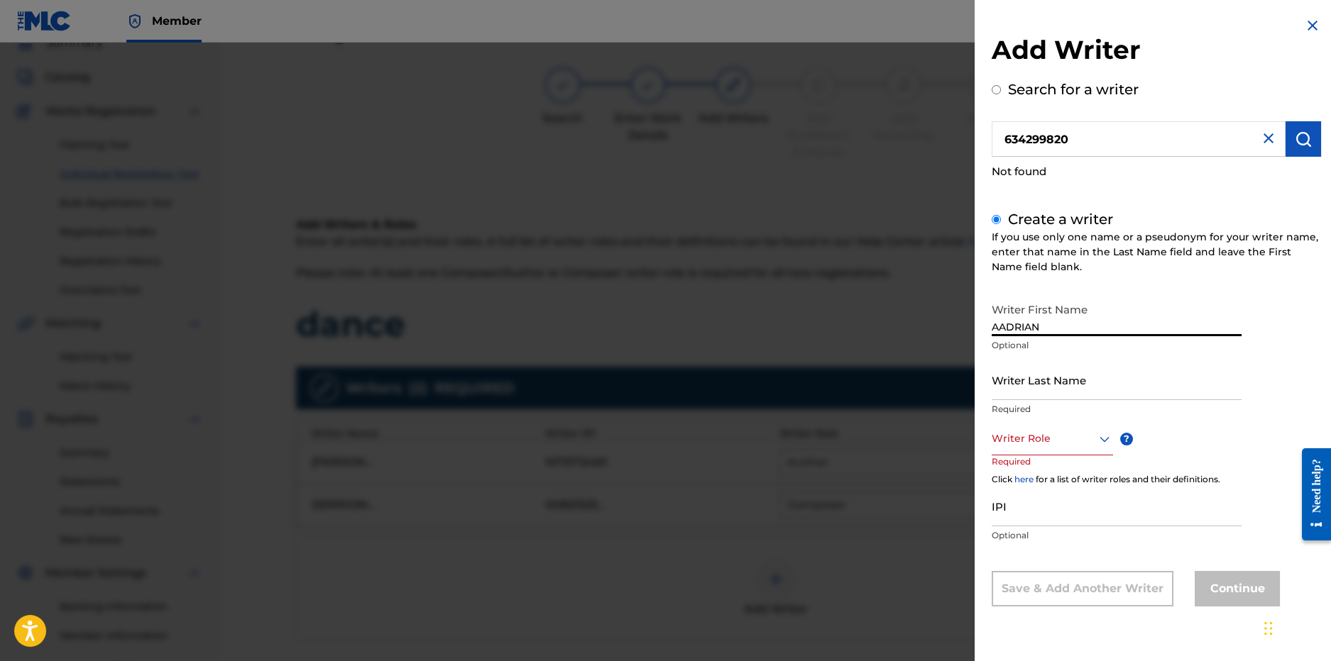
click at [1115, 389] on input "Writer Last Name" at bounding box center [1116, 380] width 250 height 40
paste input "HAMILTON"
type input "HAMILTON"
click at [1055, 451] on div "Writer Role" at bounding box center [1051, 440] width 121 height 32
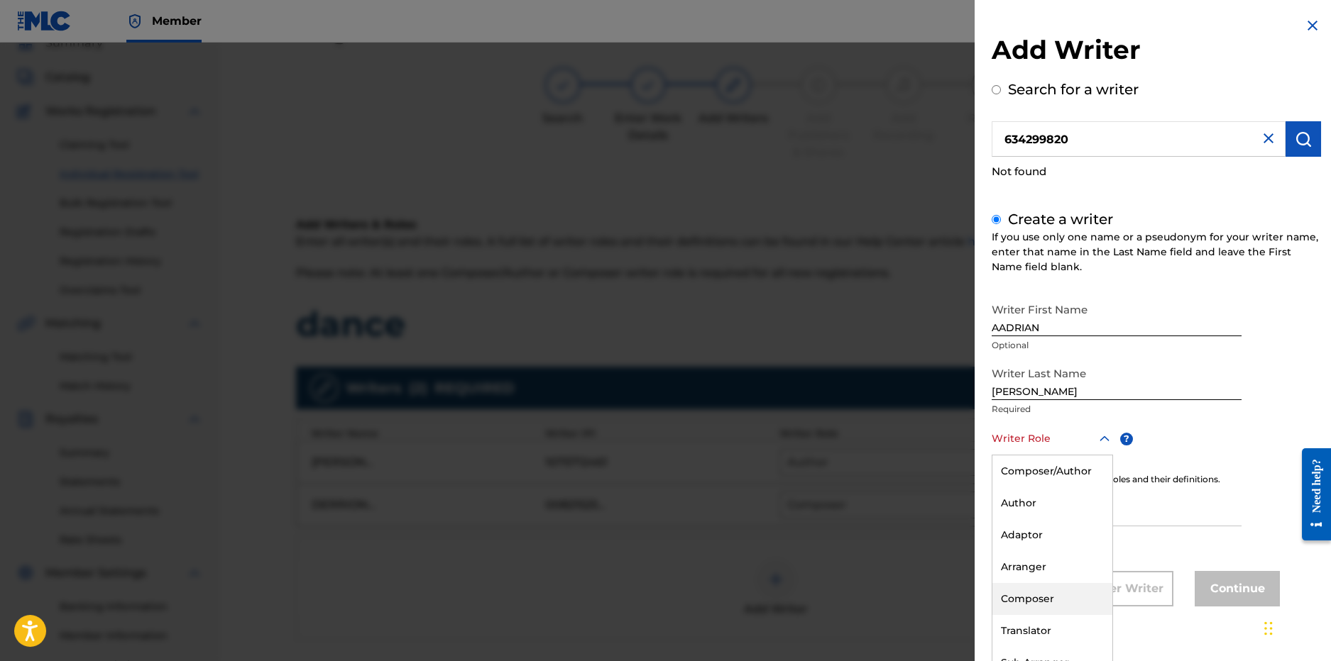
click at [1041, 598] on div "Composer" at bounding box center [1052, 599] width 120 height 32
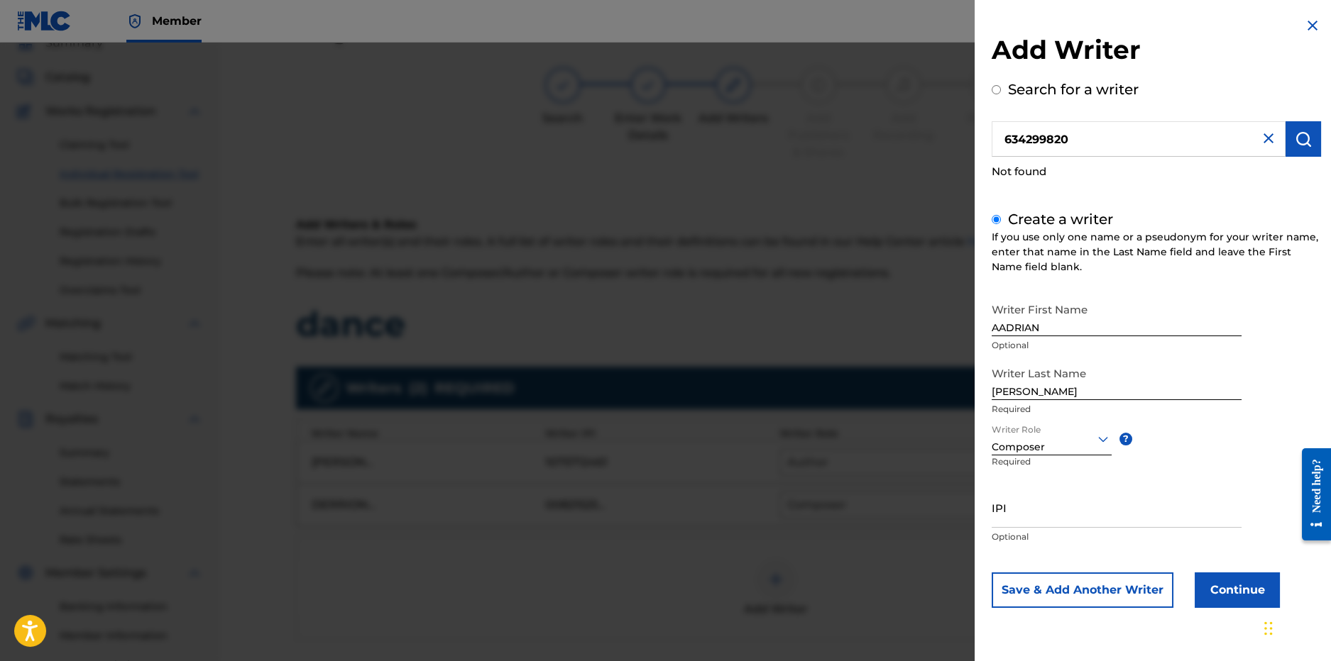
click at [1050, 510] on input "IPI" at bounding box center [1116, 508] width 250 height 40
paste input "00634299820"
type input "00634299820"
click at [1233, 588] on button "Continue" at bounding box center [1236, 590] width 85 height 35
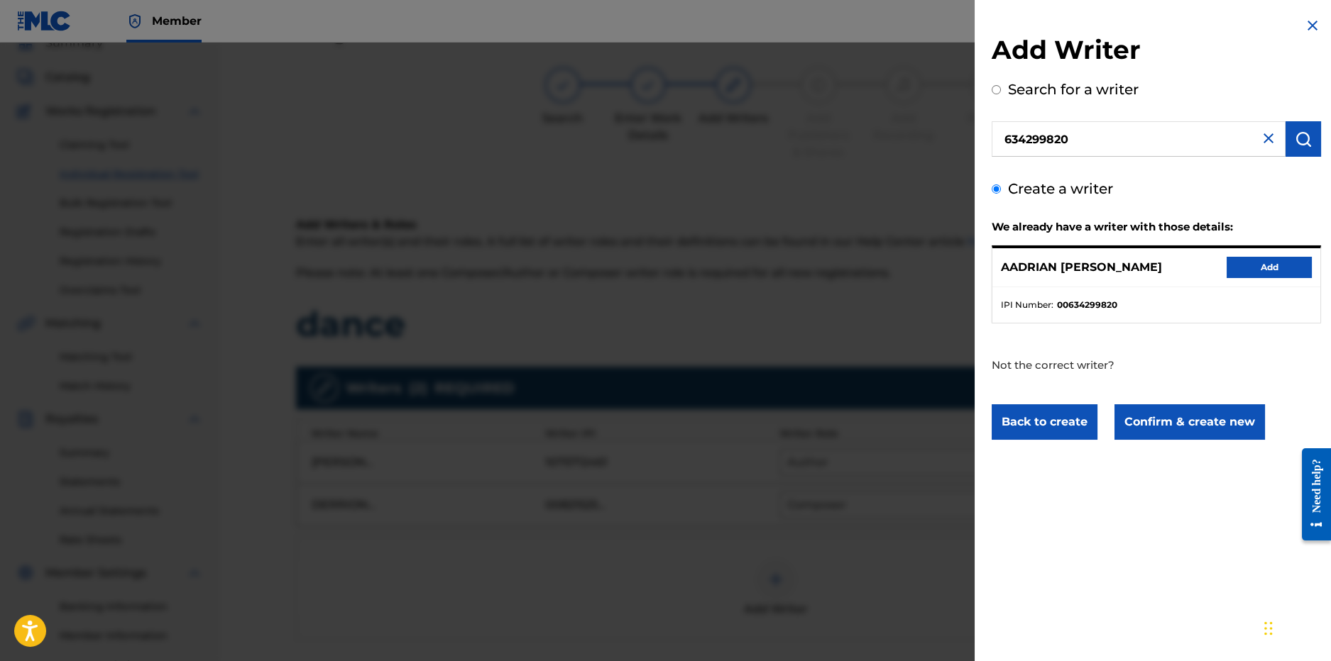
click at [1252, 257] on button "Add" at bounding box center [1268, 267] width 85 height 21
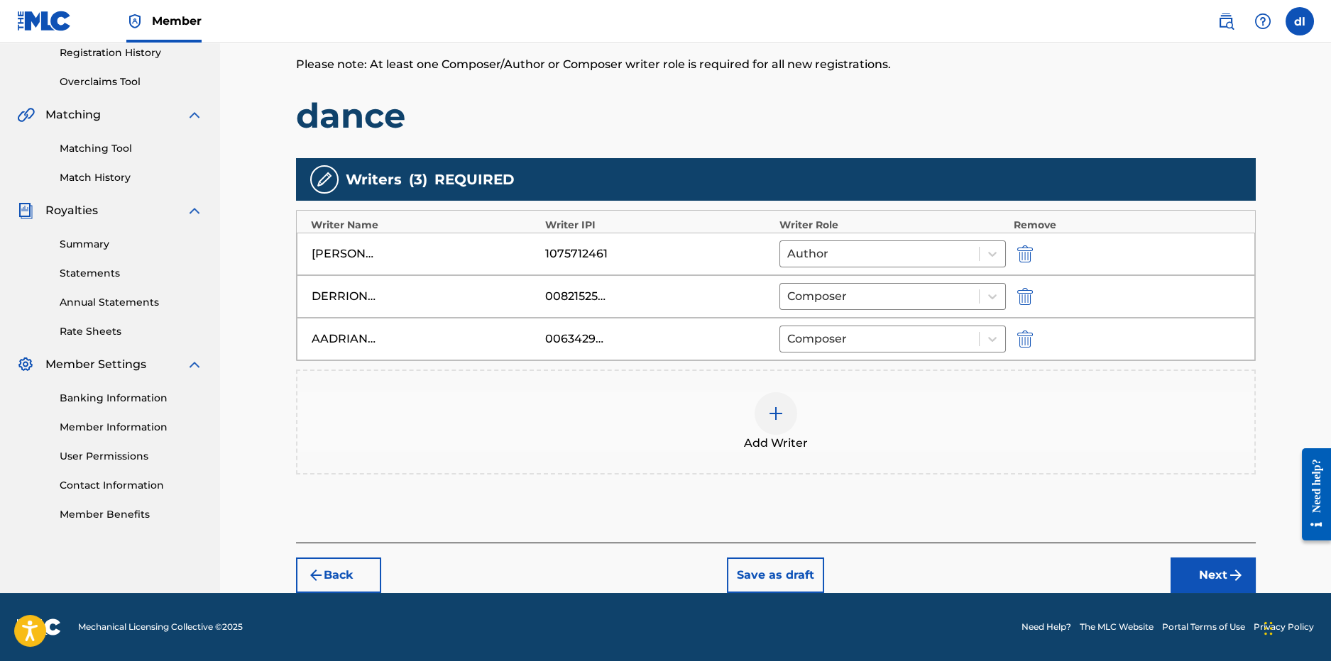
click at [1203, 571] on button "Next" at bounding box center [1212, 575] width 85 height 35
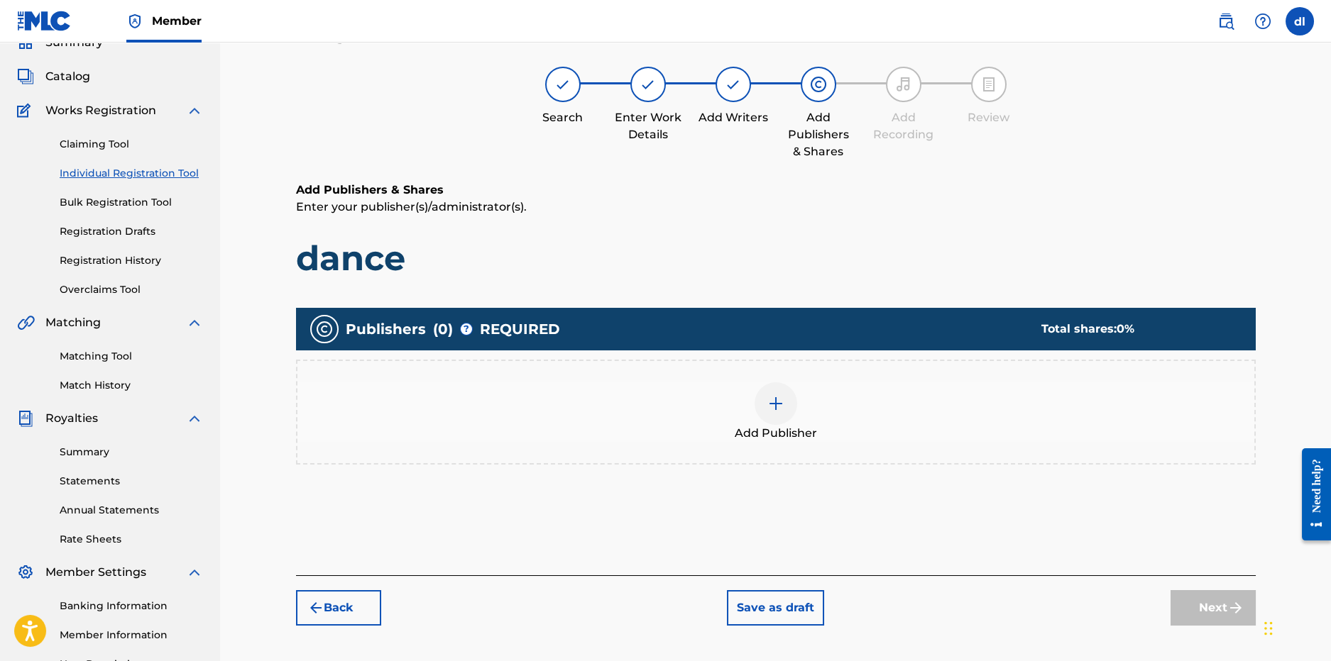
scroll to position [64, 0]
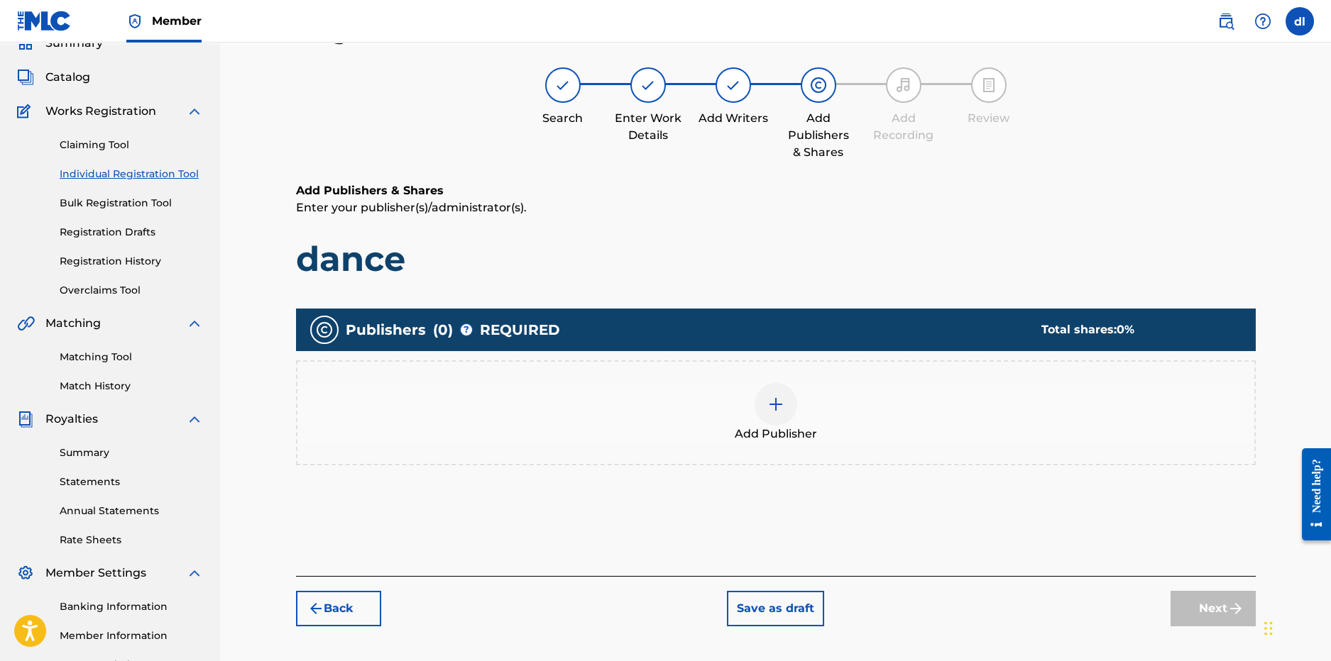
click at [785, 419] on div at bounding box center [775, 404] width 43 height 43
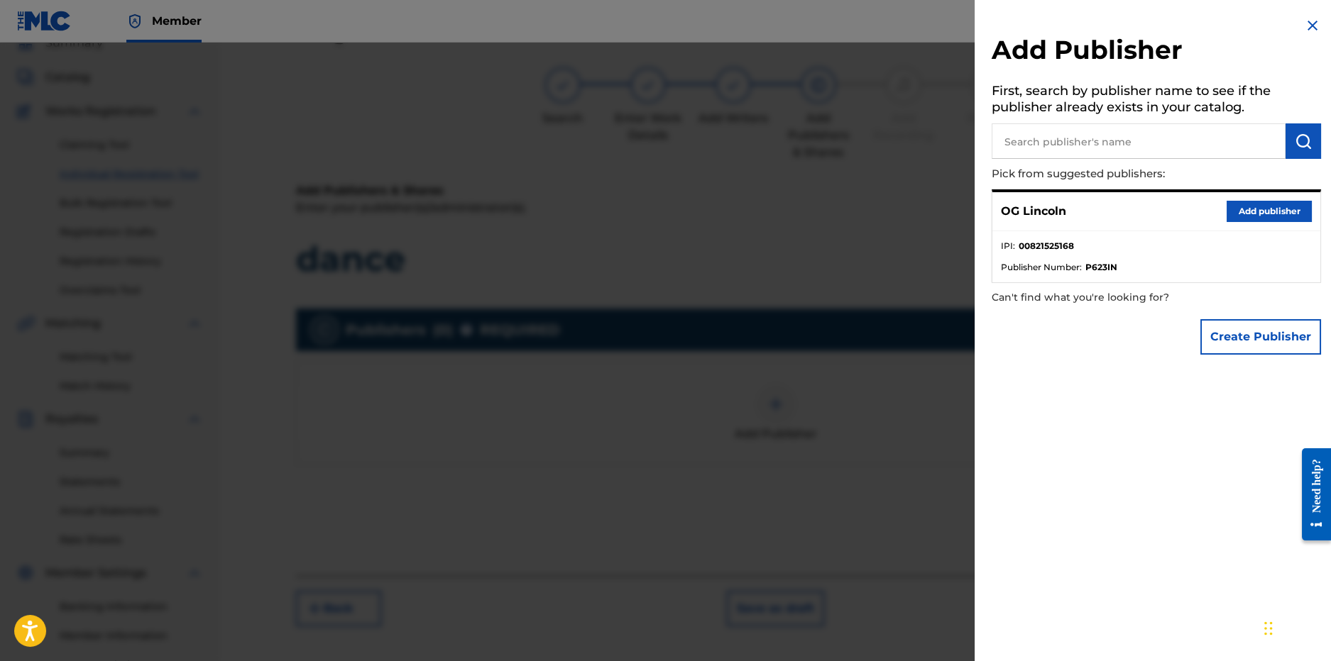
click at [1248, 210] on button "Add publisher" at bounding box center [1268, 211] width 85 height 21
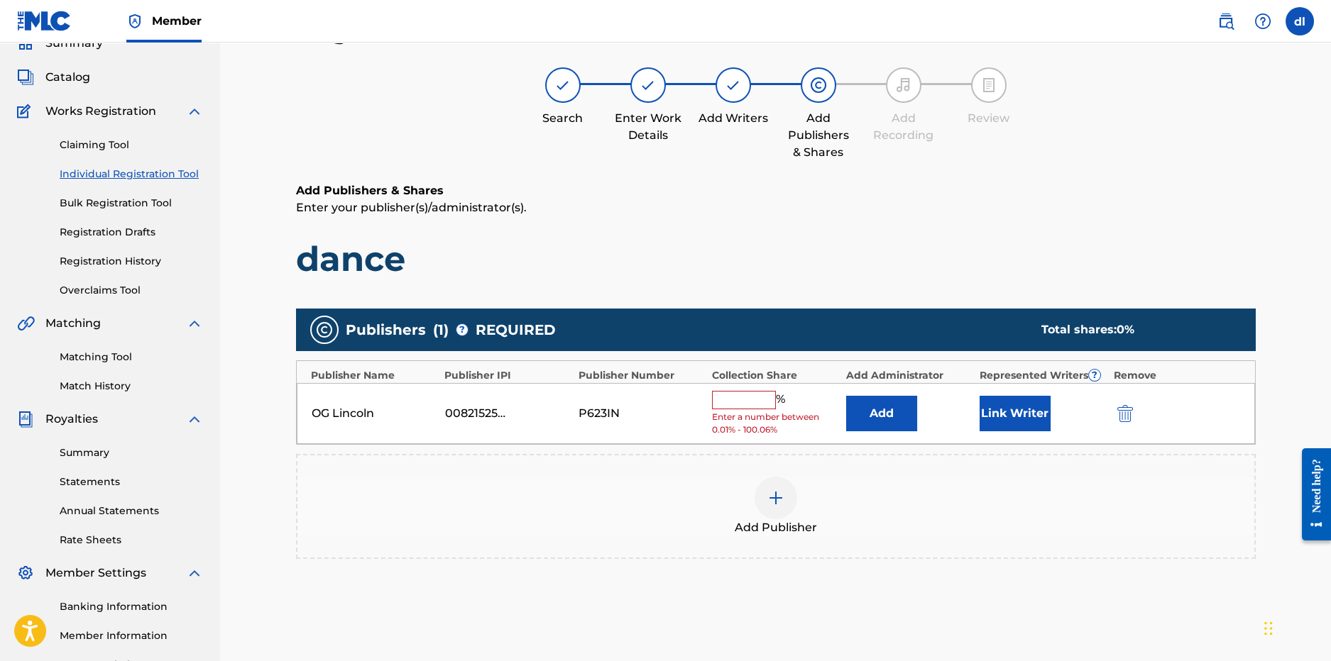
click at [1021, 412] on button "Link Writer" at bounding box center [1014, 413] width 71 height 35
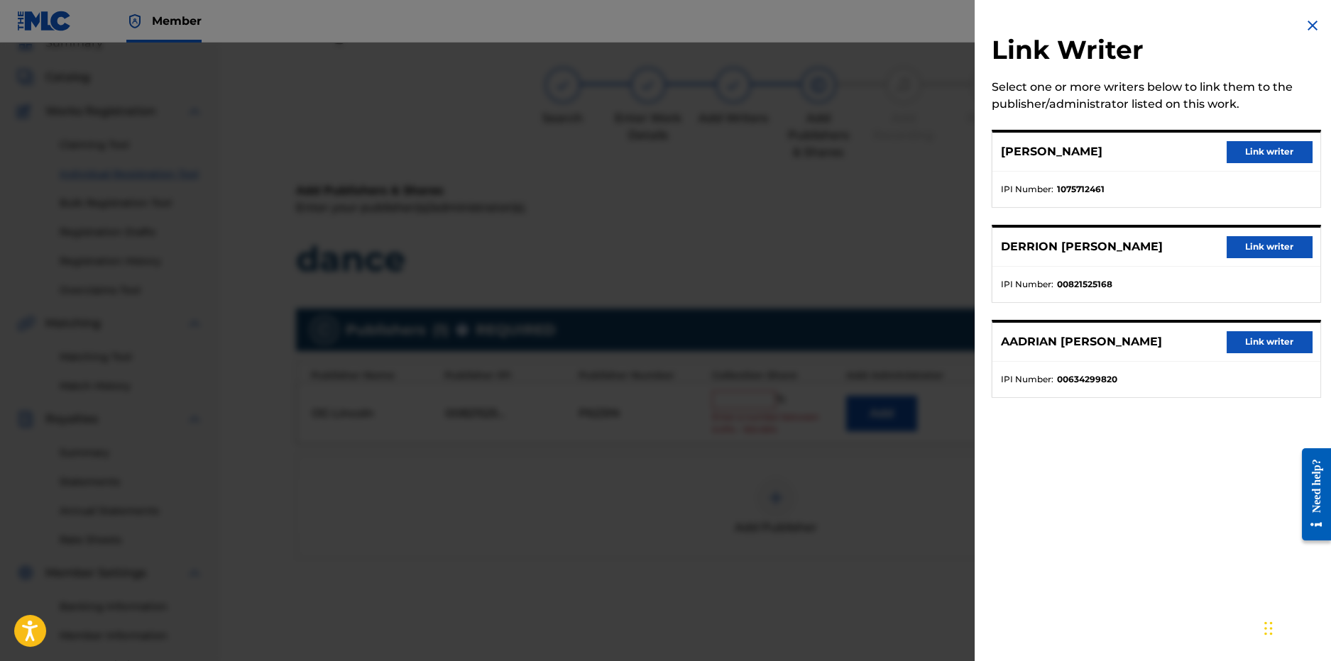
drag, startPoint x: 1268, startPoint y: 252, endPoint x: 839, endPoint y: 210, distance: 431.4
click at [1268, 252] on button "Link writer" at bounding box center [1268, 246] width 85 height 21
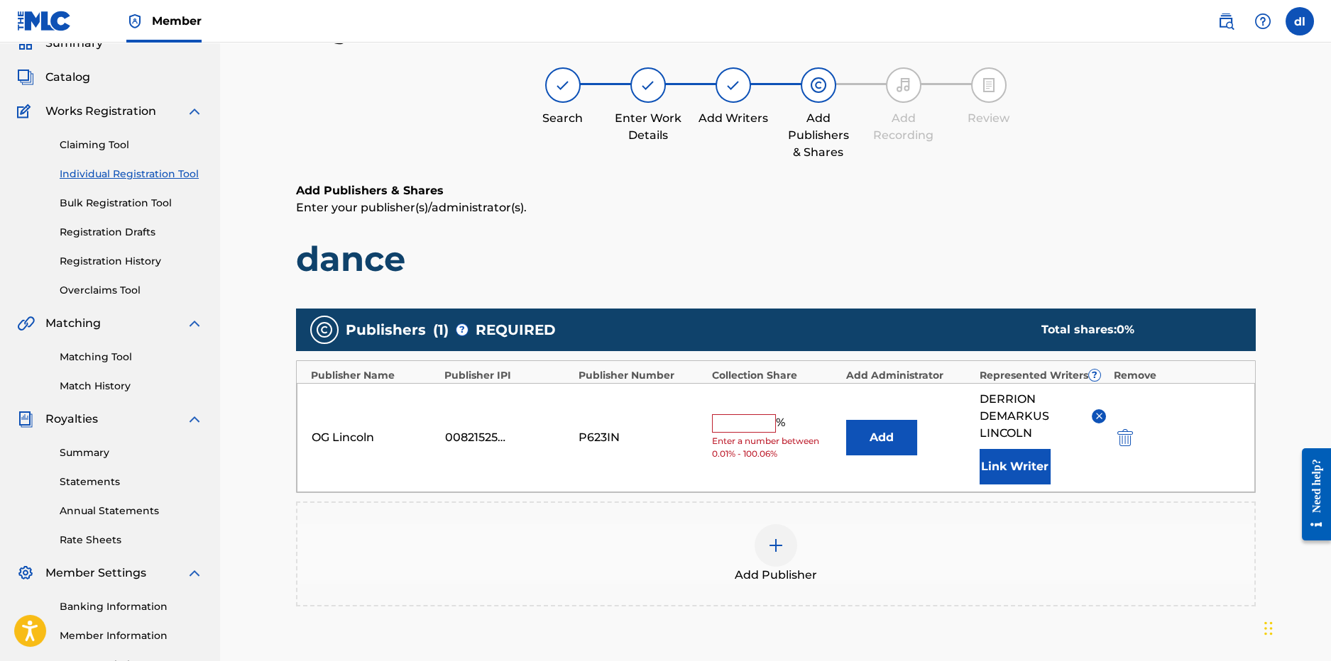
click at [767, 414] on input "text" at bounding box center [744, 423] width 64 height 18
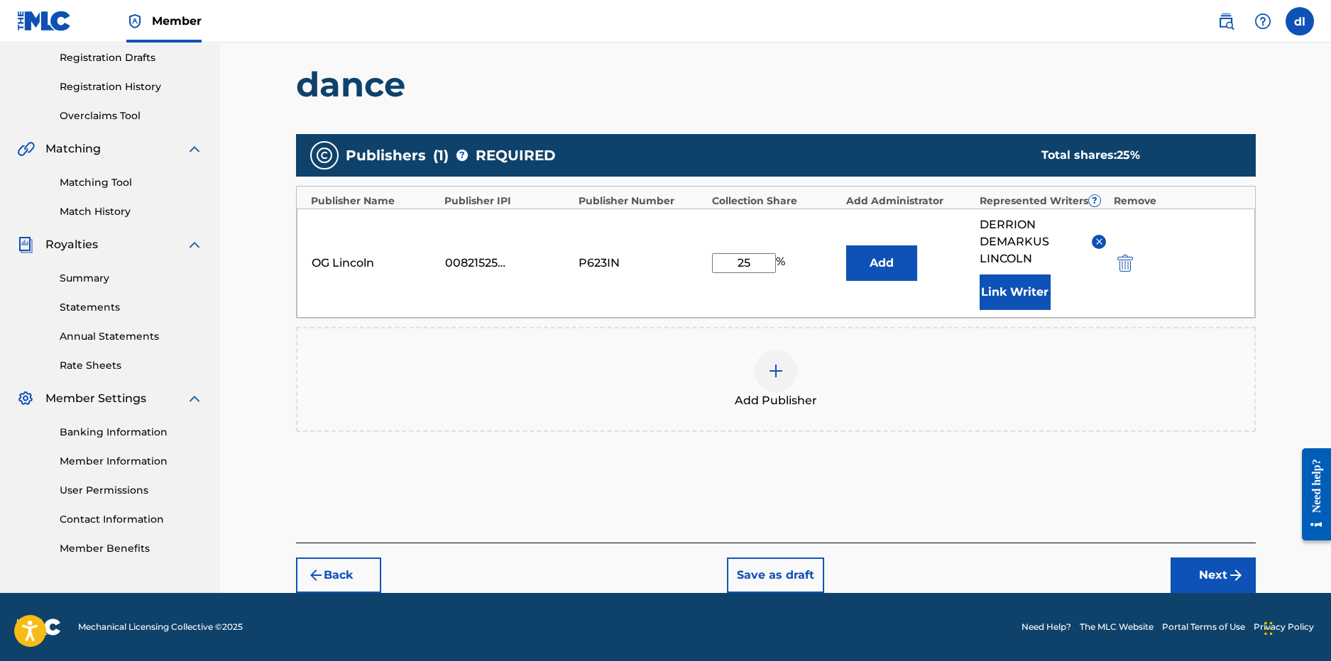
type input "25"
click at [1225, 572] on button "Next" at bounding box center [1212, 575] width 85 height 35
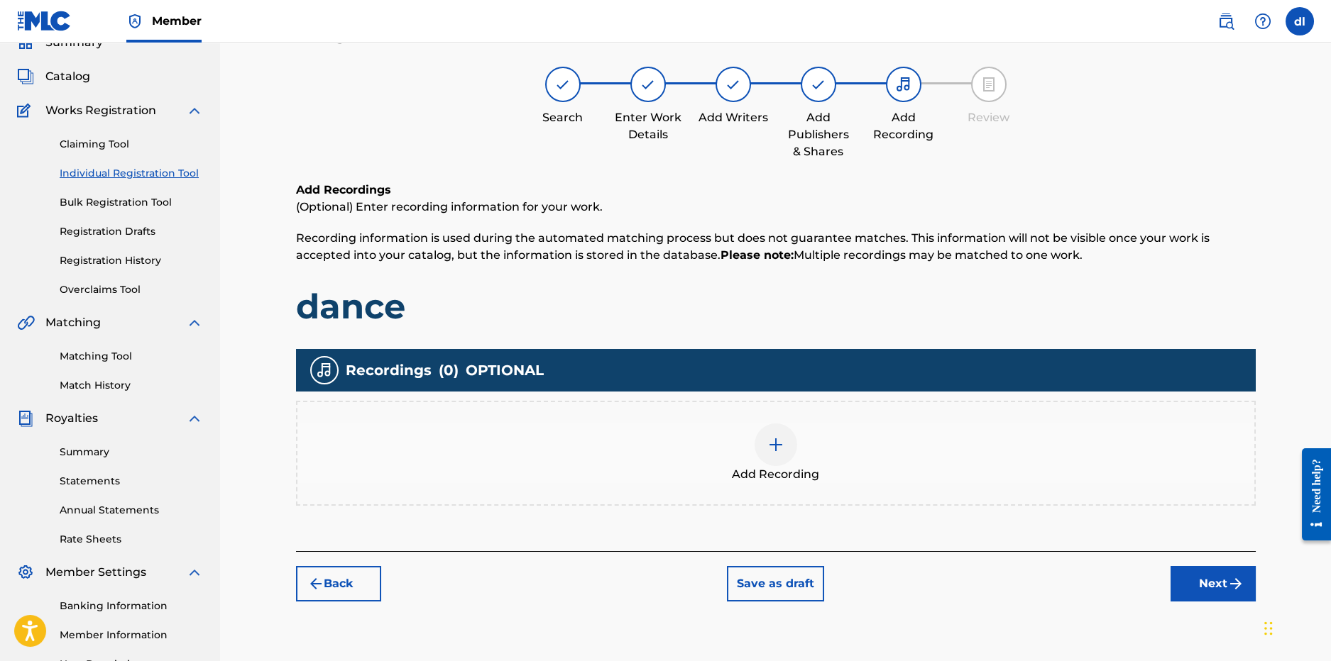
scroll to position [64, 0]
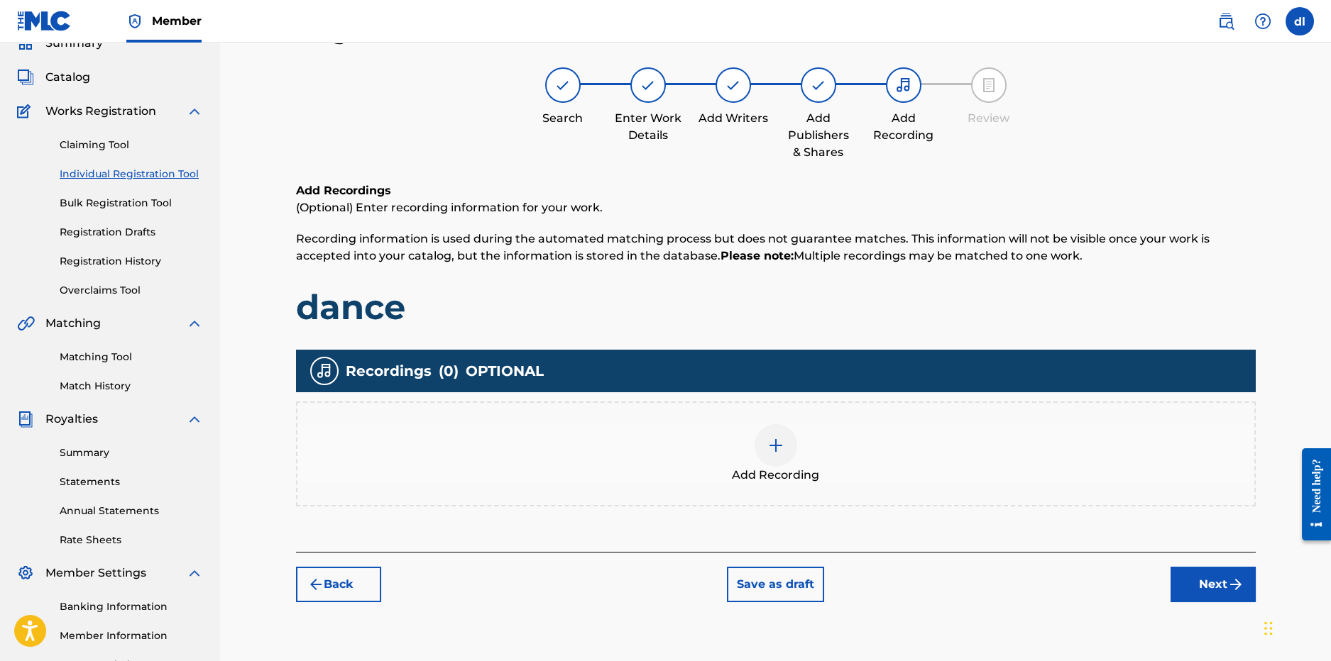
click at [1214, 594] on button "Next" at bounding box center [1212, 584] width 85 height 35
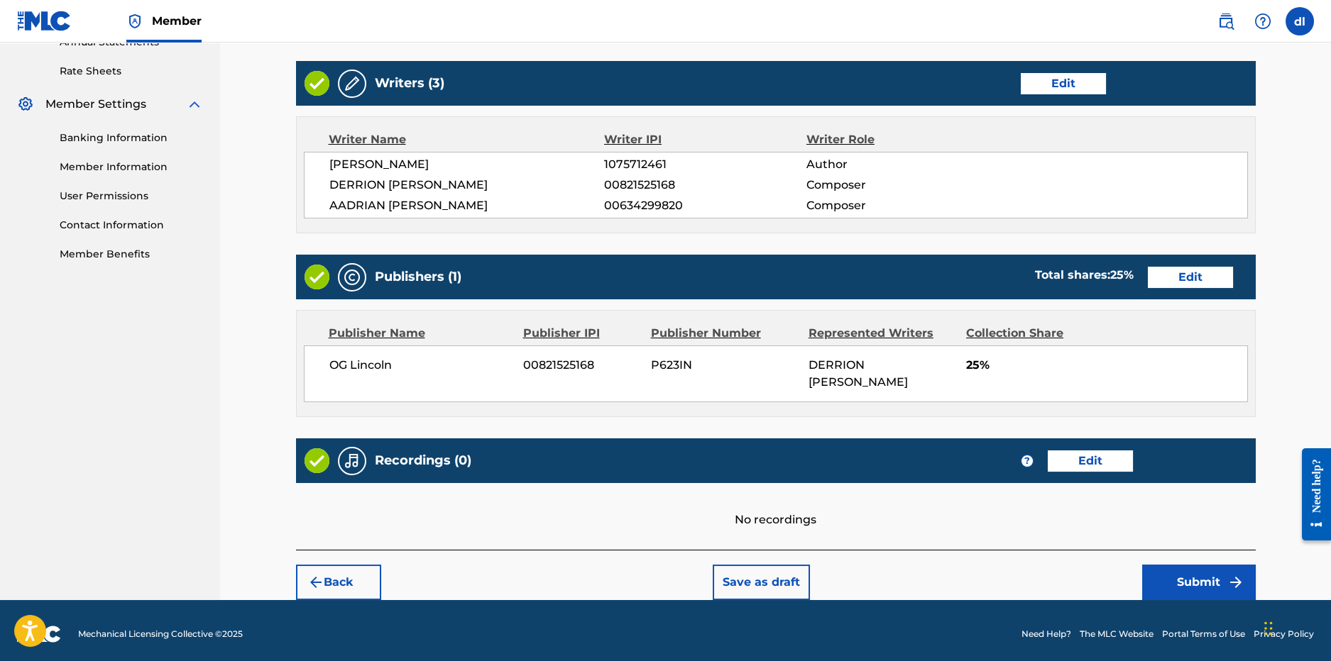
scroll to position [540, 0]
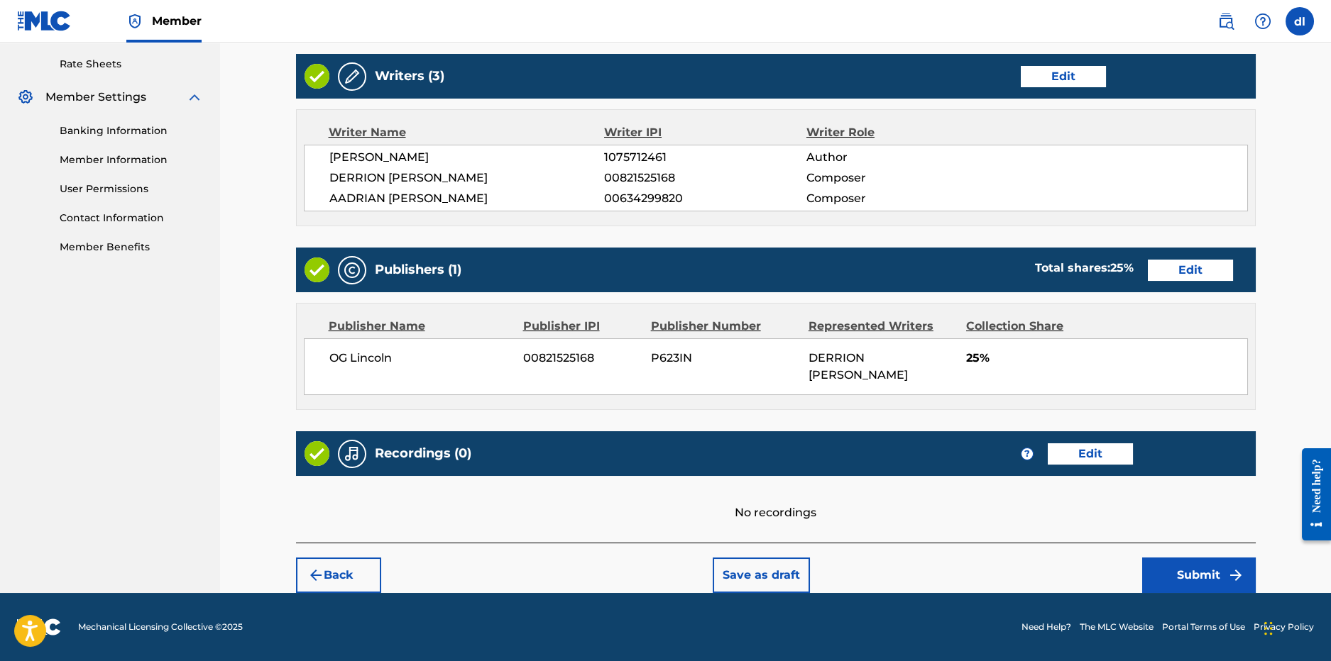
click at [1168, 566] on button "Submit" at bounding box center [1199, 575] width 114 height 35
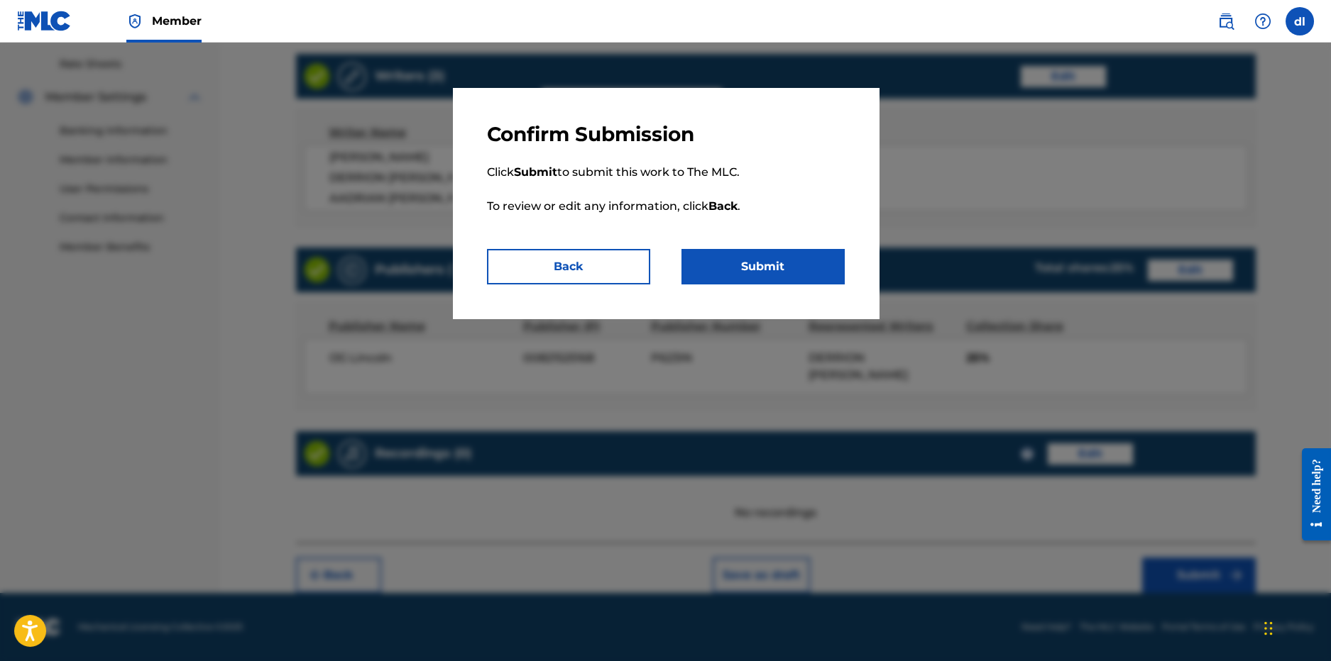
click at [763, 271] on button "Submit" at bounding box center [762, 266] width 163 height 35
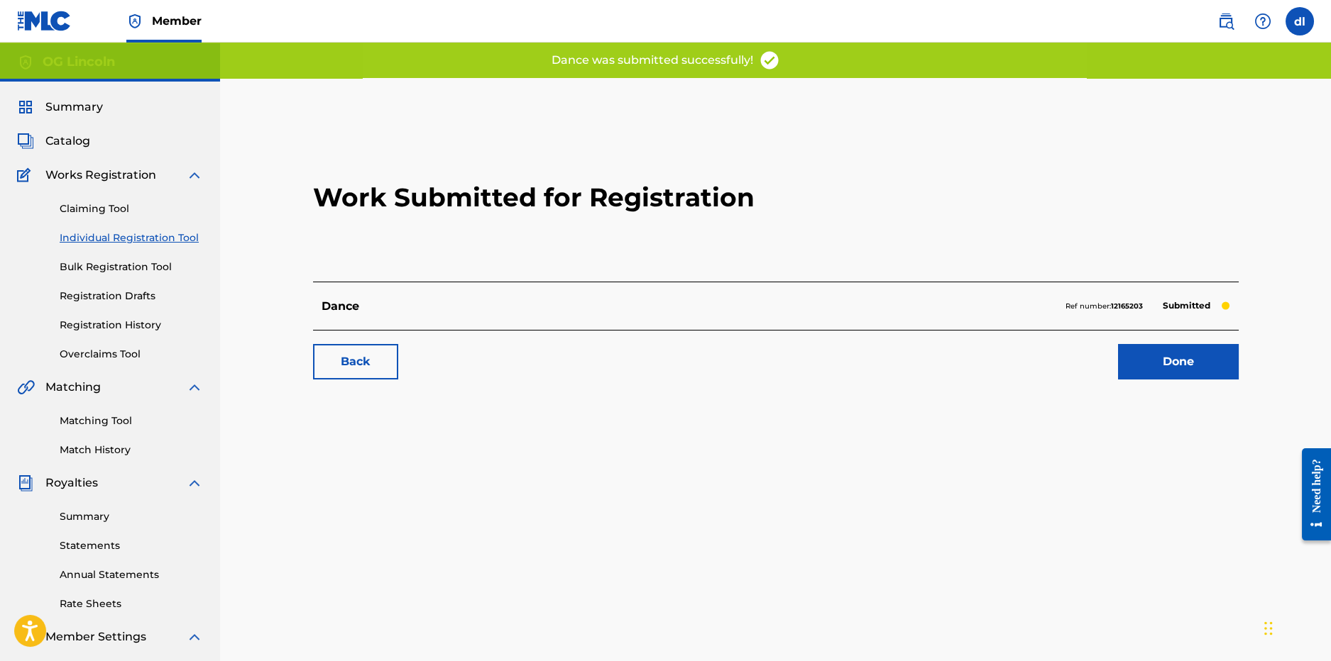
click at [1148, 377] on link "Done" at bounding box center [1178, 361] width 121 height 35
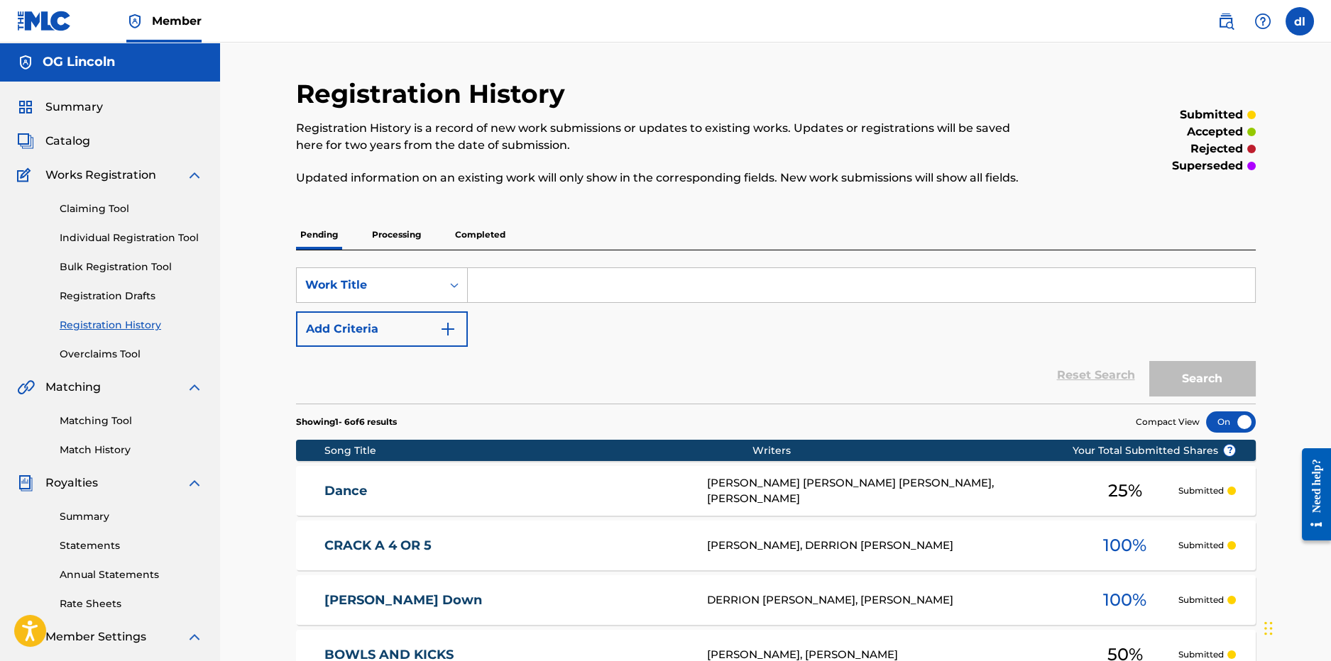
drag, startPoint x: 89, startPoint y: 238, endPoint x: 63, endPoint y: 228, distance: 27.7
click at [88, 238] on link "Individual Registration Tool" at bounding box center [131, 238] width 143 height 15
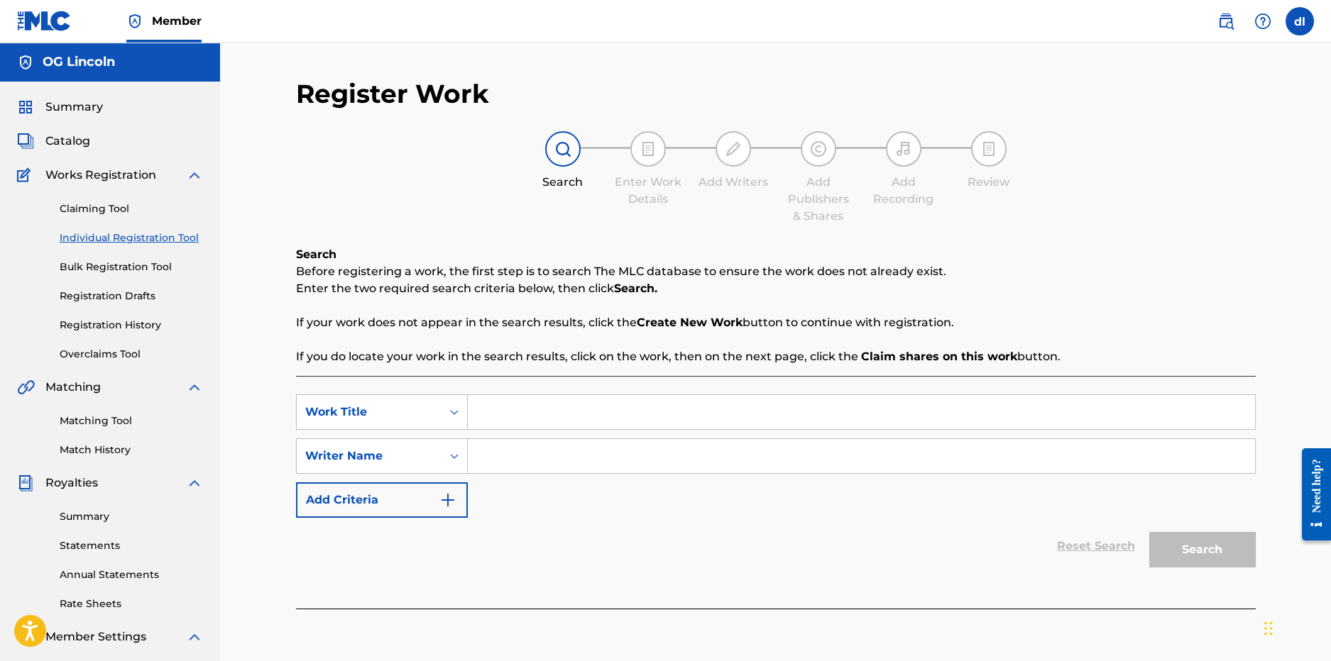
drag, startPoint x: 562, startPoint y: 417, endPoint x: 384, endPoint y: 366, distance: 185.3
click at [562, 417] on input "Search Form" at bounding box center [861, 412] width 787 height 34
type input "sdf"
drag, startPoint x: 492, startPoint y: 445, endPoint x: 517, endPoint y: 446, distance: 24.9
click at [517, 446] on input "Search Form" at bounding box center [861, 456] width 787 height 34
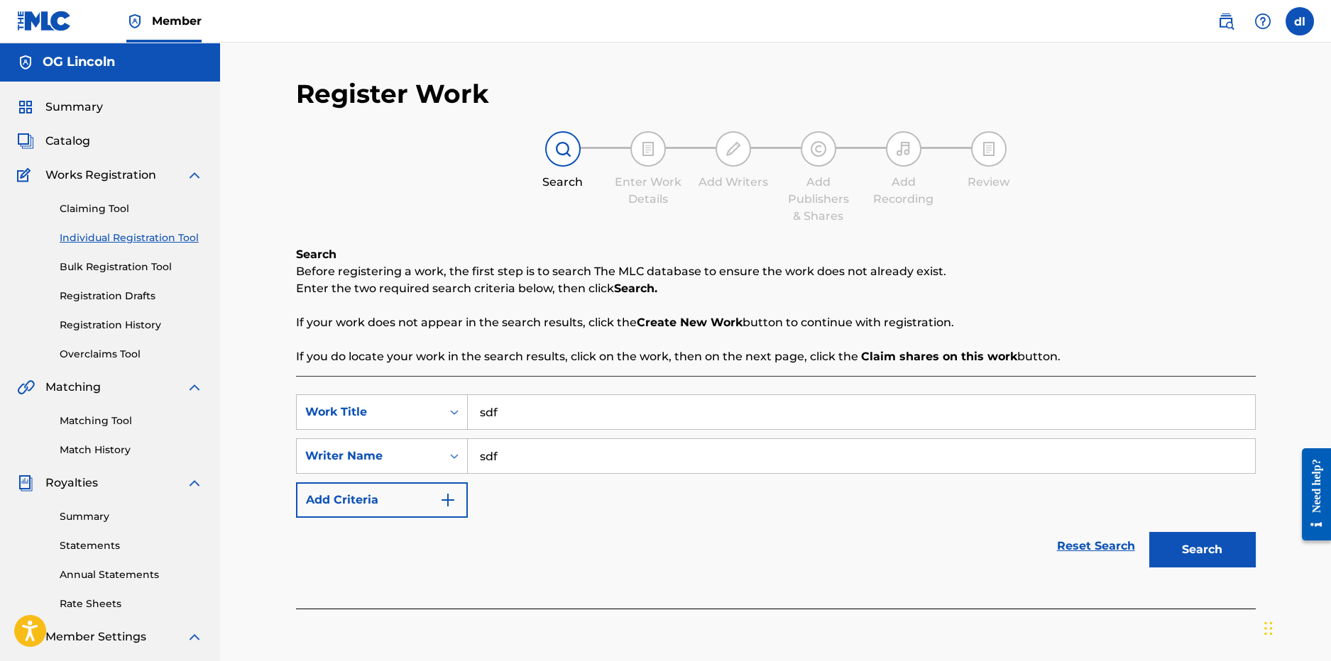
type input "sdf"
click at [1212, 559] on button "Search" at bounding box center [1202, 549] width 106 height 35
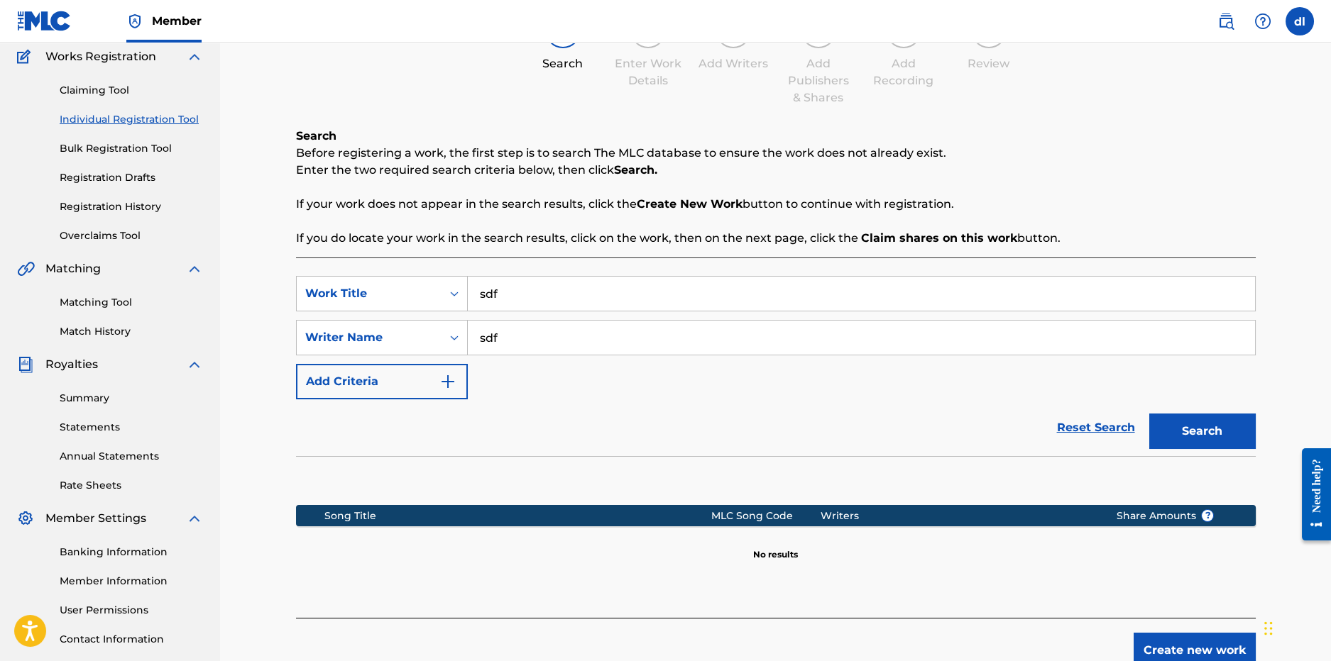
scroll to position [212, 0]
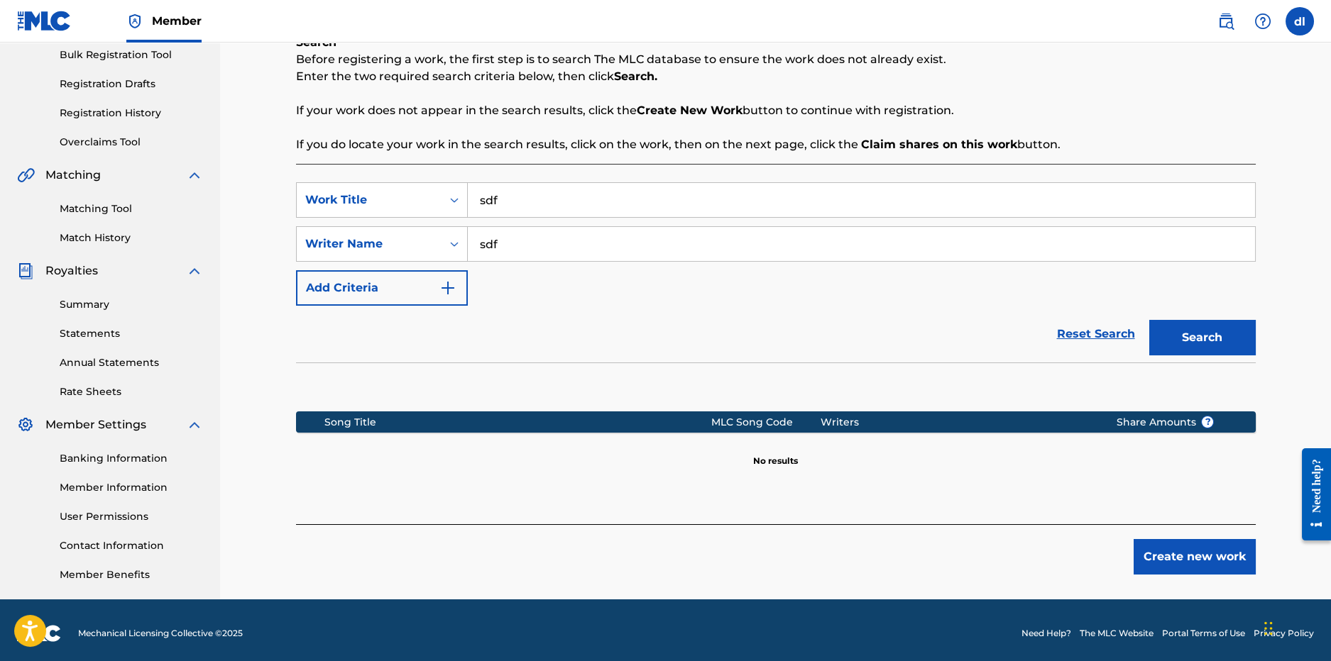
click at [1209, 560] on button "Create new work" at bounding box center [1194, 556] width 122 height 35
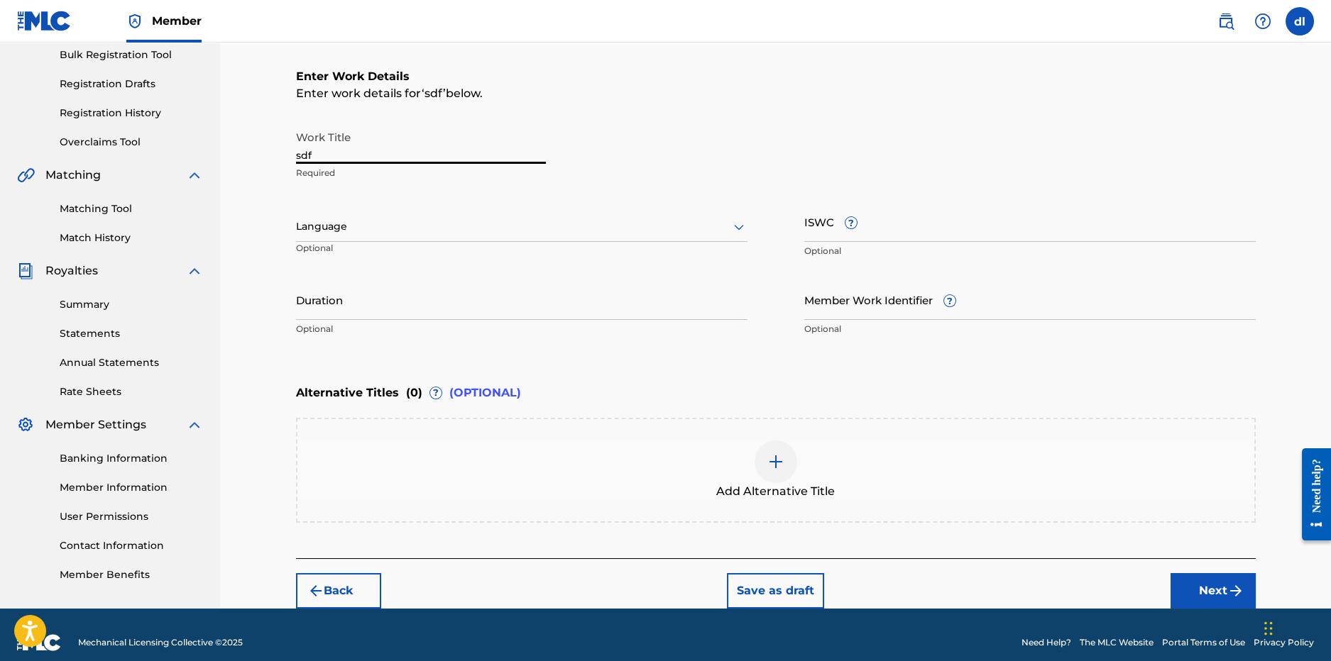
drag, startPoint x: 378, startPoint y: 155, endPoint x: 187, endPoint y: 157, distance: 190.2
click at [194, 158] on main "OG Lincoln Summary Catalog Works Registration Claiming Tool Individual Registra…" at bounding box center [665, 219] width 1331 height 779
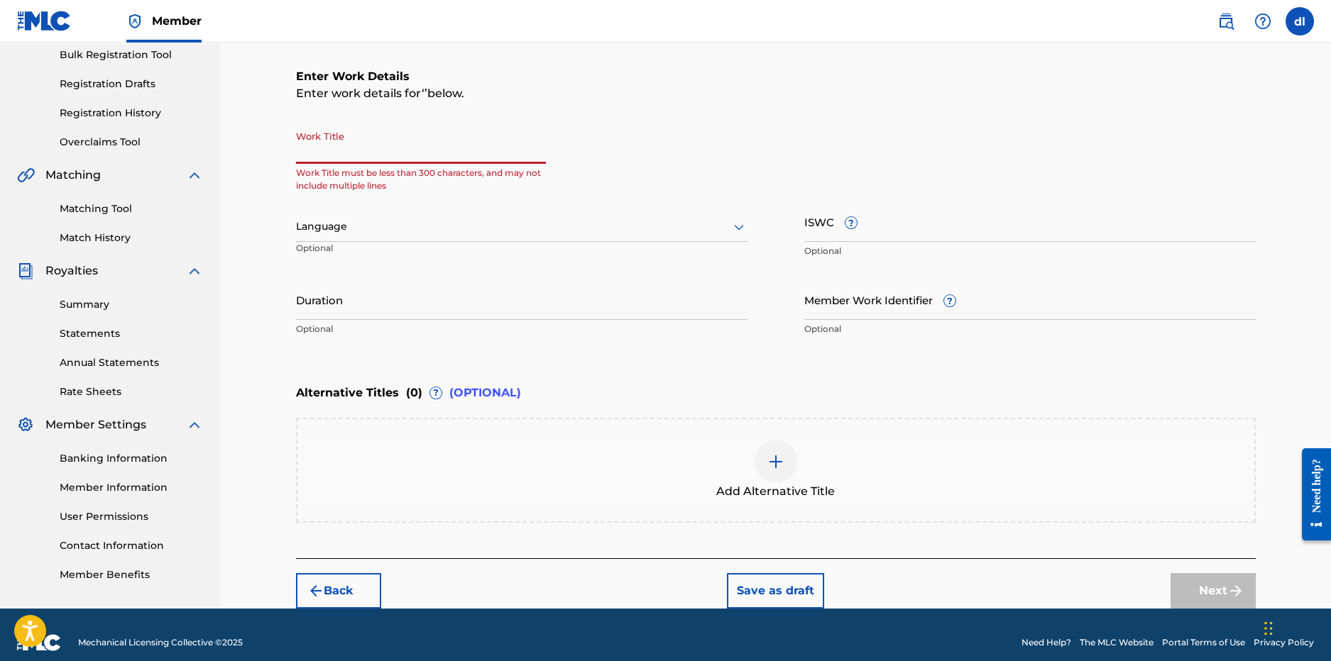
paste input "COUNTRY GRAMMAR"
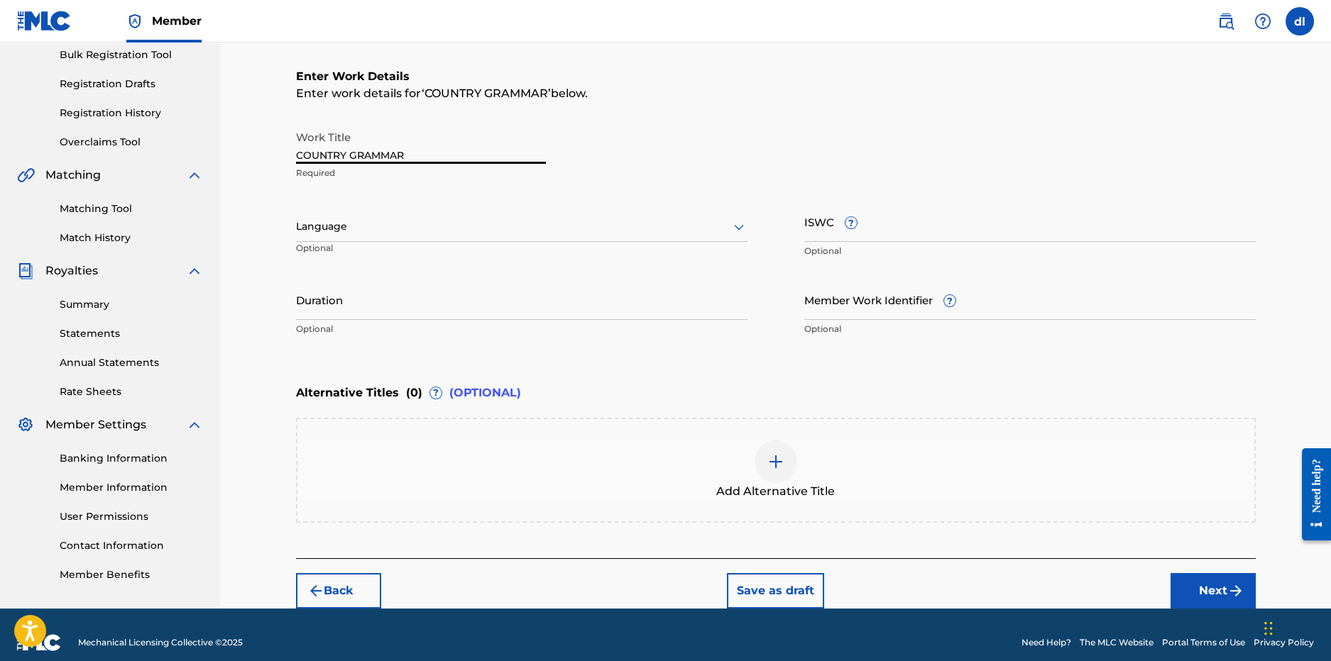
type input "COUNTRY GRAMMAR"
click at [947, 240] on input "ISWC ?" at bounding box center [1029, 222] width 451 height 40
paste input "T-321.277.290-8"
type input "T-321.277.290-8"
click at [1217, 591] on button "Next" at bounding box center [1212, 590] width 85 height 35
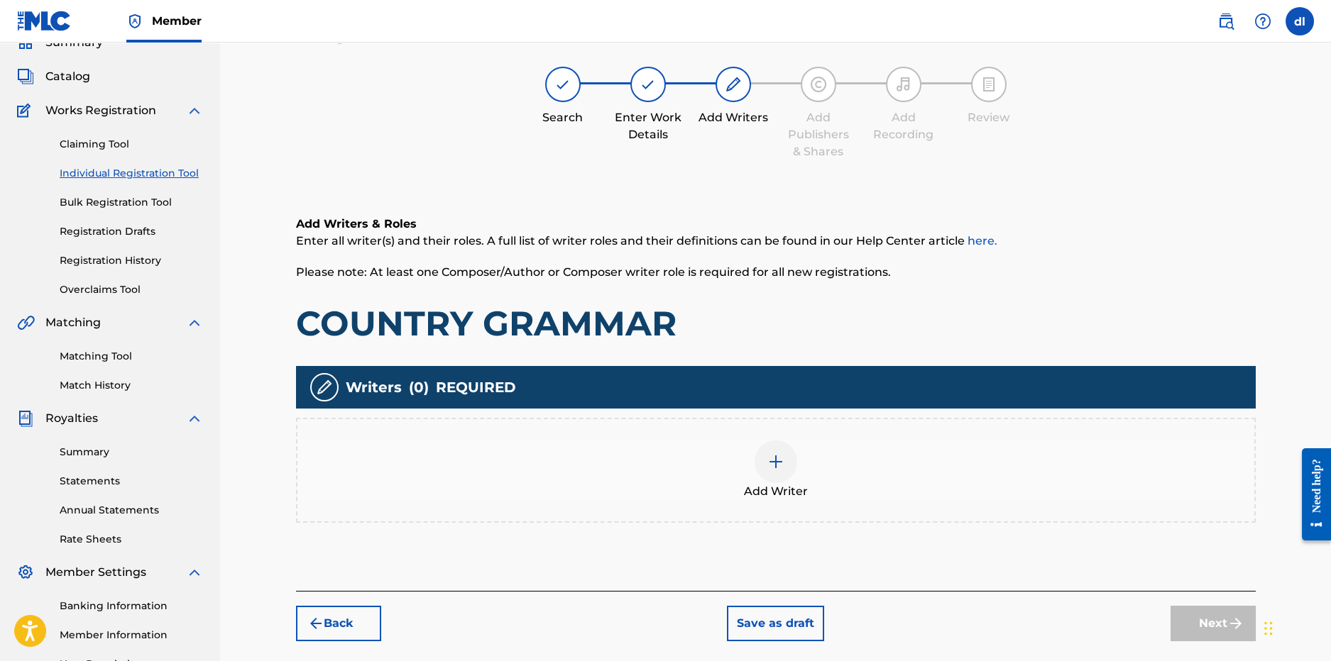
scroll to position [64, 0]
click at [769, 456] on img at bounding box center [775, 462] width 17 height 17
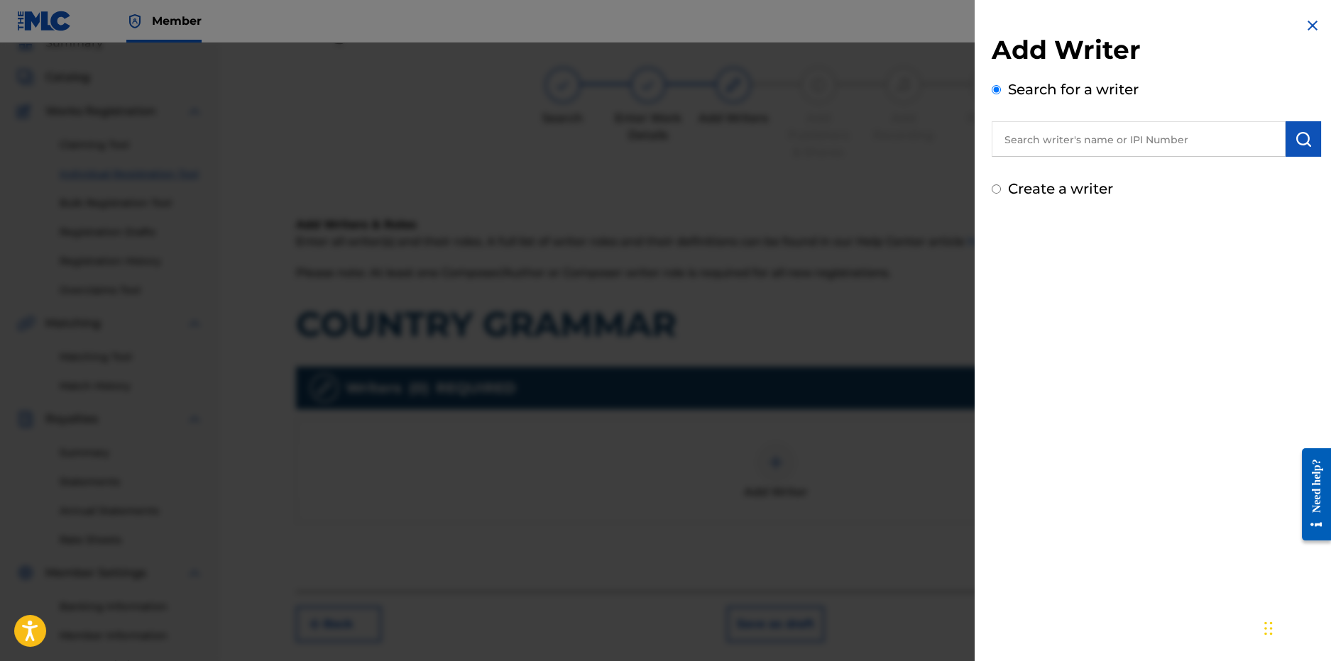
click at [1038, 133] on input "text" at bounding box center [1138, 138] width 294 height 35
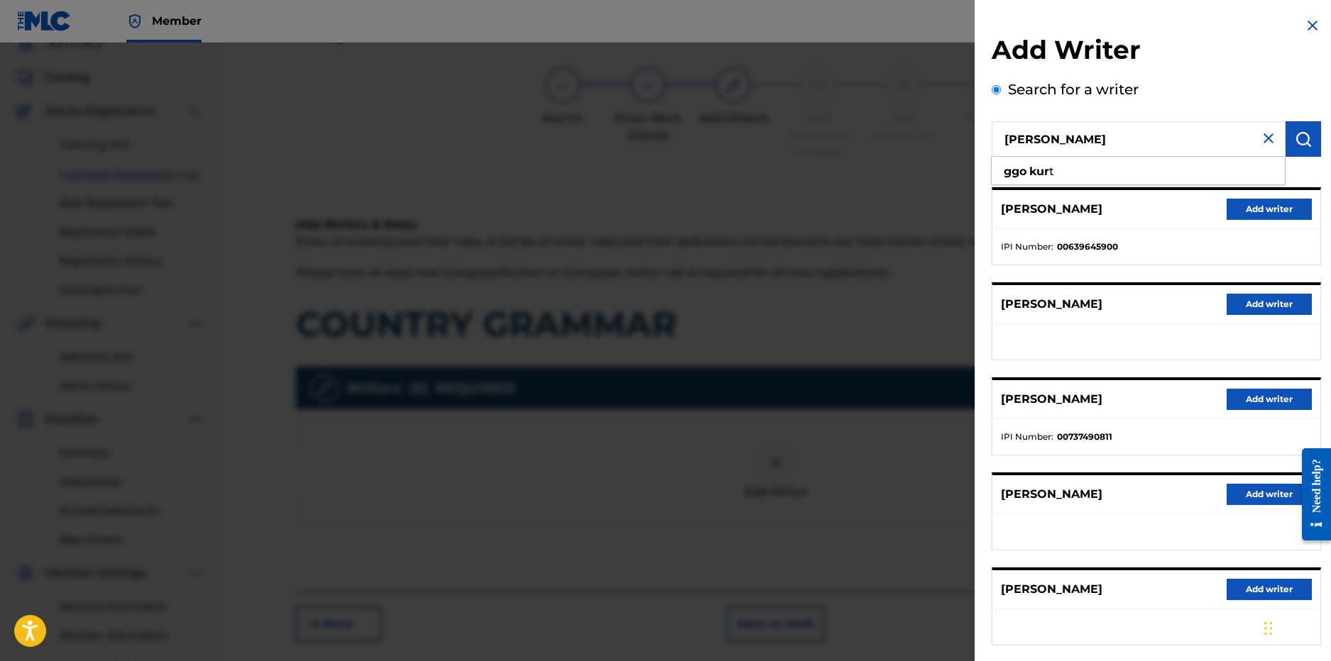
type input "ggo kurt"
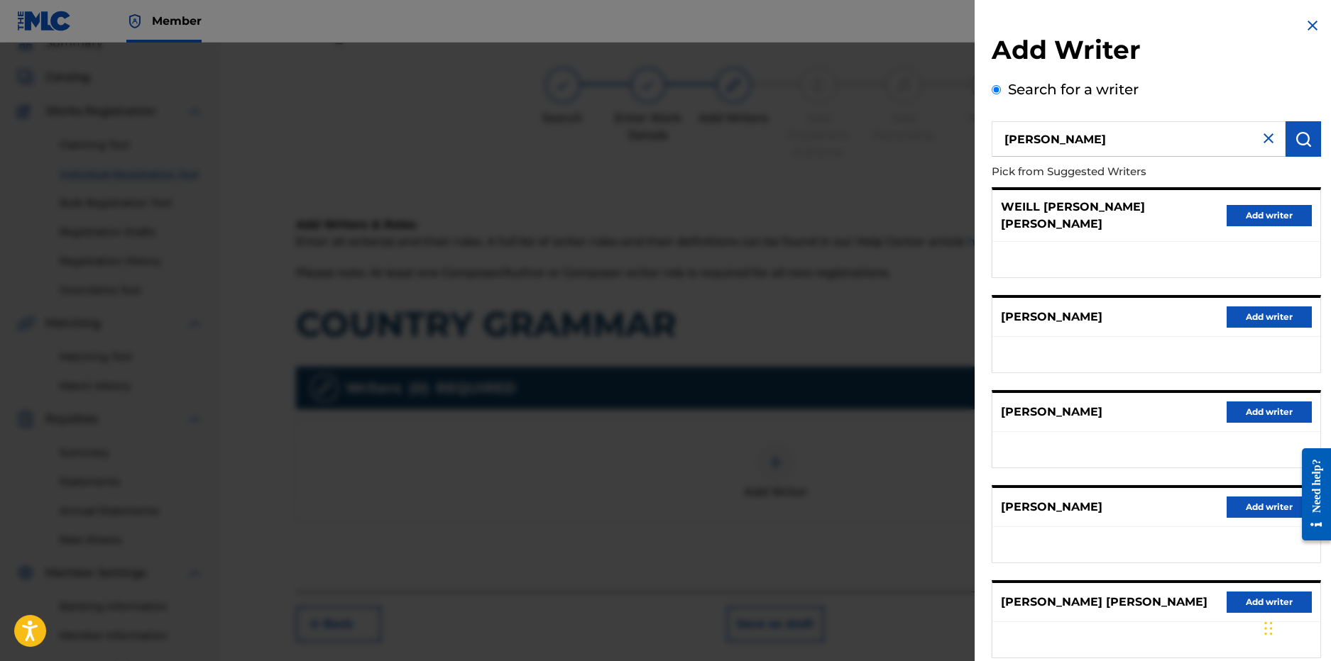
click at [1252, 497] on button "Add writer" at bounding box center [1268, 507] width 85 height 21
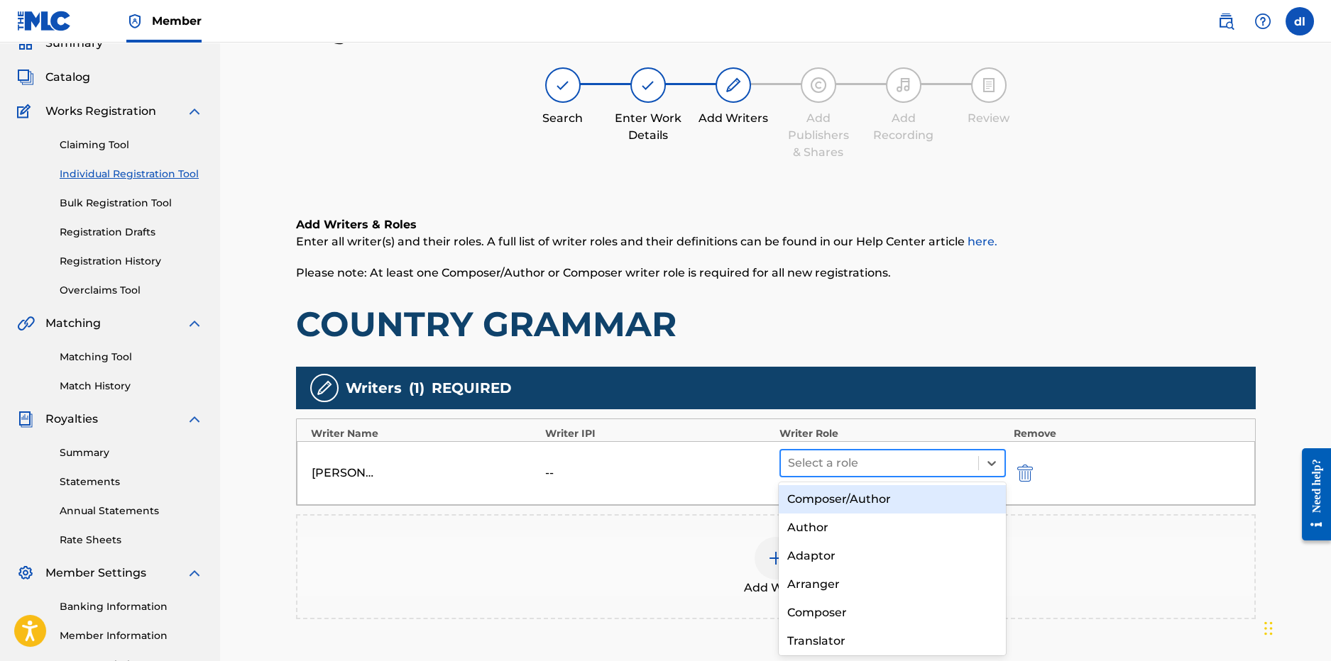
drag, startPoint x: 933, startPoint y: 464, endPoint x: 827, endPoint y: 461, distance: 105.8
click at [931, 464] on div at bounding box center [880, 464] width 184 height 20
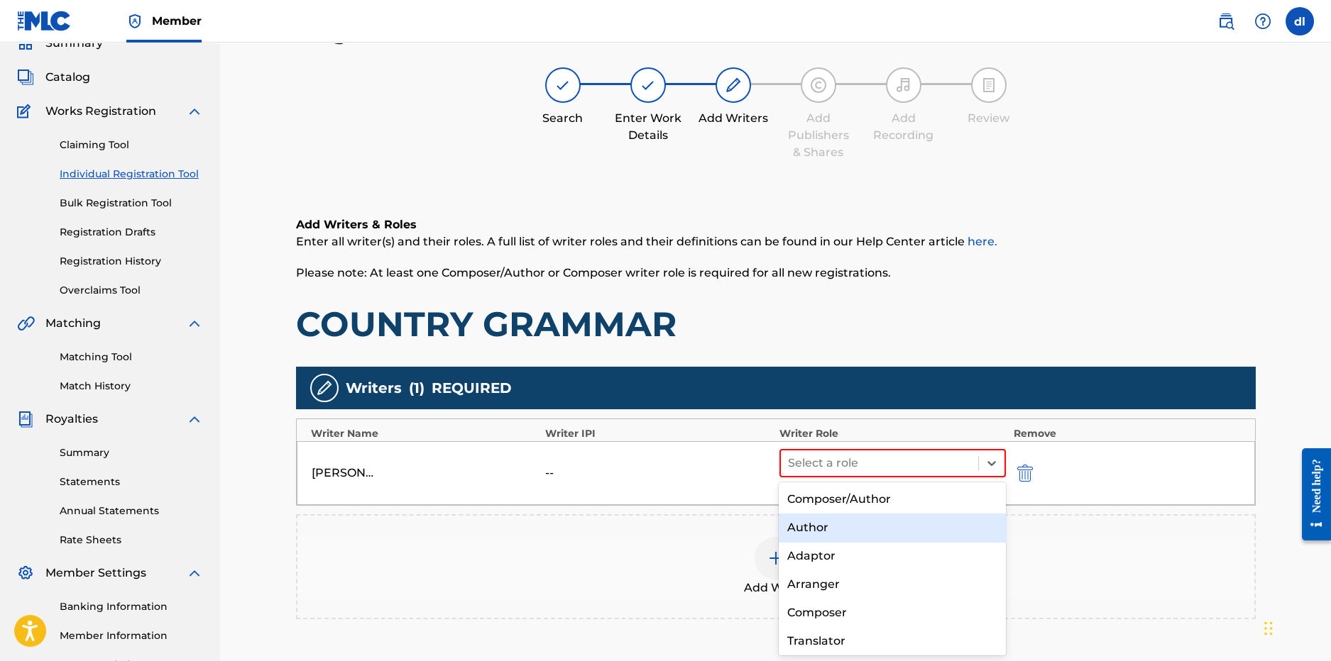
drag, startPoint x: 852, startPoint y: 532, endPoint x: 843, endPoint y: 530, distance: 9.5
click at [851, 532] on div "Author" at bounding box center [892, 528] width 227 height 28
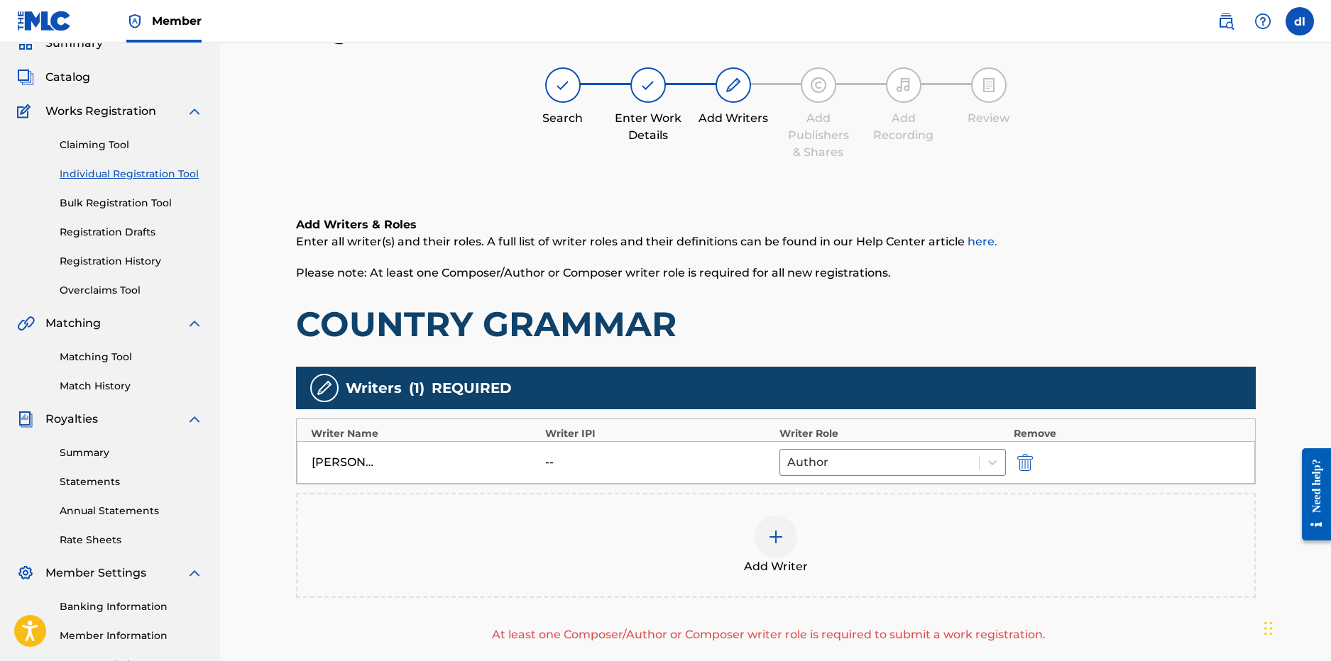
click at [768, 534] on img at bounding box center [775, 537] width 17 height 17
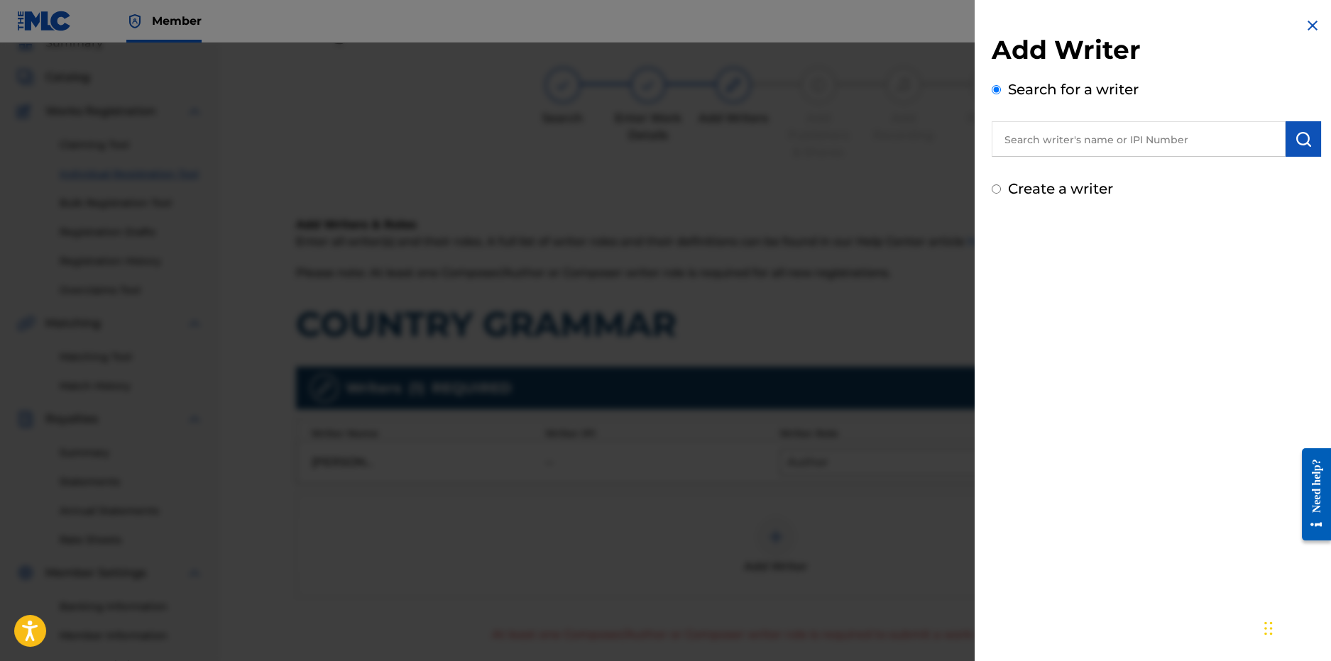
click at [1168, 155] on input "text" at bounding box center [1138, 138] width 294 height 35
click at [1035, 363] on div "Add Writer Search for a writer Create a writer" at bounding box center [1155, 330] width 363 height 661
click at [1109, 143] on input "text" at bounding box center [1138, 138] width 294 height 35
click at [1190, 180] on div "derrion demarkus lincoln" at bounding box center [1137, 172] width 293 height 26
type input "derrion demarkus lincoln"
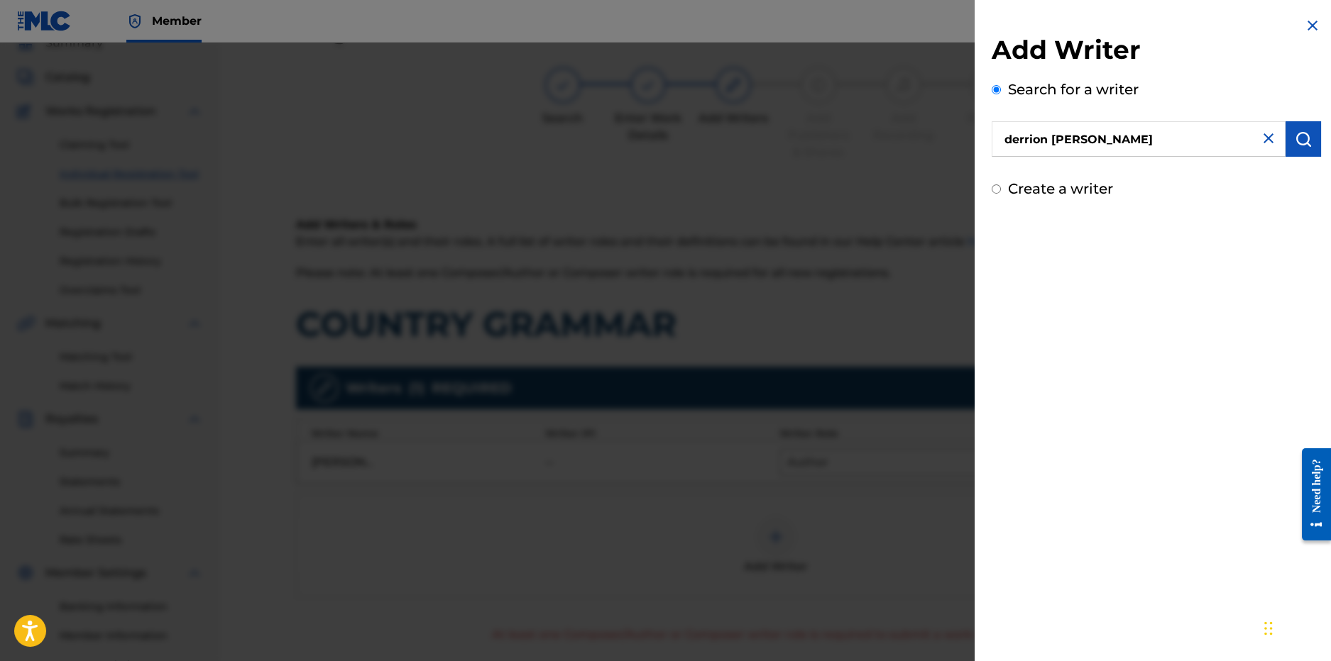
drag, startPoint x: 1295, startPoint y: 142, endPoint x: 1274, endPoint y: 143, distance: 21.3
click at [1295, 141] on img "submit" at bounding box center [1303, 139] width 17 height 17
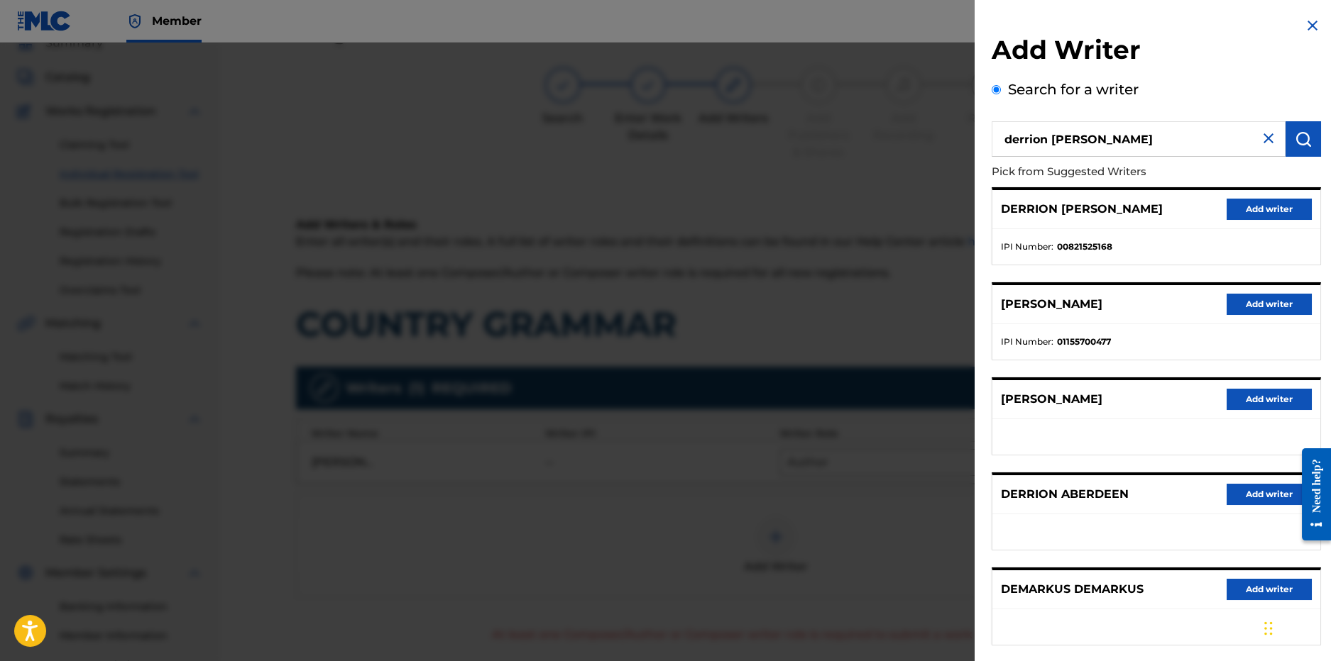
click at [1287, 207] on button "Add writer" at bounding box center [1268, 209] width 85 height 21
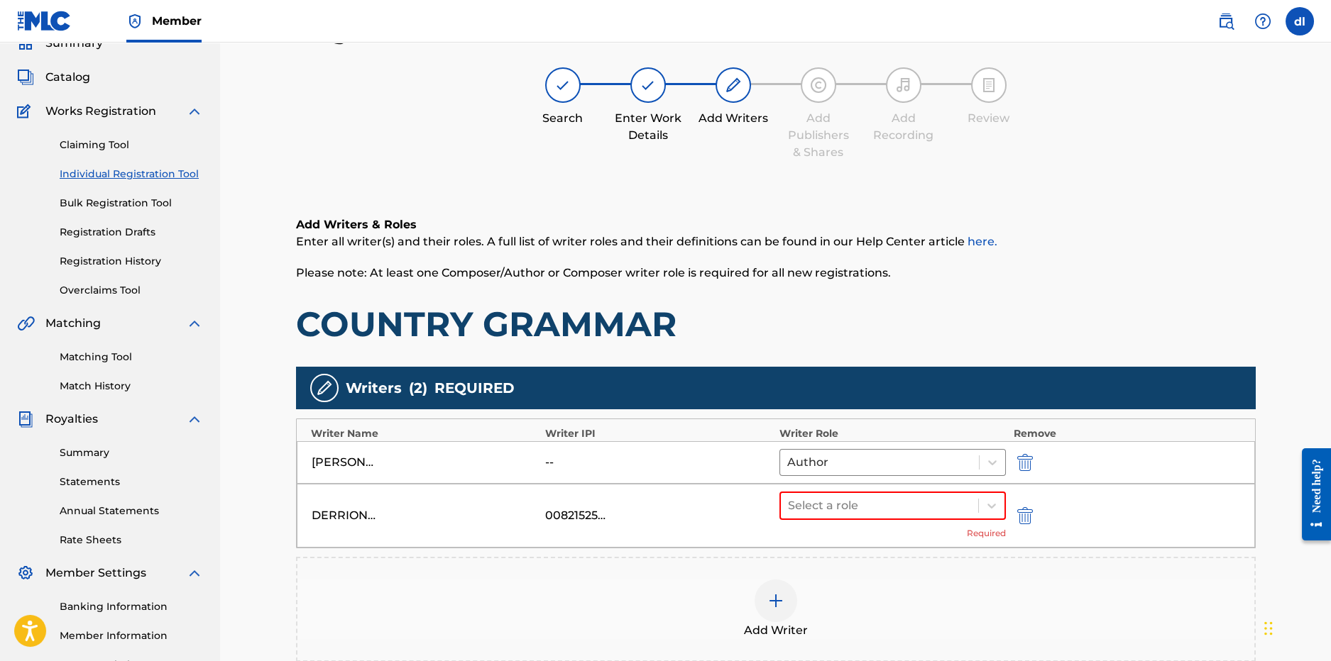
click at [913, 482] on div "GGO KURT -- Author" at bounding box center [776, 462] width 958 height 43
click at [889, 505] on div at bounding box center [880, 506] width 184 height 20
click at [823, 556] on div "Composer" at bounding box center [892, 553] width 227 height 28
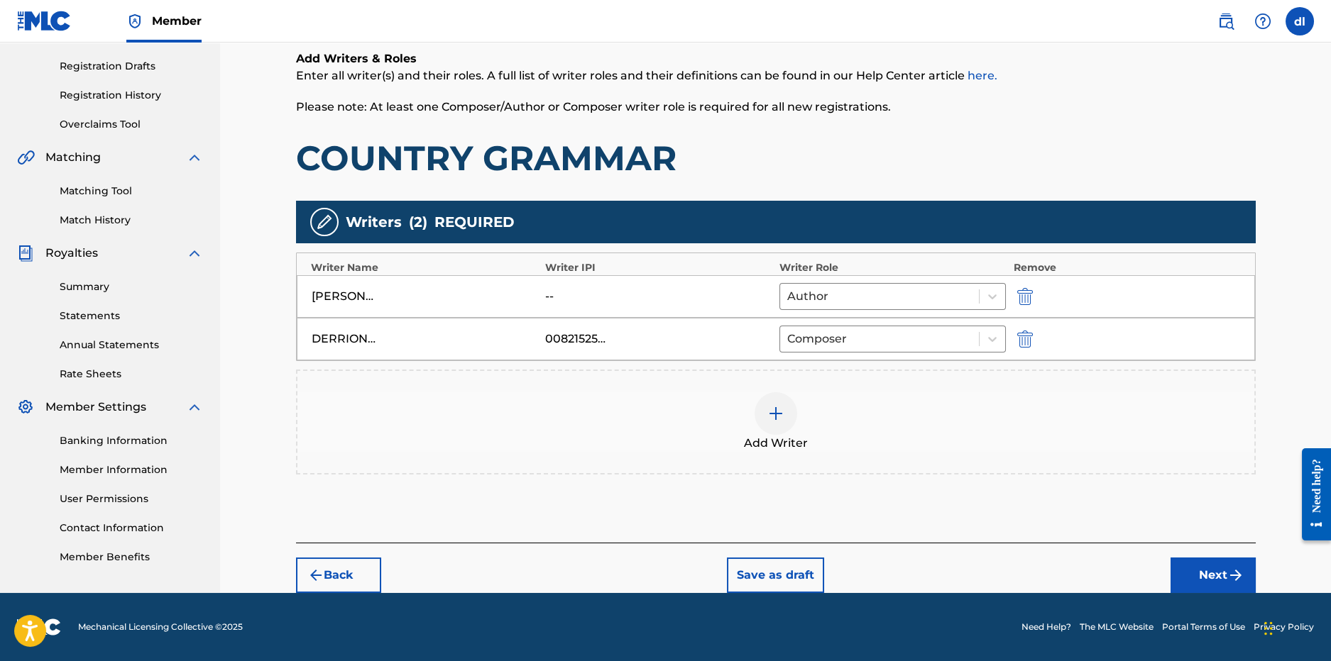
click at [1199, 576] on button "Next" at bounding box center [1212, 575] width 85 height 35
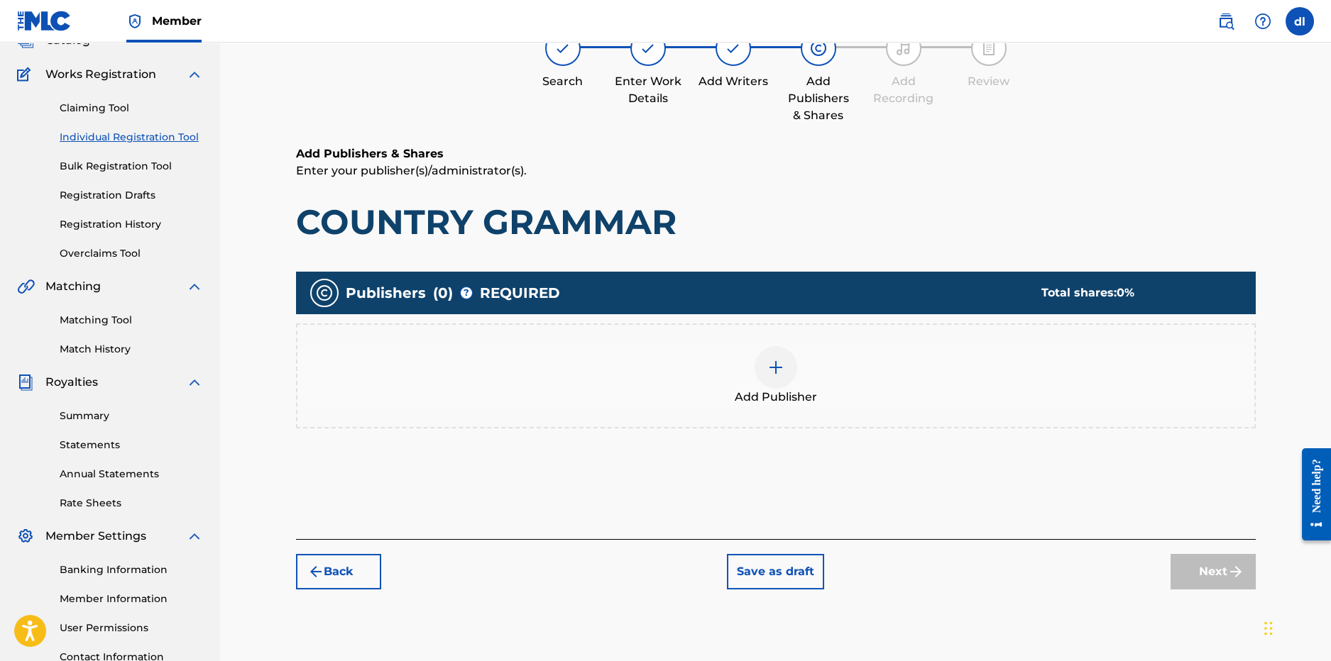
scroll to position [64, 0]
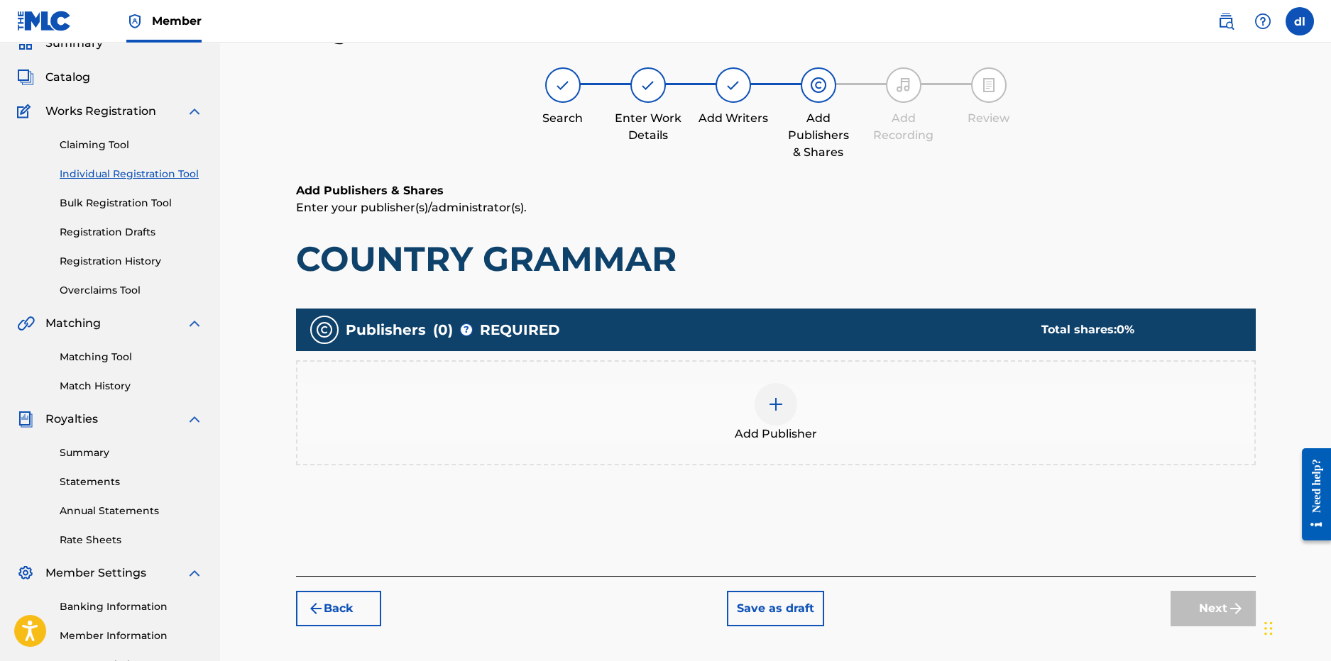
click at [774, 412] on div at bounding box center [775, 404] width 43 height 43
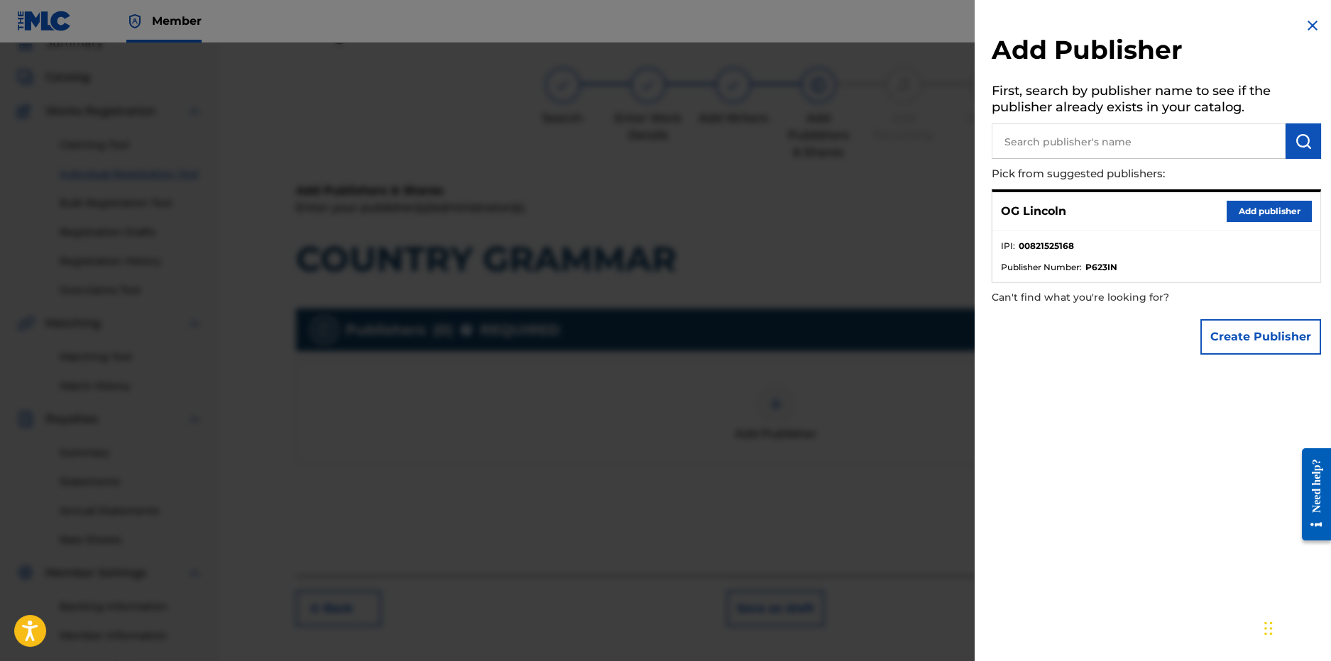
click at [1262, 208] on button "Add publisher" at bounding box center [1268, 211] width 85 height 21
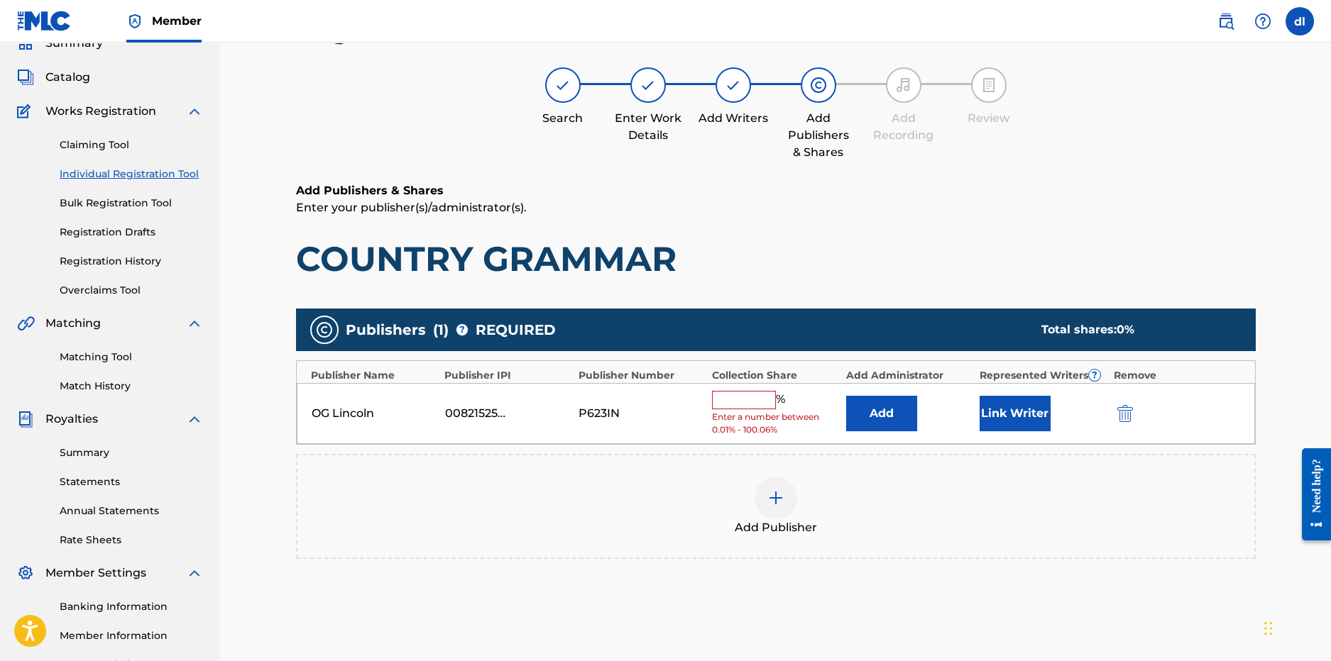
click at [1028, 414] on button "Link Writer" at bounding box center [1014, 413] width 71 height 35
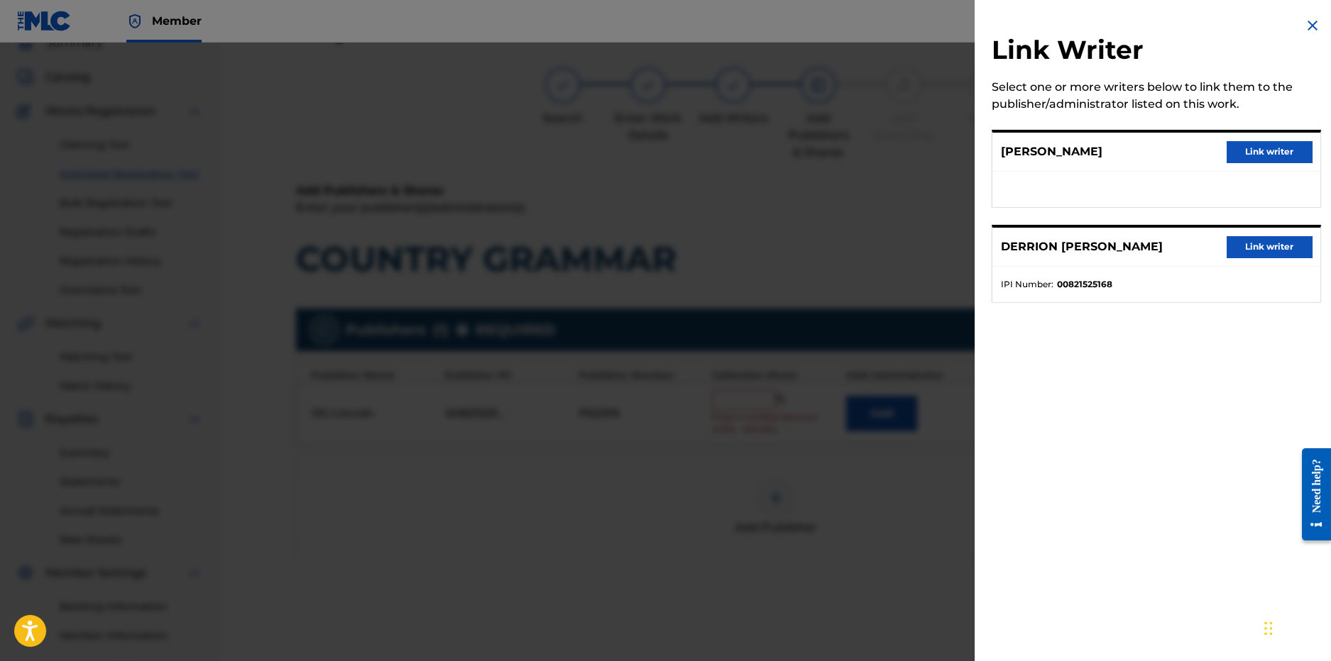
click at [1262, 243] on button "Link writer" at bounding box center [1268, 246] width 85 height 21
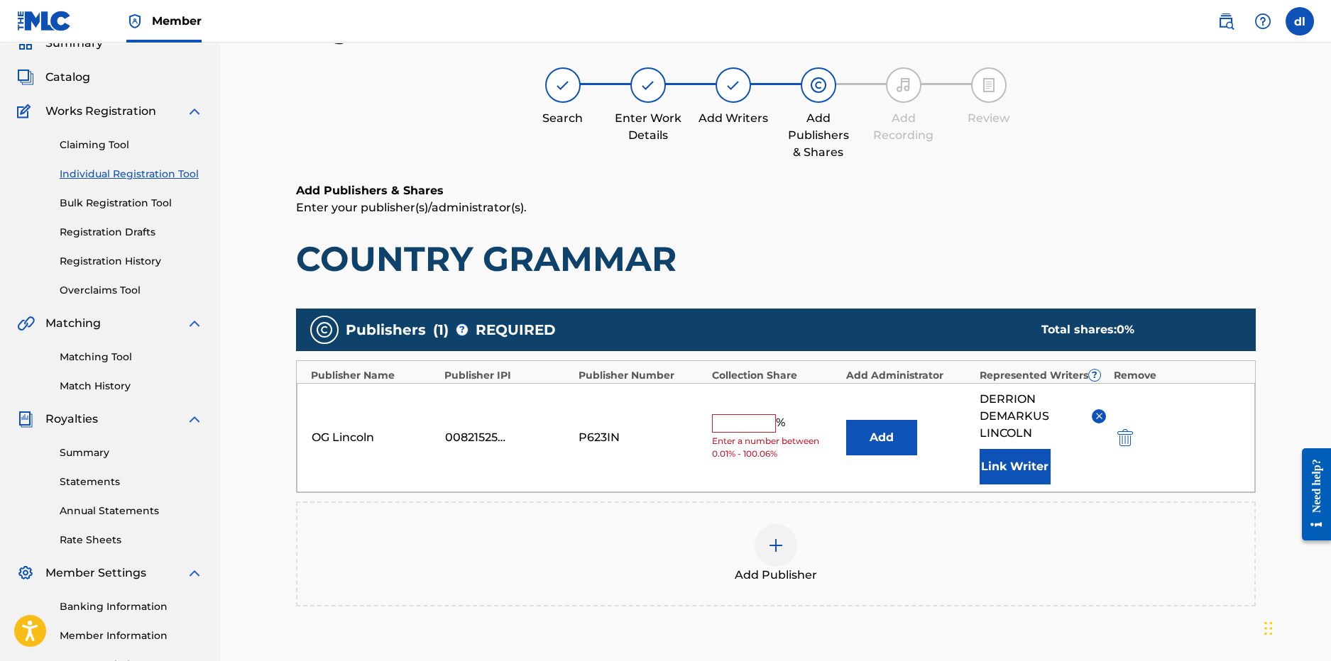
click at [754, 417] on input "text" at bounding box center [744, 423] width 64 height 18
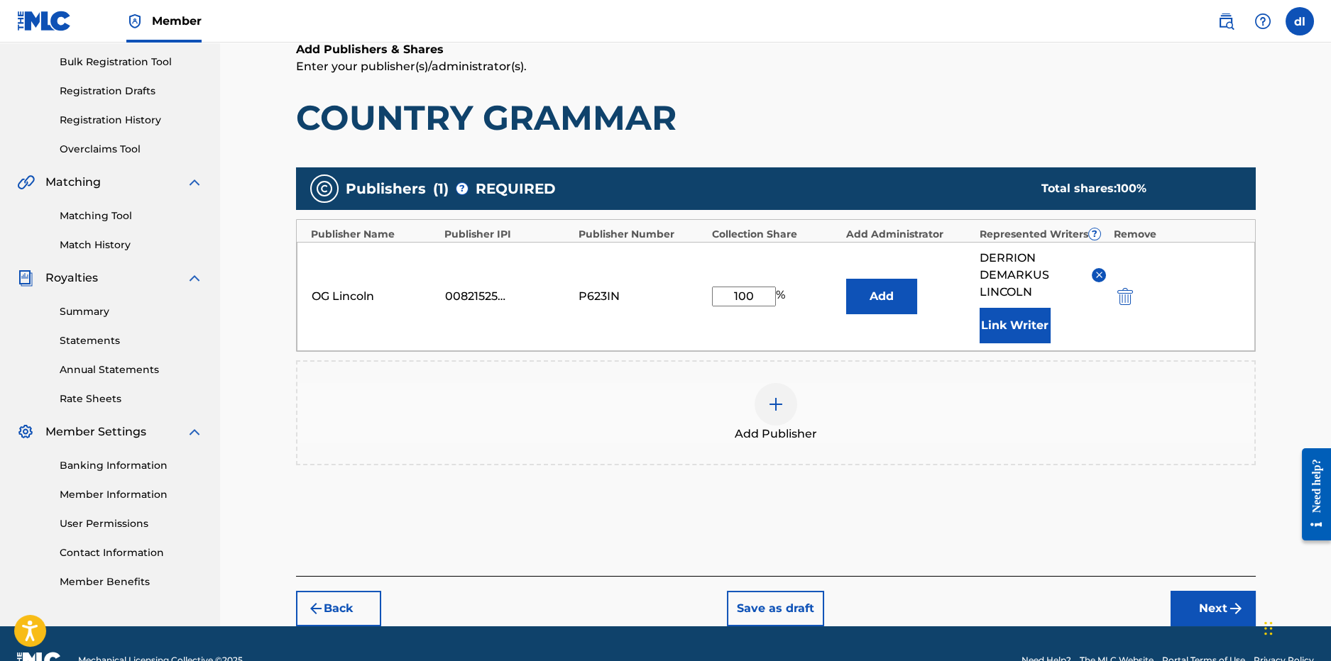
type input "100"
click at [1186, 593] on button "Next" at bounding box center [1212, 608] width 85 height 35
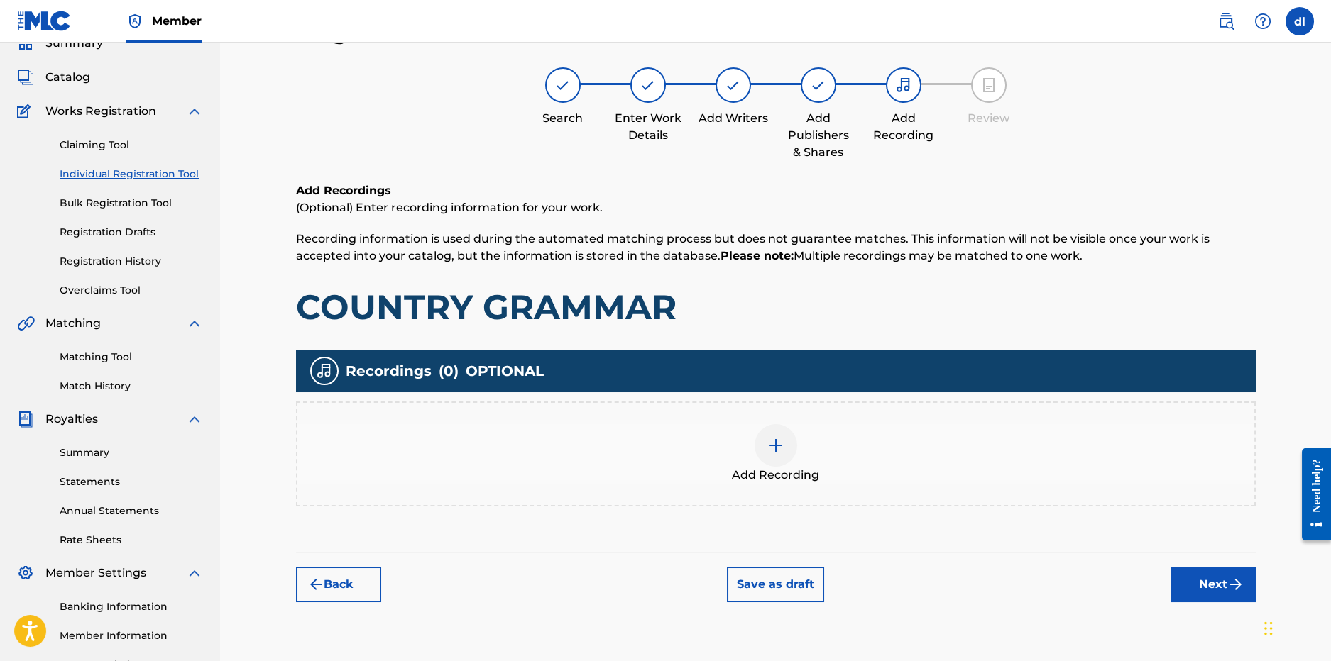
click at [1232, 581] on img "submit" at bounding box center [1235, 584] width 17 height 17
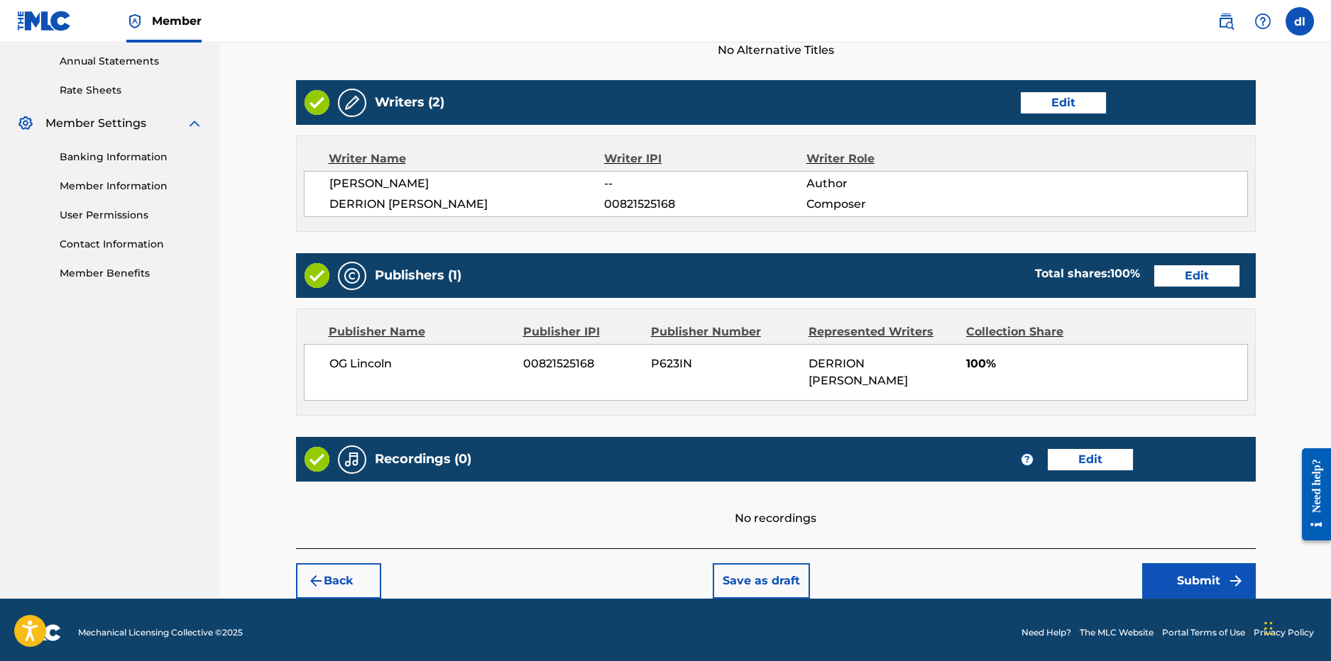
scroll to position [519, 0]
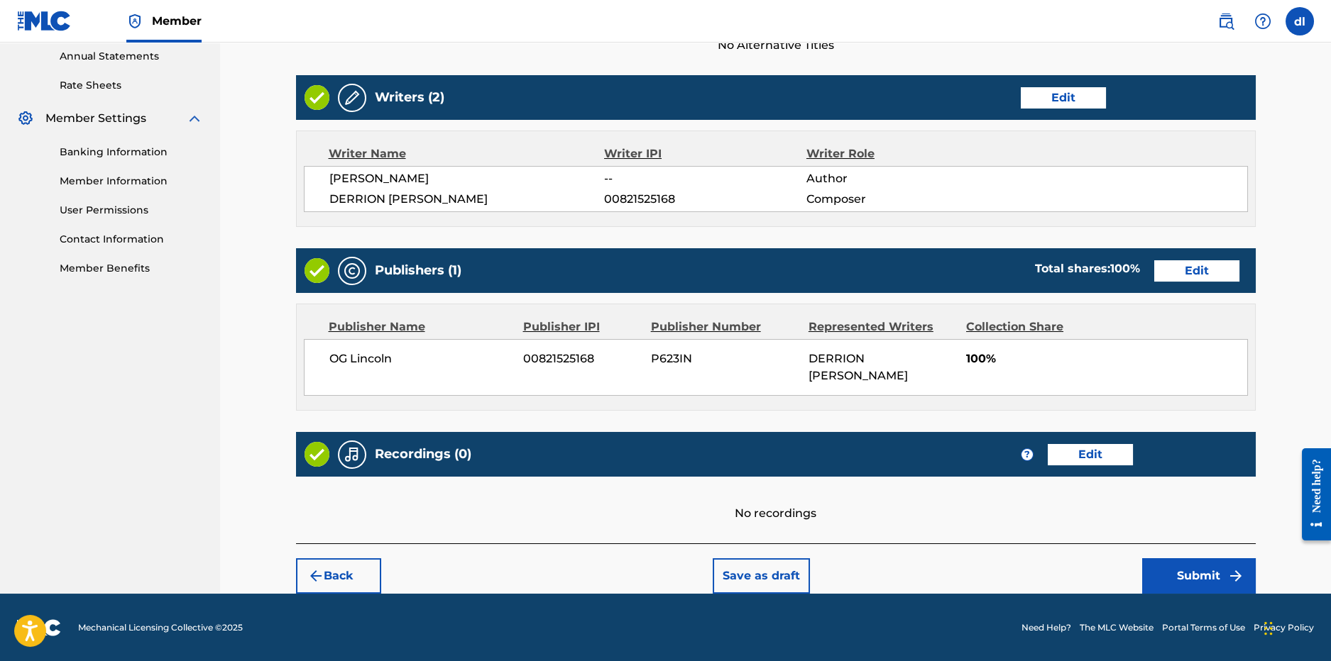
click at [1230, 585] on button "Submit" at bounding box center [1199, 576] width 114 height 35
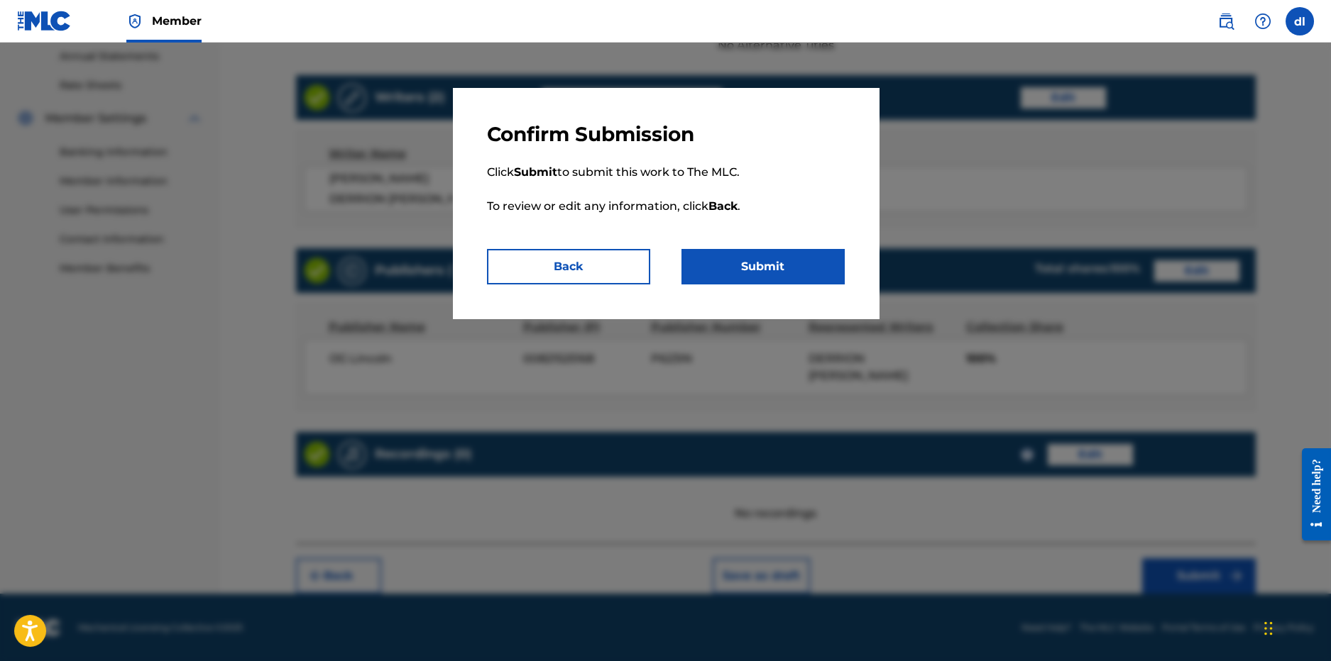
drag, startPoint x: 761, startPoint y: 273, endPoint x: 742, endPoint y: 261, distance: 22.0
click at [761, 272] on button "Submit" at bounding box center [762, 266] width 163 height 35
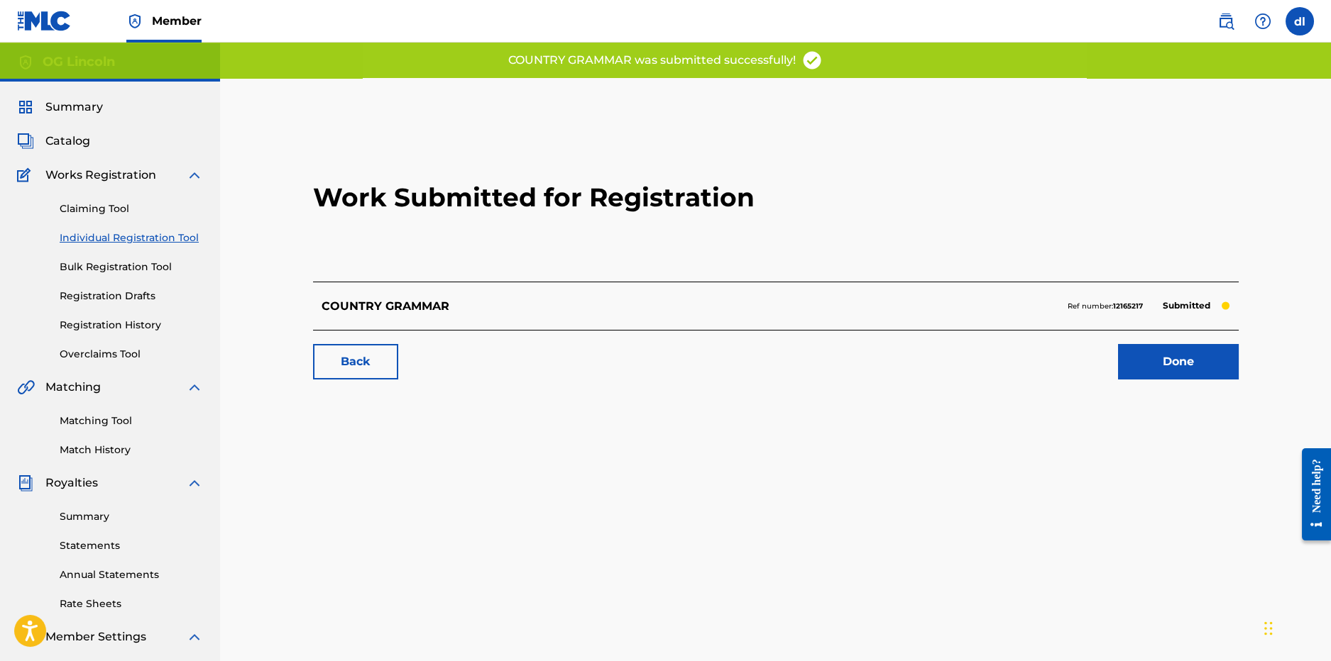
click at [1161, 375] on link "Done" at bounding box center [1178, 361] width 121 height 35
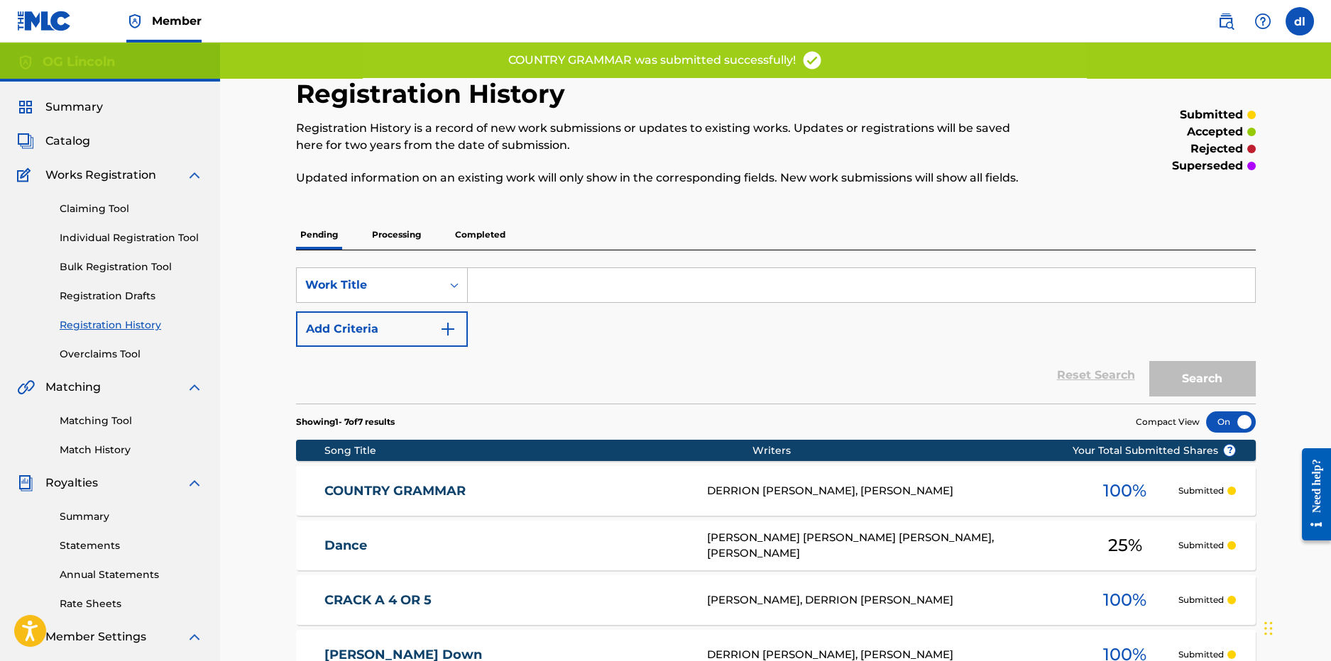
click at [93, 240] on link "Individual Registration Tool" at bounding box center [131, 238] width 143 height 15
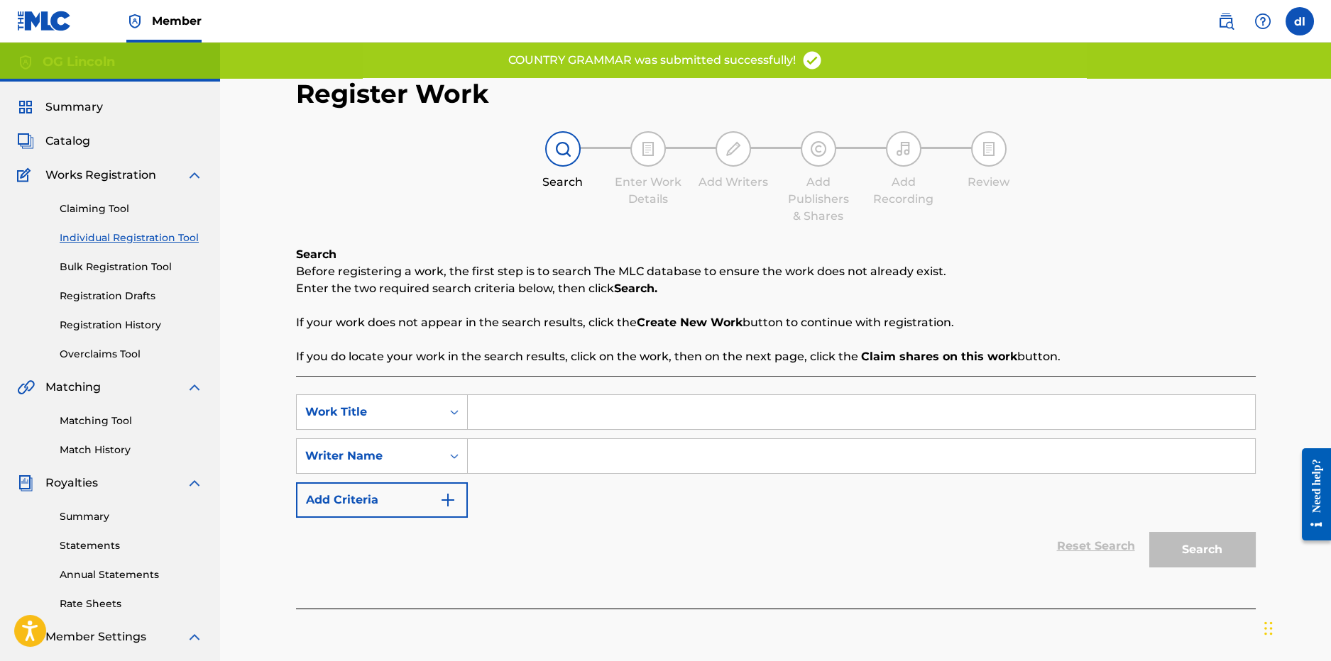
click at [562, 434] on div "SearchWithCriteriacf8799e0-85ce-4a7c-a4a1-f2ae6a73f2aa Work Title SearchWithCri…" at bounding box center [776, 456] width 960 height 123
click at [560, 424] on input "Search Form" at bounding box center [861, 412] width 787 height 34
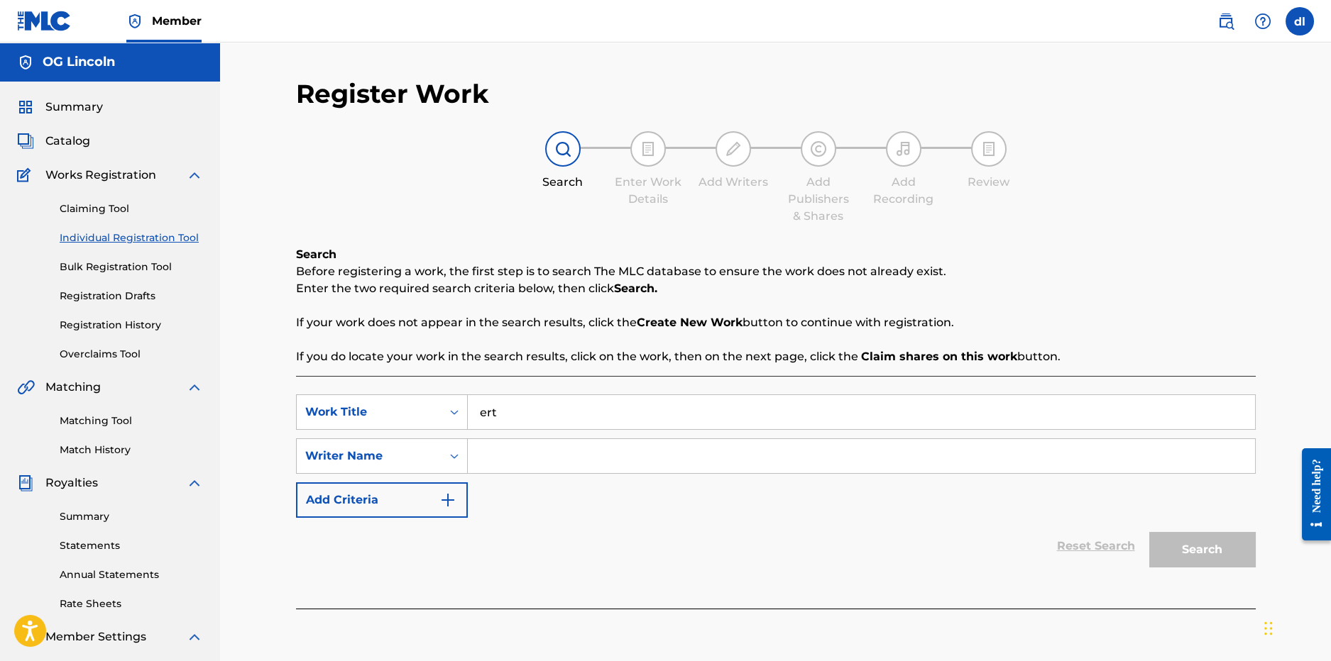
type input "ert"
drag, startPoint x: 549, startPoint y: 449, endPoint x: 559, endPoint y: 449, distance: 10.0
click at [560, 449] on input "Search Form" at bounding box center [861, 456] width 787 height 34
type input "rty"
click at [1212, 554] on button "Search" at bounding box center [1202, 549] width 106 height 35
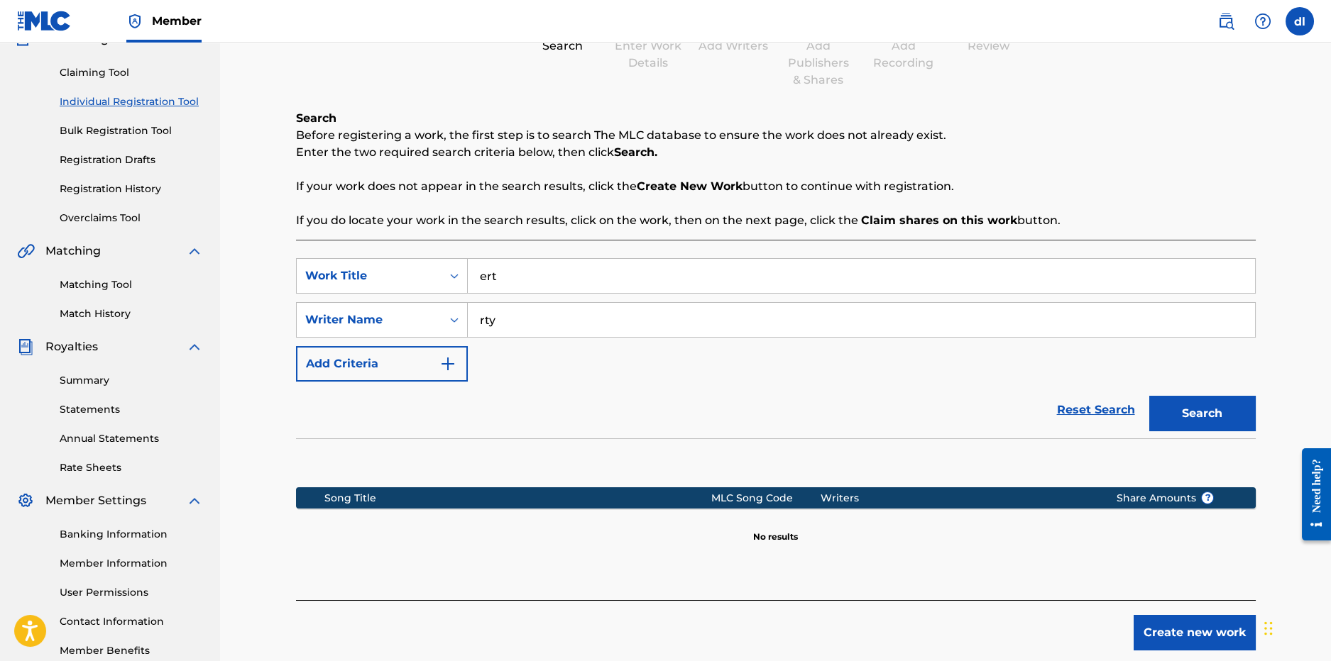
scroll to position [212, 0]
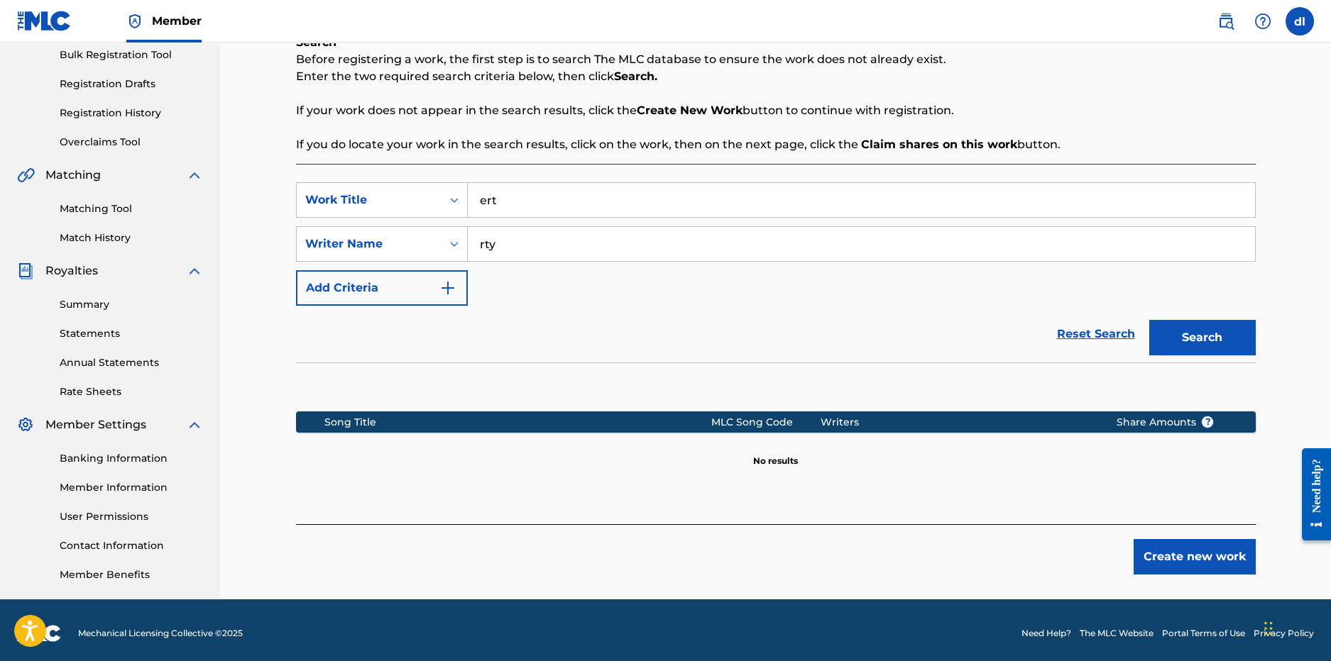
click at [1213, 569] on button "Create new work" at bounding box center [1194, 556] width 122 height 35
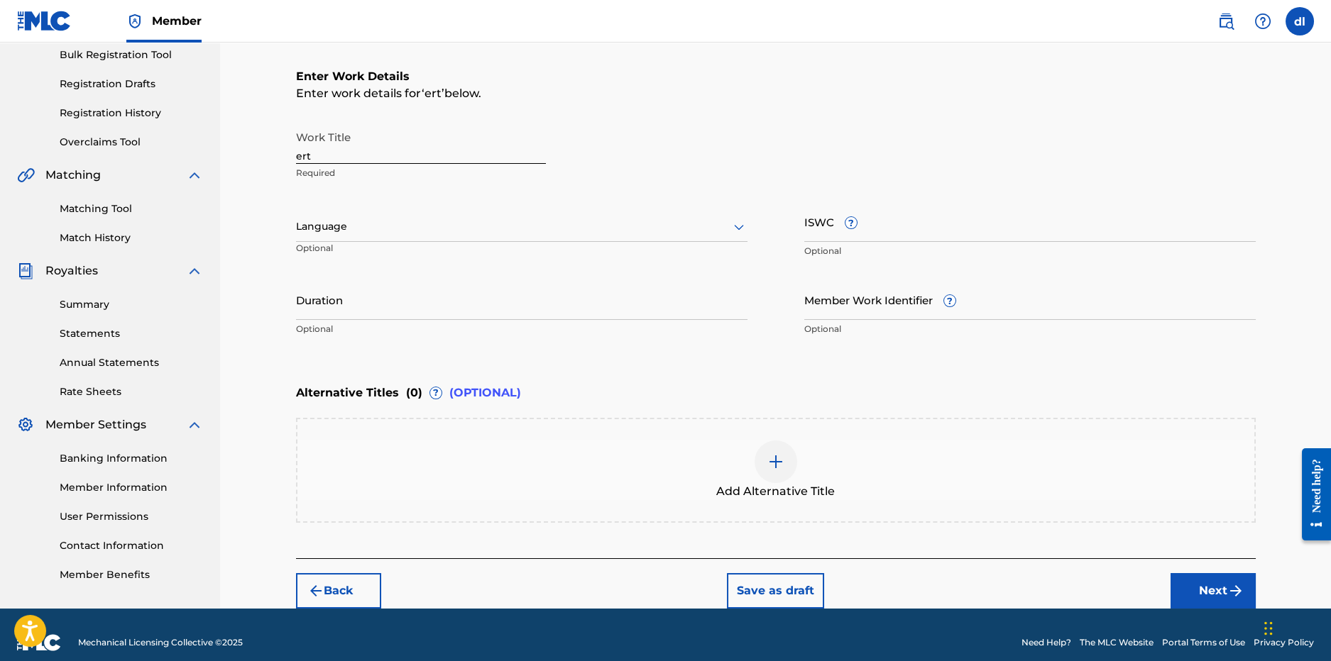
click at [392, 158] on input "ert" at bounding box center [421, 143] width 250 height 40
drag, startPoint x: 337, startPoint y: 150, endPoint x: 247, endPoint y: 160, distance: 90.7
click at [224, 149] on div "Register Work Search Enter Work Details Add Writers Add Publishers & Shares Add…" at bounding box center [775, 219] width 1111 height 779
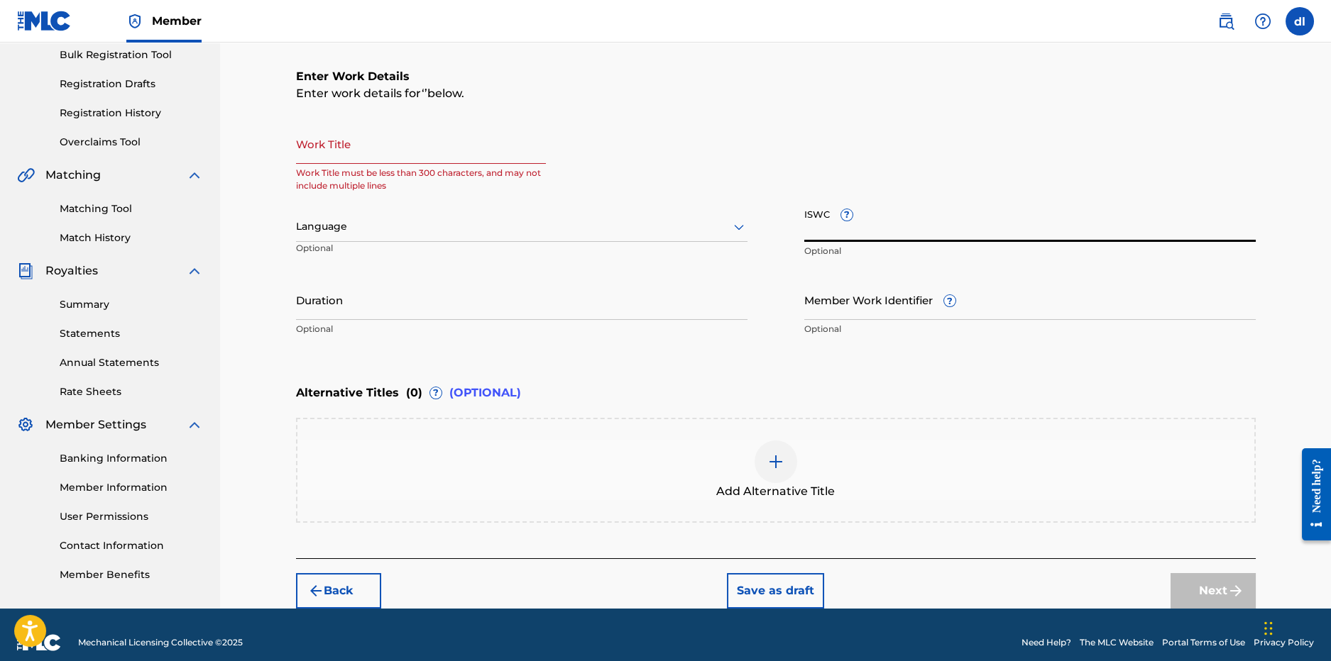
click at [908, 240] on input "ISWC ?" at bounding box center [1029, 222] width 451 height 40
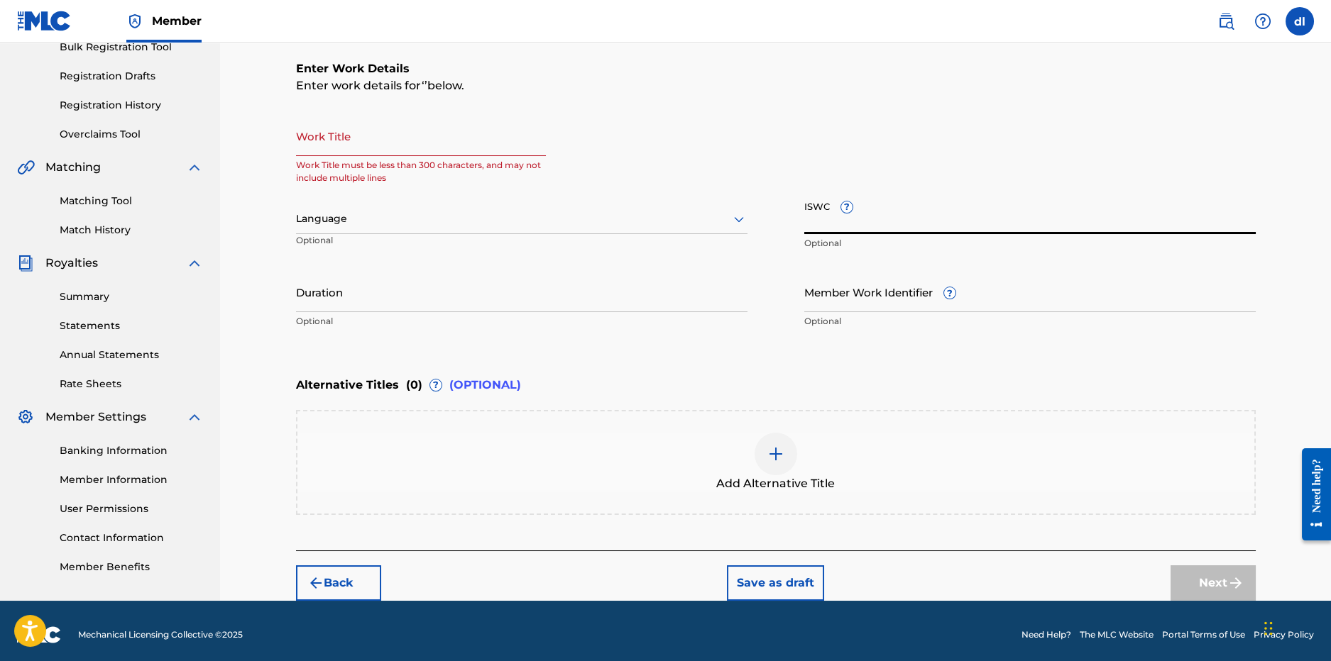
scroll to position [227, 0]
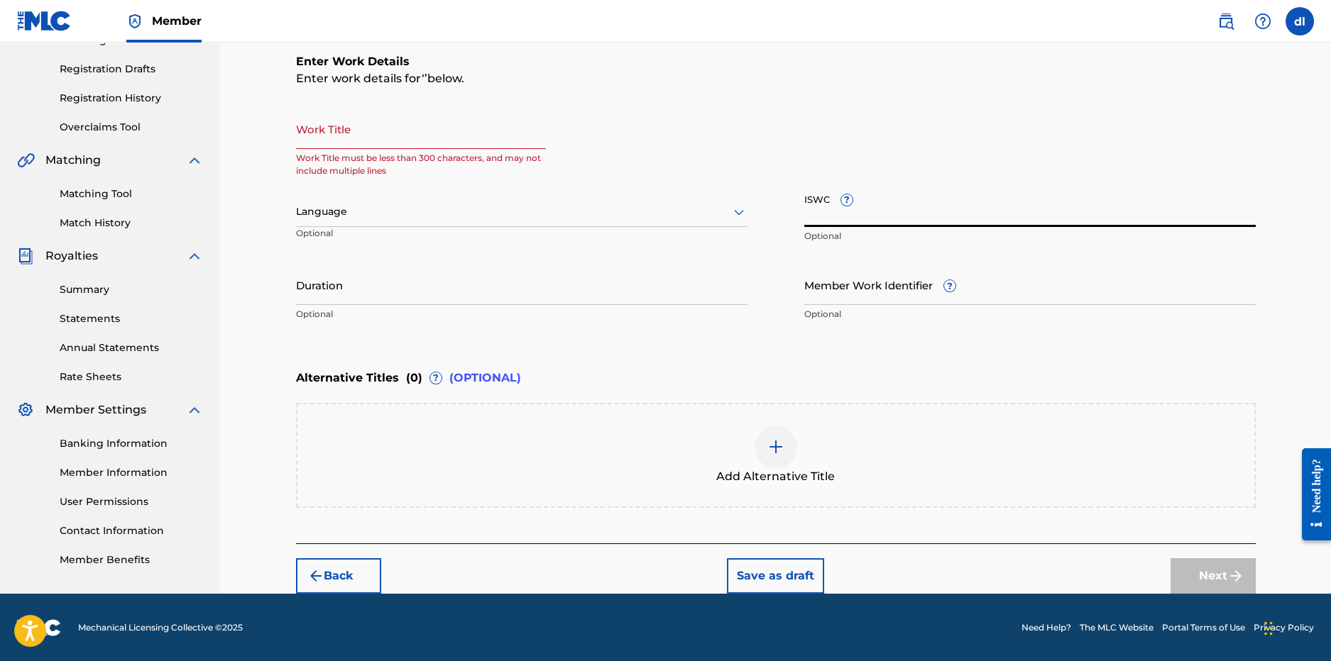
click at [390, 143] on input "Work Title" at bounding box center [421, 129] width 250 height 40
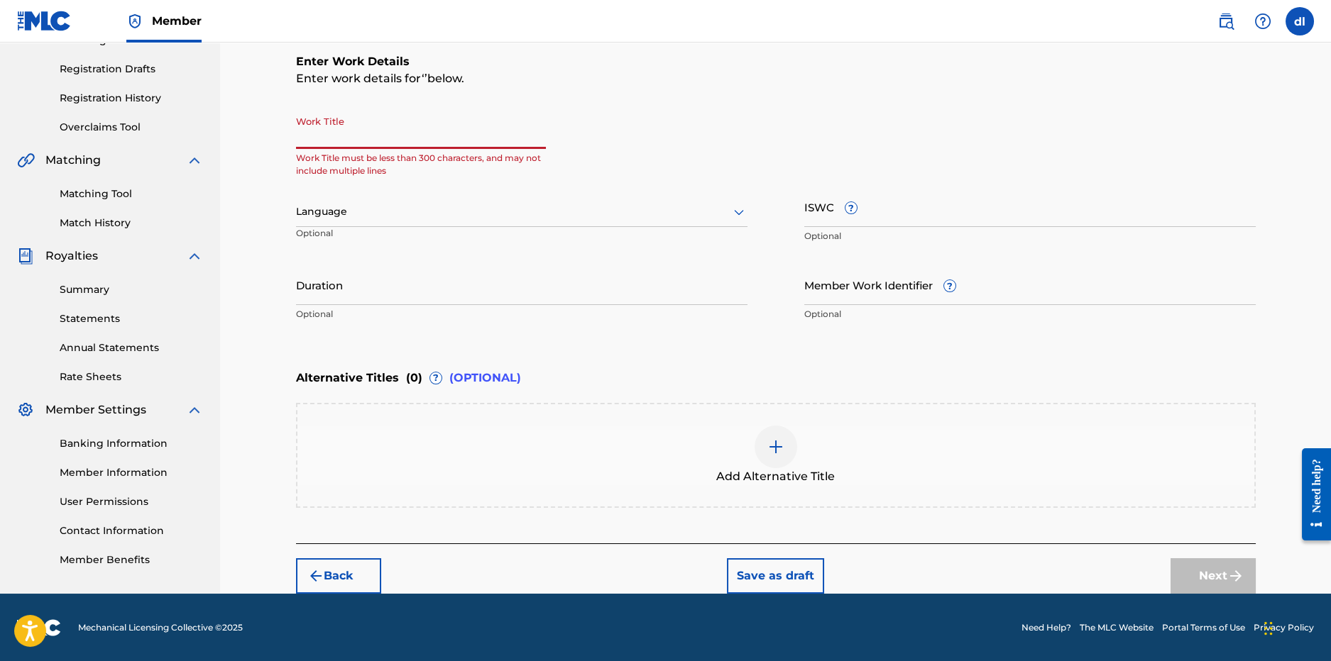
click at [418, 133] on input "Work Title" at bounding box center [421, 129] width 250 height 40
drag, startPoint x: 443, startPoint y: 148, endPoint x: 436, endPoint y: 142, distance: 8.5
click at [443, 146] on input "Work Title" at bounding box center [421, 129] width 250 height 40
drag, startPoint x: 387, startPoint y: 138, endPoint x: 263, endPoint y: 135, distance: 124.3
click at [387, 138] on input "Work Title" at bounding box center [421, 129] width 250 height 40
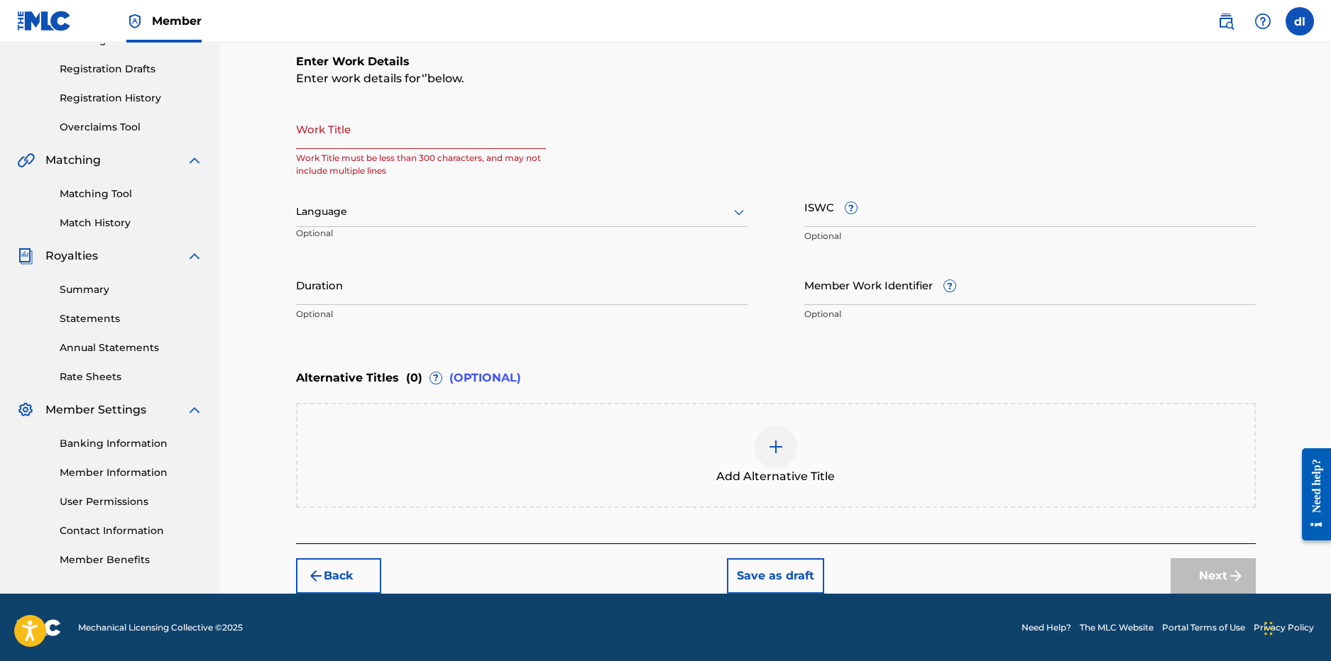
click at [396, 144] on input "Work Title" at bounding box center [421, 129] width 250 height 40
click at [341, 143] on input "Work Title" at bounding box center [421, 129] width 250 height 40
paste input "DIG YO POTNA UP"
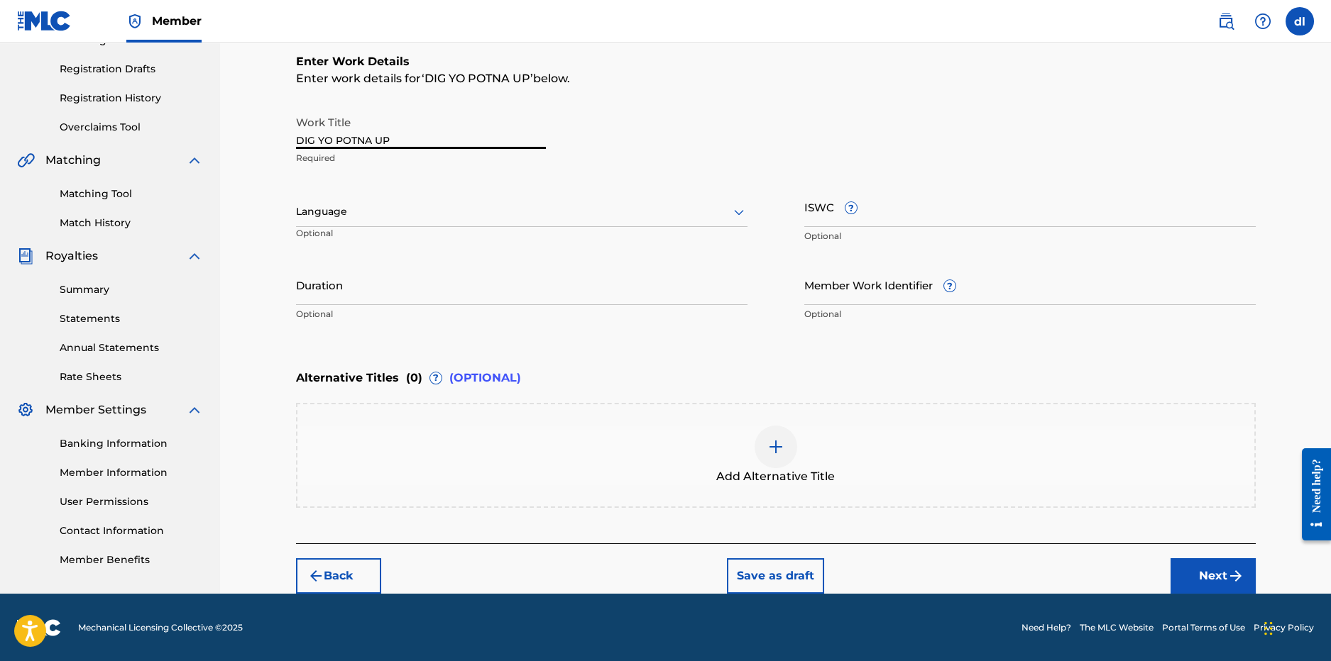
type input "DIG YO POTNA UP"
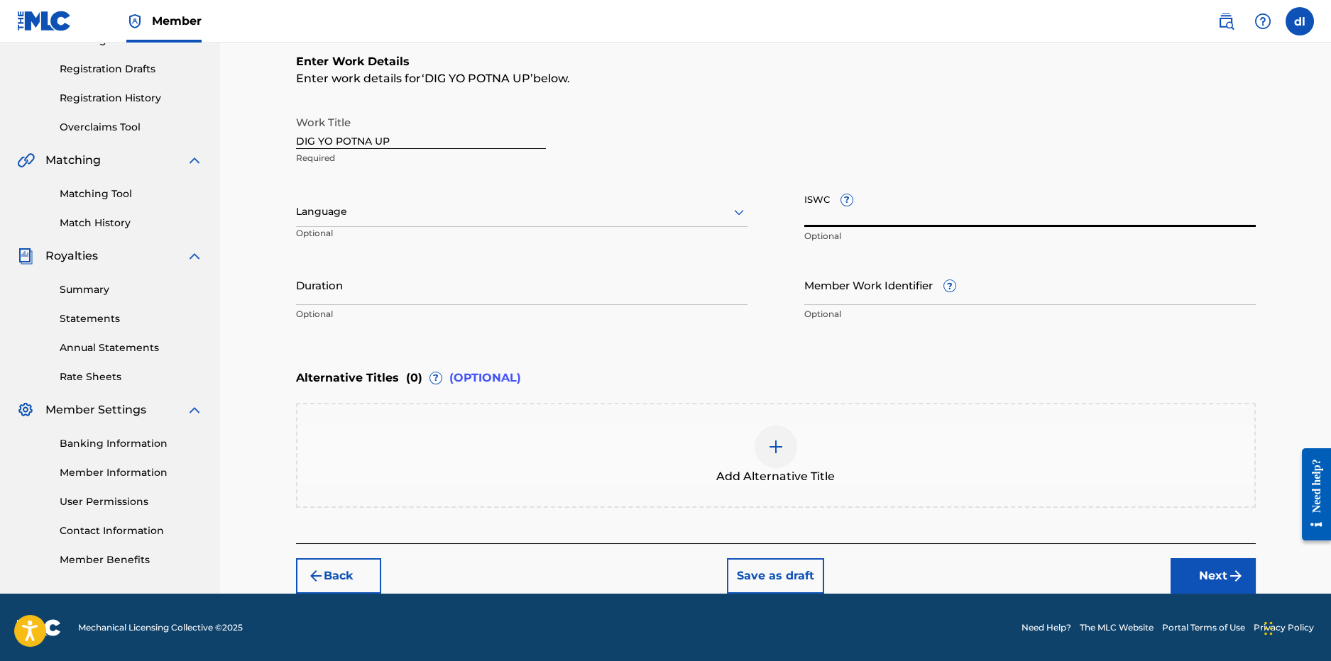
click at [896, 220] on input "ISWC ?" at bounding box center [1029, 207] width 451 height 40
paste input "T-317.770.840-2"
type input "T-317.770.840-2"
click at [1225, 583] on button "Next" at bounding box center [1212, 576] width 85 height 35
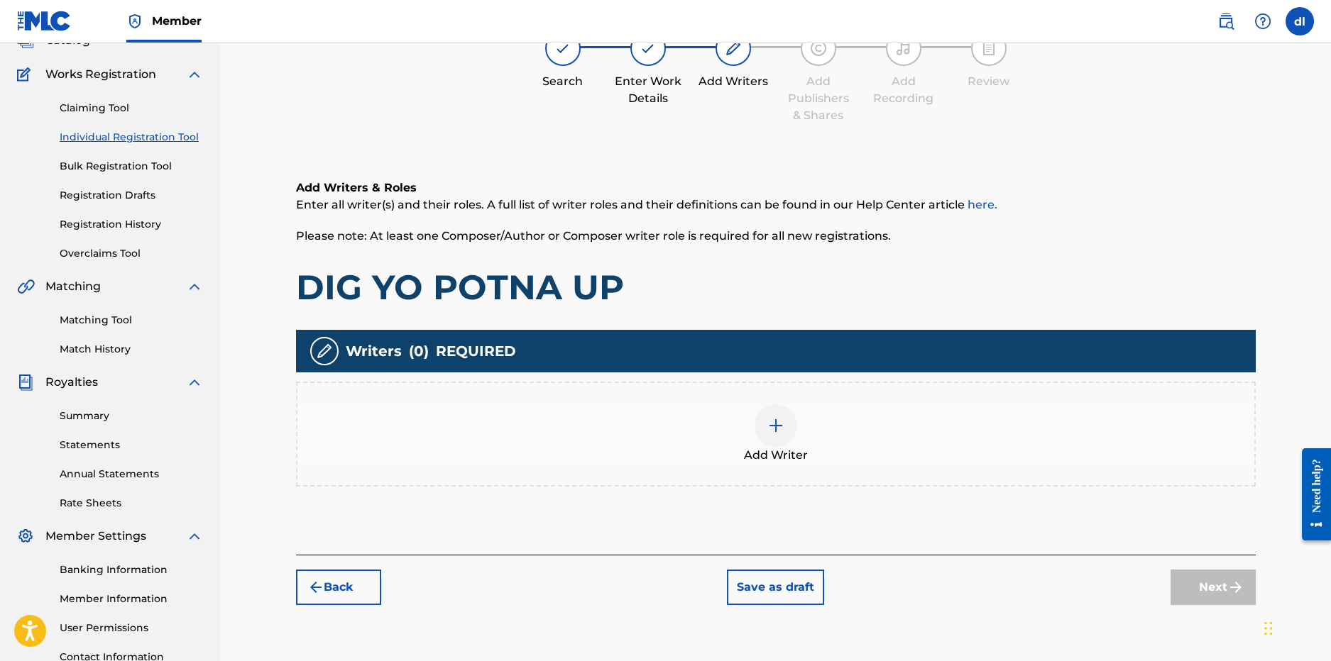
scroll to position [64, 0]
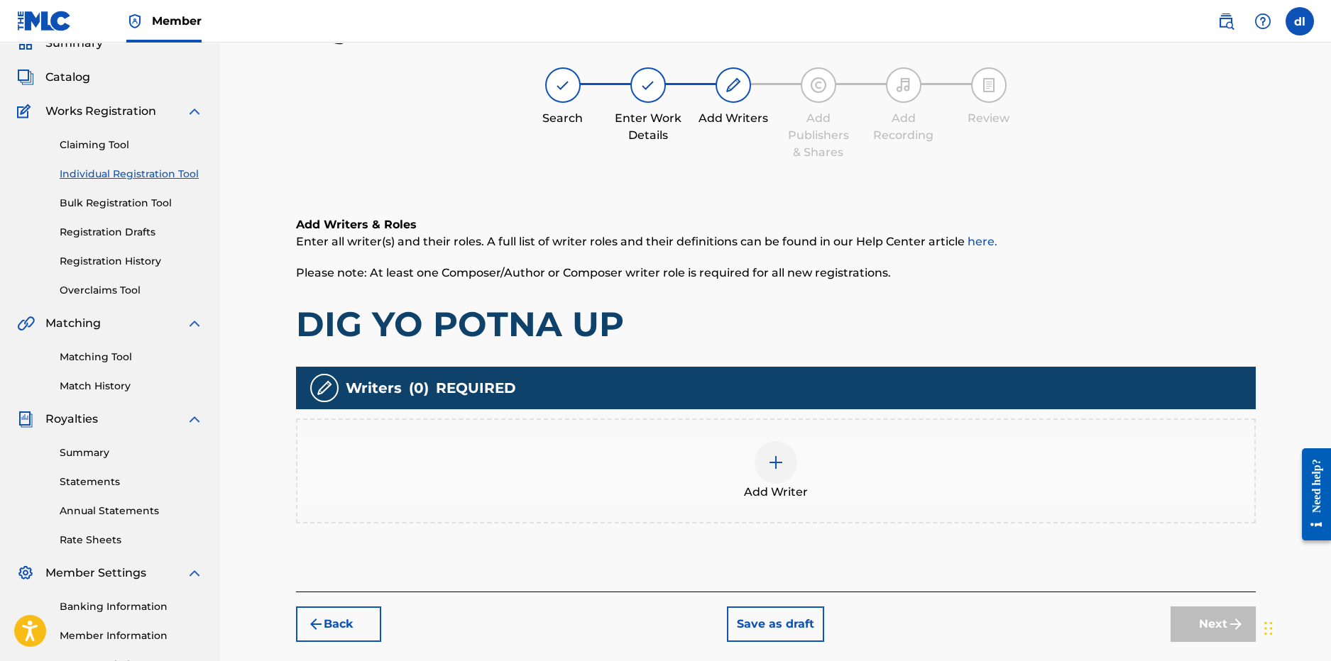
click at [778, 468] on img at bounding box center [775, 462] width 17 height 17
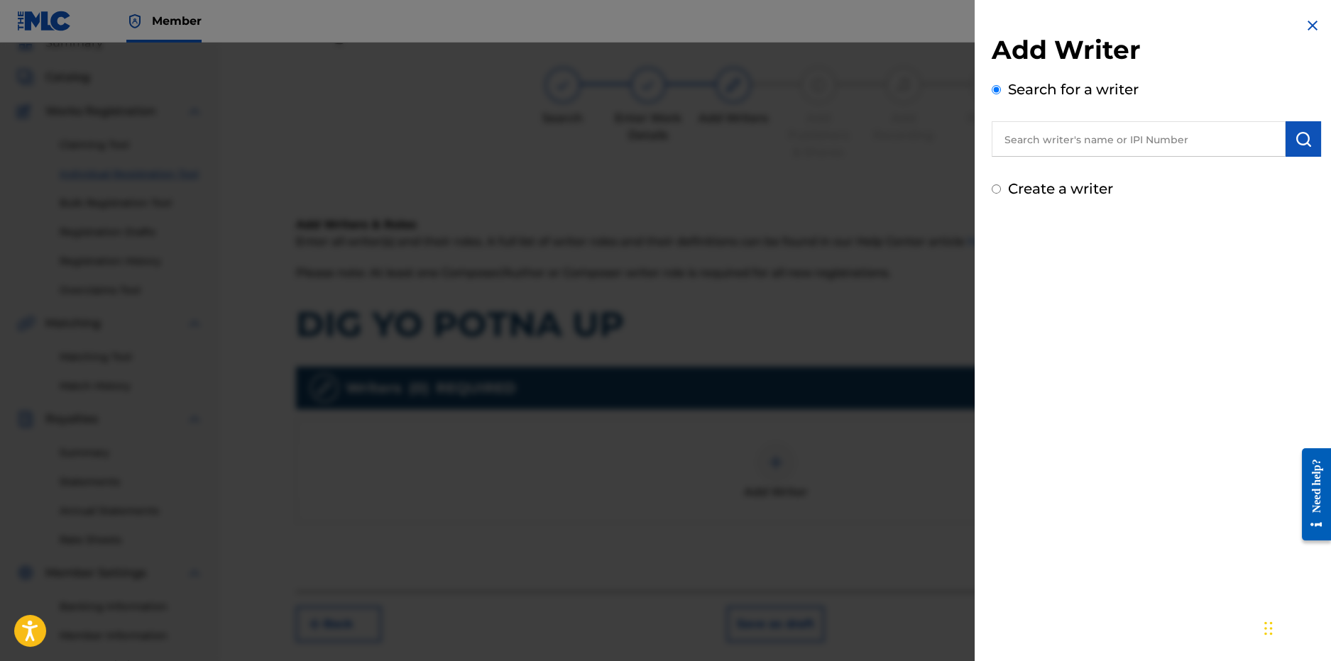
click at [1104, 141] on input "text" at bounding box center [1138, 138] width 294 height 35
type input "derrion lincoln"
click at [1297, 136] on img "submit" at bounding box center [1303, 139] width 17 height 17
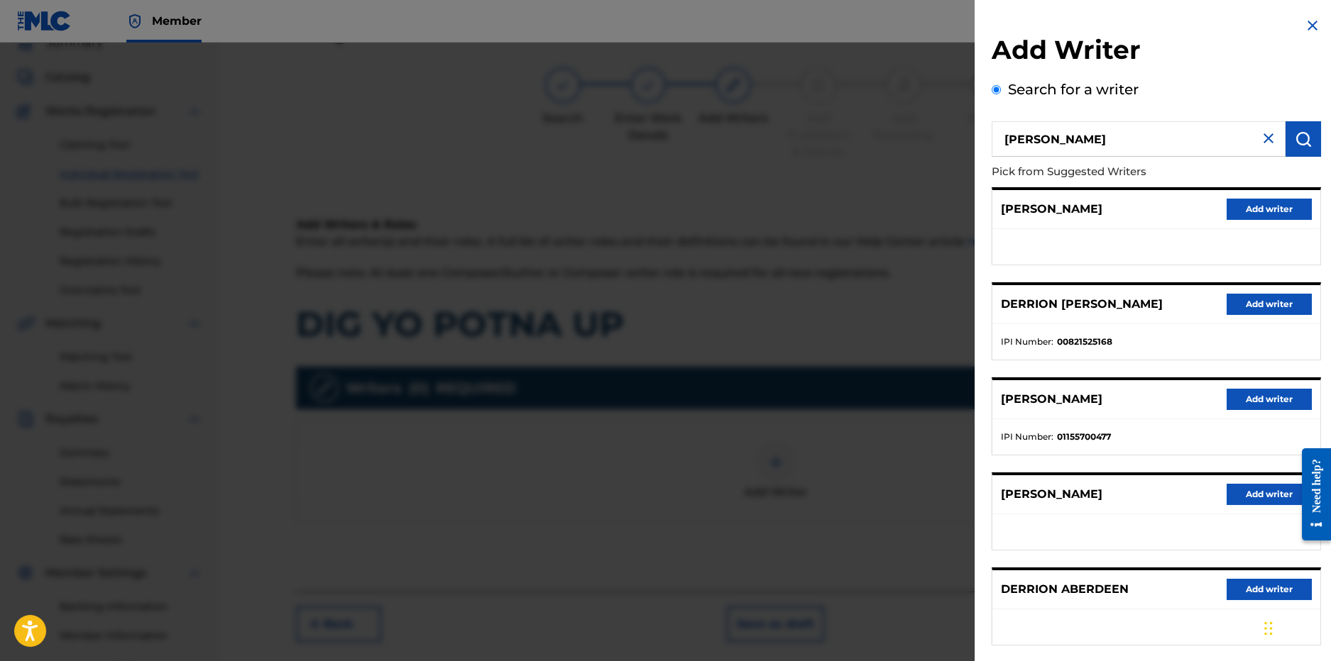
click at [1277, 307] on button "Add writer" at bounding box center [1268, 304] width 85 height 21
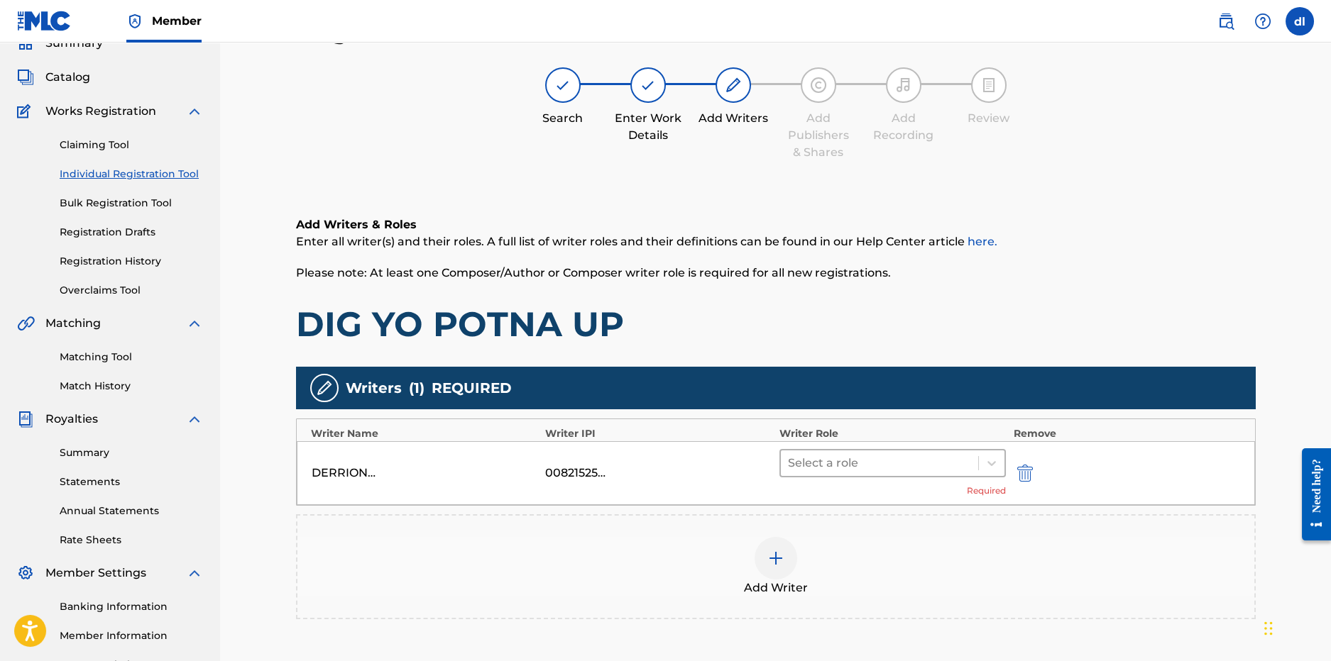
click at [885, 464] on div at bounding box center [880, 464] width 184 height 20
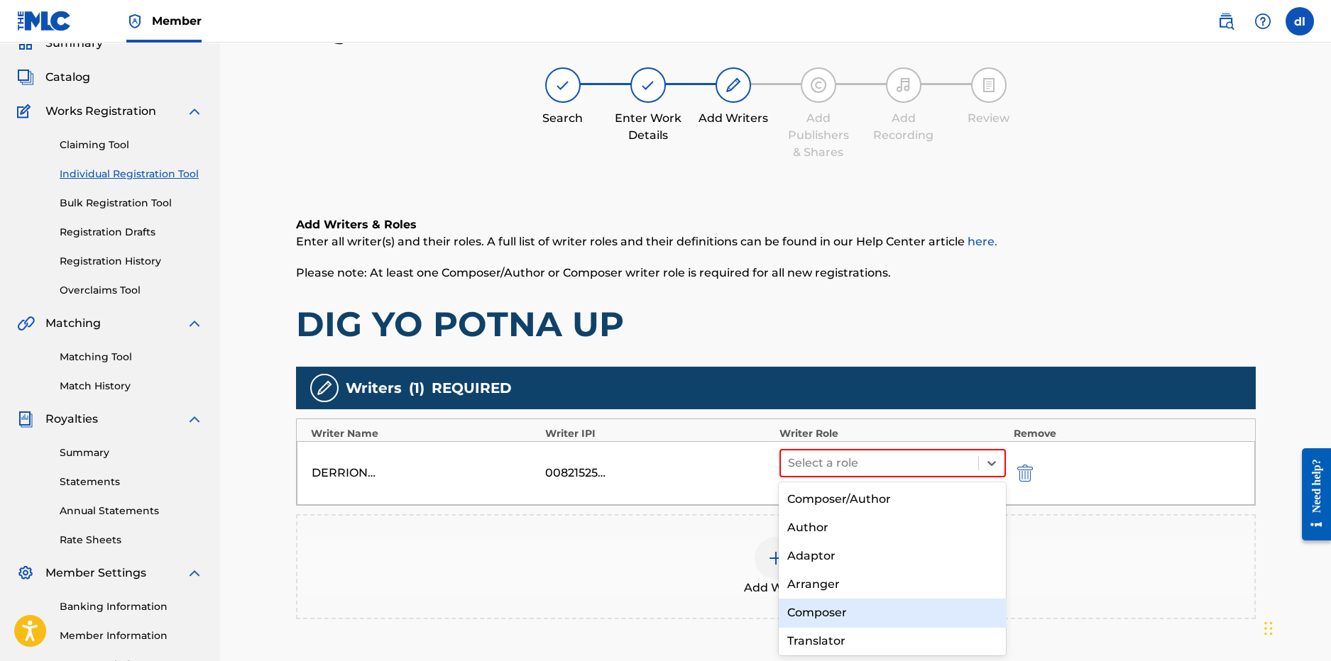
drag, startPoint x: 818, startPoint y: 612, endPoint x: 681, endPoint y: 551, distance: 150.3
click at [818, 612] on div "Composer" at bounding box center [892, 613] width 227 height 28
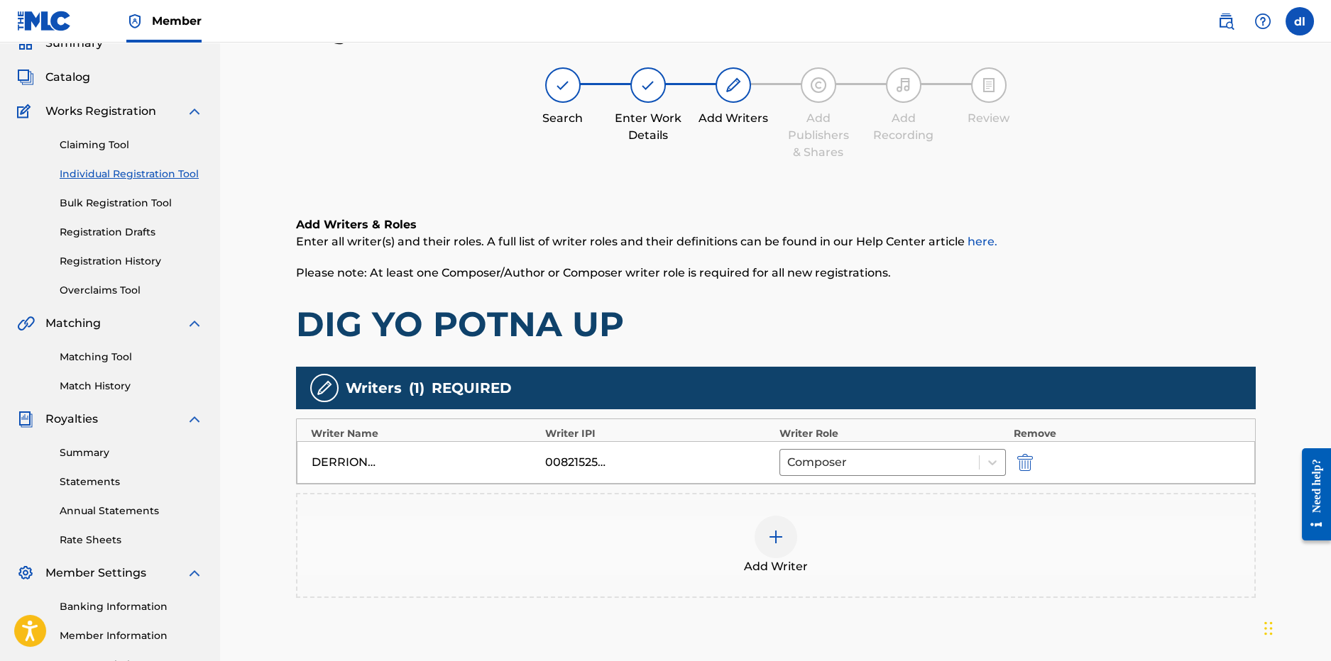
click at [776, 532] on img at bounding box center [775, 537] width 17 height 17
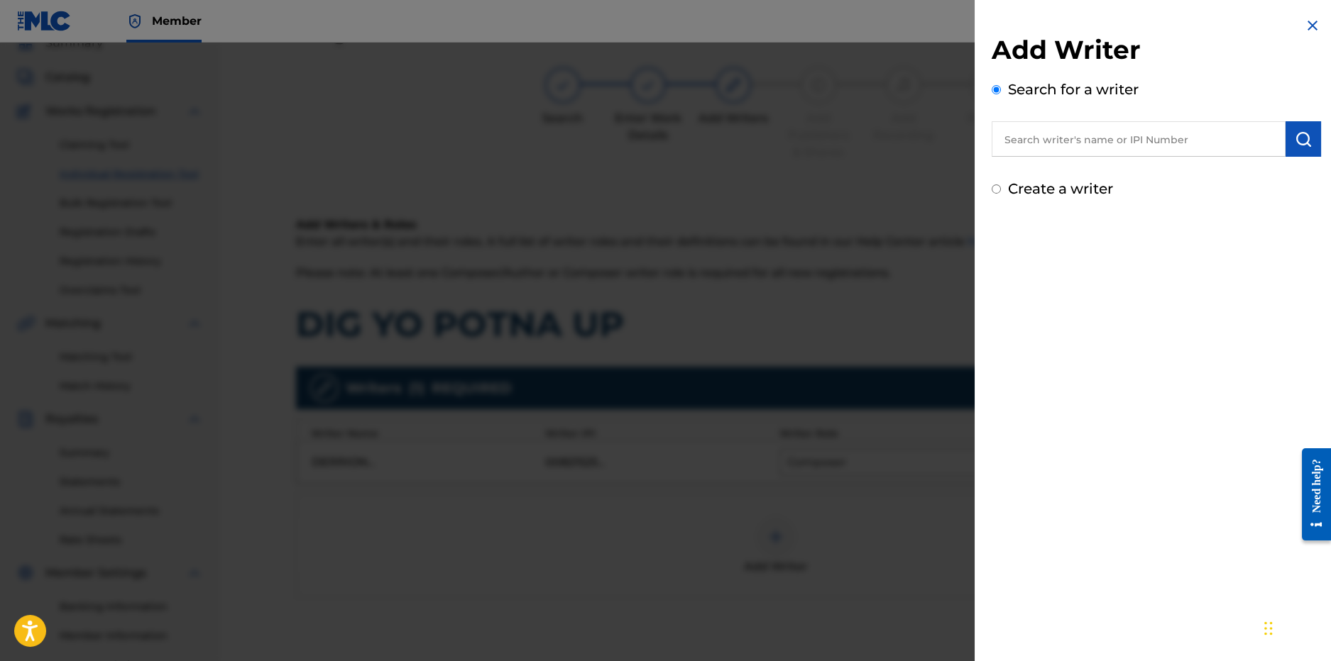
click at [1151, 150] on input "text" at bounding box center [1138, 138] width 294 height 35
click at [1043, 160] on div "lilcj kasino" at bounding box center [1137, 172] width 293 height 26
type input "lilcj kasino"
click at [1302, 143] on img "submit" at bounding box center [1303, 139] width 17 height 17
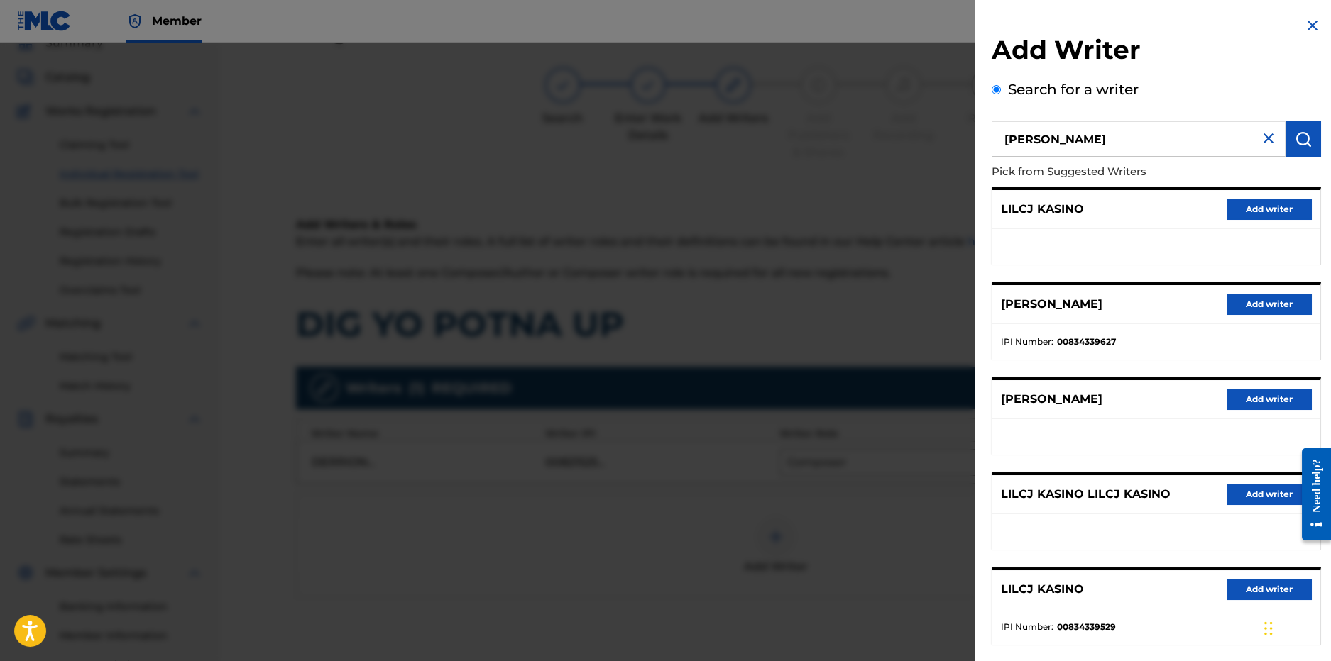
click at [1231, 585] on button "Add writer" at bounding box center [1268, 589] width 85 height 21
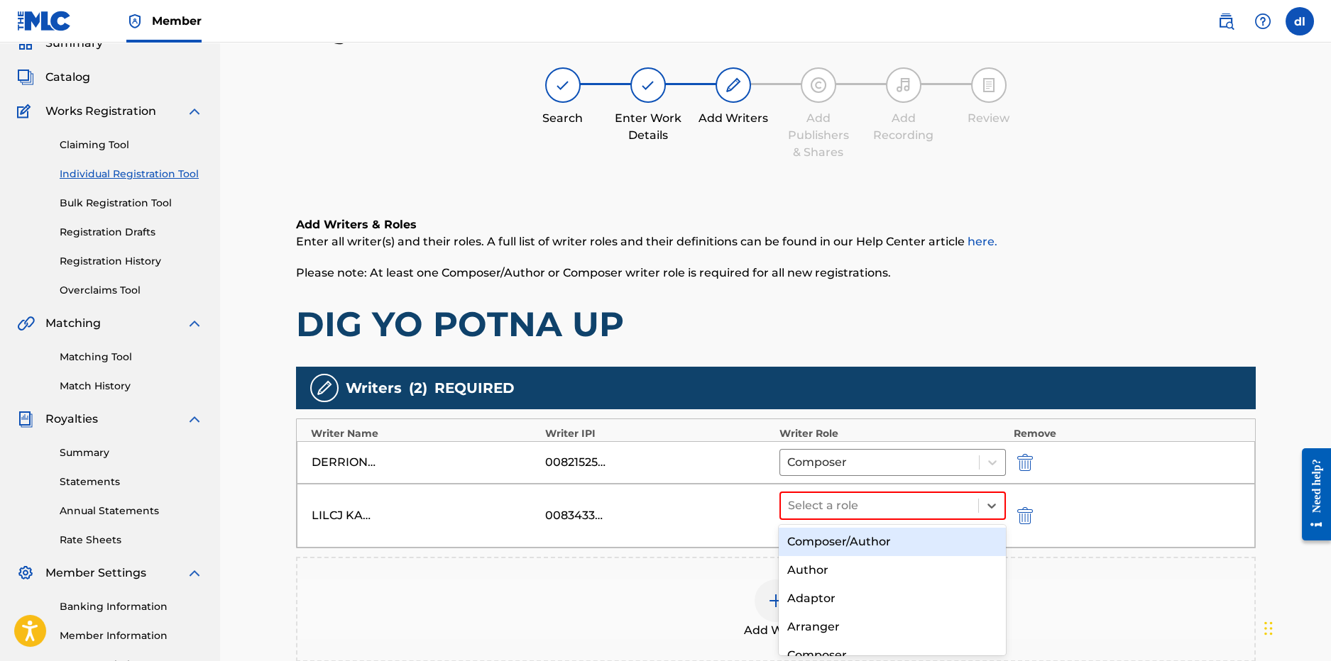
drag, startPoint x: 865, startPoint y: 505, endPoint x: 627, endPoint y: 462, distance: 241.5
click at [864, 505] on div at bounding box center [880, 506] width 184 height 20
click at [825, 571] on div "Author" at bounding box center [892, 570] width 227 height 28
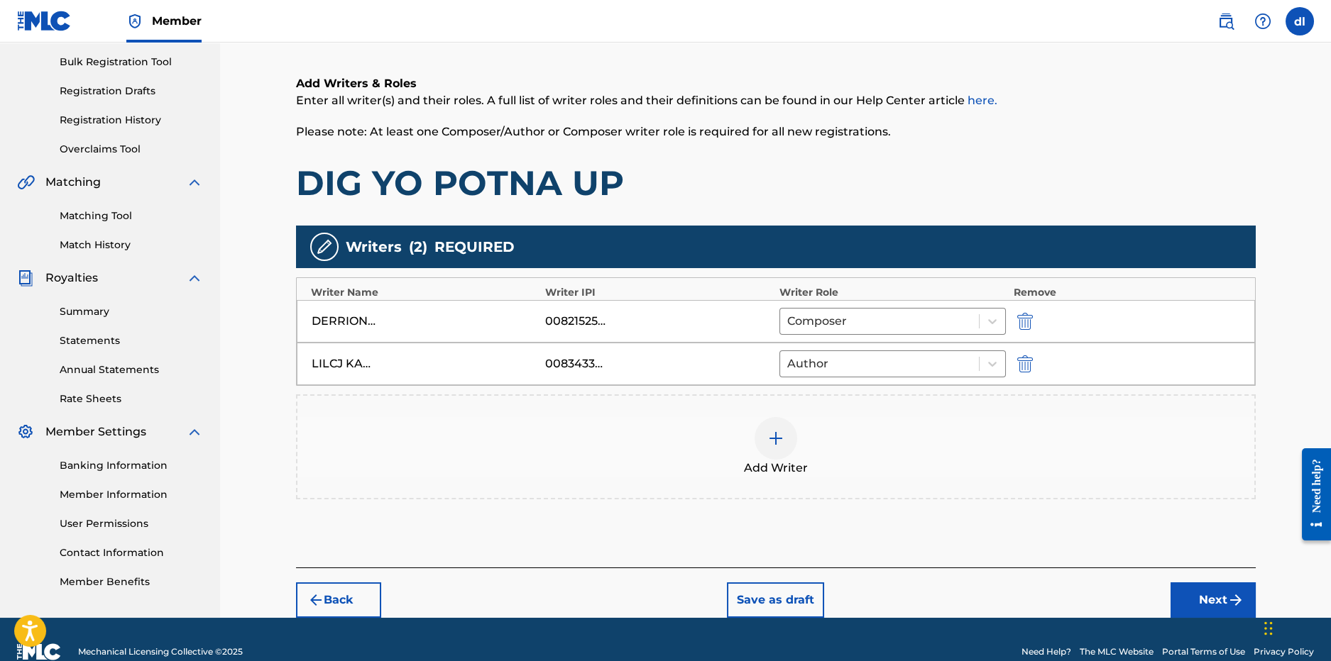
click at [1207, 607] on button "Next" at bounding box center [1212, 600] width 85 height 35
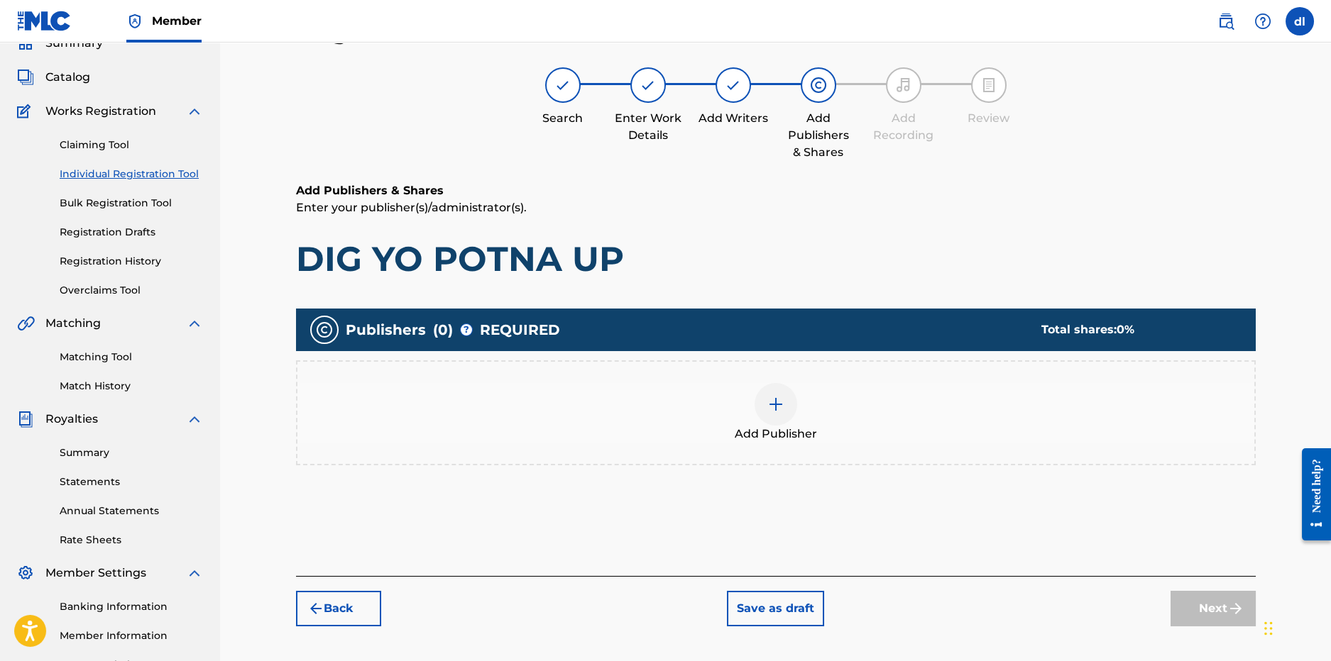
click at [781, 409] on img at bounding box center [775, 404] width 17 height 17
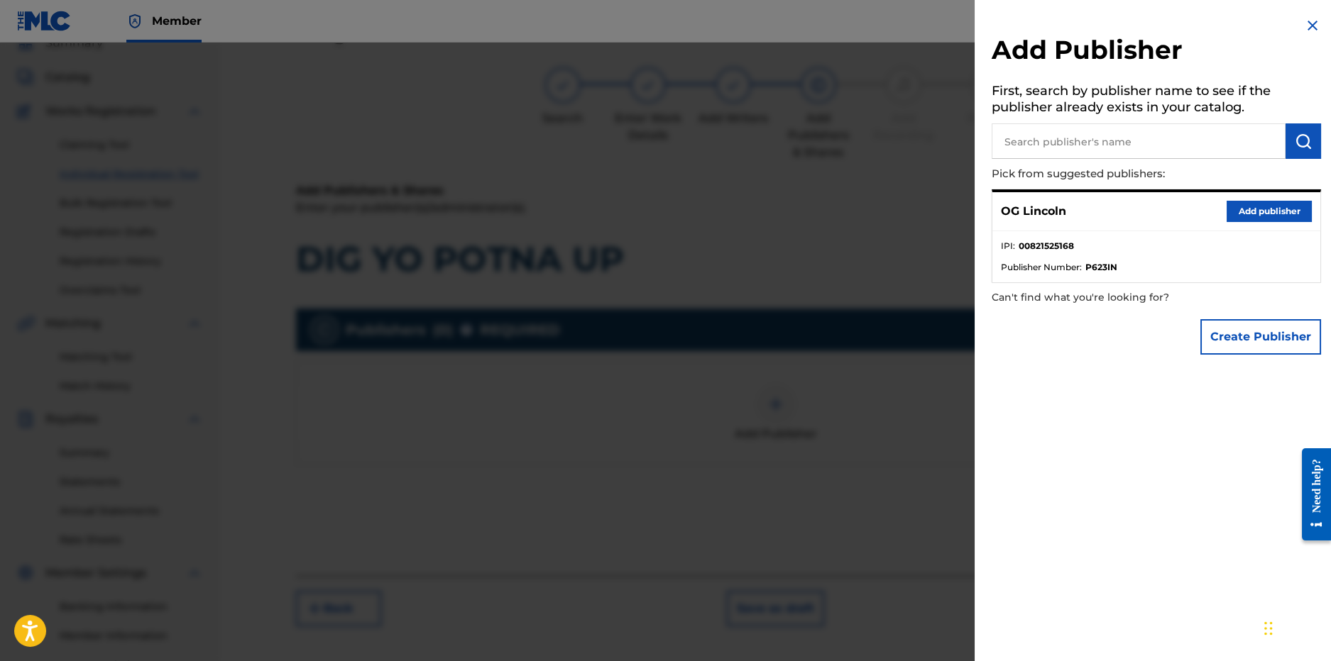
click at [1274, 223] on div "OG Lincoln Add publisher" at bounding box center [1156, 211] width 328 height 39
click at [1274, 214] on button "Add publisher" at bounding box center [1268, 211] width 85 height 21
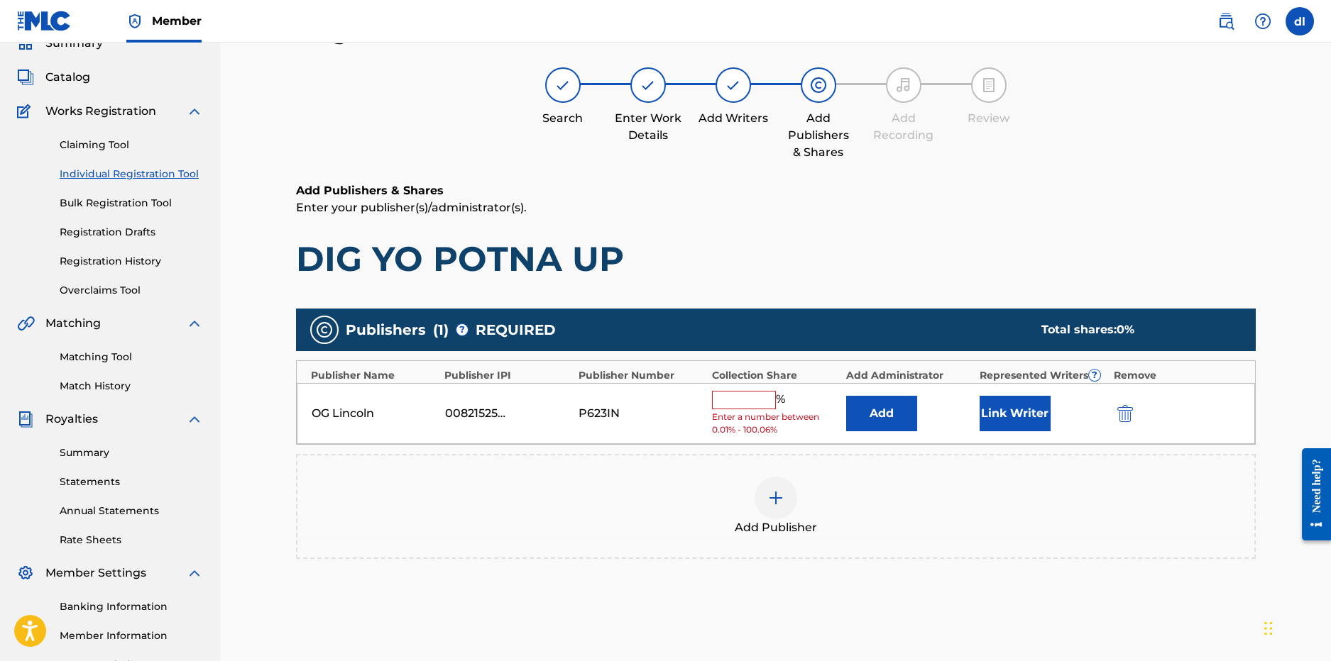
click at [715, 393] on input "text" at bounding box center [744, 400] width 64 height 18
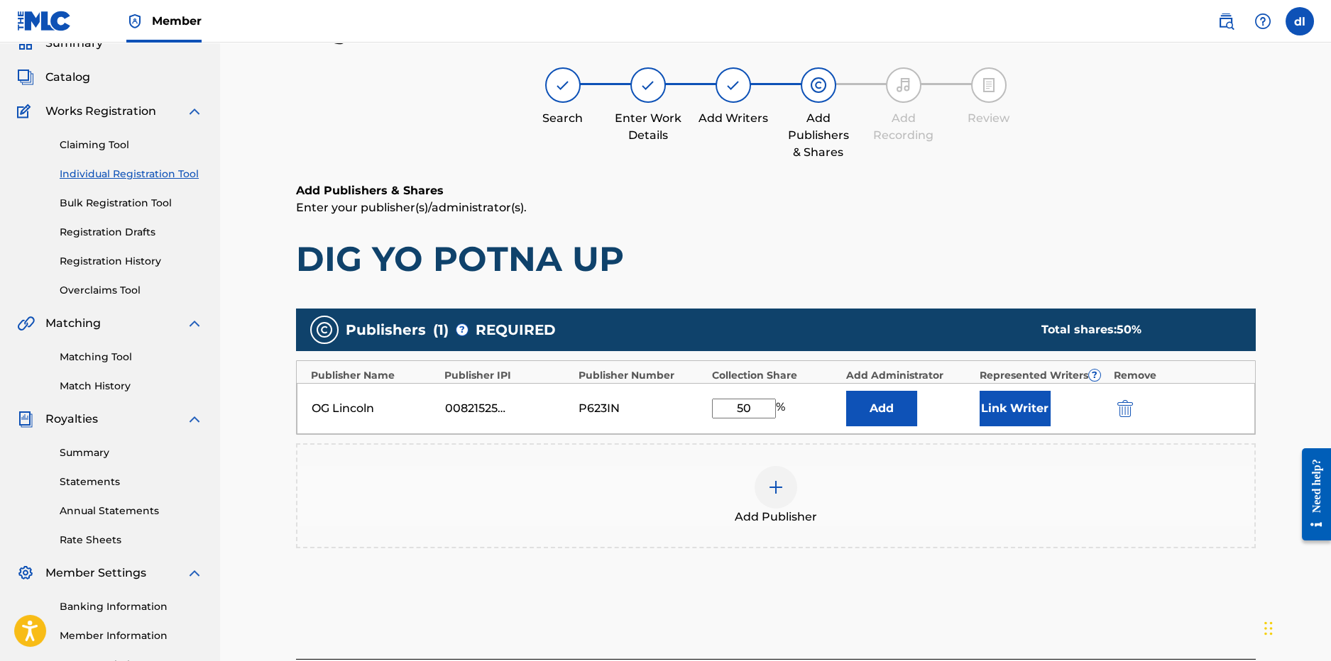
click at [1001, 414] on button "Link Writer" at bounding box center [1014, 408] width 71 height 35
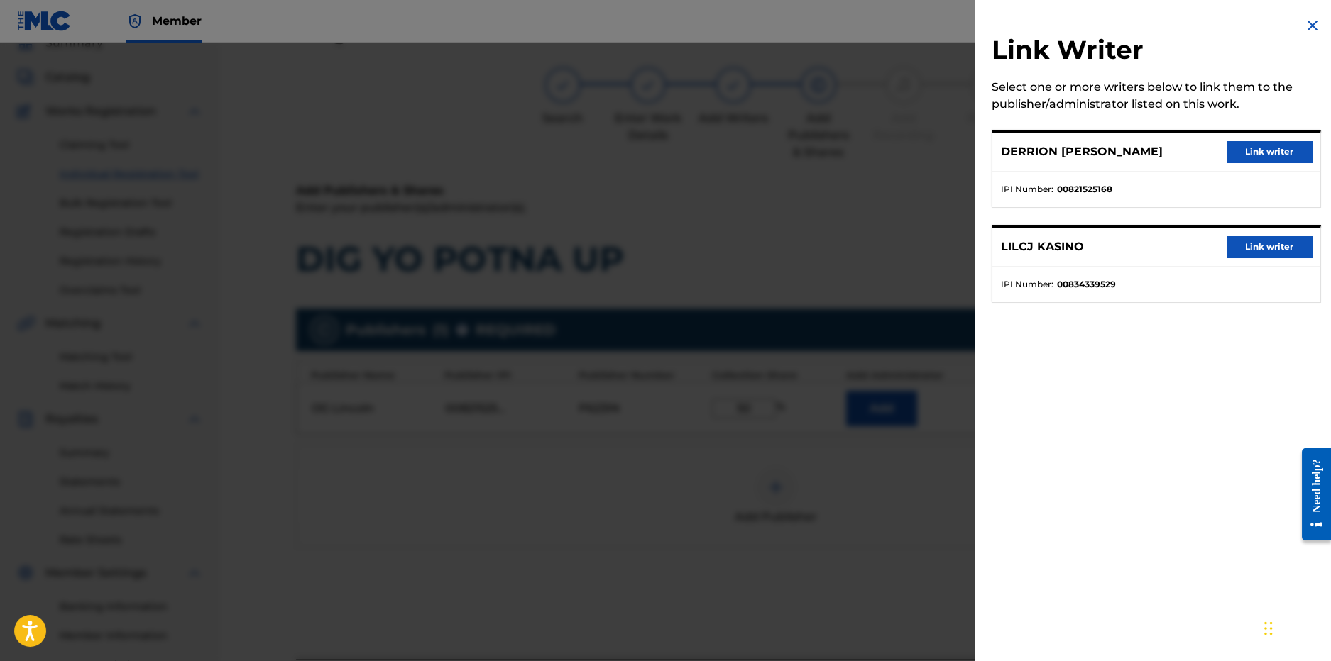
click at [1226, 152] on button "Link writer" at bounding box center [1268, 151] width 85 height 21
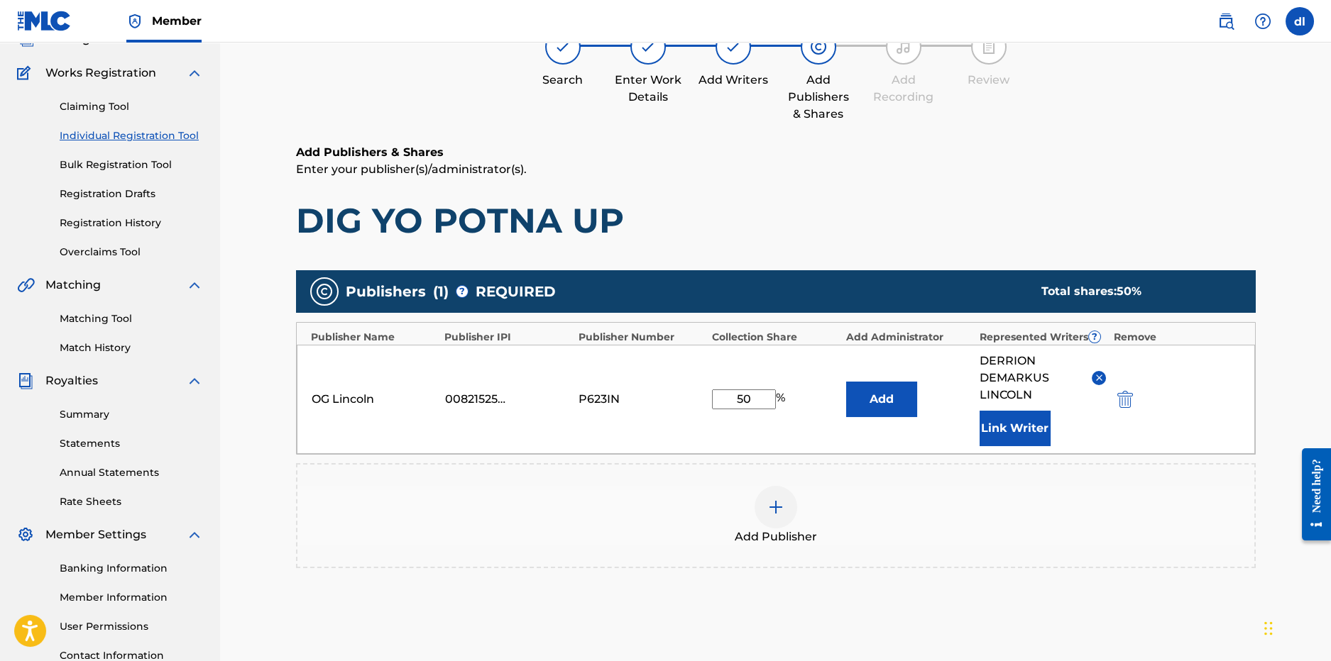
scroll to position [135, 0]
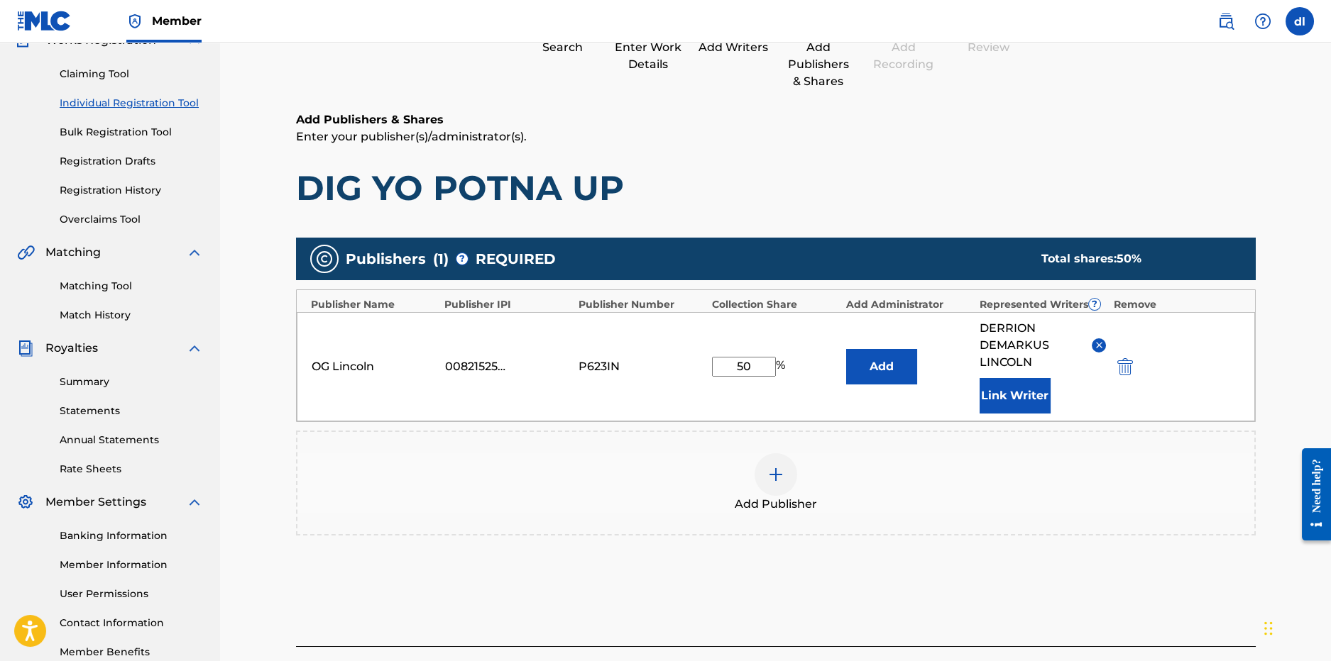
drag, startPoint x: 749, startPoint y: 366, endPoint x: 687, endPoint y: 366, distance: 61.7
click at [688, 367] on div "OG Lincoln 00821525168 P623IN 50 % Add DERRION DEMARKUS LINCOLN Link Writer" at bounding box center [776, 366] width 958 height 109
type input "100"
click at [846, 349] on button "Add" at bounding box center [881, 366] width 71 height 35
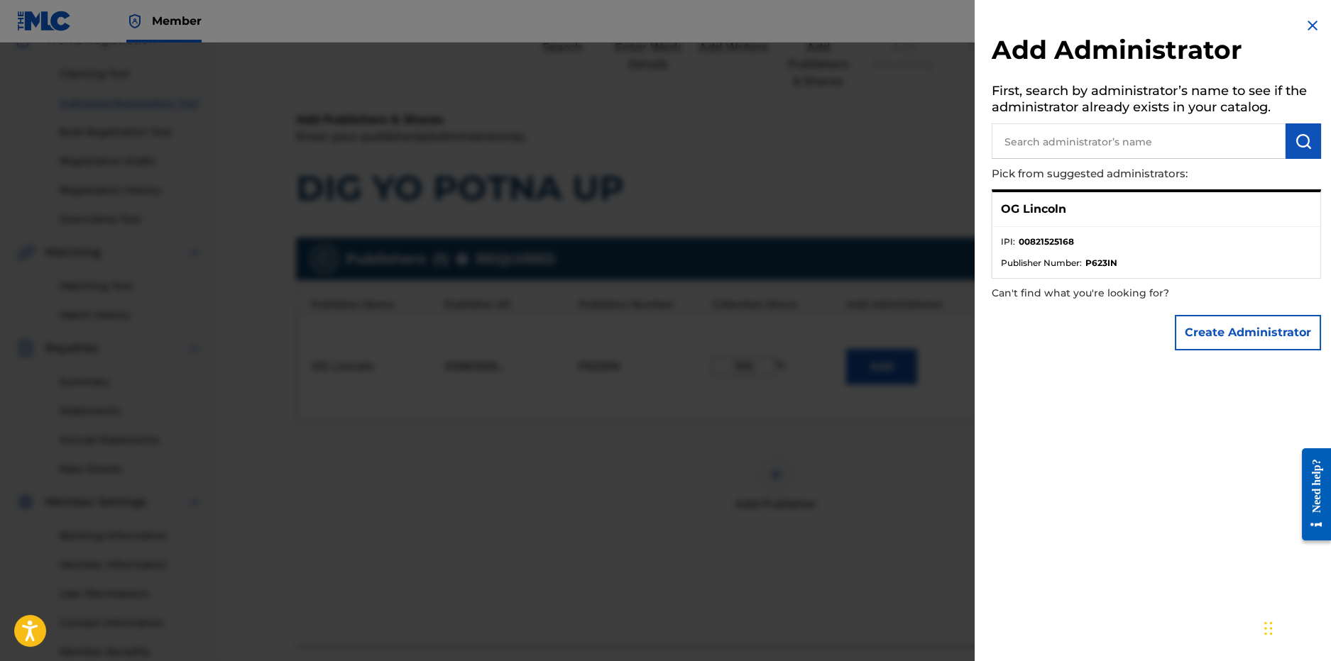
click at [1310, 23] on img at bounding box center [1312, 25] width 17 height 17
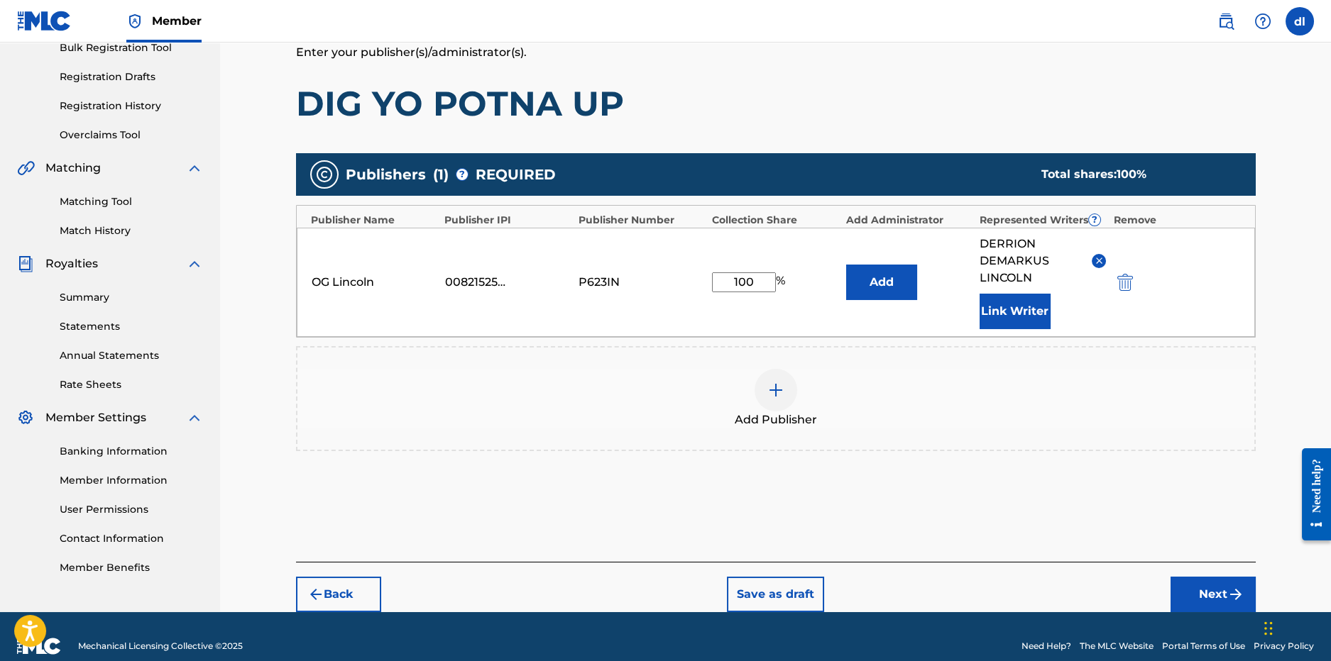
scroll to position [238, 0]
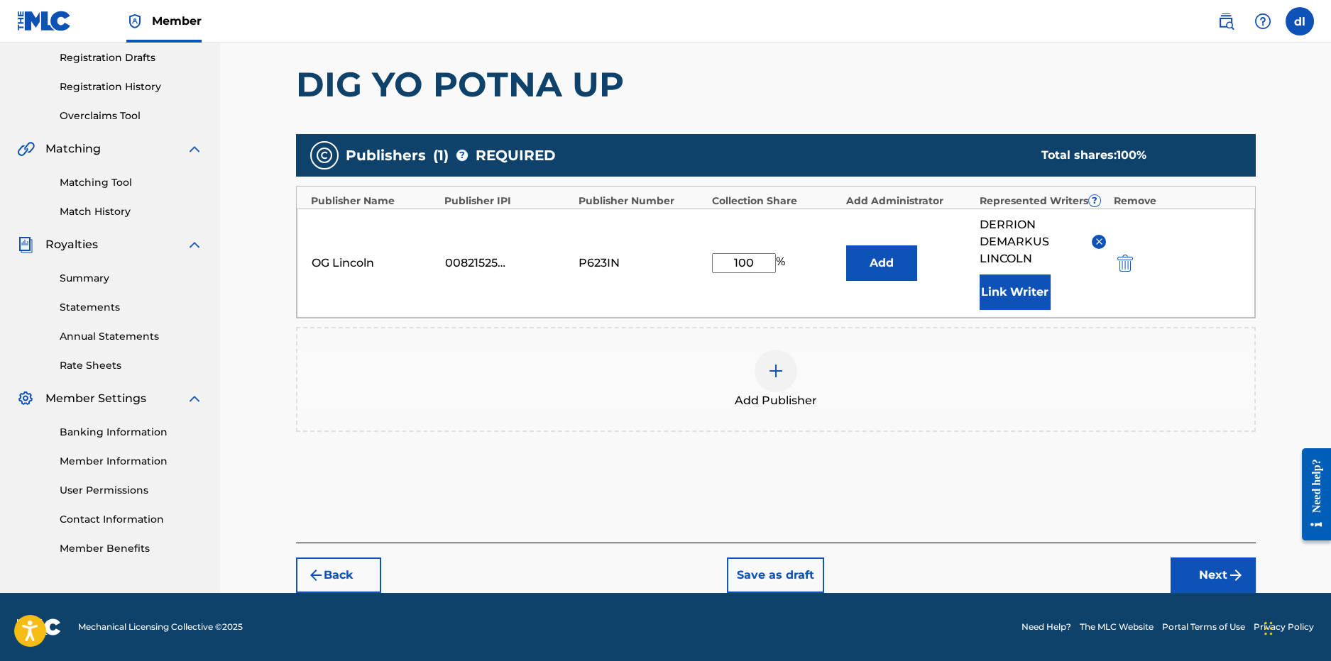
click at [1194, 580] on button "Next" at bounding box center [1212, 575] width 85 height 35
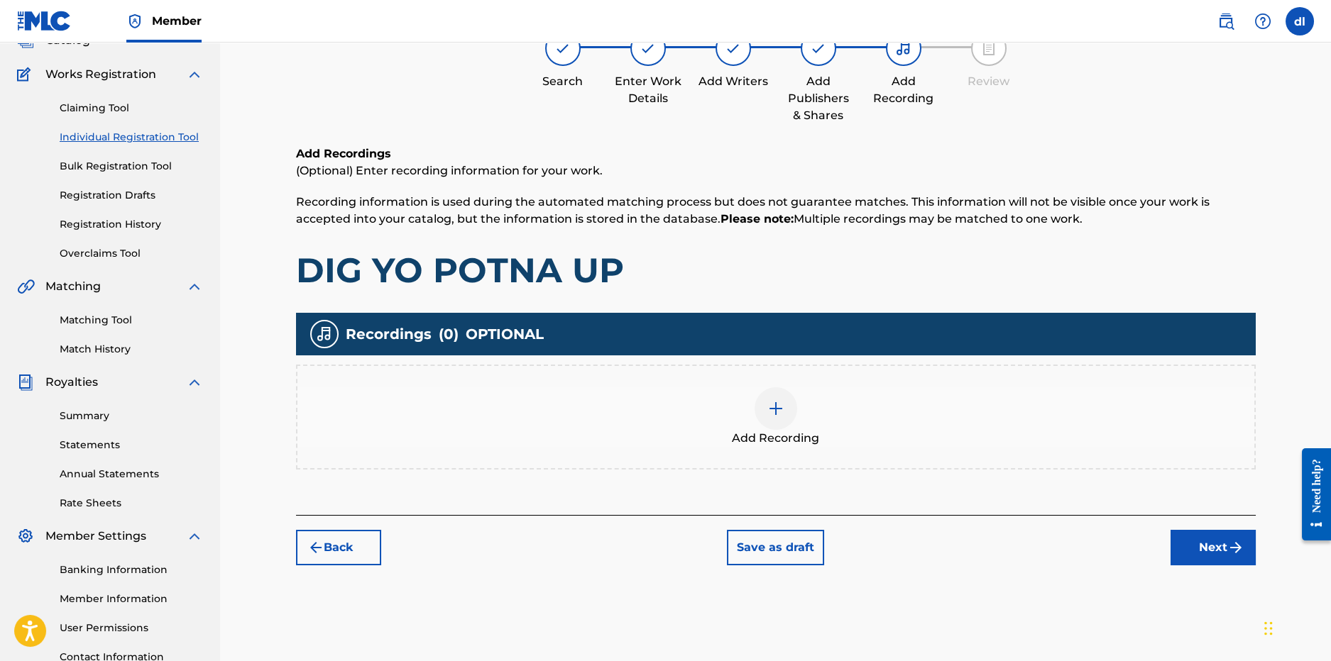
scroll to position [64, 0]
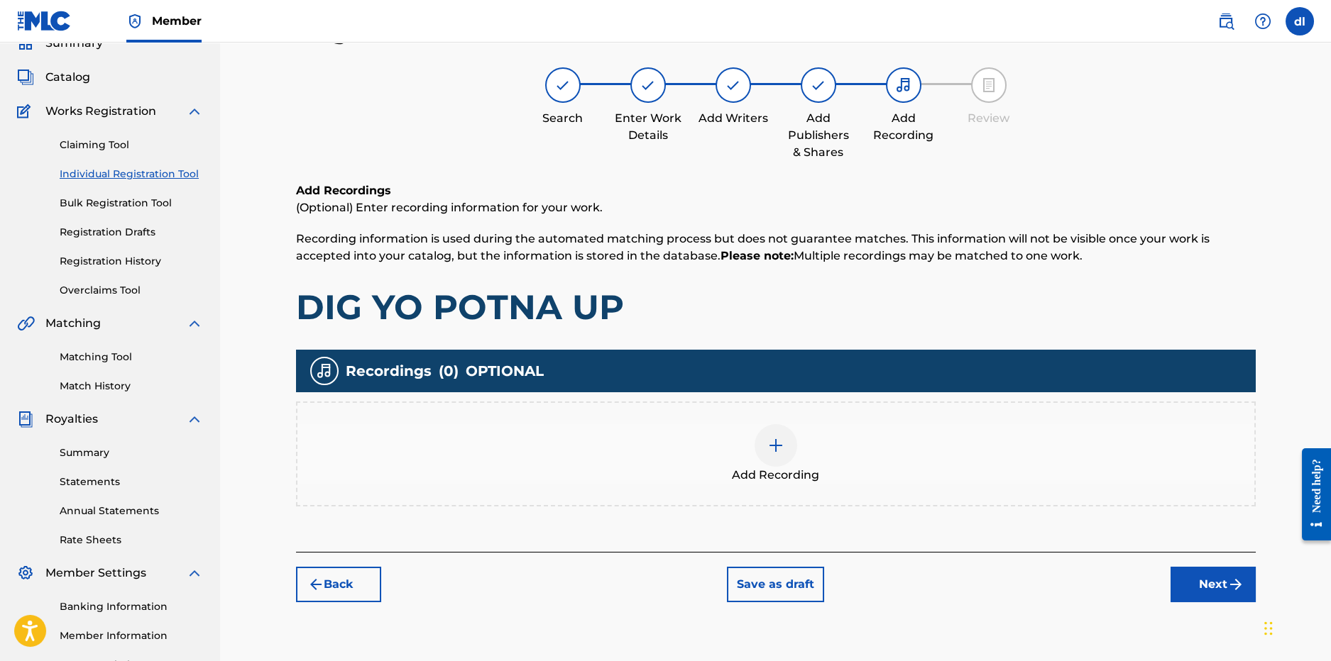
click at [761, 473] on span "Add Recording" at bounding box center [775, 475] width 87 height 17
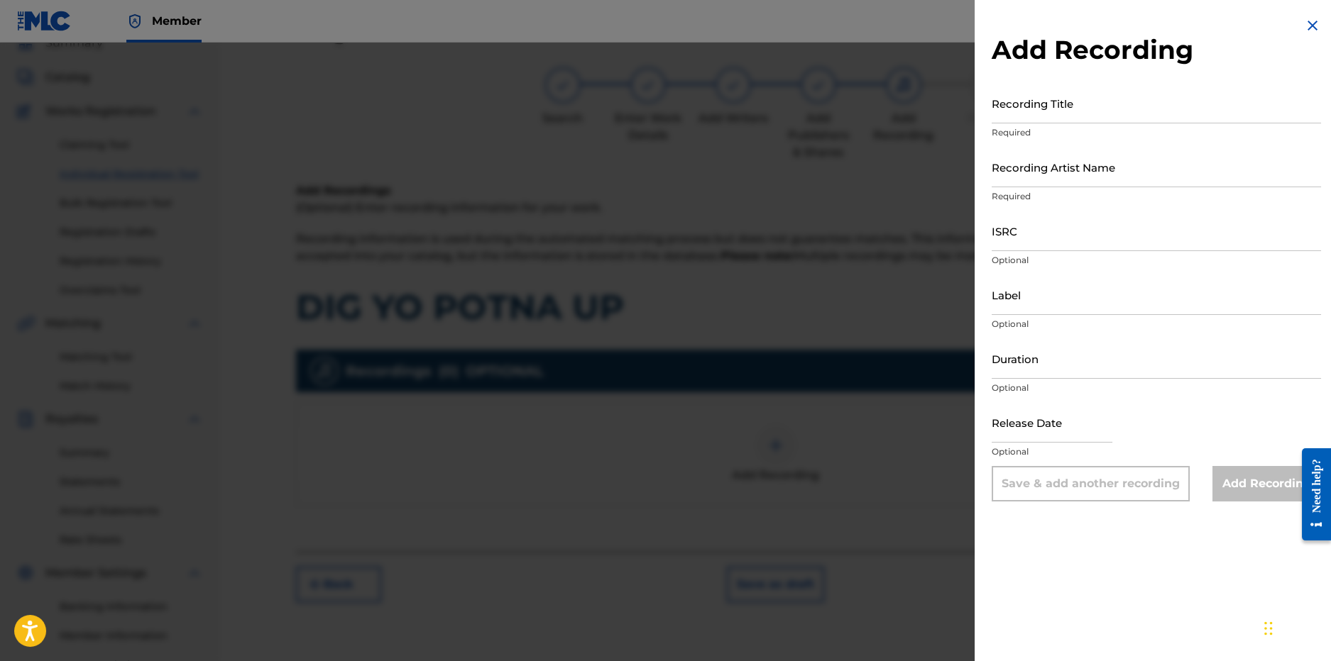
click at [1306, 24] on img at bounding box center [1312, 25] width 17 height 17
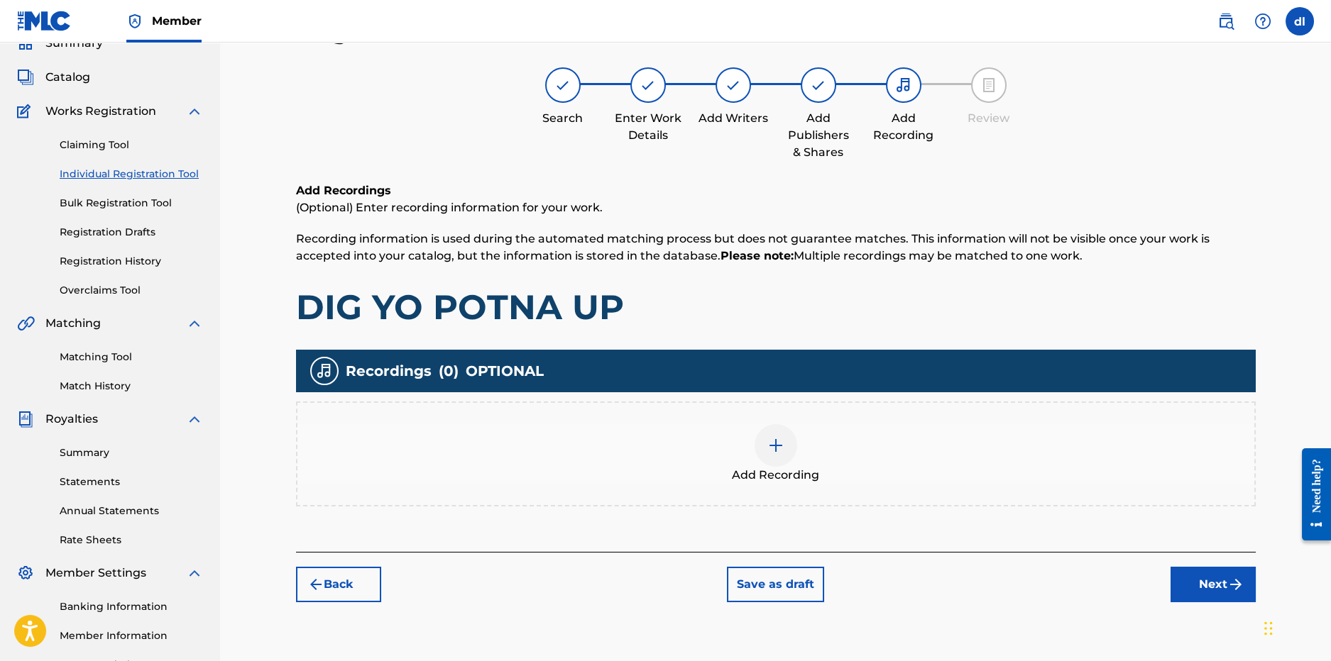
click at [767, 439] on img at bounding box center [775, 445] width 17 height 17
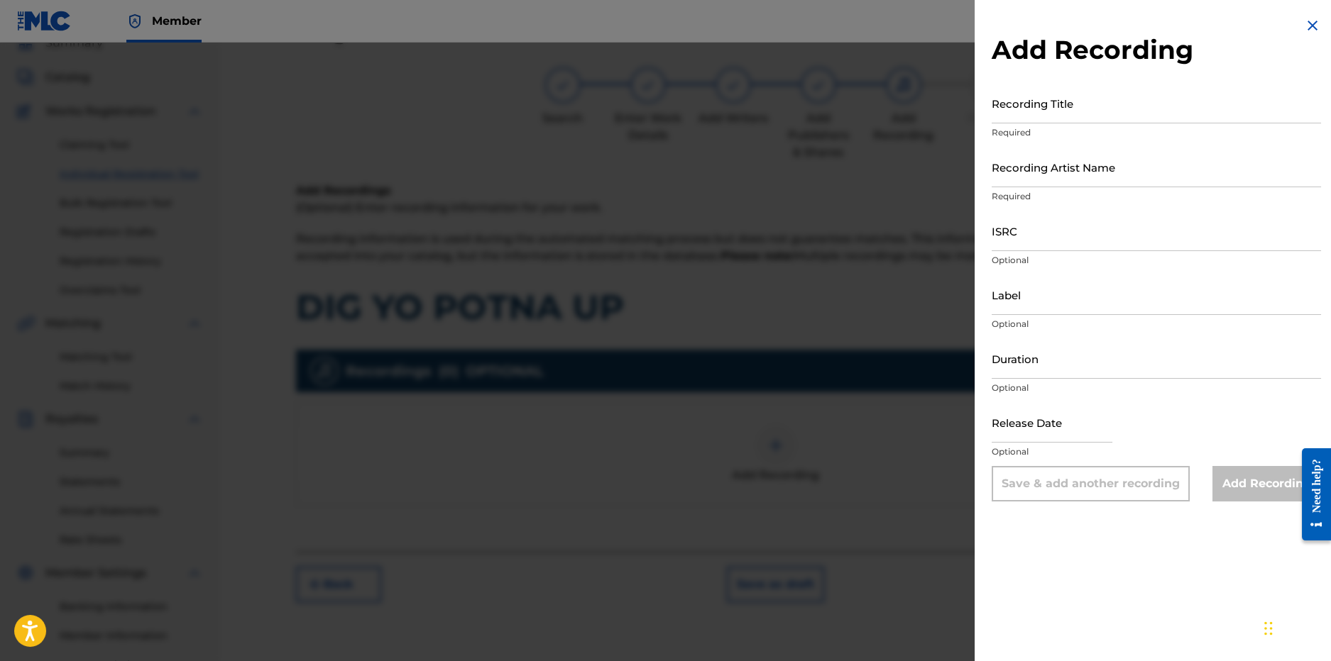
drag, startPoint x: 1046, startPoint y: 103, endPoint x: 1045, endPoint y: 112, distance: 9.3
click at [1046, 104] on input "Recording Title" at bounding box center [1155, 103] width 329 height 40
click at [1308, 32] on img at bounding box center [1312, 25] width 17 height 17
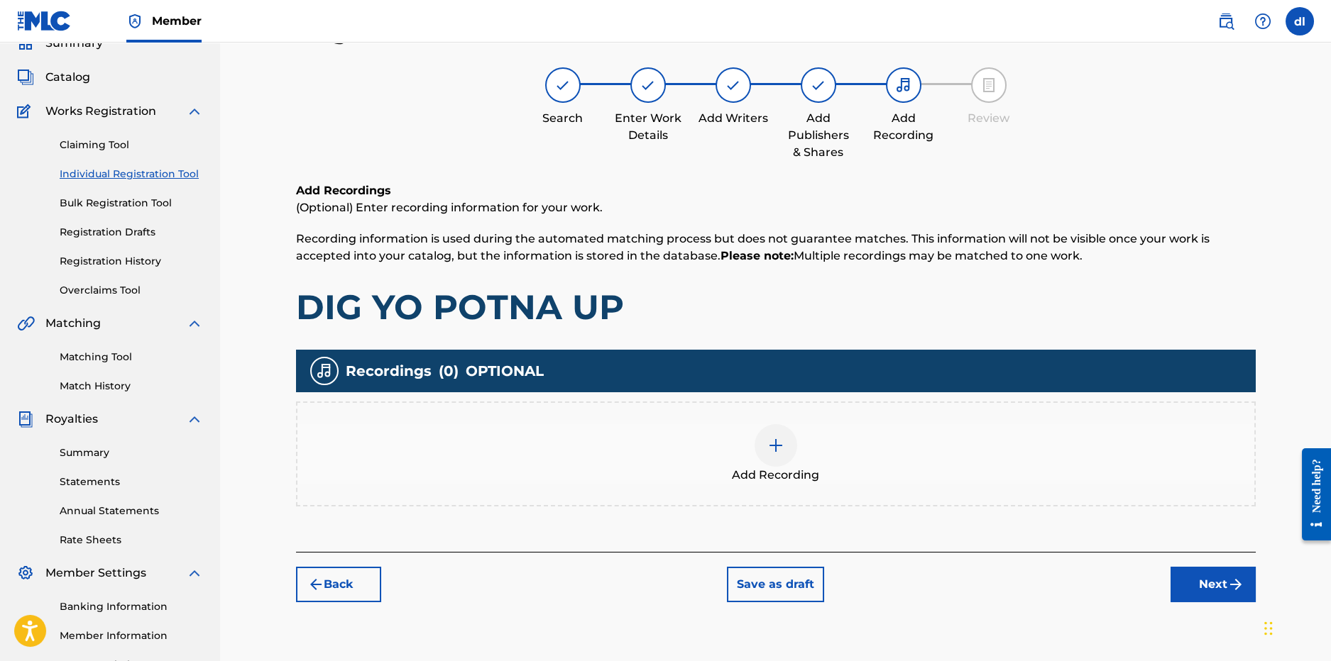
click at [1209, 567] on button "Next" at bounding box center [1212, 584] width 85 height 35
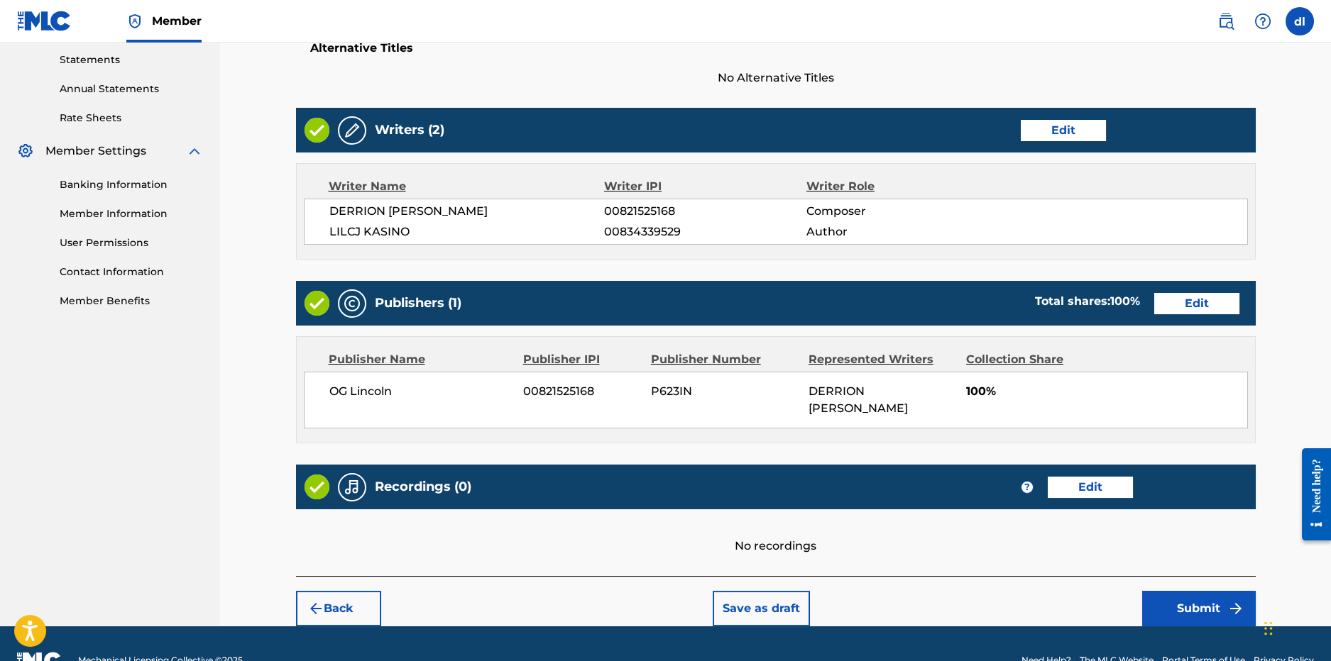
scroll to position [519, 0]
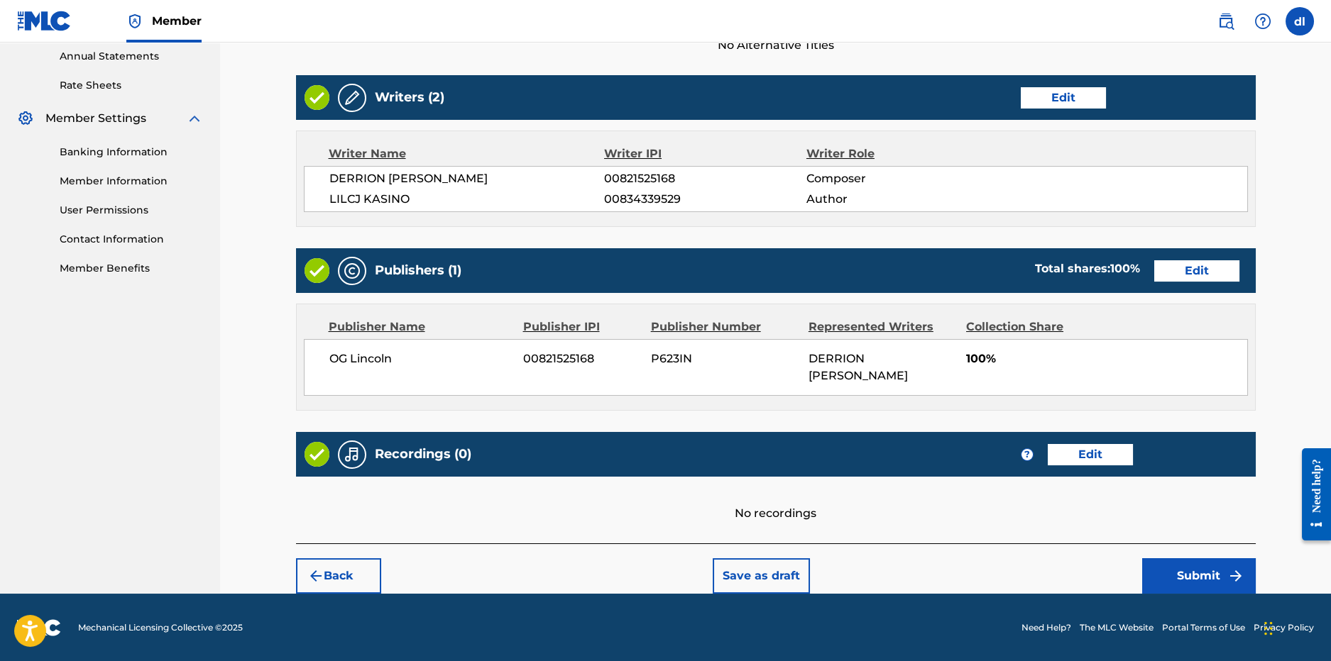
click at [1178, 560] on button "Submit" at bounding box center [1199, 576] width 114 height 35
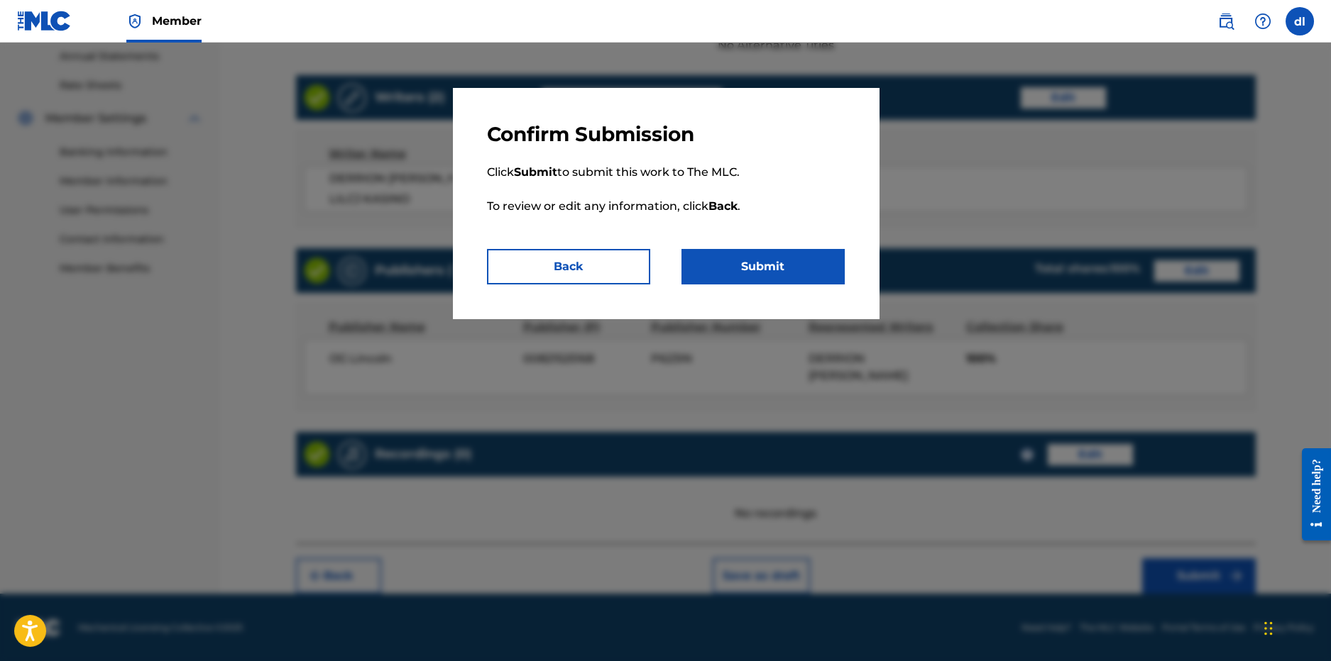
click at [813, 256] on button "Submit" at bounding box center [762, 266] width 163 height 35
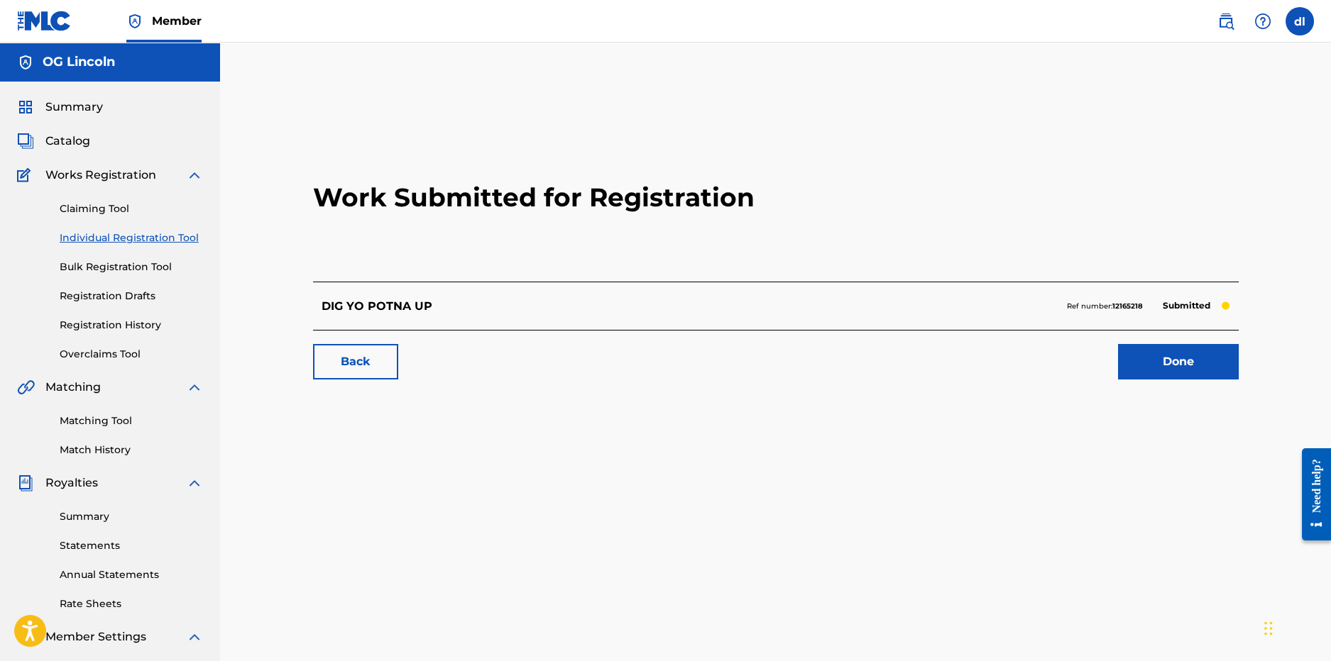
click at [1209, 370] on link "Done" at bounding box center [1178, 361] width 121 height 35
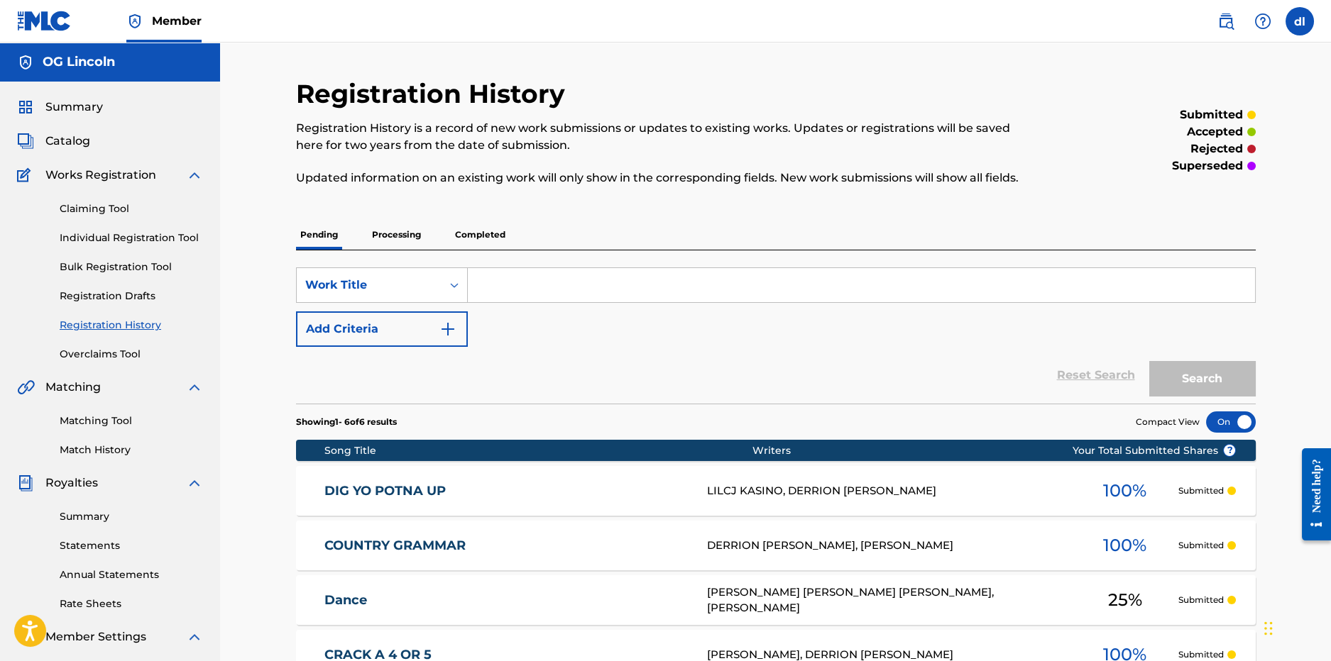
click at [93, 236] on link "Individual Registration Tool" at bounding box center [131, 238] width 143 height 15
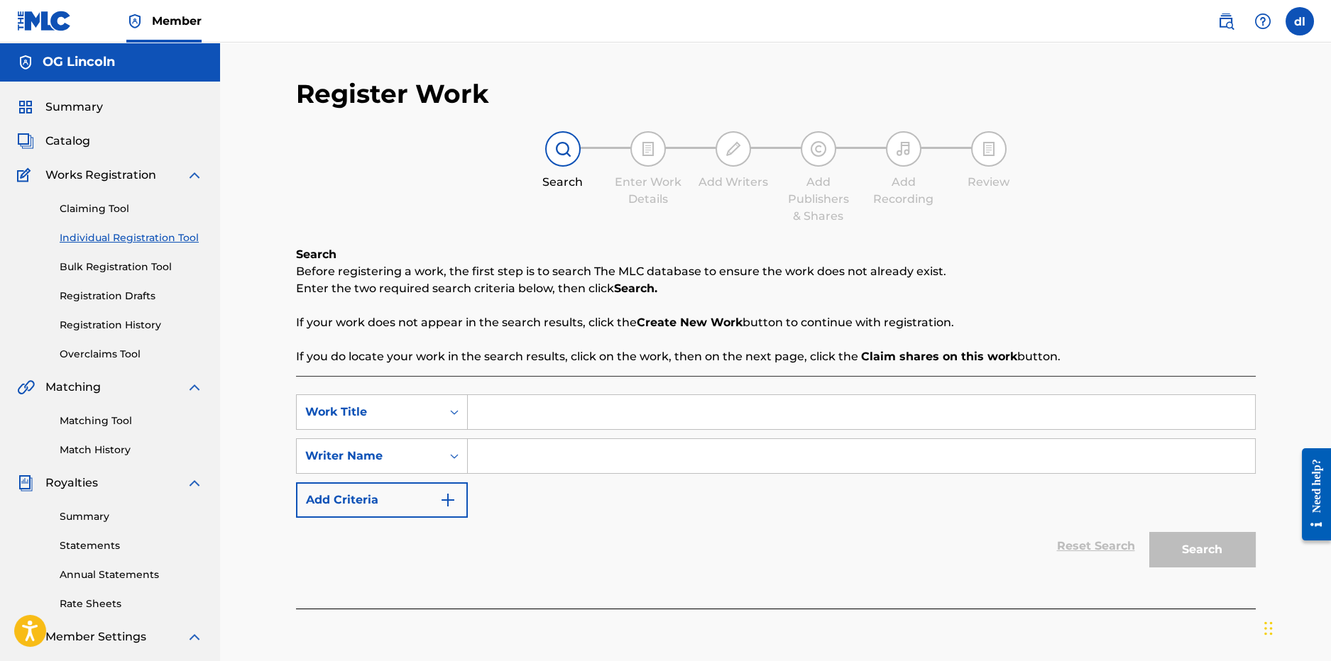
drag, startPoint x: 585, startPoint y: 422, endPoint x: 577, endPoint y: 419, distance: 8.1
click at [581, 422] on input "Search Form" at bounding box center [861, 412] width 787 height 34
type input "ser"
click at [529, 453] on input "Search Form" at bounding box center [861, 456] width 787 height 34
type input "sdfg"
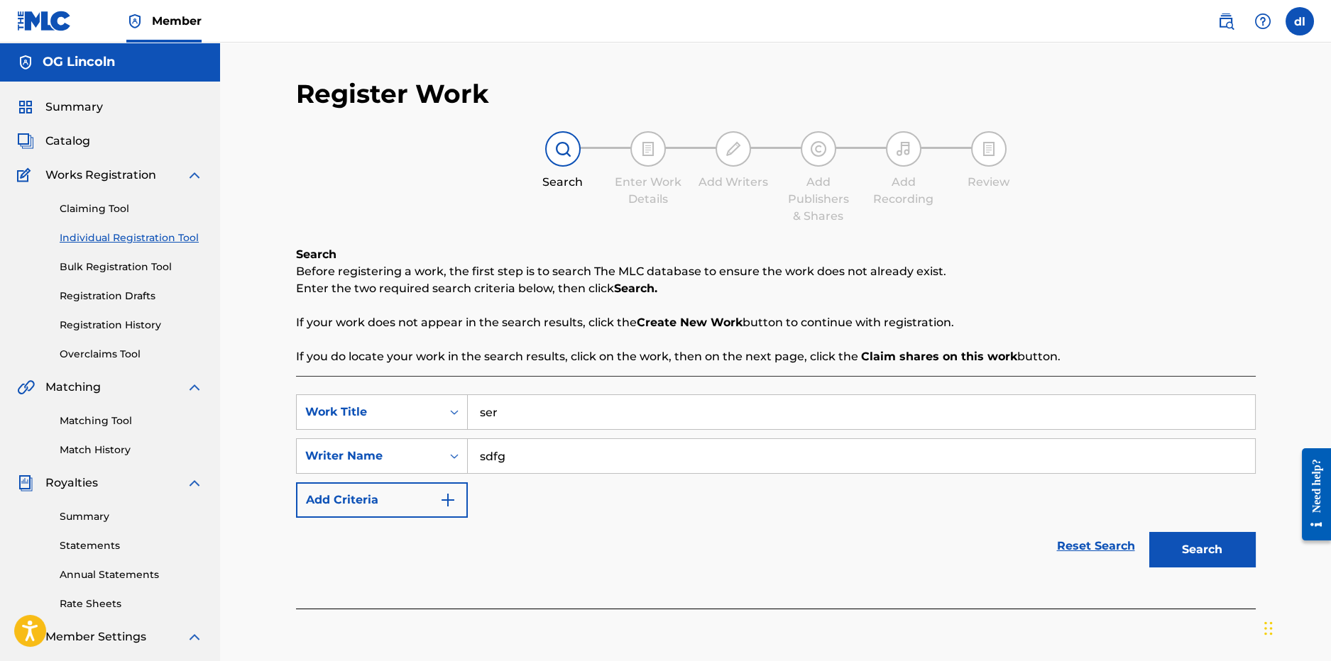
click at [1231, 568] on div "Search" at bounding box center [1199, 546] width 114 height 57
click at [1226, 554] on button "Search" at bounding box center [1202, 549] width 106 height 35
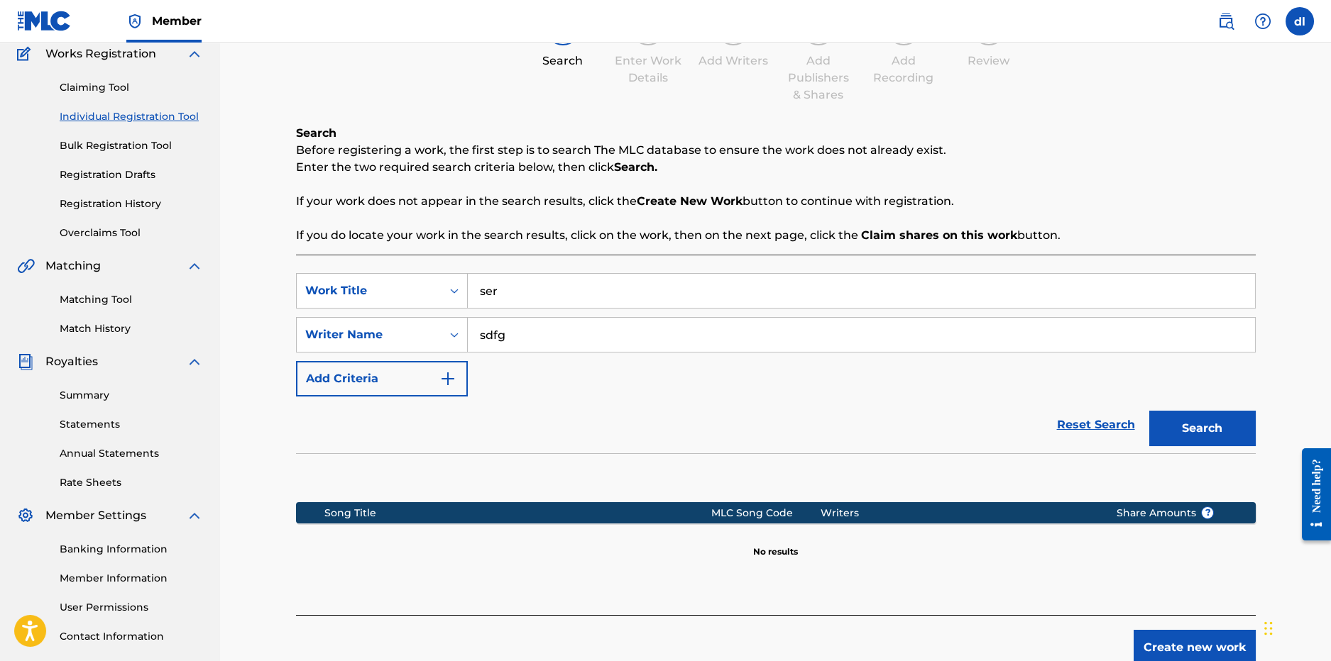
scroll to position [219, 0]
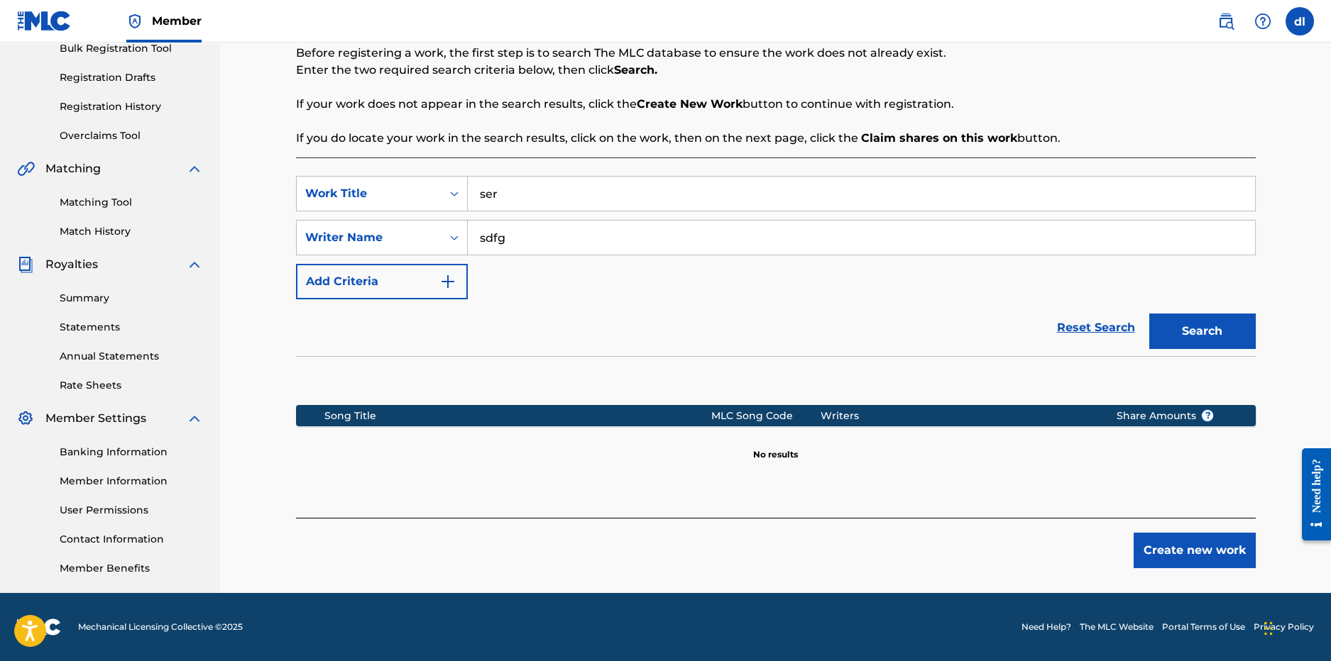
click at [1192, 551] on button "Create new work" at bounding box center [1194, 550] width 122 height 35
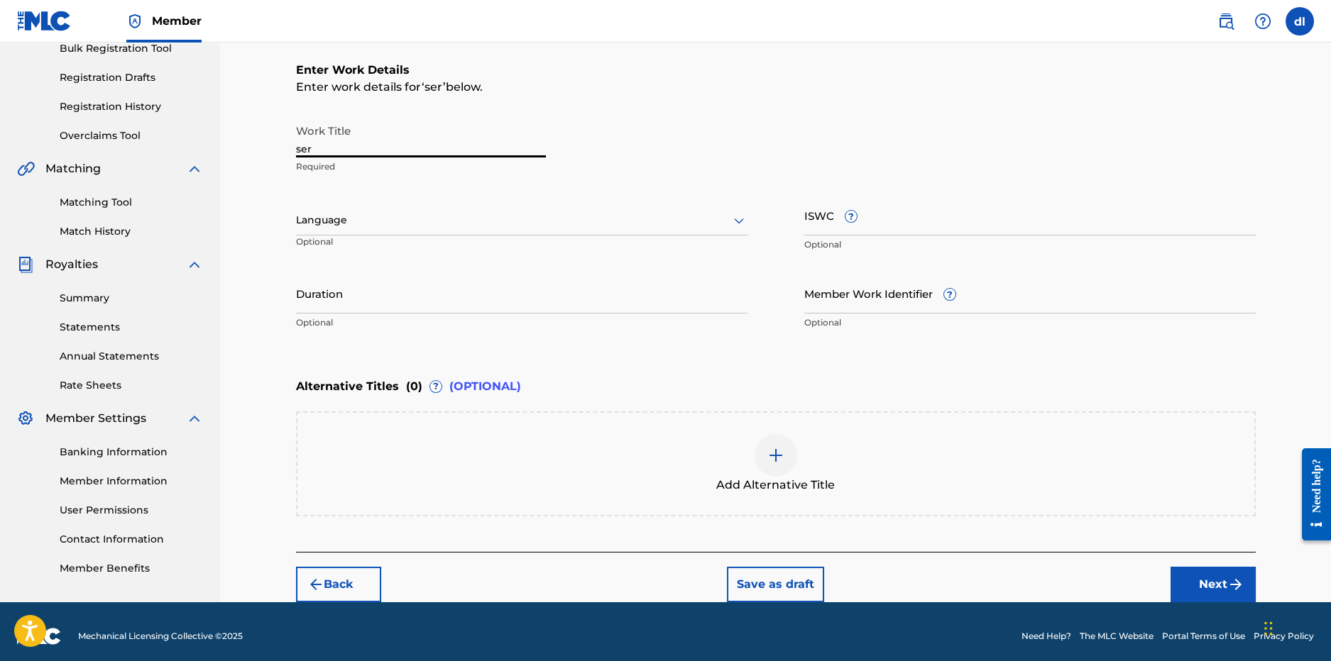
drag, startPoint x: 331, startPoint y: 150, endPoint x: 247, endPoint y: 155, distance: 84.6
click at [257, 158] on div "Register Work Search Enter Work Details Add Writers Add Publishers & Shares Add…" at bounding box center [775, 213] width 1111 height 779
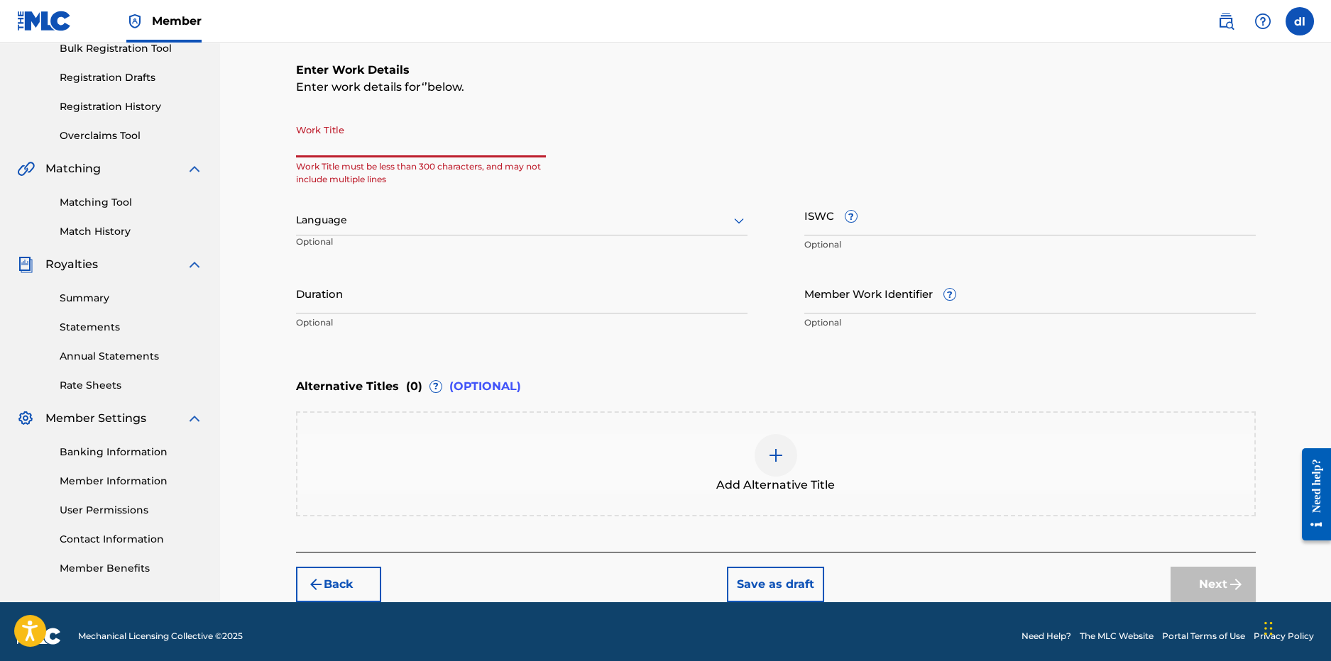
click at [353, 150] on input "Work Title" at bounding box center [421, 137] width 250 height 40
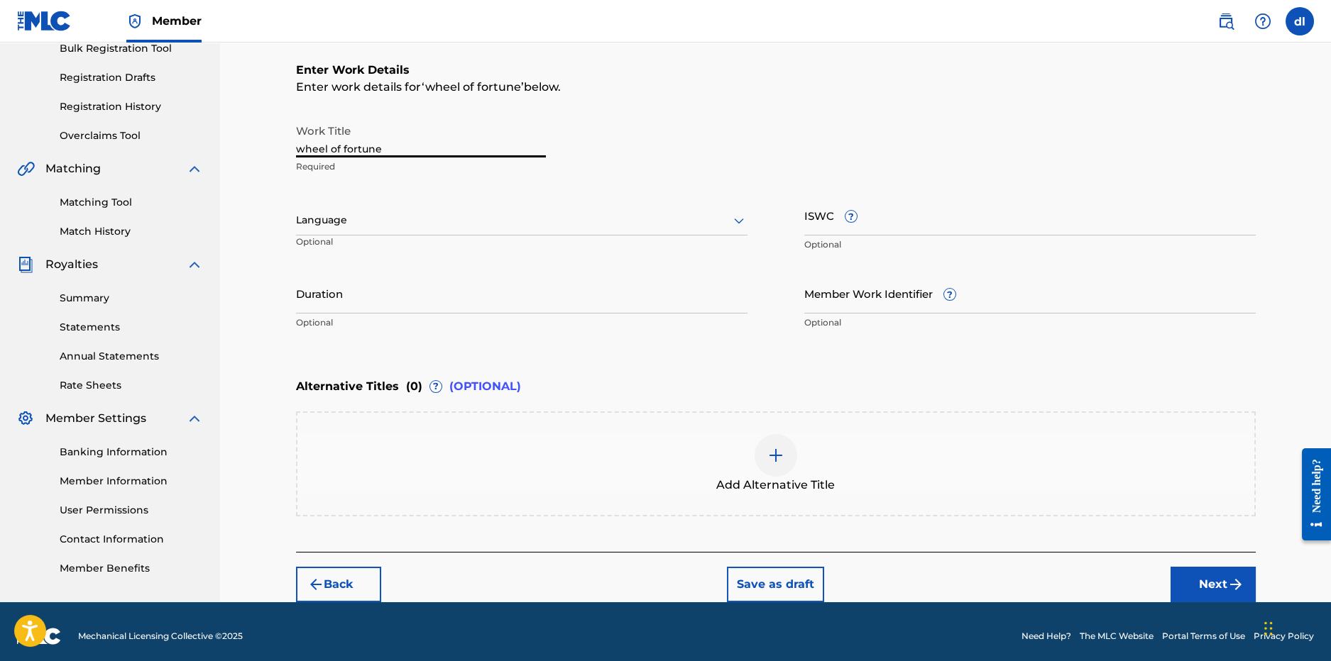
type input "wheel of fortune"
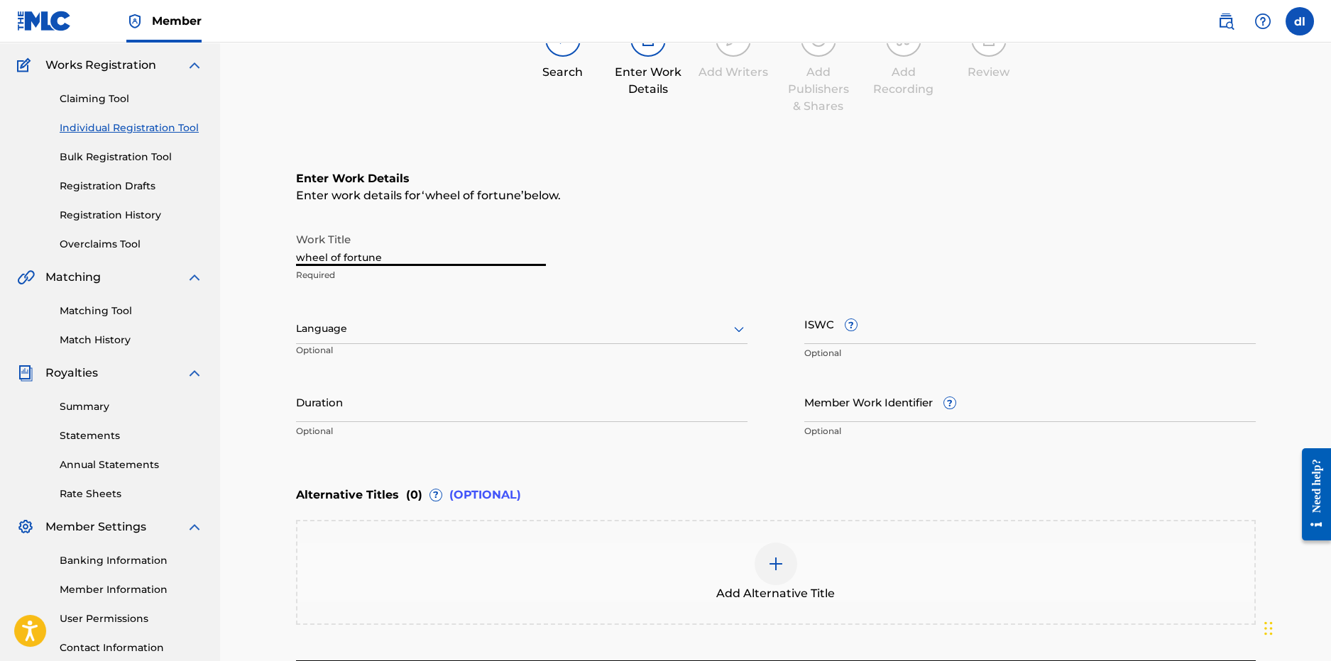
scroll to position [77, 0]
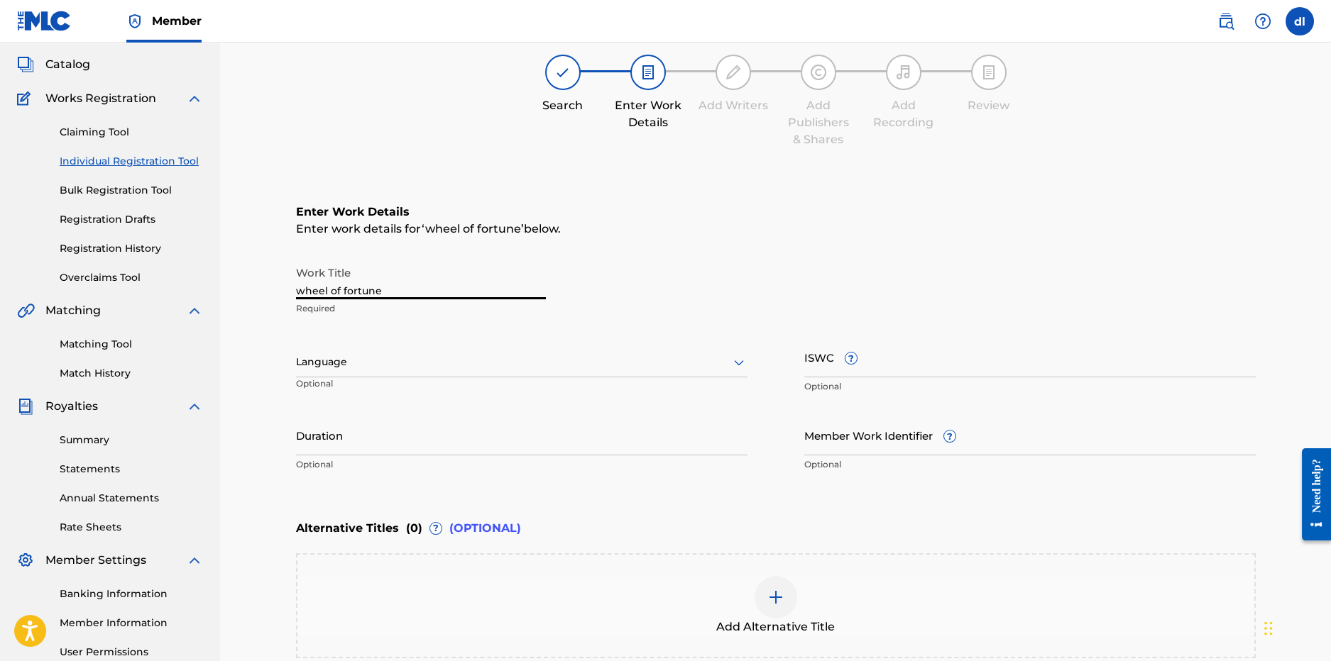
click at [73, 71] on span "Catalog" at bounding box center [67, 64] width 45 height 17
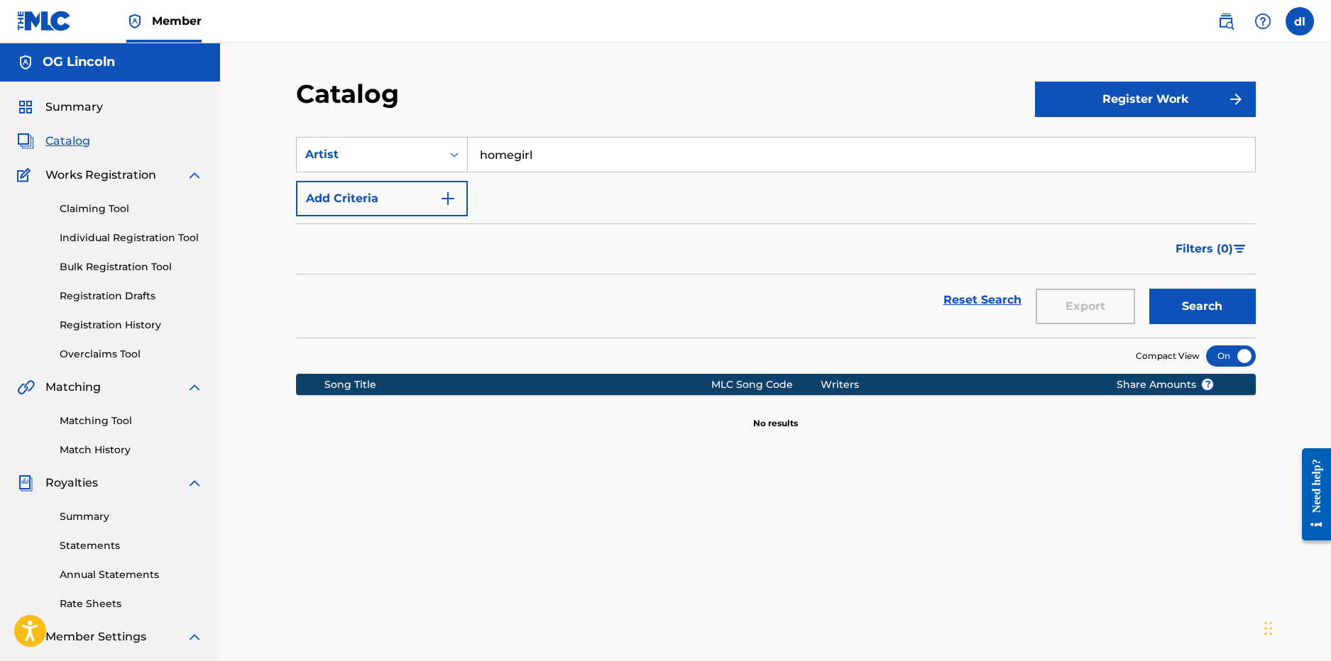
drag, startPoint x: 568, startPoint y: 153, endPoint x: 478, endPoint y: 151, distance: 90.2
click at [476, 154] on input "homegirl" at bounding box center [861, 155] width 787 height 34
click at [1063, 99] on button "Register Work" at bounding box center [1145, 99] width 221 height 35
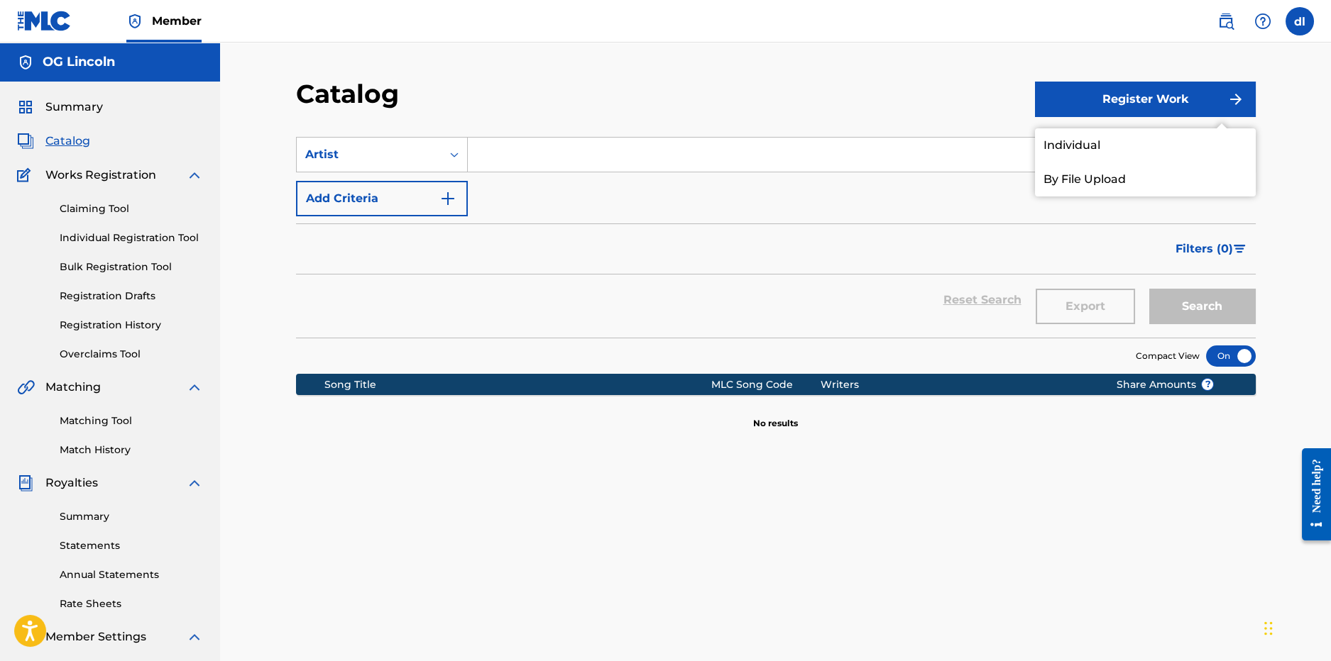
click at [1075, 159] on link "Individual" at bounding box center [1145, 145] width 221 height 34
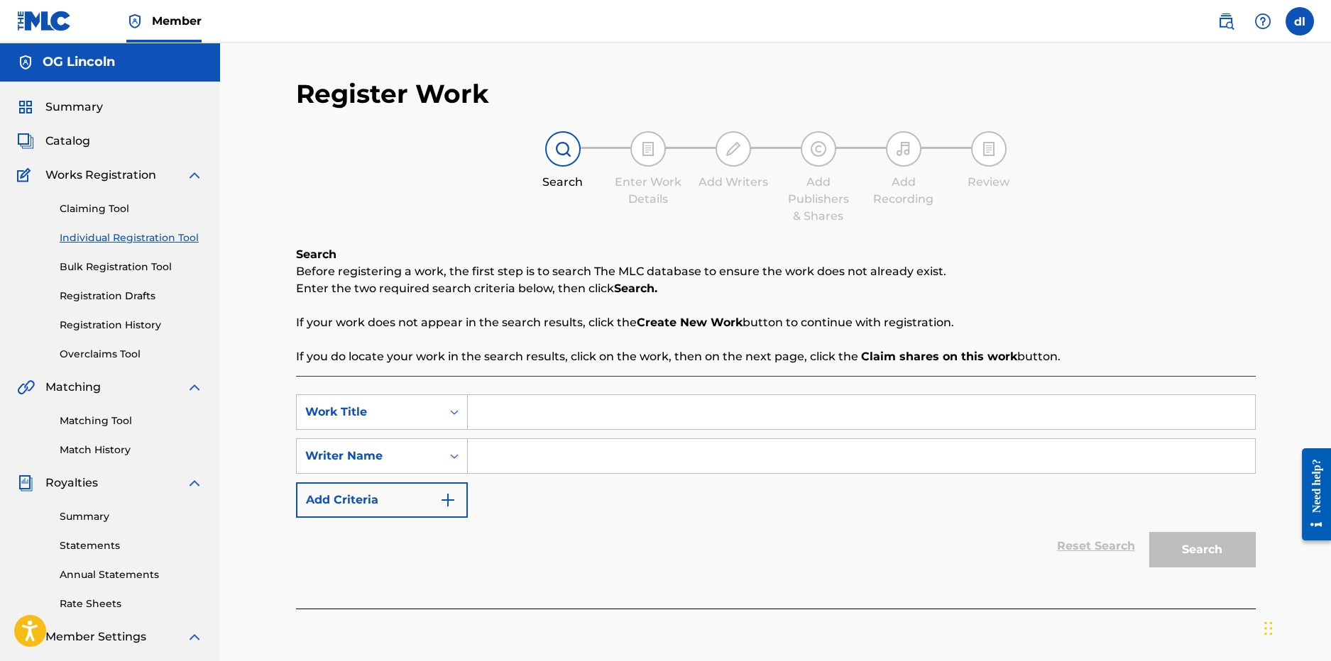
click at [78, 104] on span "Summary" at bounding box center [73, 107] width 57 height 17
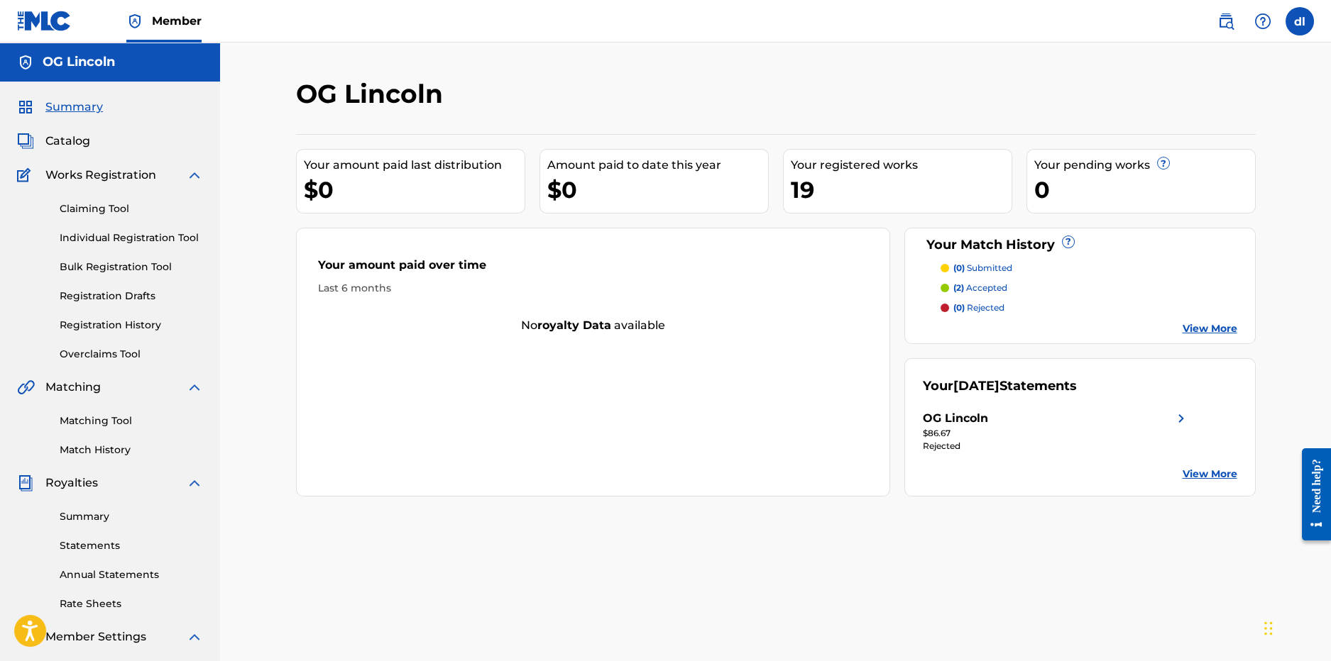
click at [75, 105] on span "Summary" at bounding box center [73, 107] width 57 height 17
click at [82, 147] on span "Catalog" at bounding box center [67, 141] width 45 height 17
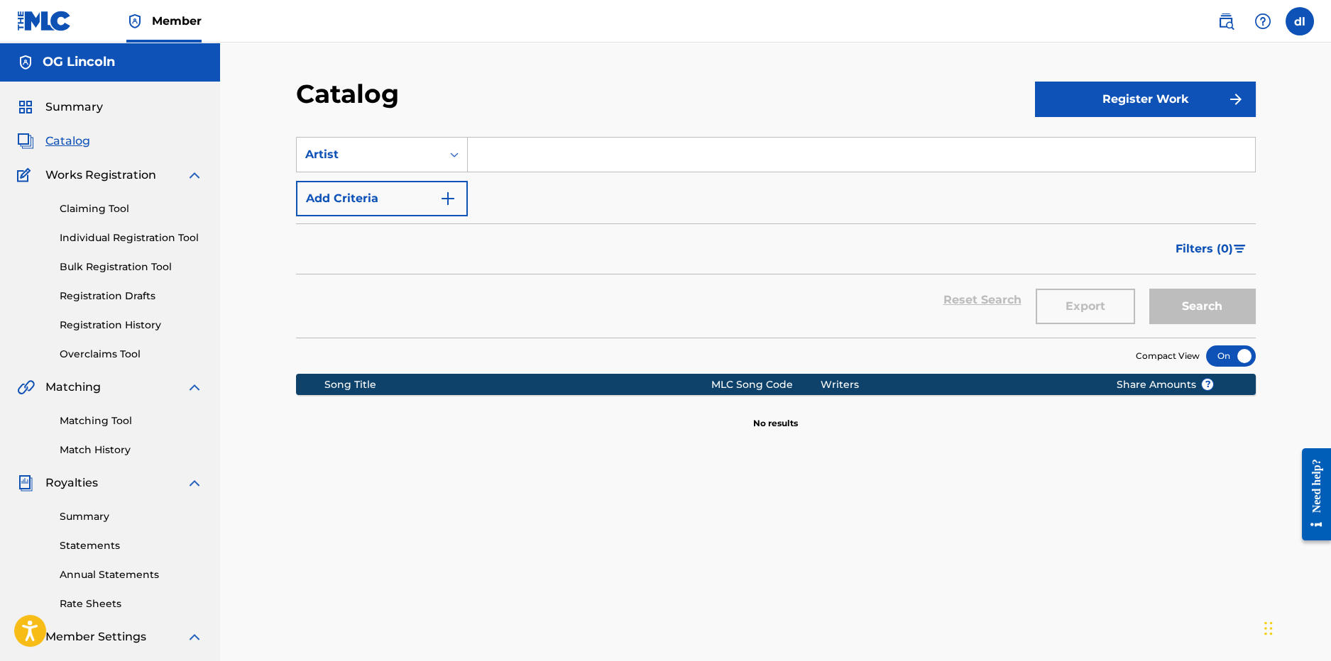
click at [1149, 79] on div "Register Work" at bounding box center [1145, 99] width 221 height 42
drag, startPoint x: 1135, startPoint y: 101, endPoint x: 1061, endPoint y: 92, distance: 74.5
click at [1134, 101] on button "Register Work" at bounding box center [1145, 99] width 221 height 35
click at [1116, 138] on link "Individual" at bounding box center [1145, 145] width 221 height 34
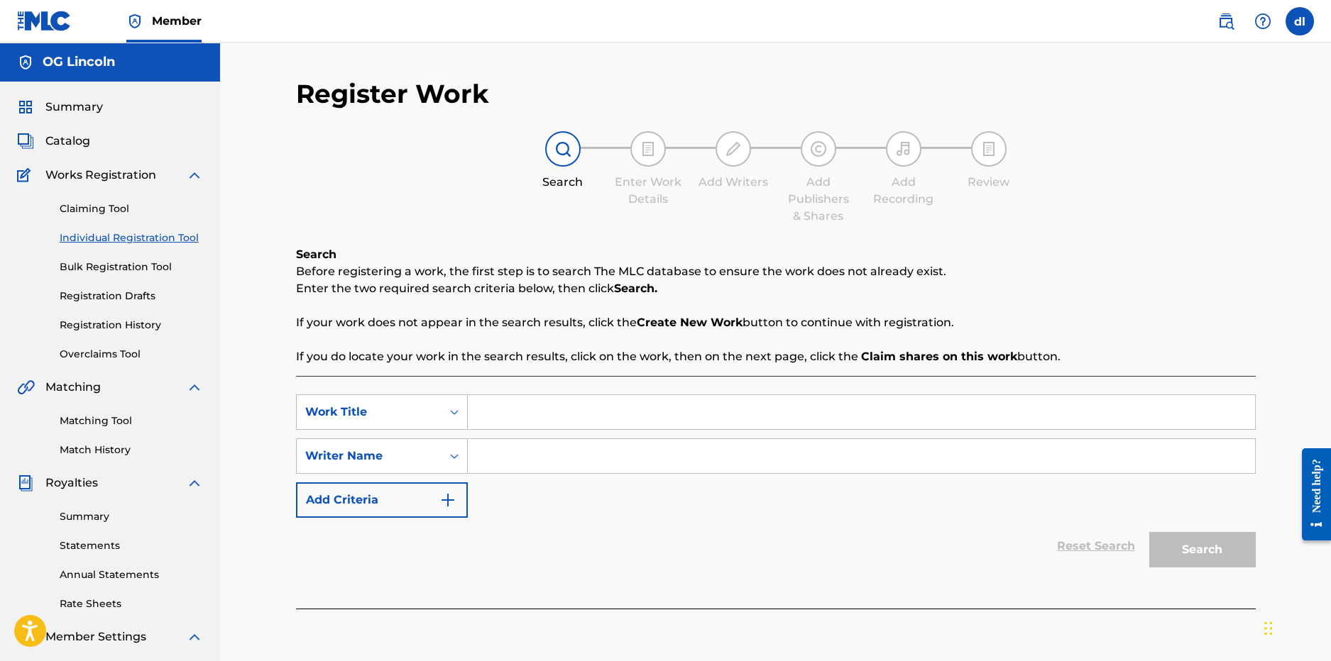
click at [496, 429] on input "Search Form" at bounding box center [861, 412] width 787 height 34
type input "kill switch"
click at [495, 459] on input "Search Form" at bounding box center [861, 456] width 787 height 34
click at [1149, 532] on button "Search" at bounding box center [1202, 549] width 106 height 35
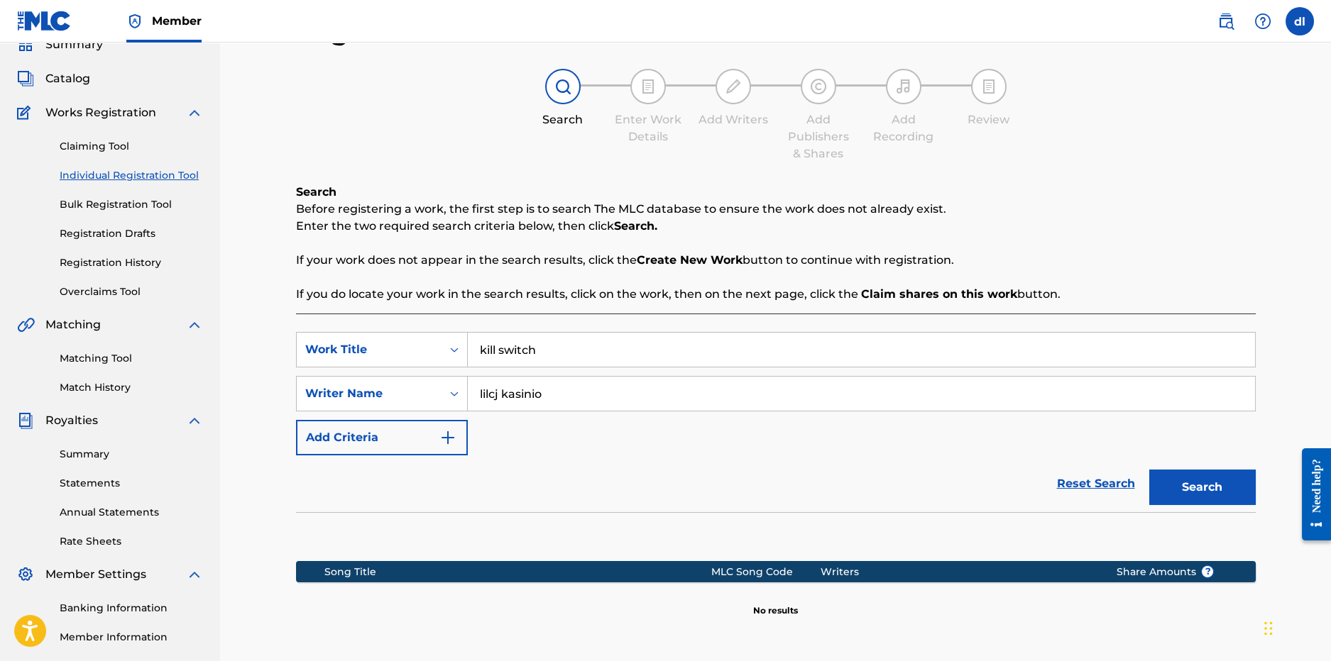
scroll to position [141, 0]
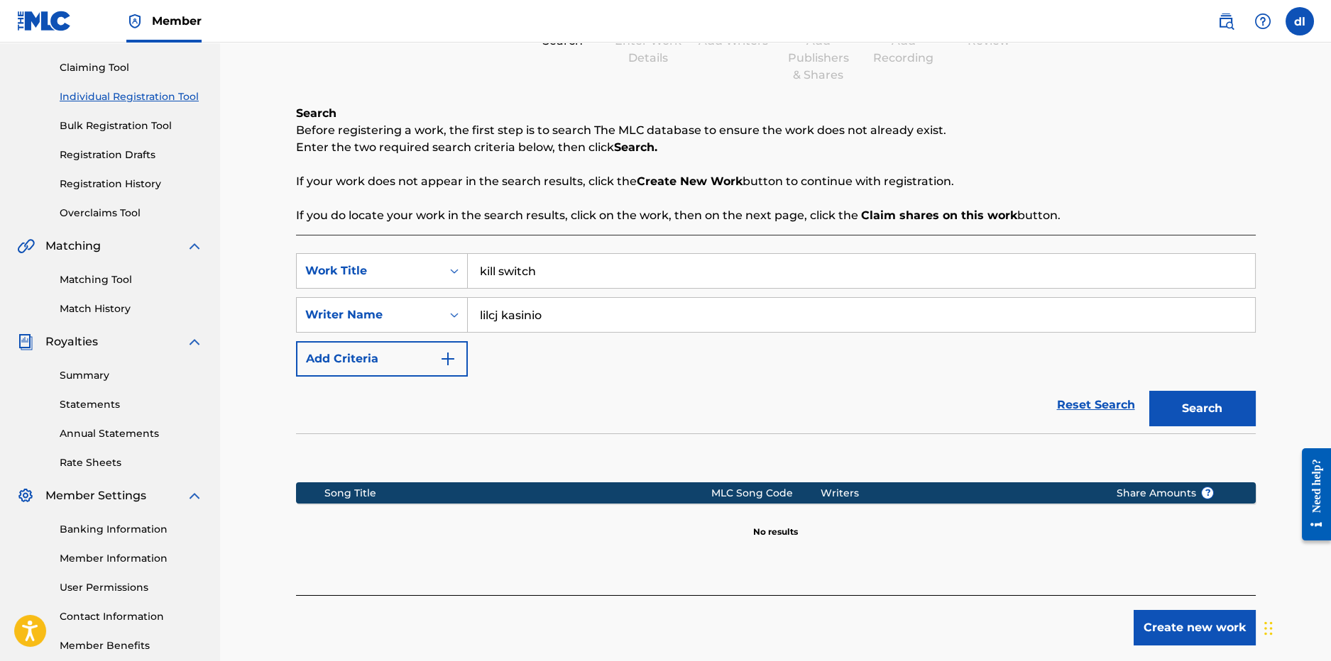
click at [566, 324] on input "lilcj kasinio" at bounding box center [861, 315] width 787 height 34
type input "lilcj kasino"
click at [1194, 399] on button "Search" at bounding box center [1202, 408] width 106 height 35
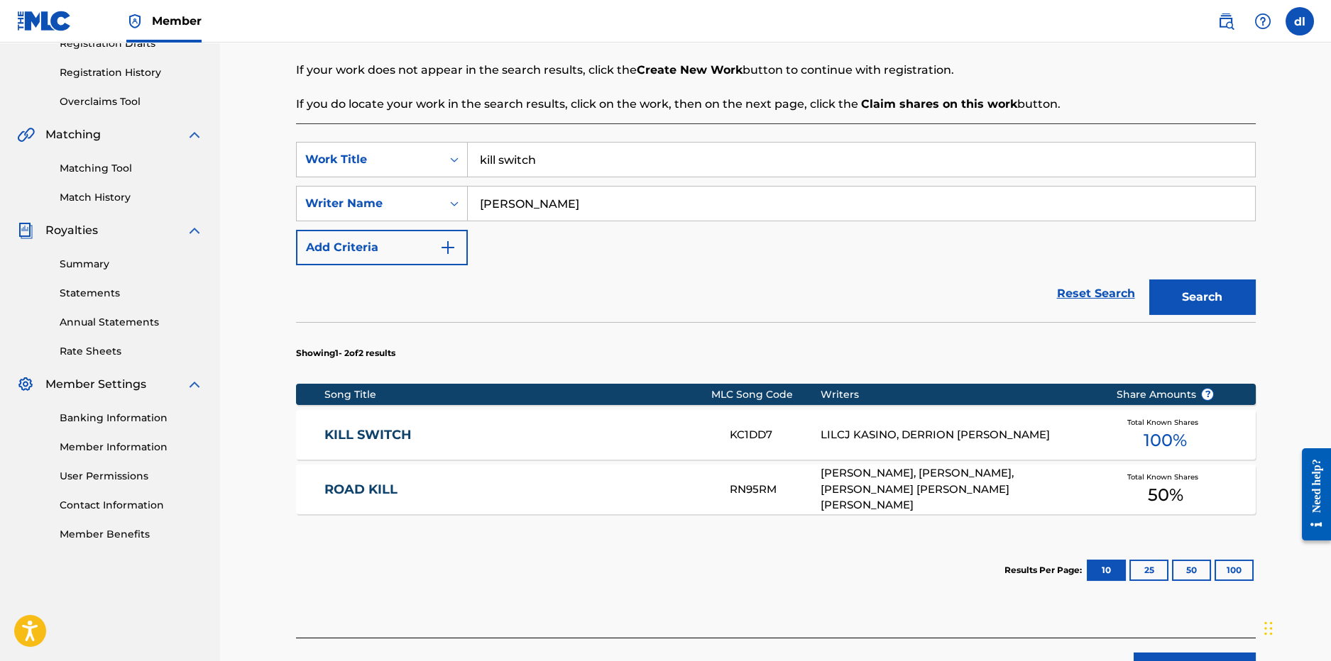
scroll to position [347, 0]
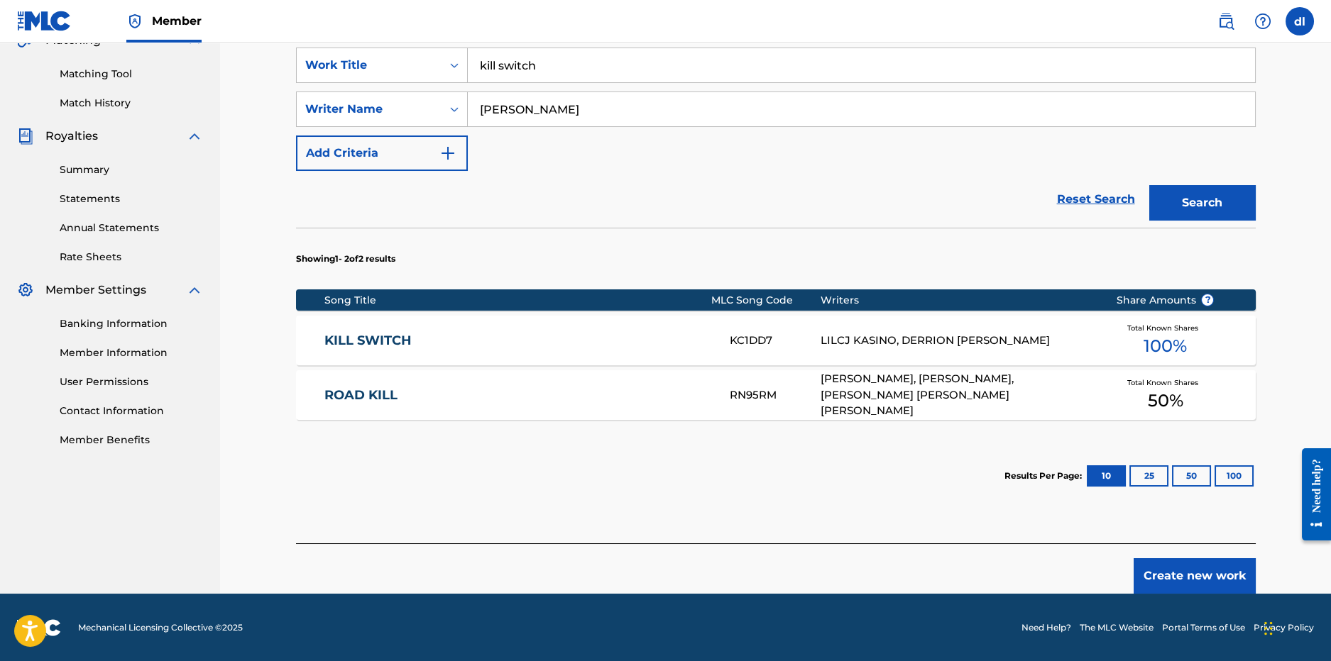
drag, startPoint x: 825, startPoint y: 352, endPoint x: 822, endPoint y: 341, distance: 11.7
click at [825, 350] on div "KILL SWITCH KC1DD7 LILCJ KASINO, DERRION DEMARKUS LINCOLN Total Known Shares 10…" at bounding box center [776, 341] width 960 height 50
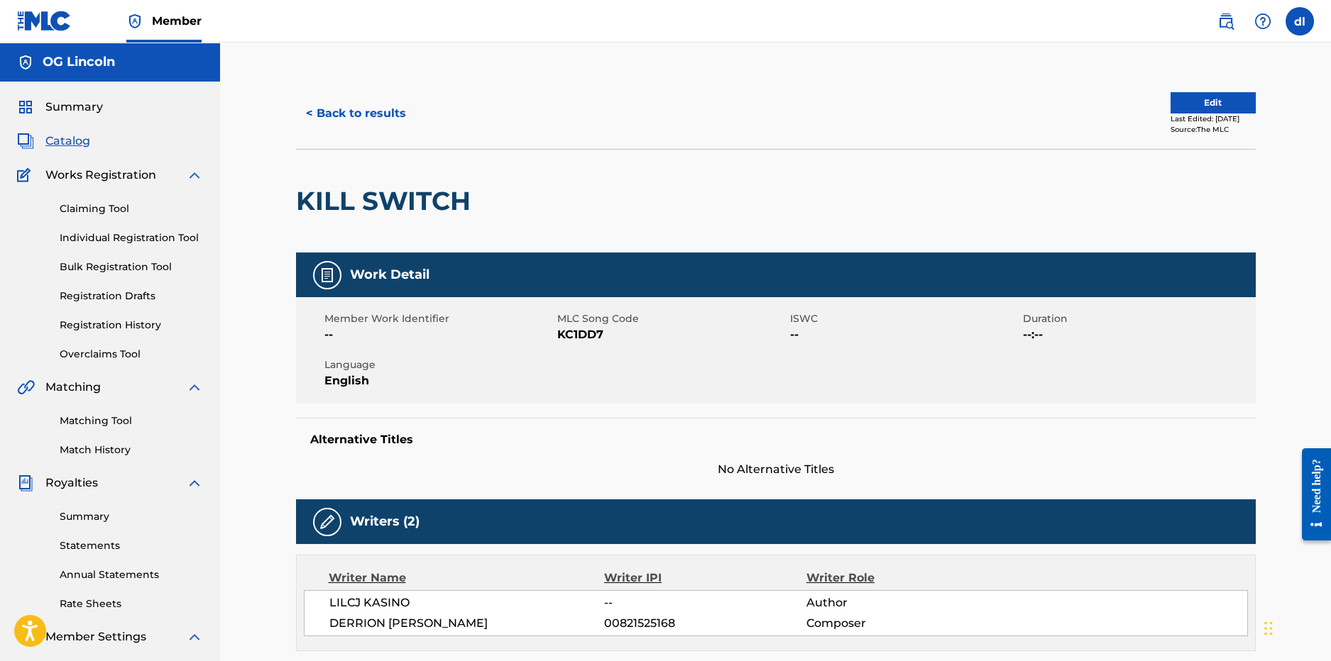
click at [321, 111] on button "< Back to results" at bounding box center [356, 113] width 120 height 35
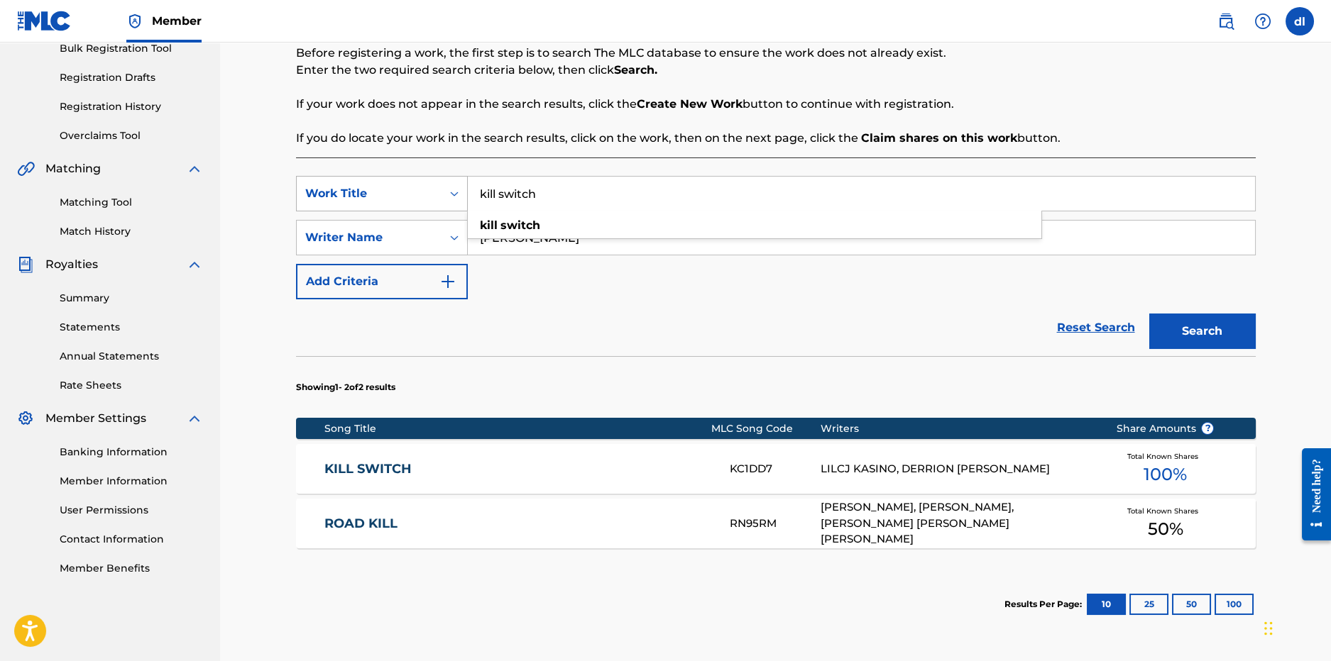
drag, startPoint x: 555, startPoint y: 199, endPoint x: 419, endPoint y: 198, distance: 135.6
click at [419, 199] on div "SearchWithCriteriacf8799e0-85ce-4a7c-a4a1-f2ae6a73f2aa Work Title kill switch k…" at bounding box center [776, 193] width 960 height 35
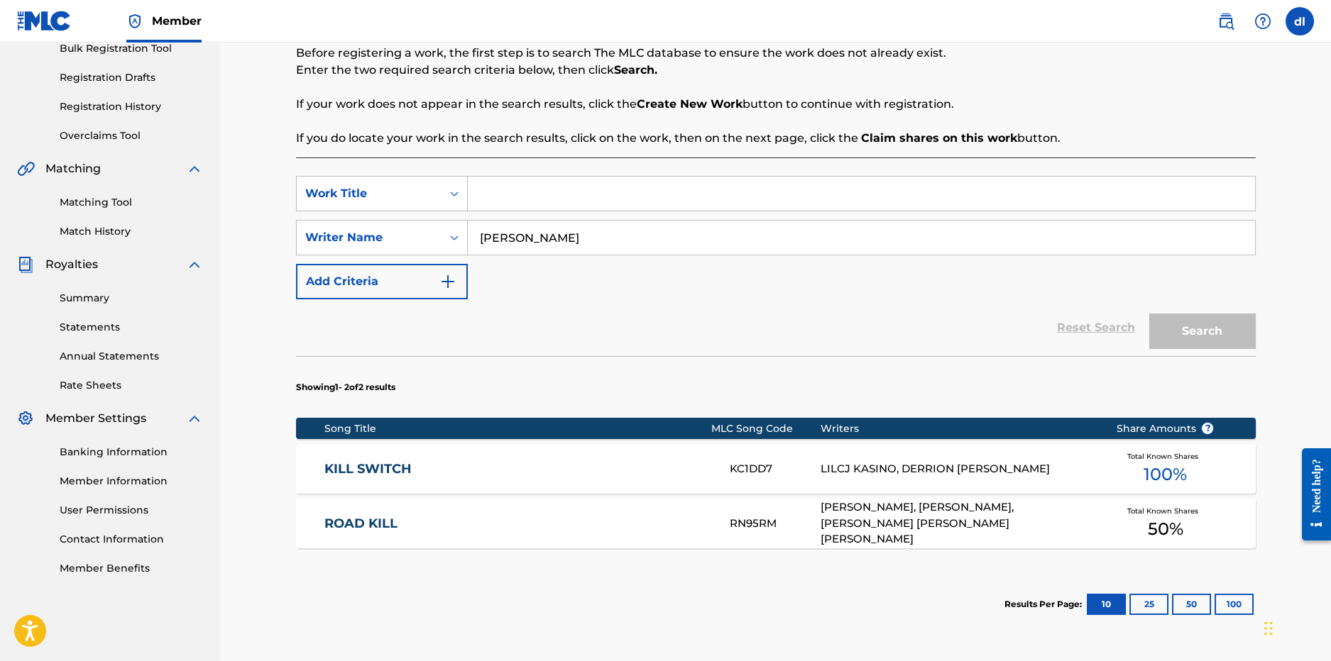
scroll to position [0, 0]
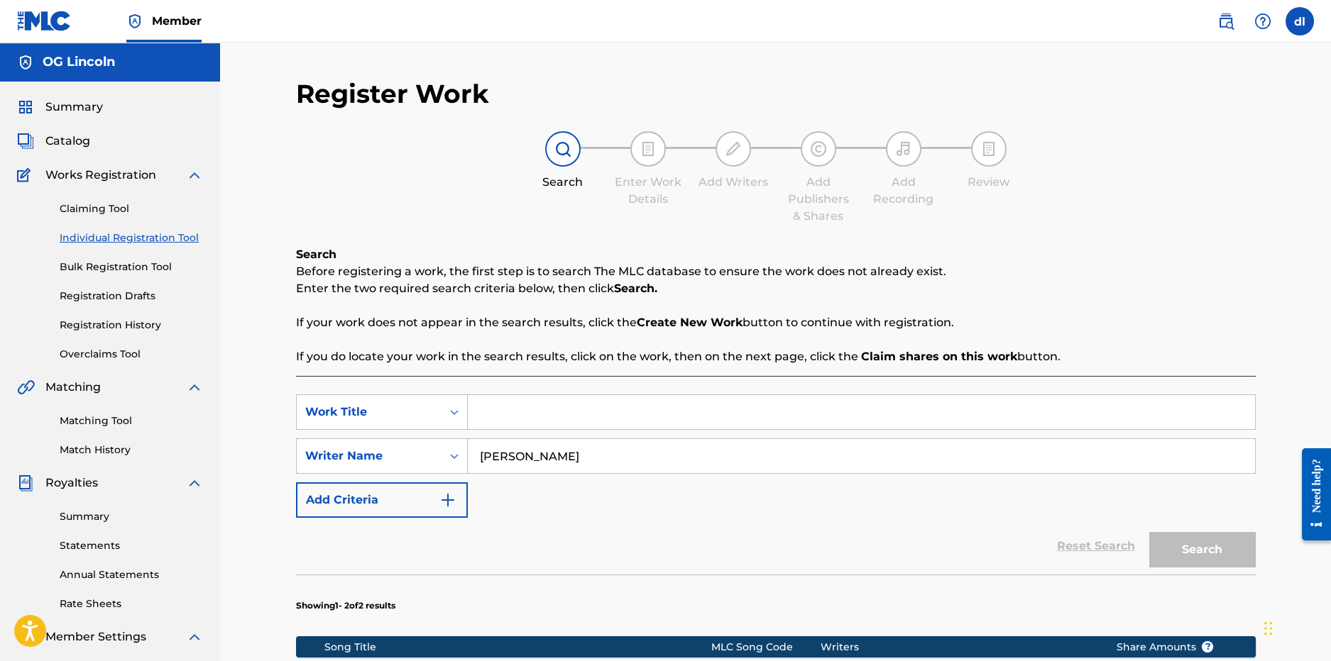
click at [72, 143] on span "Catalog" at bounding box center [67, 141] width 45 height 17
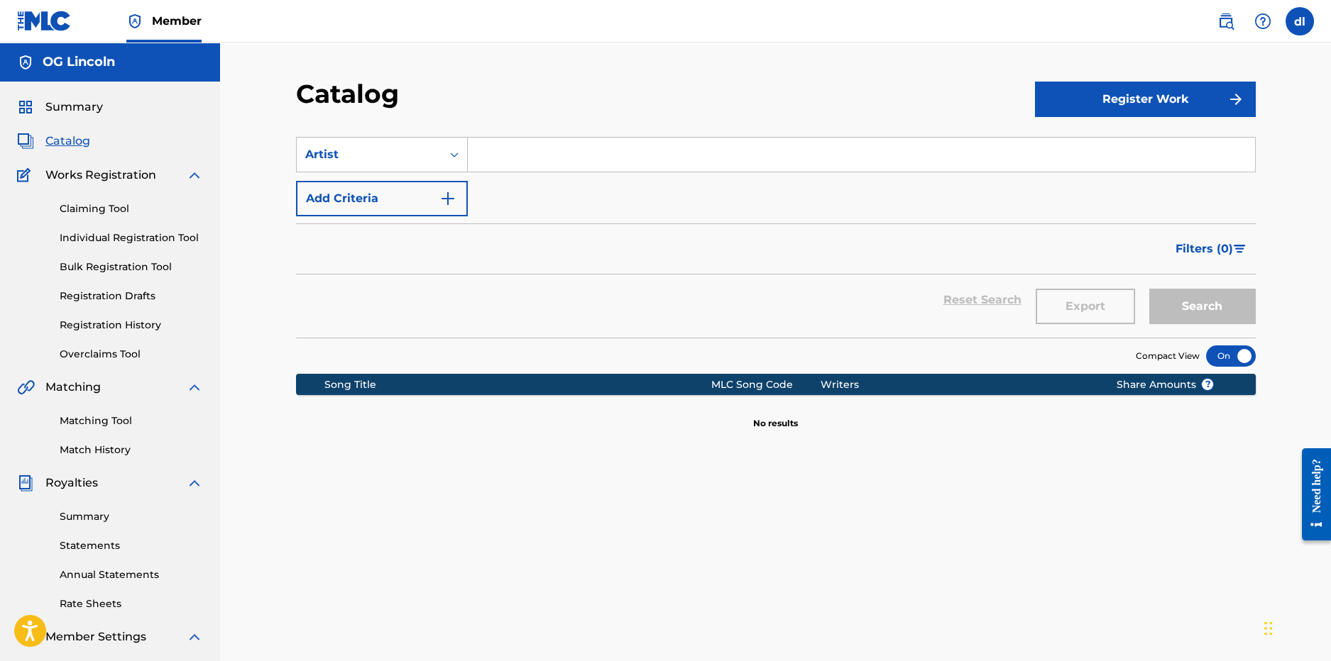
click at [78, 111] on span "Summary" at bounding box center [73, 107] width 57 height 17
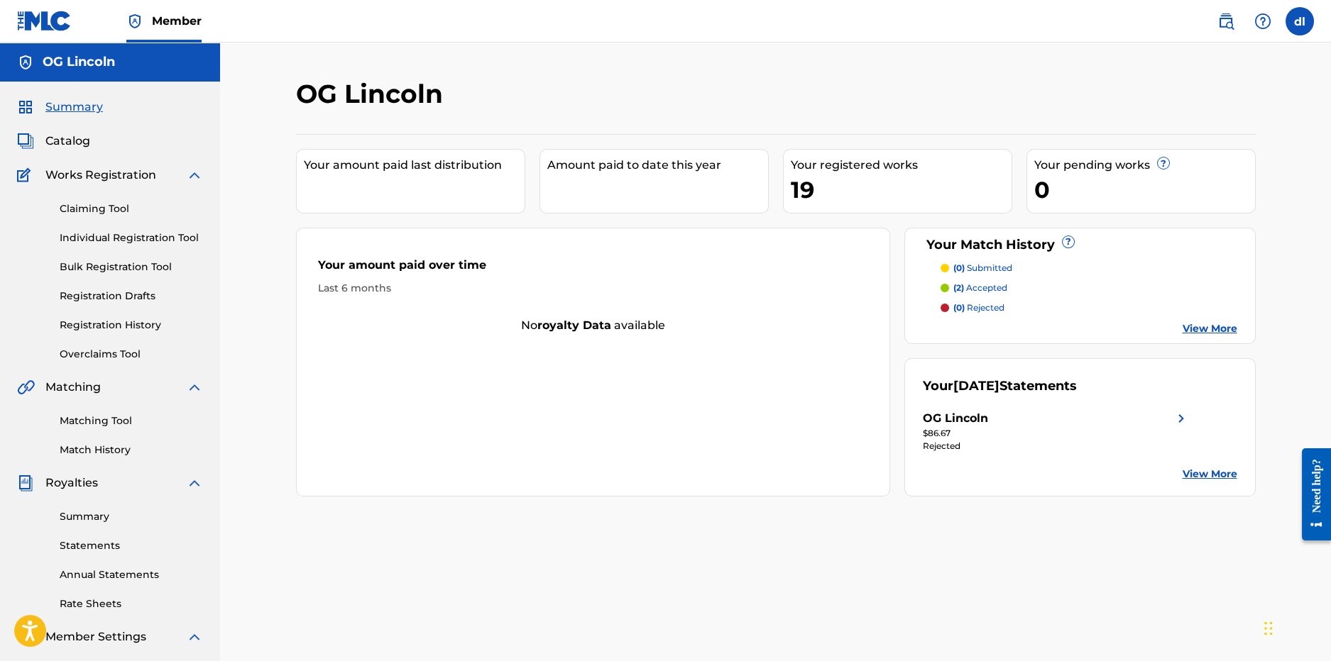
click at [82, 140] on span "Catalog" at bounding box center [67, 141] width 45 height 17
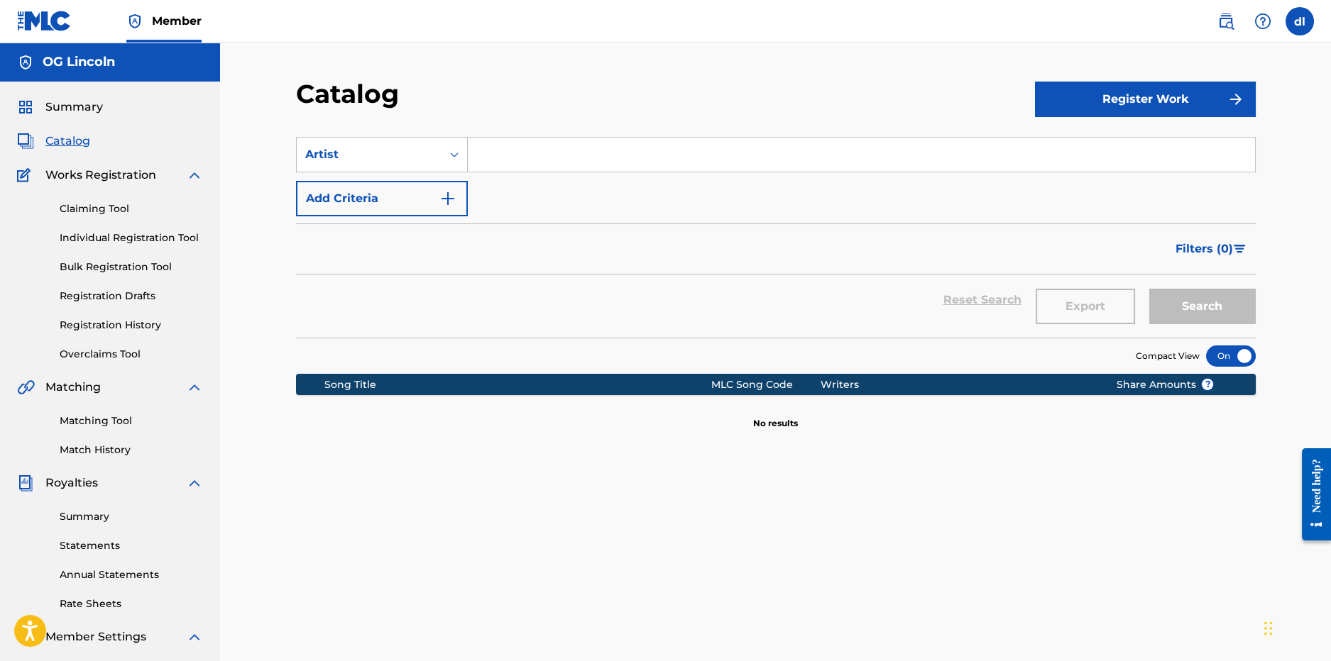
click at [561, 170] on input "Search Form" at bounding box center [861, 155] width 787 height 34
click at [48, 111] on span "Summary" at bounding box center [73, 107] width 57 height 17
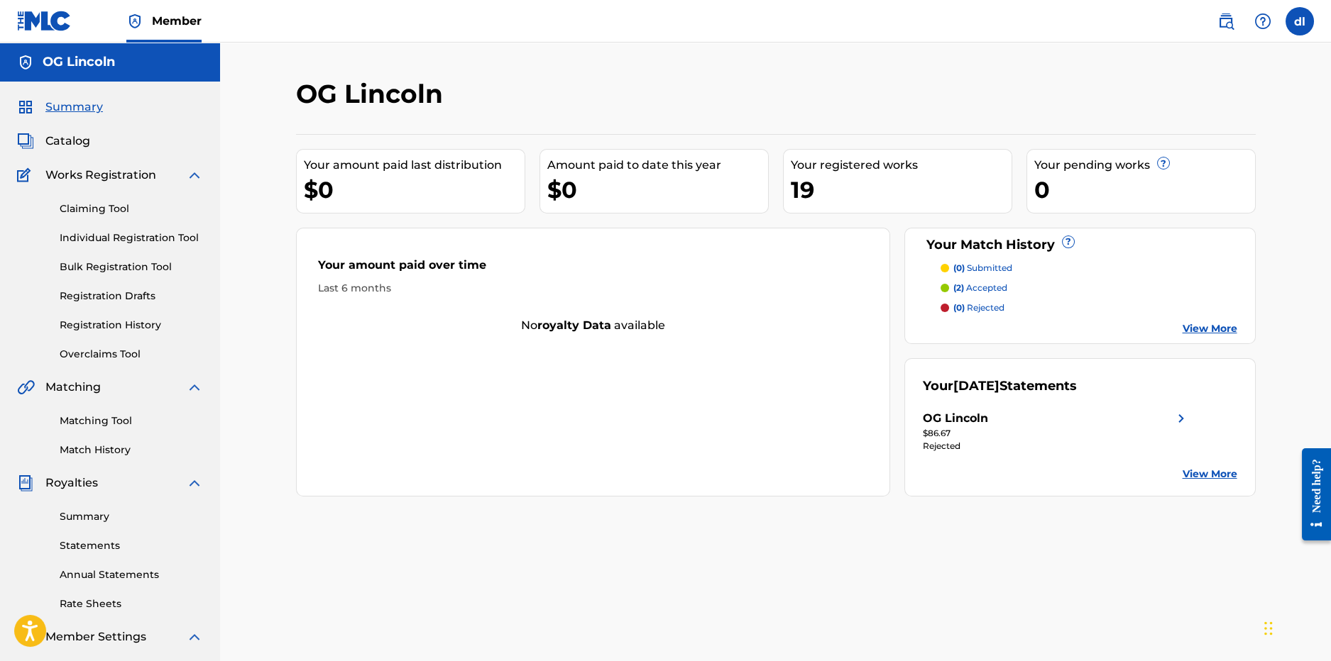
click at [192, 172] on img at bounding box center [194, 175] width 17 height 17
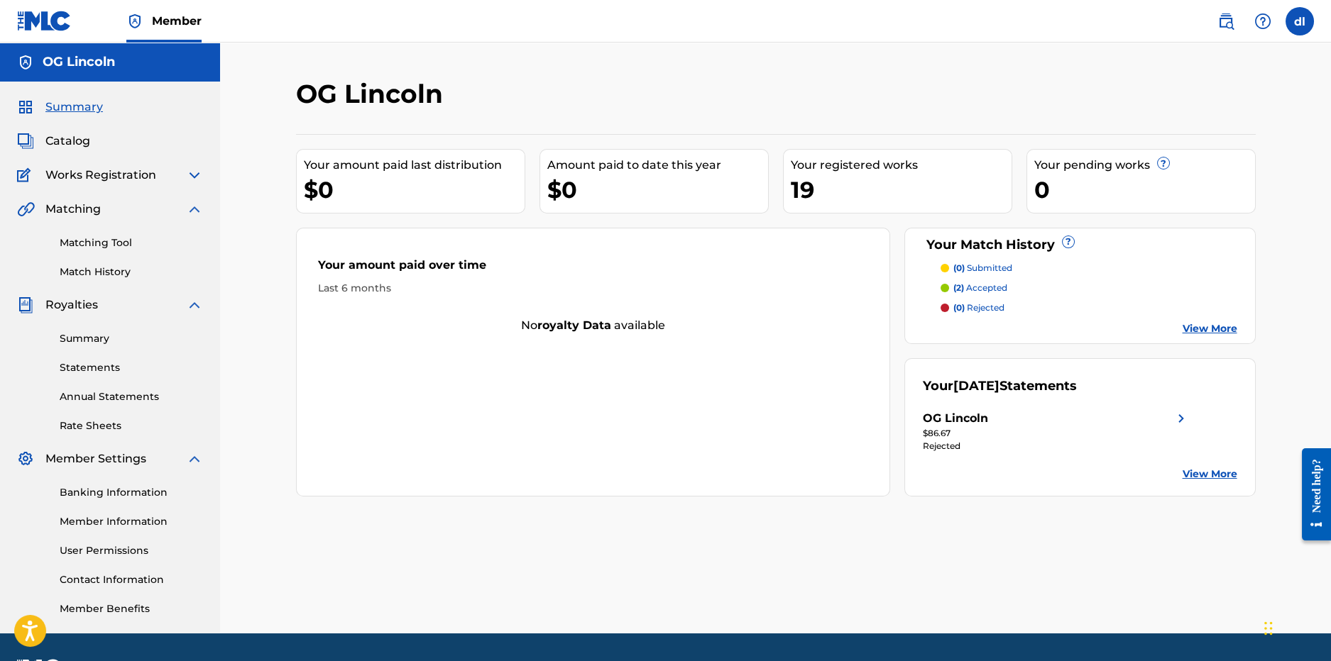
click at [101, 270] on link "Match History" at bounding box center [131, 272] width 143 height 15
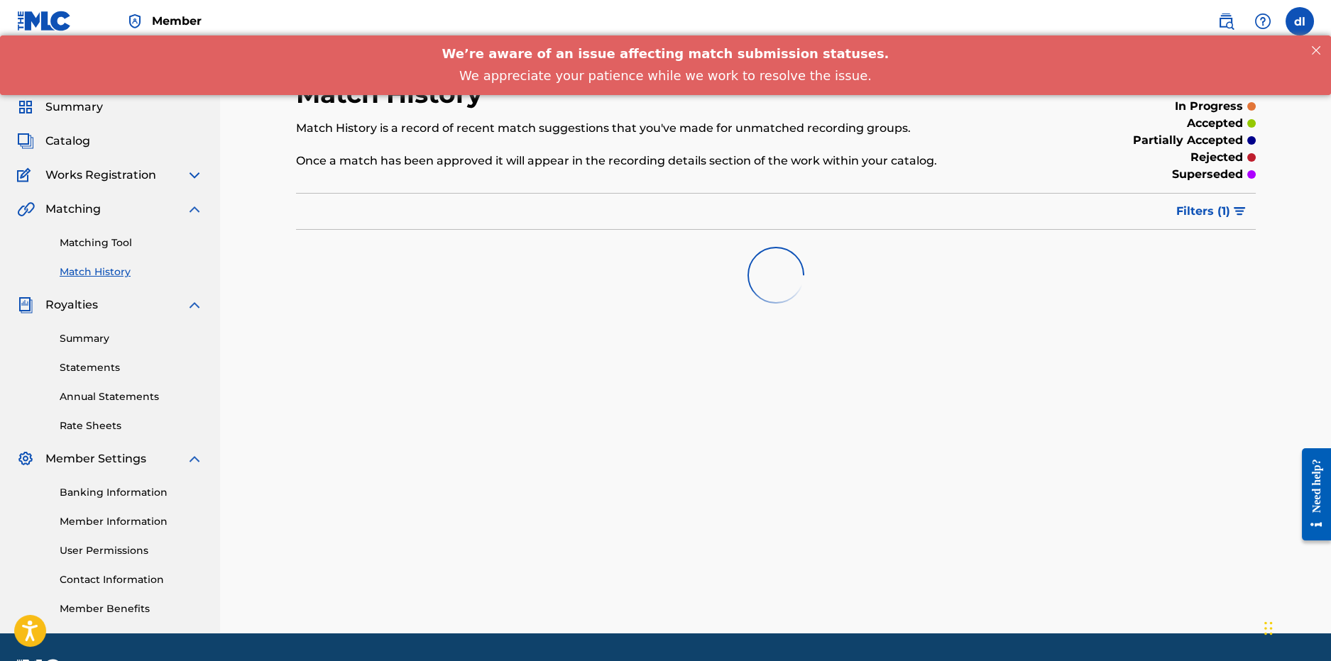
click at [115, 244] on link "Matching Tool" at bounding box center [131, 243] width 143 height 15
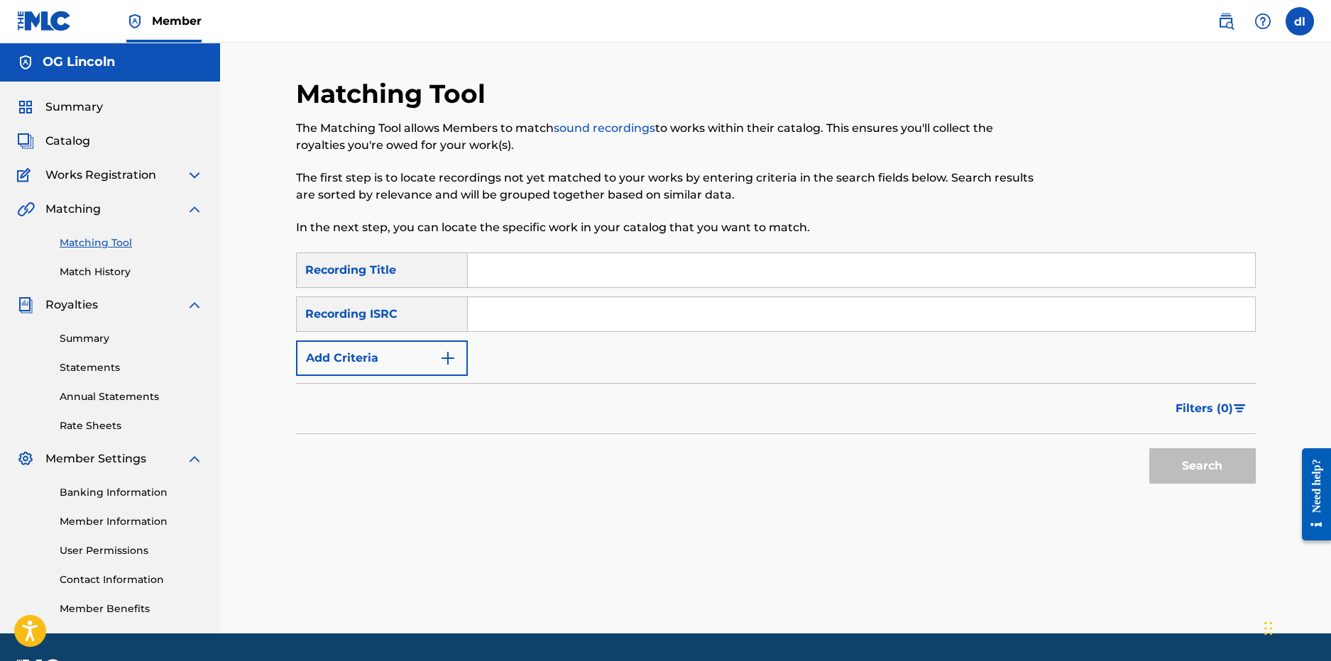
click at [495, 264] on input "Search Form" at bounding box center [861, 270] width 787 height 34
click at [486, 312] on input "Search Form" at bounding box center [861, 314] width 787 height 34
click at [508, 278] on input "Search Form" at bounding box center [861, 270] width 787 height 34
drag, startPoint x: 377, startPoint y: 364, endPoint x: 365, endPoint y: 359, distance: 13.0
click at [376, 364] on button "Add Criteria" at bounding box center [382, 358] width 172 height 35
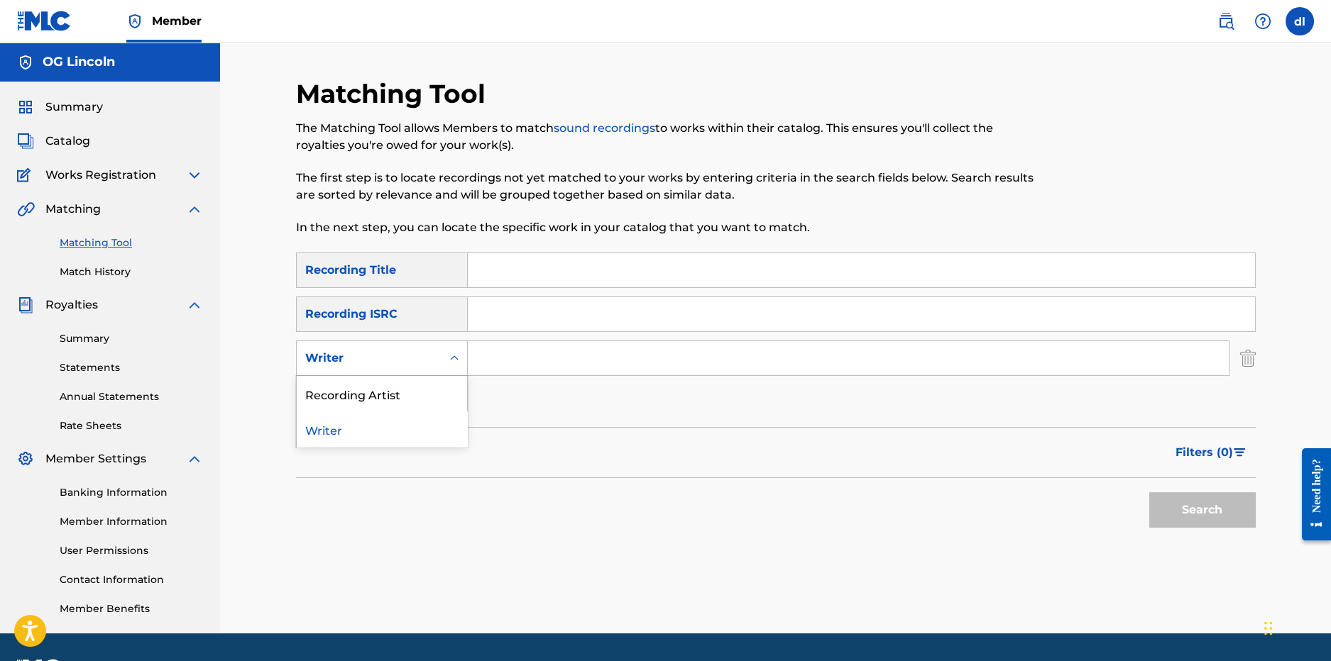
click at [425, 361] on div "Writer" at bounding box center [369, 358] width 128 height 17
click at [403, 393] on div "Recording Artist" at bounding box center [382, 393] width 170 height 35
click at [571, 368] on input "Search Form" at bounding box center [848, 358] width 761 height 34
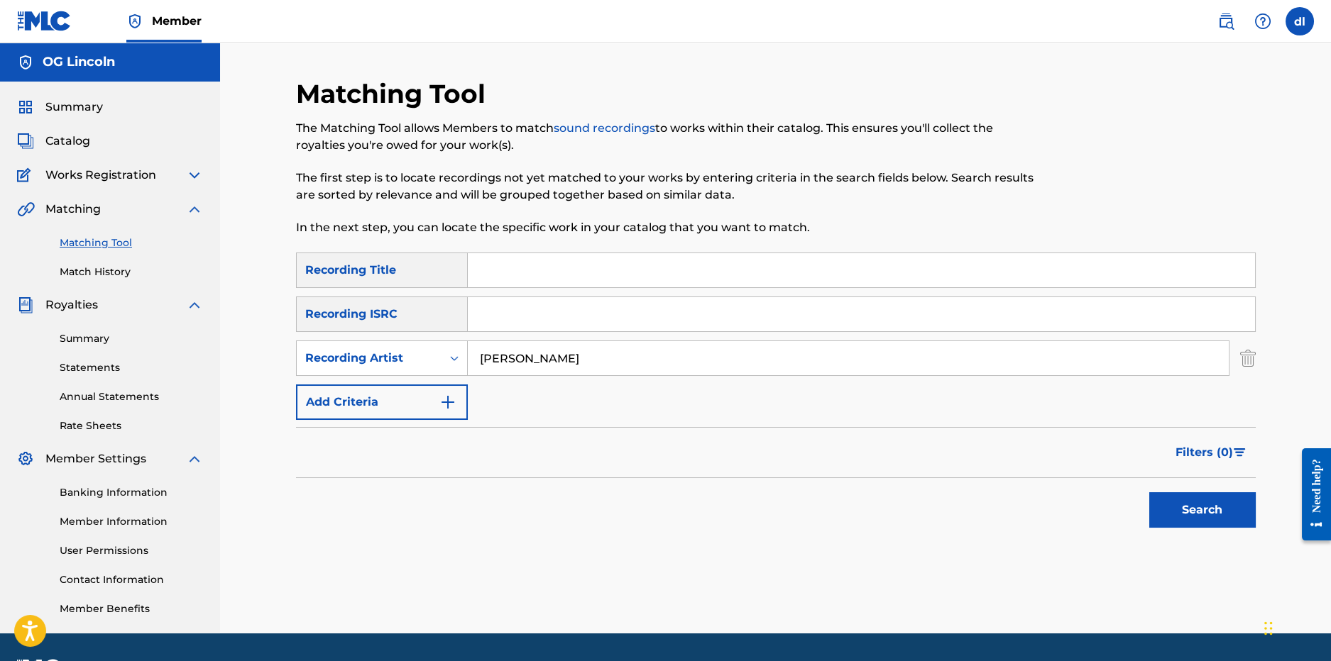
type input "lilcj kasino"
click at [1149, 493] on button "Search" at bounding box center [1202, 510] width 106 height 35
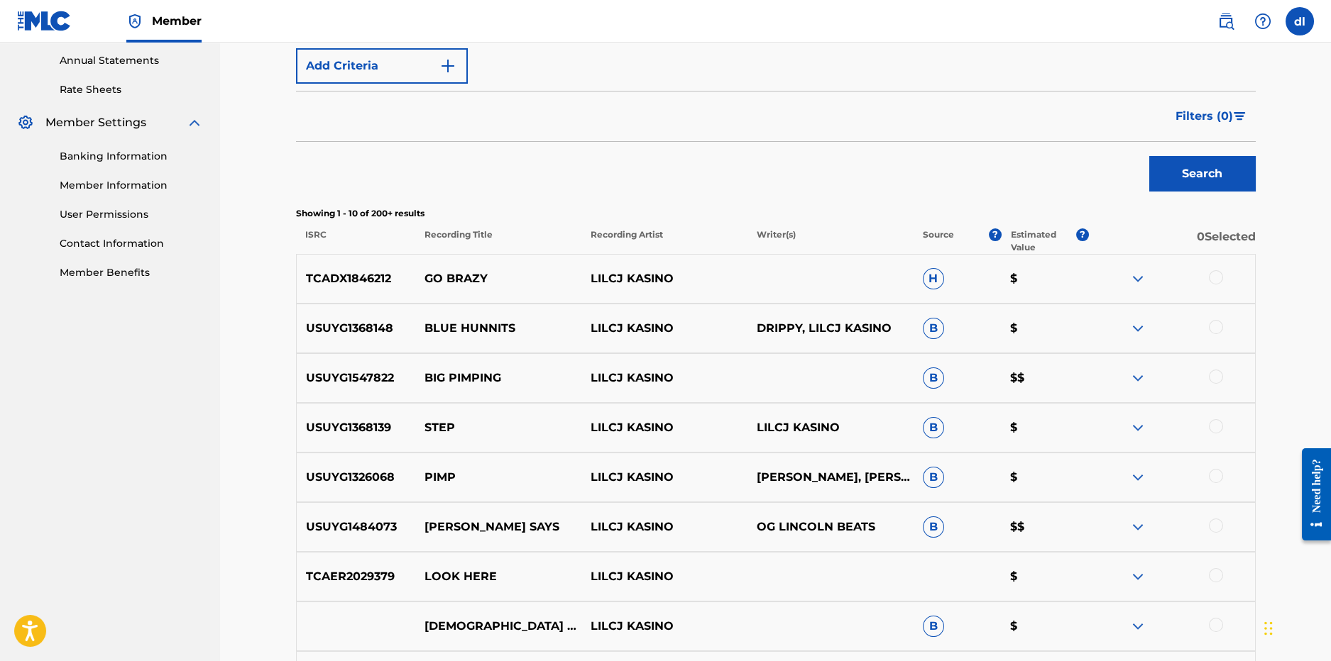
scroll to position [354, 0]
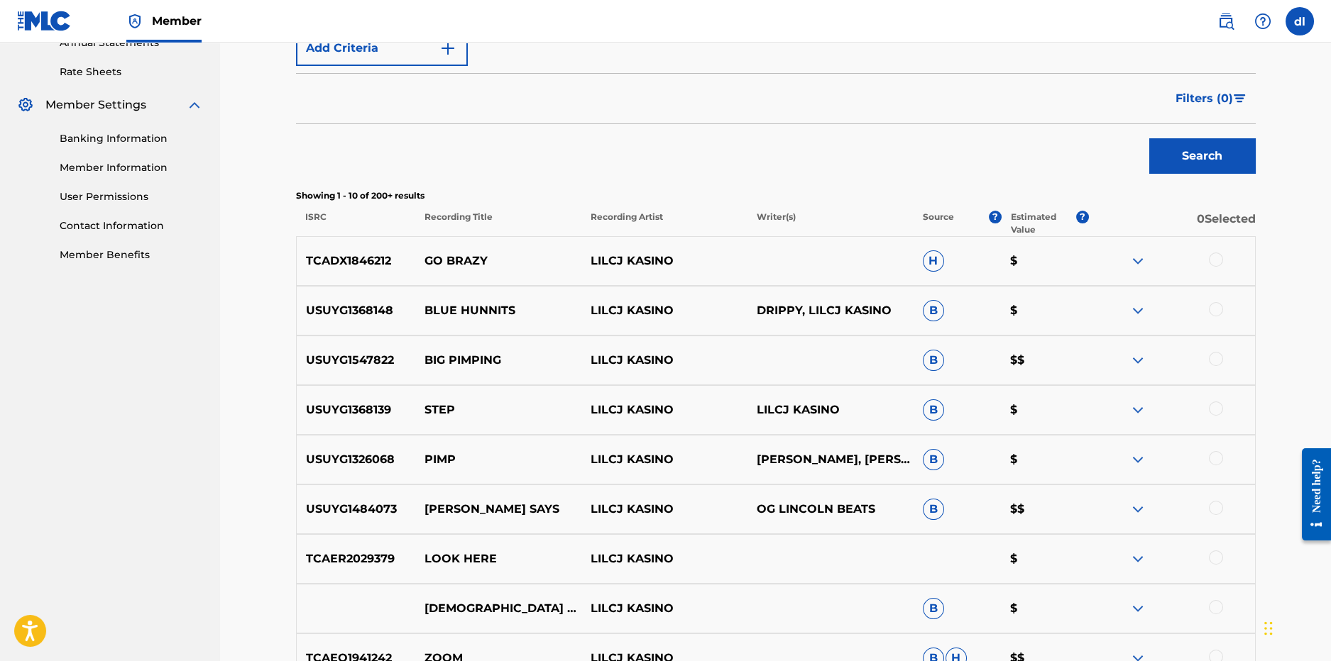
click at [246, 443] on div "Matching Tool The Matching Tool allows Members to match sound recordings to wor…" at bounding box center [775, 263] width 1111 height 1151
click at [1217, 505] on div at bounding box center [1216, 508] width 14 height 14
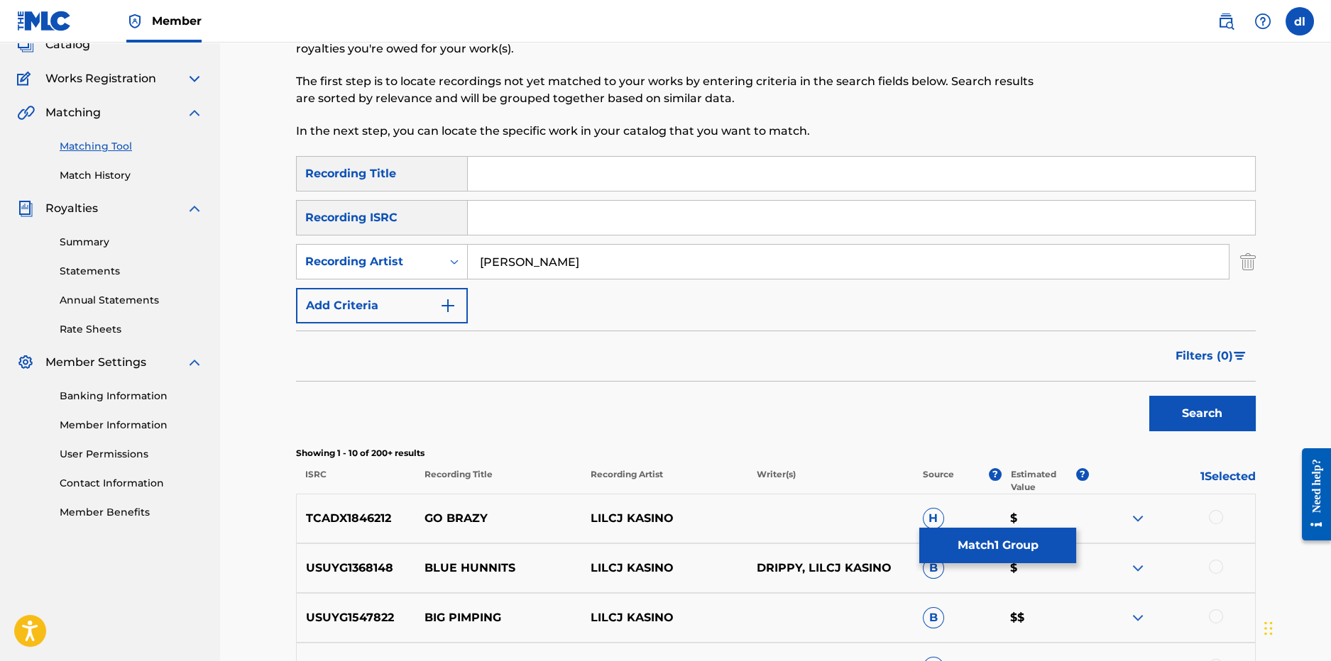
scroll to position [70, 0]
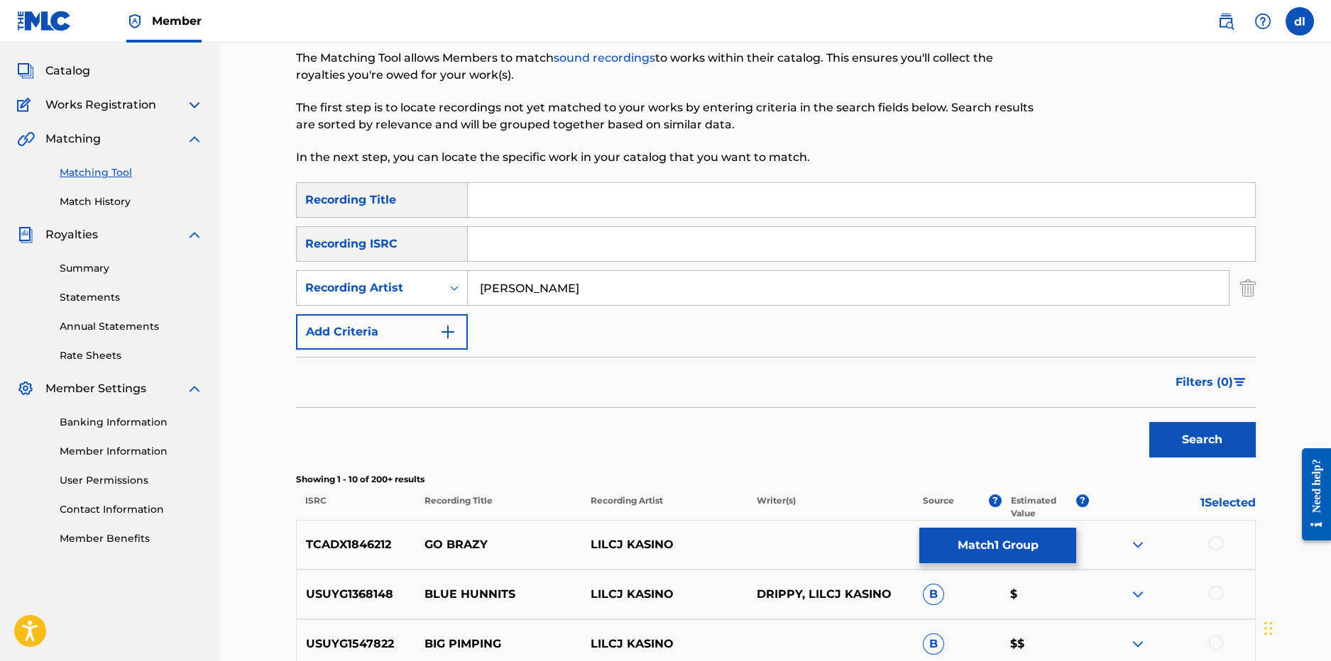
click at [88, 292] on link "Statements" at bounding box center [131, 297] width 143 height 15
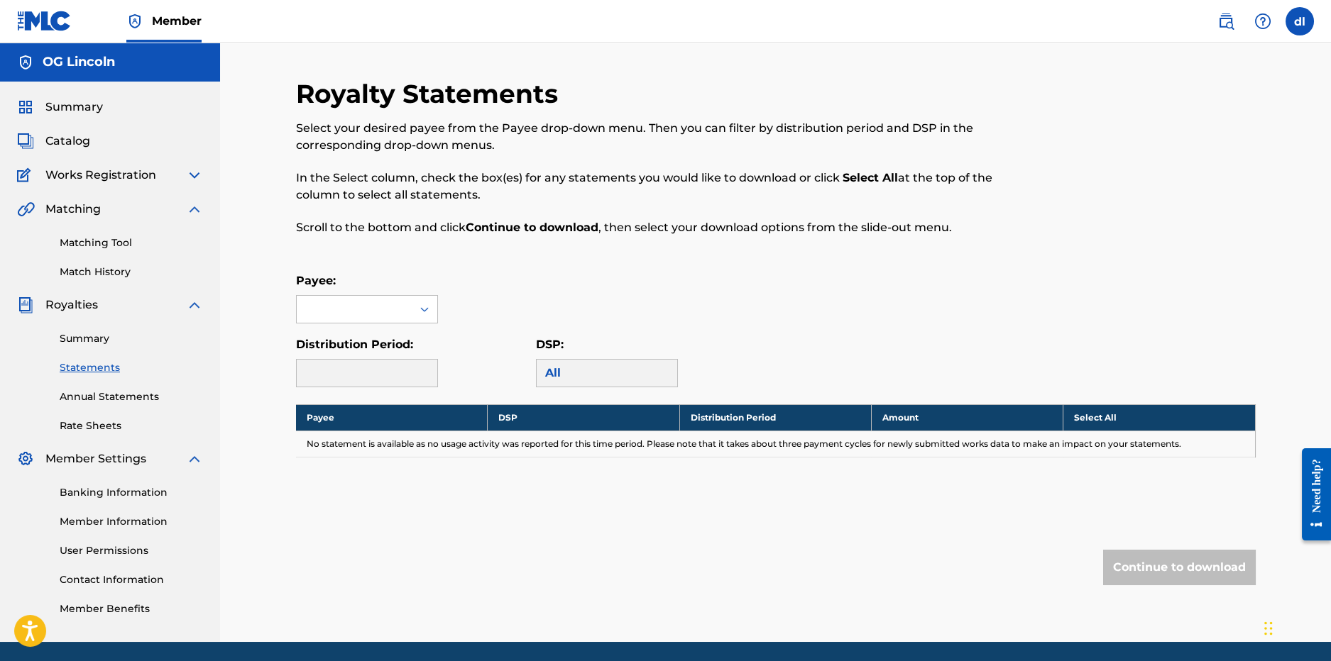
drag, startPoint x: 85, startPoint y: 336, endPoint x: 8, endPoint y: 329, distance: 77.7
click at [85, 336] on link "Summary" at bounding box center [131, 338] width 143 height 15
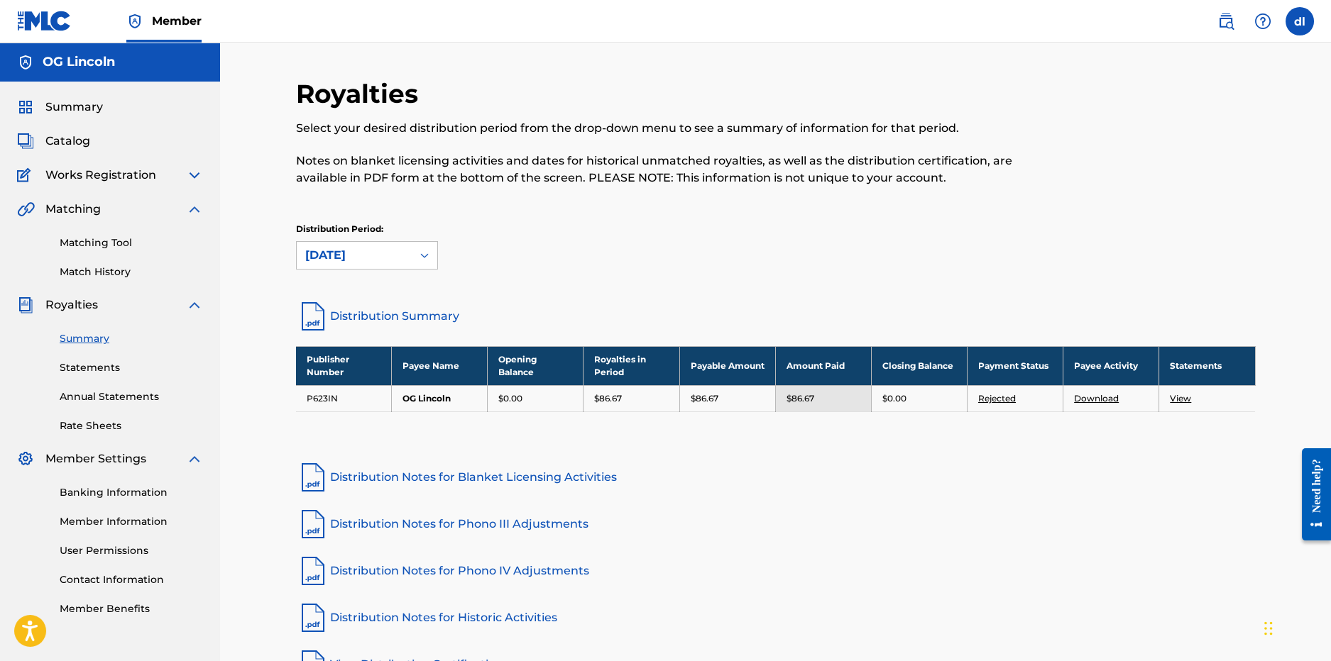
click at [89, 138] on span "Catalog" at bounding box center [67, 141] width 45 height 17
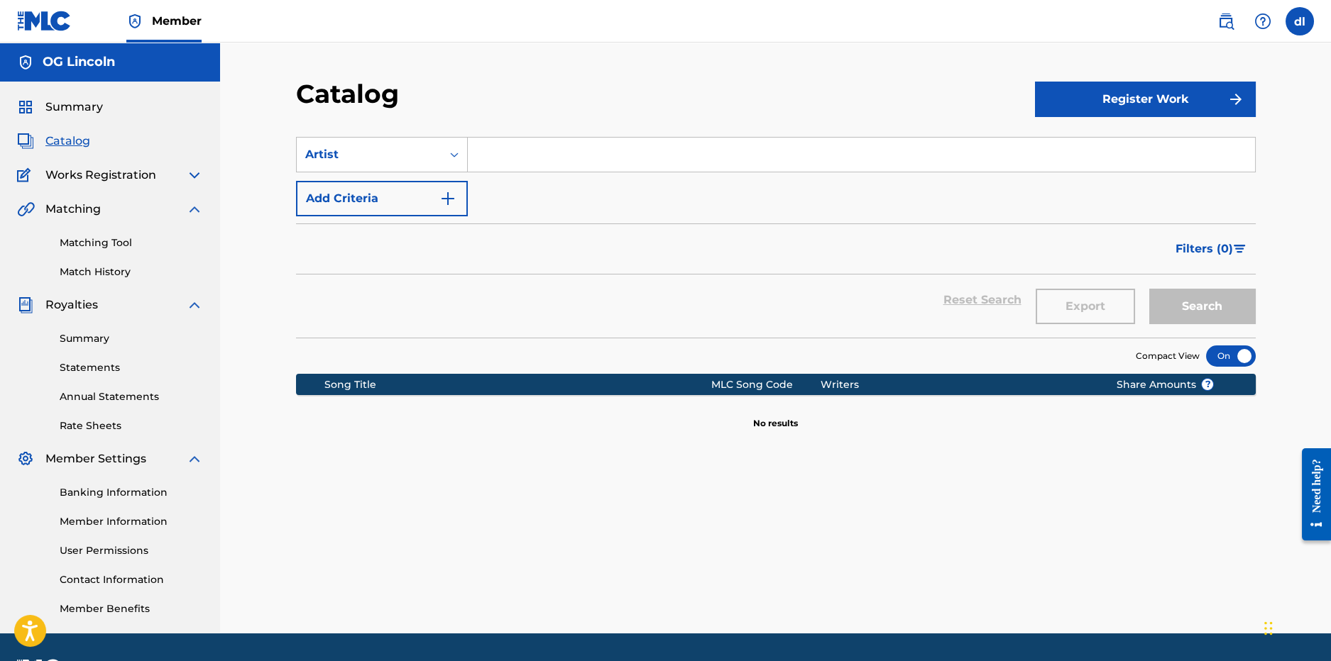
click at [1131, 90] on button "Register Work" at bounding box center [1145, 99] width 221 height 35
click at [626, 101] on div "Catalog" at bounding box center [665, 99] width 739 height 42
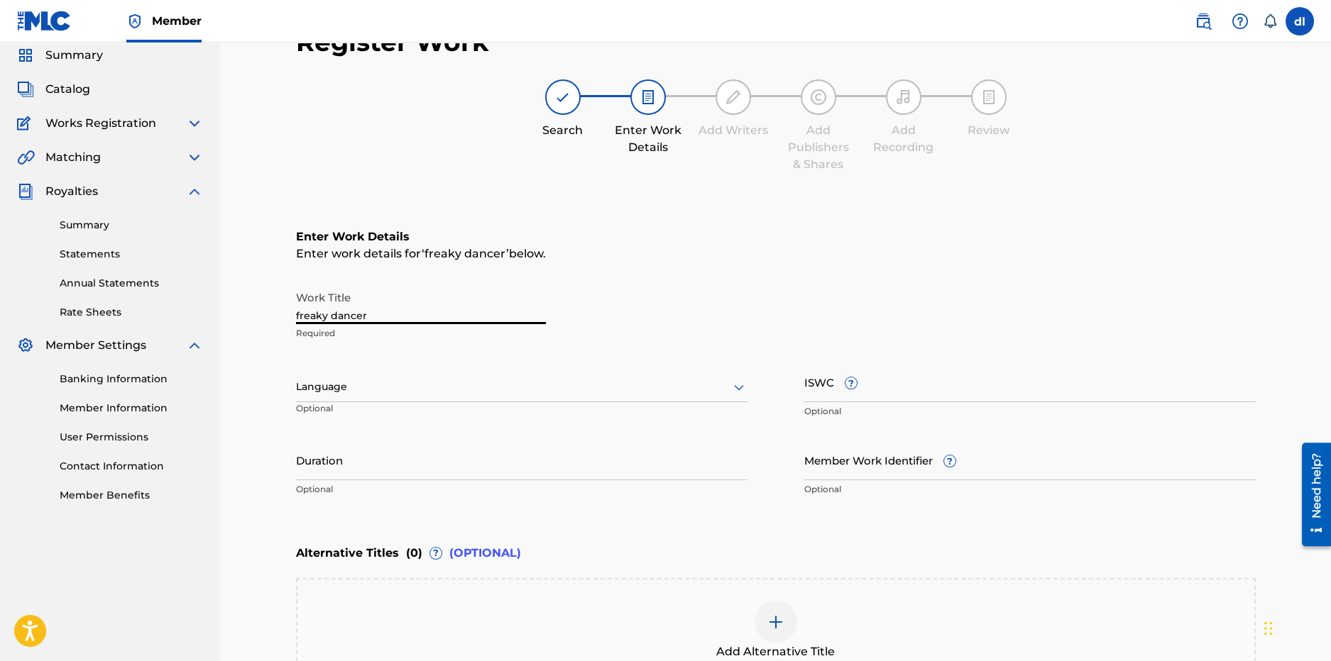
drag, startPoint x: 388, startPoint y: 316, endPoint x: 272, endPoint y: 288, distance: 119.0
click at [240, 313] on div "Register Work Search Enter Work Details Add Writers Add Publishers & Shares Add…" at bounding box center [775, 380] width 1111 height 779
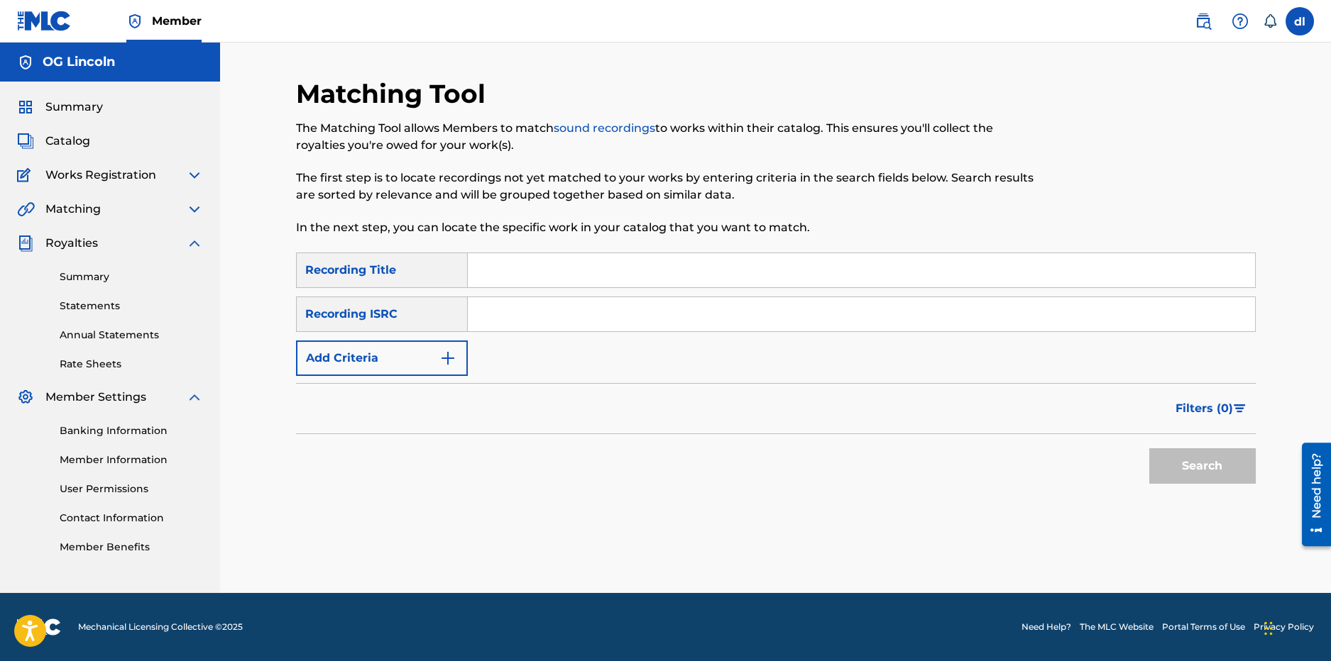
click at [51, 139] on span "Catalog" at bounding box center [67, 141] width 45 height 17
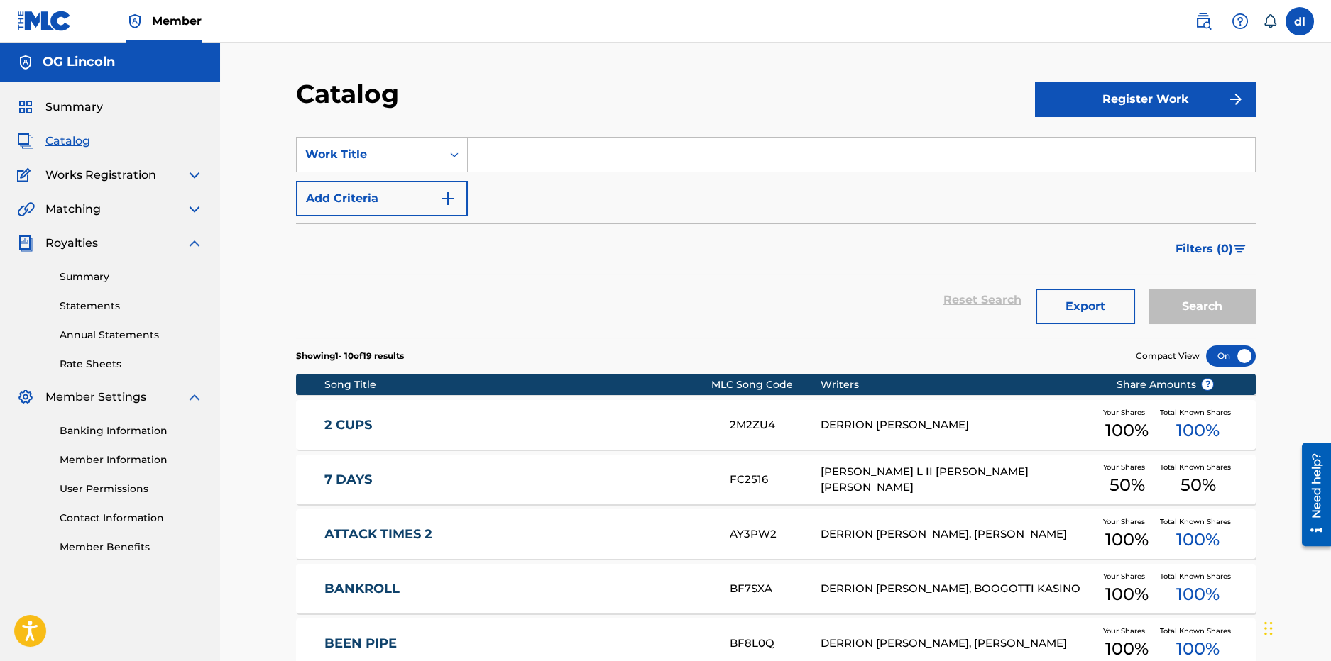
click at [1197, 102] on button "Register Work" at bounding box center [1145, 99] width 221 height 35
click at [1109, 147] on link "Individual" at bounding box center [1145, 145] width 221 height 34
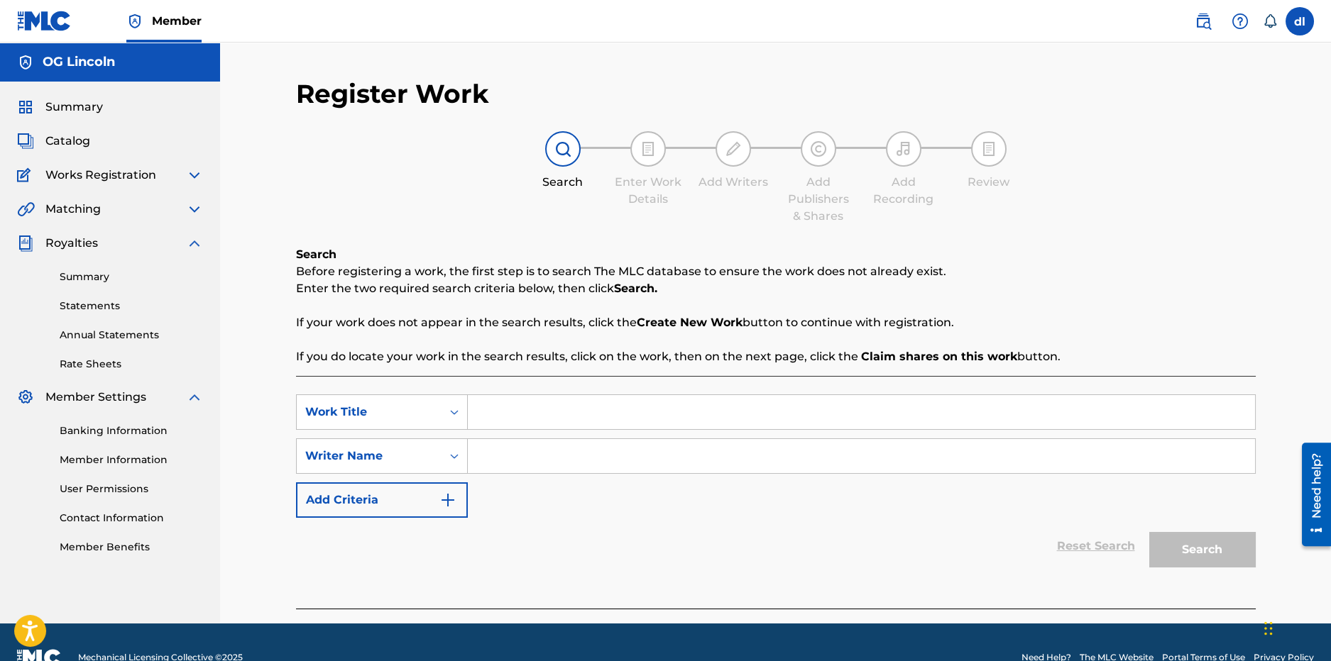
click at [564, 414] on input "Search Form" at bounding box center [861, 412] width 787 height 34
type input "simon says"
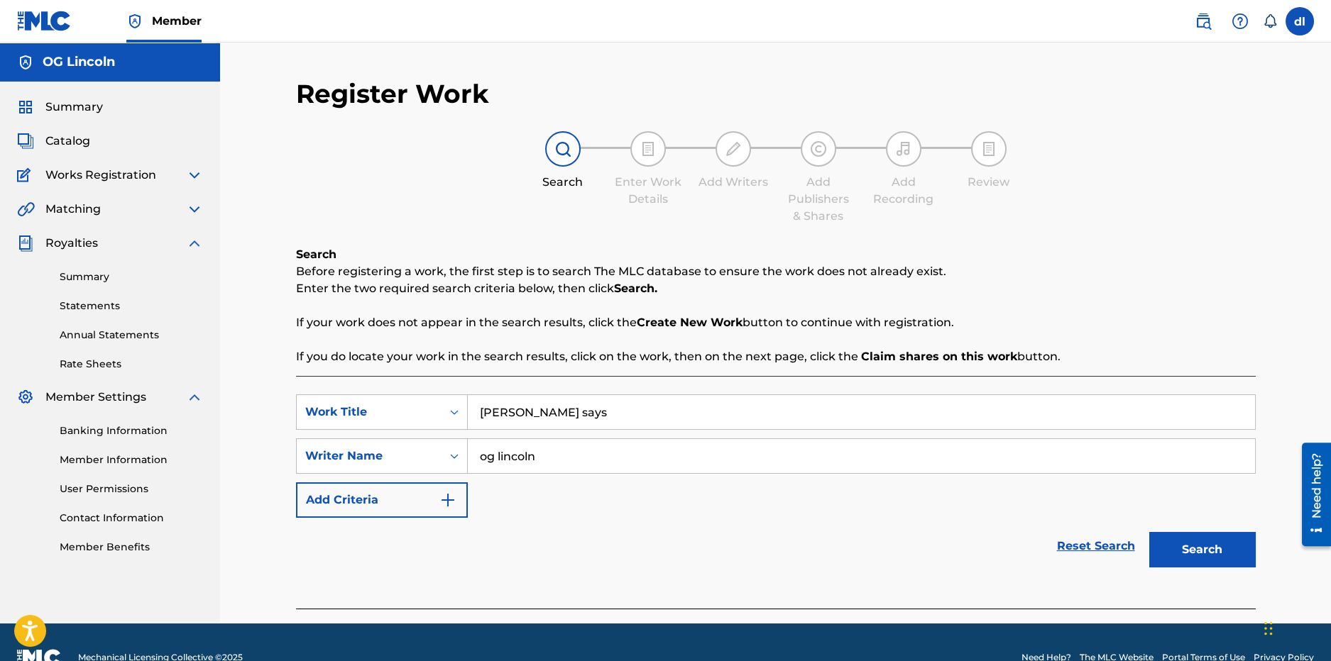
click at [1149, 532] on button "Search" at bounding box center [1202, 549] width 106 height 35
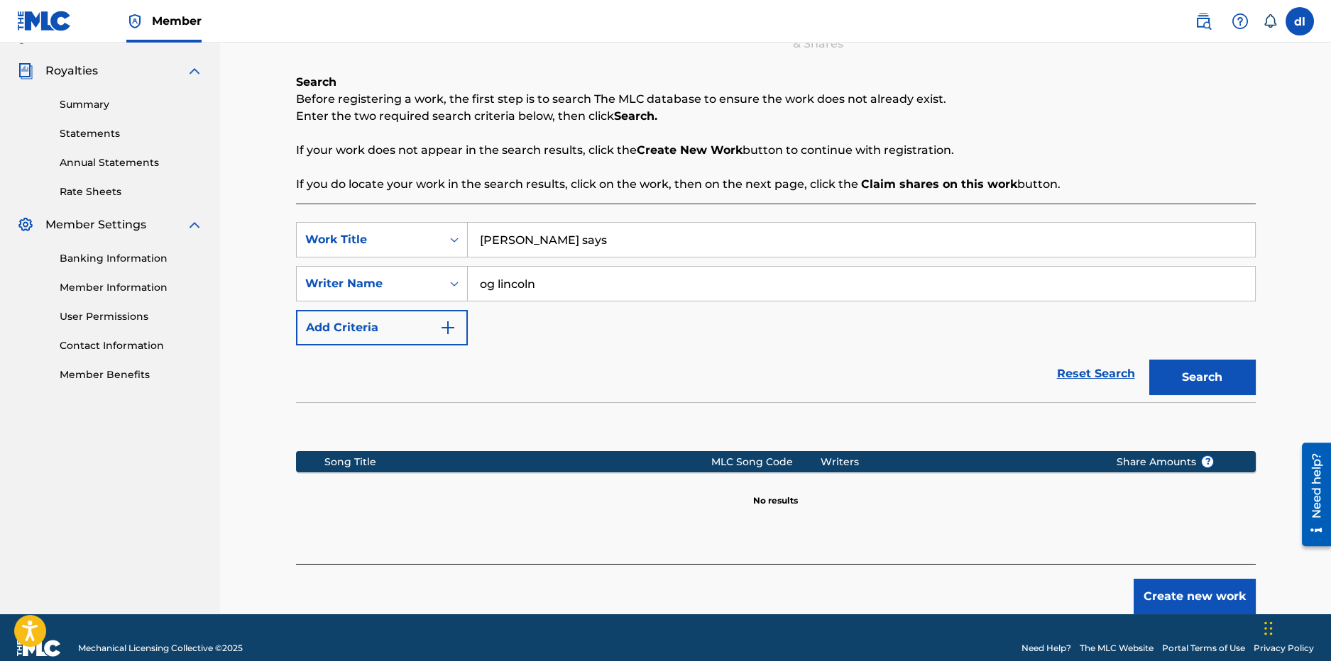
scroll to position [194, 0]
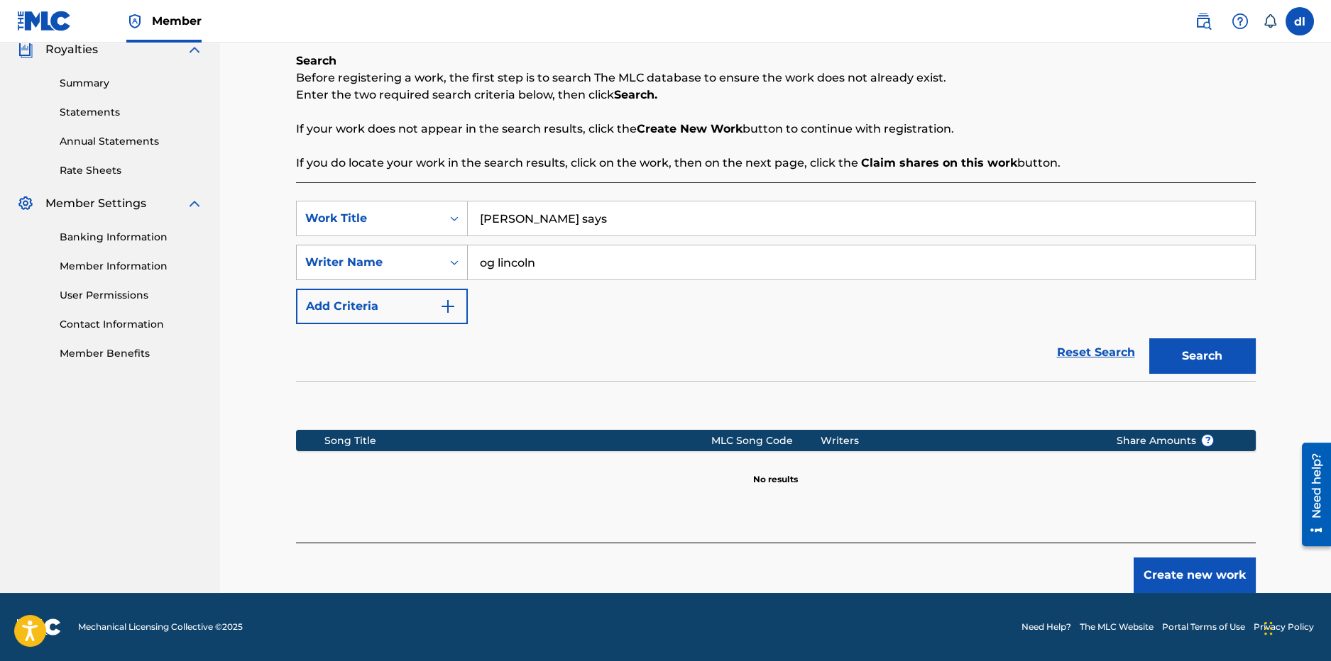
drag, startPoint x: 652, startPoint y: 263, endPoint x: 456, endPoint y: 266, distance: 195.9
click at [456, 266] on div "SearchWithCriteria35f4035f-716b-45ce-ac58-5b7b2e9a2c45 Writer Name og lincoln" at bounding box center [776, 262] width 960 height 35
type input "lilcj kasino"
click at [1149, 339] on button "Search" at bounding box center [1202, 356] width 106 height 35
click at [1164, 581] on button "Create new work" at bounding box center [1194, 575] width 122 height 35
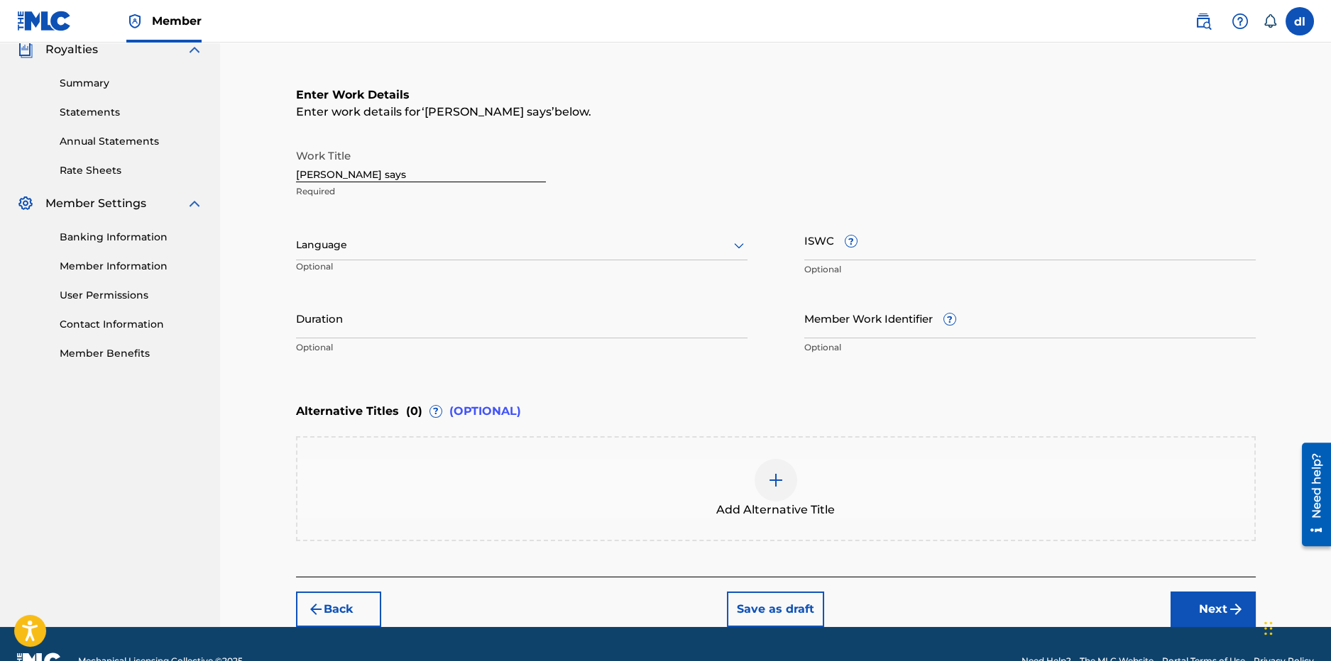
click at [864, 236] on input "ISWC ?" at bounding box center [1029, 240] width 451 height 40
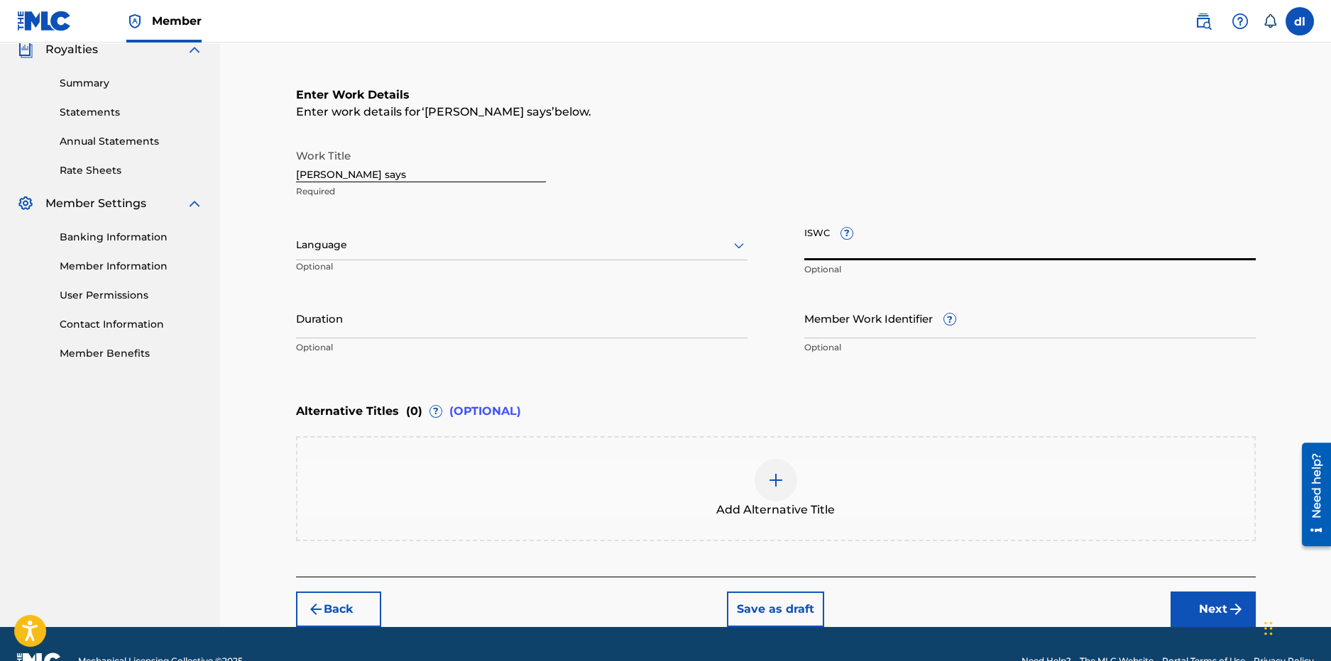
click at [923, 253] on input "ISWC ?" at bounding box center [1029, 240] width 451 height 40
paste input "T-317.770.822-0"
type input "T-317.770.822-0"
click at [1227, 612] on img "submit" at bounding box center [1235, 609] width 17 height 17
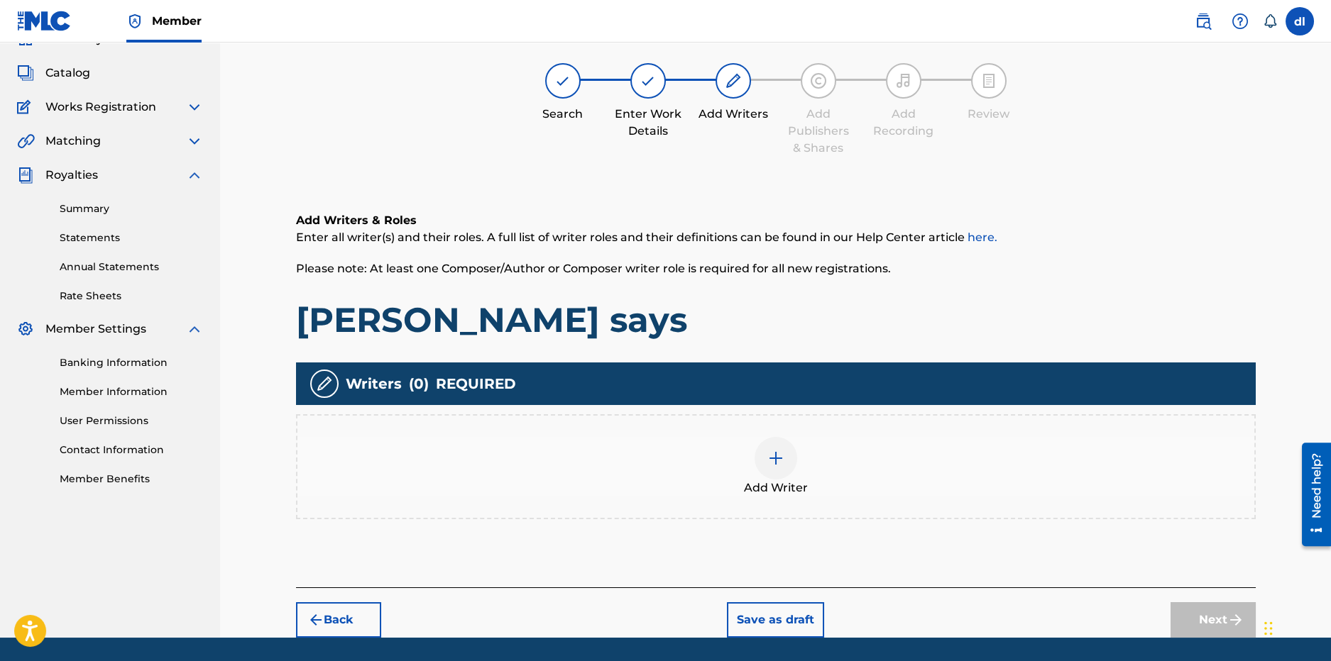
scroll to position [64, 0]
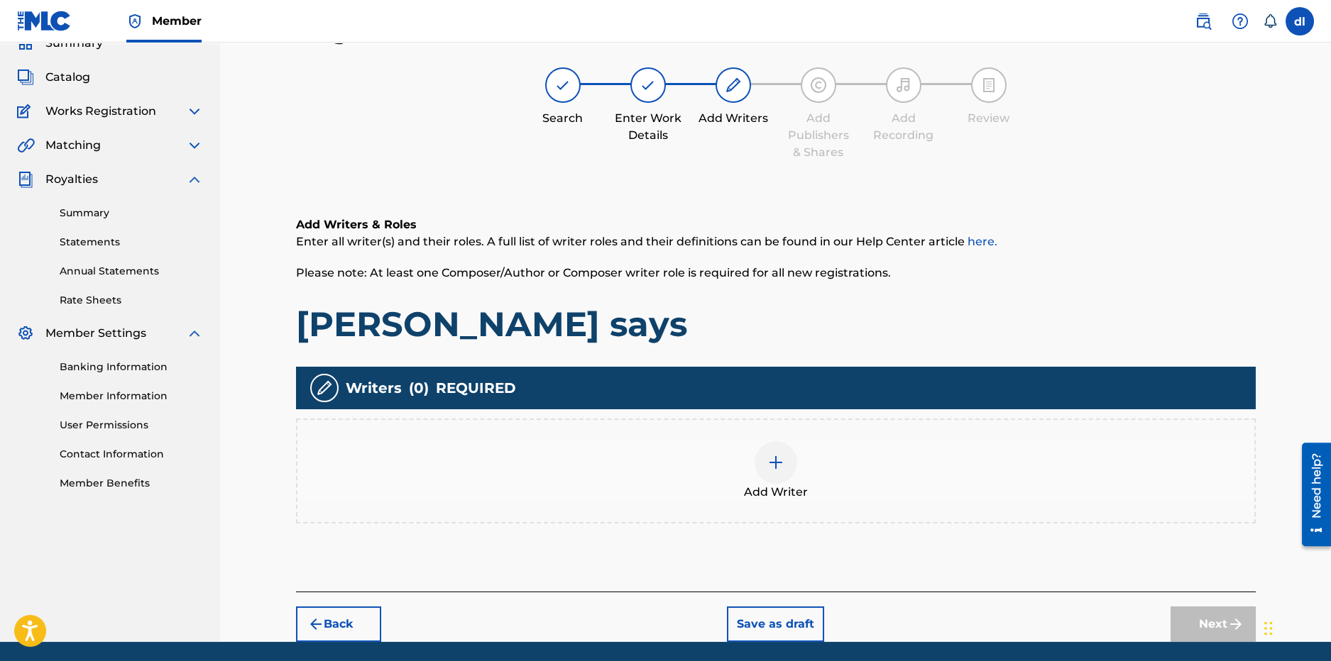
click at [772, 464] on img at bounding box center [775, 462] width 17 height 17
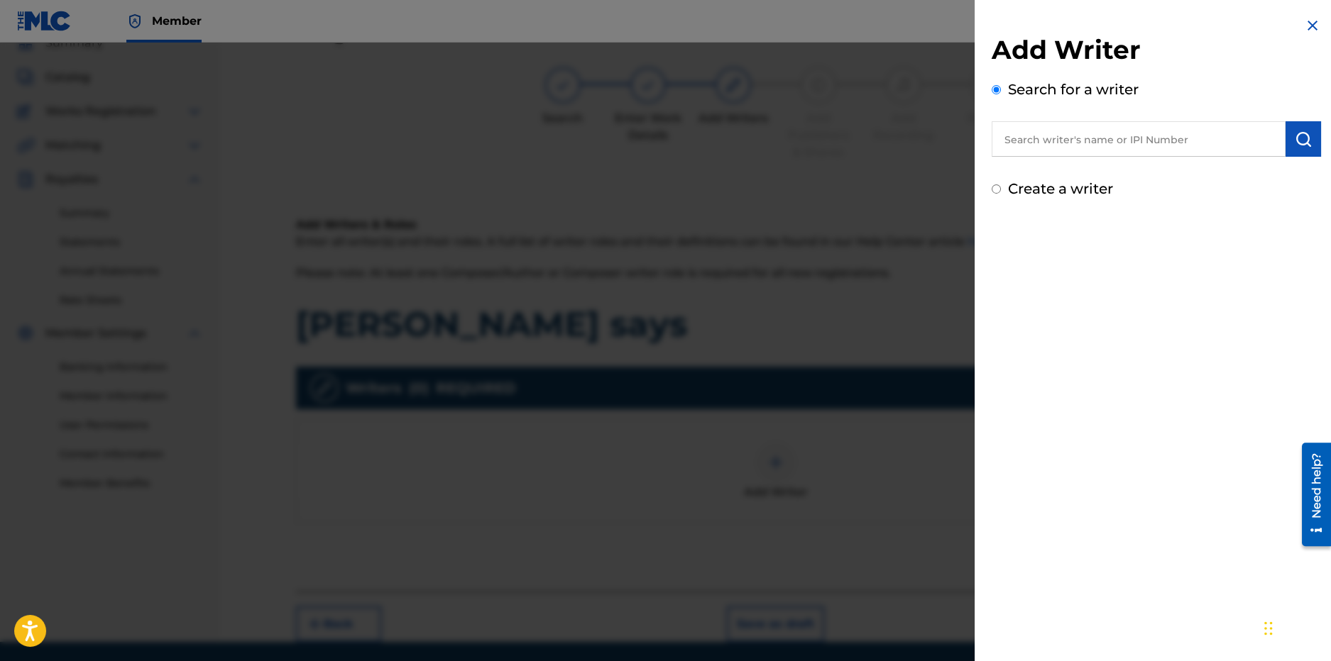
click at [1118, 142] on input "text" at bounding box center [1138, 138] width 294 height 35
click at [1116, 143] on input "text" at bounding box center [1138, 138] width 294 height 35
type input "lilcj kasino"
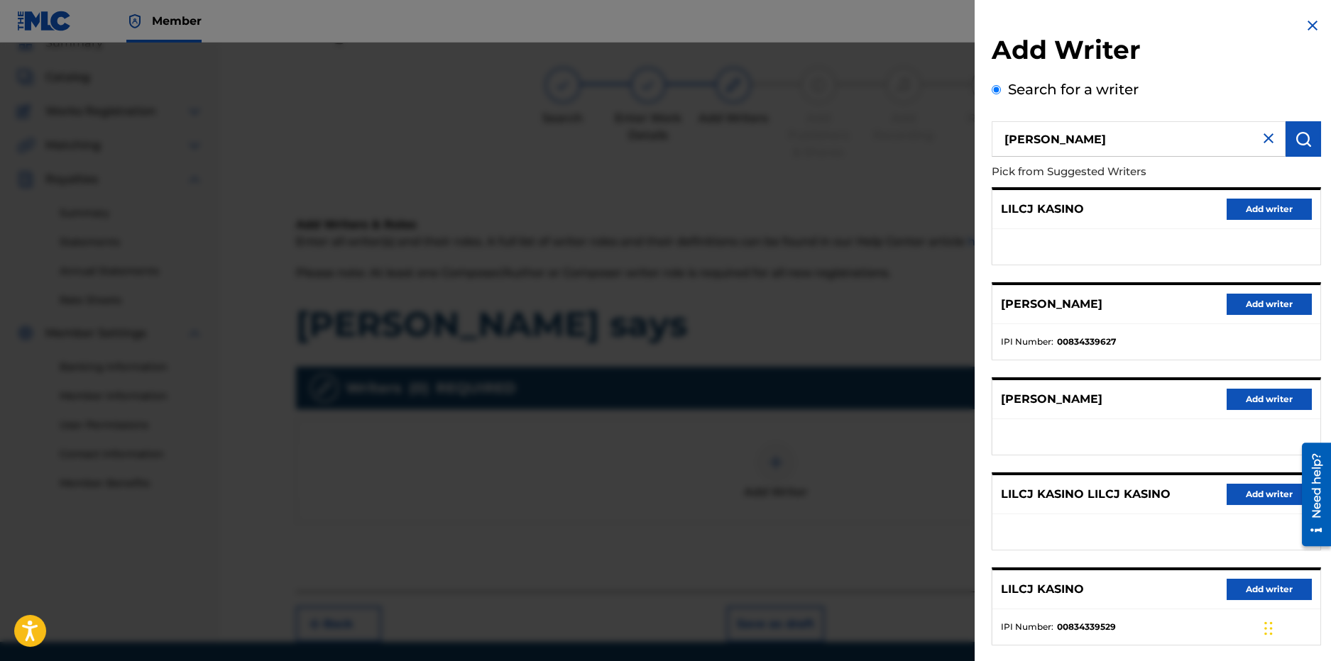
drag, startPoint x: 1236, startPoint y: 311, endPoint x: 1183, endPoint y: 307, distance: 53.3
click at [1236, 310] on button "Add writer" at bounding box center [1268, 304] width 85 height 21
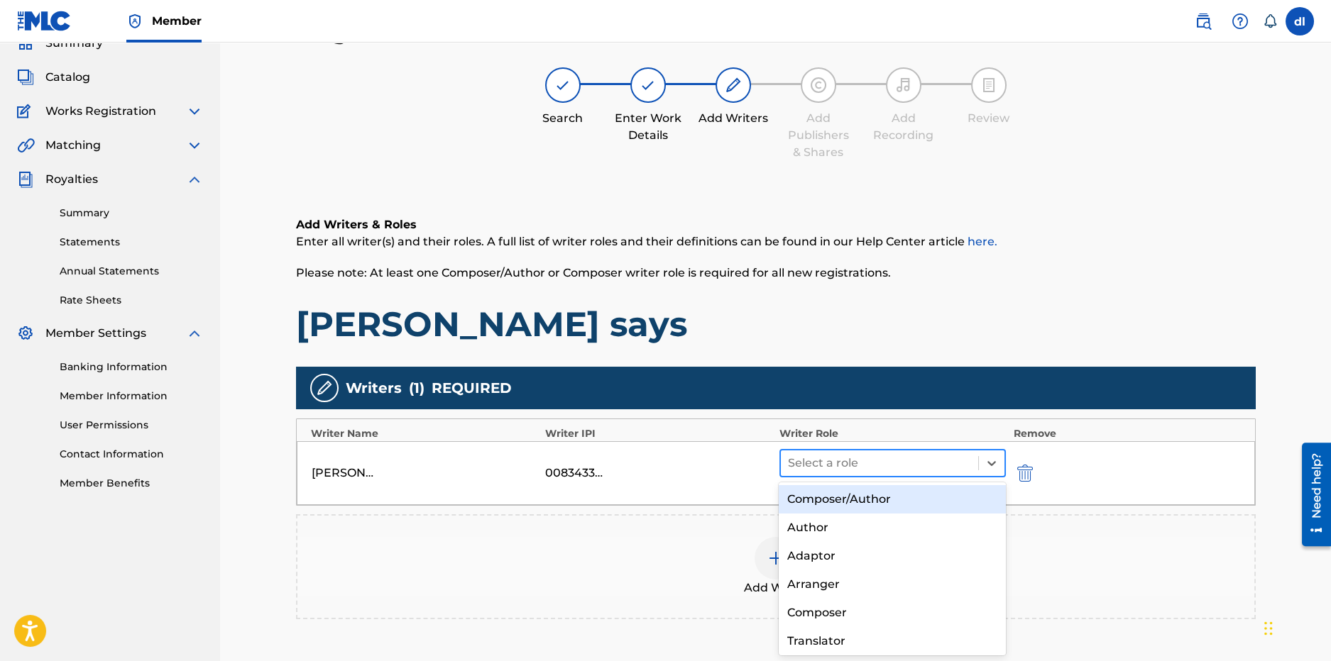
click at [898, 473] on div "Select a role" at bounding box center [880, 464] width 198 height 26
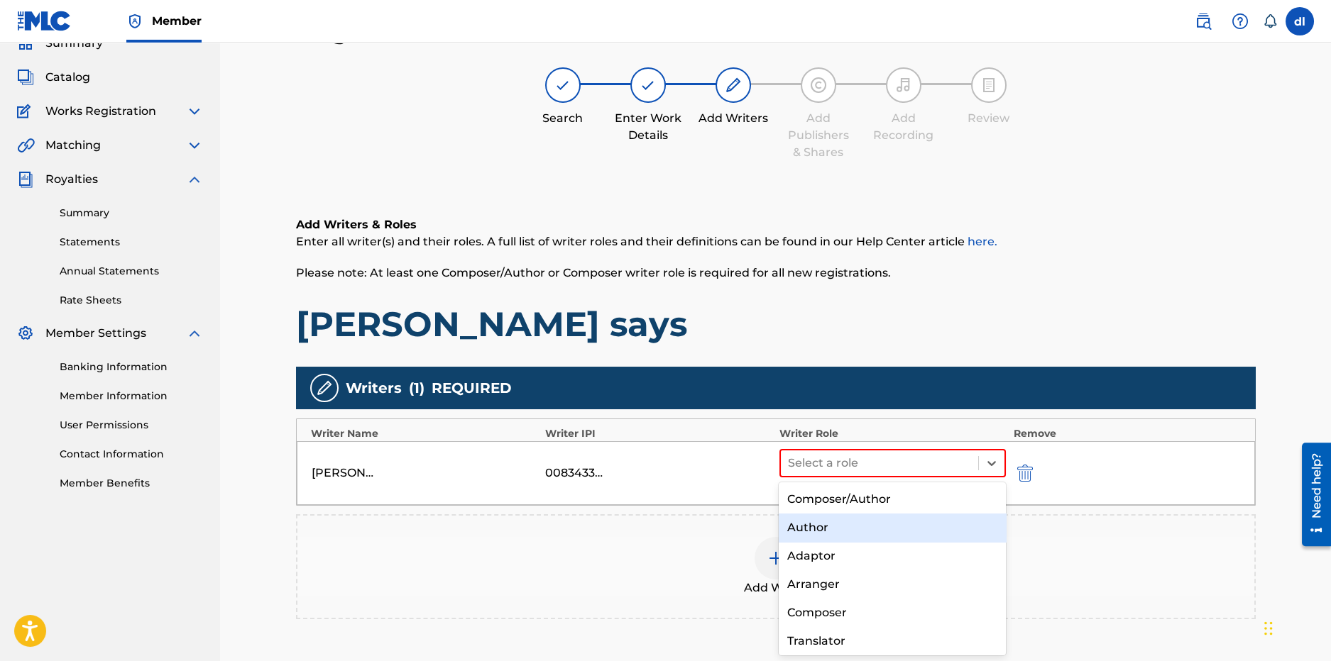
click at [876, 529] on div "Author" at bounding box center [892, 528] width 227 height 28
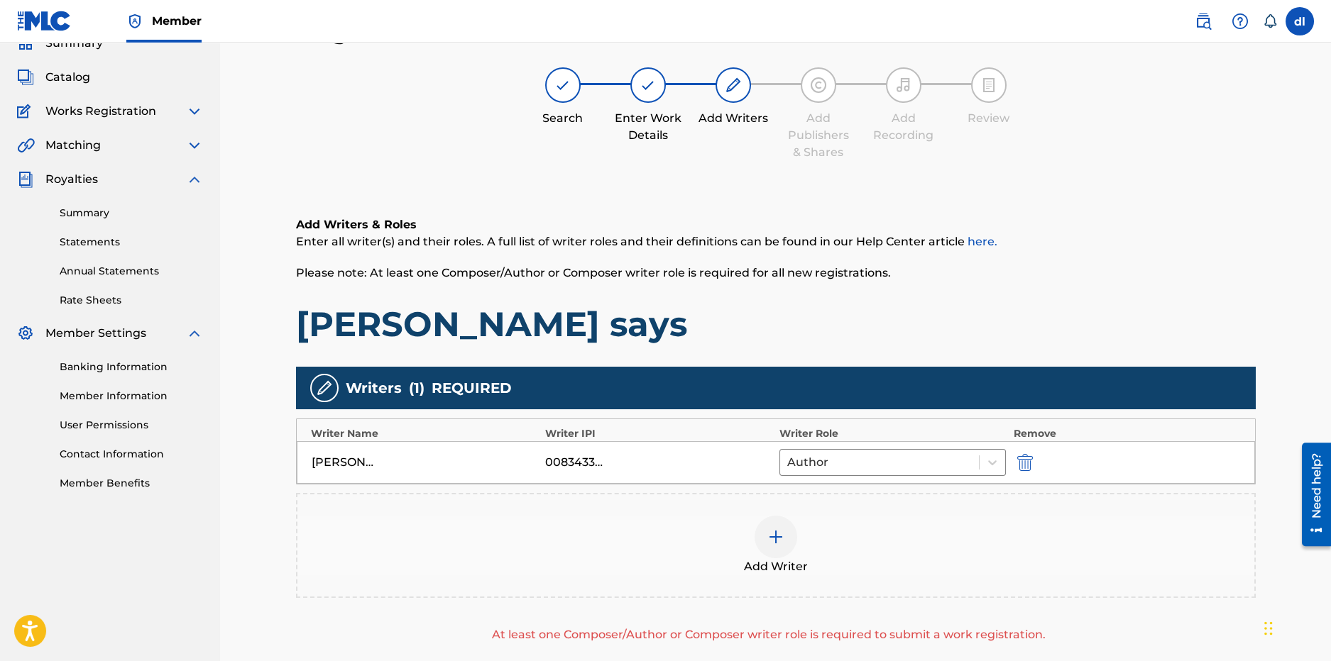
click at [766, 560] on span "Add Writer" at bounding box center [776, 567] width 64 height 17
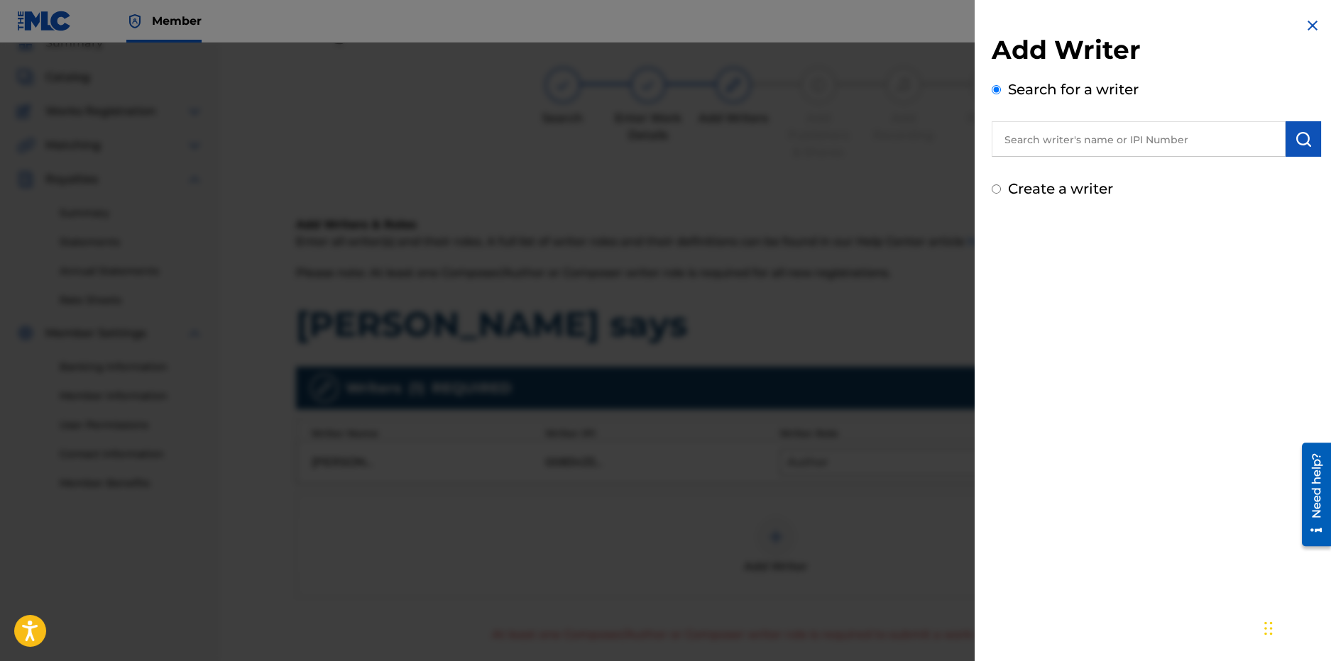
click at [1046, 129] on input "text" at bounding box center [1138, 138] width 294 height 35
type input "p"
type input "derrion lincoln"
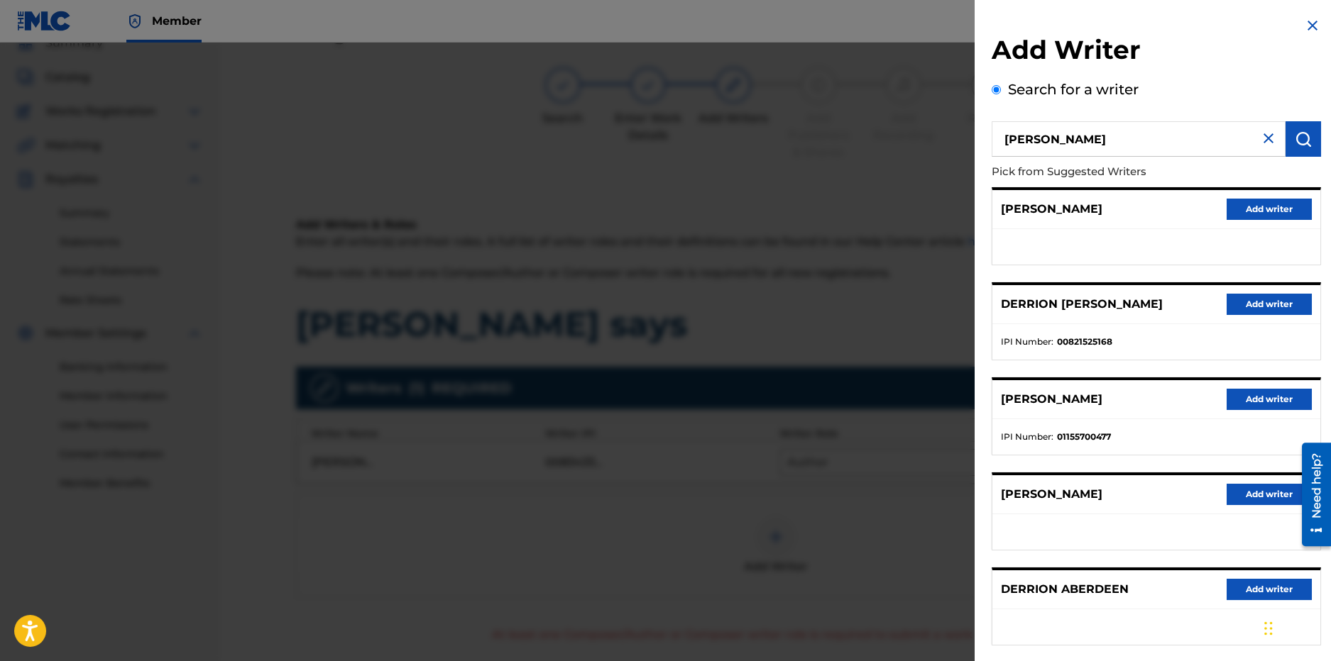
click at [1258, 306] on button "Add writer" at bounding box center [1268, 304] width 85 height 21
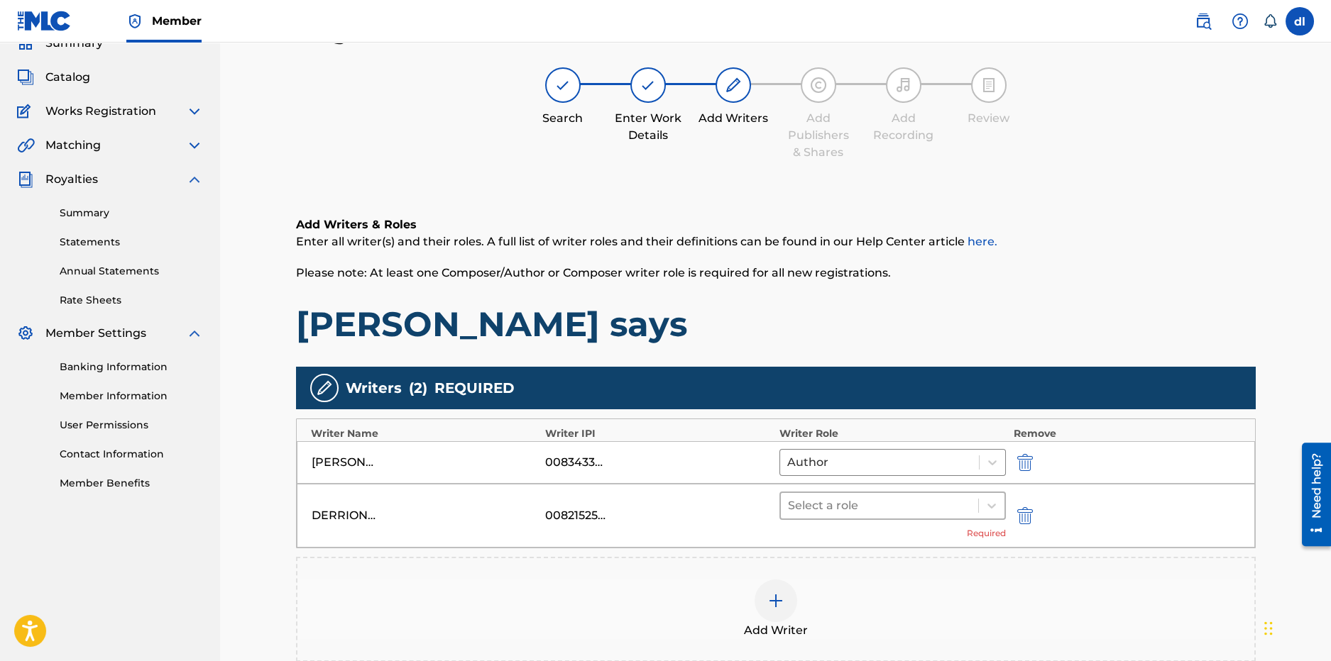
click at [926, 504] on div at bounding box center [880, 506] width 184 height 20
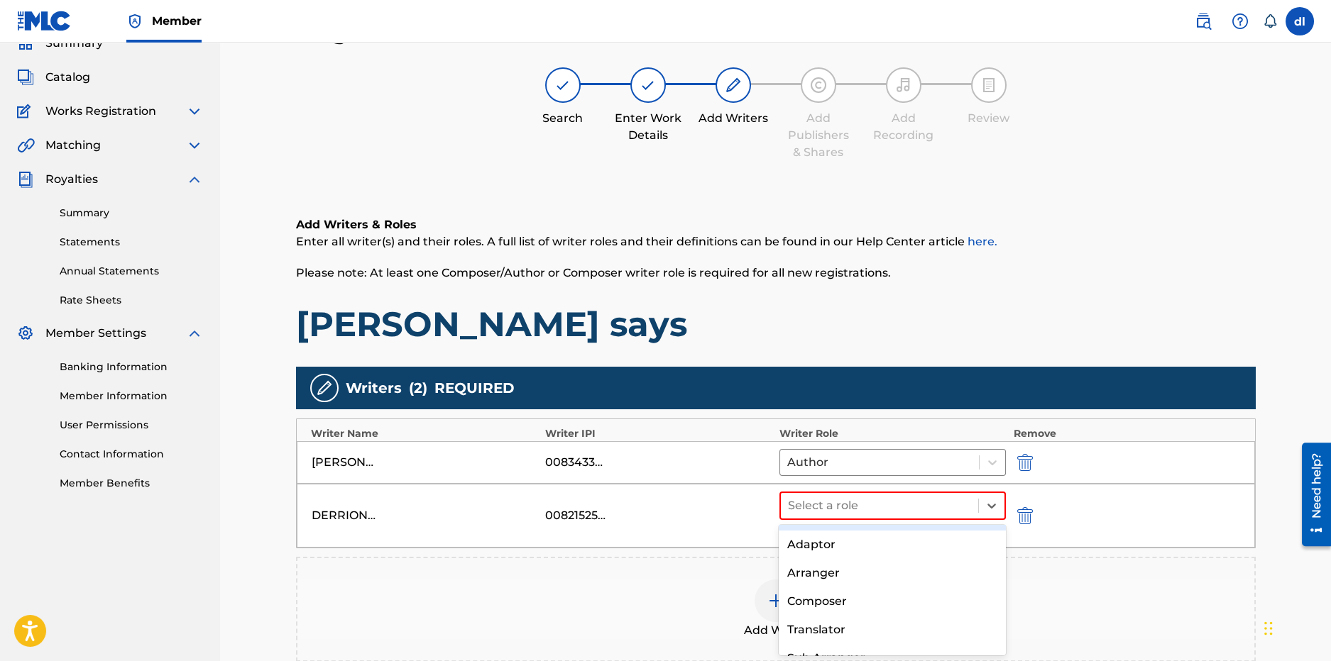
scroll to position [102, 0]
click at [835, 547] on div "Composer" at bounding box center [892, 553] width 227 height 28
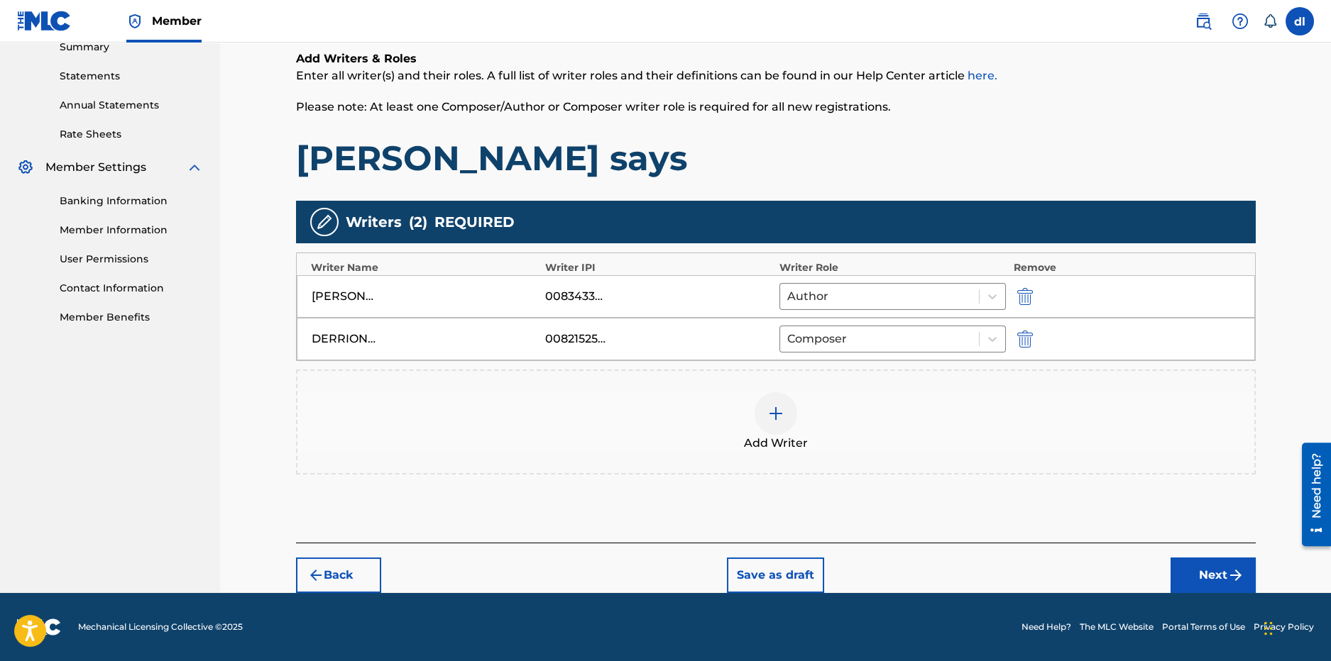
click at [1225, 566] on button "Next" at bounding box center [1212, 575] width 85 height 35
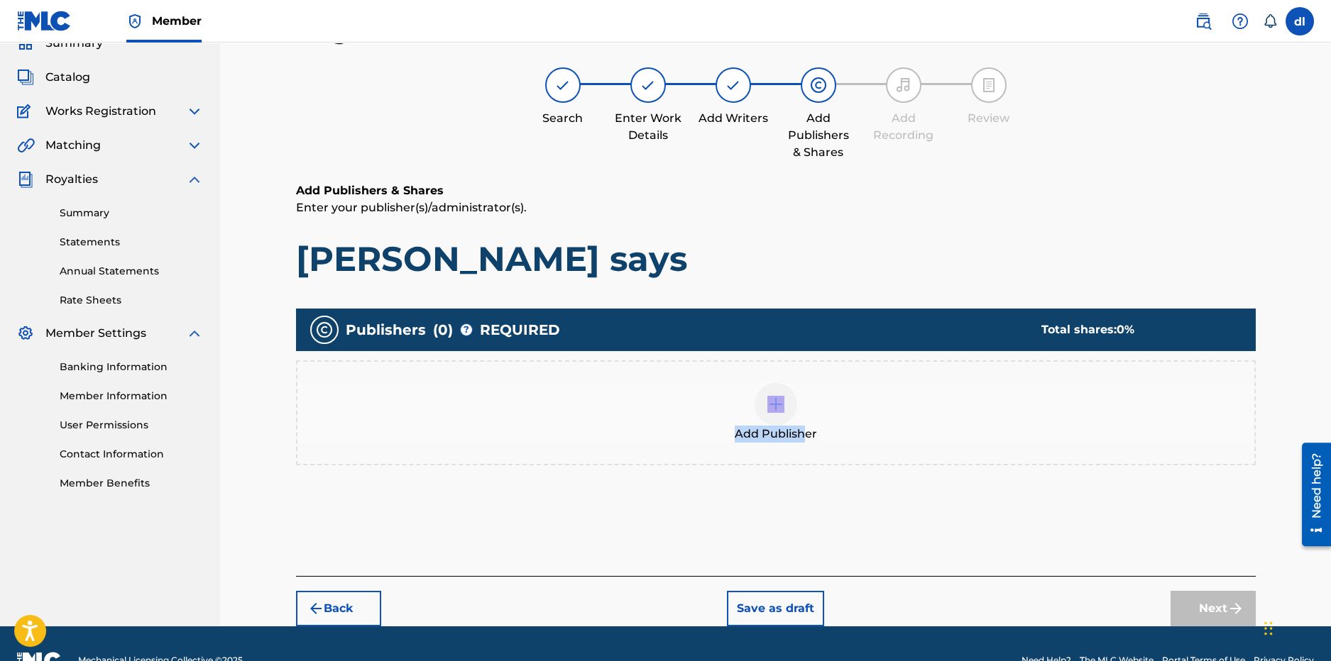
click at [807, 413] on div "Add Publisher" at bounding box center [775, 413] width 957 height 60
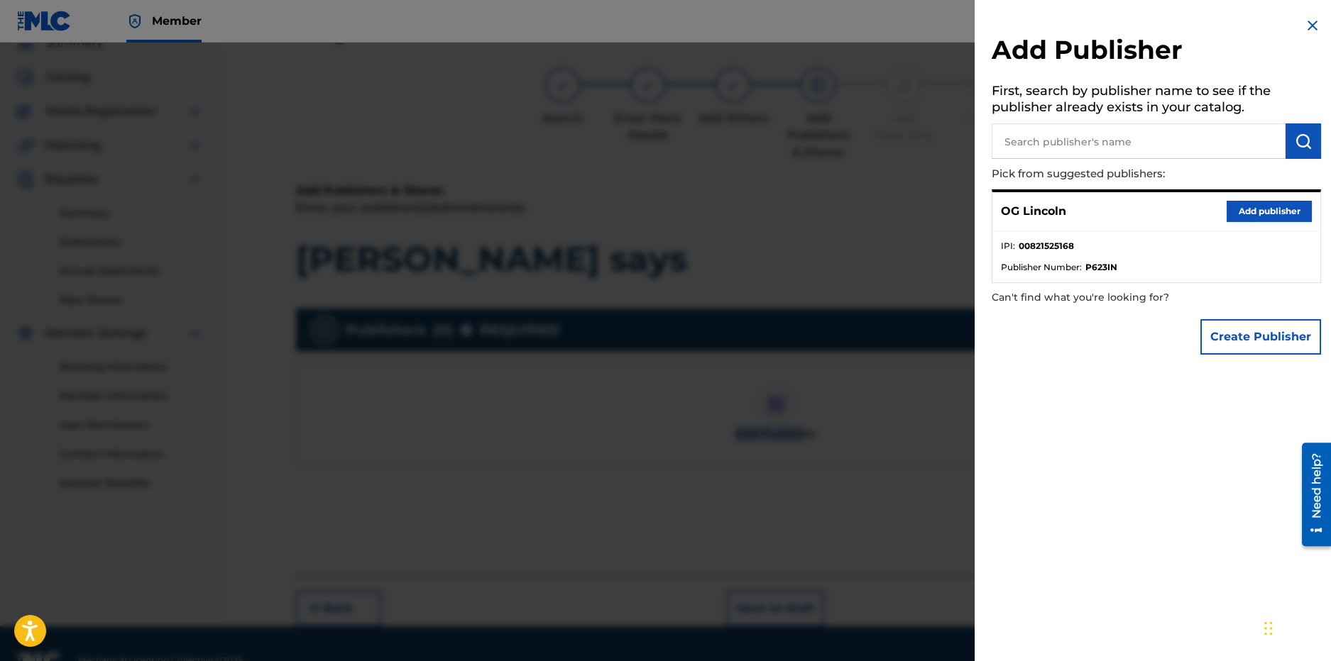
click at [1234, 206] on button "Add publisher" at bounding box center [1268, 211] width 85 height 21
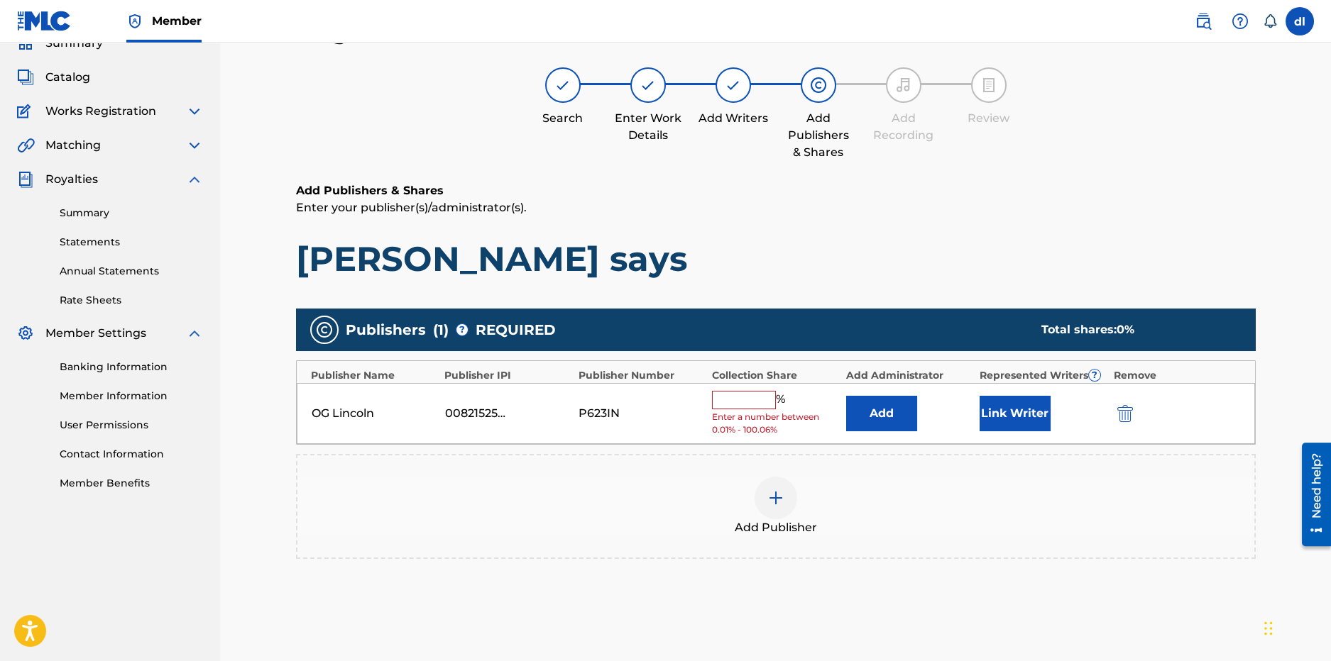
click at [735, 415] on span "Enter a number between 0.01% - 100.06%" at bounding box center [775, 424] width 126 height 26
drag, startPoint x: 734, startPoint y: 403, endPoint x: 688, endPoint y: 384, distance: 49.3
click at [734, 403] on input "text" at bounding box center [744, 400] width 64 height 18
type input "5"
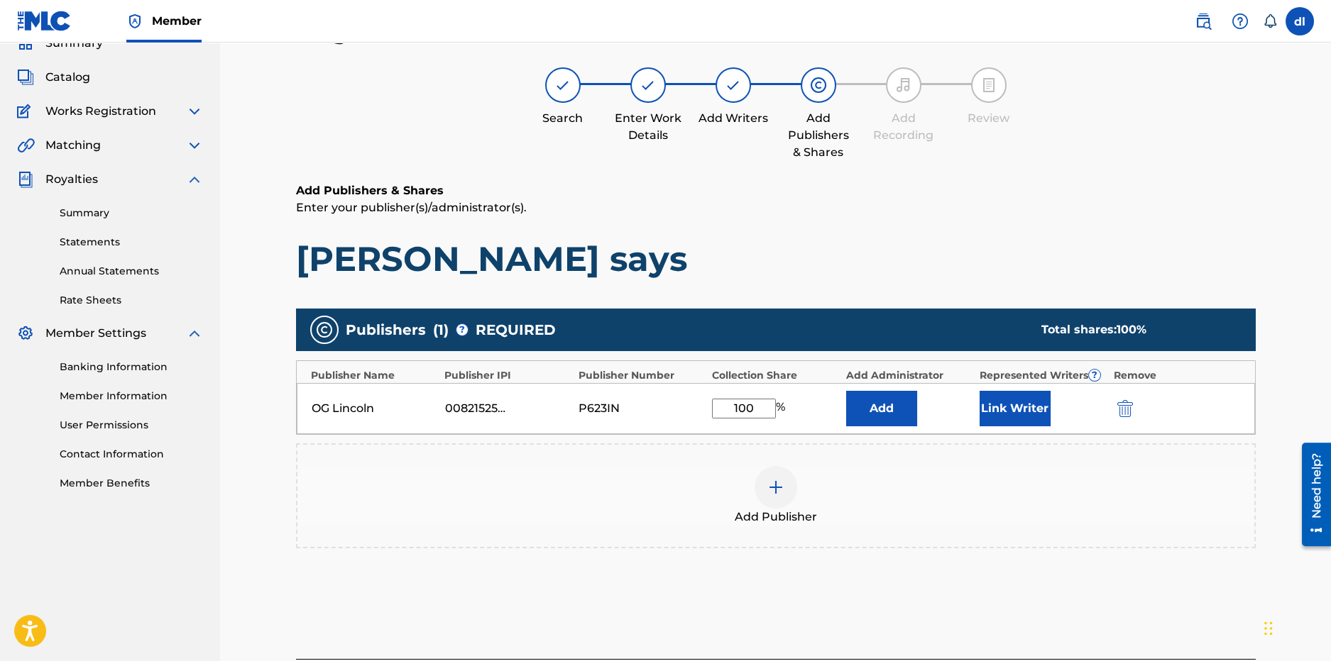
type input "100"
click at [1011, 402] on button "Link Writer" at bounding box center [1014, 408] width 71 height 35
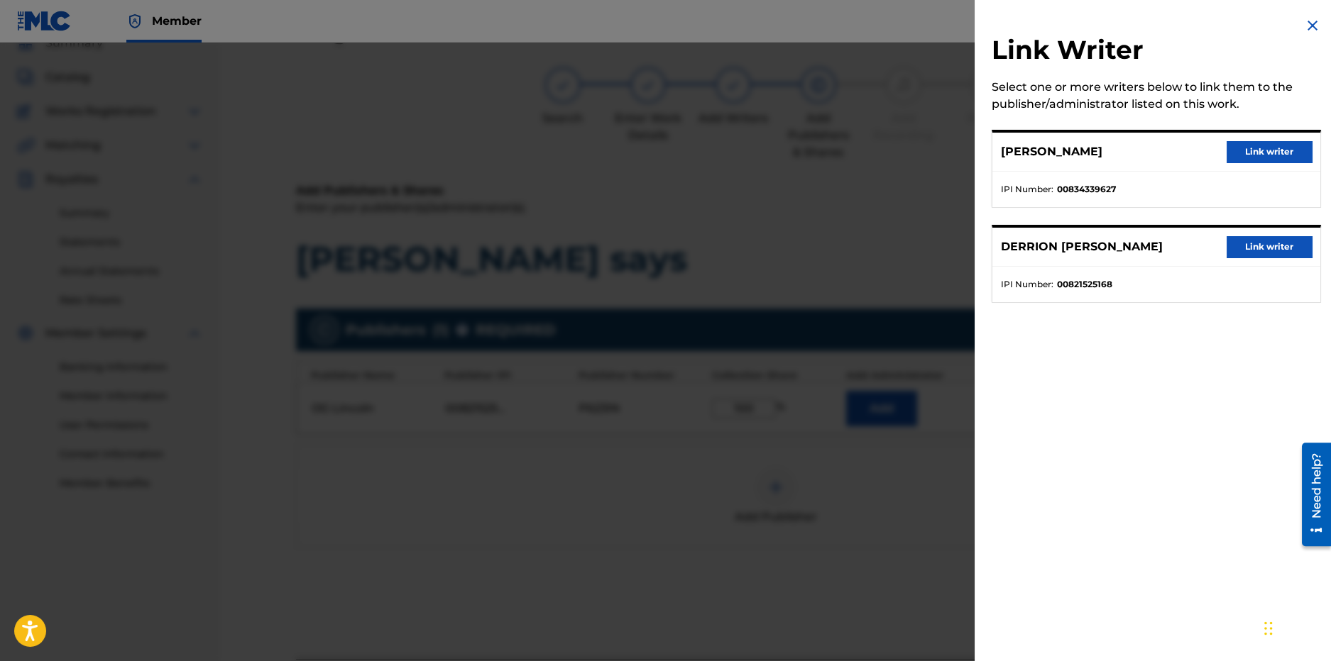
click at [1283, 243] on button "Link writer" at bounding box center [1268, 246] width 85 height 21
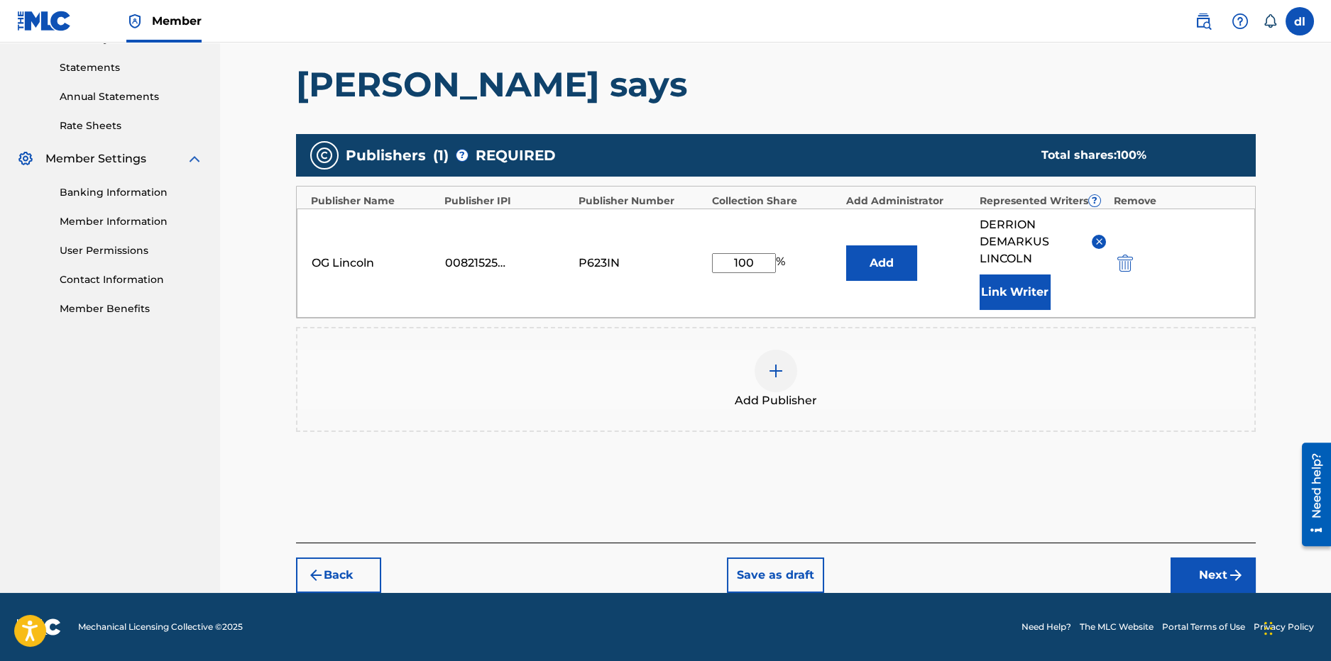
click at [1218, 585] on button "Next" at bounding box center [1212, 575] width 85 height 35
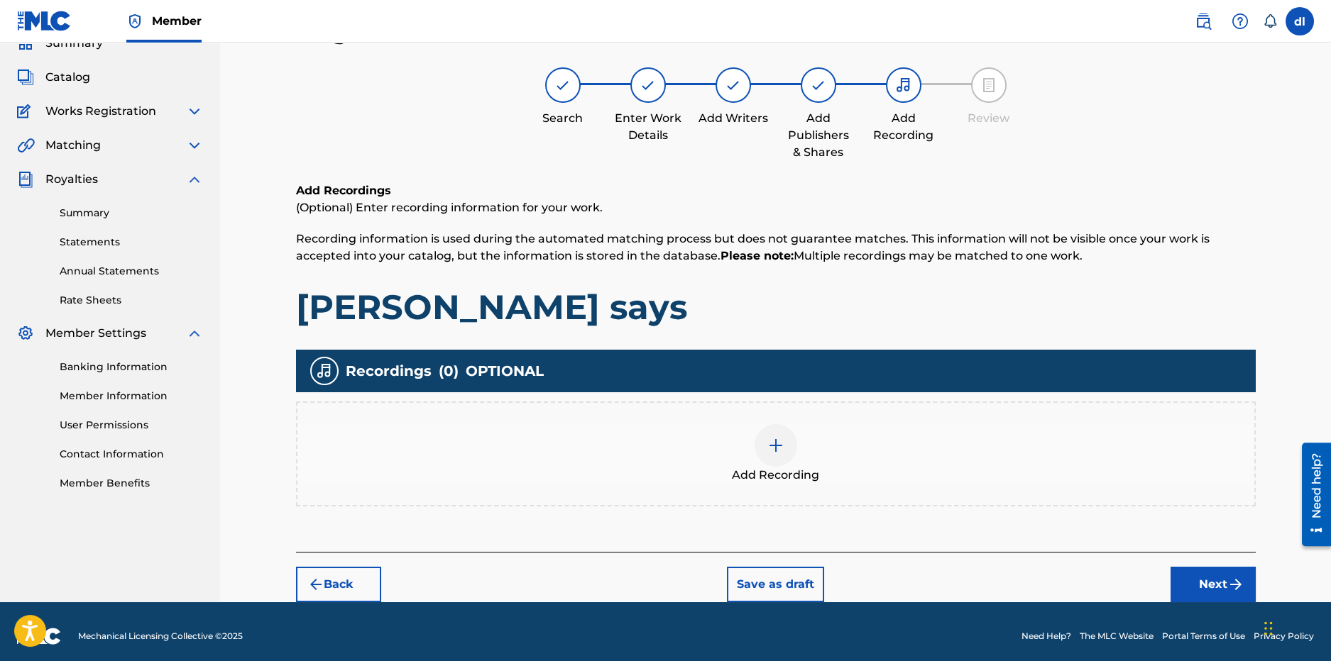
click at [1197, 586] on button "Next" at bounding box center [1212, 584] width 85 height 35
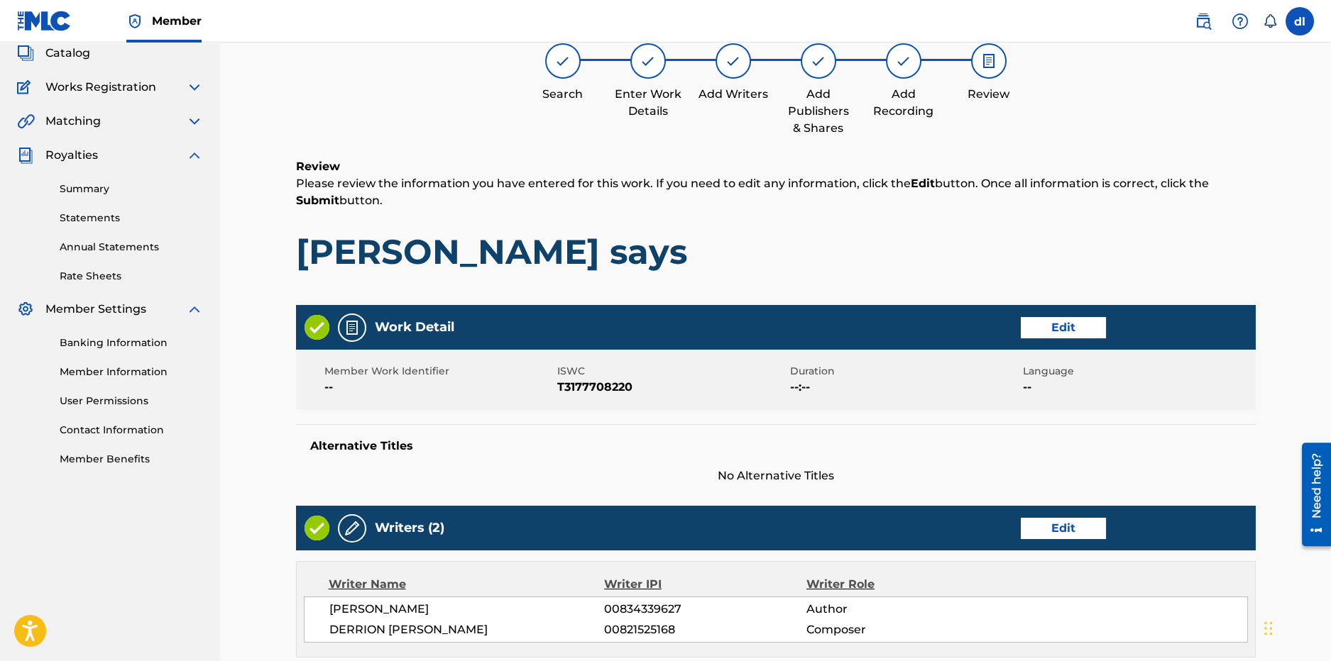
scroll to position [490, 0]
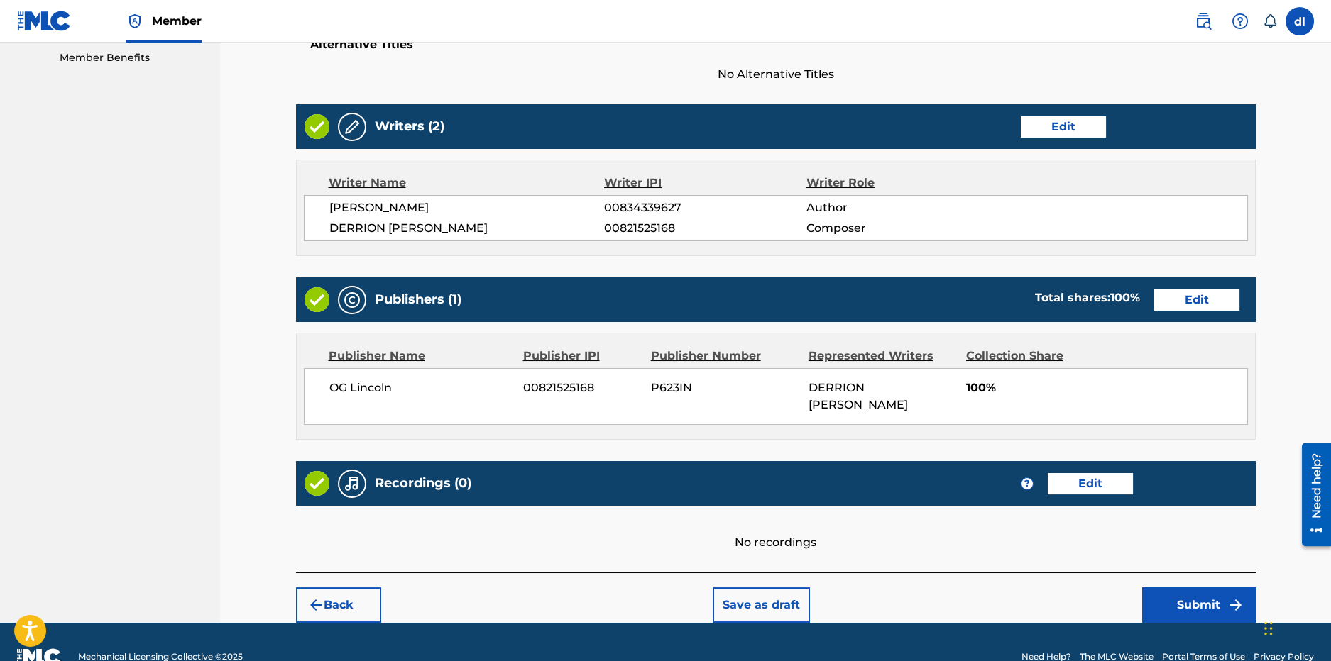
click at [1207, 596] on button "Submit" at bounding box center [1199, 605] width 114 height 35
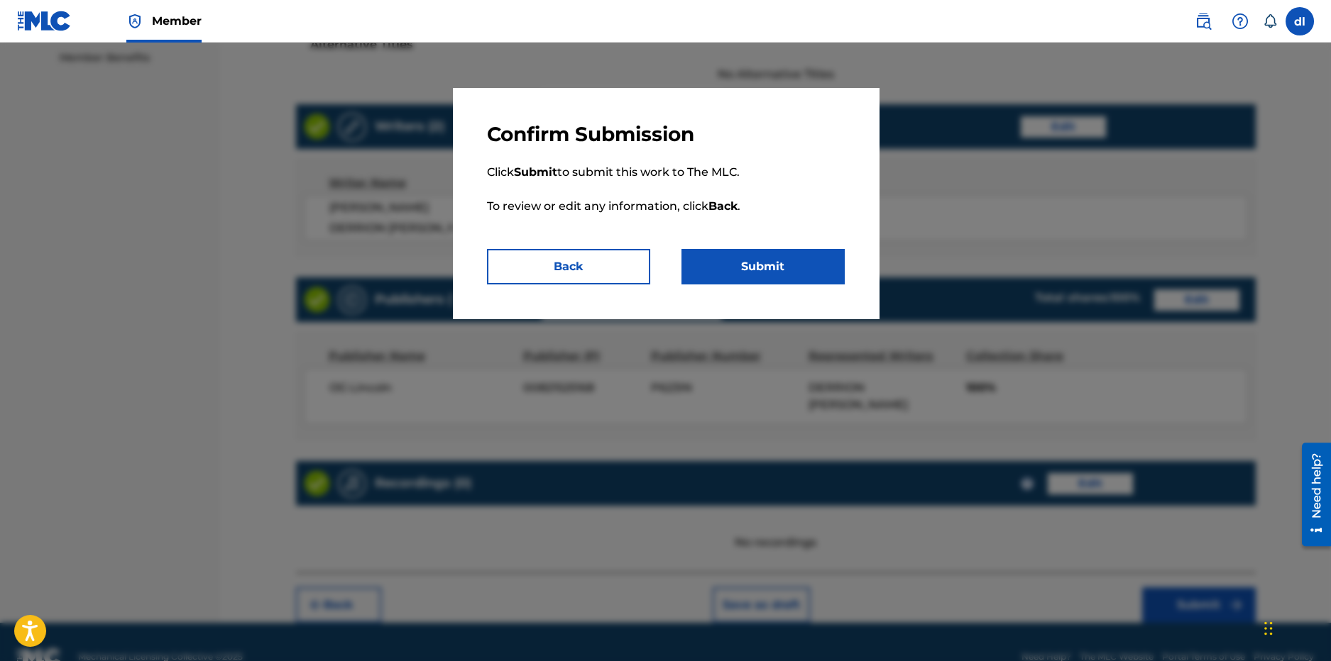
click at [793, 275] on button "Submit" at bounding box center [762, 266] width 163 height 35
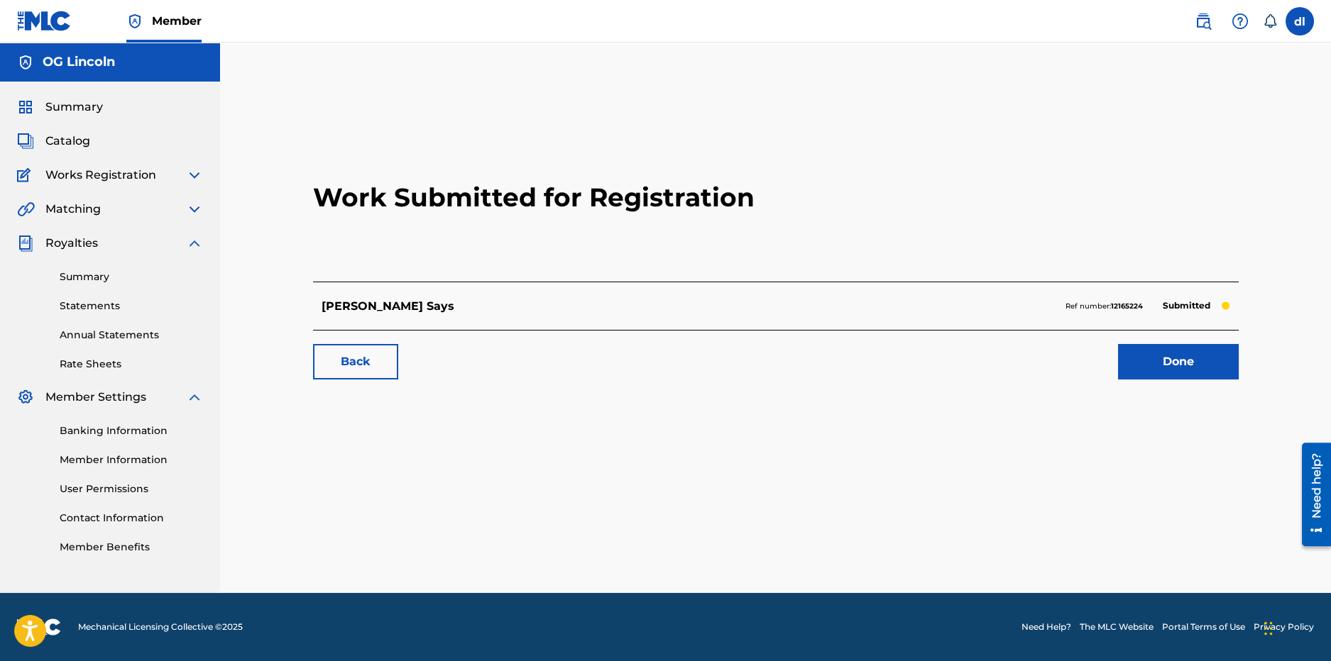
click at [76, 148] on span "Catalog" at bounding box center [67, 141] width 45 height 17
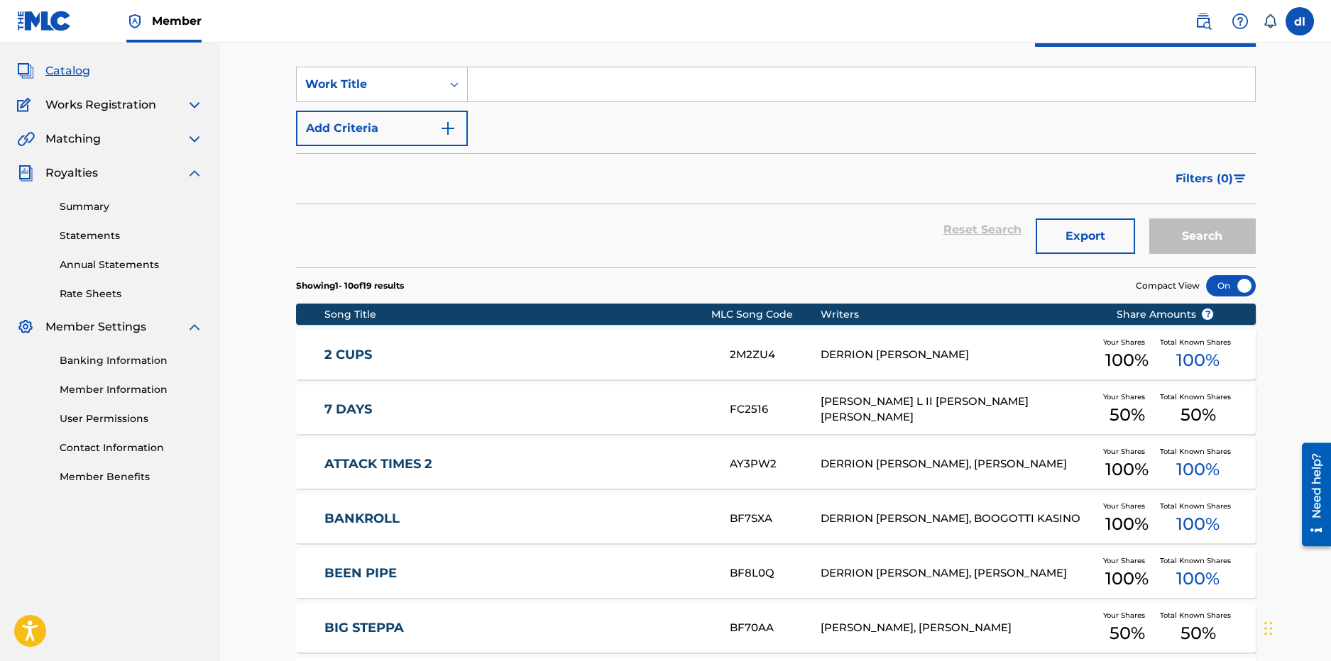
scroll to position [422, 0]
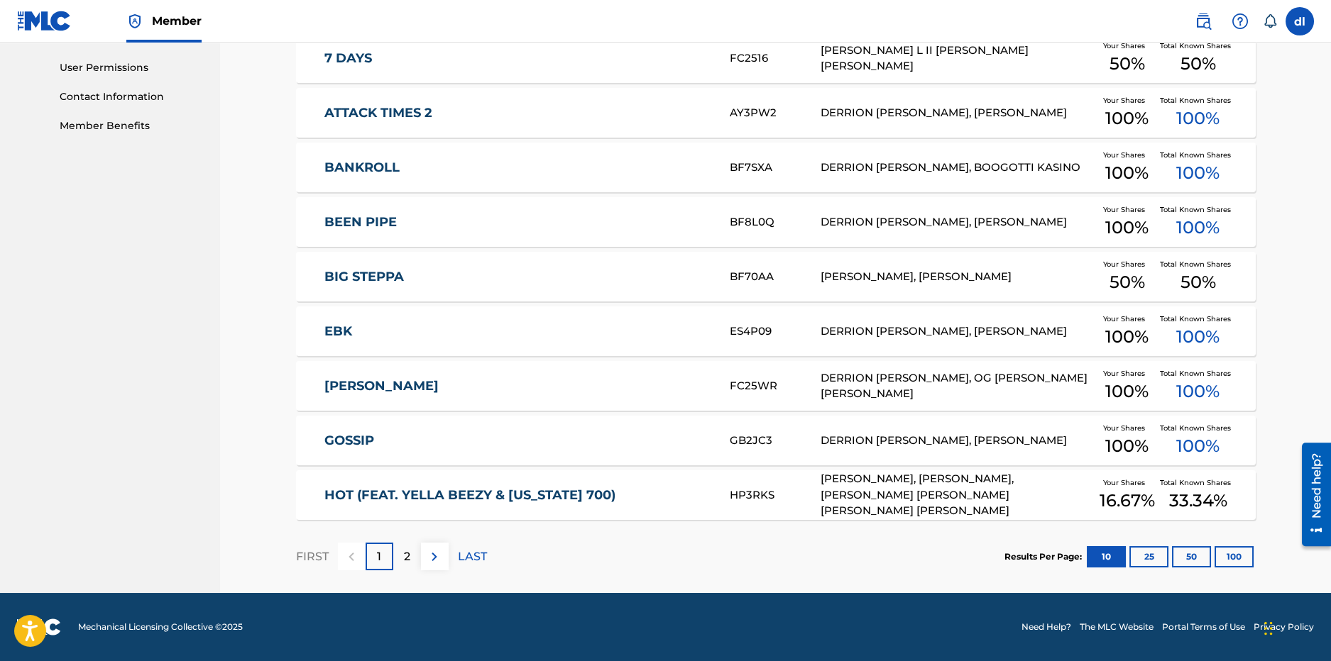
click at [1214, 548] on button "100" at bounding box center [1233, 556] width 39 height 21
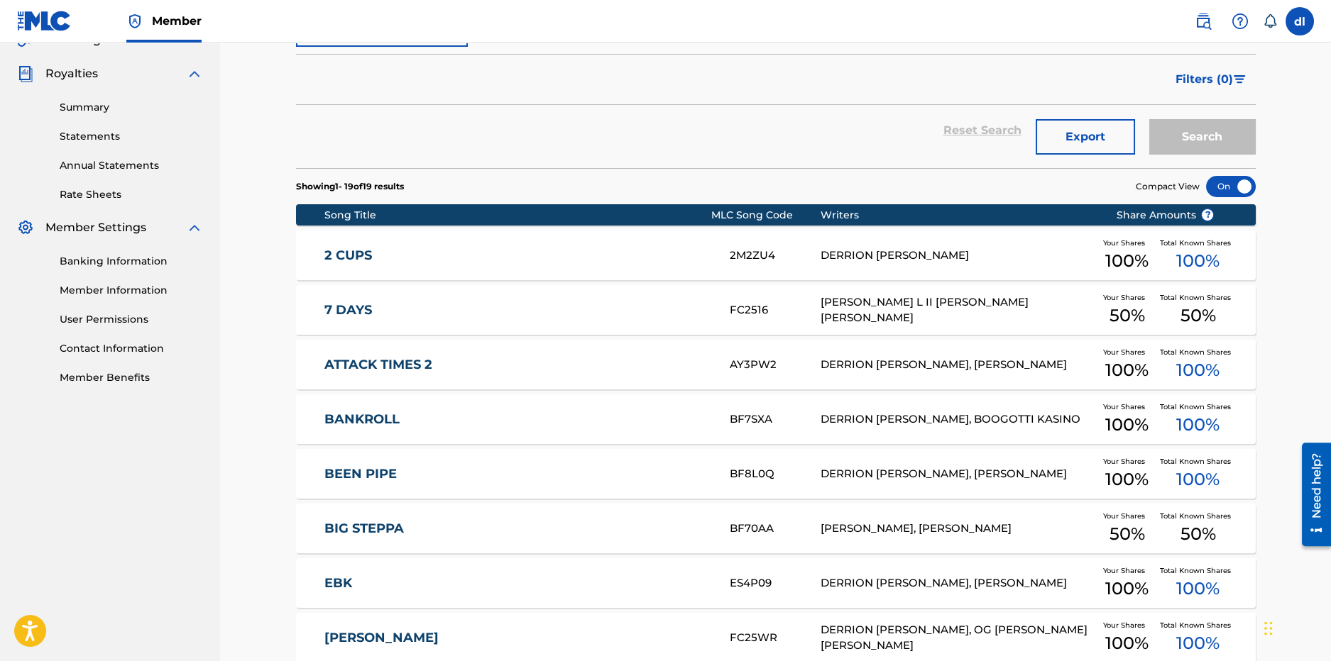
scroll to position [0, 0]
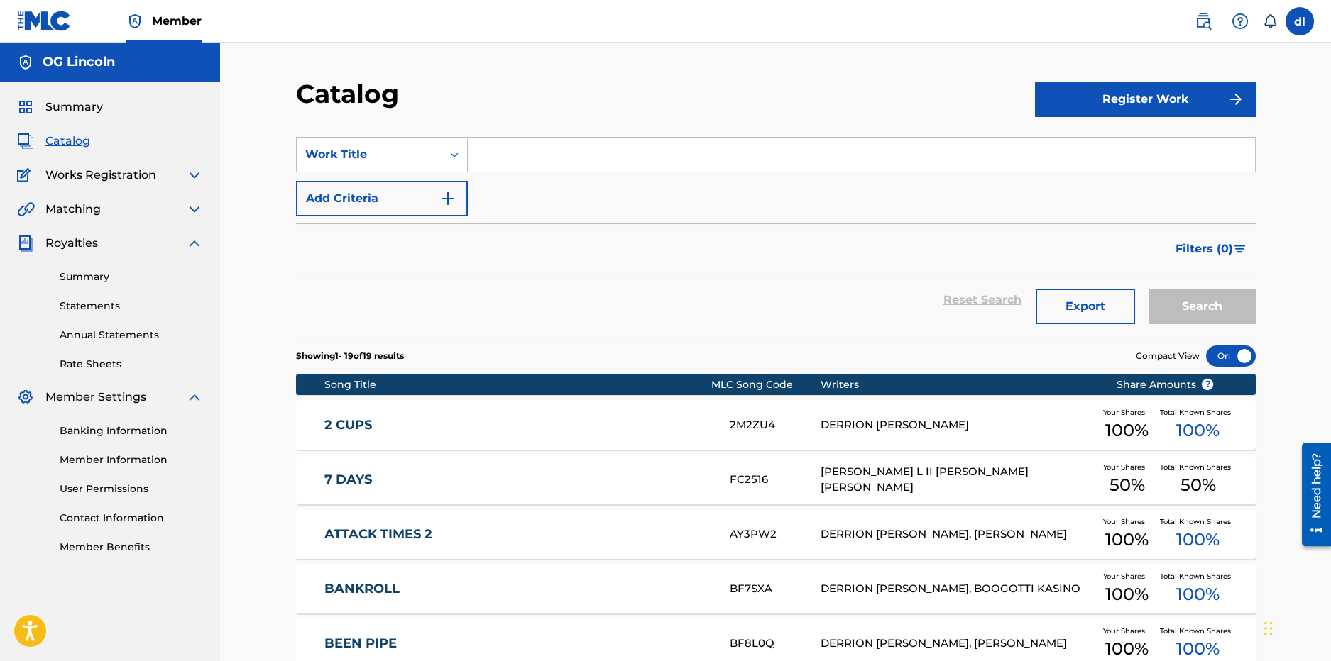
click at [67, 113] on span "Summary" at bounding box center [73, 107] width 57 height 17
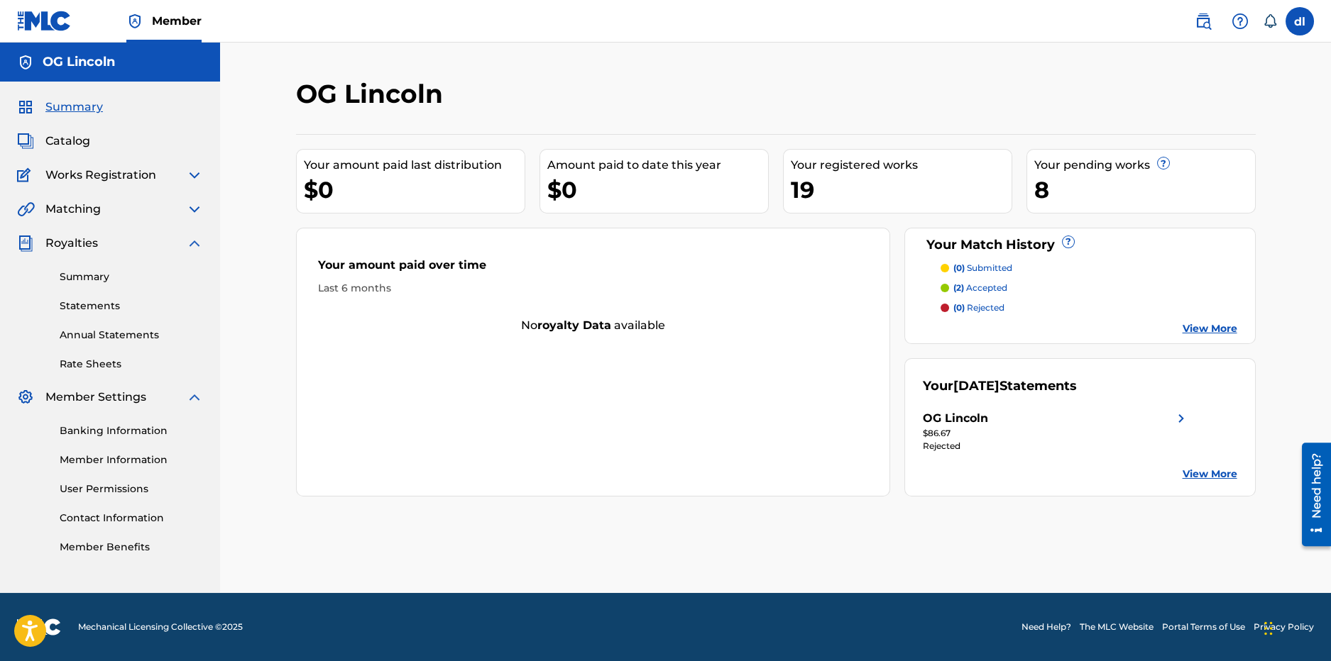
drag, startPoint x: 65, startPoint y: 144, endPoint x: 92, endPoint y: 136, distance: 29.0
click at [65, 143] on span "Catalog" at bounding box center [67, 141] width 45 height 17
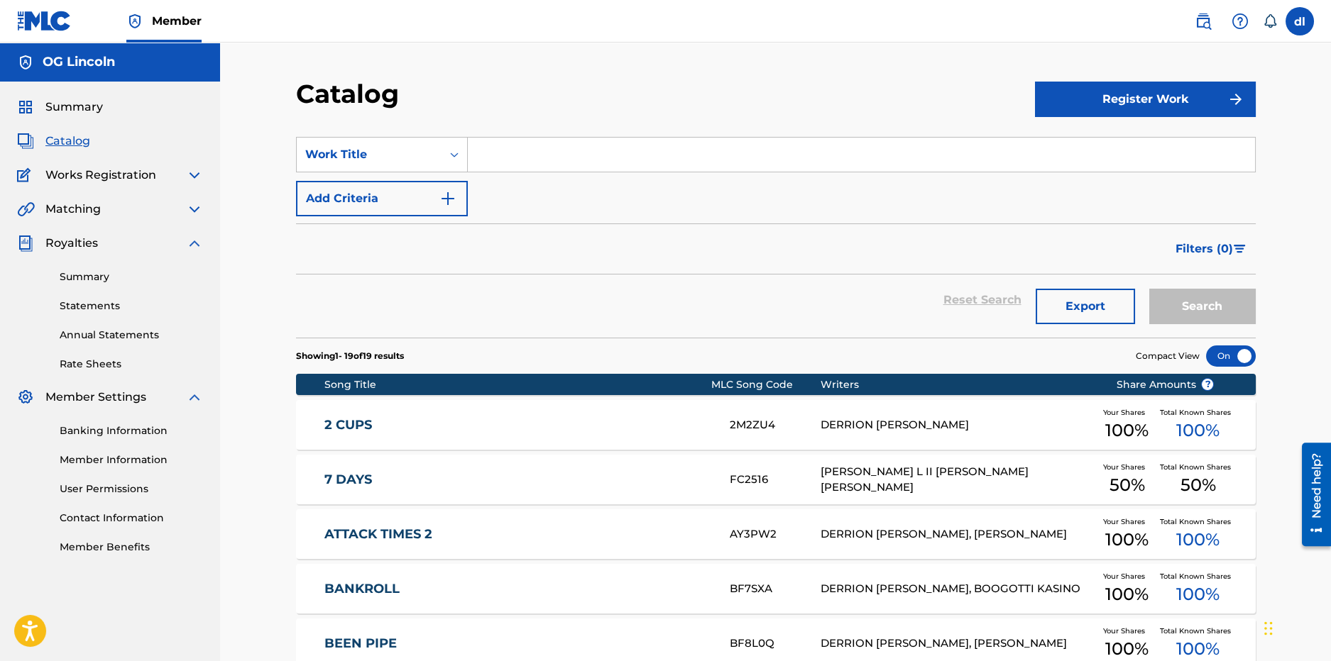
click at [1173, 100] on button "Register Work" at bounding box center [1145, 99] width 221 height 35
click at [1104, 145] on link "Individual" at bounding box center [1145, 145] width 221 height 34
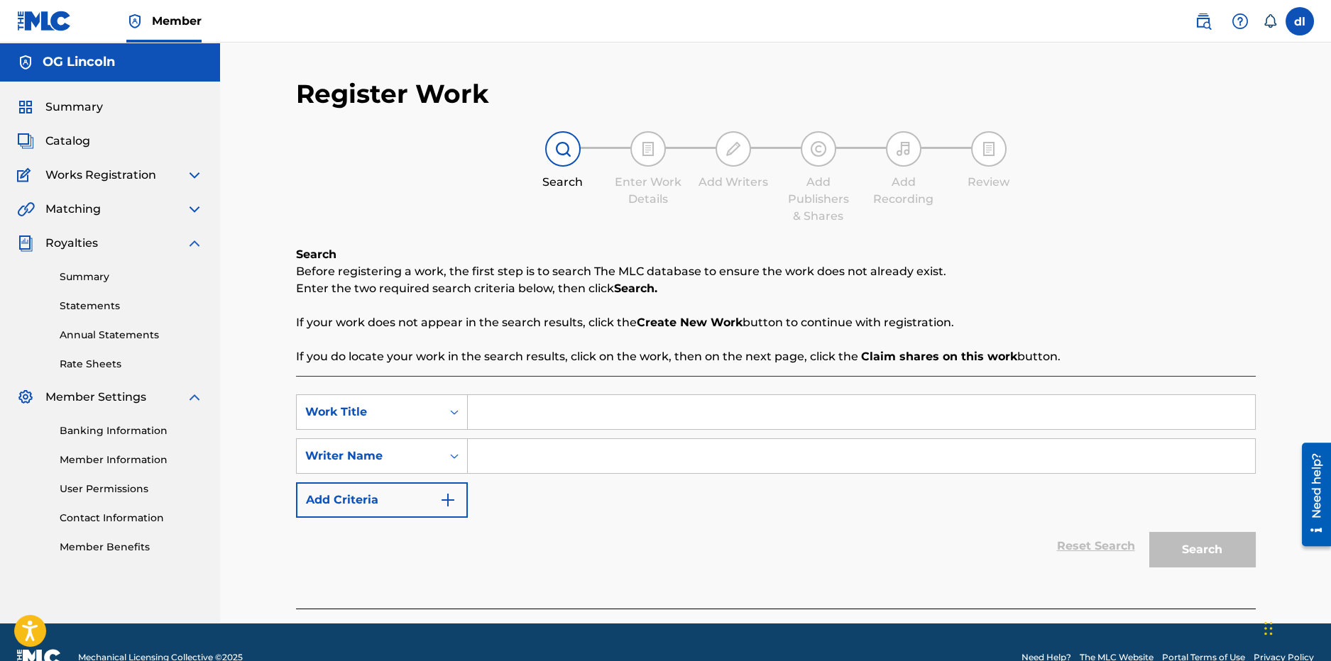
click at [544, 412] on input "Search Form" at bounding box center [861, 412] width 787 height 34
type input "fg"
click at [602, 451] on input "Search Form" at bounding box center [861, 456] width 787 height 34
type input "fh"
click at [1200, 546] on button "Search" at bounding box center [1202, 549] width 106 height 35
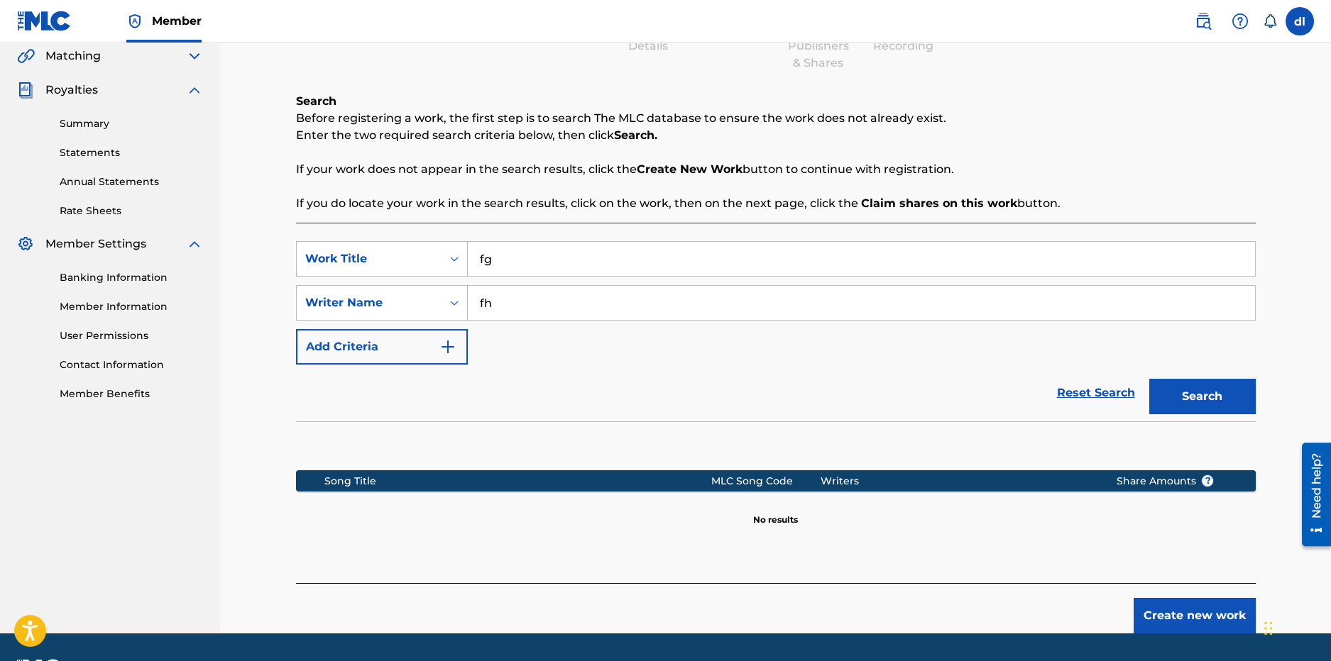
scroll to position [194, 0]
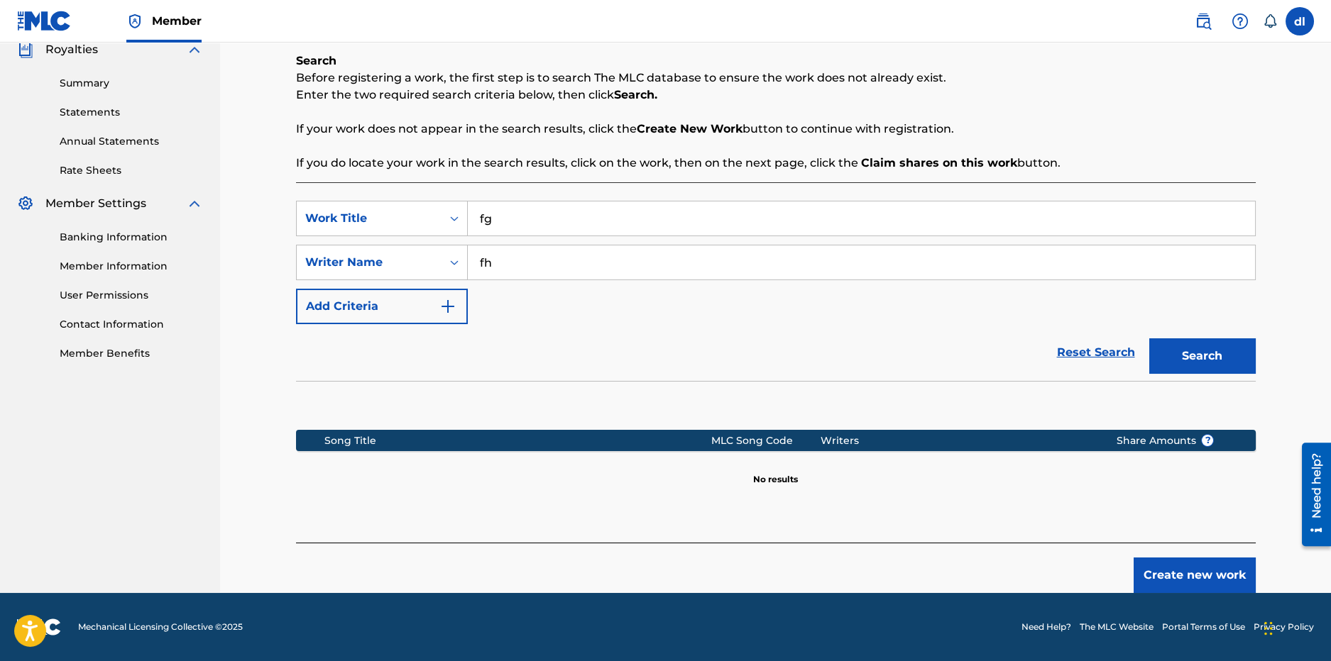
click at [1202, 573] on button "Create new work" at bounding box center [1194, 575] width 122 height 35
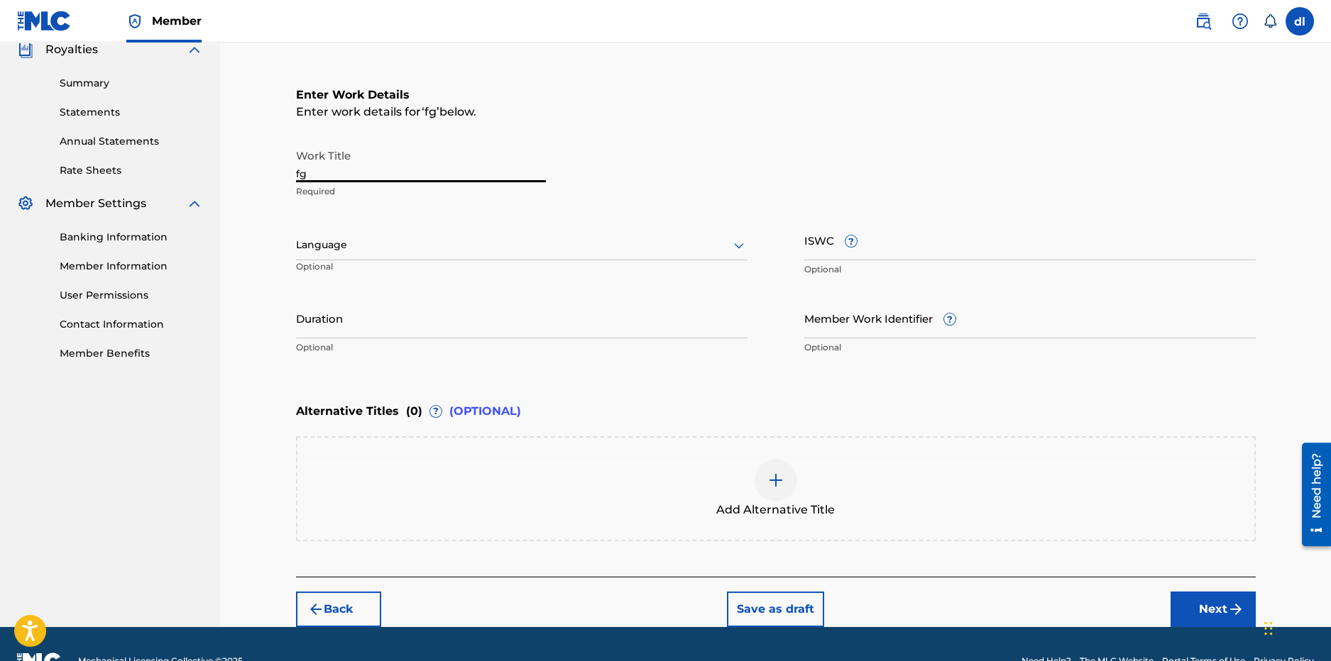
drag, startPoint x: 340, startPoint y: 180, endPoint x: 223, endPoint y: 171, distance: 117.5
click at [229, 171] on div "Register Work Search Enter Work Details Add Writers Add Publishers & Shares Add…" at bounding box center [775, 238] width 1111 height 779
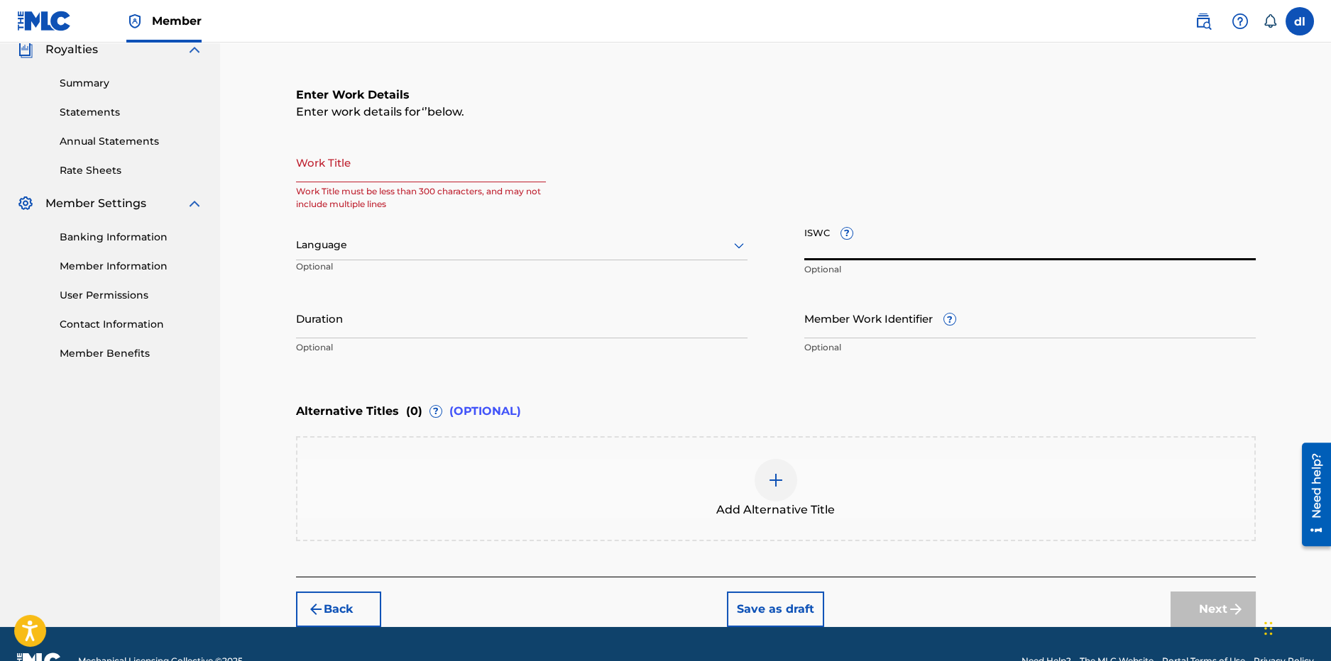
drag, startPoint x: 853, startPoint y: 252, endPoint x: 573, endPoint y: 197, distance: 285.8
click at [852, 251] on input "ISWC ?" at bounding box center [1029, 240] width 451 height 40
paste input "T-321.275.316-3"
type input "T-321.275.316-3"
drag, startPoint x: 421, startPoint y: 183, endPoint x: 395, endPoint y: 182, distance: 26.3
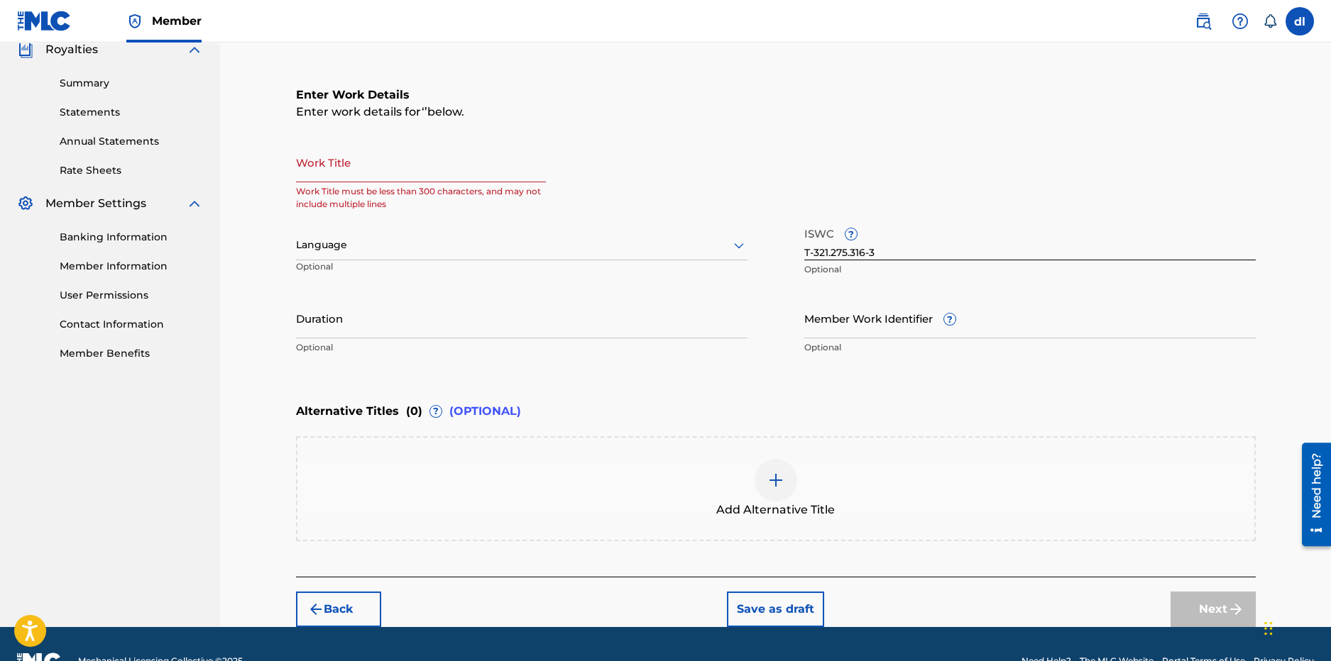
click at [421, 182] on div "Work Title Work Title must be less than 300 characters, and may not include mul…" at bounding box center [421, 174] width 250 height 64
click at [344, 170] on input "Work Title" at bounding box center [421, 162] width 250 height 40
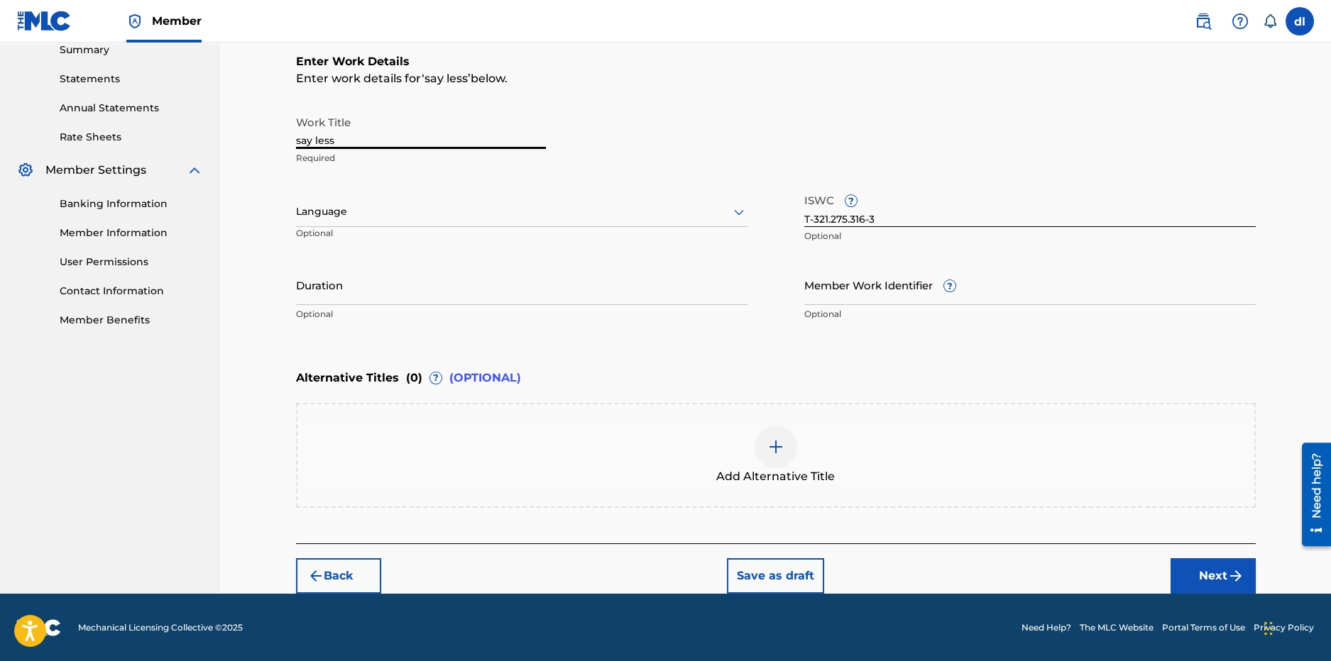
type input "say less"
click at [1216, 573] on button "Next" at bounding box center [1212, 576] width 85 height 35
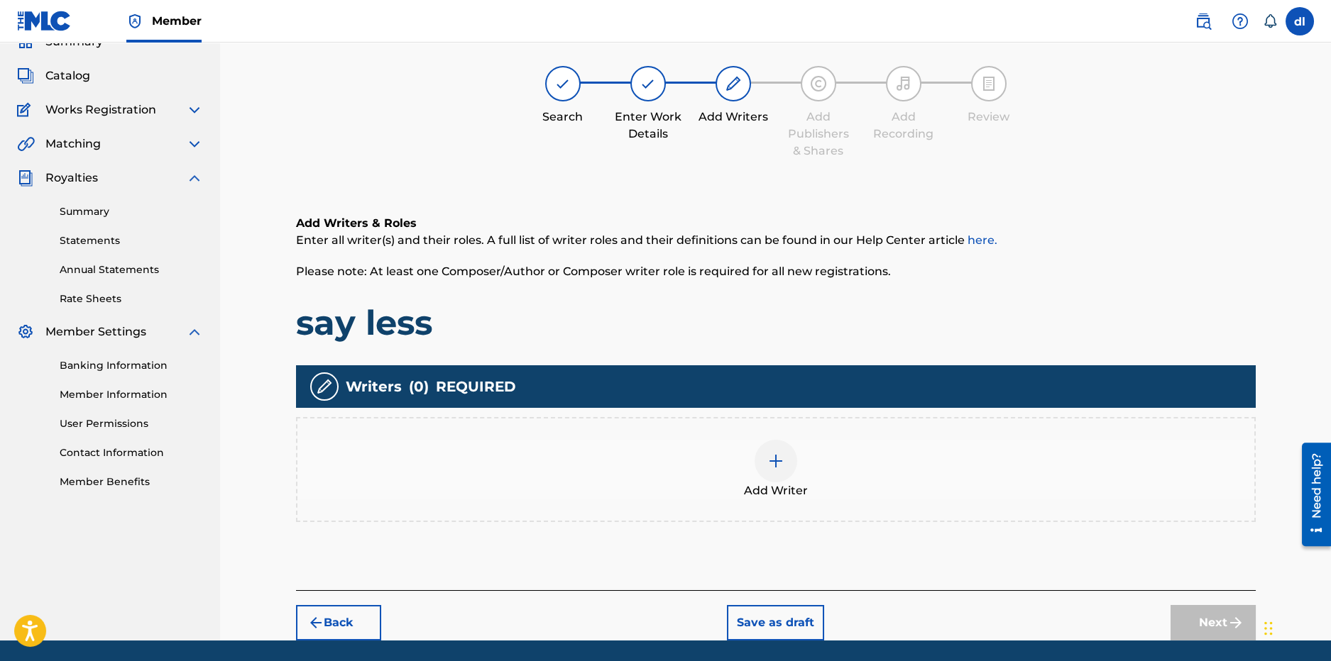
scroll to position [64, 0]
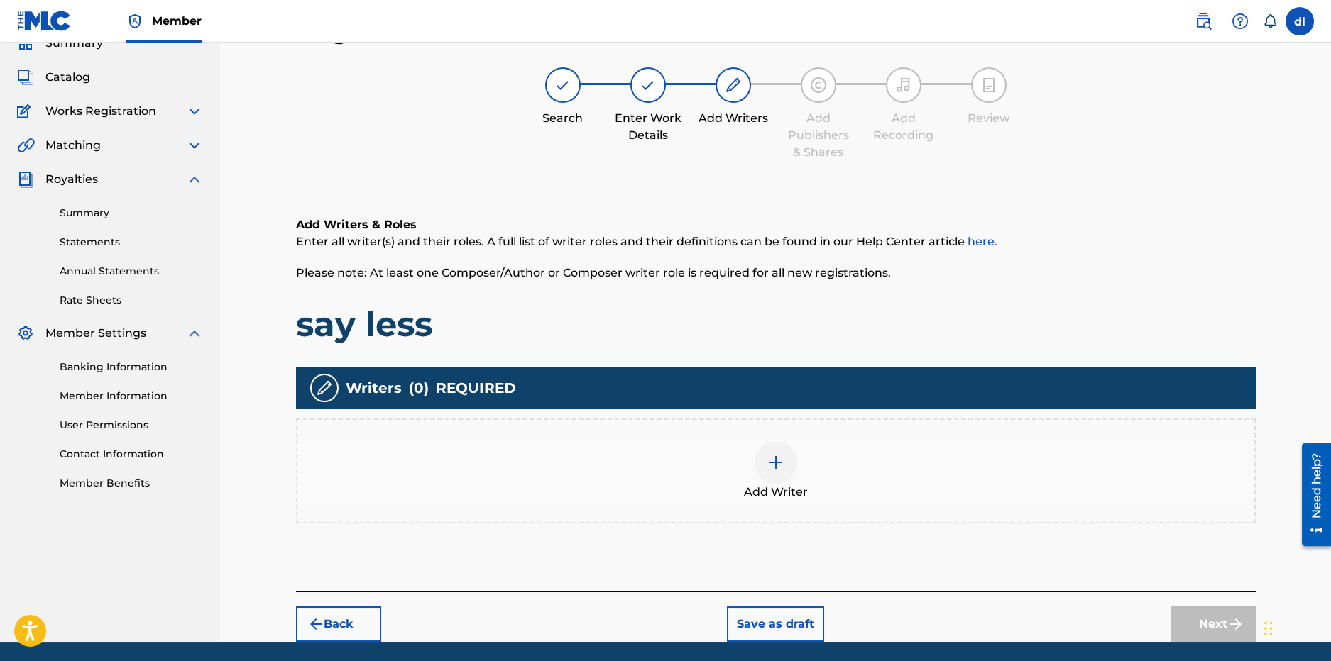
click at [740, 457] on div "Add Writer" at bounding box center [775, 471] width 957 height 60
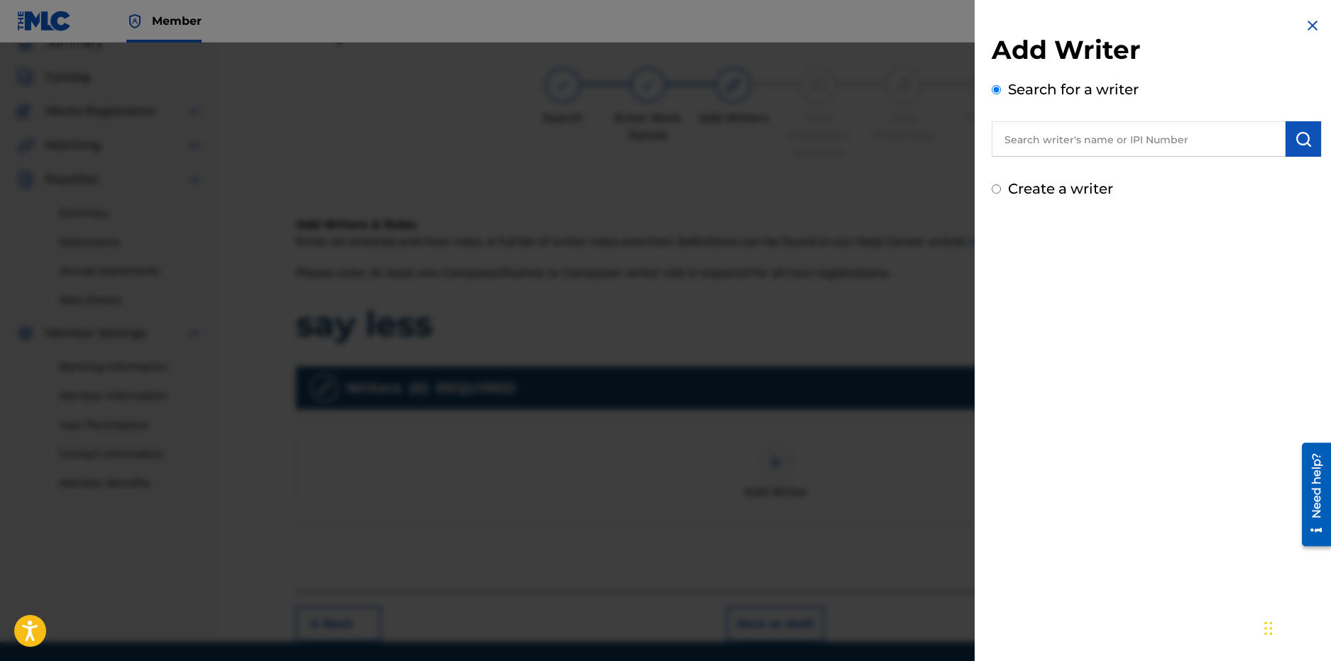
click at [1108, 140] on input "text" at bounding box center [1138, 138] width 294 height 35
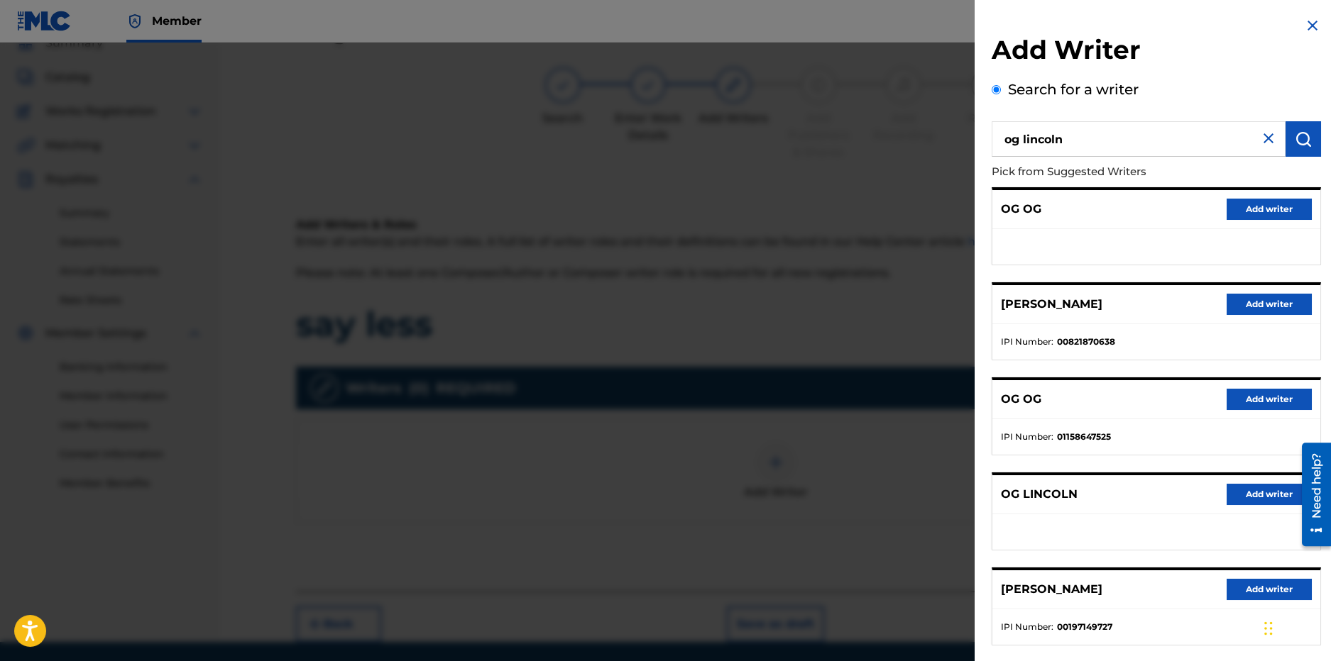
click at [1085, 143] on input "og lincoln" at bounding box center [1138, 138] width 294 height 35
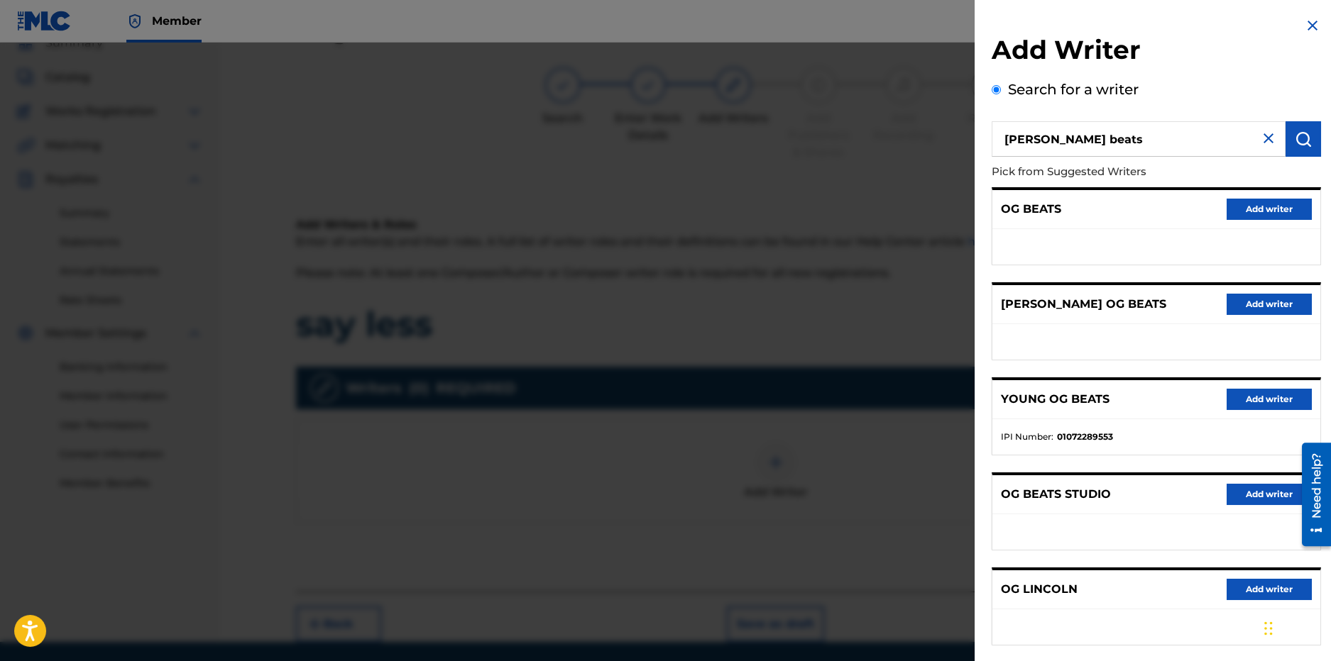
drag, startPoint x: 1118, startPoint y: 131, endPoint x: 926, endPoint y: 143, distance: 192.0
click at [926, 143] on div "Add Writer Search for a writer og lincoln beats Pick from Suggested Writers OG …" at bounding box center [665, 352] width 1331 height 619
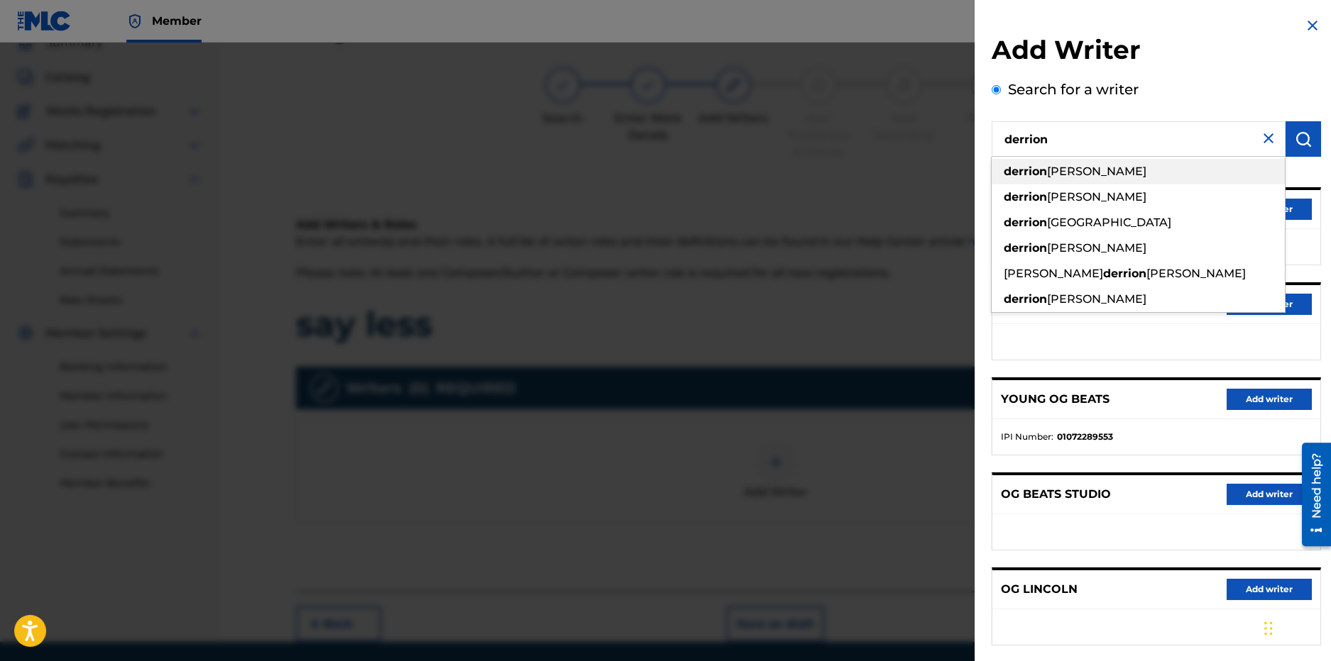
click at [1084, 182] on div "derrion demarkus lincoln" at bounding box center [1137, 172] width 293 height 26
type input "derrion demarkus lincoln"
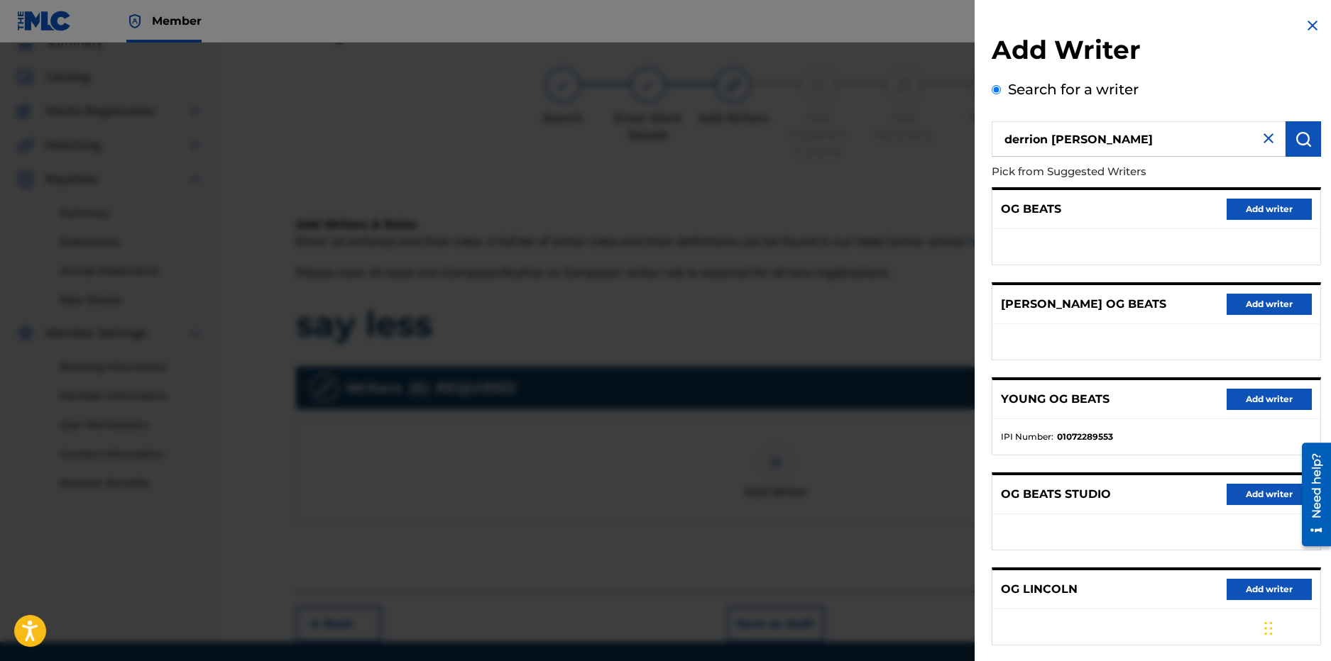
click at [1297, 143] on img "submit" at bounding box center [1303, 139] width 17 height 17
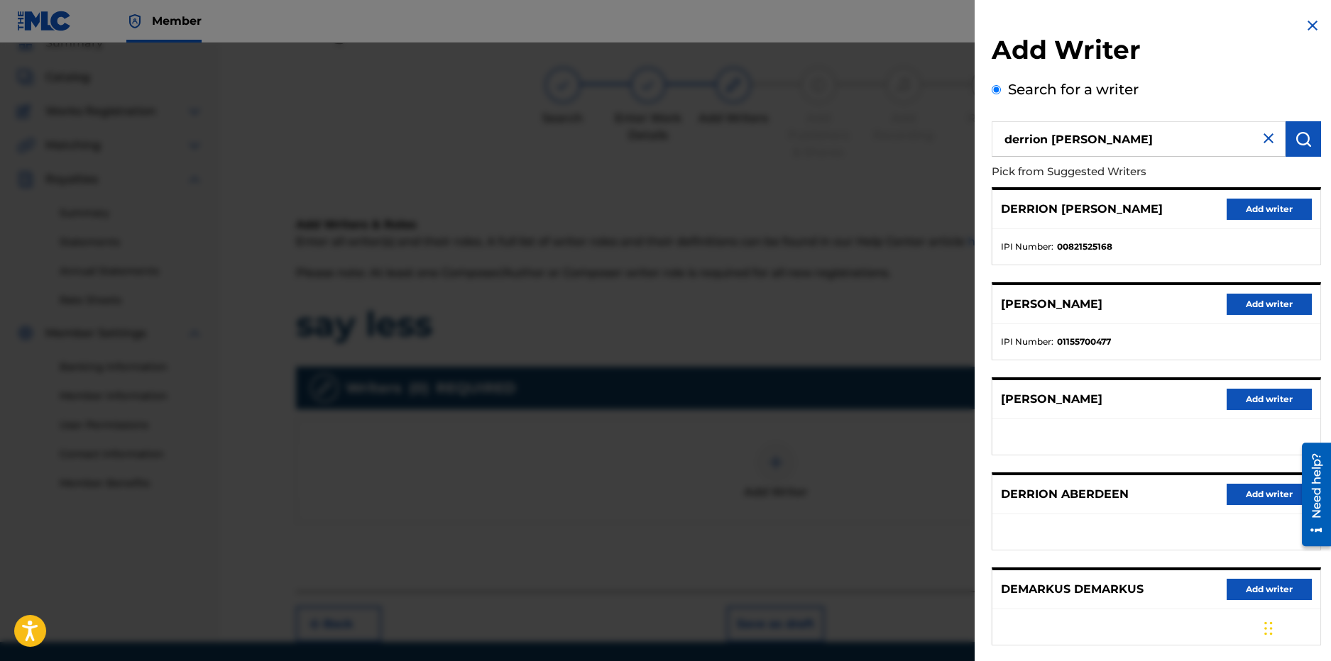
click at [1250, 210] on button "Add writer" at bounding box center [1268, 209] width 85 height 21
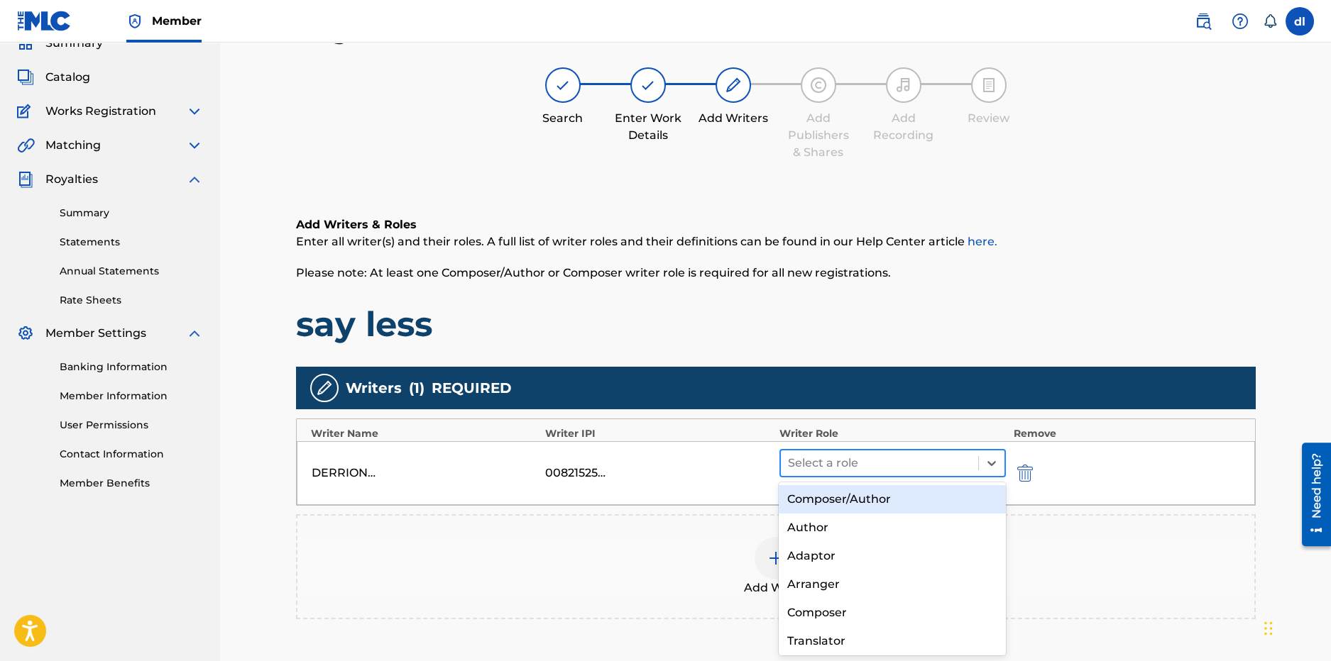
click at [845, 459] on div at bounding box center [880, 464] width 184 height 20
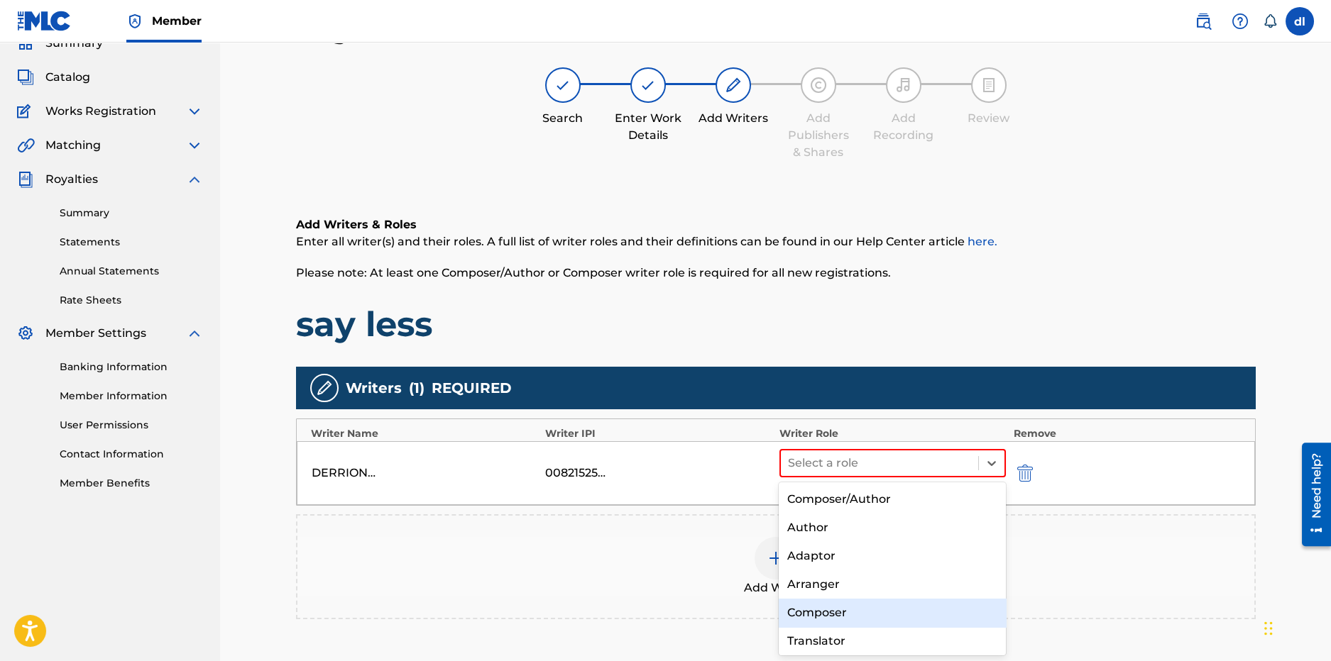
click at [807, 621] on div "Composer" at bounding box center [892, 613] width 227 height 28
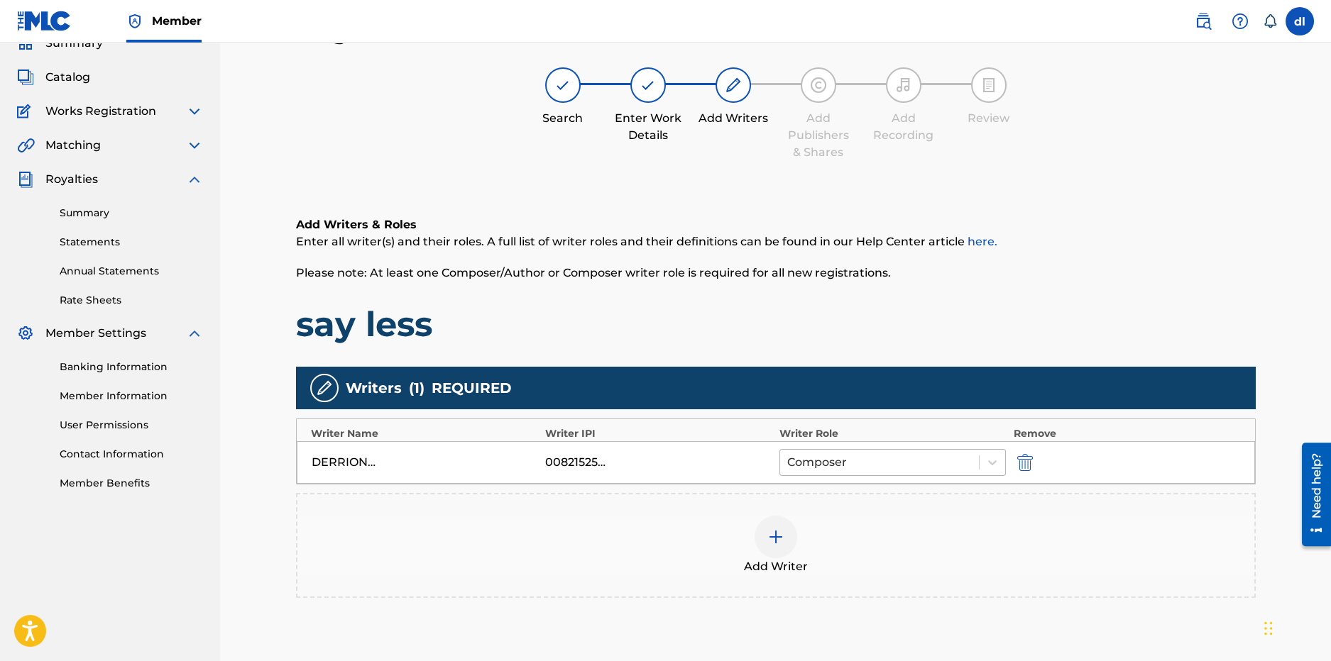
click at [833, 466] on div at bounding box center [879, 463] width 185 height 20
click at [674, 330] on h1 "say less" at bounding box center [776, 324] width 960 height 43
click at [855, 478] on div "DERRION DEMARKUS LINCOLN 00821525168 Composer" at bounding box center [776, 462] width 958 height 43
click at [812, 461] on div at bounding box center [879, 463] width 185 height 20
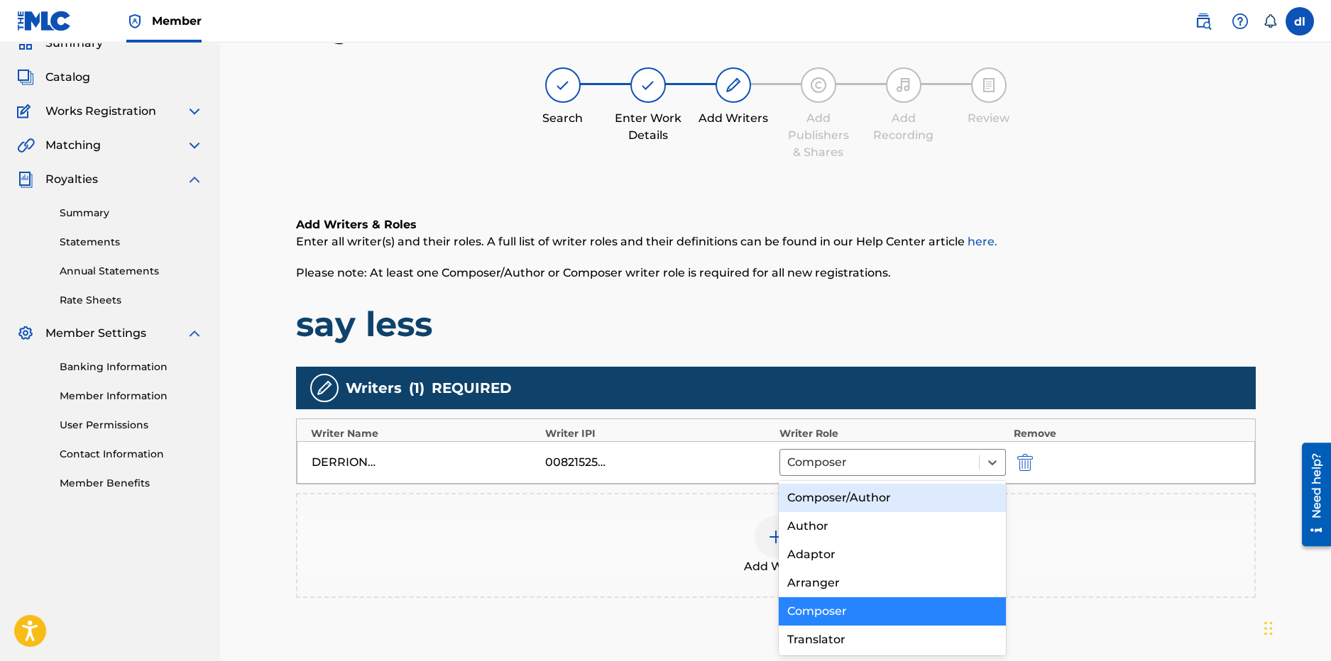
click at [770, 518] on div at bounding box center [775, 537] width 43 height 43
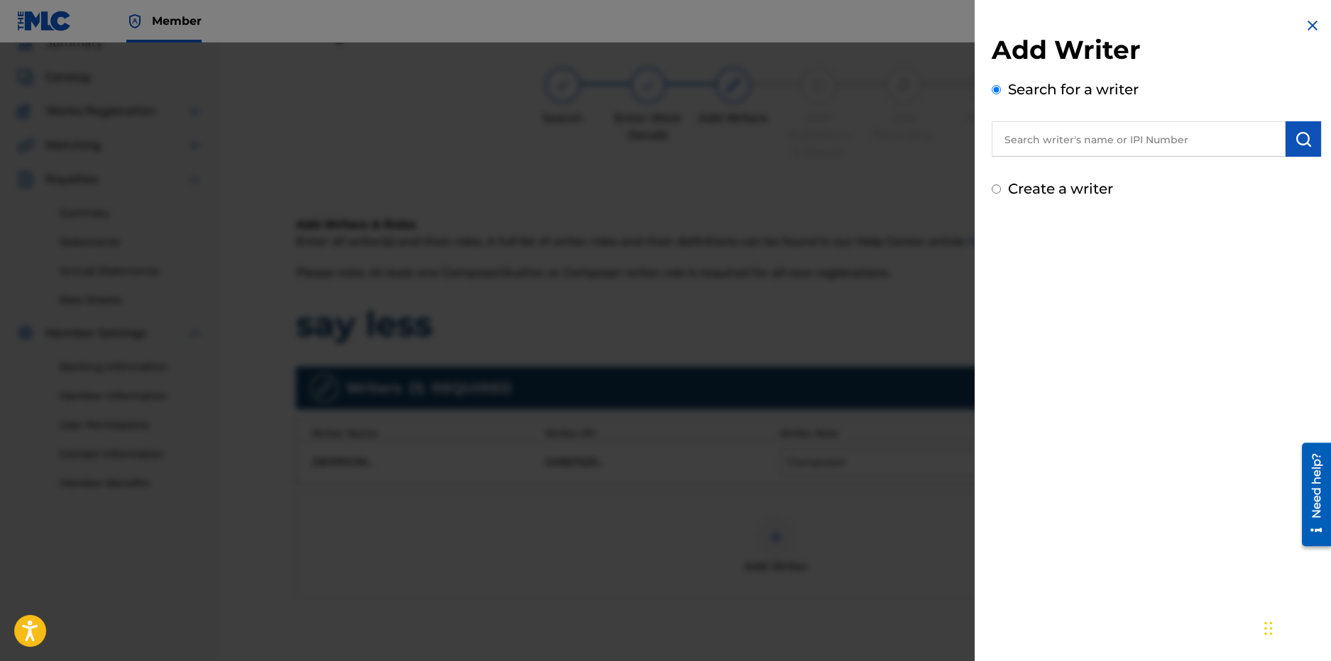
click at [1162, 152] on input "text" at bounding box center [1138, 138] width 294 height 35
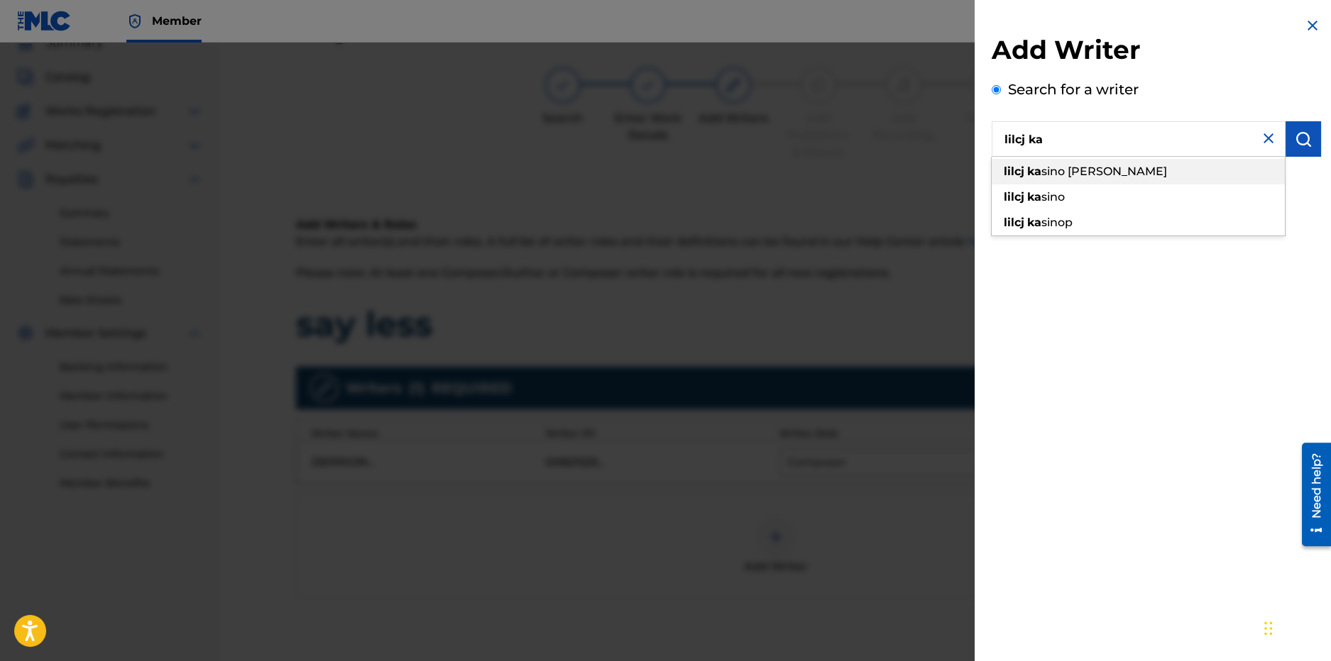
click at [1051, 194] on span "sino" at bounding box center [1052, 196] width 23 height 13
type input "lilcj kasino"
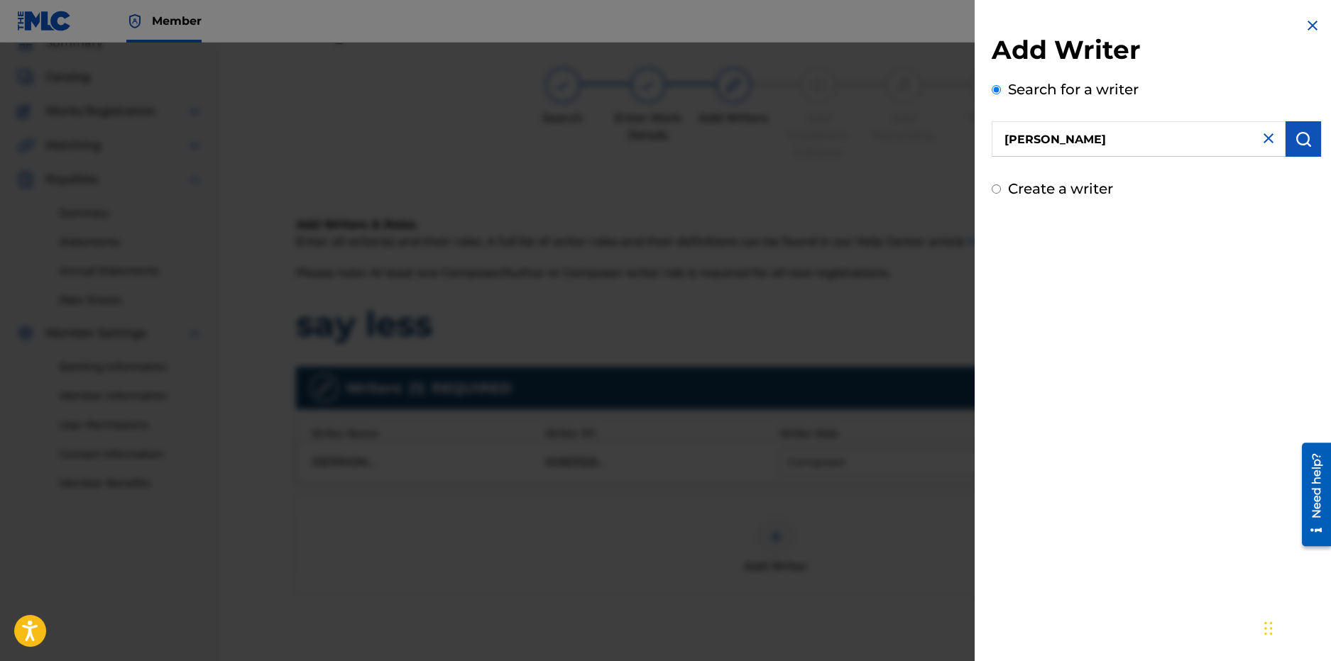
click at [1298, 136] on img "submit" at bounding box center [1303, 139] width 17 height 17
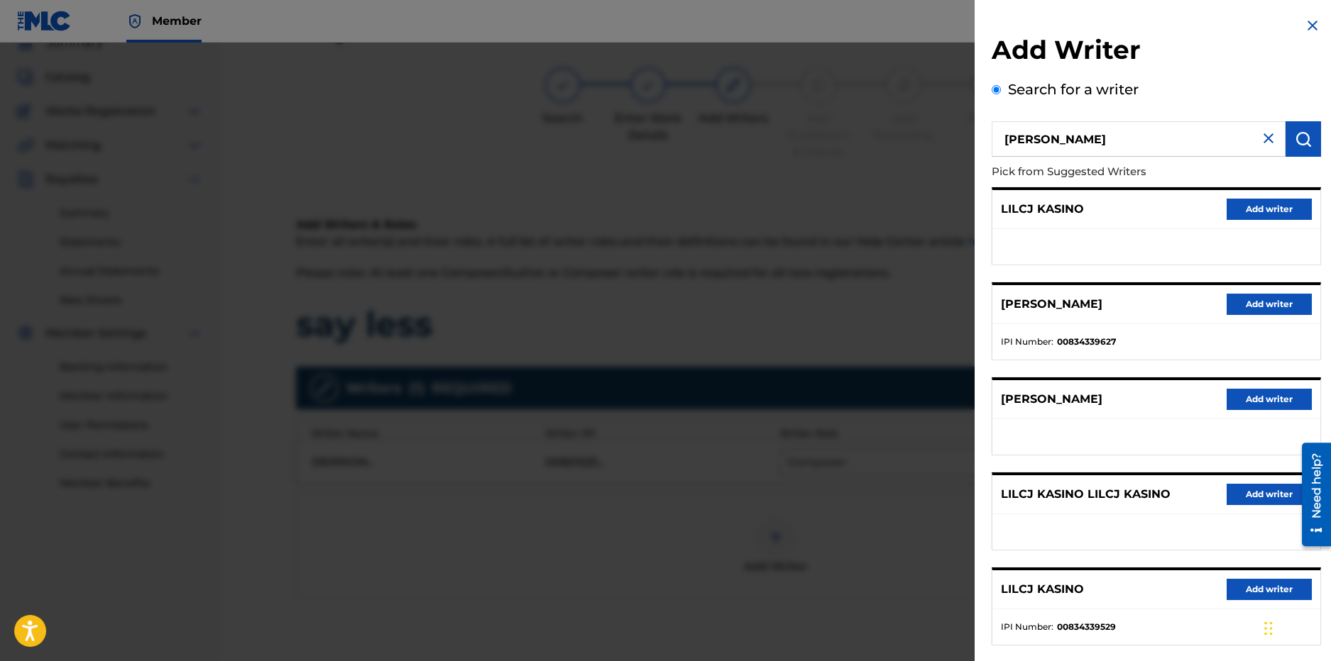
click at [1290, 312] on button "Add writer" at bounding box center [1268, 304] width 85 height 21
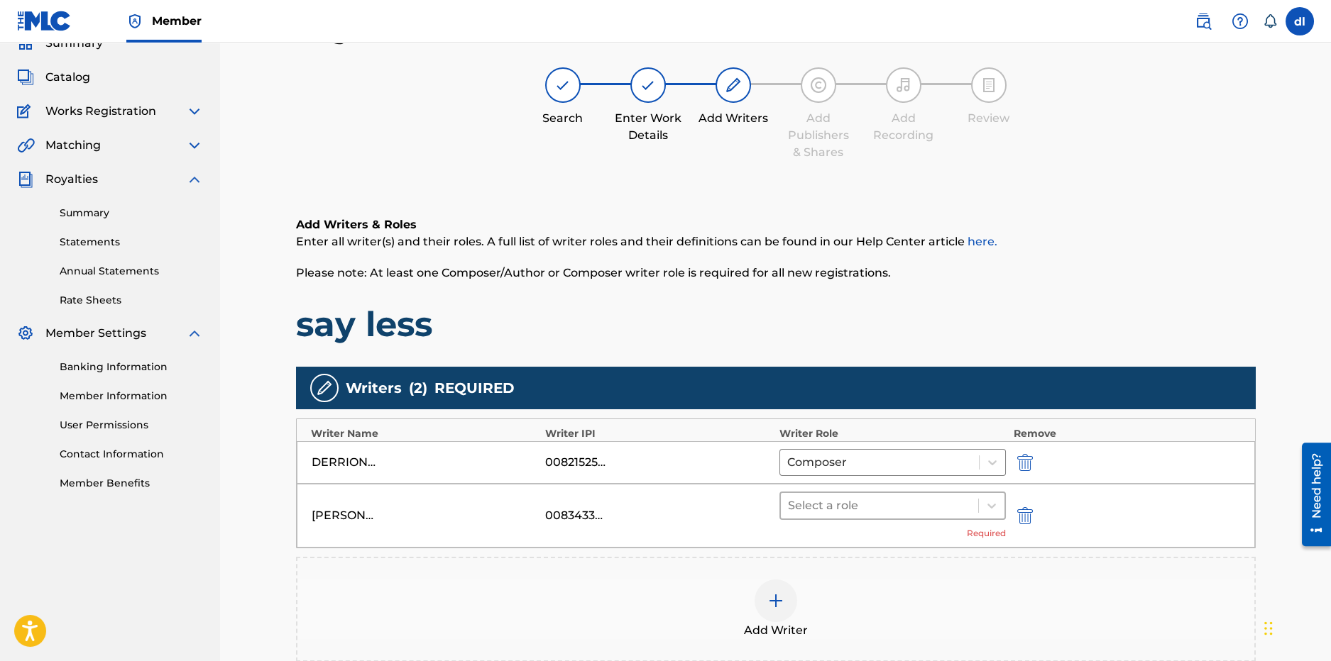
click at [881, 507] on div at bounding box center [880, 506] width 184 height 20
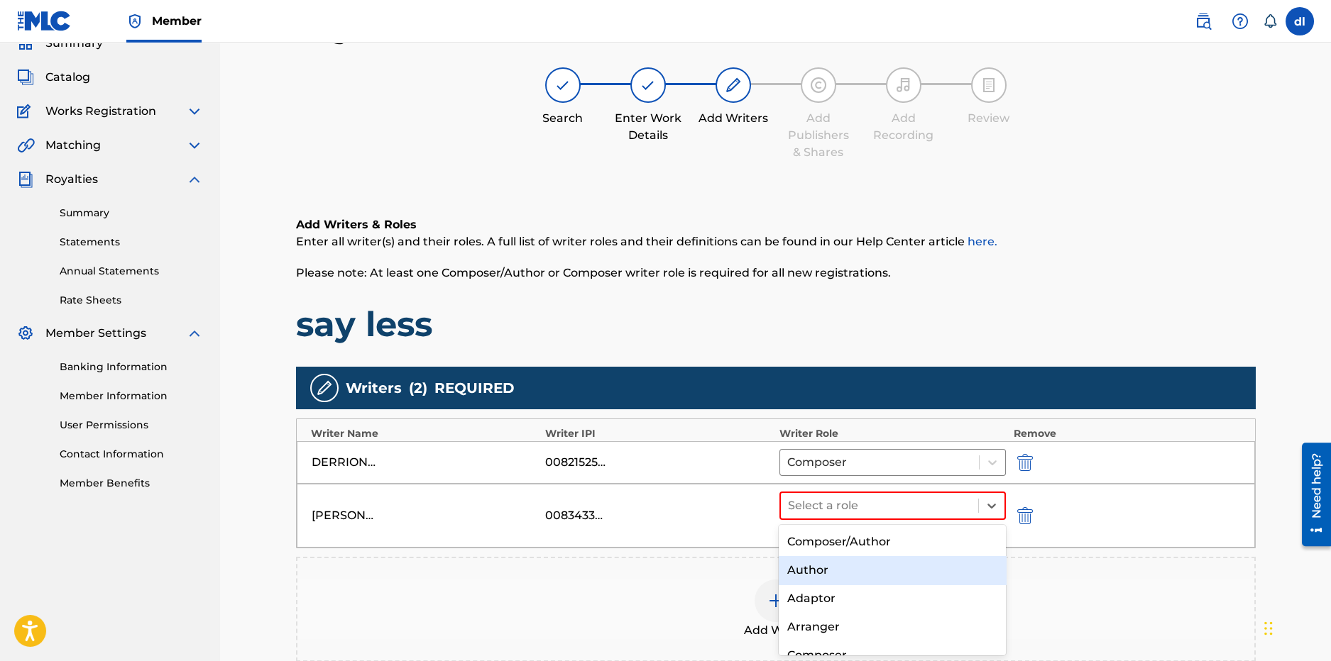
click at [847, 574] on div "Author" at bounding box center [892, 570] width 227 height 28
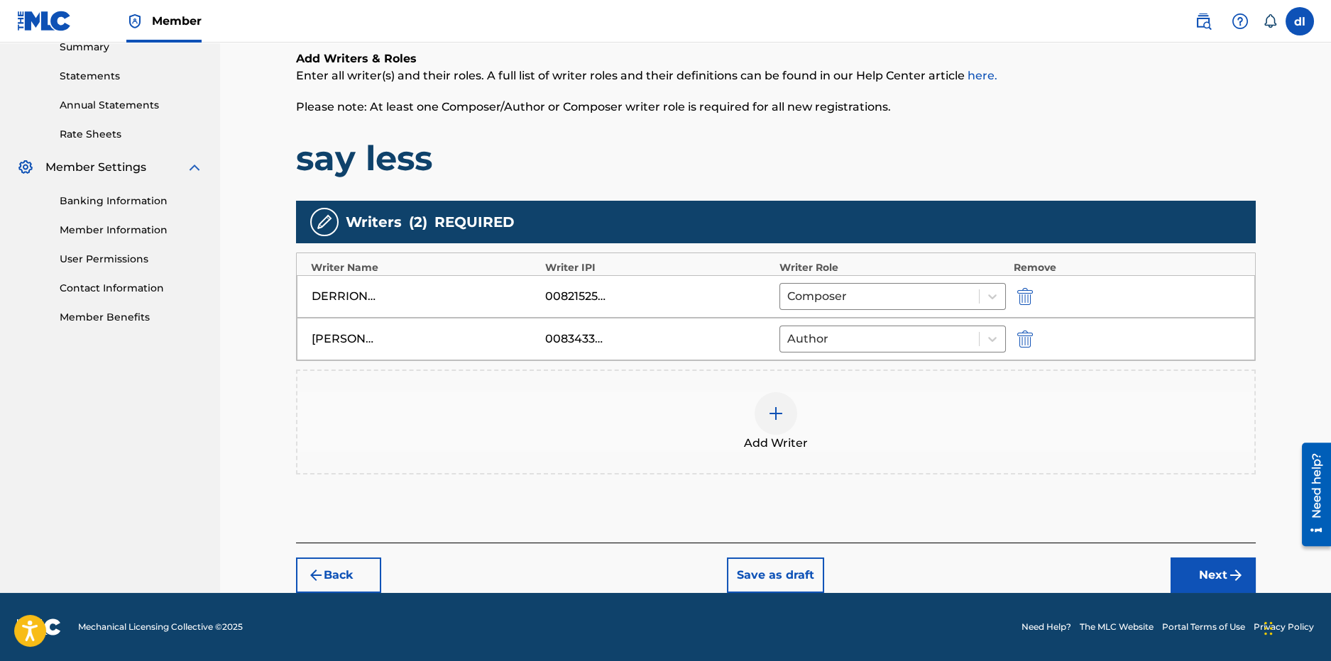
click at [1210, 581] on button "Next" at bounding box center [1212, 575] width 85 height 35
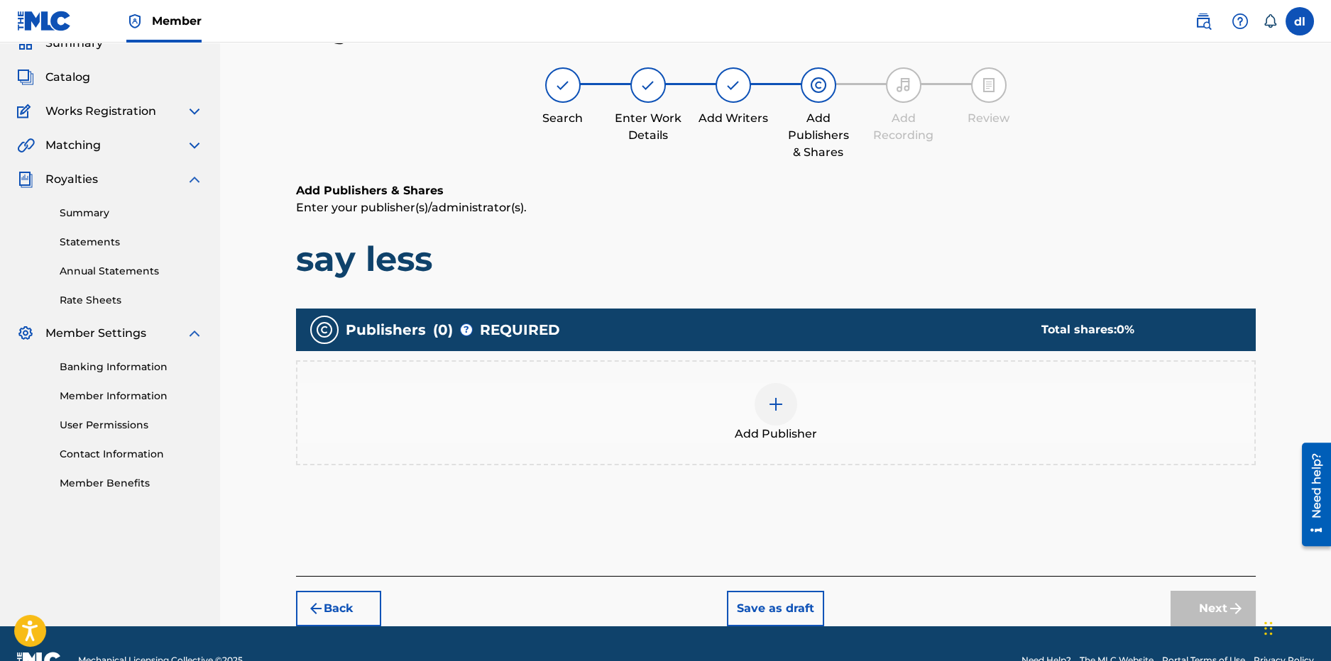
click at [770, 408] on img at bounding box center [775, 404] width 17 height 17
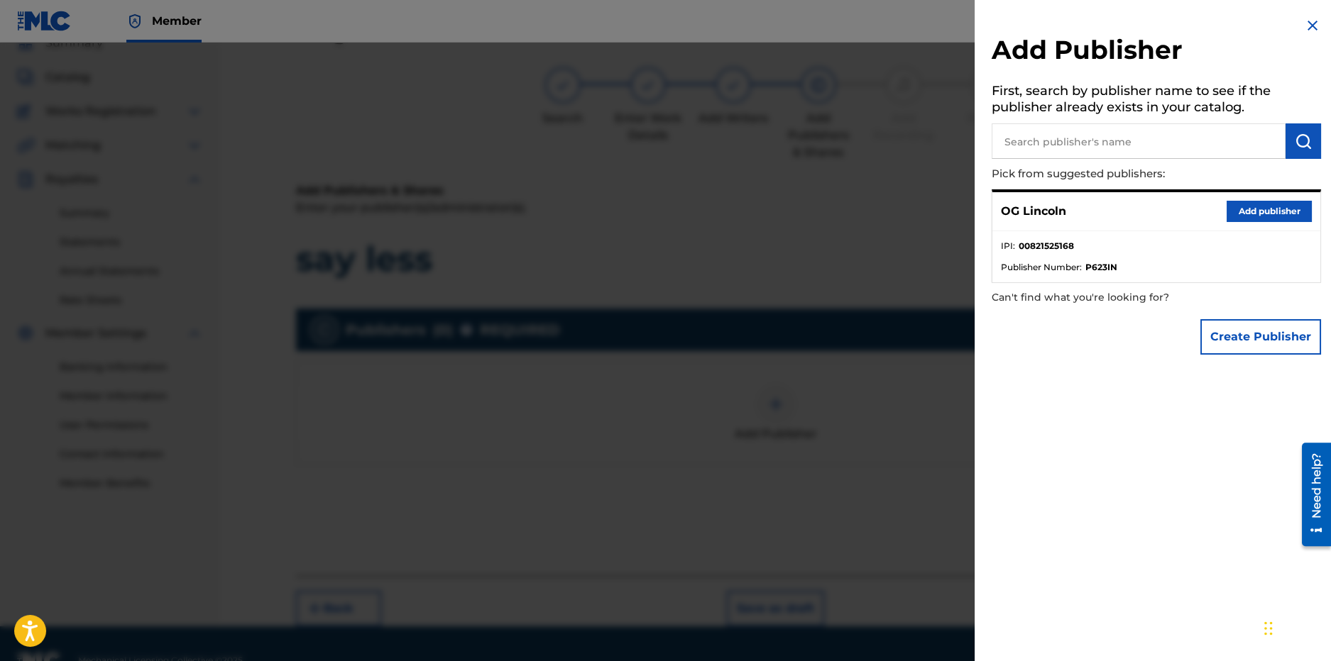
click at [1250, 207] on button "Add publisher" at bounding box center [1268, 211] width 85 height 21
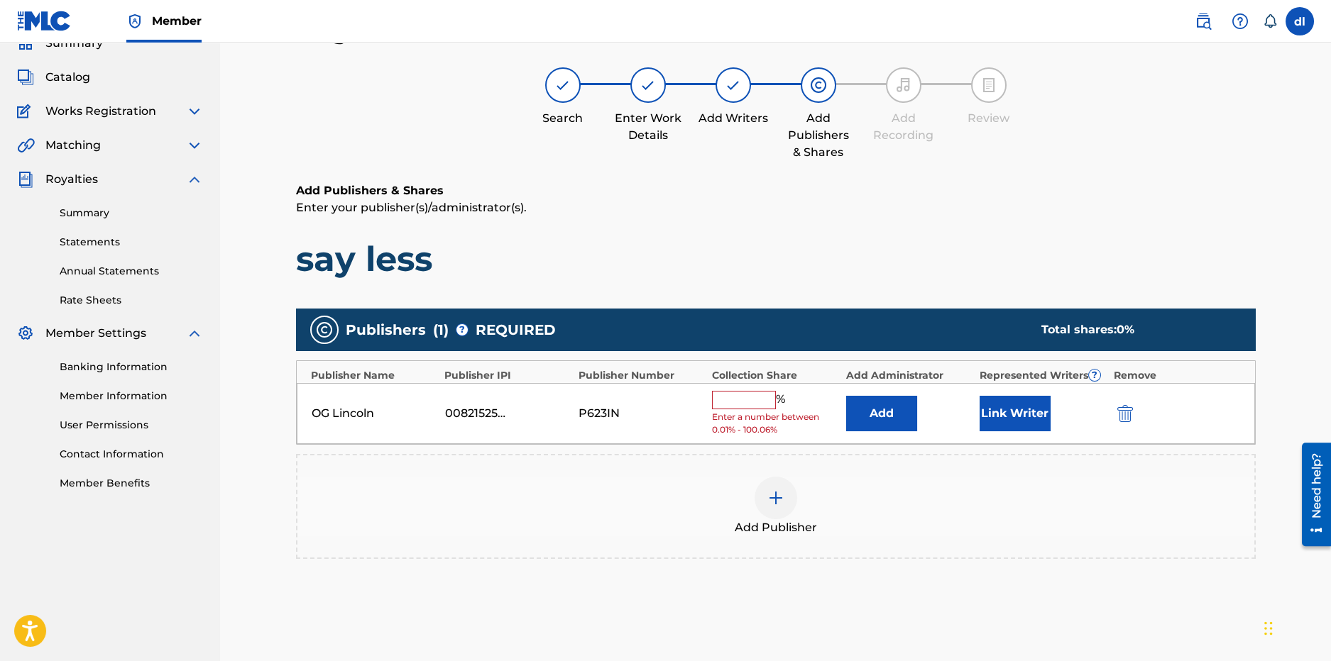
click at [727, 411] on span "Enter a number between 0.01% - 100.06%" at bounding box center [775, 424] width 126 height 26
drag, startPoint x: 727, startPoint y: 396, endPoint x: 714, endPoint y: 396, distance: 12.8
click at [727, 396] on input "text" at bounding box center [744, 400] width 64 height 18
type input "100"
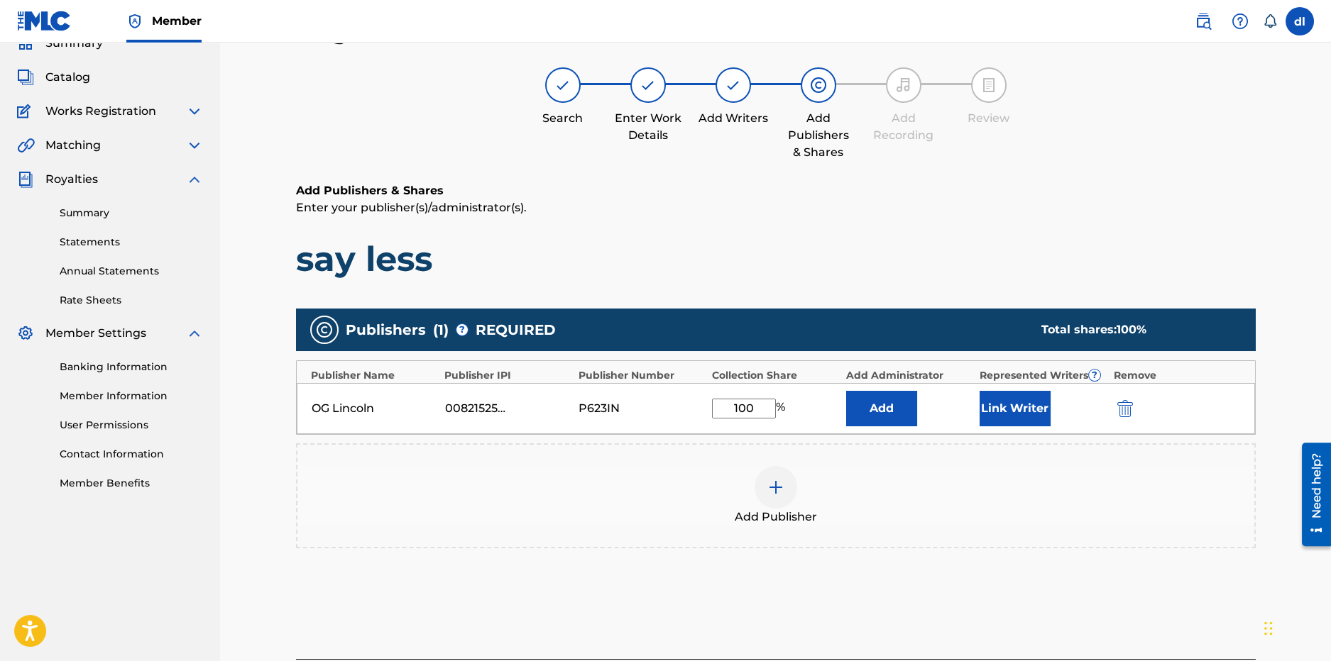
click at [994, 404] on button "Link Writer" at bounding box center [1014, 408] width 71 height 35
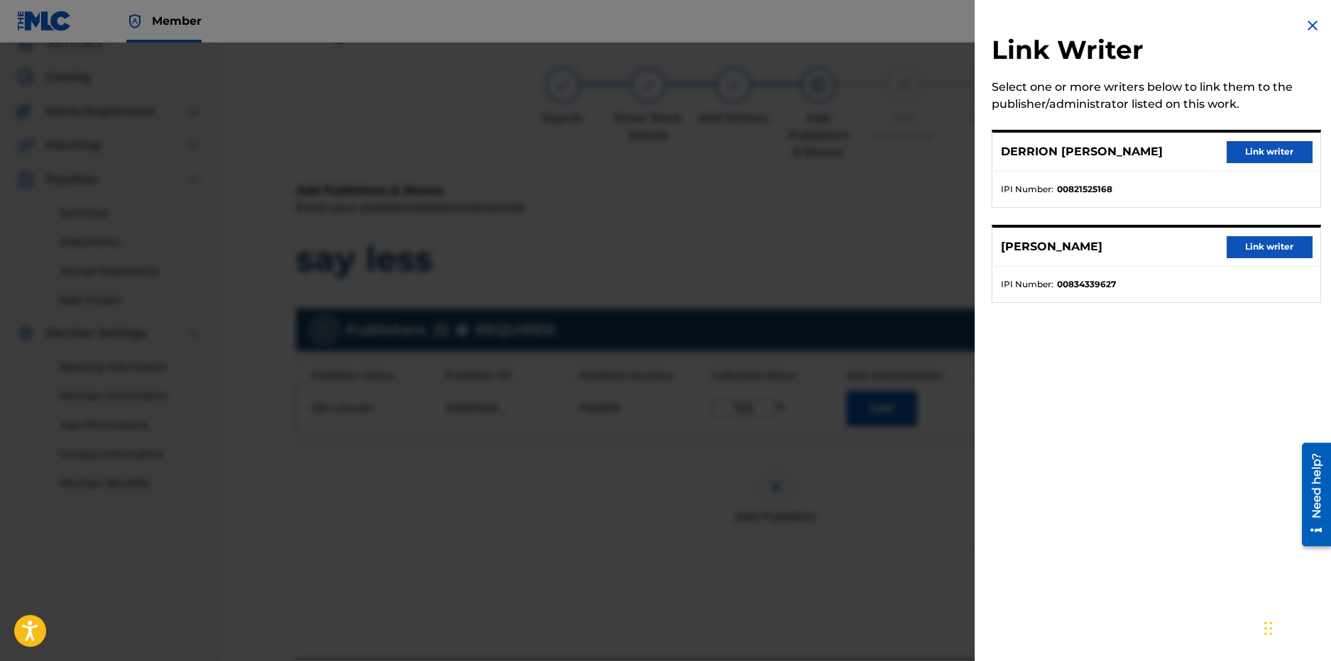
click at [1265, 156] on button "Link writer" at bounding box center [1268, 151] width 85 height 21
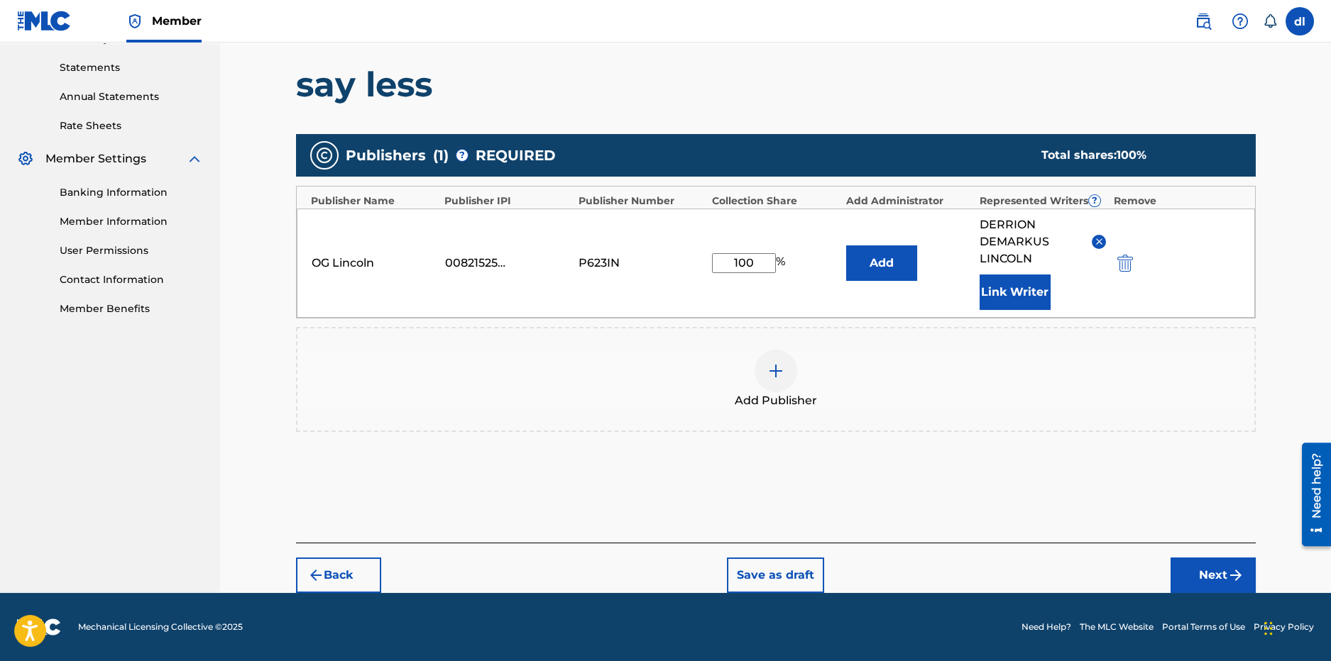
click at [1189, 573] on button "Next" at bounding box center [1212, 575] width 85 height 35
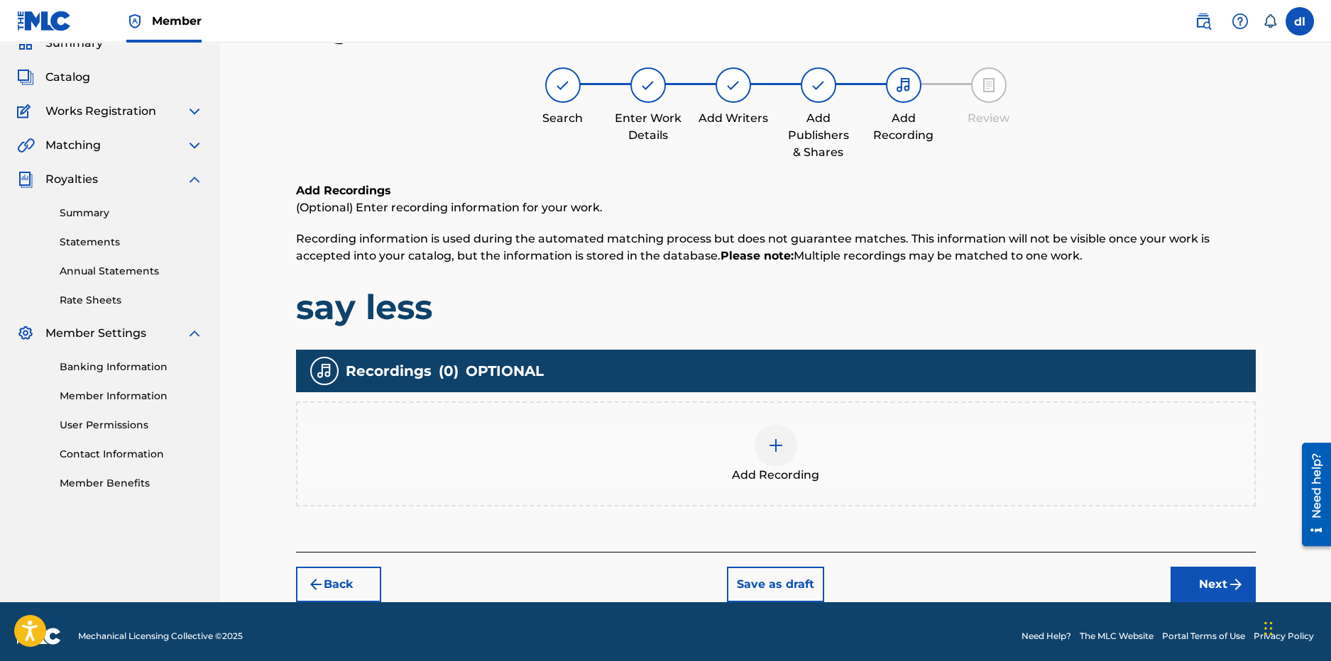
click at [781, 457] on div at bounding box center [775, 445] width 43 height 43
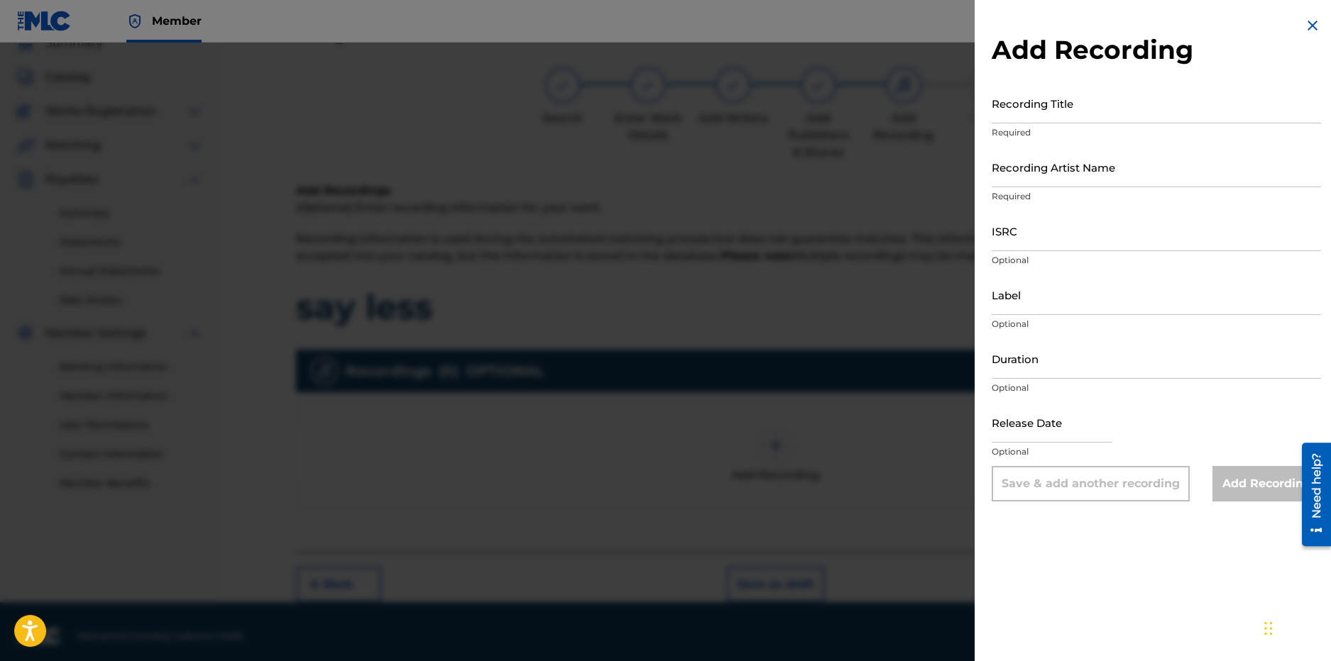
drag, startPoint x: 1109, startPoint y: 117, endPoint x: 867, endPoint y: 102, distance: 242.5
click at [1109, 118] on input "Recording Title" at bounding box center [1155, 103] width 329 height 40
click at [924, 297] on div at bounding box center [665, 373] width 1331 height 661
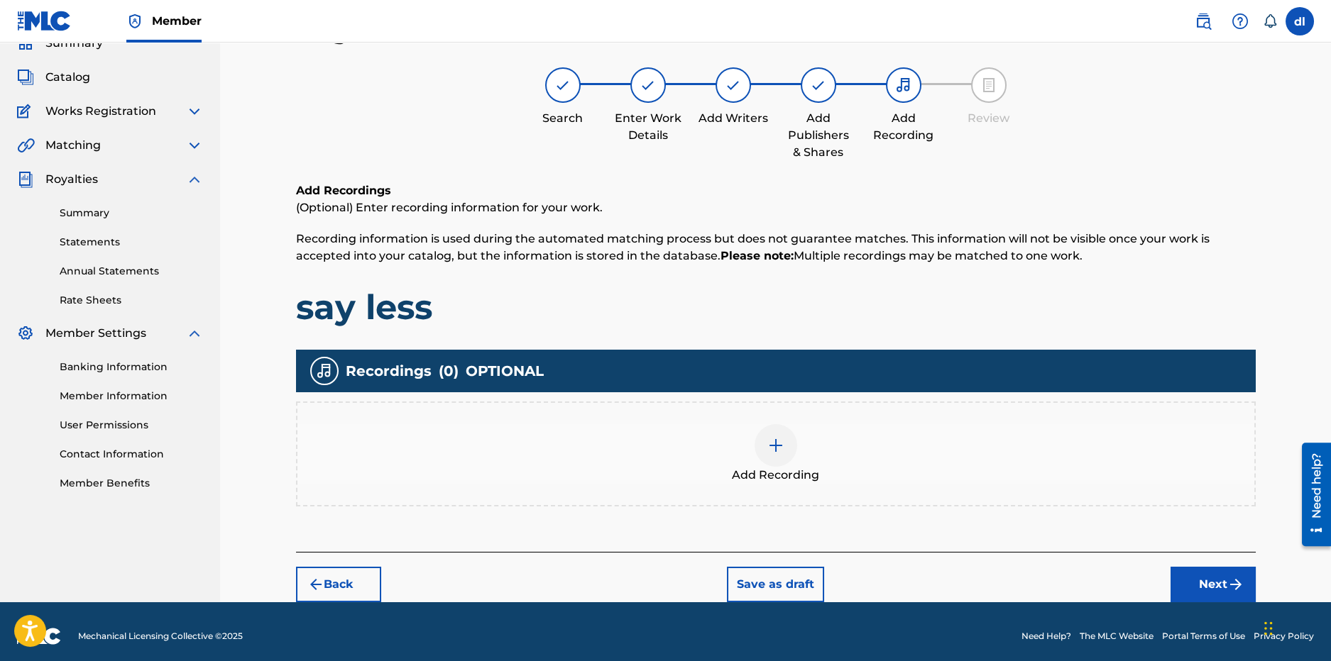
click at [1196, 593] on button "Next" at bounding box center [1212, 584] width 85 height 35
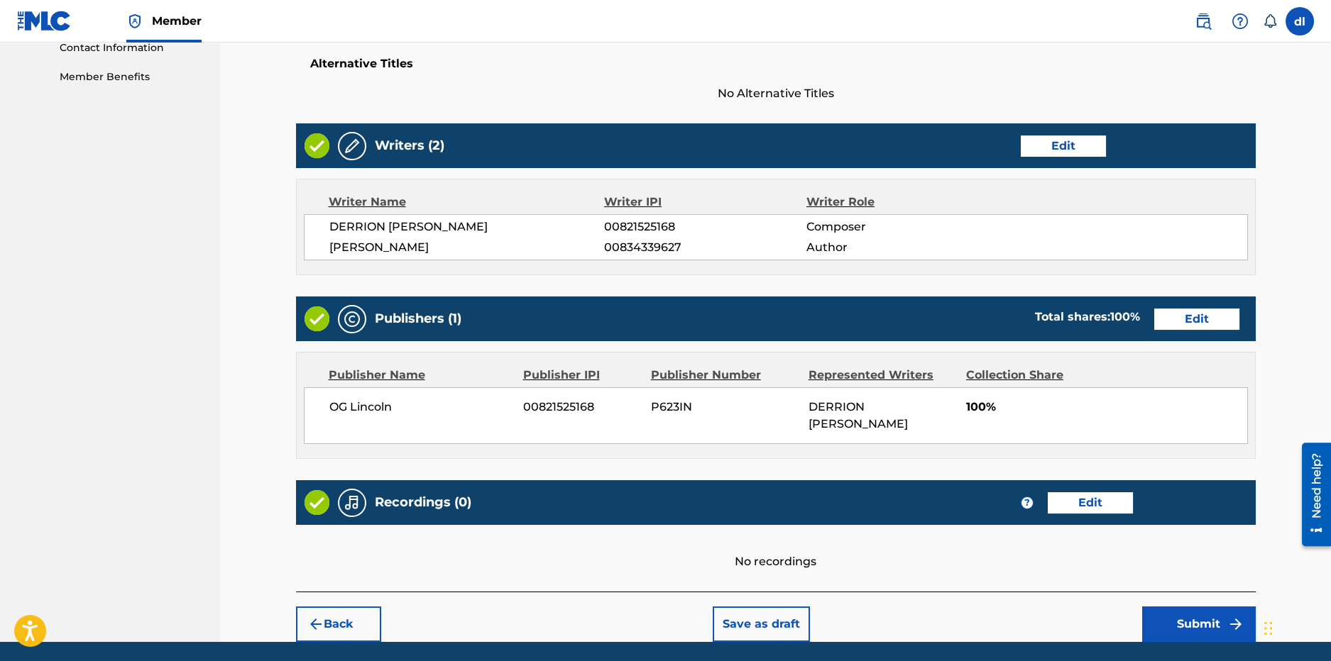
scroll to position [519, 0]
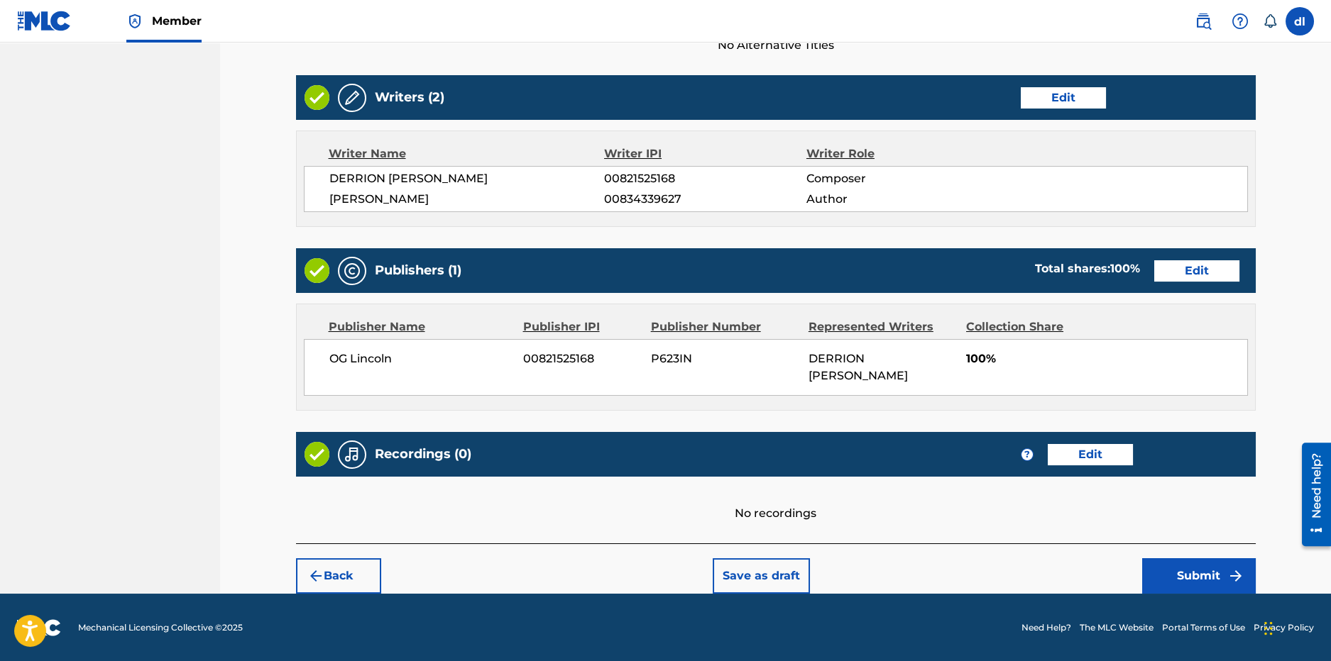
click at [1187, 572] on button "Submit" at bounding box center [1199, 576] width 114 height 35
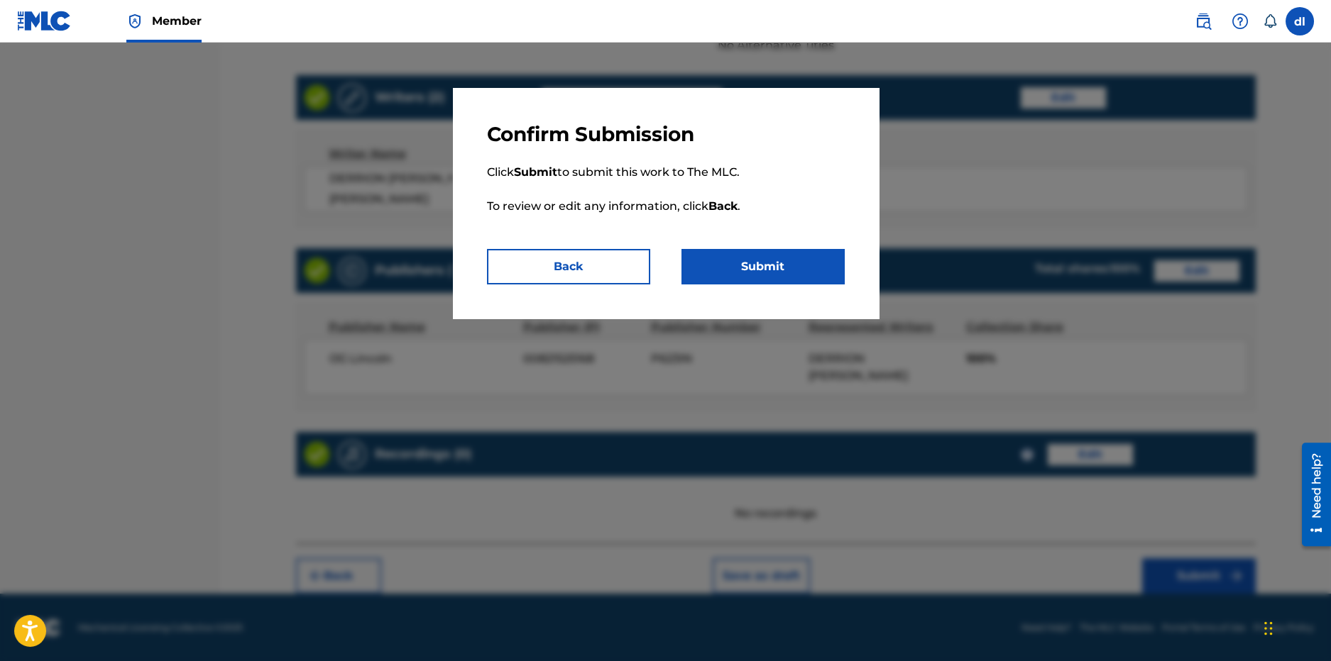
click at [741, 259] on button "Submit" at bounding box center [762, 266] width 163 height 35
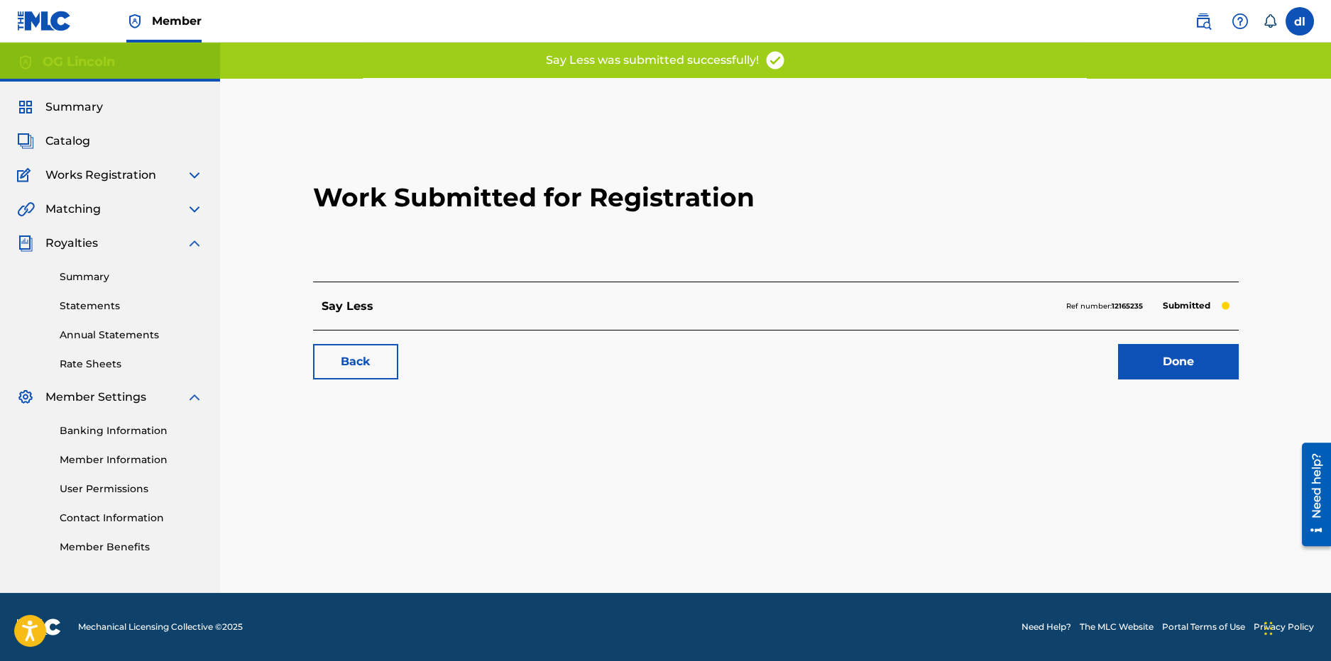
click at [1174, 366] on link "Done" at bounding box center [1178, 361] width 121 height 35
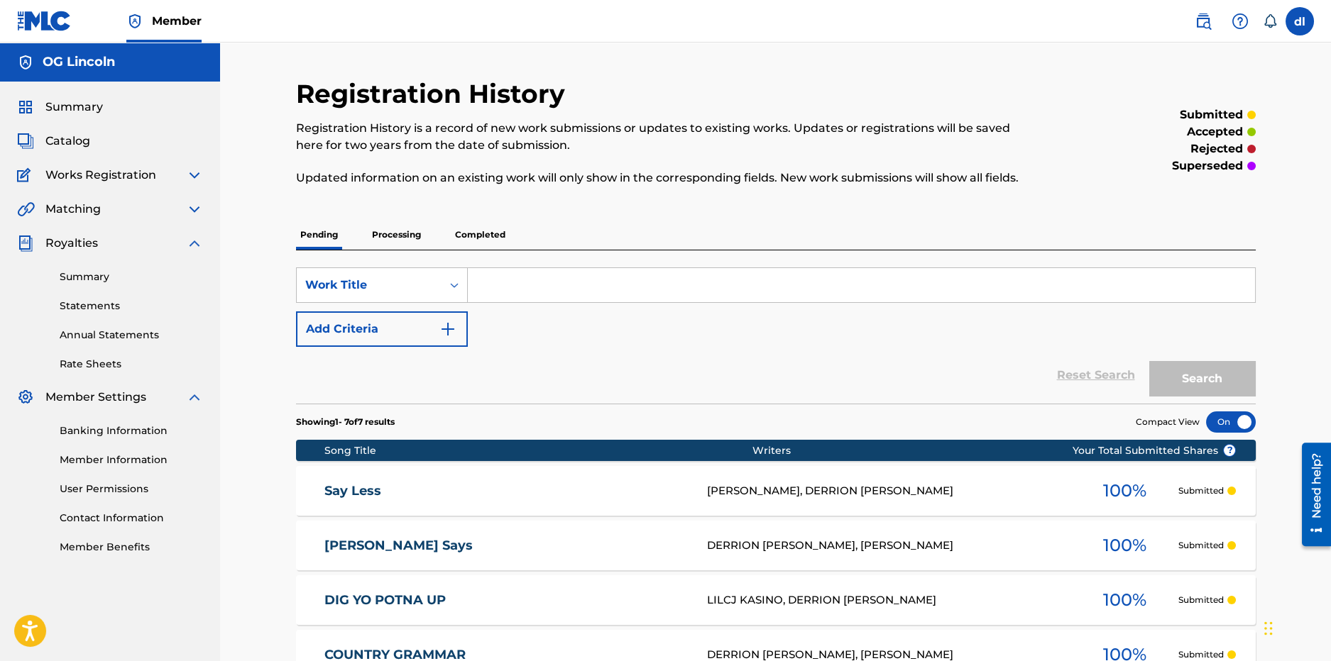
click at [98, 109] on span "Summary" at bounding box center [73, 107] width 57 height 17
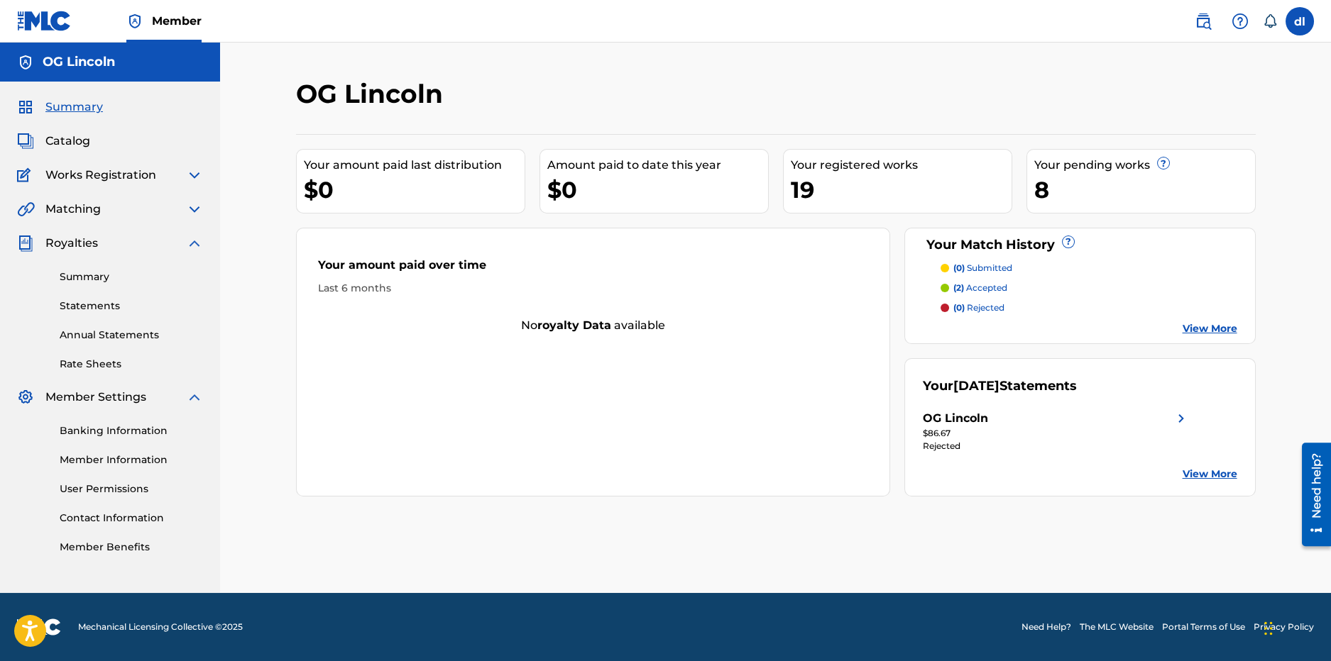
click at [75, 140] on span "Catalog" at bounding box center [67, 141] width 45 height 17
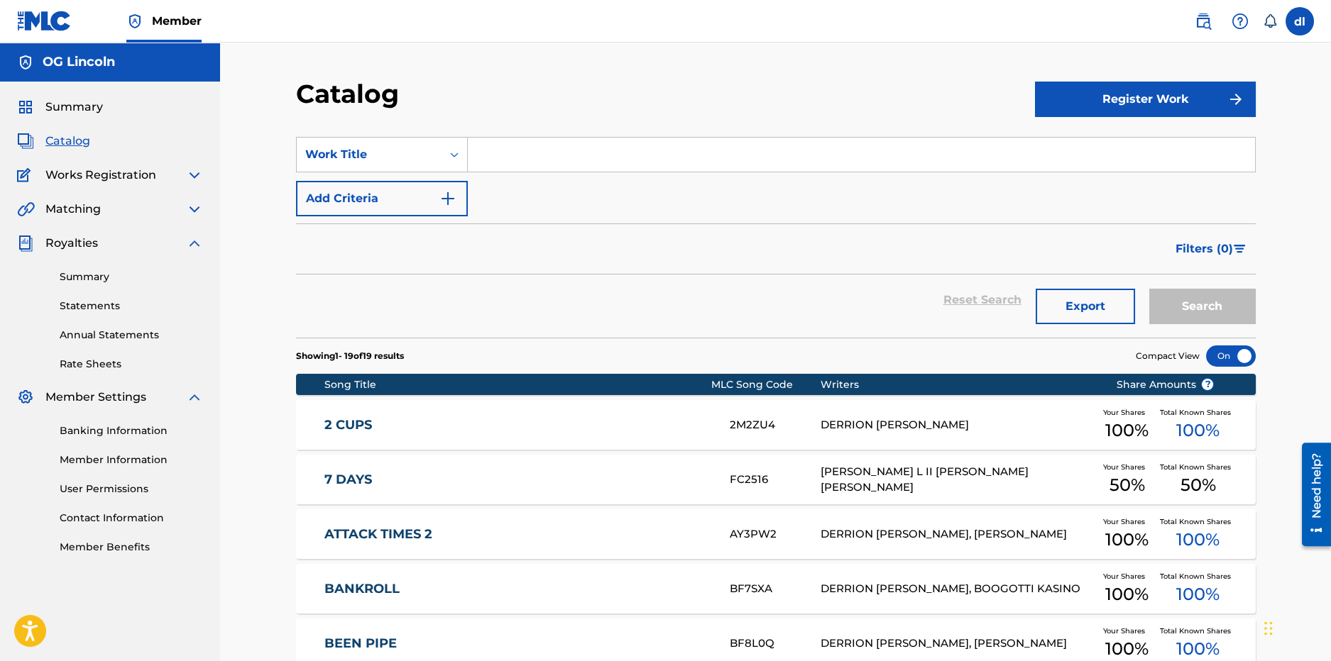
click at [1134, 98] on button "Register Work" at bounding box center [1145, 99] width 221 height 35
click at [1084, 142] on link "Individual" at bounding box center [1145, 145] width 221 height 34
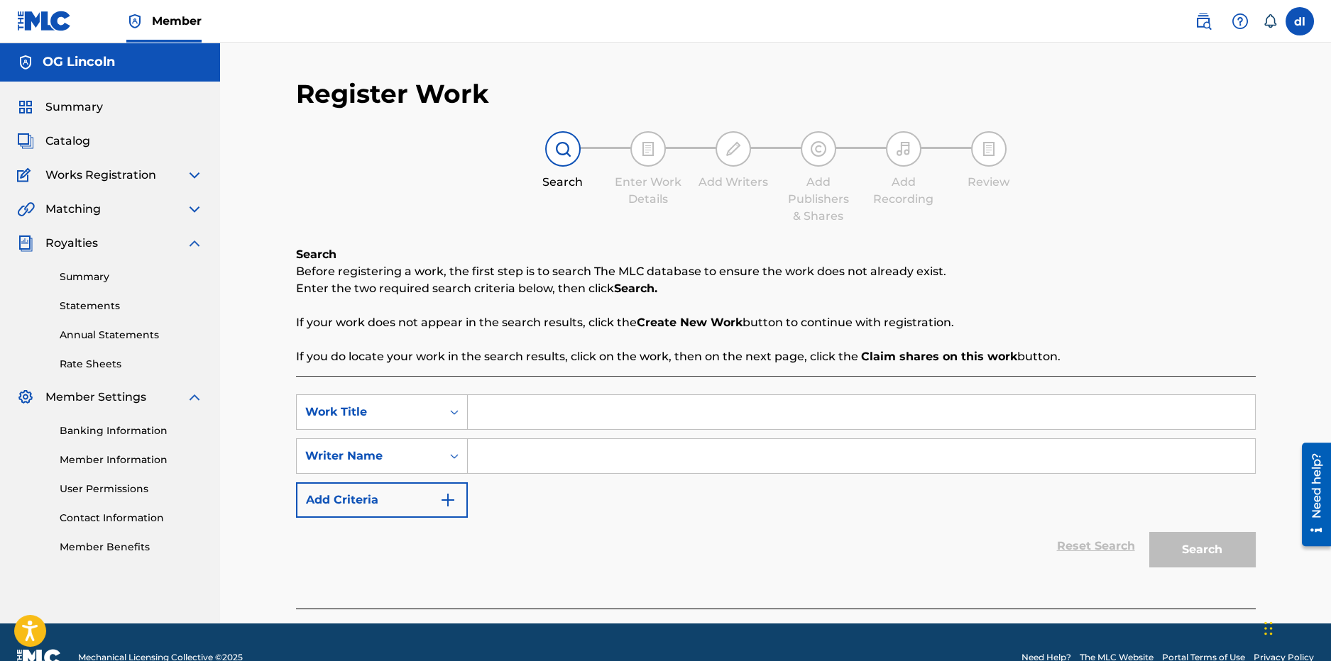
click at [534, 410] on input "Search Form" at bounding box center [861, 412] width 787 height 34
type input "xsc"
drag, startPoint x: 527, startPoint y: 449, endPoint x: 678, endPoint y: 485, distance: 154.8
click at [527, 449] on input "Search Form" at bounding box center [861, 456] width 787 height 34
type input "cvb"
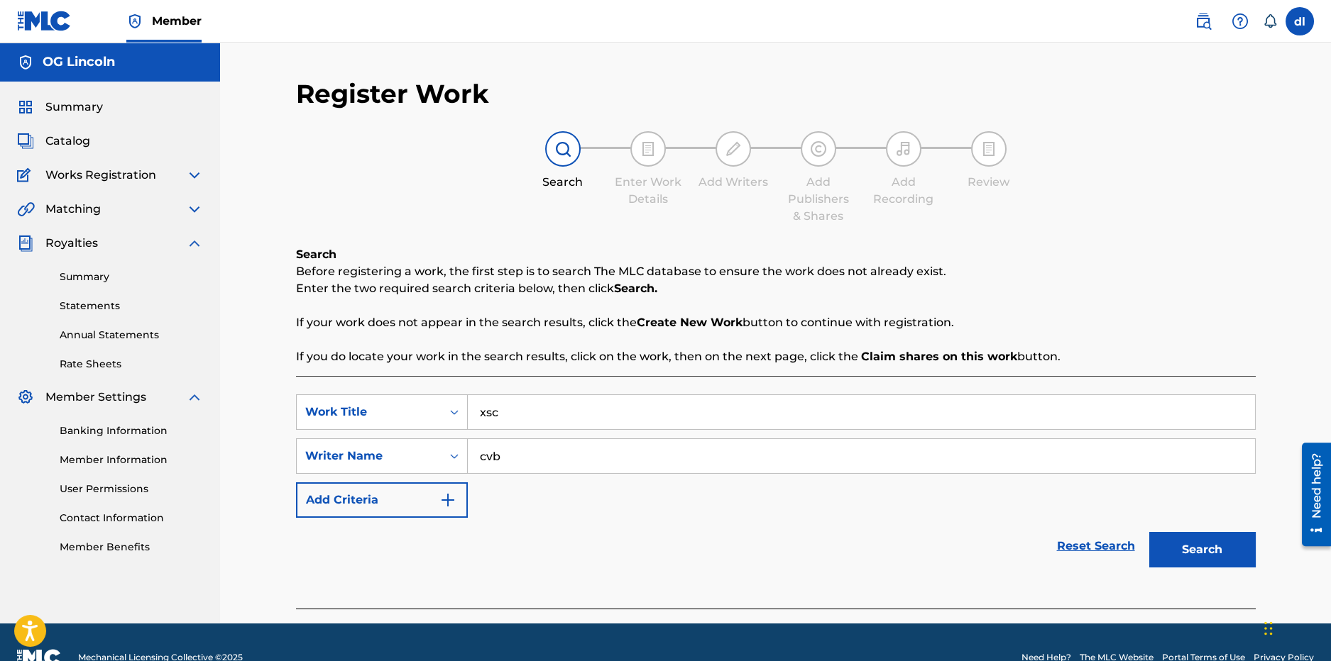
click at [1202, 555] on button "Search" at bounding box center [1202, 549] width 106 height 35
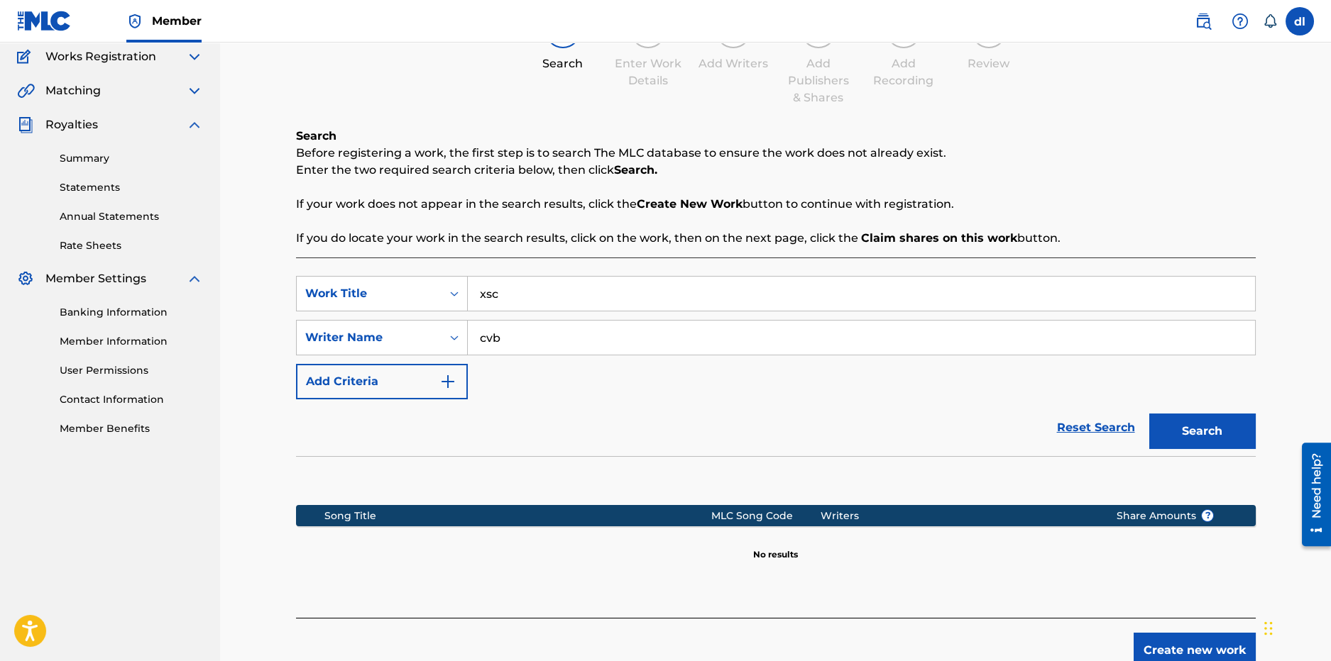
scroll to position [194, 0]
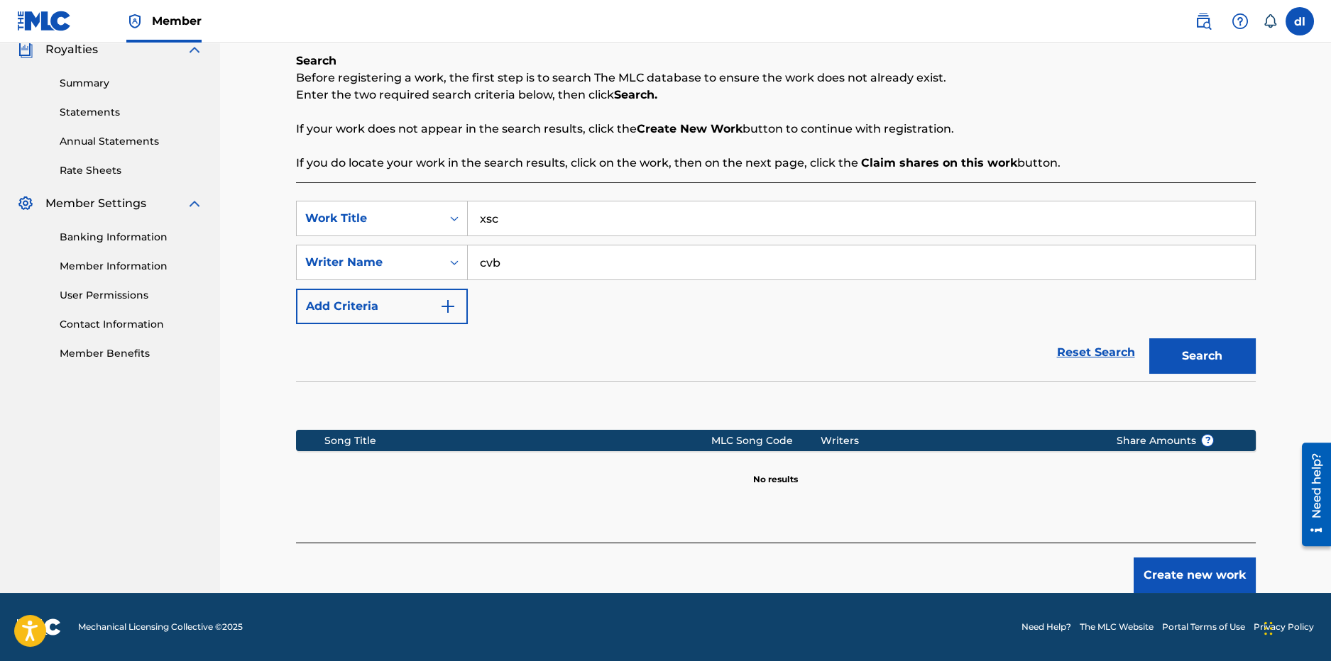
click at [1155, 573] on button "Create new work" at bounding box center [1194, 575] width 122 height 35
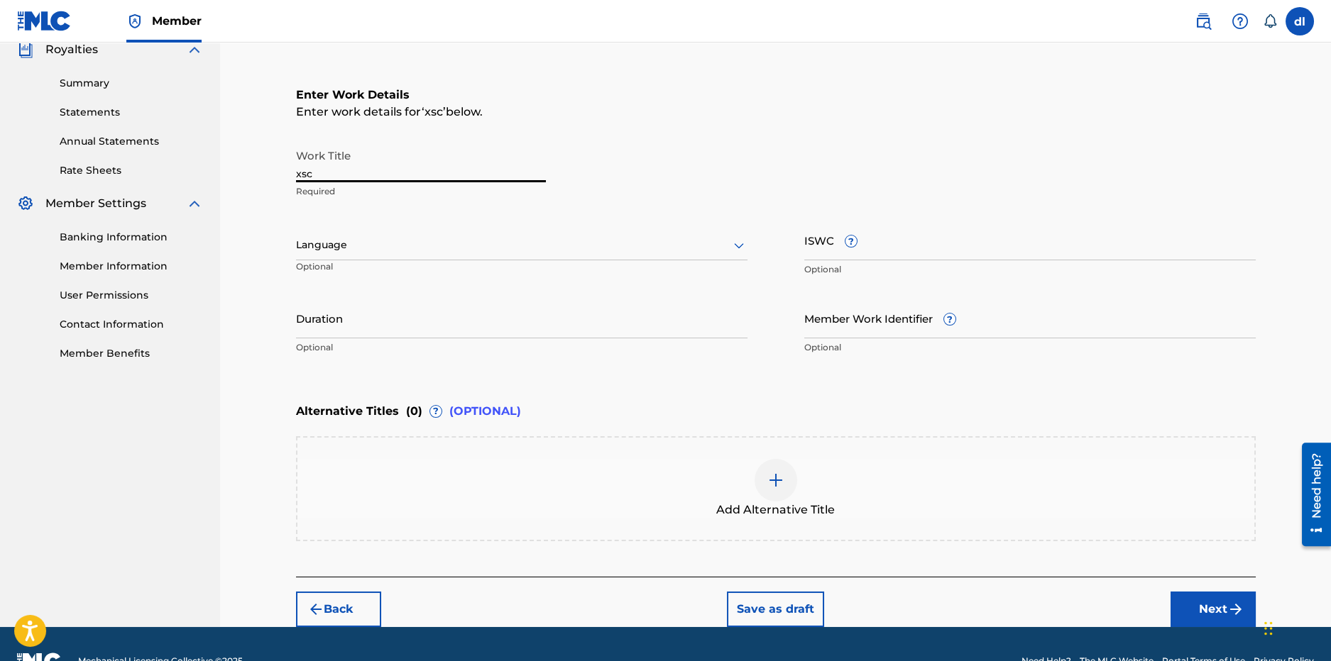
drag, startPoint x: 348, startPoint y: 172, endPoint x: 214, endPoint y: 167, distance: 135.0
click at [214, 167] on main "OG Lincoln Summary Catalog Works Registration Claiming Tool Individual Registra…" at bounding box center [665, 238] width 1331 height 779
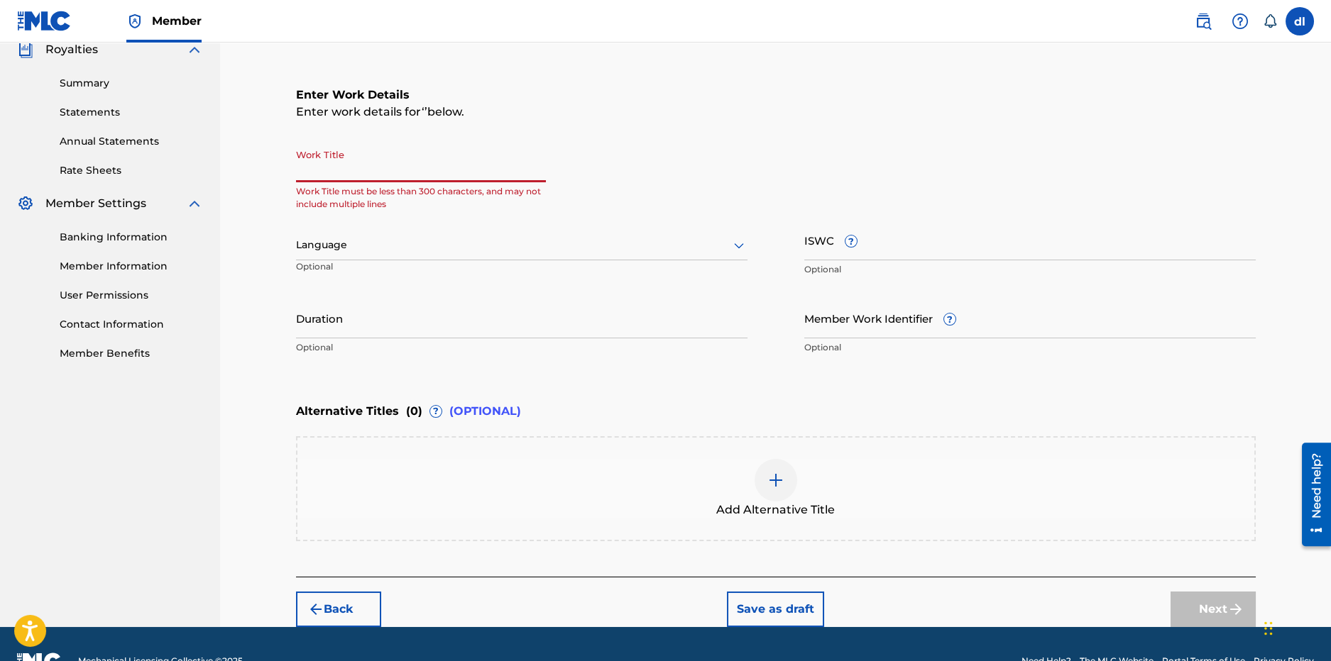
paste input "SAUCE SURF"
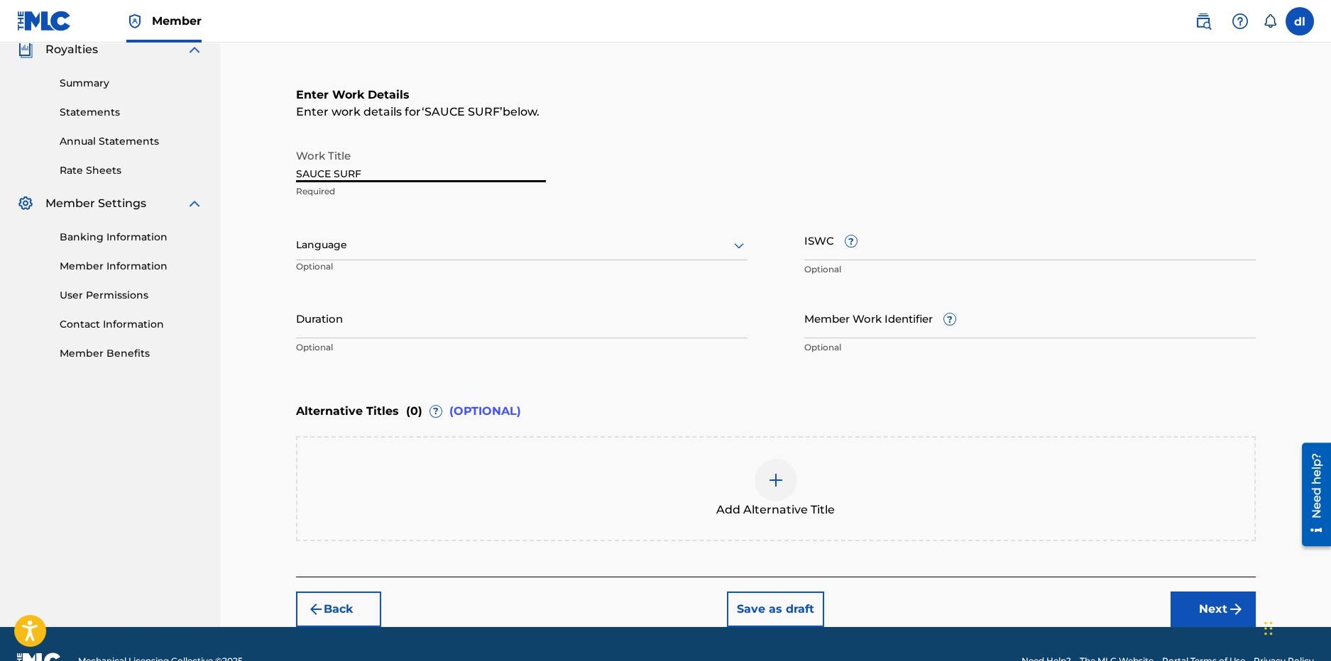
type input "SAUCE SURF"
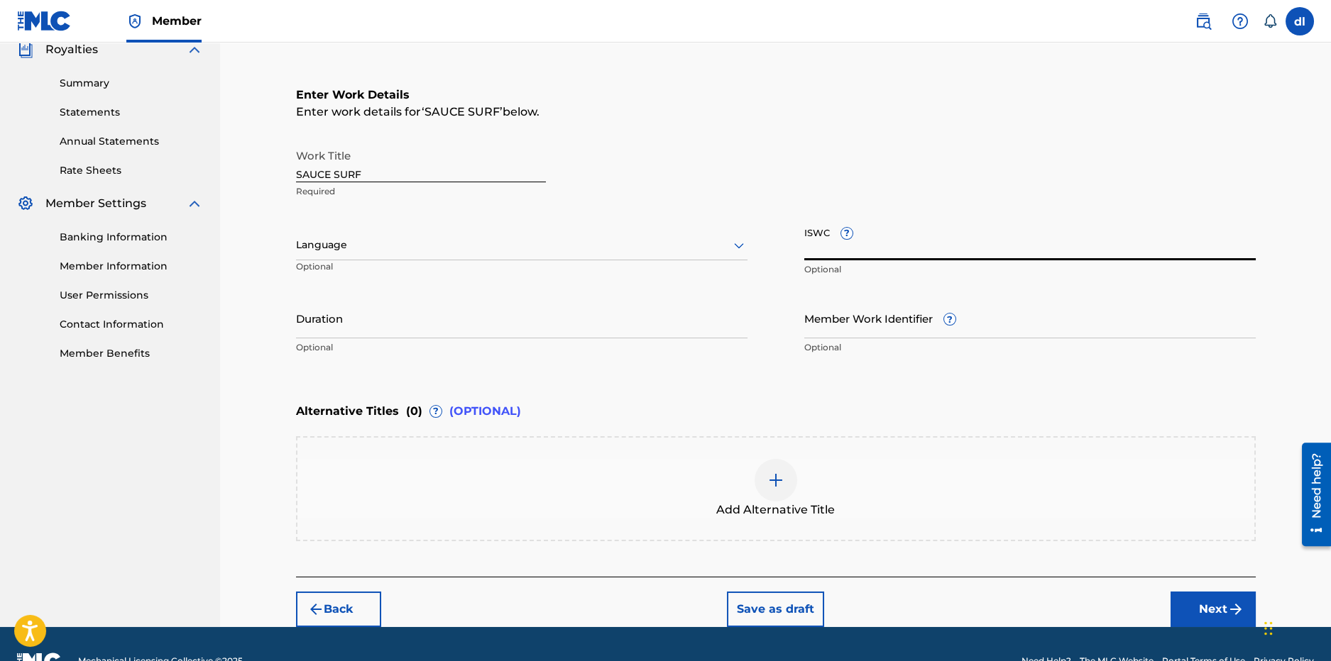
drag, startPoint x: 906, startPoint y: 240, endPoint x: 874, endPoint y: 243, distance: 32.1
click at [905, 241] on input "ISWC ?" at bounding box center [1029, 240] width 451 height 40
paste input "T-315.934.856-4"
type input "T-315.934.856-4"
click at [1211, 612] on button "Next" at bounding box center [1212, 609] width 85 height 35
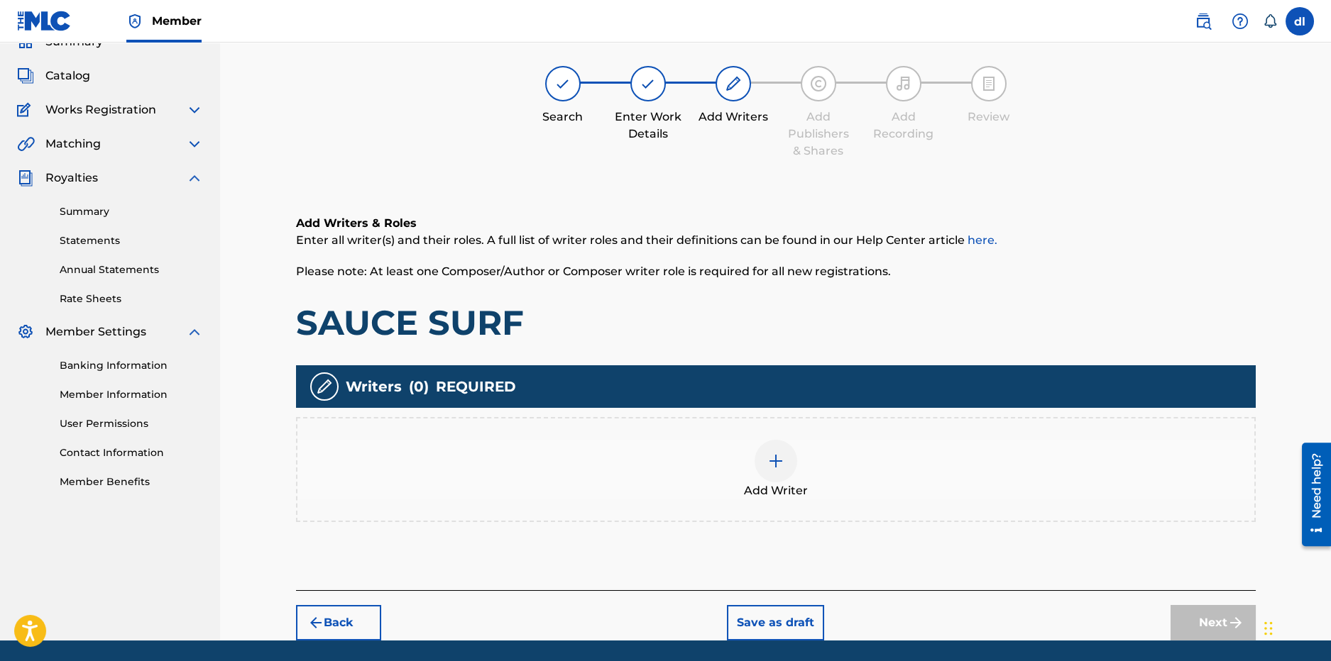
scroll to position [64, 0]
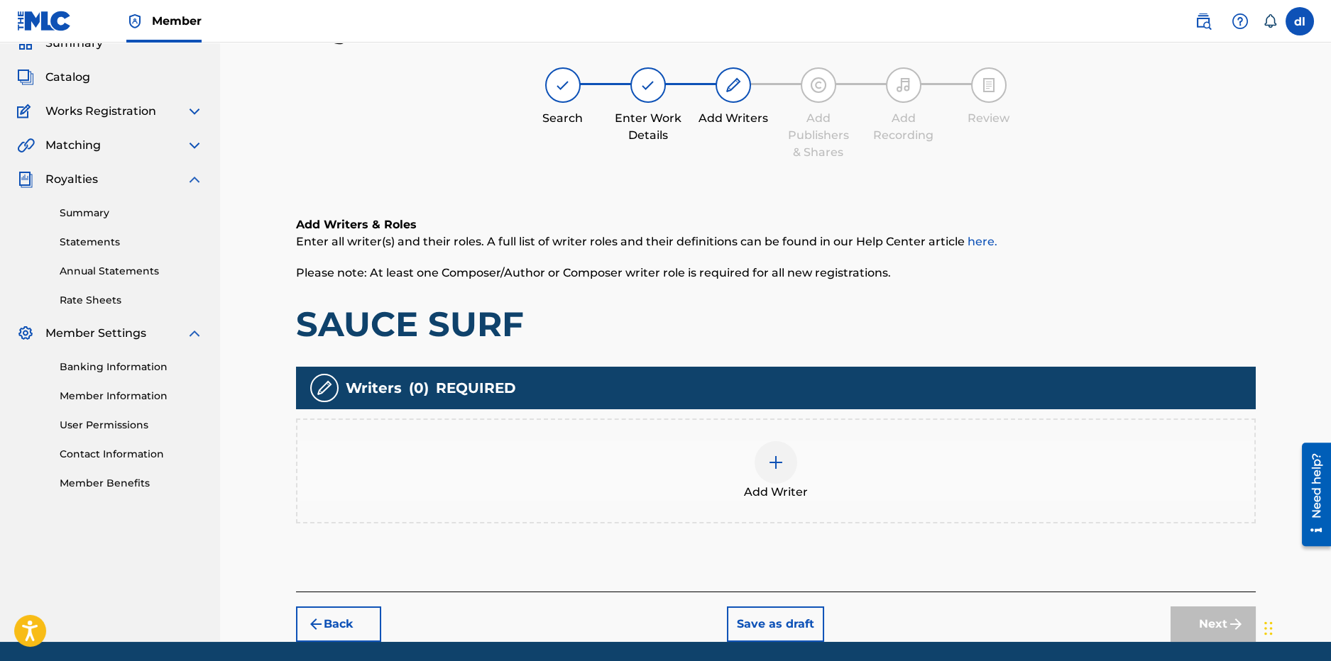
click at [782, 476] on div at bounding box center [775, 462] width 43 height 43
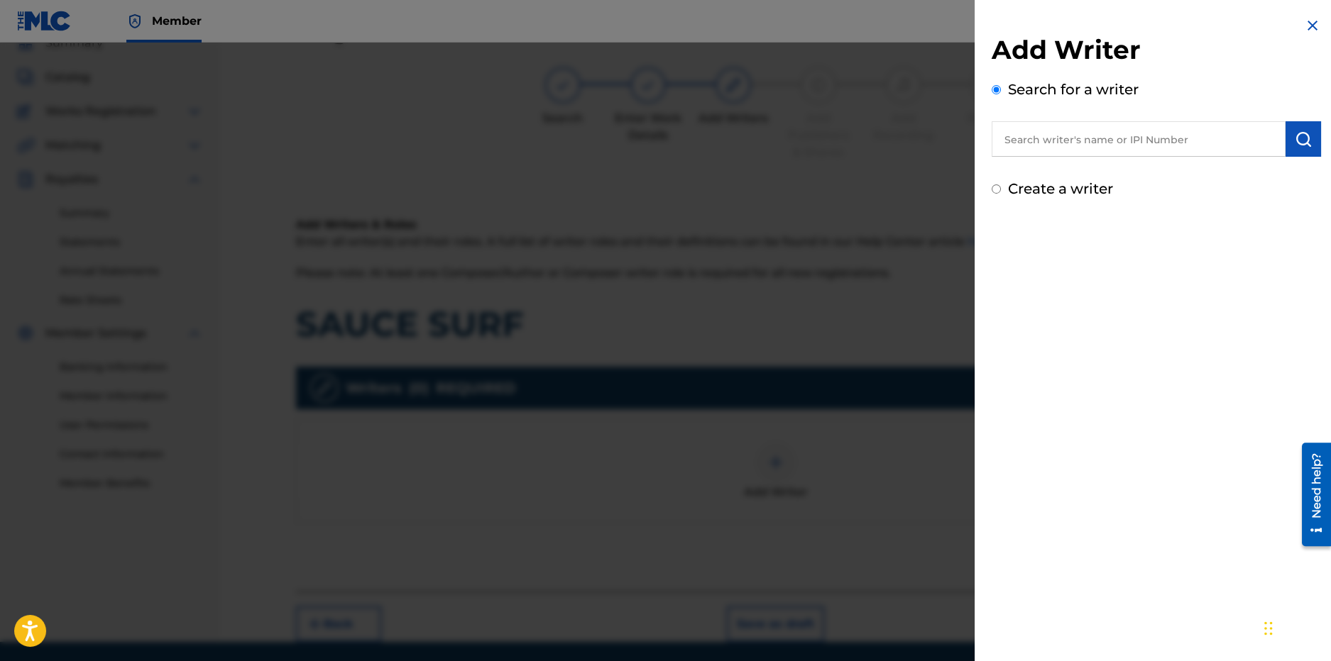
click at [1090, 136] on input "text" at bounding box center [1138, 138] width 294 height 35
click at [1052, 171] on span "p" at bounding box center [1054, 171] width 8 height 13
type input "voochie p"
click at [1295, 141] on img "submit" at bounding box center [1303, 139] width 17 height 17
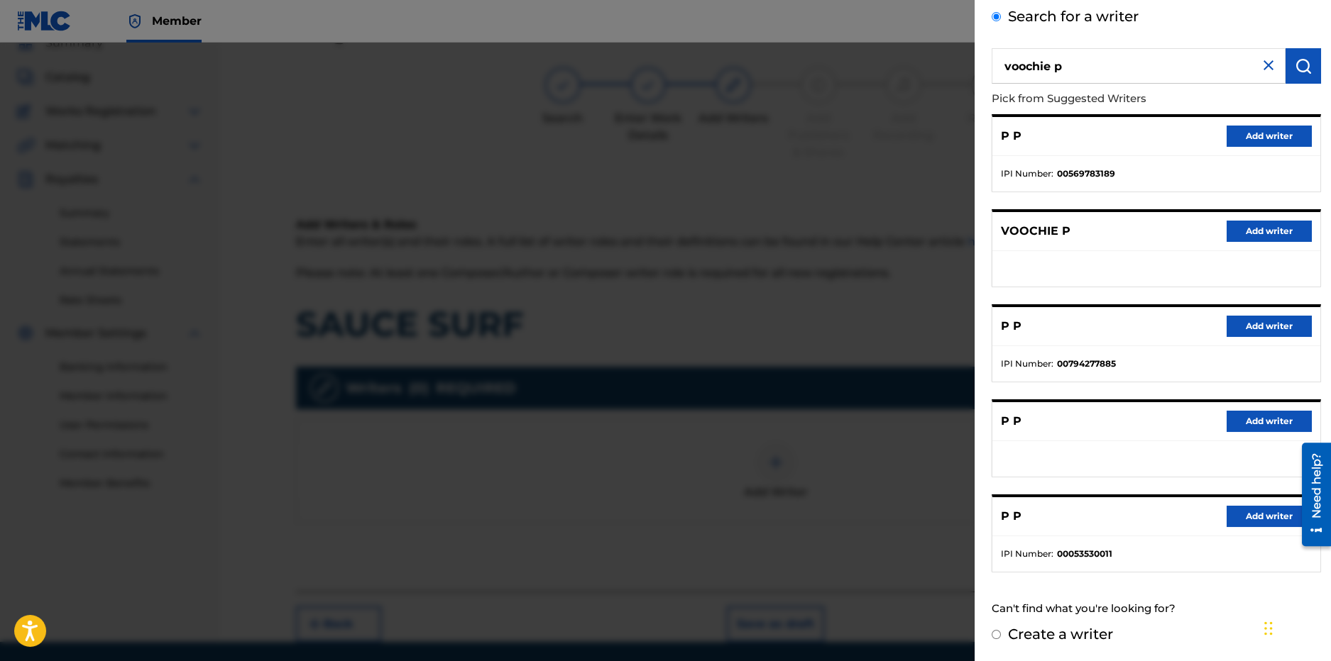
scroll to position [2, 0]
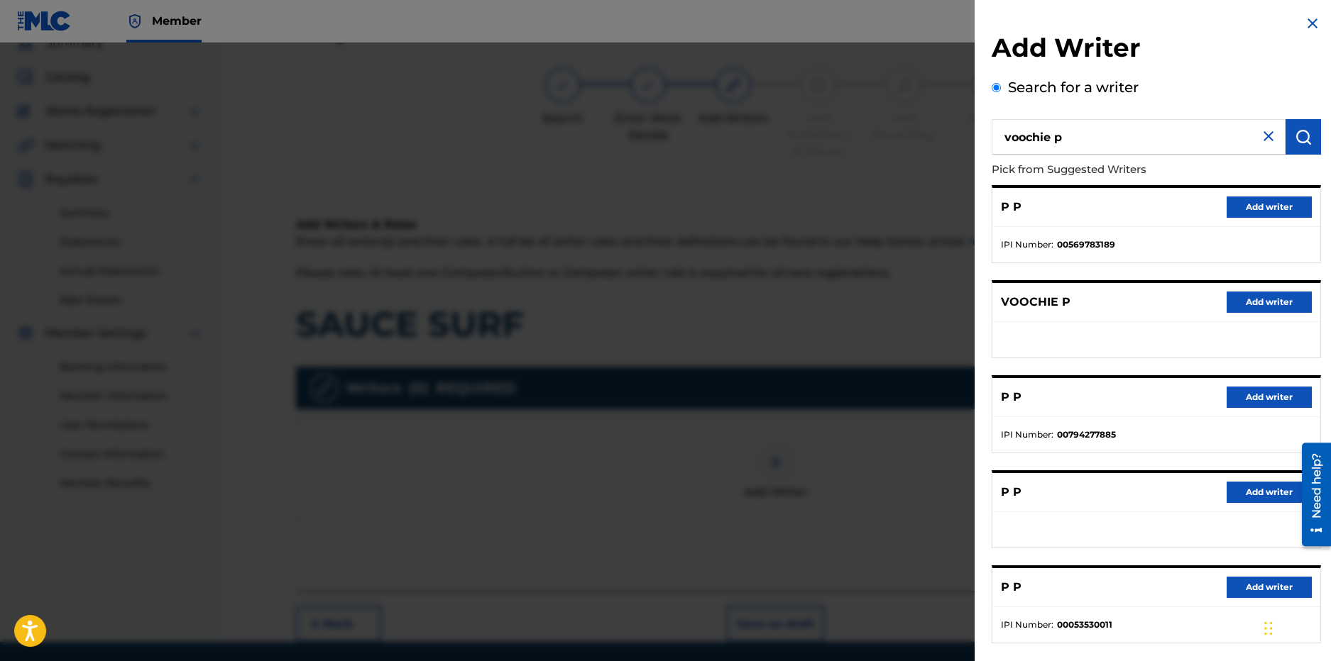
click at [1278, 322] on ul at bounding box center [1156, 339] width 328 height 35
click at [1270, 308] on button "Add writer" at bounding box center [1268, 302] width 85 height 21
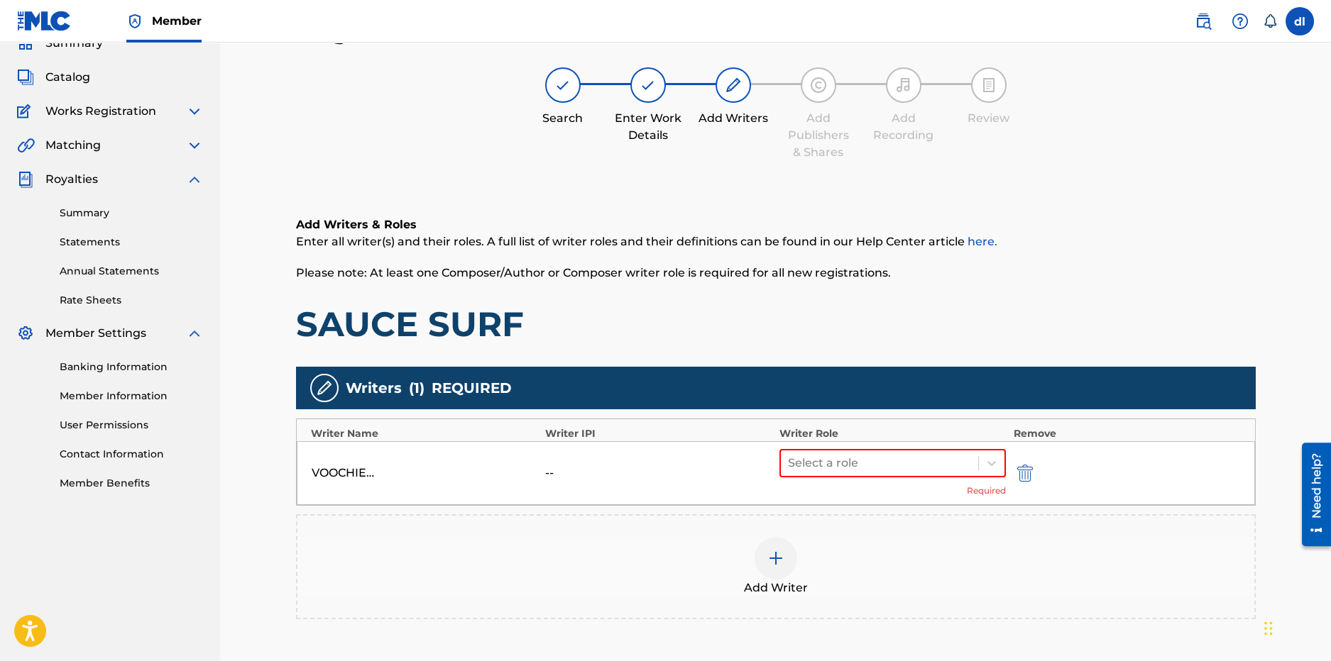
click at [837, 481] on div "Select a role Required" at bounding box center [892, 473] width 227 height 48
click at [828, 471] on div at bounding box center [880, 464] width 184 height 20
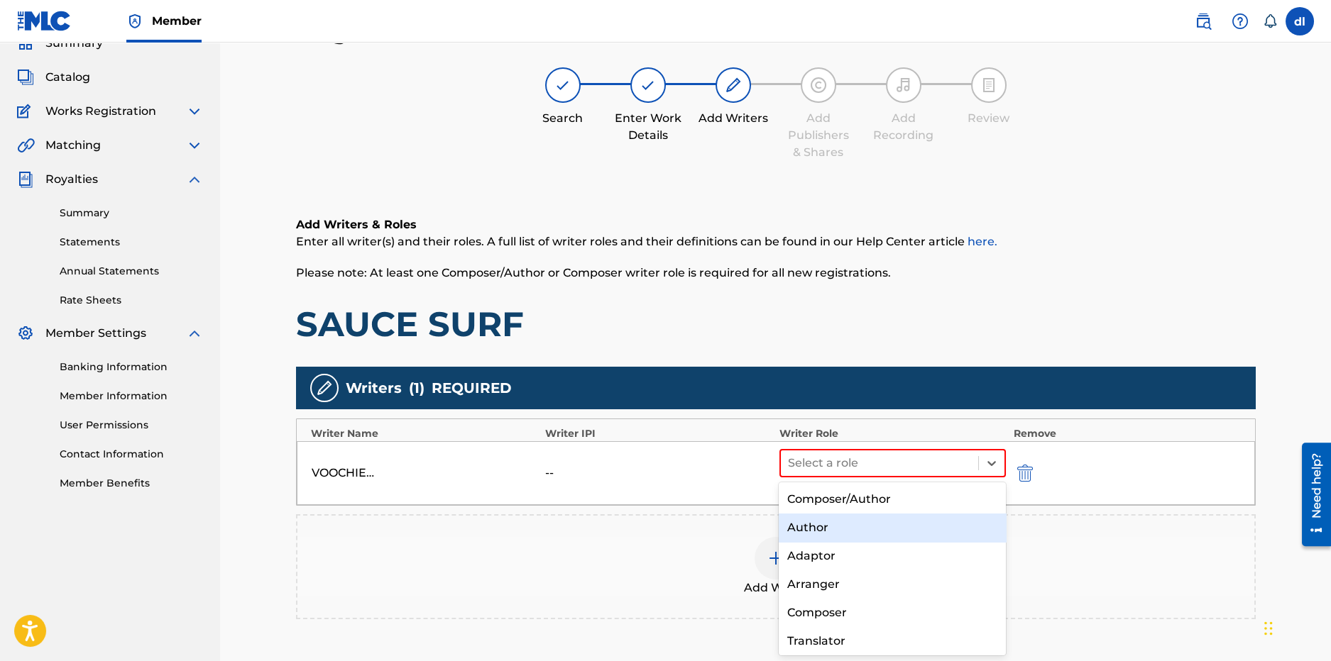
click at [814, 532] on div "Author" at bounding box center [892, 528] width 227 height 28
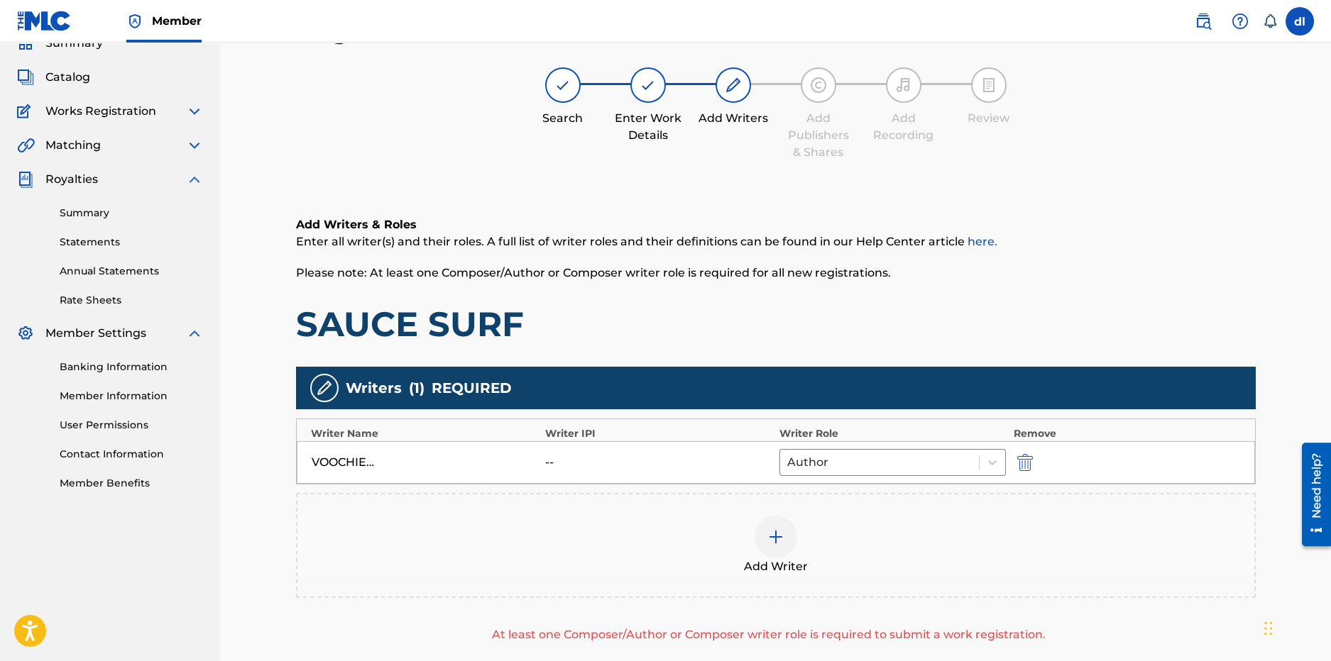
click at [787, 538] on div at bounding box center [775, 537] width 43 height 43
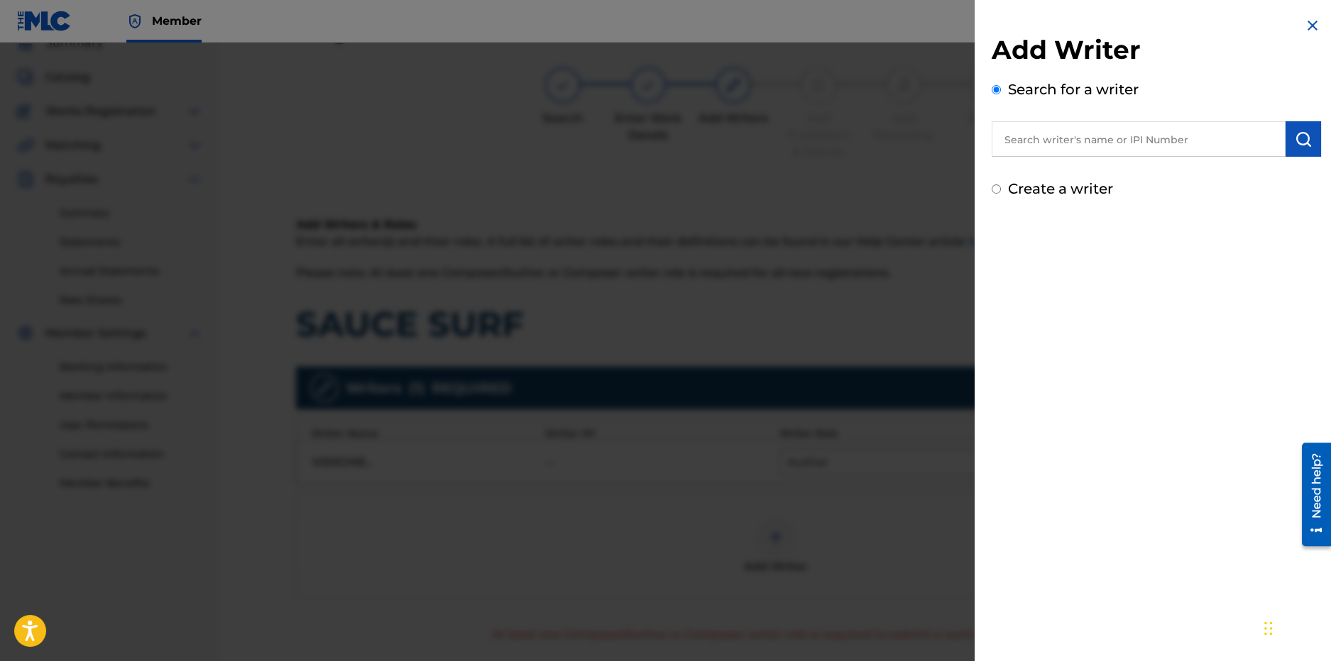
click at [1072, 135] on input "text" at bounding box center [1138, 138] width 294 height 35
type input "derrion lincoln"
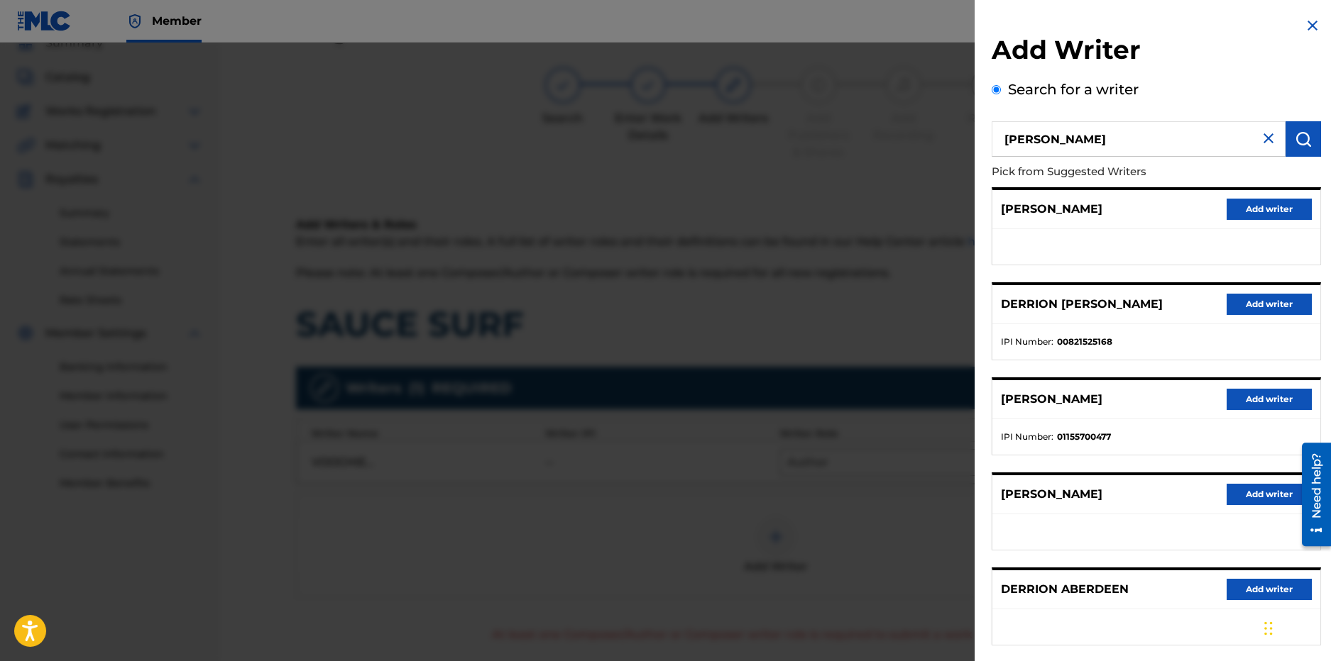
click at [1273, 312] on button "Add writer" at bounding box center [1268, 304] width 85 height 21
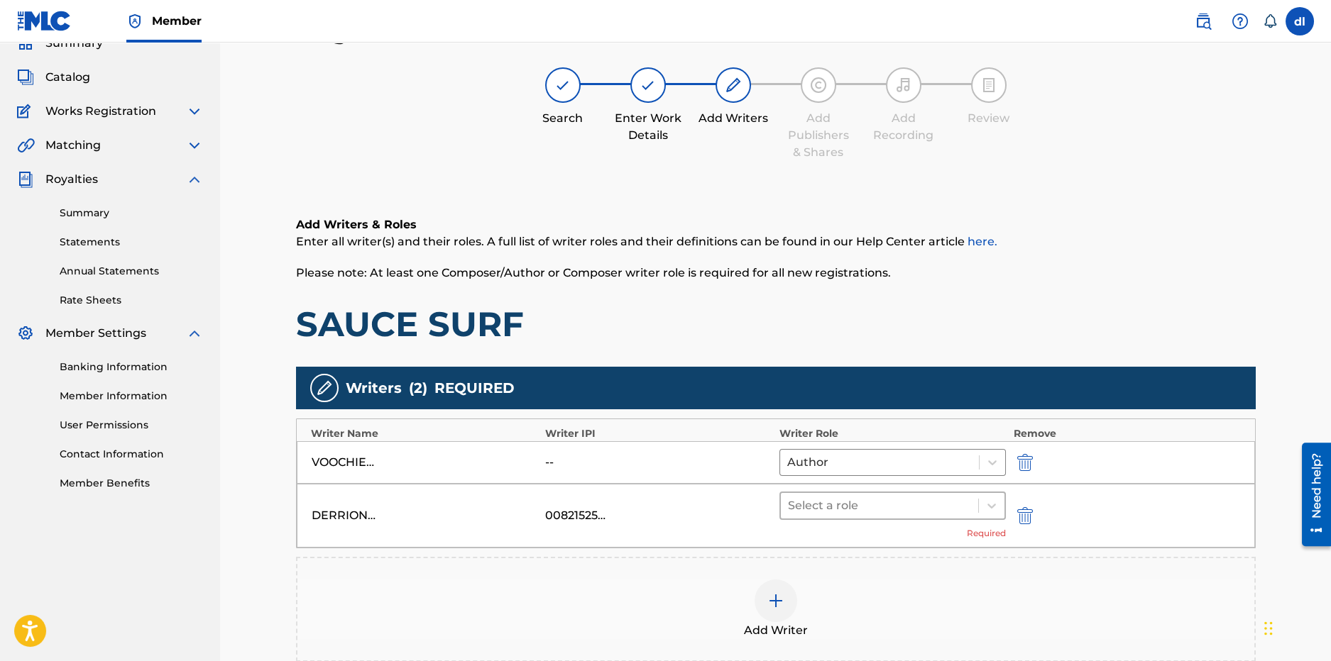
drag, startPoint x: 860, startPoint y: 520, endPoint x: 848, endPoint y: 510, distance: 15.6
click at [859, 520] on div "Select a role Required" at bounding box center [892, 516] width 227 height 48
click at [838, 510] on div at bounding box center [880, 506] width 184 height 20
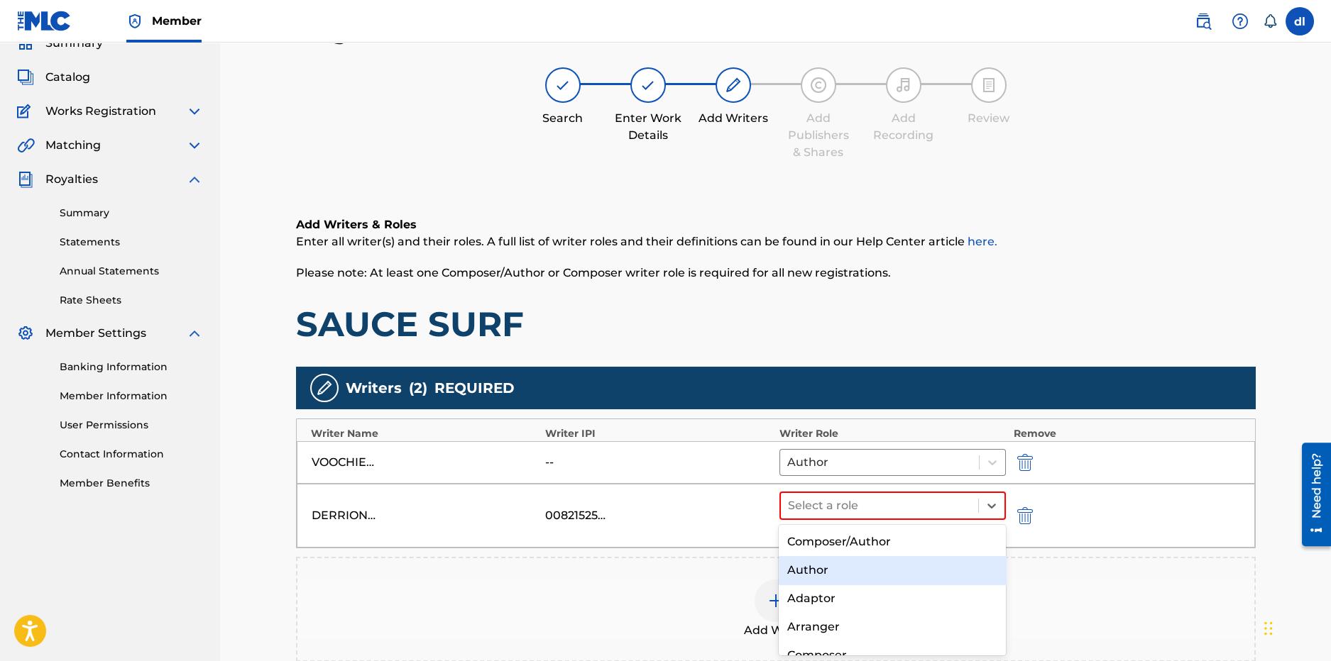
click at [851, 574] on div "Author" at bounding box center [892, 570] width 227 height 28
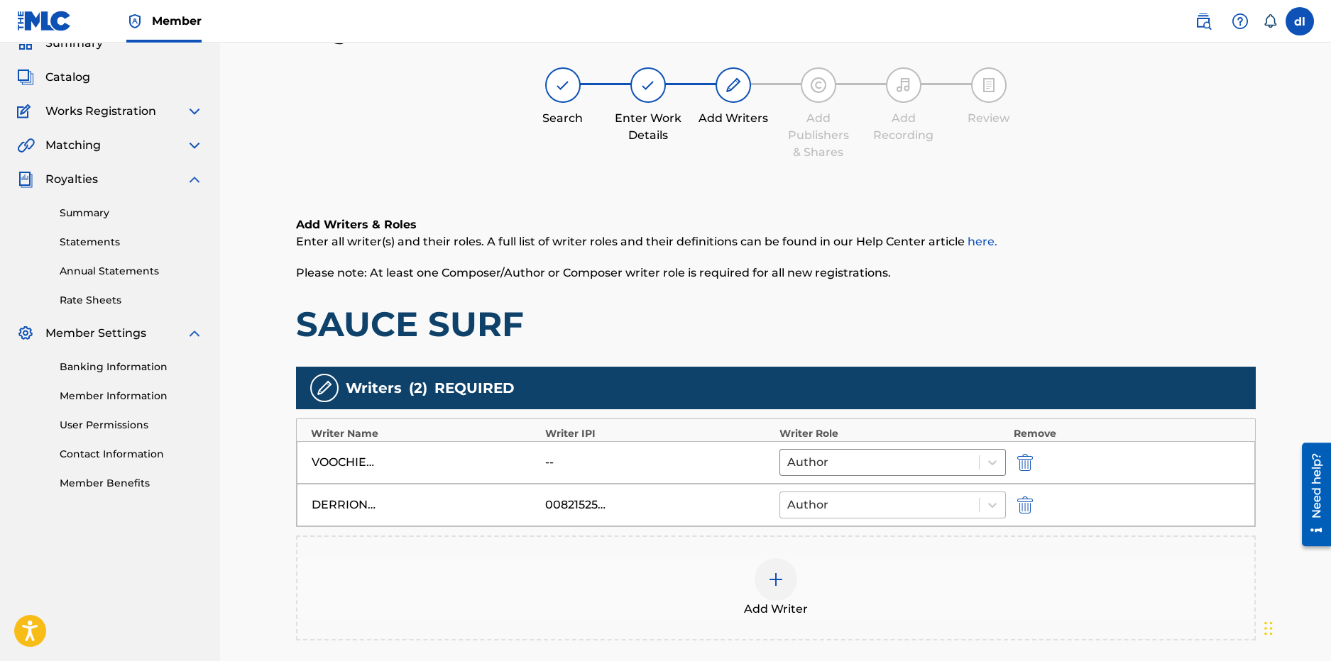
click at [849, 517] on div "Author" at bounding box center [879, 506] width 199 height 26
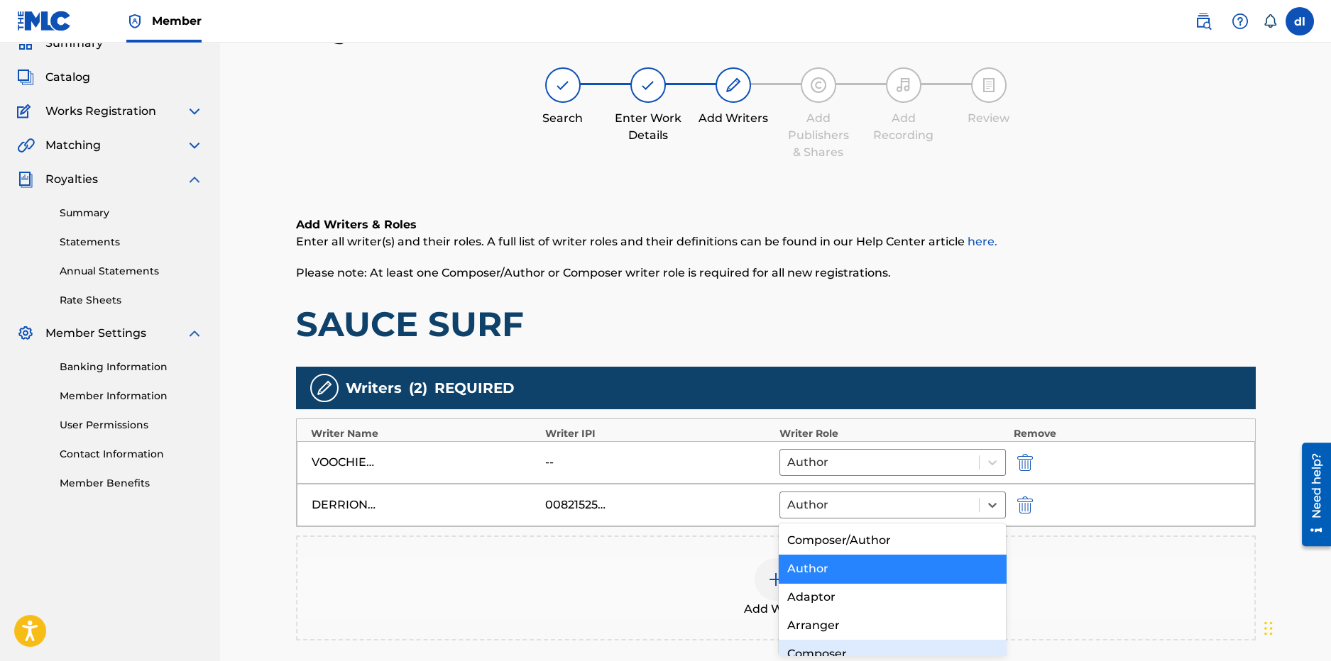
click at [814, 645] on div "Composer" at bounding box center [892, 654] width 227 height 28
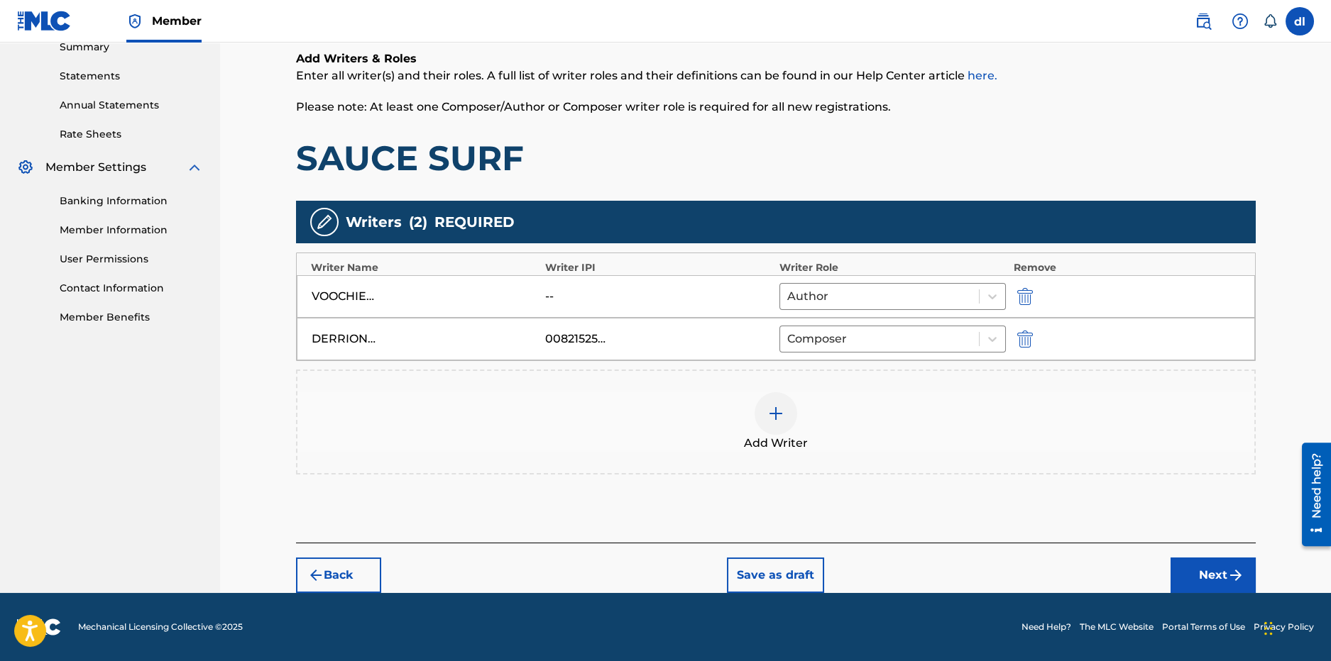
click at [1209, 580] on button "Next" at bounding box center [1212, 575] width 85 height 35
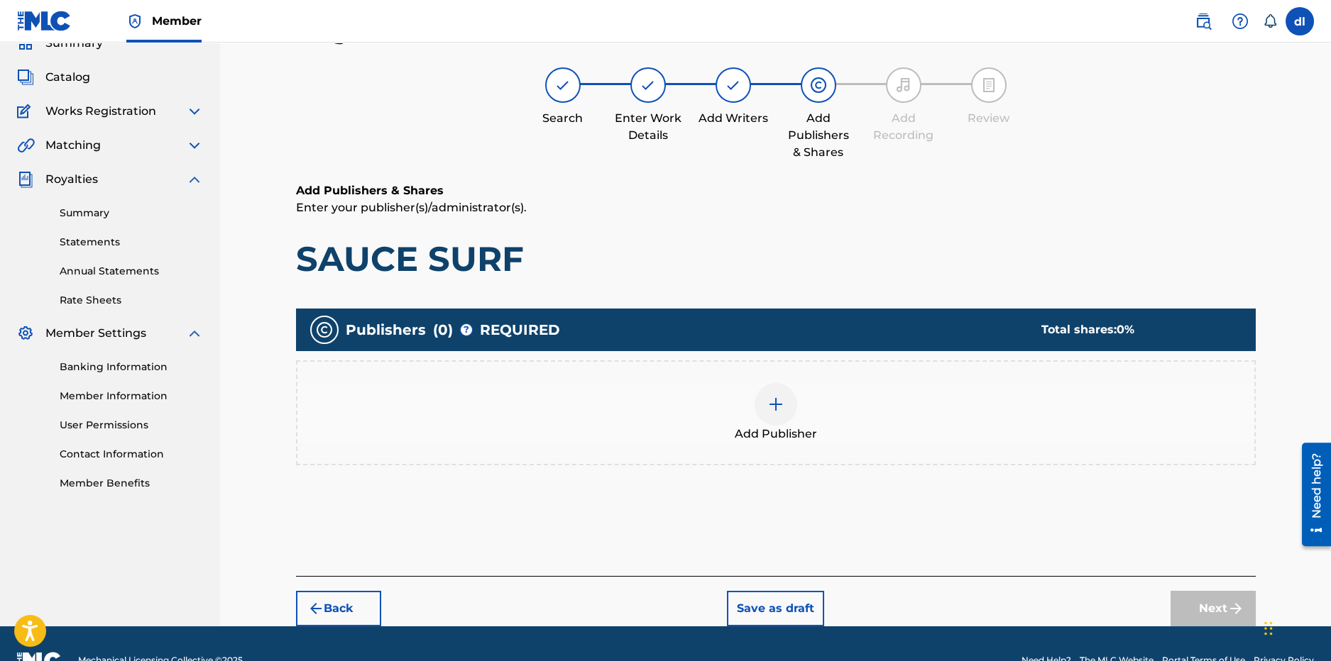
click at [766, 413] on div at bounding box center [775, 404] width 43 height 43
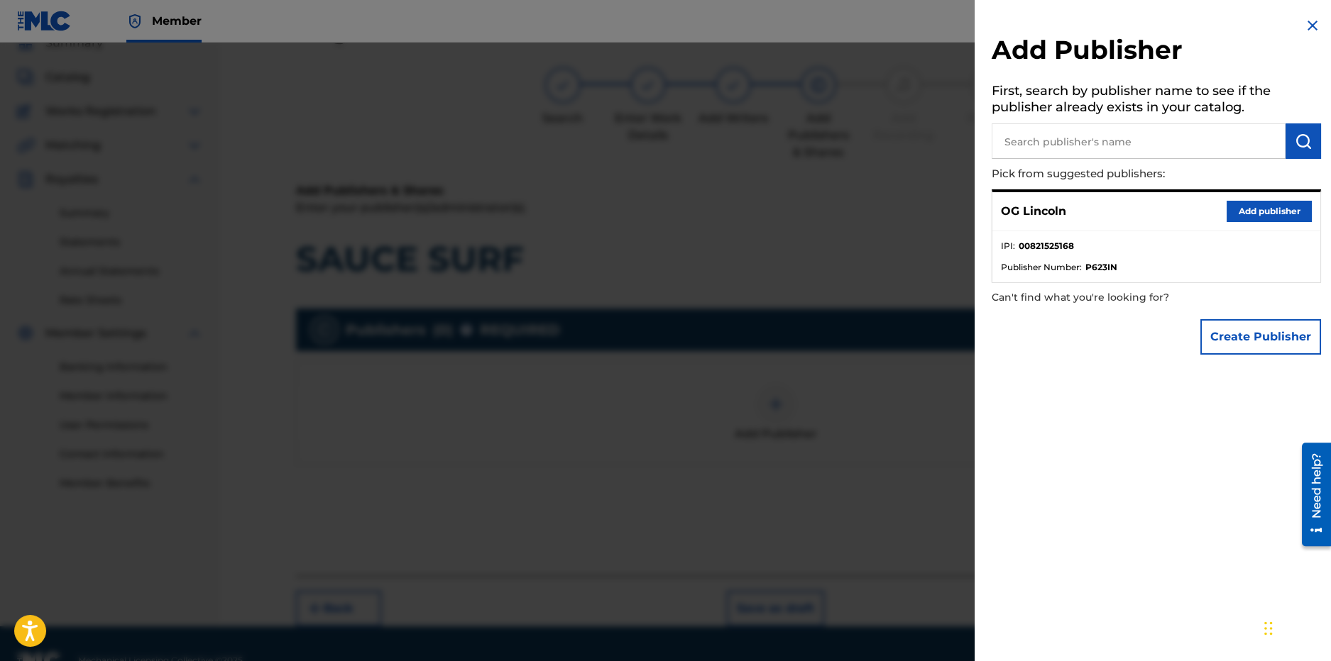
click at [1294, 221] on button "Add publisher" at bounding box center [1268, 211] width 85 height 21
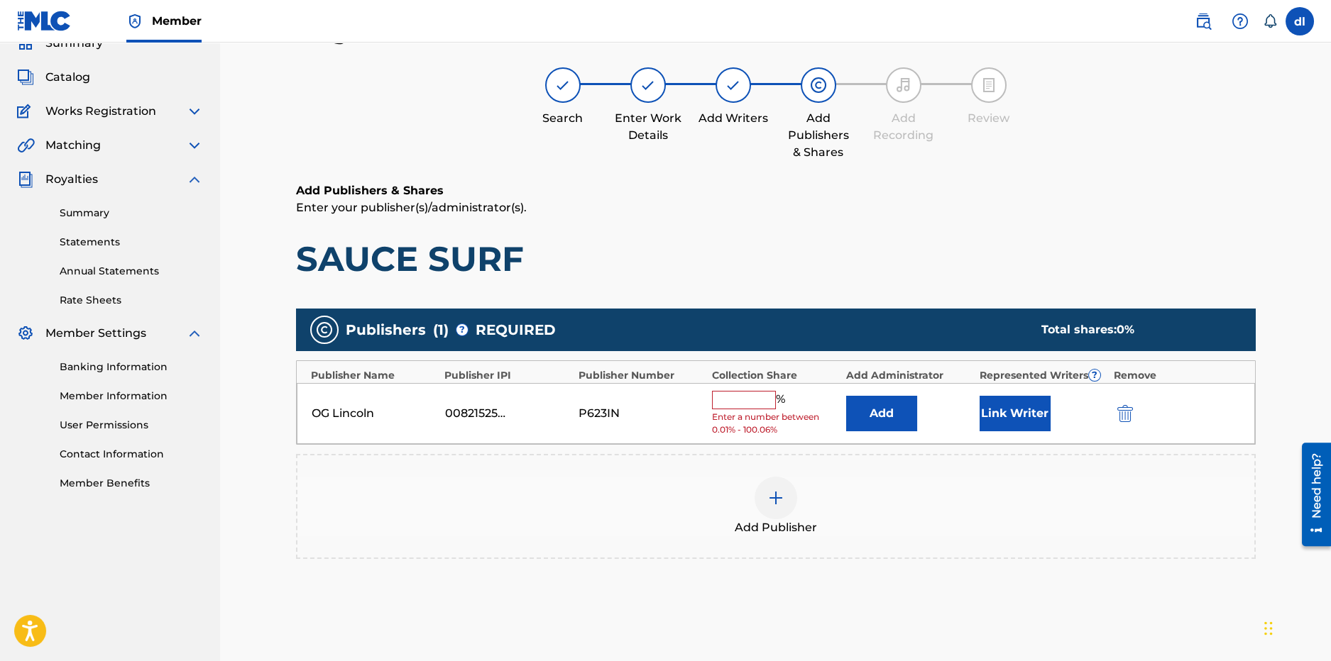
click at [729, 397] on input "text" at bounding box center [744, 400] width 64 height 18
type input "100"
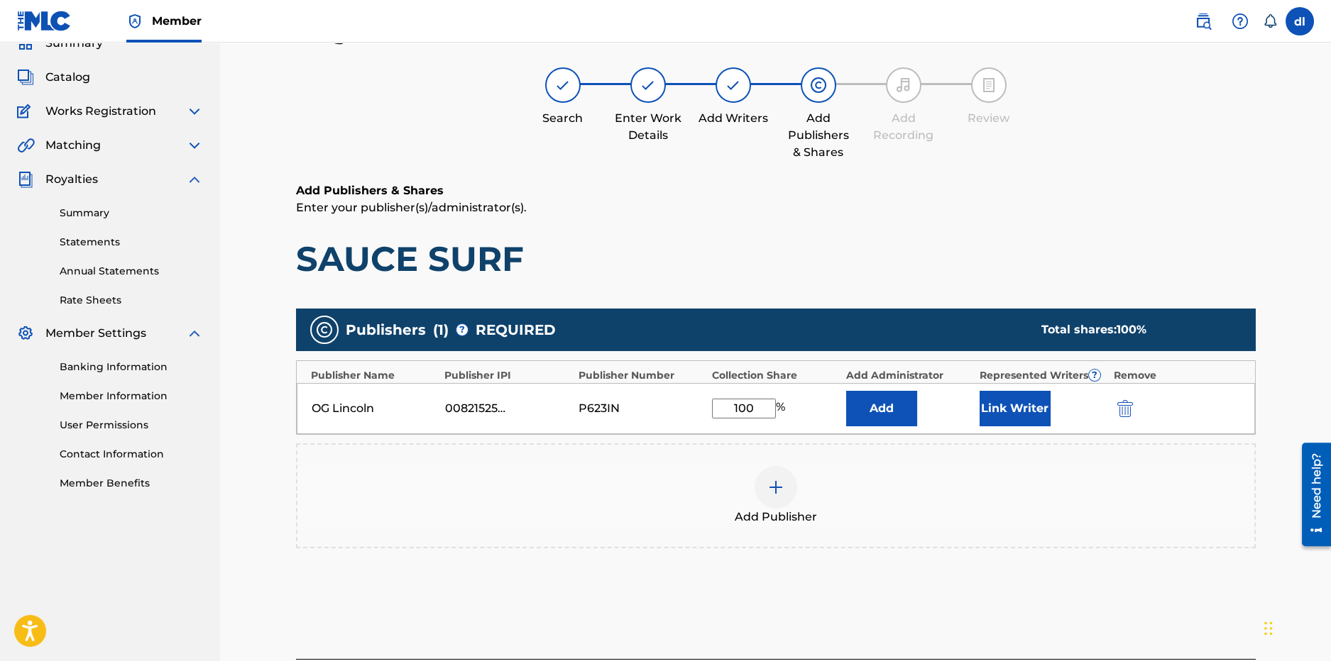
click at [1009, 417] on button "Link Writer" at bounding box center [1014, 408] width 71 height 35
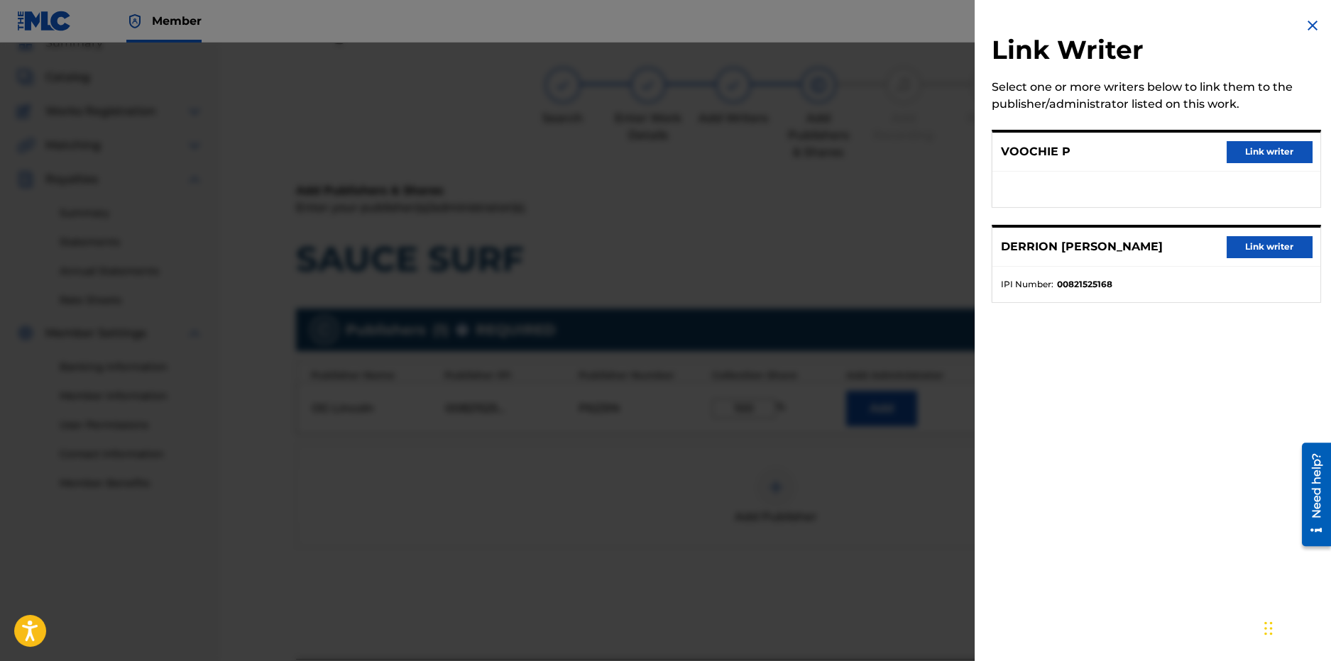
click at [1256, 244] on button "Link writer" at bounding box center [1268, 246] width 85 height 21
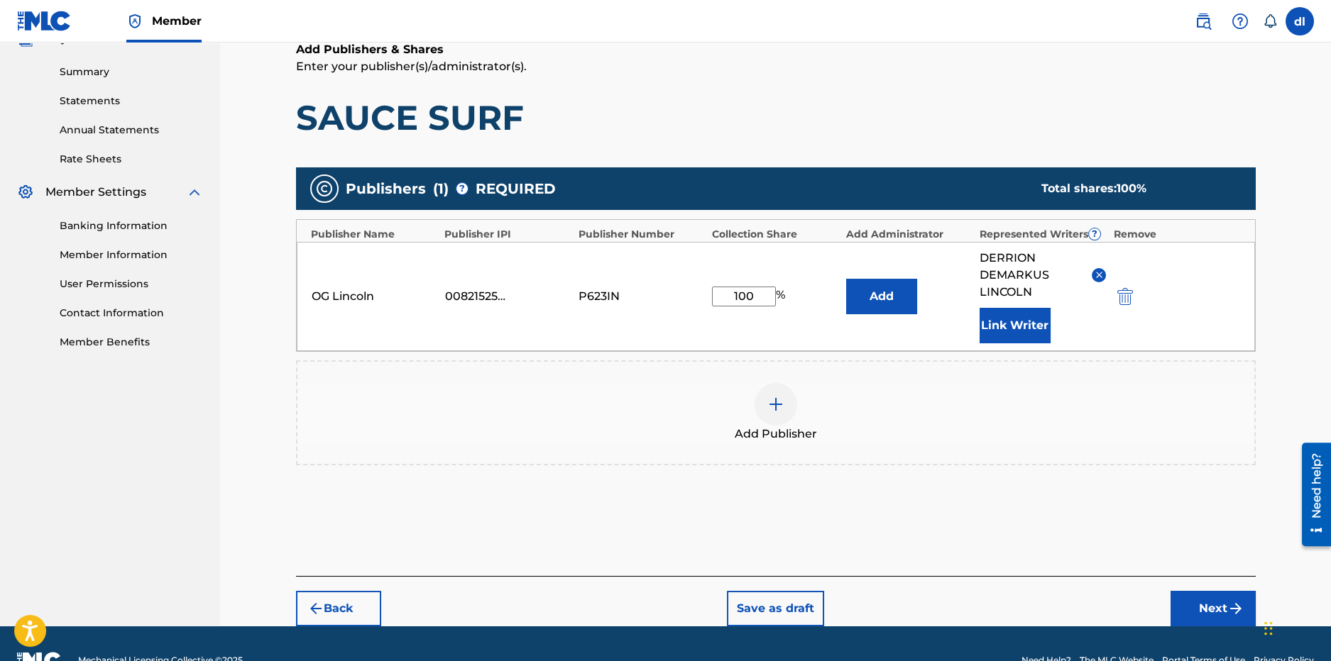
scroll to position [238, 0]
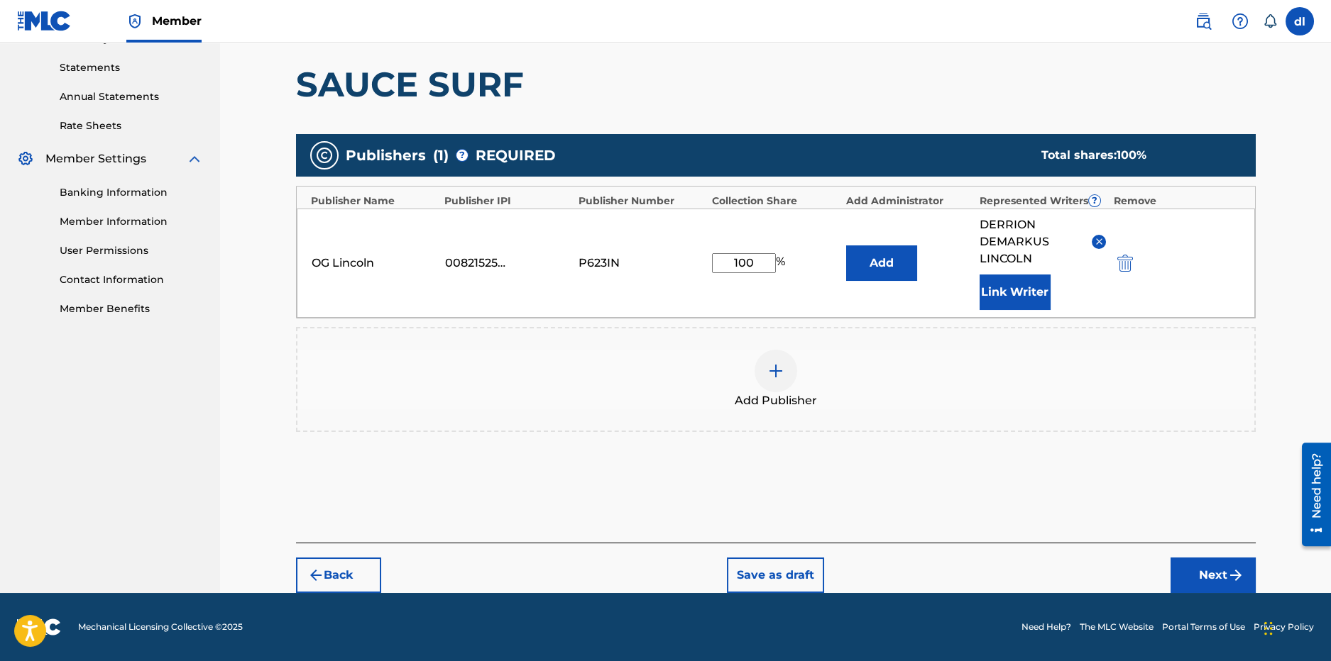
click at [1198, 571] on button "Next" at bounding box center [1212, 575] width 85 height 35
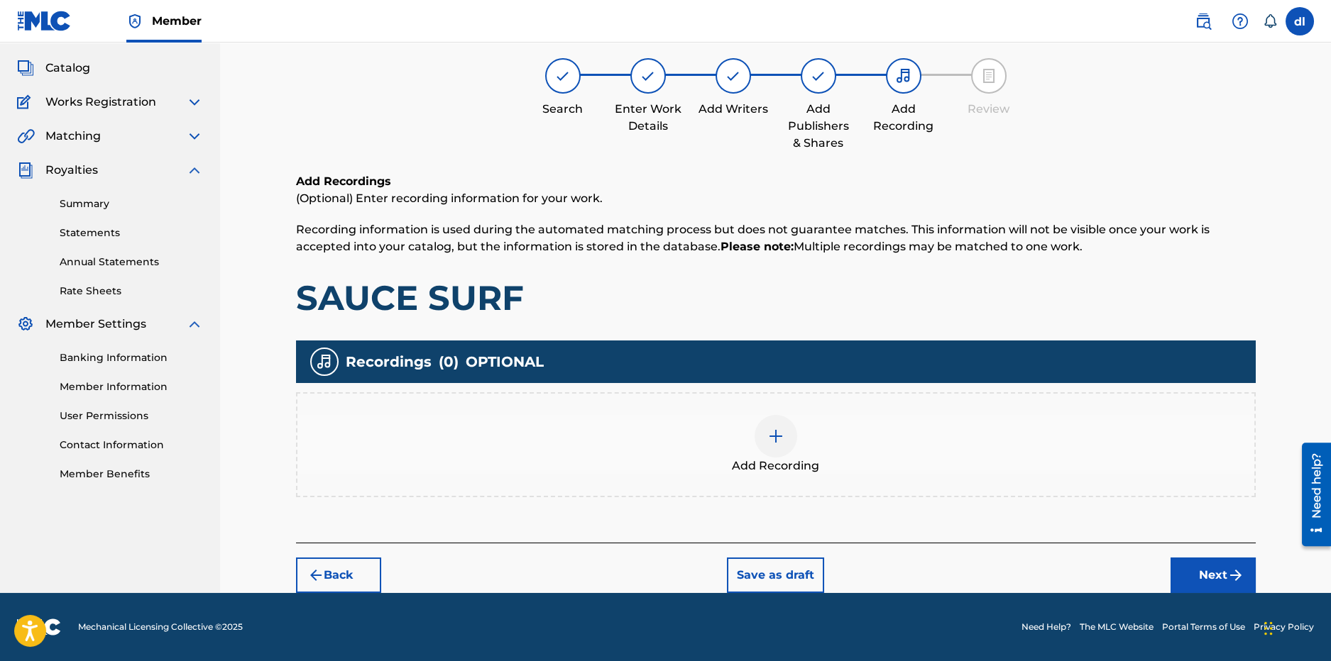
scroll to position [64, 0]
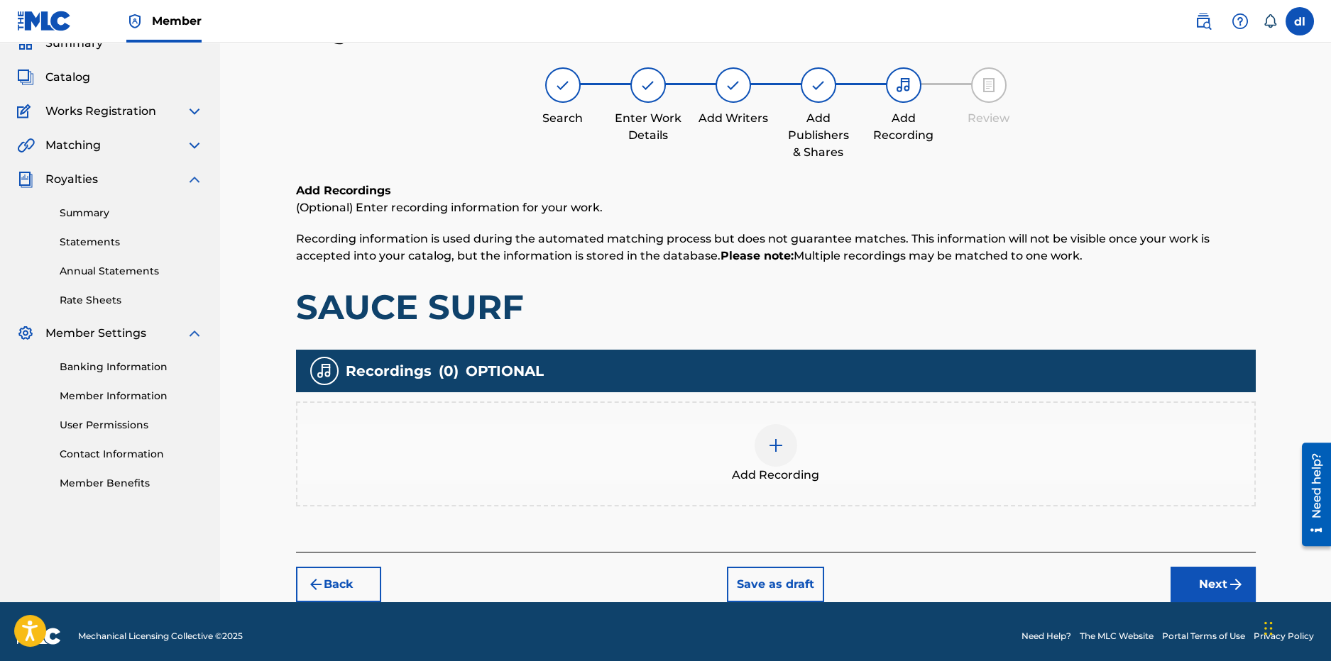
click at [789, 442] on div at bounding box center [775, 445] width 43 height 43
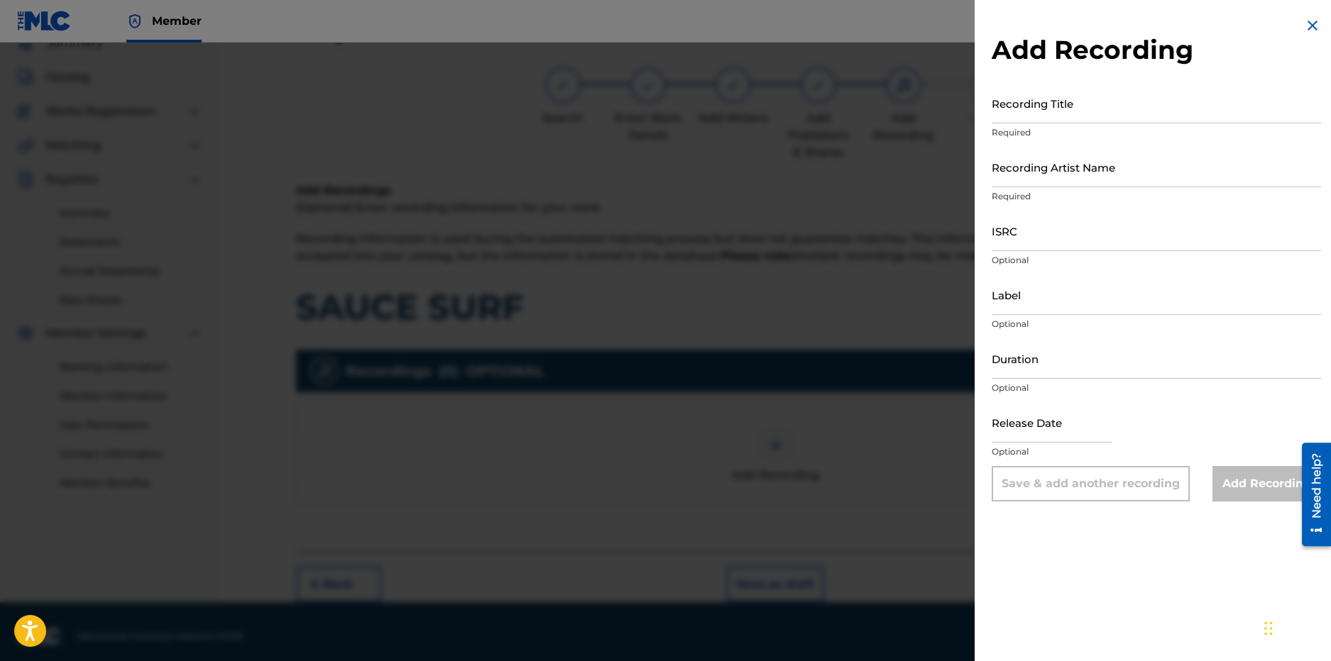
click at [1055, 117] on input "Recording Title" at bounding box center [1155, 103] width 329 height 40
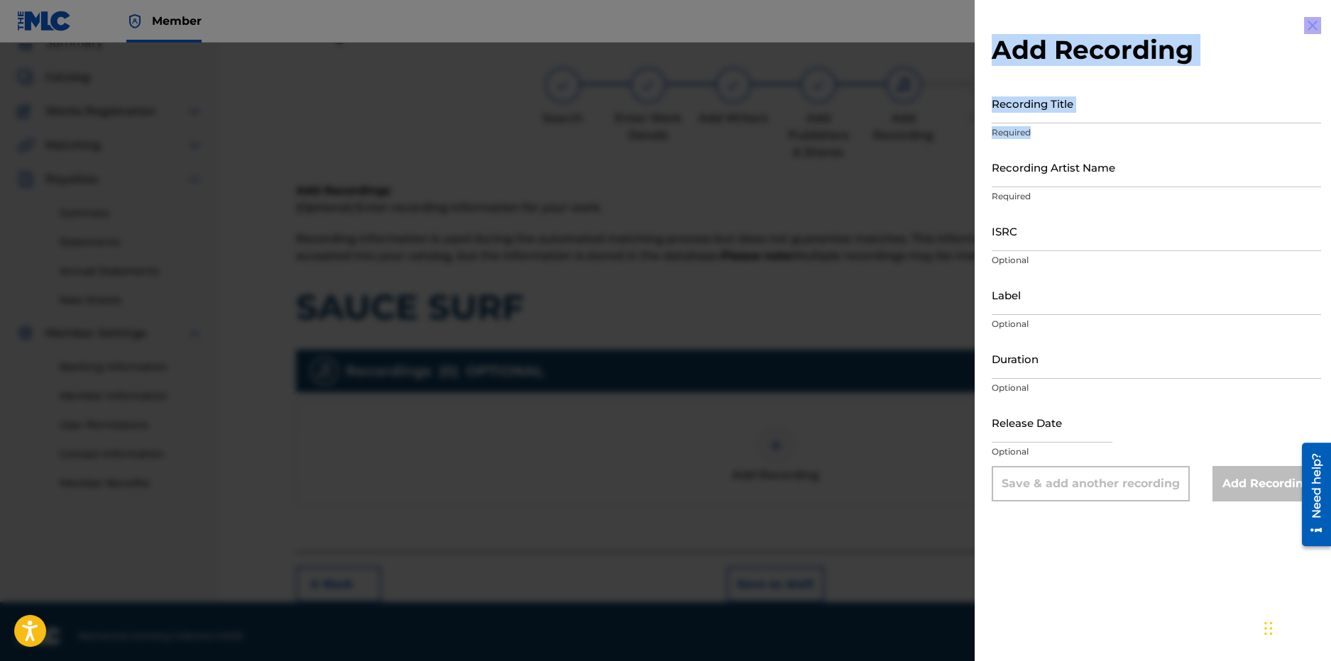
drag, startPoint x: 1039, startPoint y: 128, endPoint x: 1145, endPoint y: 177, distance: 116.2
click at [1153, 173] on div "Add Recording Recording Title Required Recording Artist Name Required ISRC Opti…" at bounding box center [665, 352] width 1331 height 619
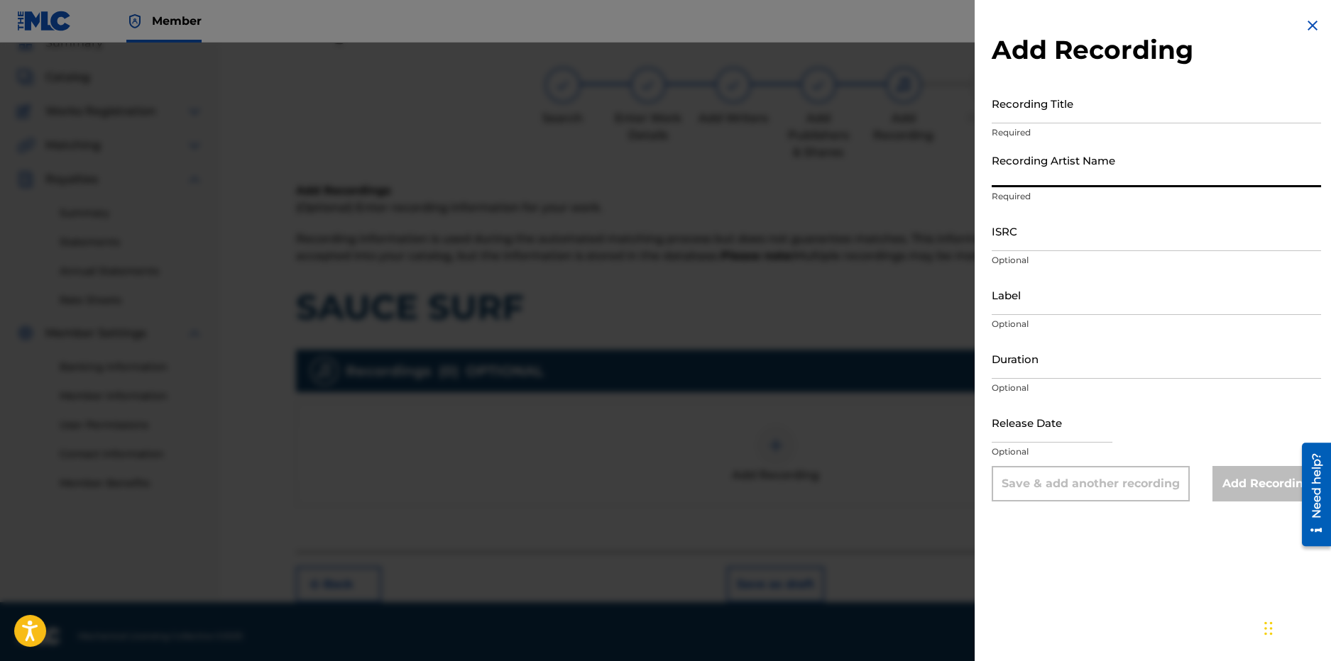
click at [1145, 175] on input "Recording Artist Name" at bounding box center [1155, 167] width 329 height 40
type input "sauce walka"
drag, startPoint x: 1079, startPoint y: 176, endPoint x: 894, endPoint y: 163, distance: 185.7
click at [890, 165] on div "Add Recording Recording Title Required Recording Artist Name sauce walka Requir…" at bounding box center [665, 352] width 1331 height 619
type input "voochie p"
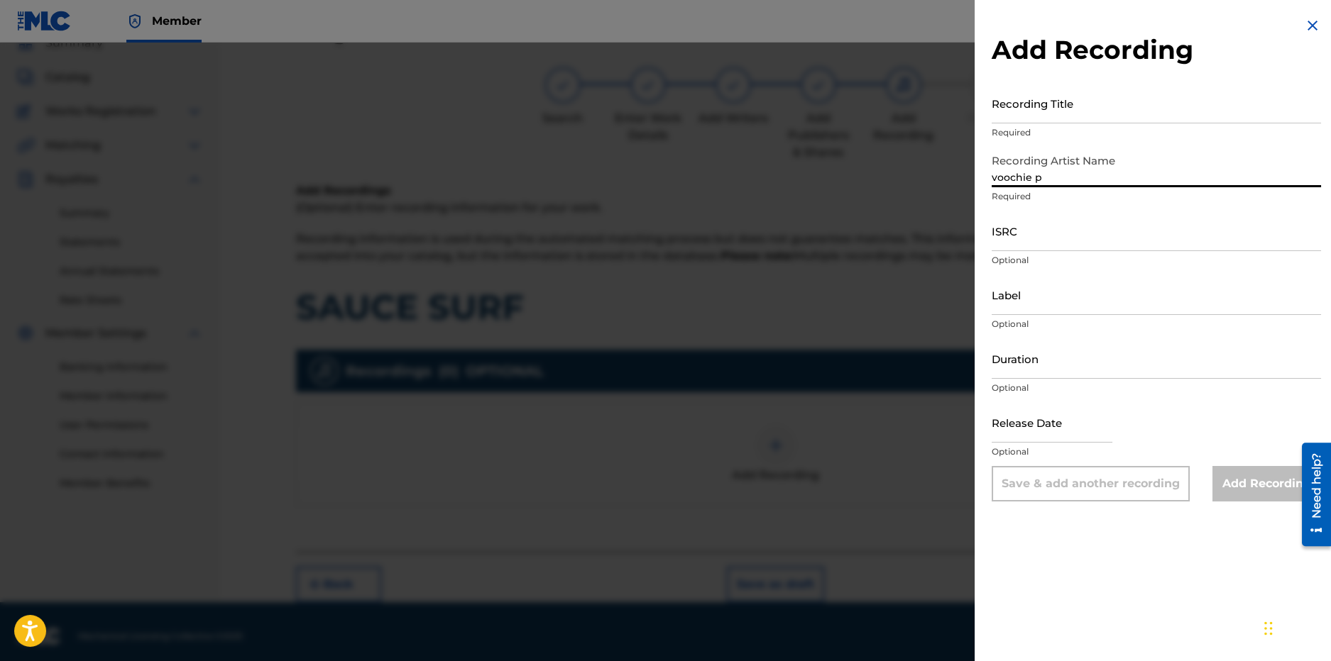
drag, startPoint x: 1131, startPoint y: 243, endPoint x: 1078, endPoint y: 241, distance: 53.3
click at [1130, 243] on input "ISRC" at bounding box center [1155, 231] width 329 height 40
click at [1309, 27] on img at bounding box center [1312, 25] width 17 height 17
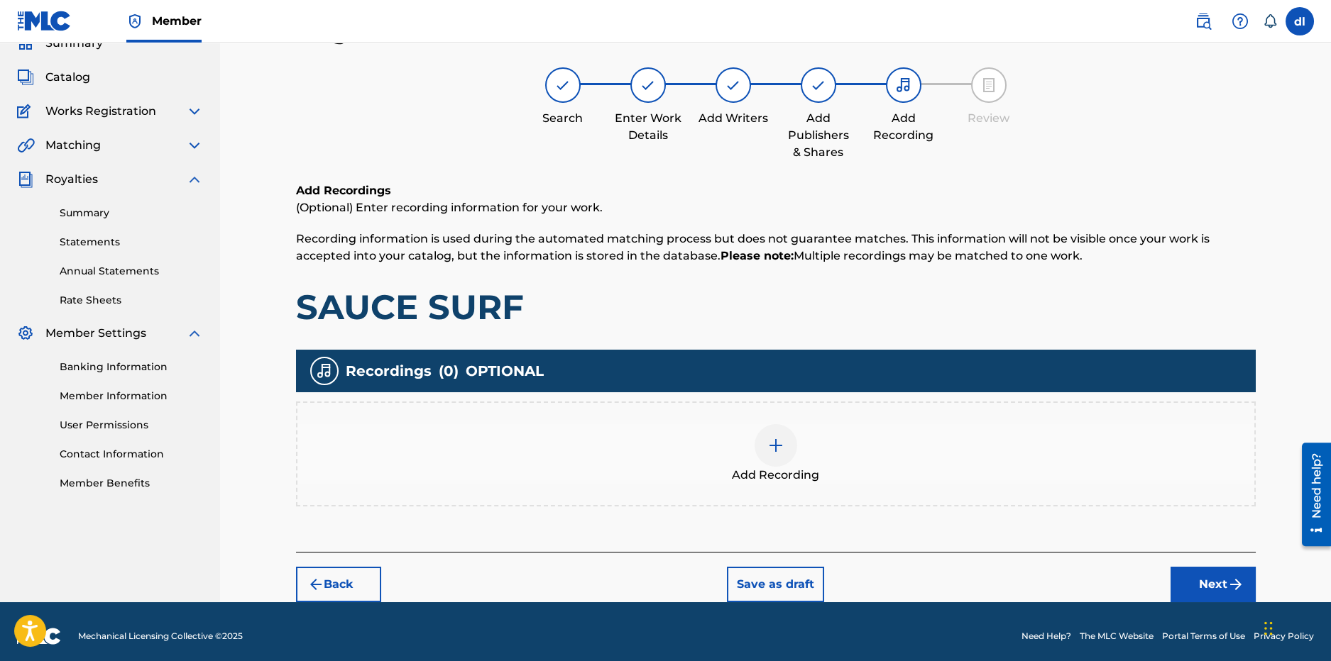
scroll to position [72, 0]
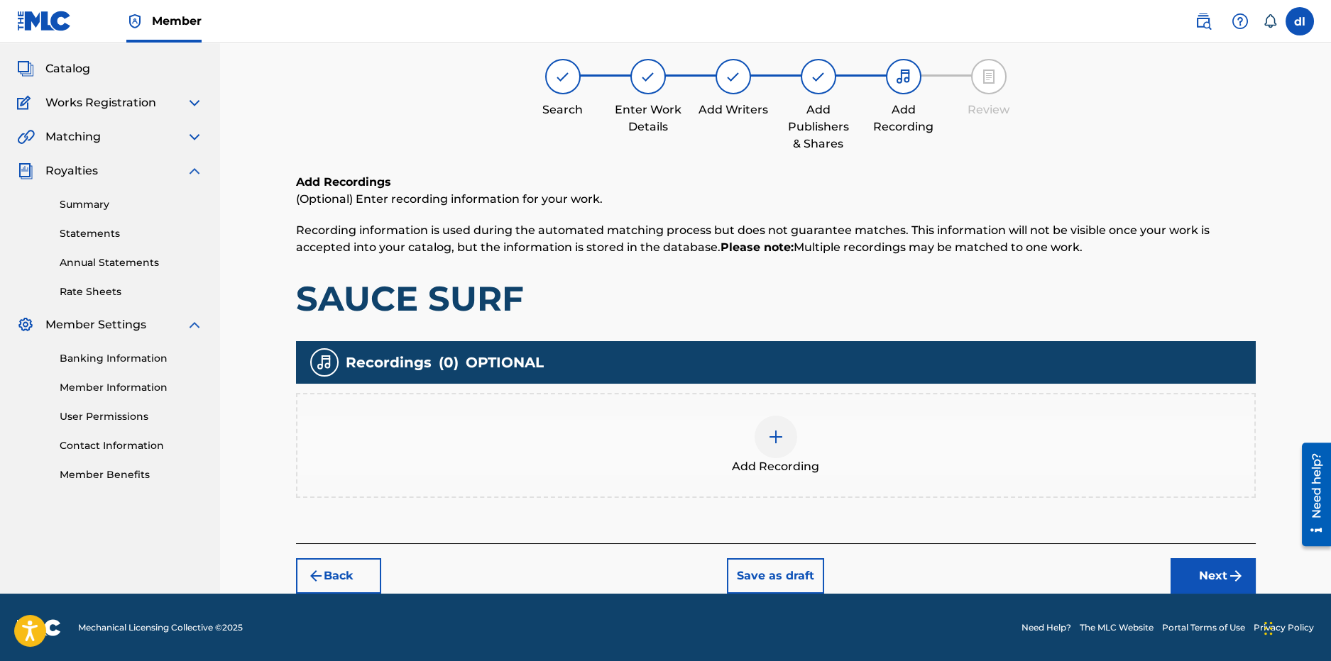
click at [1186, 594] on footer "Mechanical Licensing Collective © 2025 Need Help? The MLC Website Portal Terms …" at bounding box center [665, 628] width 1331 height 68
click at [1192, 583] on button "Next" at bounding box center [1212, 576] width 85 height 35
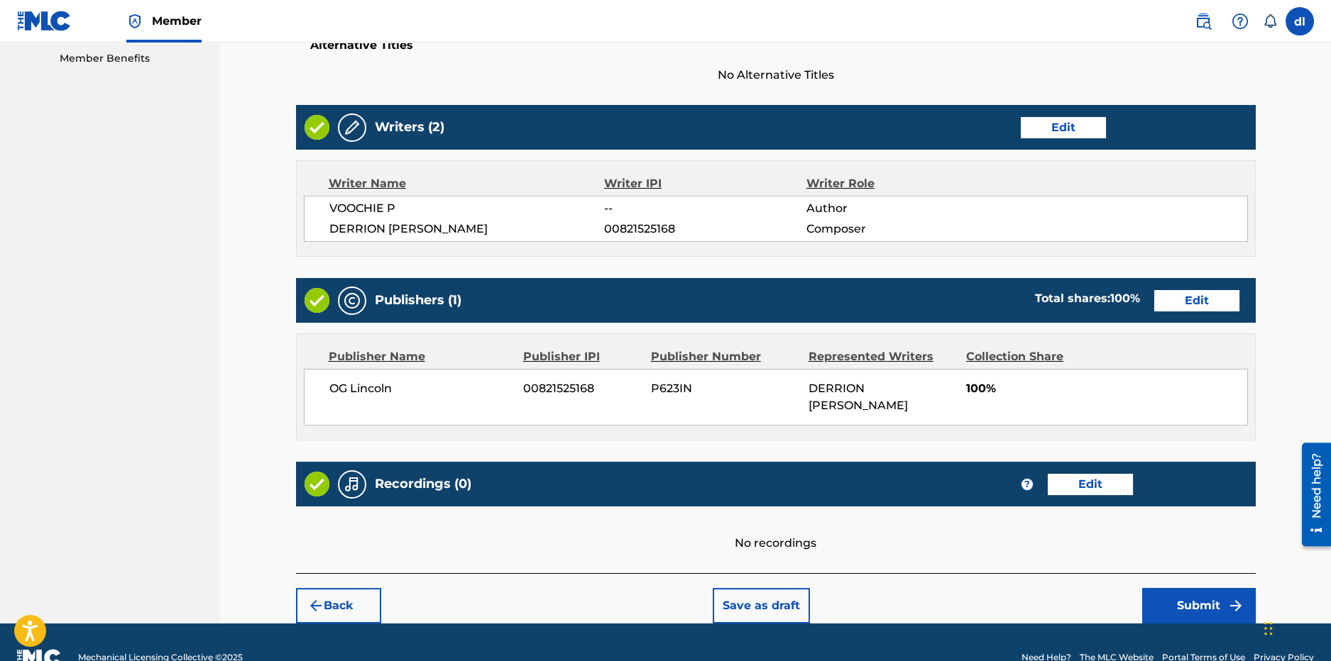
scroll to position [490, 0]
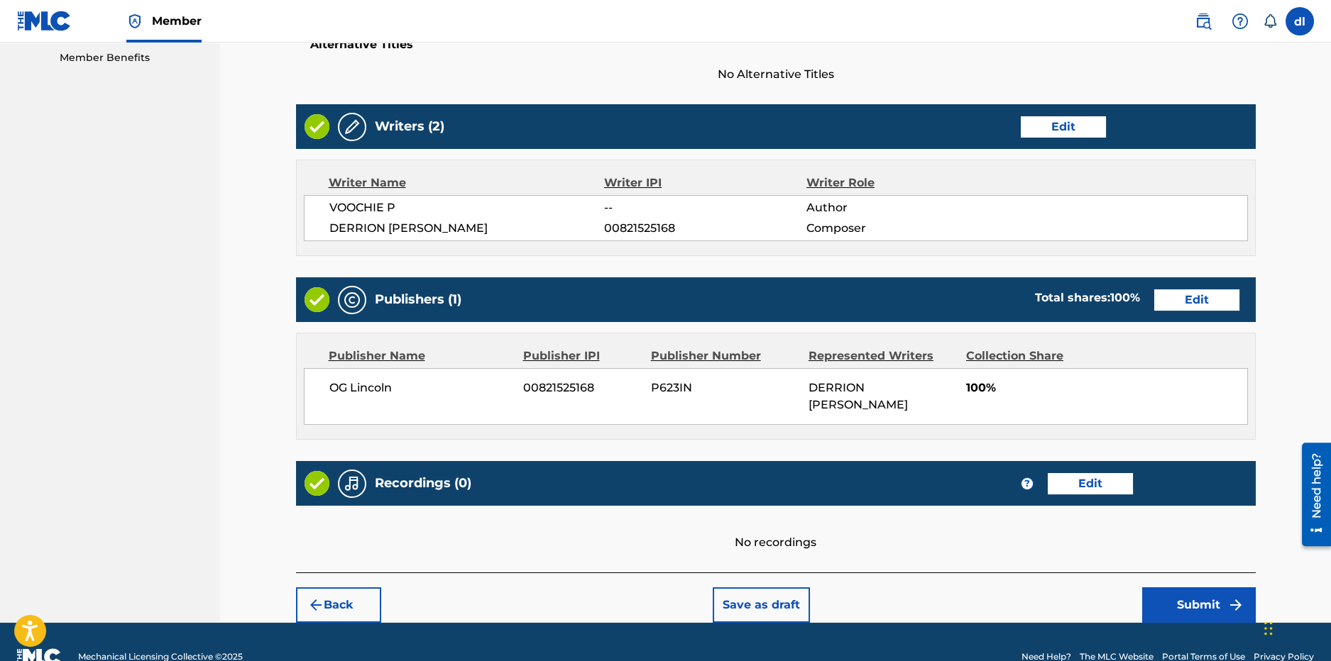
click at [1173, 588] on button "Submit" at bounding box center [1199, 605] width 114 height 35
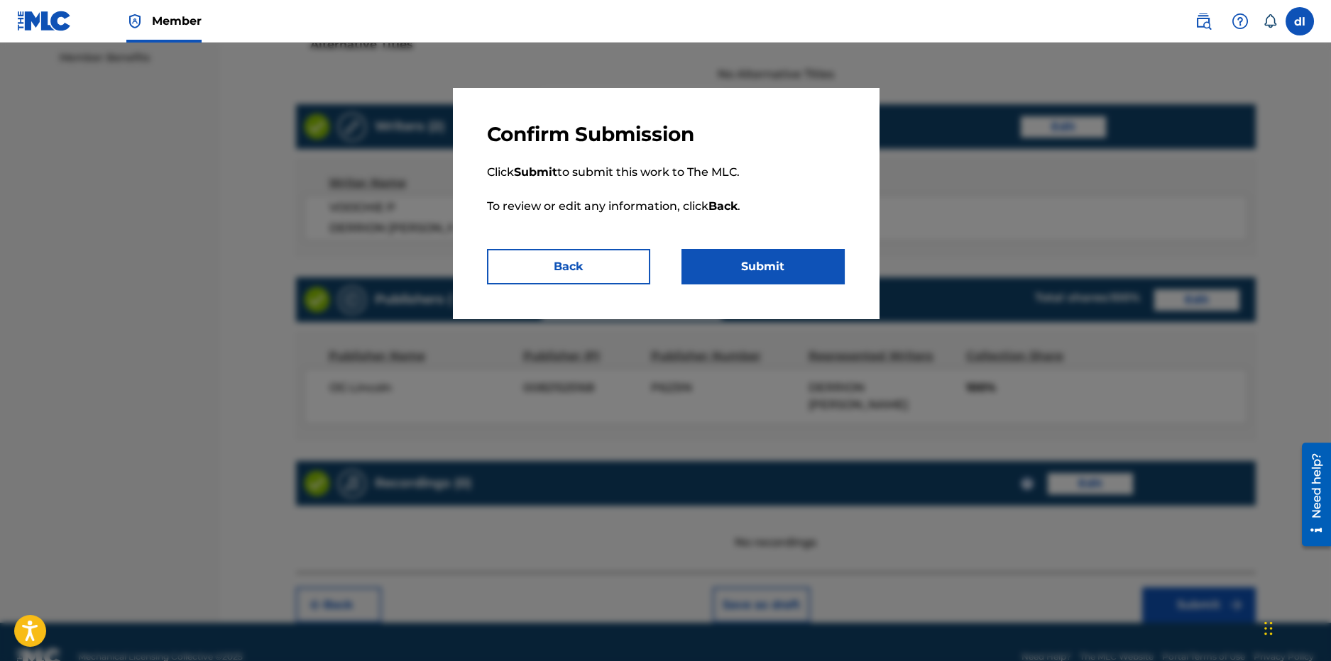
click at [767, 278] on button "Submit" at bounding box center [762, 266] width 163 height 35
